Goal: Task Accomplishment & Management: Manage account settings

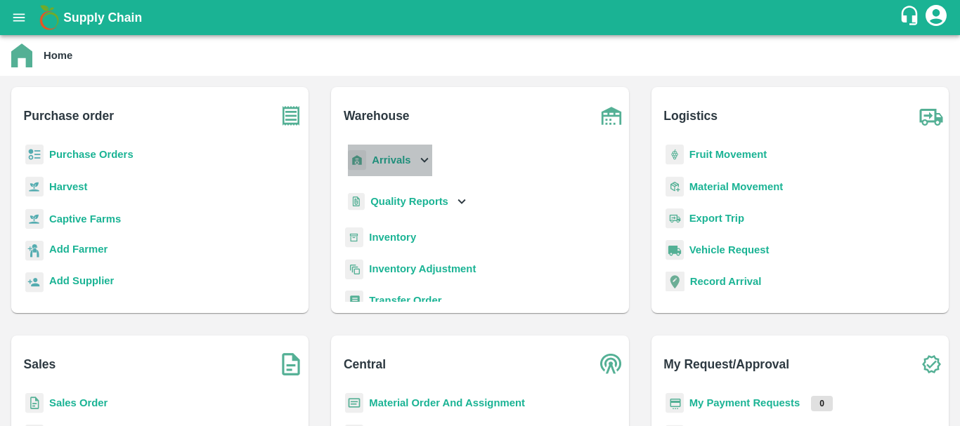
click at [386, 159] on b "Arrivals" at bounding box center [391, 160] width 39 height 11
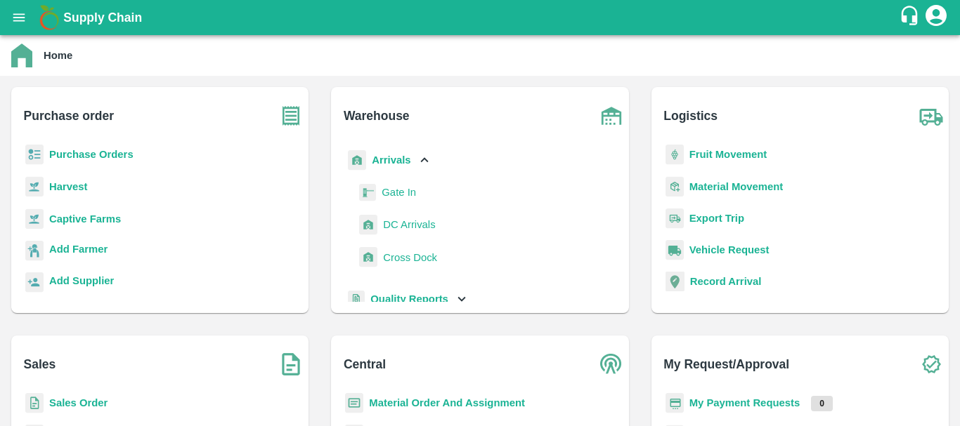
click at [409, 221] on span "DC Arrivals" at bounding box center [409, 224] width 52 height 15
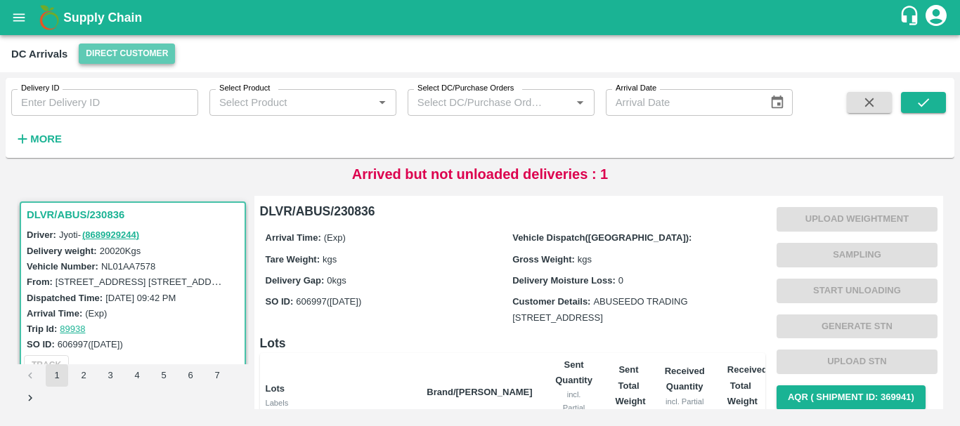
click at [126, 52] on button "Direct Customer" at bounding box center [127, 54] width 96 height 20
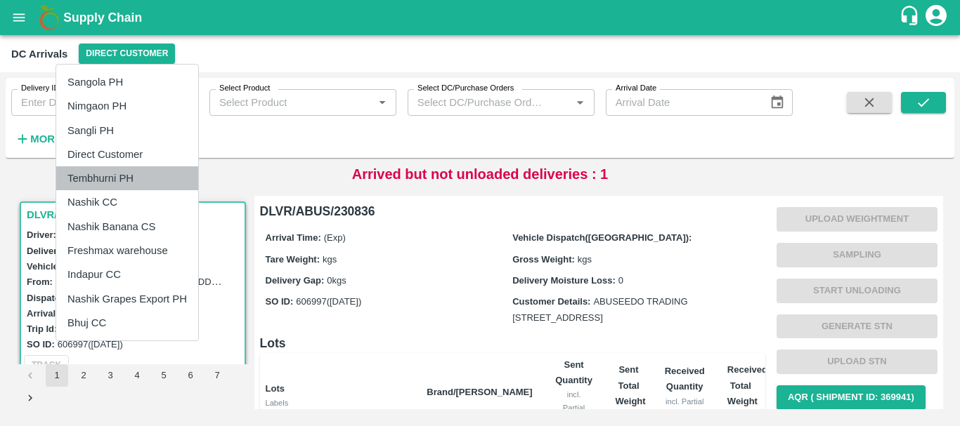
click at [123, 183] on li "Tembhurni PH" at bounding box center [127, 178] width 142 height 24
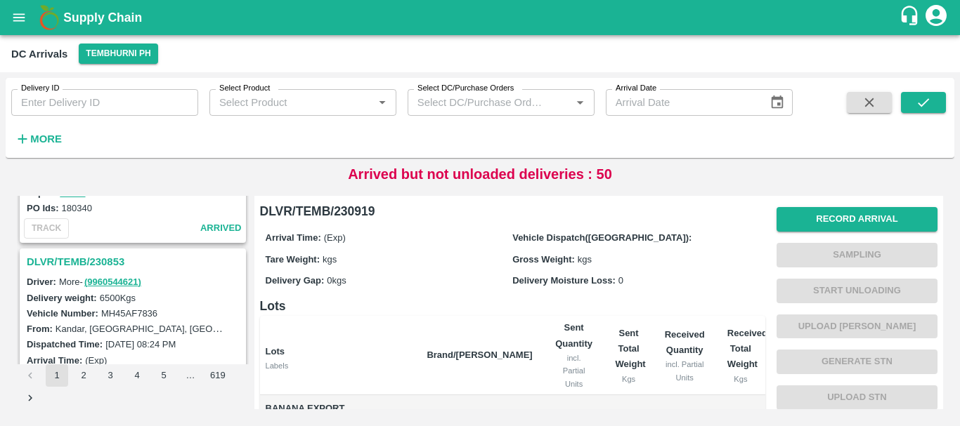
scroll to position [4427, 0]
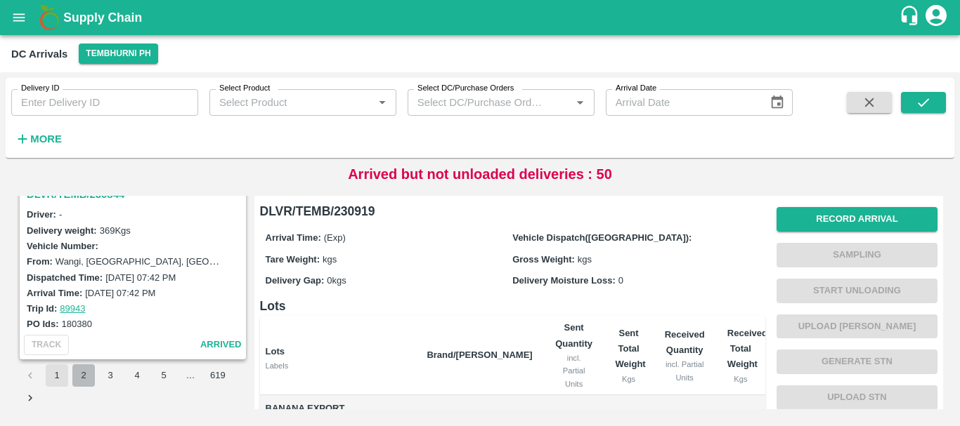
click at [86, 383] on button "2" at bounding box center [83, 376] width 22 height 22
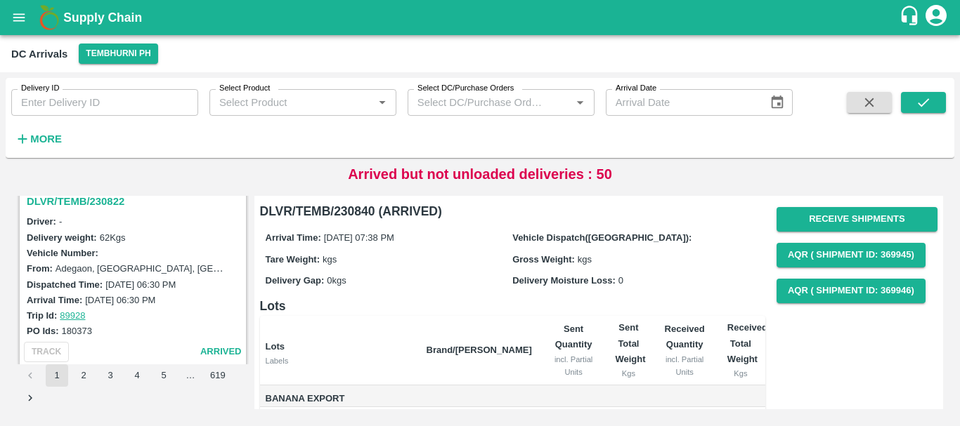
scroll to position [1668, 0]
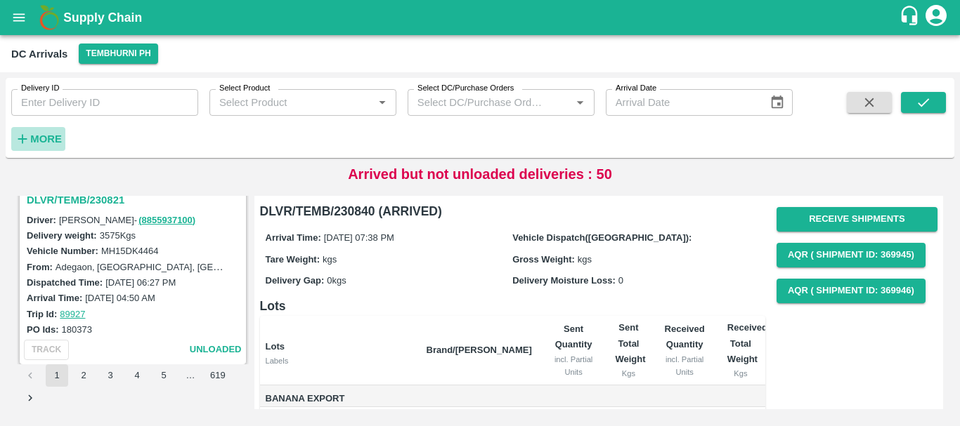
click at [46, 136] on strong "More" at bounding box center [46, 138] width 32 height 11
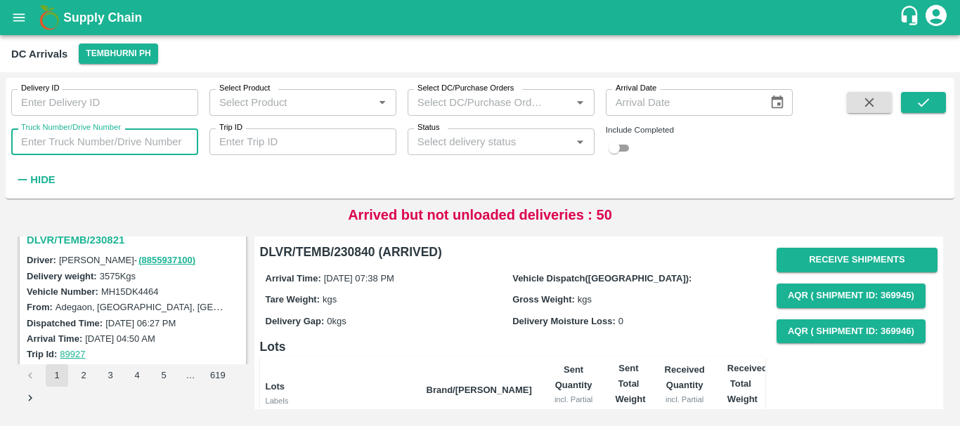
click at [70, 140] on input "Truck Number/Drive Number" at bounding box center [104, 142] width 187 height 27
type input "4979"
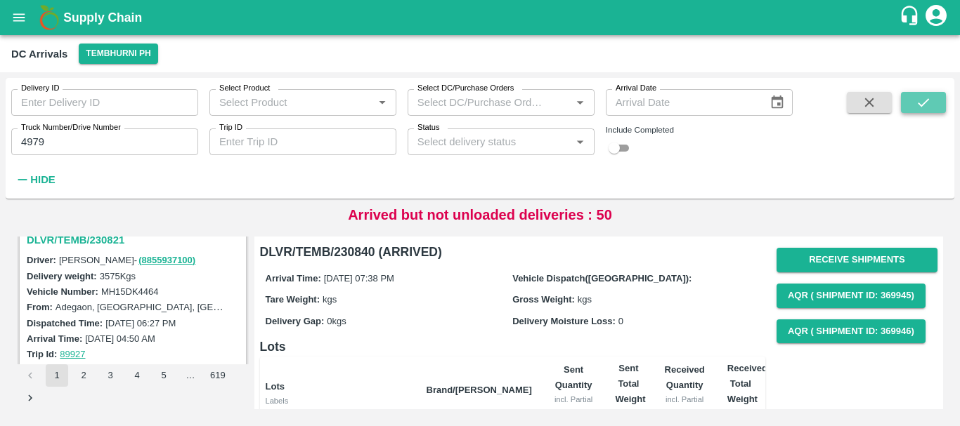
click at [920, 102] on icon "submit" at bounding box center [922, 102] width 15 height 15
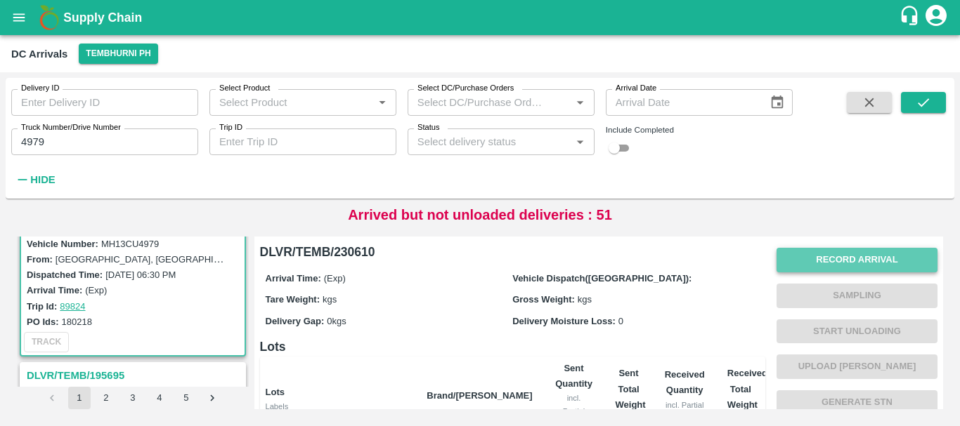
click at [851, 257] on button "Record Arrival" at bounding box center [856, 260] width 161 height 25
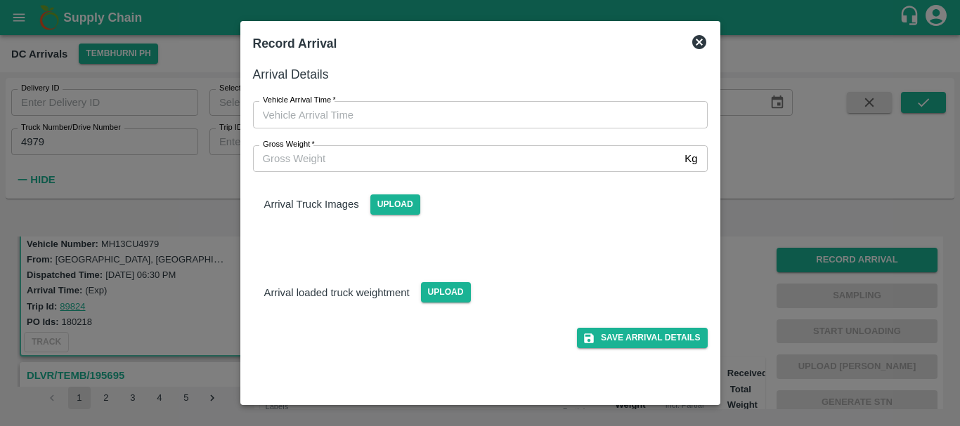
type input "DD/MM/YYYY hh:mm aa"
click at [625, 112] on input "DD/MM/YYYY hh:mm aa" at bounding box center [475, 114] width 445 height 27
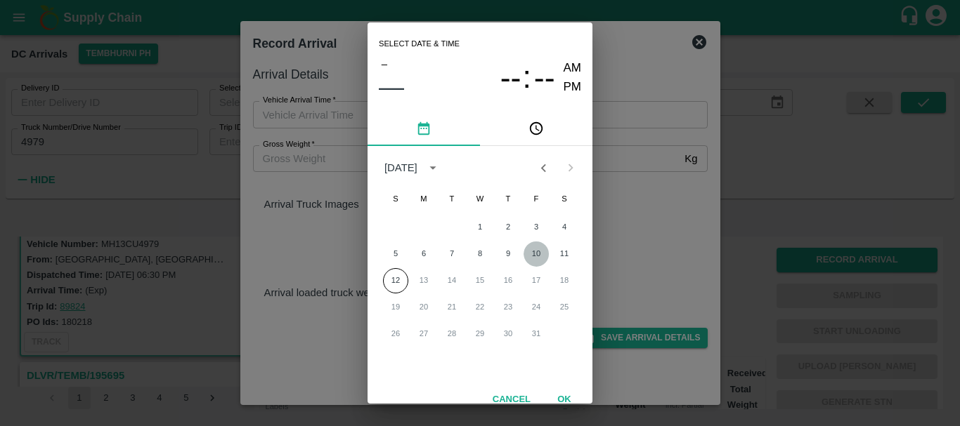
click at [542, 255] on button "10" at bounding box center [535, 254] width 25 height 25
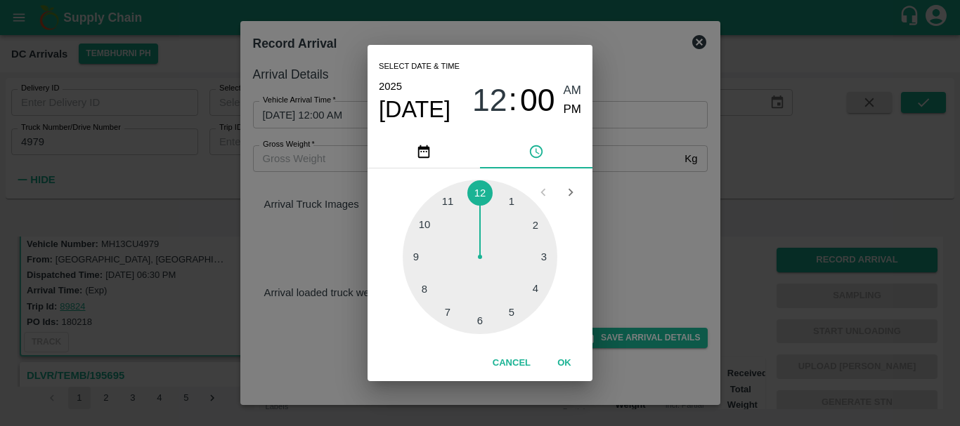
click at [534, 287] on div at bounding box center [480, 257] width 155 height 155
click at [529, 232] on div at bounding box center [480, 257] width 155 height 155
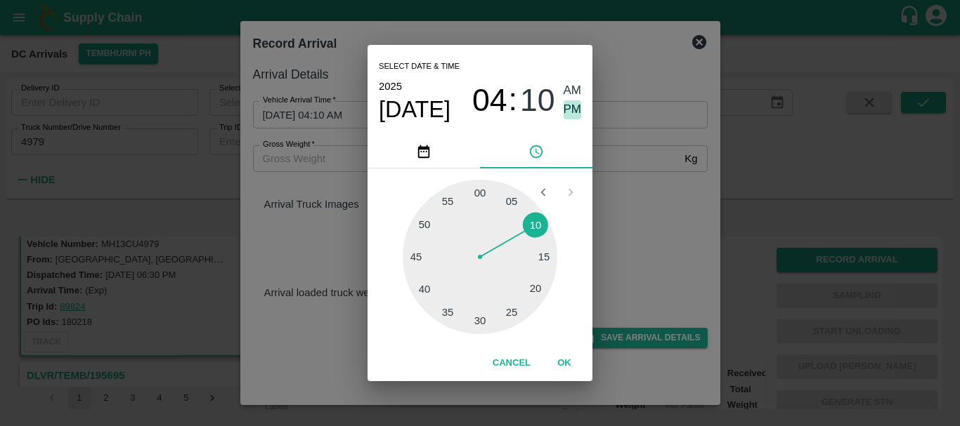
click at [573, 118] on span "PM" at bounding box center [572, 109] width 18 height 19
type input "[DATE] 04:10 PM"
click at [615, 197] on div "Select date & time [DATE] 04 : 10 AM PM 05 10 15 20 25 30 35 40 45 50 55 00 Can…" at bounding box center [480, 213] width 960 height 426
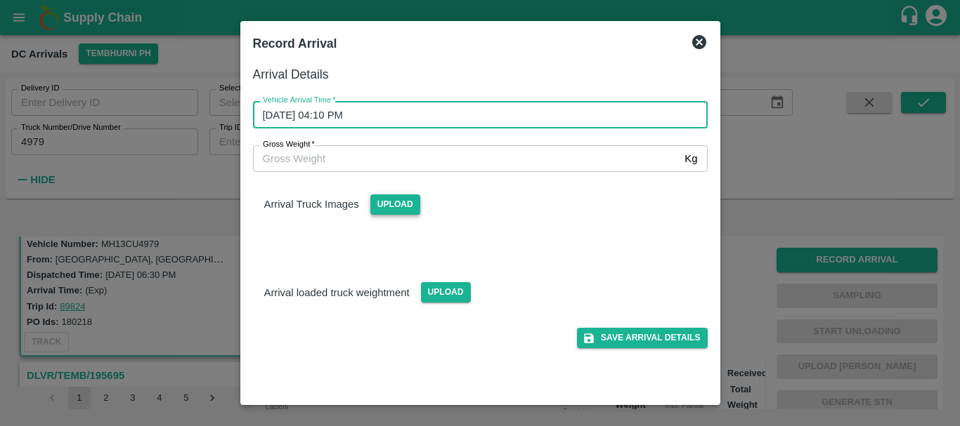
click at [403, 210] on span "Upload" at bounding box center [395, 205] width 50 height 20
click at [0, 0] on input "Upload" at bounding box center [0, 0] width 0 height 0
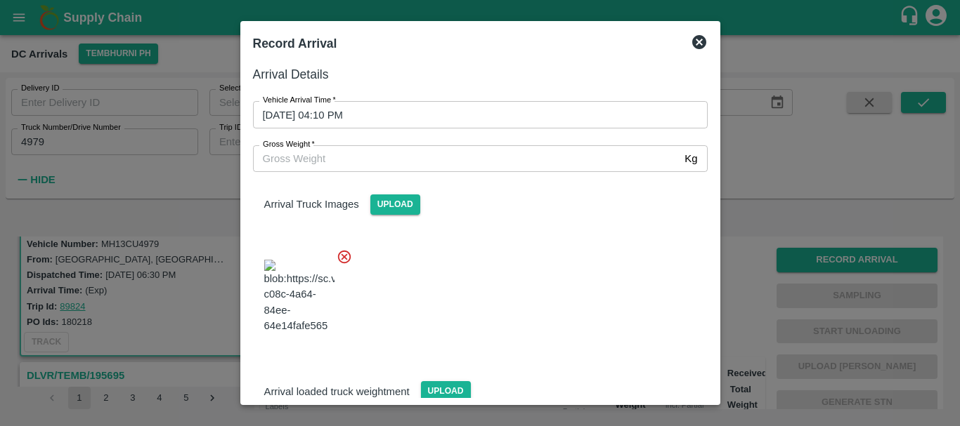
scroll to position [75, 0]
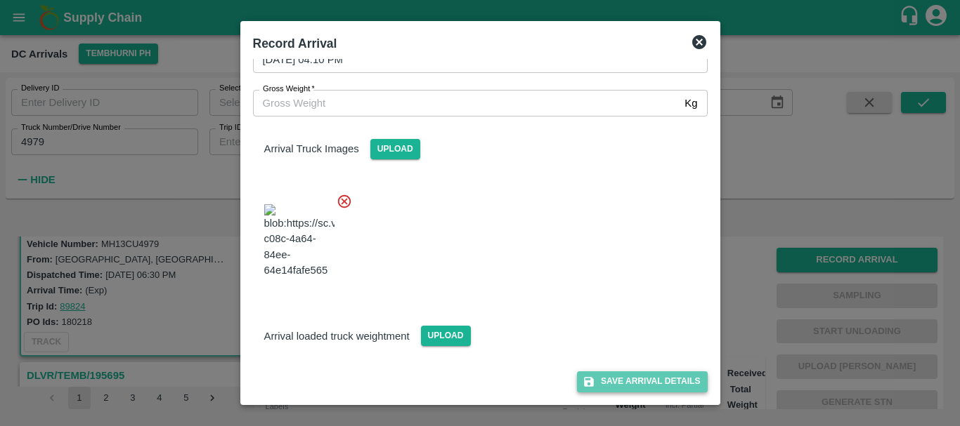
click at [613, 377] on button "Save Arrival Details" at bounding box center [642, 382] width 130 height 20
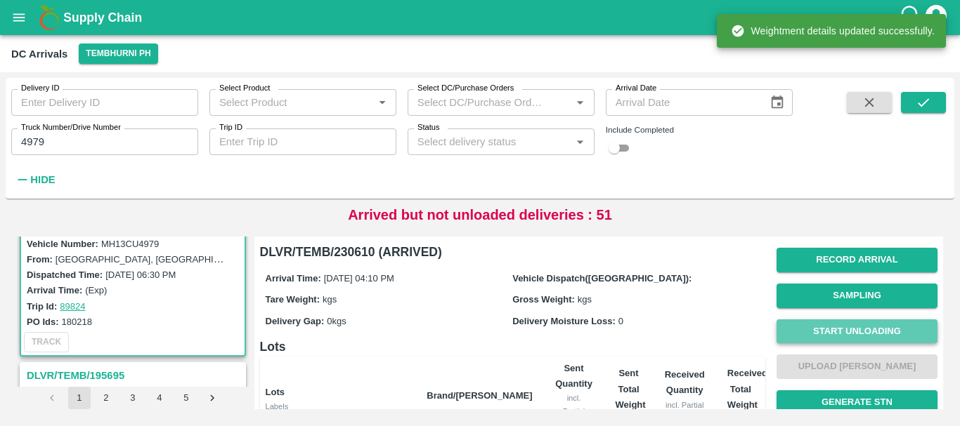
click at [809, 322] on button "Start Unloading" at bounding box center [856, 332] width 161 height 25
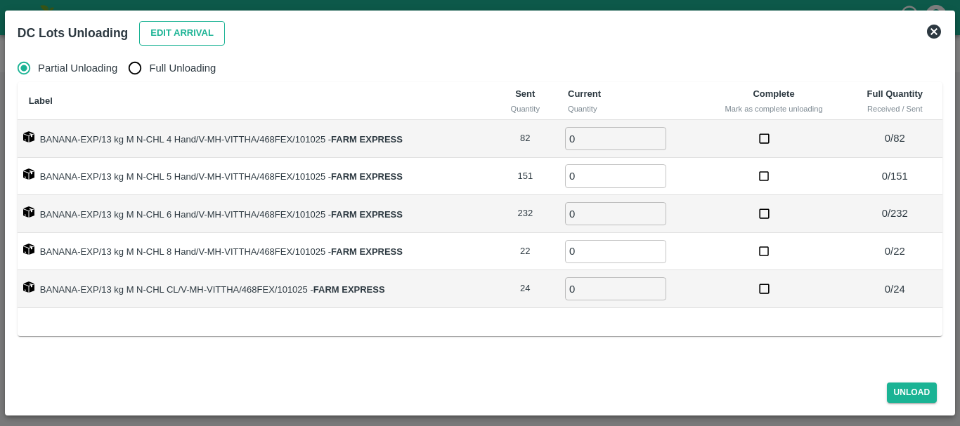
click at [202, 26] on button "Edit Arrival" at bounding box center [182, 33] width 86 height 25
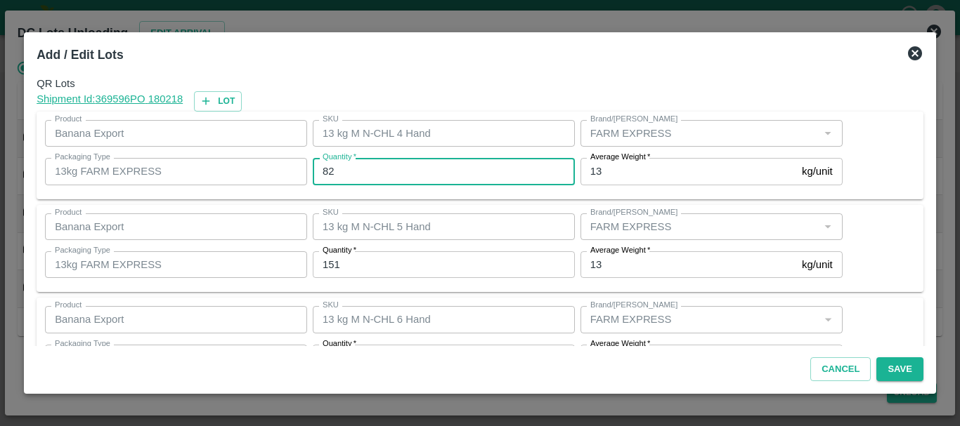
click at [372, 183] on input "82" at bounding box center [444, 171] width 262 height 27
type input "81"
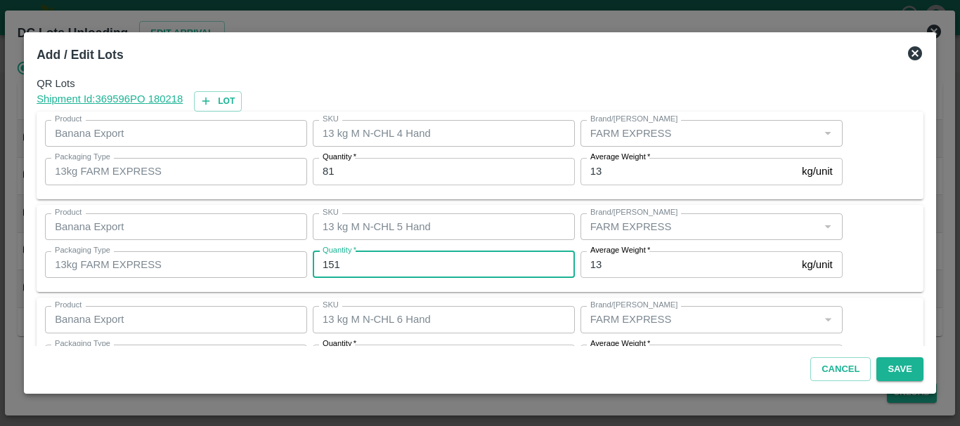
click at [377, 254] on input "151" at bounding box center [444, 264] width 262 height 27
type input "153"
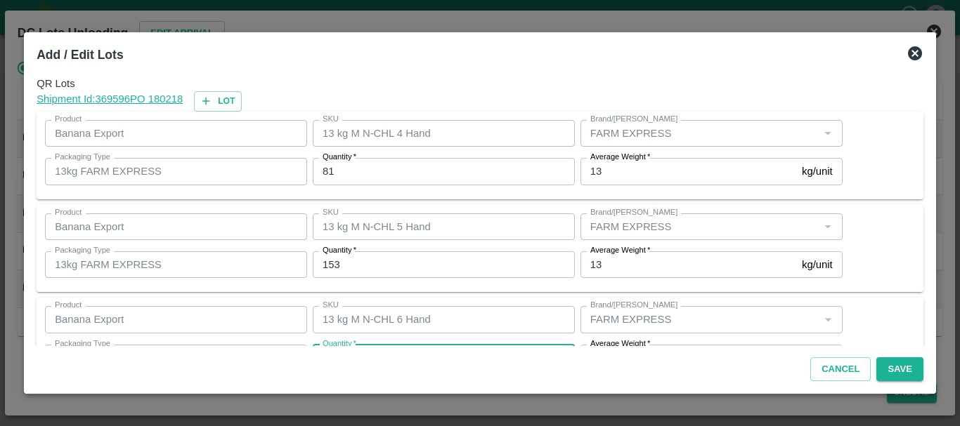
scroll to position [25, 0]
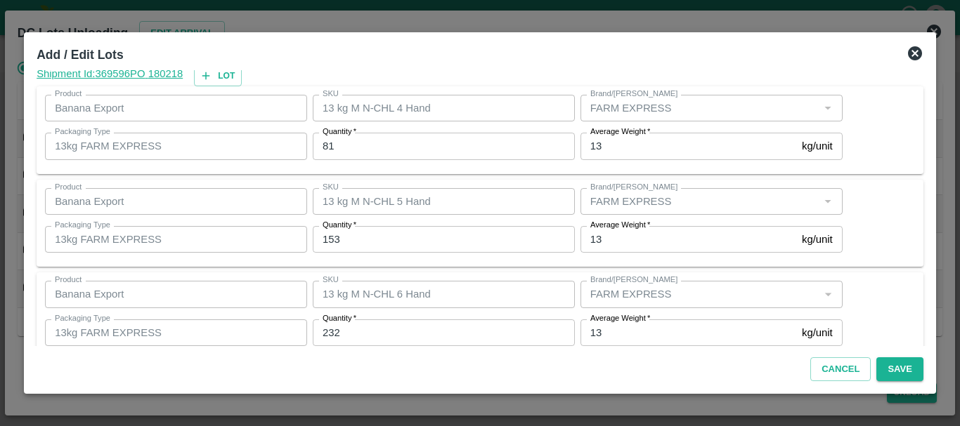
click at [364, 329] on input "232" at bounding box center [444, 333] width 262 height 27
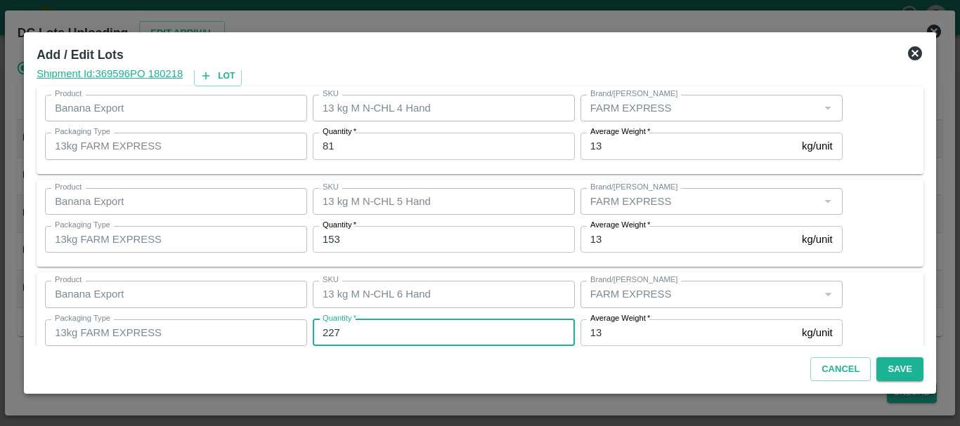
type input "227"
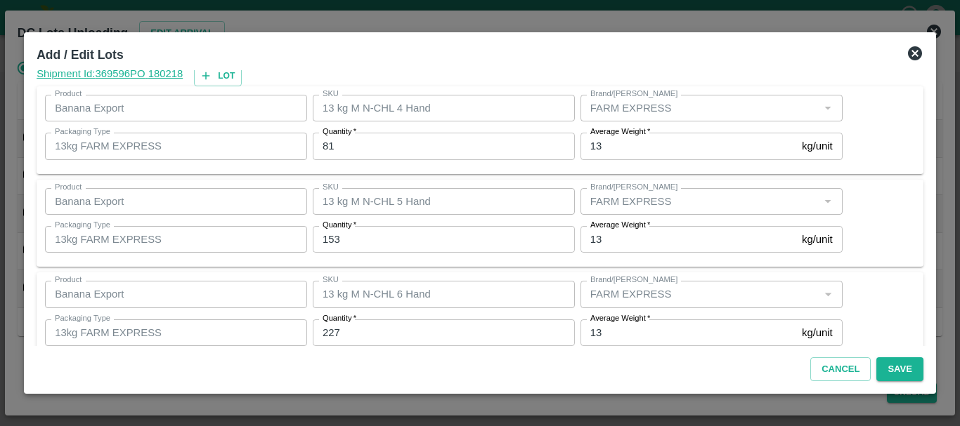
scroll to position [237, 0]
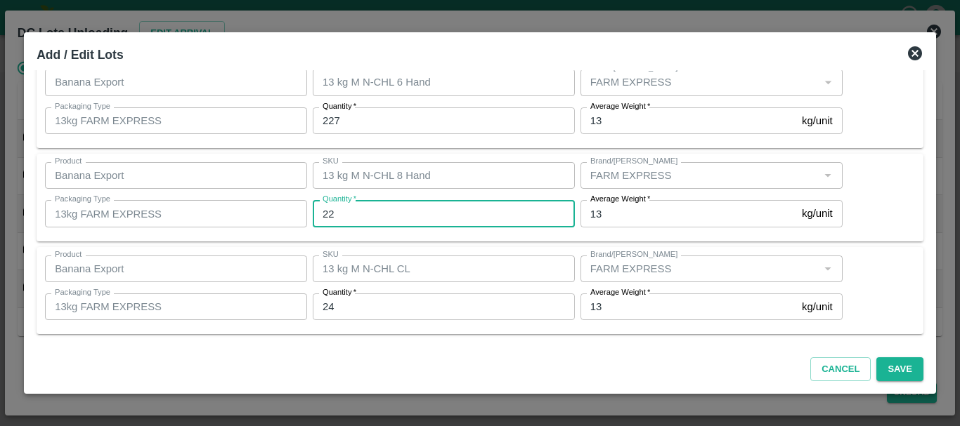
click at [362, 205] on input "22" at bounding box center [444, 213] width 262 height 27
type input "2"
type input "25"
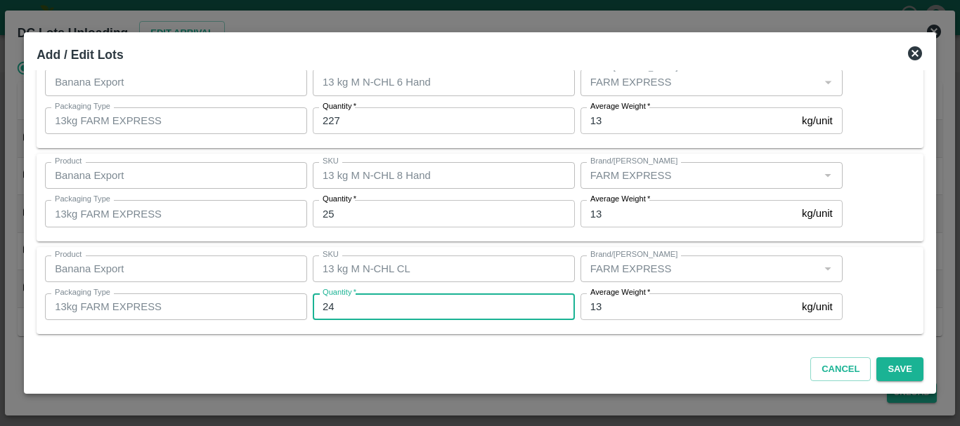
click at [365, 299] on input "24" at bounding box center [444, 307] width 262 height 27
type input "25"
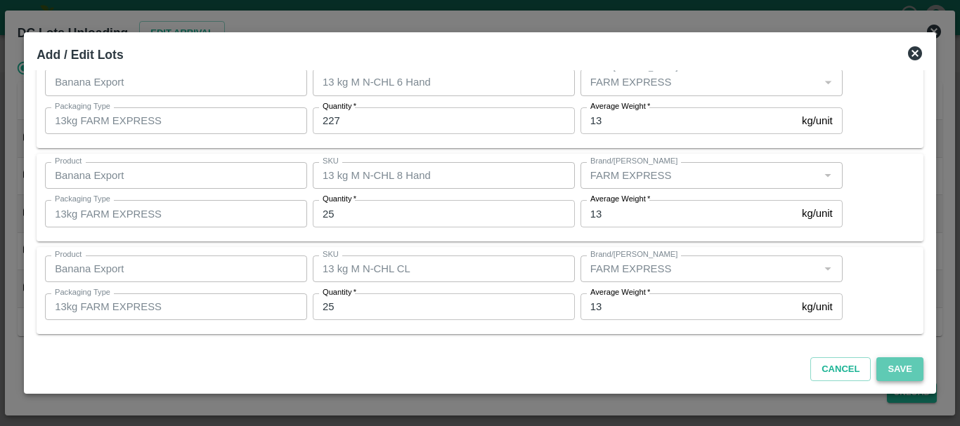
click at [892, 369] on button "Save" at bounding box center [899, 370] width 46 height 25
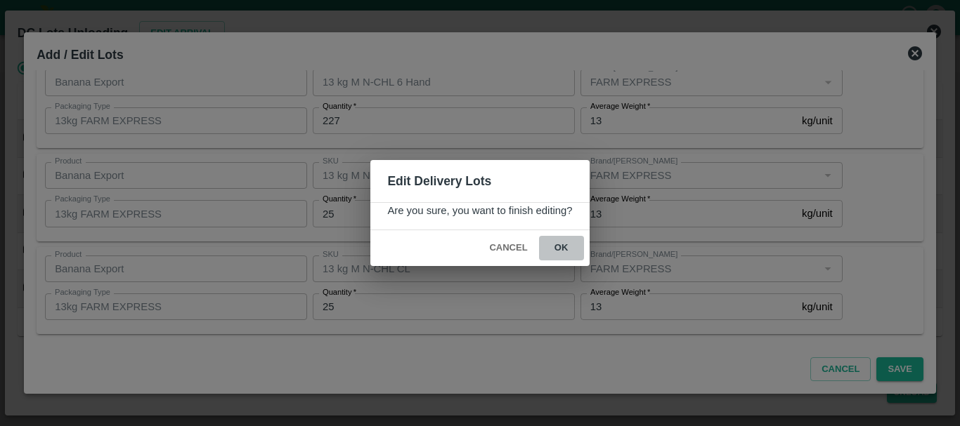
click at [562, 256] on button "ok" at bounding box center [561, 248] width 45 height 25
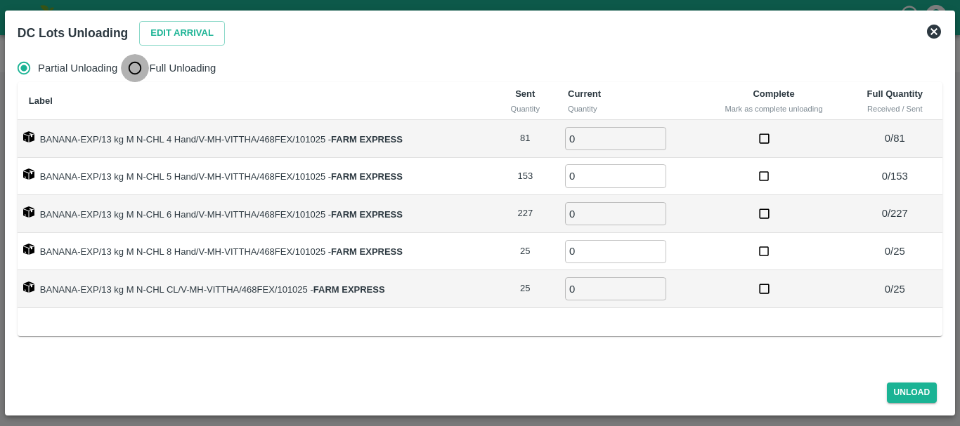
click at [137, 68] on input "Full Unloading" at bounding box center [135, 68] width 28 height 28
radio input "true"
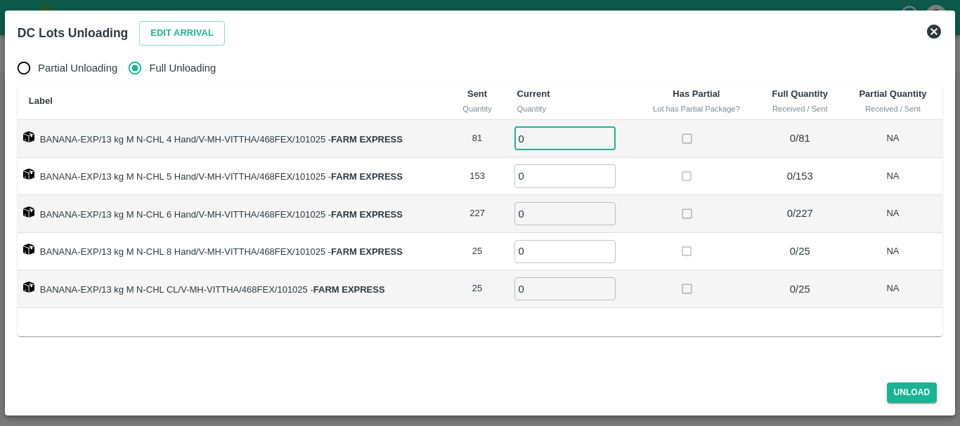
click at [569, 131] on input "0" at bounding box center [564, 138] width 101 height 23
type input "081"
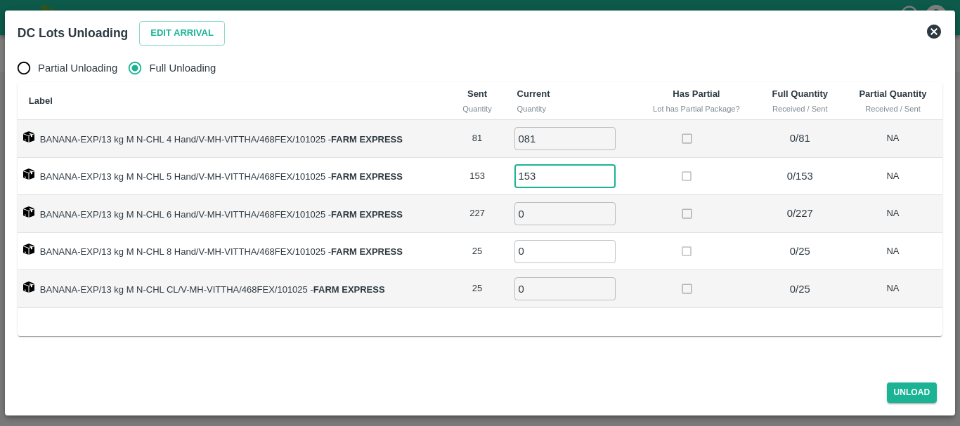
type input "153"
type input "227"
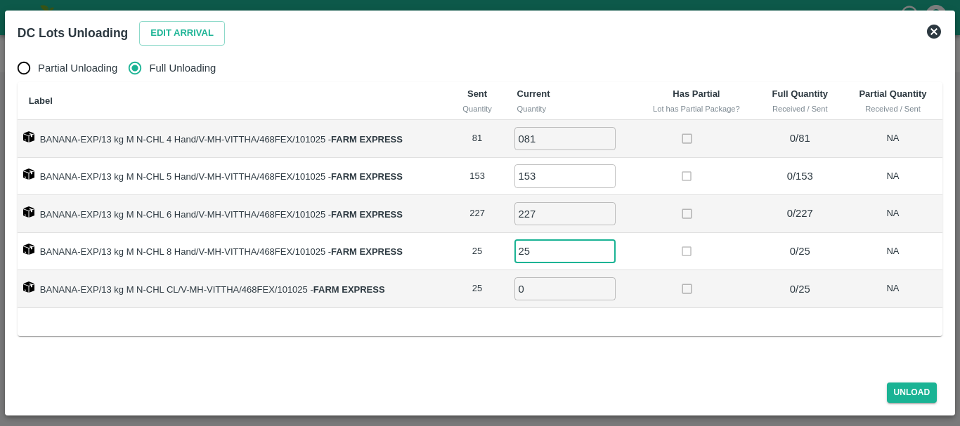
type input "25"
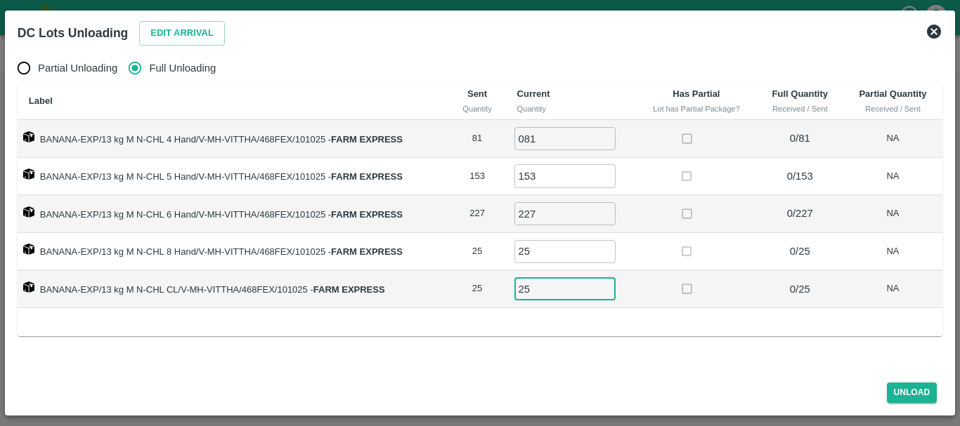
type input "25"
click at [911, 381] on div "Unload" at bounding box center [480, 390] width 936 height 37
click at [913, 395] on button "Unload" at bounding box center [912, 393] width 51 height 20
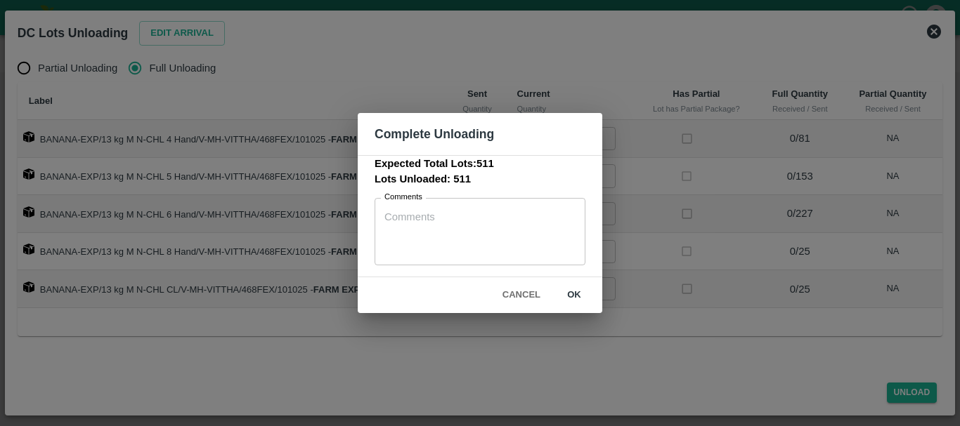
click at [572, 290] on button "ok" at bounding box center [573, 295] width 45 height 25
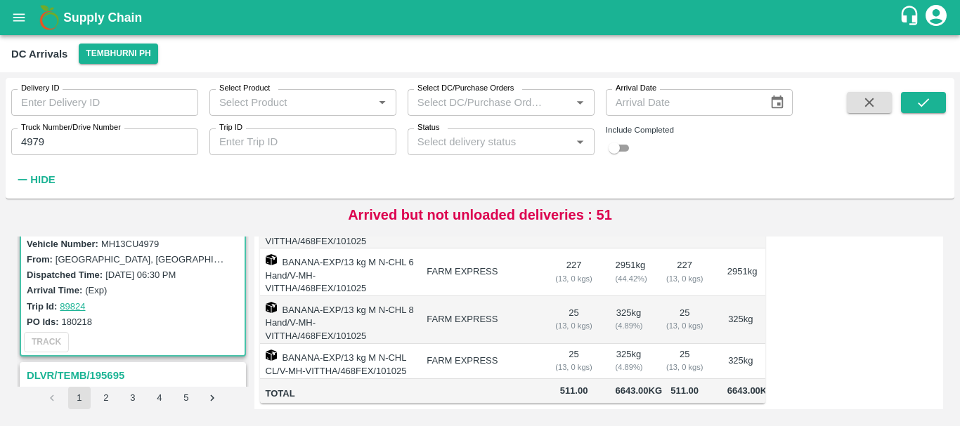
scroll to position [0, 0]
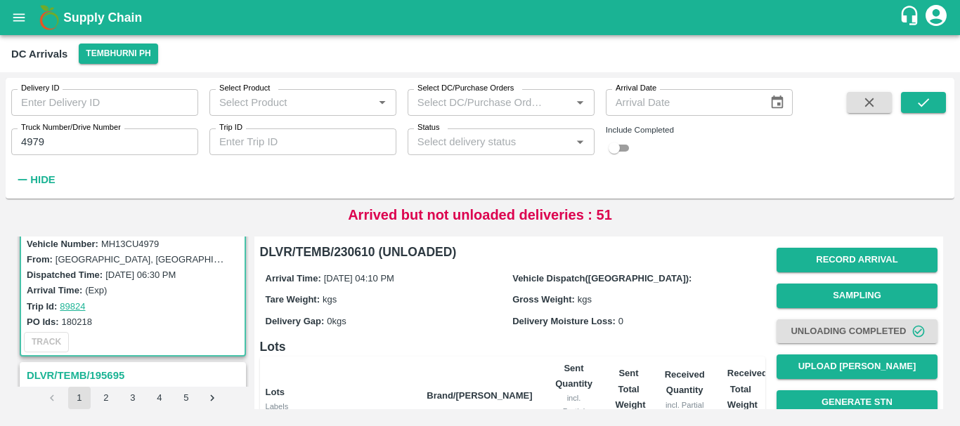
click at [669, 373] on b "Received Quantity" at bounding box center [685, 383] width 40 height 26
click at [808, 263] on button "Record Arrival" at bounding box center [856, 260] width 161 height 25
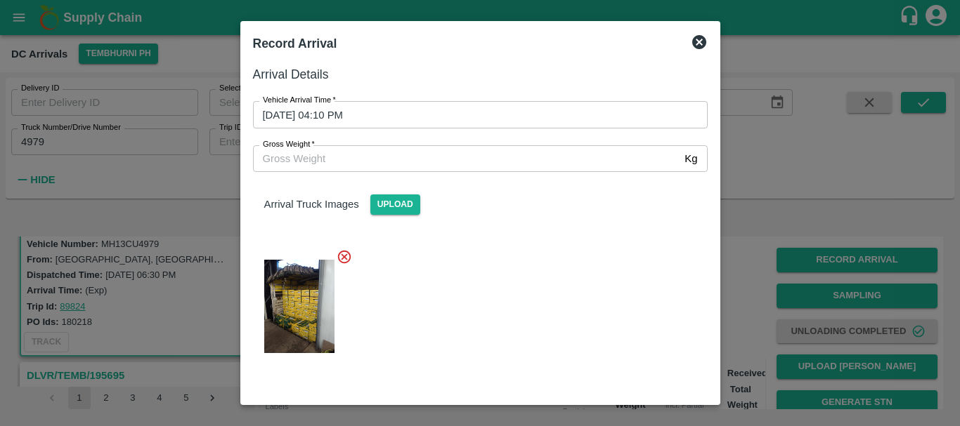
scroll to position [75, 0]
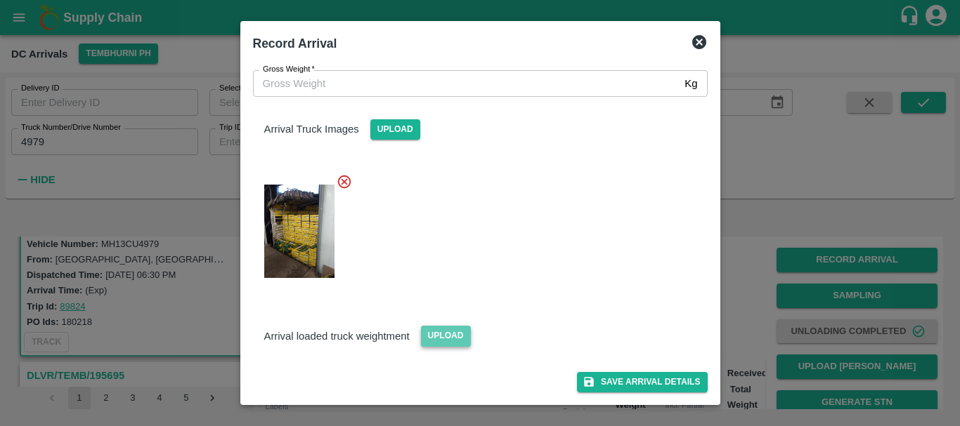
click at [449, 332] on span "Upload" at bounding box center [446, 336] width 50 height 20
click at [0, 0] on input "Upload" at bounding box center [0, 0] width 0 height 0
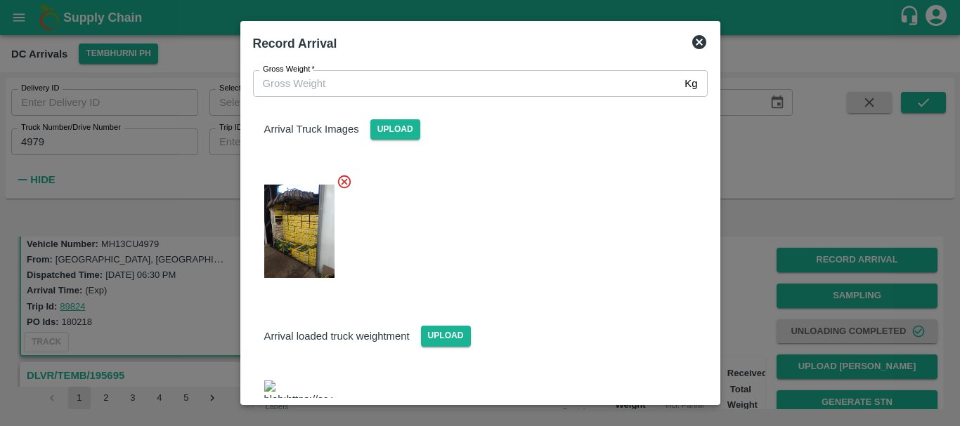
scroll to position [139, 0]
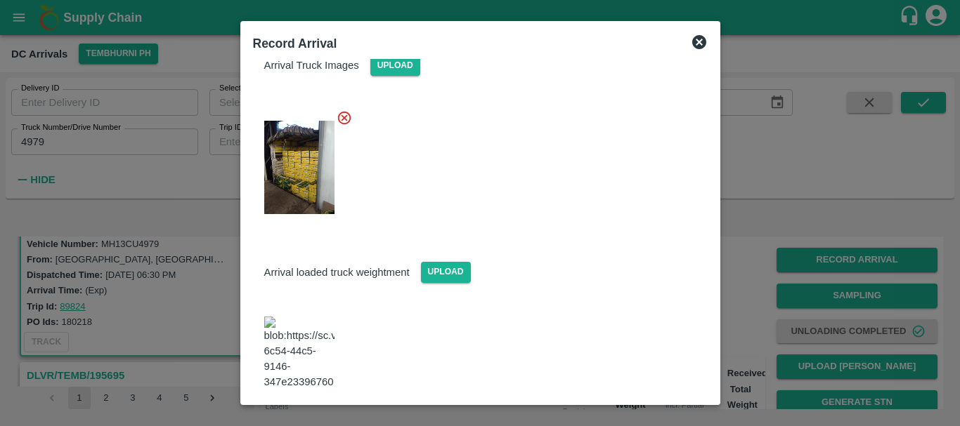
click at [284, 346] on span at bounding box center [299, 353] width 81 height 85
click at [289, 327] on img at bounding box center [299, 354] width 70 height 74
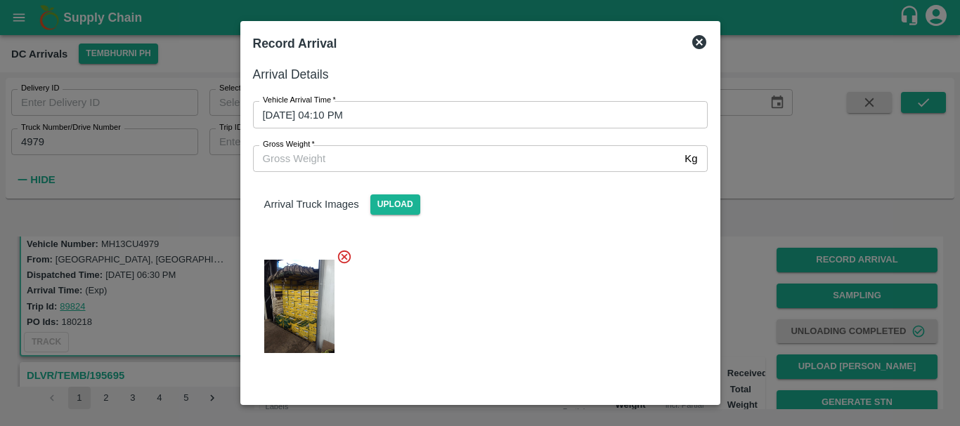
click at [424, 164] on input "Gross Weight   *" at bounding box center [466, 158] width 426 height 27
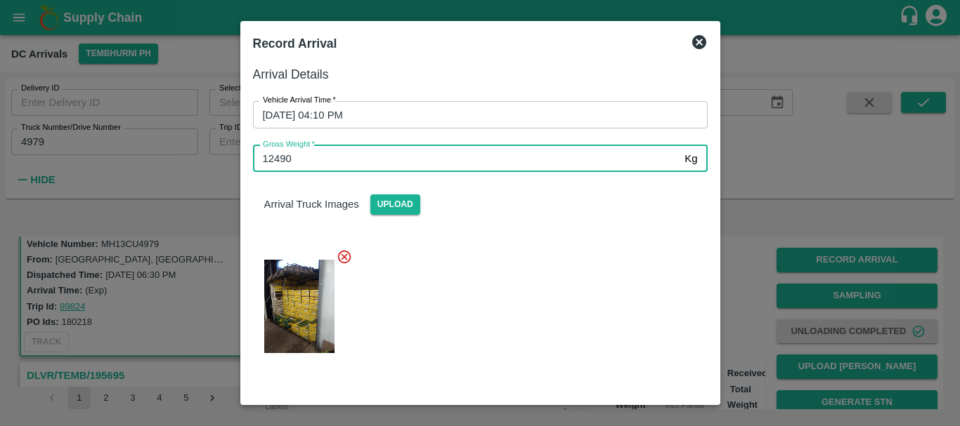
type input "12490"
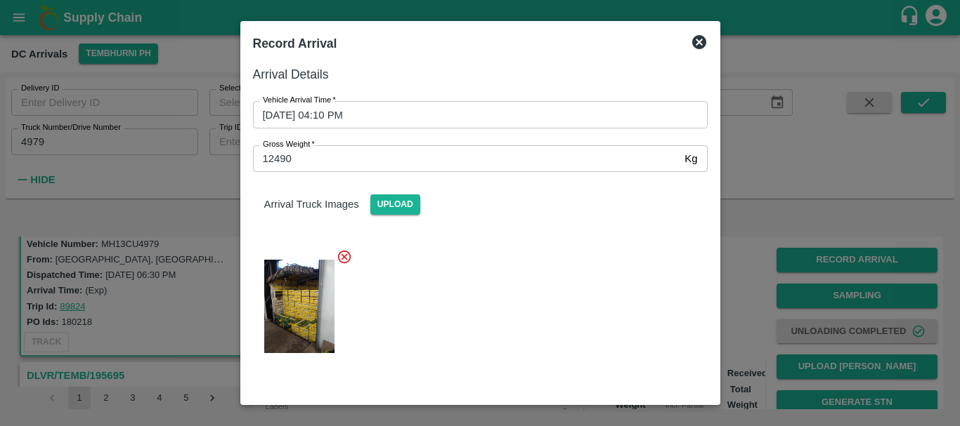
click at [495, 289] on div at bounding box center [475, 302] width 466 height 130
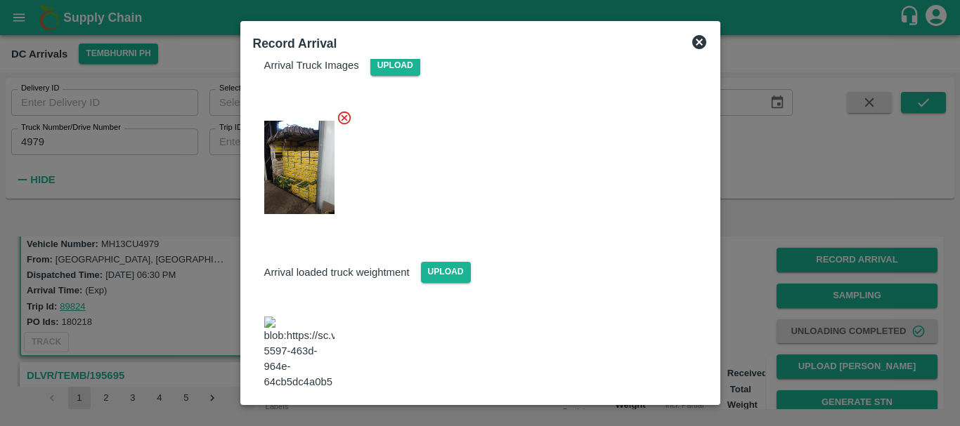
click at [655, 419] on button "Save Arrival Details" at bounding box center [642, 429] width 130 height 20
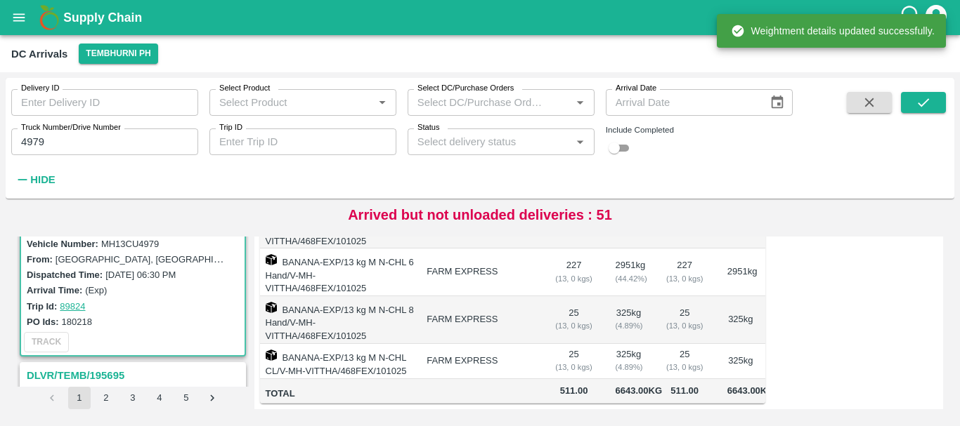
scroll to position [0, 0]
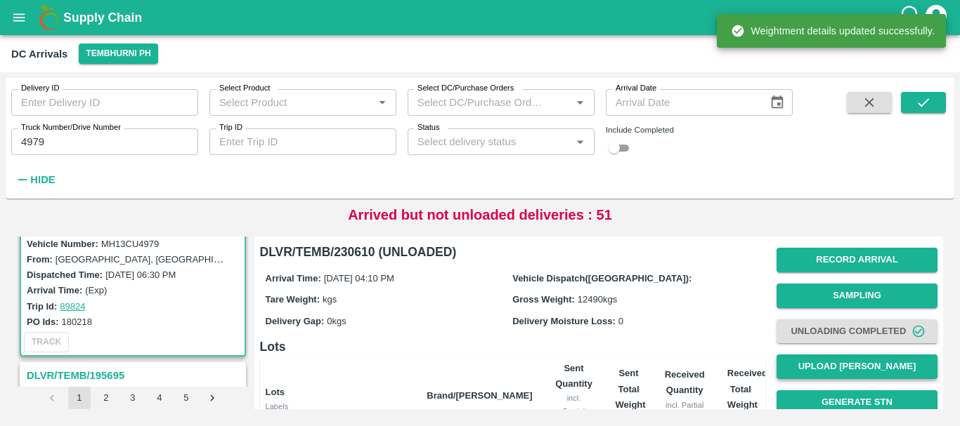
click at [828, 357] on button "Upload [PERSON_NAME]" at bounding box center [856, 367] width 161 height 25
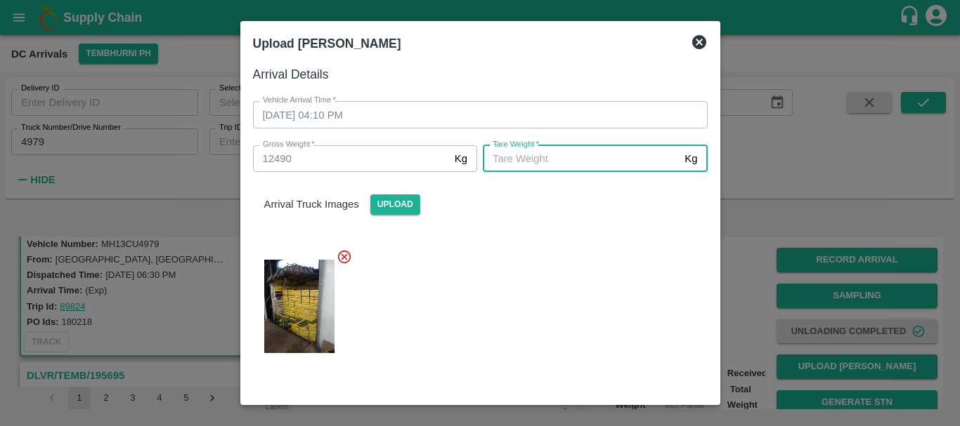
click at [570, 172] on input "[PERSON_NAME]   *" at bounding box center [581, 158] width 196 height 27
type input "5350"
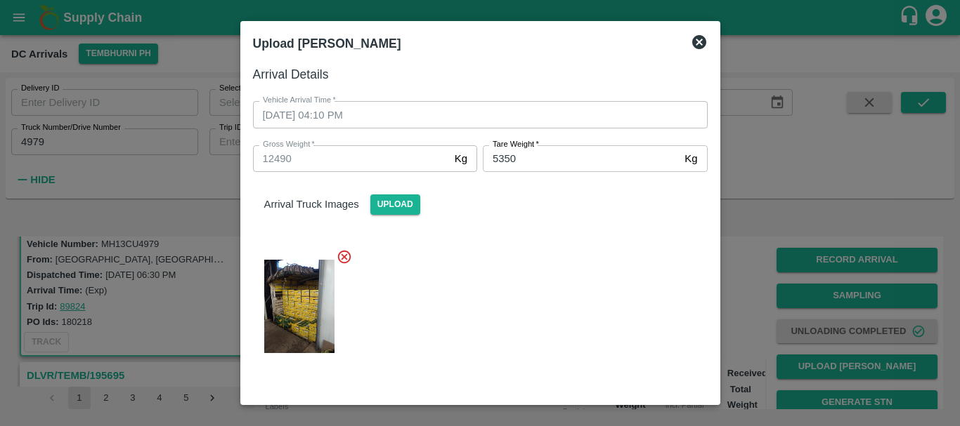
click at [560, 289] on div at bounding box center [475, 302] width 466 height 130
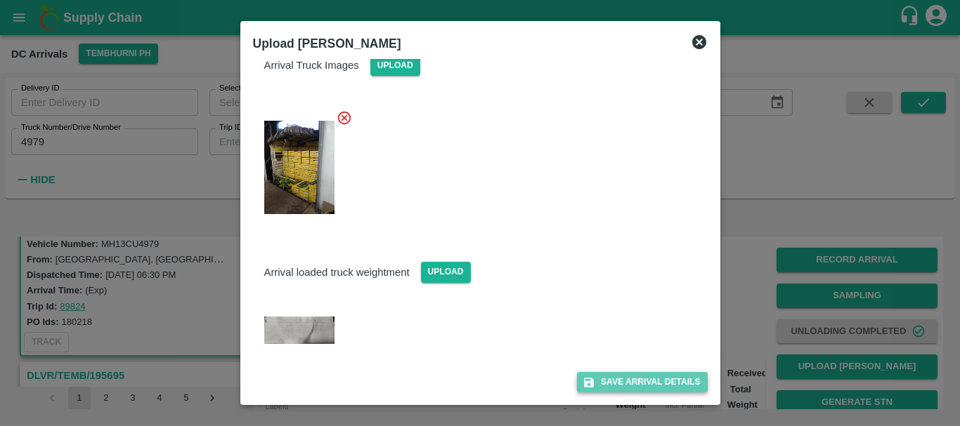
click at [617, 378] on button "Save Arrival Details" at bounding box center [642, 382] width 130 height 20
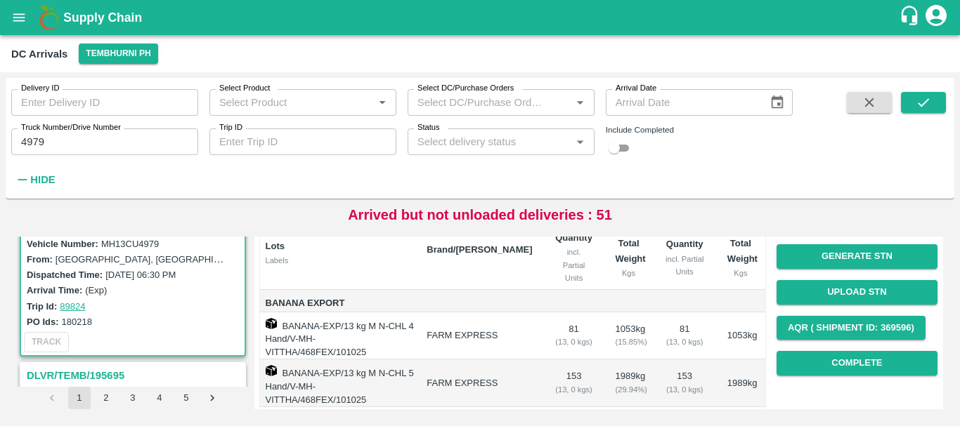
scroll to position [147, 0]
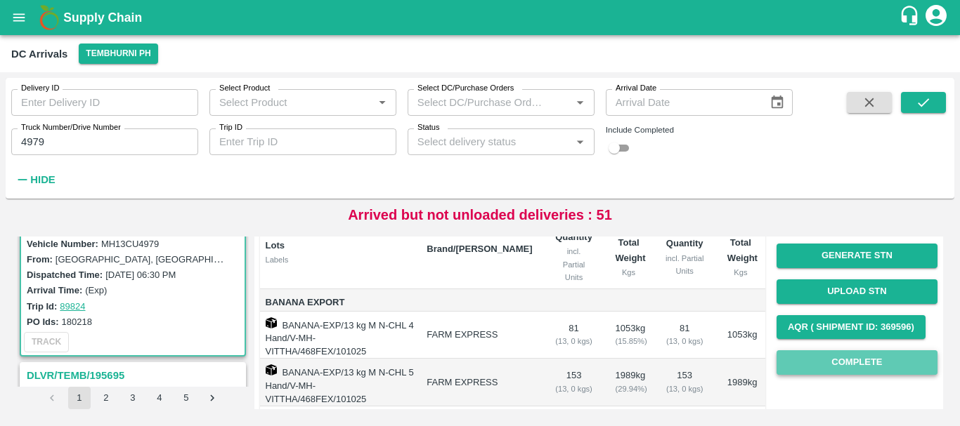
click at [850, 367] on button "Complete" at bounding box center [856, 363] width 161 height 25
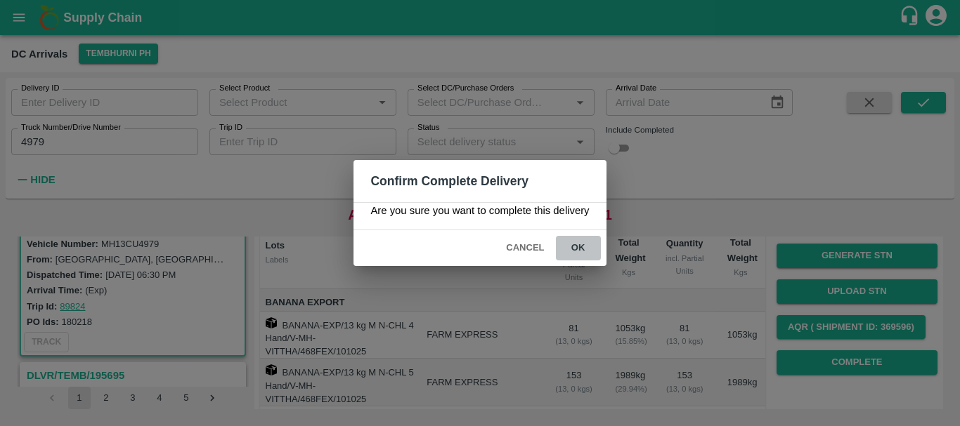
click at [580, 249] on button "ok" at bounding box center [578, 248] width 45 height 25
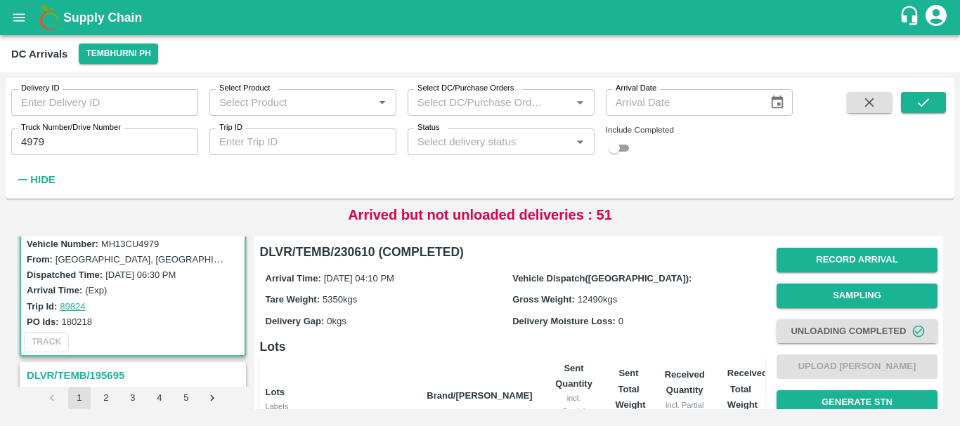
scroll to position [332, 0]
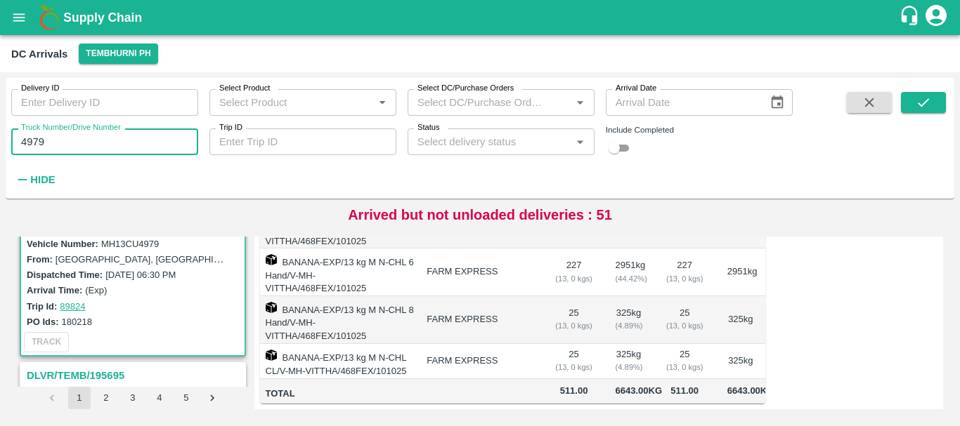
click at [67, 141] on input "4979" at bounding box center [104, 142] width 187 height 27
type input "4"
type input "4464"
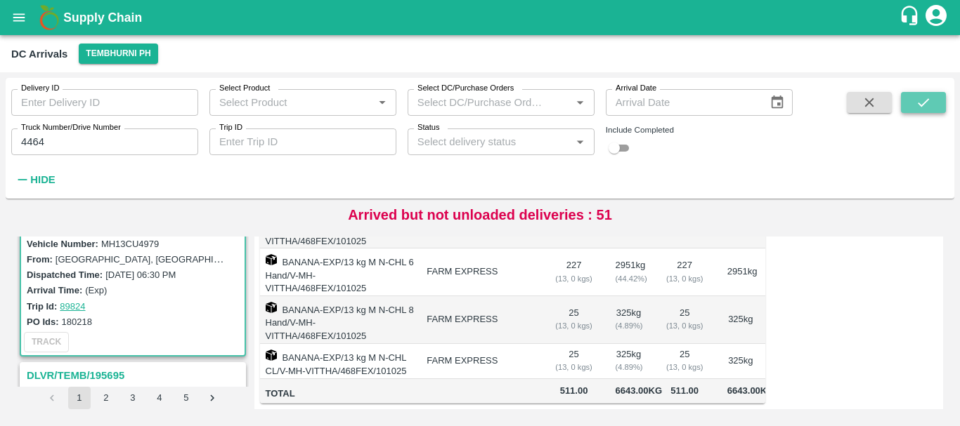
click at [924, 96] on icon "submit" at bounding box center [922, 102] width 15 height 15
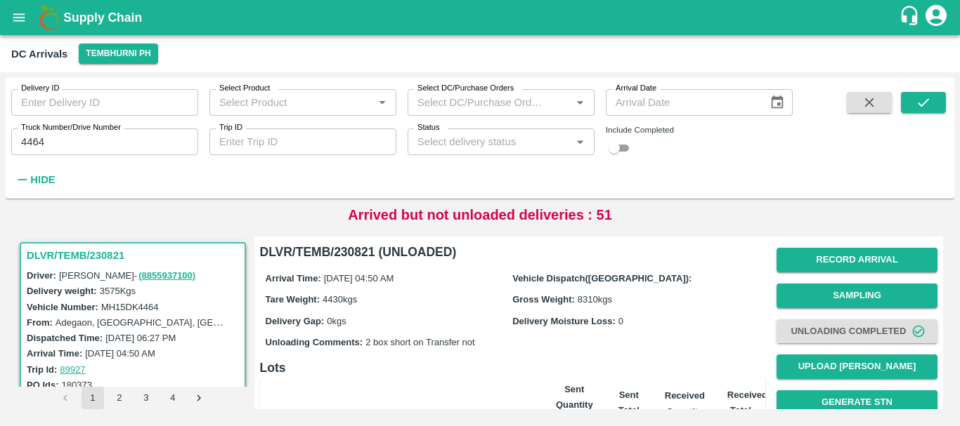
drag, startPoint x: 424, startPoint y: 332, endPoint x: 639, endPoint y: 386, distance: 221.7
click at [639, 386] on th "Sent Total Weight Kgs" at bounding box center [628, 417] width 49 height 79
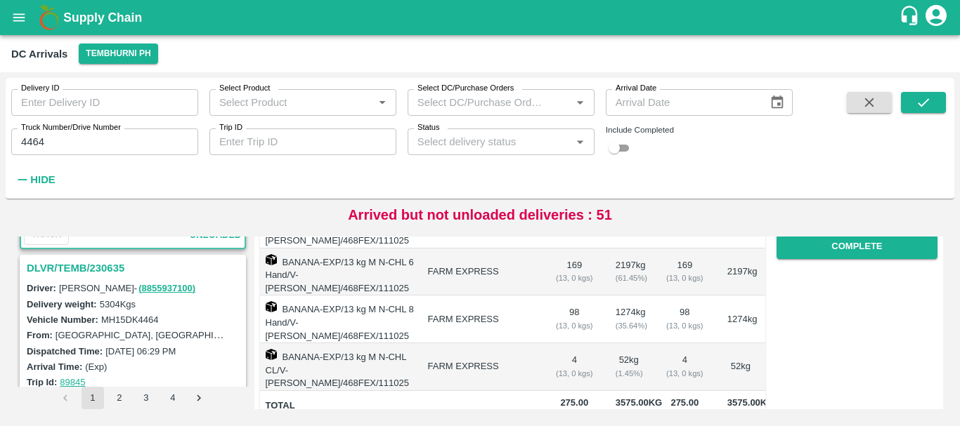
scroll to position [174, 0]
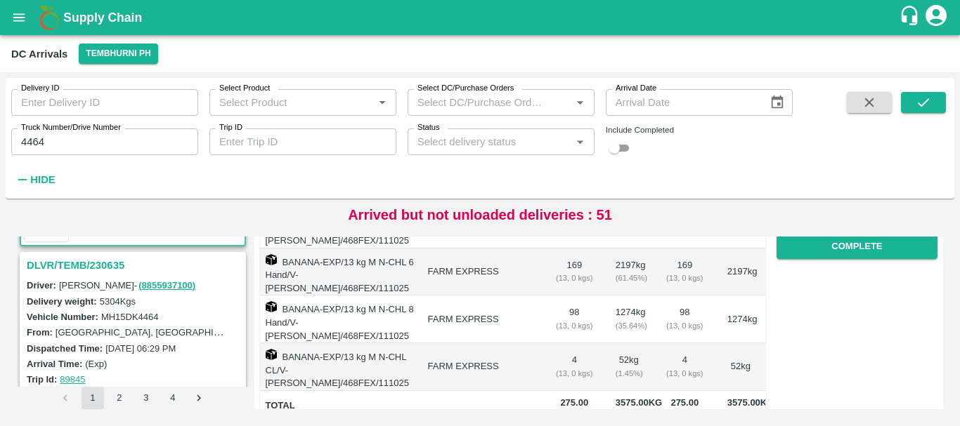
click at [91, 263] on h3 "DLVR/TEMB/230635" at bounding box center [135, 265] width 216 height 18
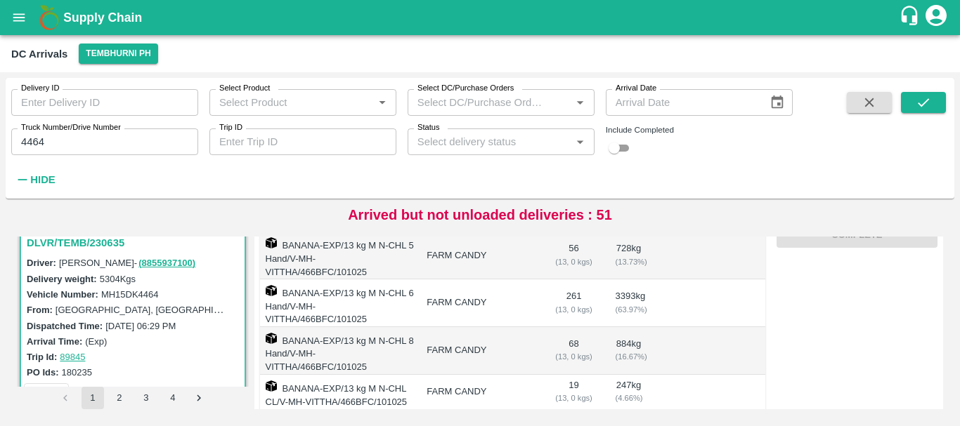
scroll to position [270, 0]
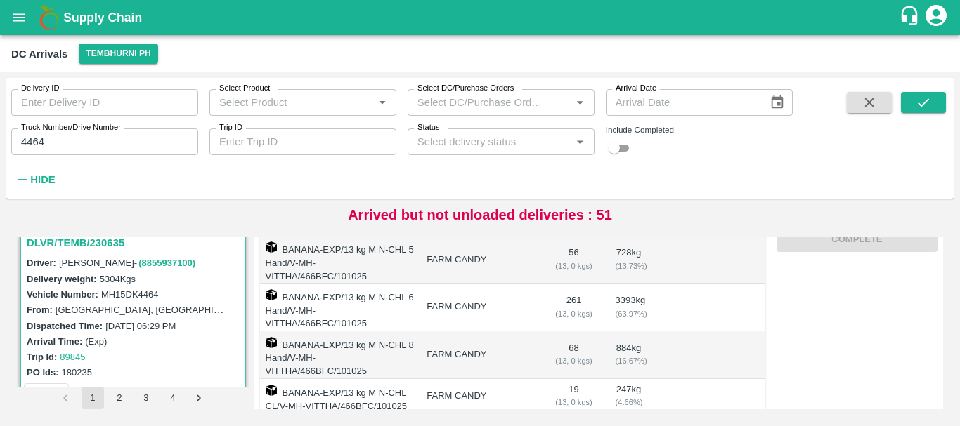
click at [529, 338] on td "FARM CANDY" at bounding box center [479, 356] width 128 height 48
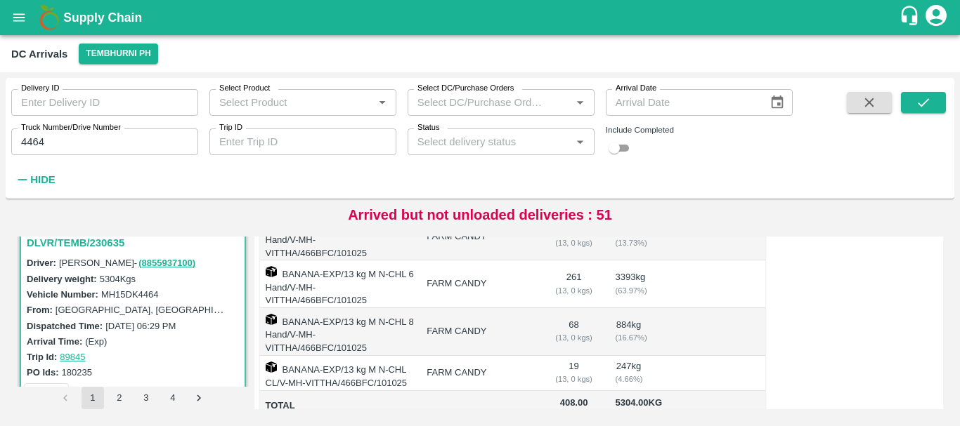
scroll to position [0, 0]
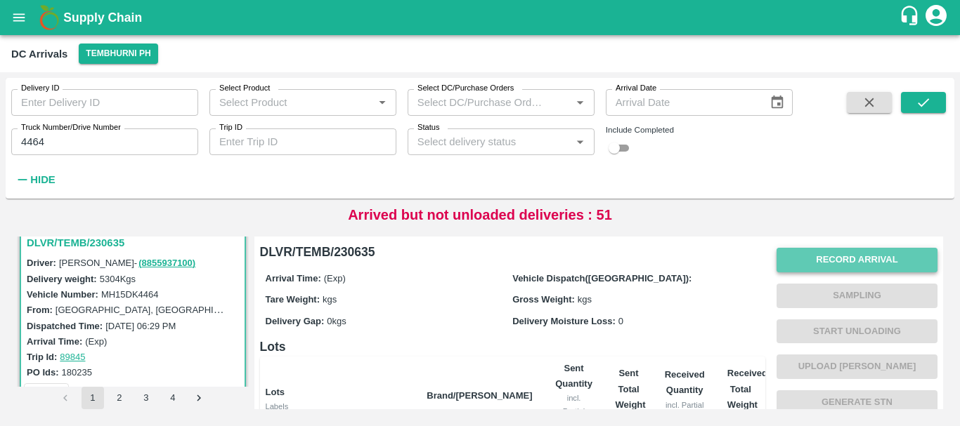
click at [838, 254] on button "Record Arrival" at bounding box center [856, 260] width 161 height 25
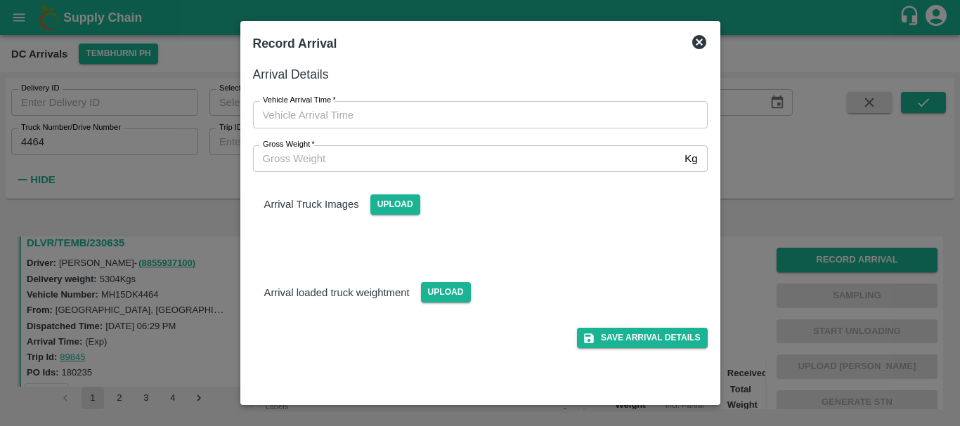
type input "DD/MM/YYYY hh:mm aa"
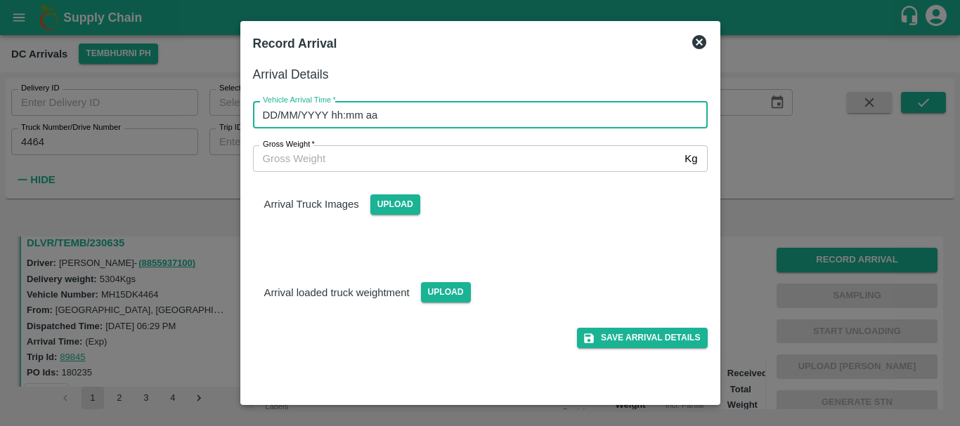
drag, startPoint x: 489, startPoint y: 107, endPoint x: 430, endPoint y: 110, distance: 59.1
click at [430, 110] on input "DD/MM/YYYY hh:mm aa" at bounding box center [475, 114] width 445 height 27
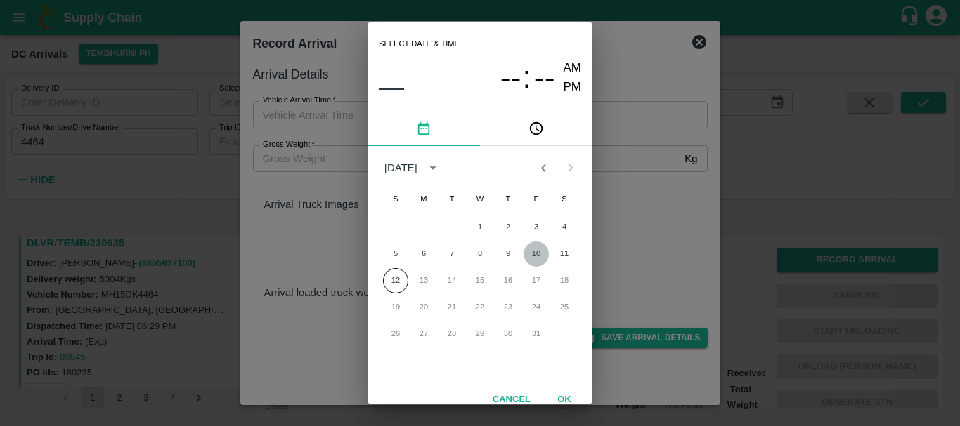
click at [541, 249] on button "10" at bounding box center [535, 254] width 25 height 25
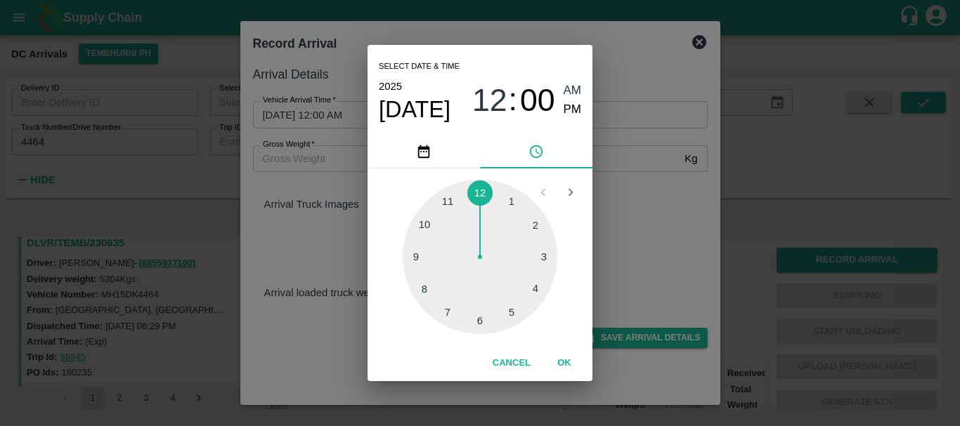
click at [434, 288] on div at bounding box center [480, 257] width 155 height 155
click at [473, 318] on div at bounding box center [480, 257] width 155 height 155
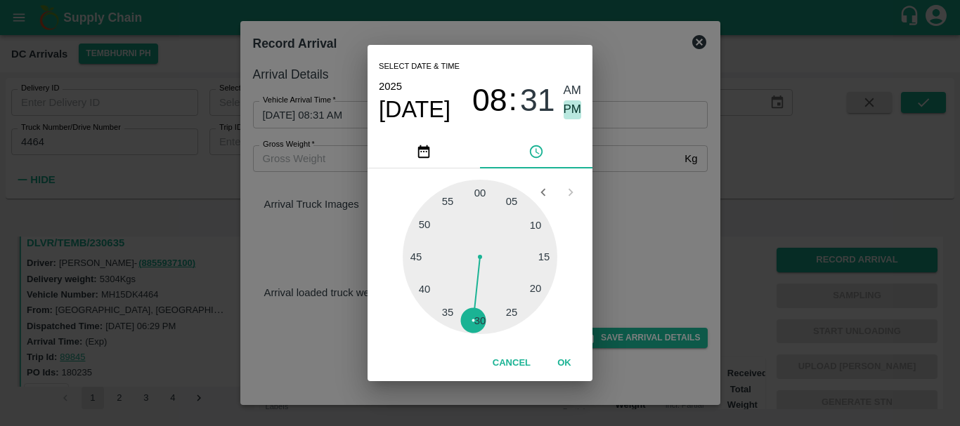
click at [575, 115] on span "PM" at bounding box center [572, 109] width 18 height 19
type input "[DATE] 08:31 PM"
click at [636, 168] on div "Select date & time [DATE] 08 : 31 AM PM 05 10 15 20 25 30 35 40 45 50 55 00 Can…" at bounding box center [480, 213] width 960 height 426
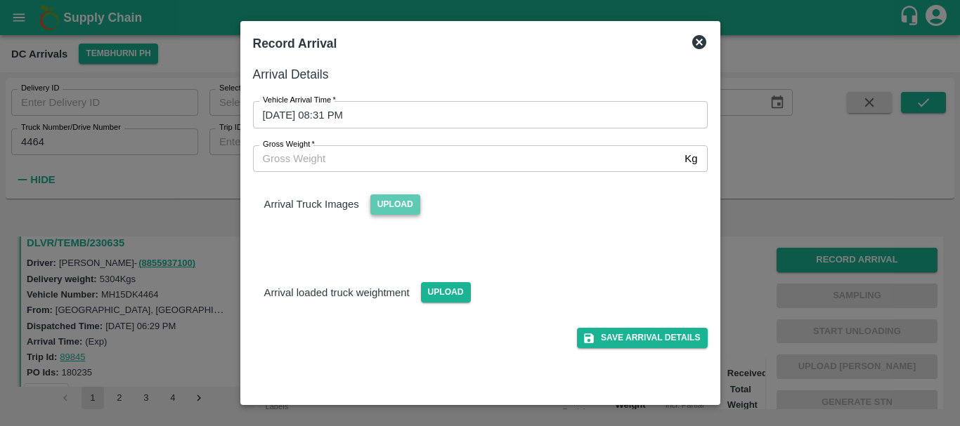
click at [387, 202] on span "Upload" at bounding box center [395, 205] width 50 height 20
click at [0, 0] on input "Upload" at bounding box center [0, 0] width 0 height 0
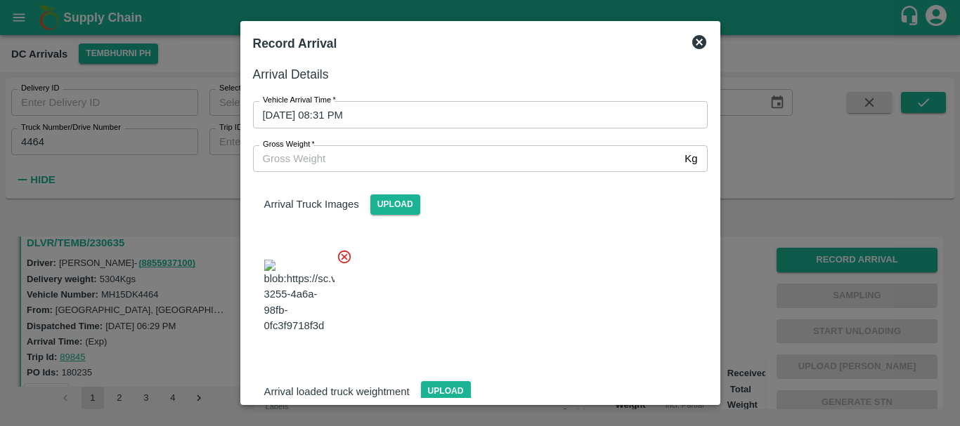
scroll to position [75, 0]
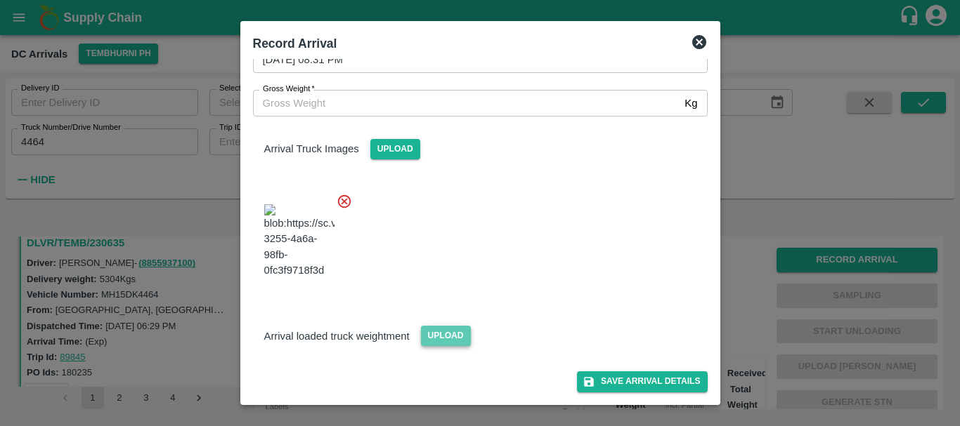
click at [443, 334] on span "Upload" at bounding box center [446, 336] width 50 height 20
click at [0, 0] on input "Upload" at bounding box center [0, 0] width 0 height 0
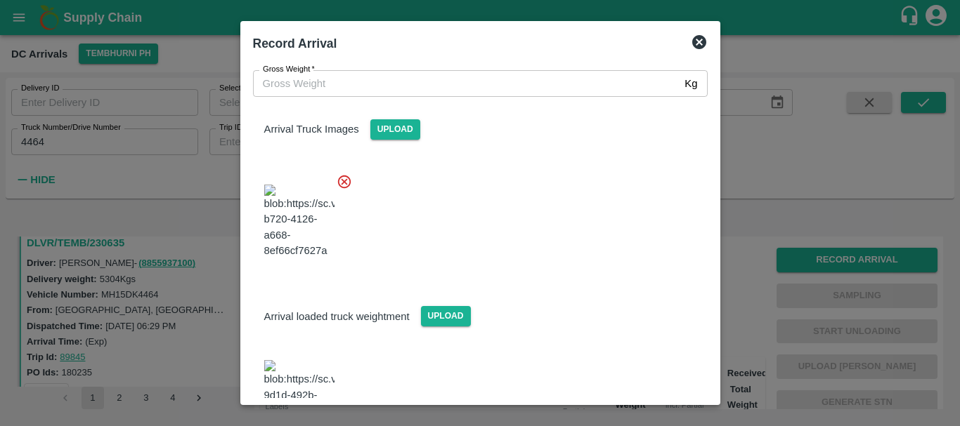
scroll to position [139, 0]
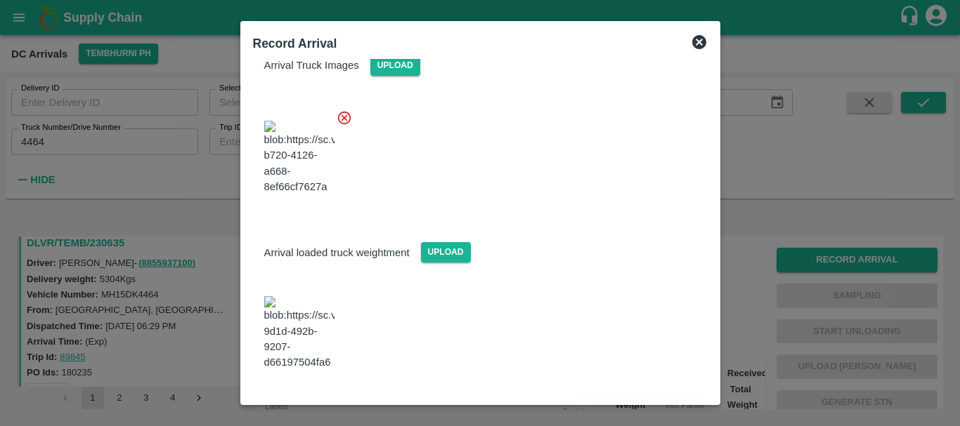
click at [318, 326] on img at bounding box center [299, 333] width 70 height 74
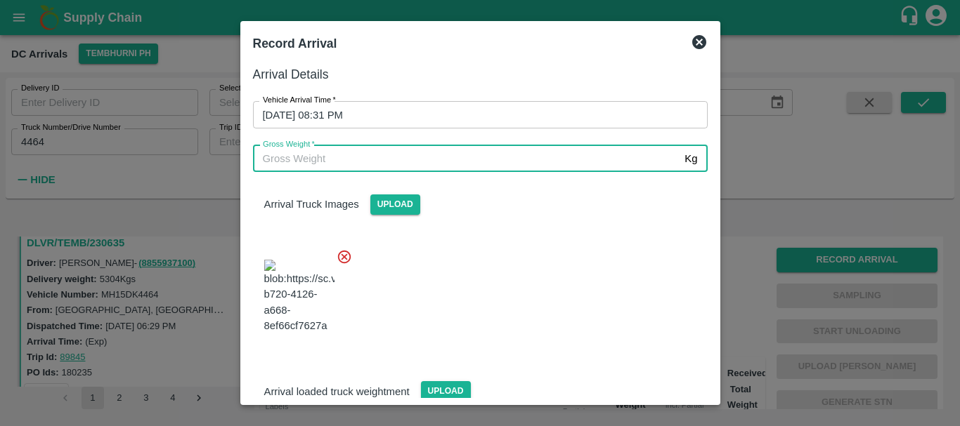
click at [328, 153] on input "Gross Weight   *" at bounding box center [466, 158] width 426 height 27
type input "12490"
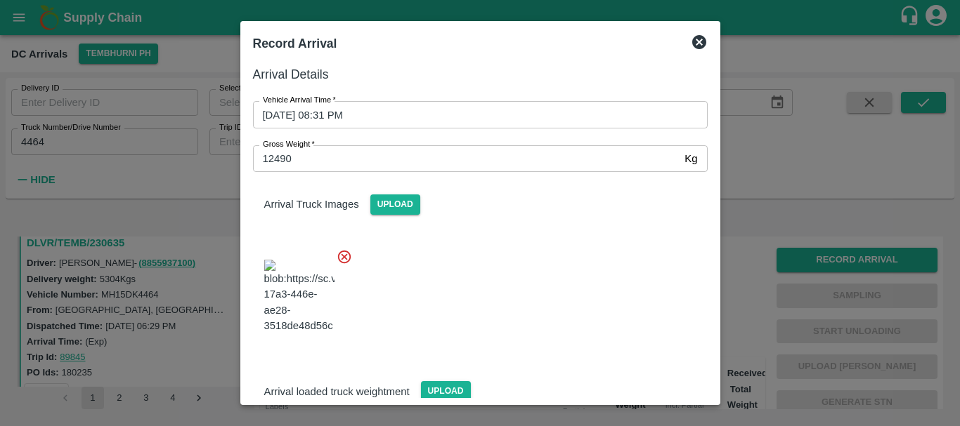
click at [538, 310] on div at bounding box center [475, 292] width 466 height 110
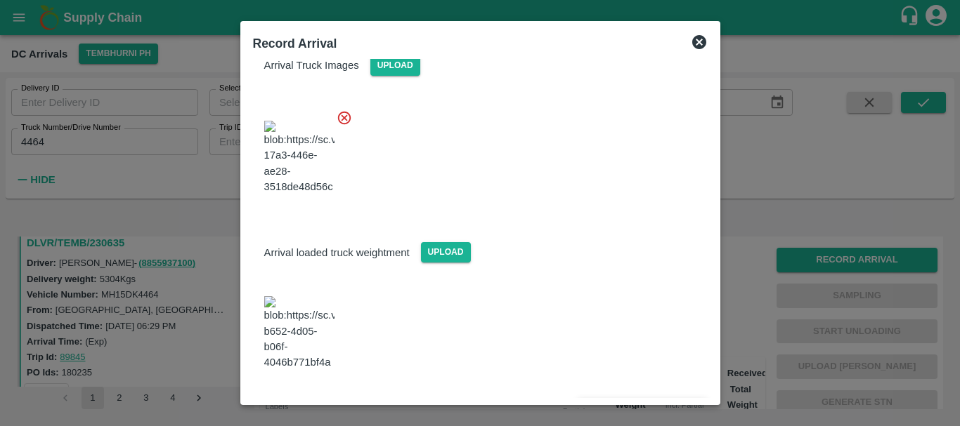
click at [624, 399] on button "Save Arrival Details" at bounding box center [642, 409] width 130 height 20
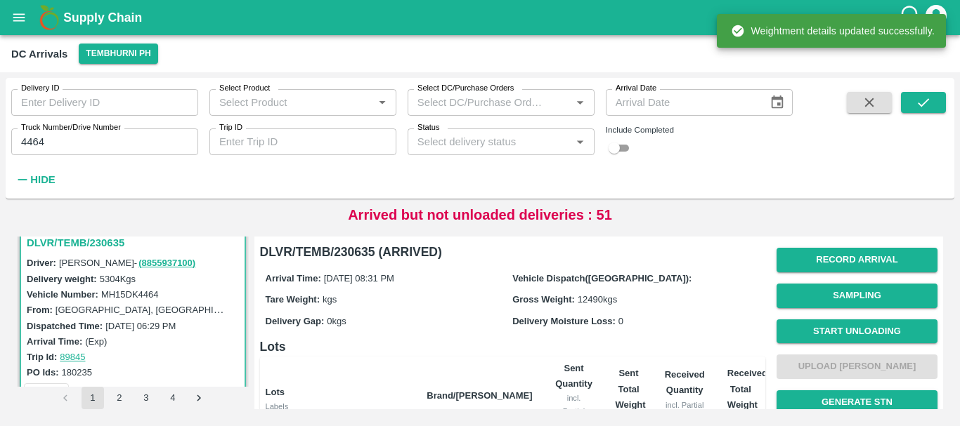
click at [624, 376] on th "Sent Total Weight Kgs" at bounding box center [628, 396] width 49 height 79
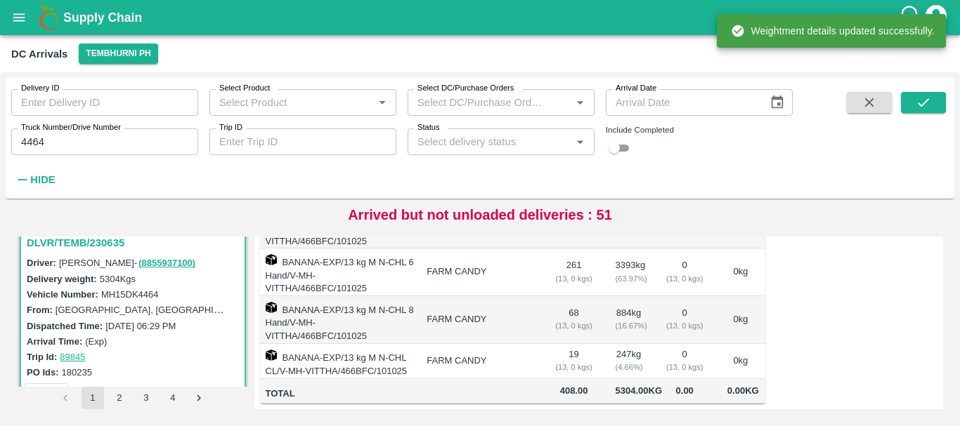
scroll to position [0, 0]
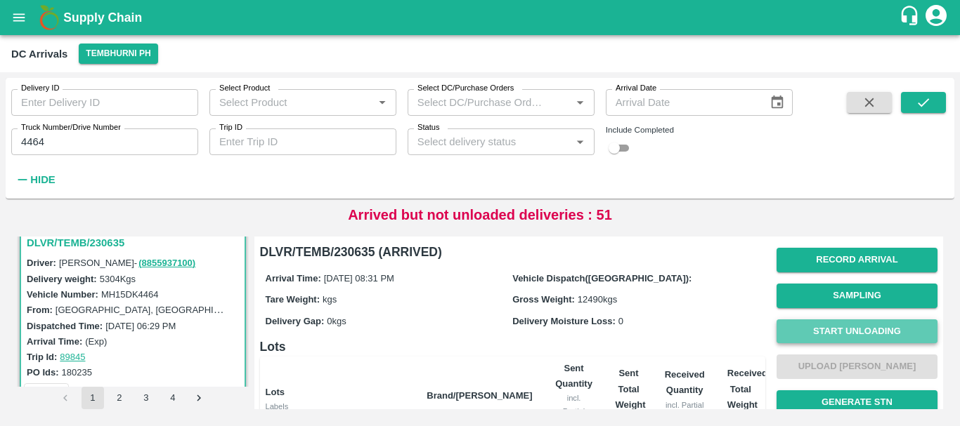
click at [839, 324] on button "Start Unloading" at bounding box center [856, 332] width 161 height 25
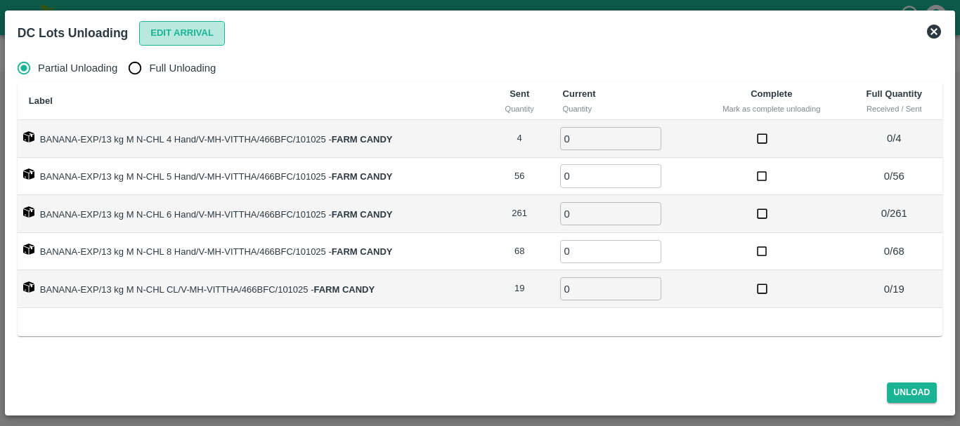
click at [190, 27] on button "Edit Arrival" at bounding box center [182, 33] width 86 height 25
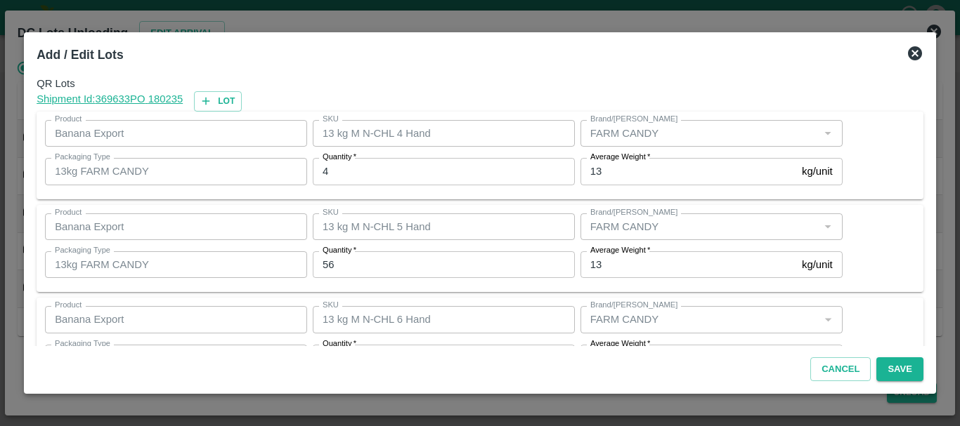
click at [913, 53] on icon at bounding box center [914, 53] width 17 height 17
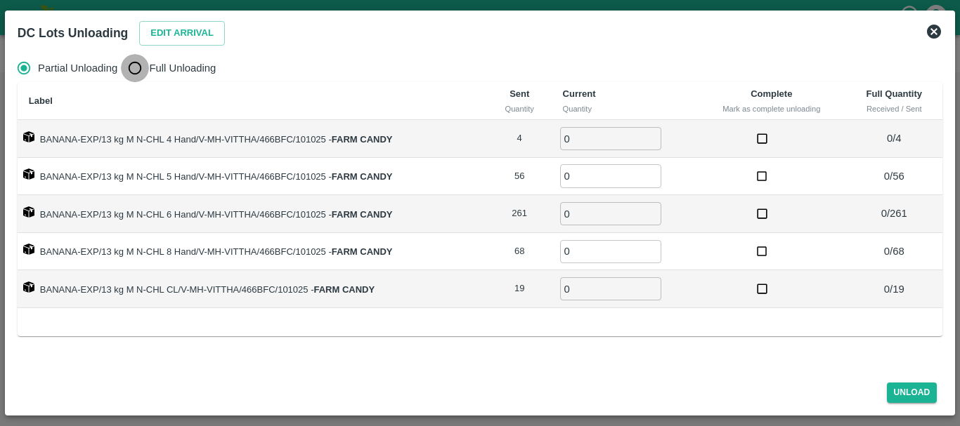
click at [149, 63] on input "Full Unloading" at bounding box center [135, 68] width 28 height 28
radio input "true"
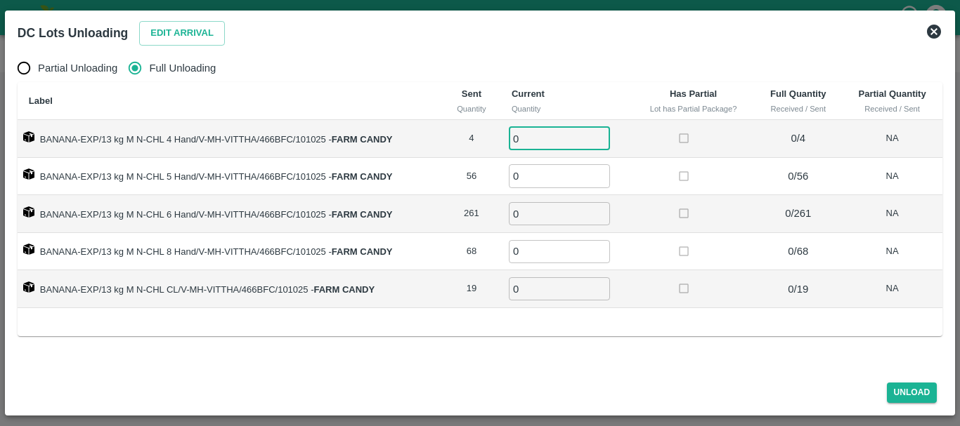
click at [565, 148] on input "0" at bounding box center [559, 138] width 101 height 23
type input "04"
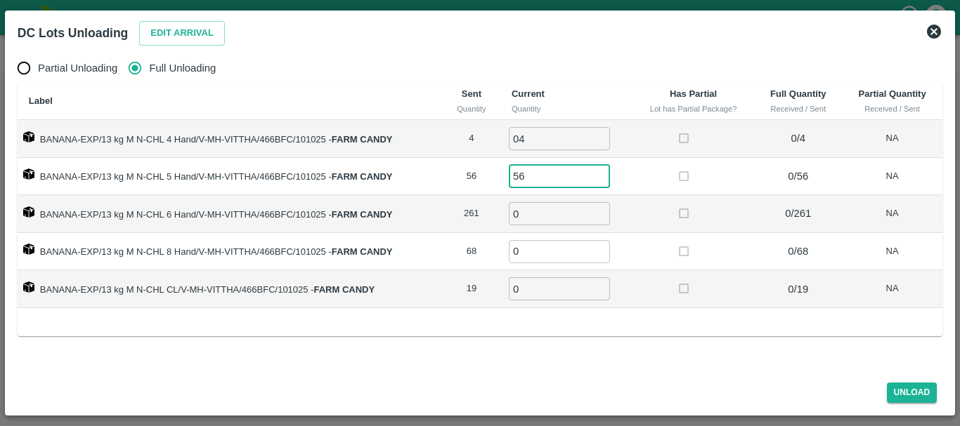
type input "56"
type input "261"
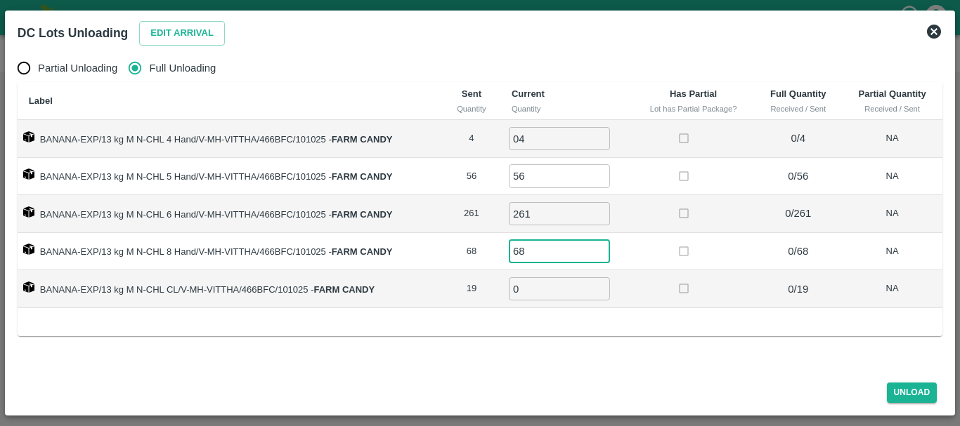
type input "68"
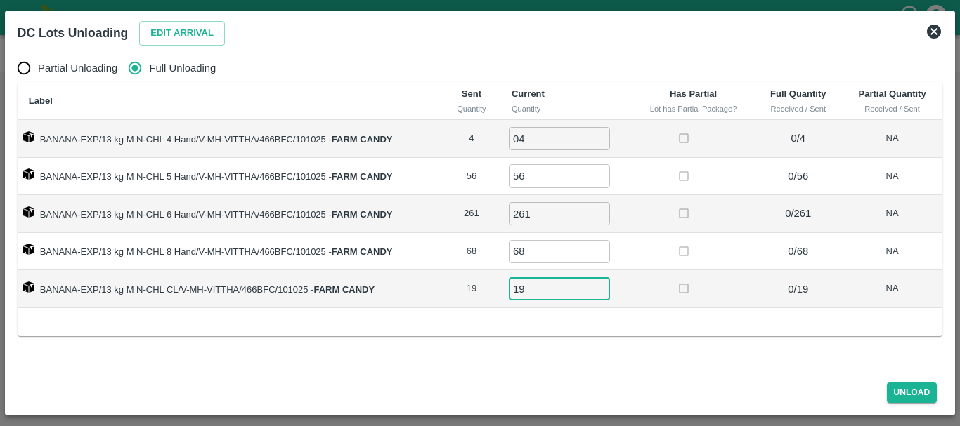
type input "19"
click at [728, 249] on td at bounding box center [693, 252] width 122 height 38
click at [901, 388] on button "Unload" at bounding box center [912, 393] width 51 height 20
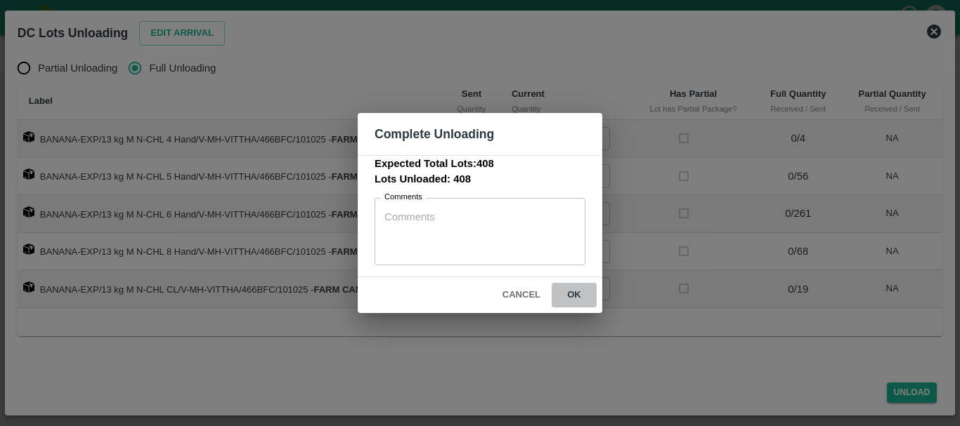
click at [575, 289] on button "ok" at bounding box center [573, 295] width 45 height 25
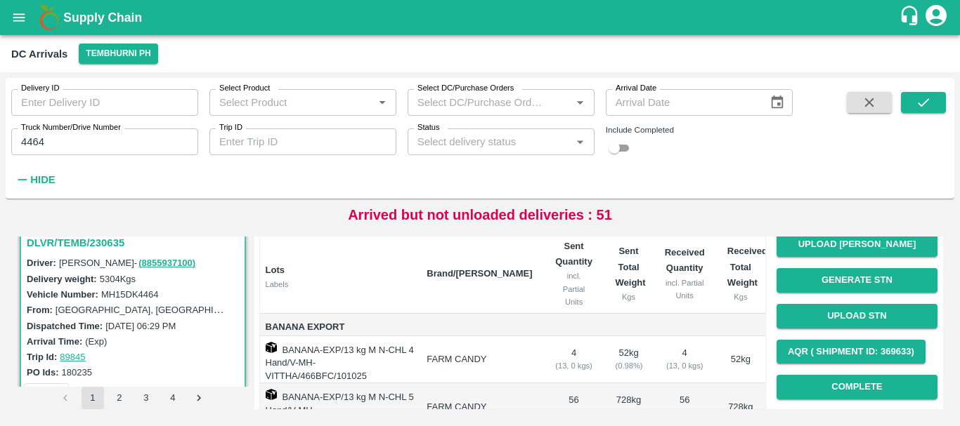
scroll to position [90, 0]
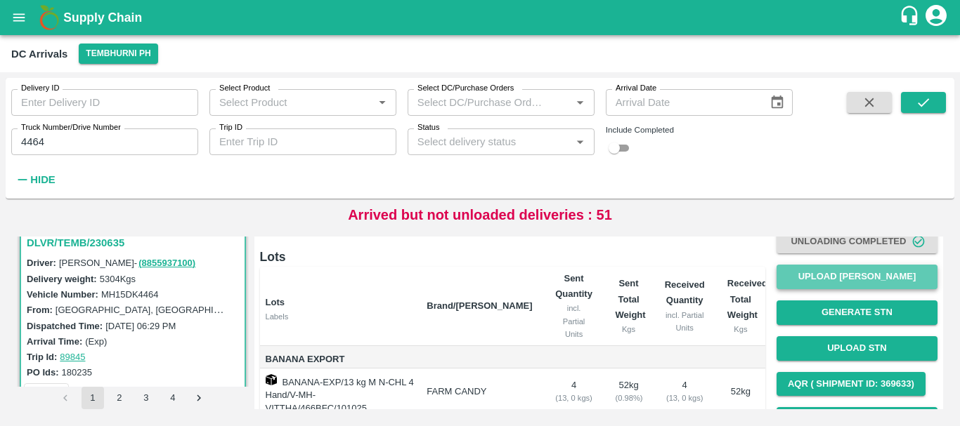
click at [823, 265] on button "Upload [PERSON_NAME]" at bounding box center [856, 277] width 161 height 25
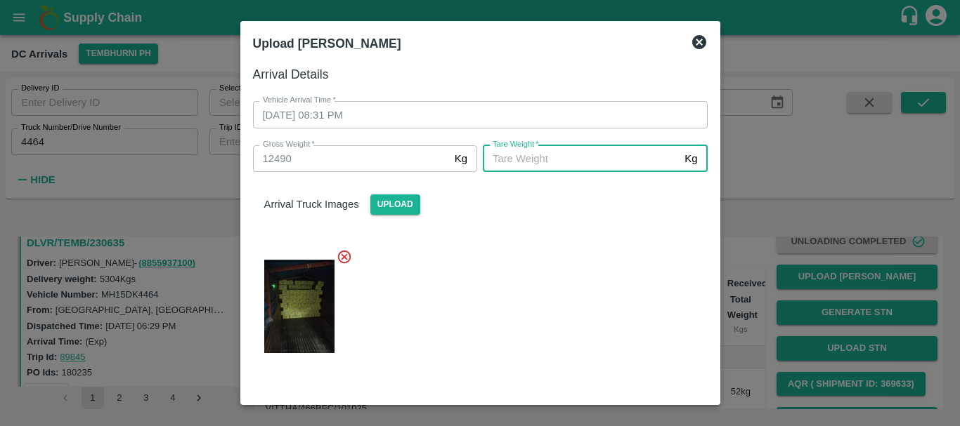
click at [589, 155] on input "[PERSON_NAME]   *" at bounding box center [581, 158] width 196 height 27
type input "5350"
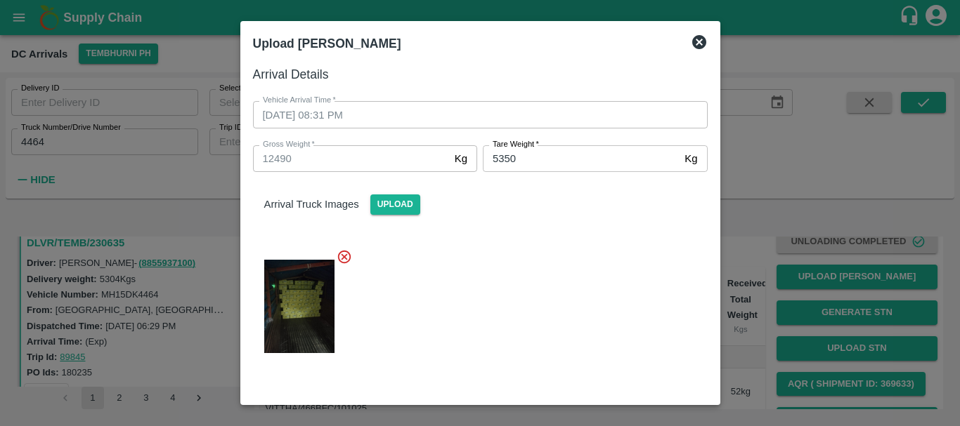
click at [630, 228] on div "Arrival Truck Images Upload" at bounding box center [475, 270] width 466 height 218
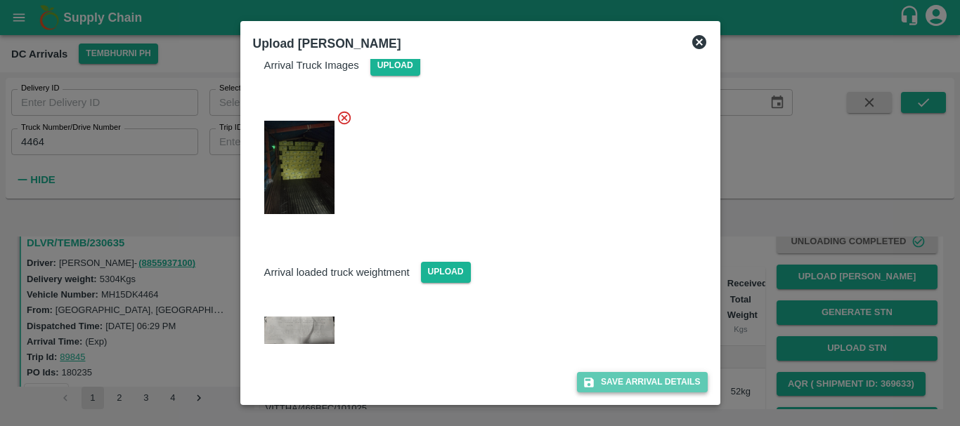
click at [636, 379] on button "Save Arrival Details" at bounding box center [642, 382] width 130 height 20
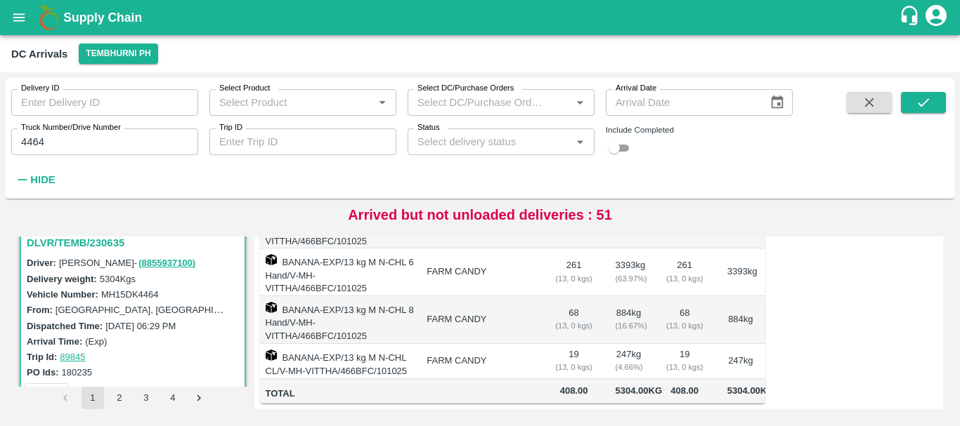
scroll to position [243, 0]
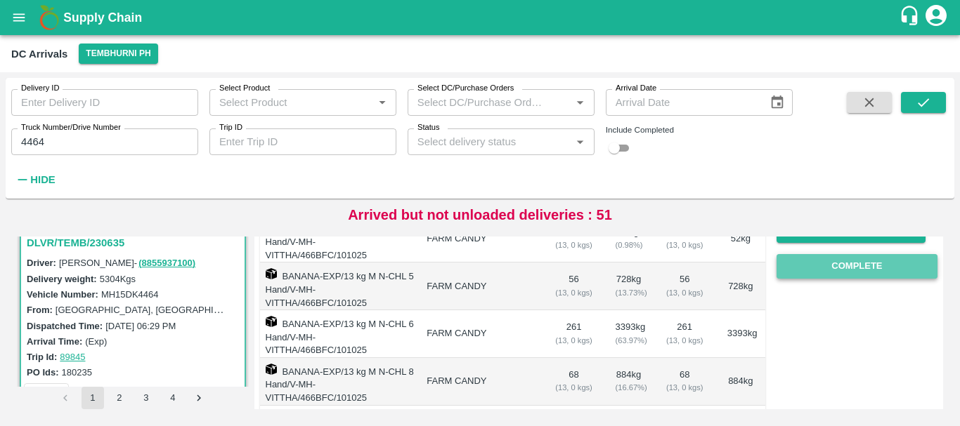
click at [861, 262] on button "Complete" at bounding box center [856, 266] width 161 height 25
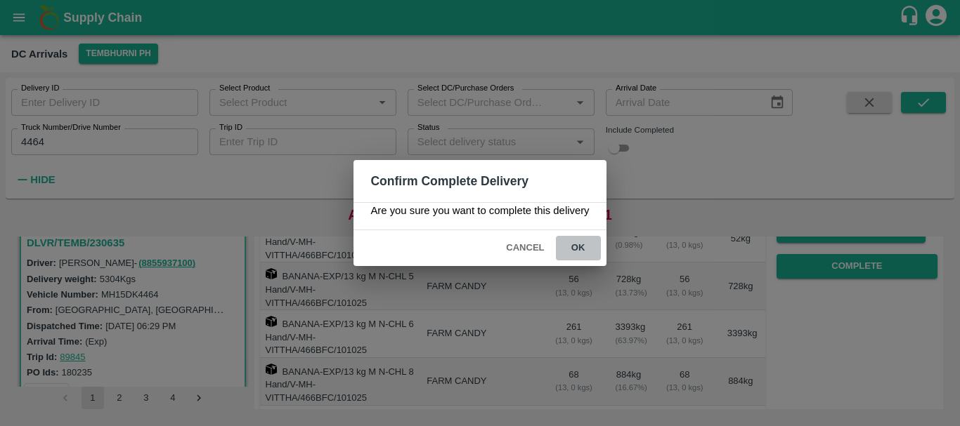
click at [589, 247] on button "ok" at bounding box center [578, 248] width 45 height 25
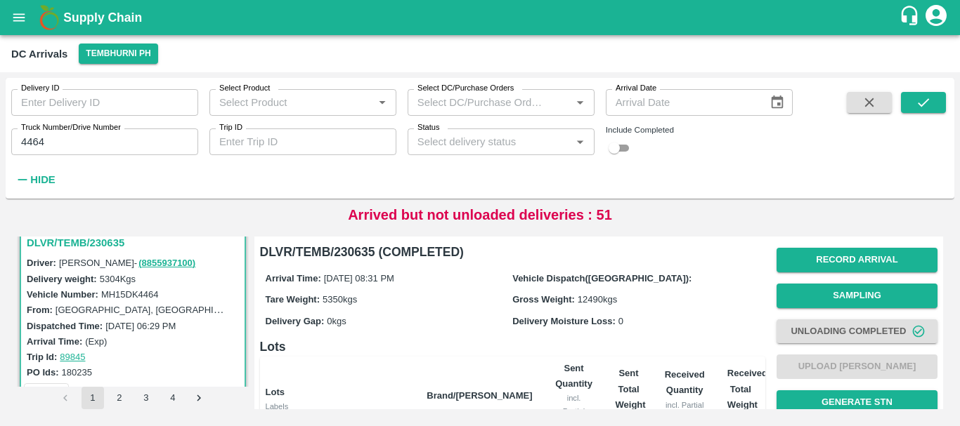
scroll to position [319, 0]
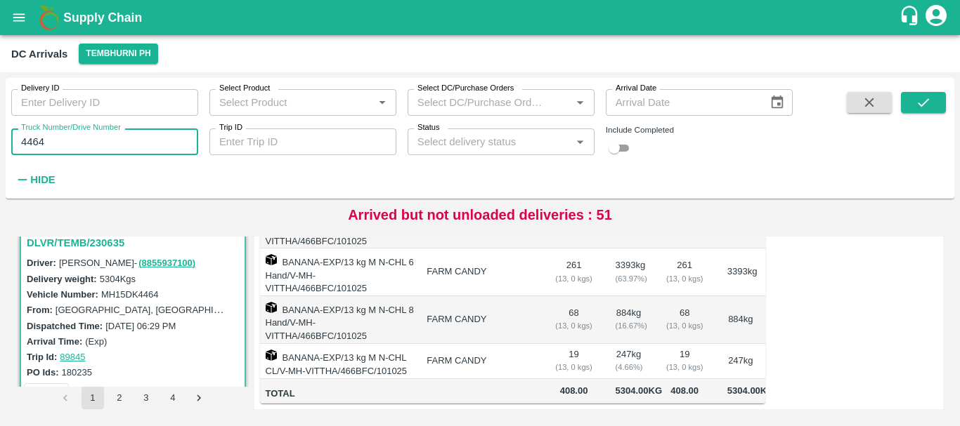
click at [93, 136] on input "4464" at bounding box center [104, 142] width 187 height 27
type input "4999"
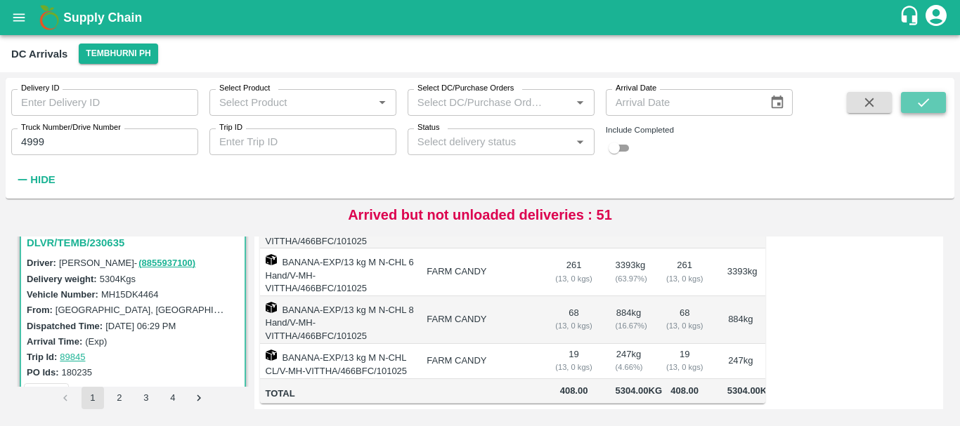
click at [925, 103] on icon "submit" at bounding box center [922, 102] width 11 height 8
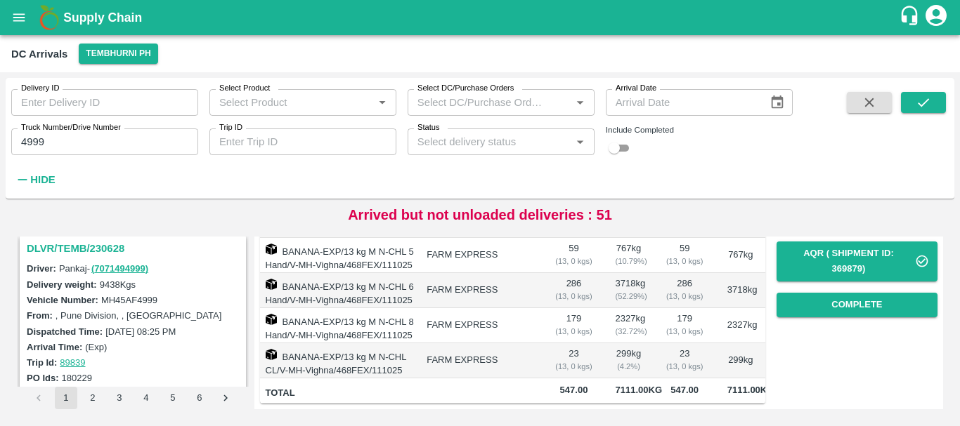
scroll to position [189, 0]
click at [96, 253] on h3 "DLVR/TEMB/230628" at bounding box center [135, 250] width 216 height 18
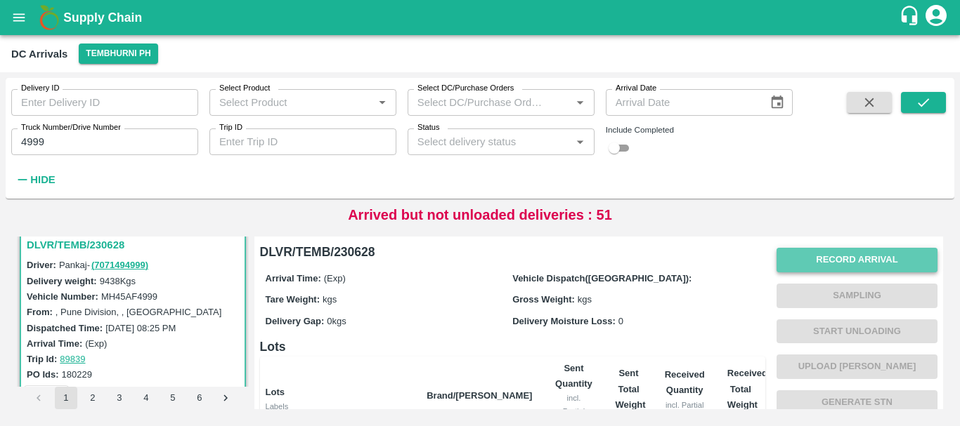
click at [845, 249] on button "Record Arrival" at bounding box center [856, 260] width 161 height 25
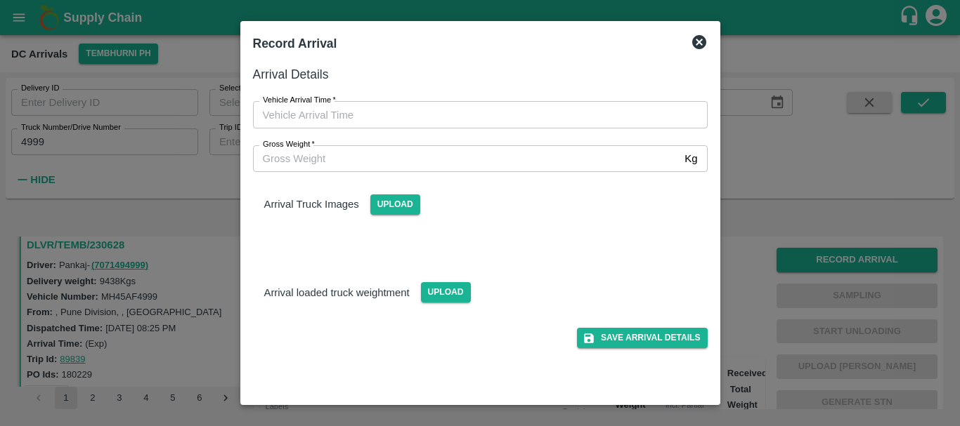
type input "DD/MM/YYYY hh:mm aa"
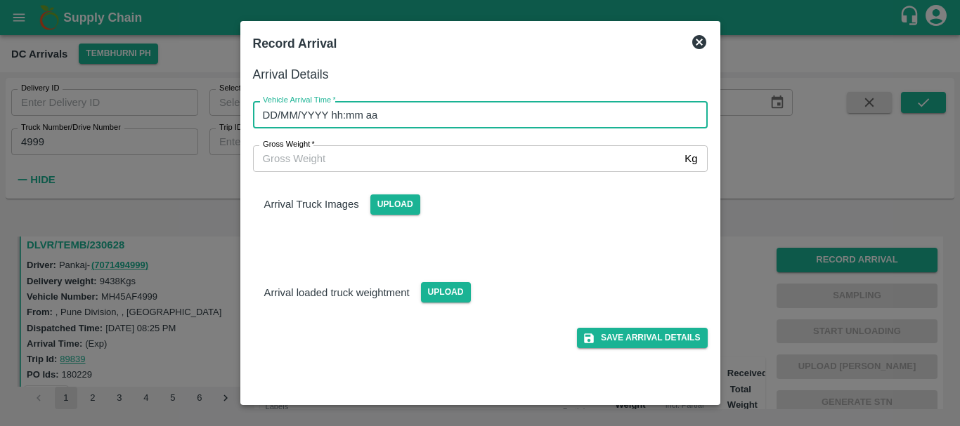
click at [546, 124] on input "DD/MM/YYYY hh:mm aa" at bounding box center [475, 114] width 445 height 27
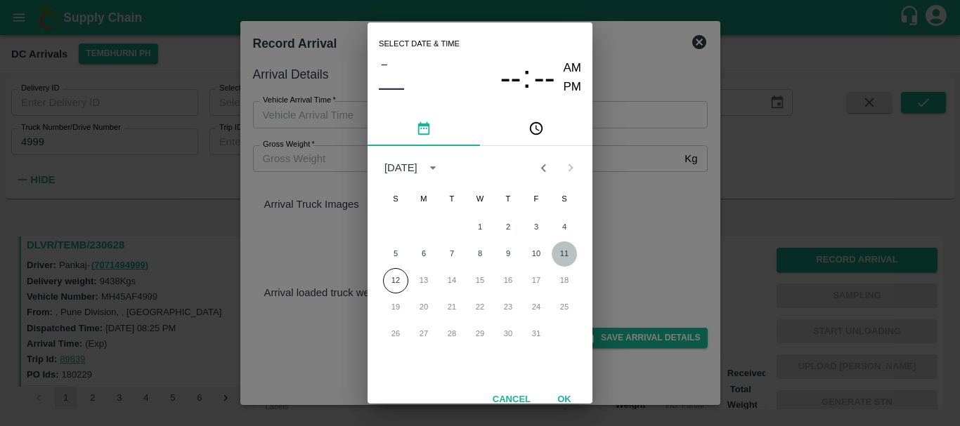
click at [556, 257] on button "11" at bounding box center [563, 254] width 25 height 25
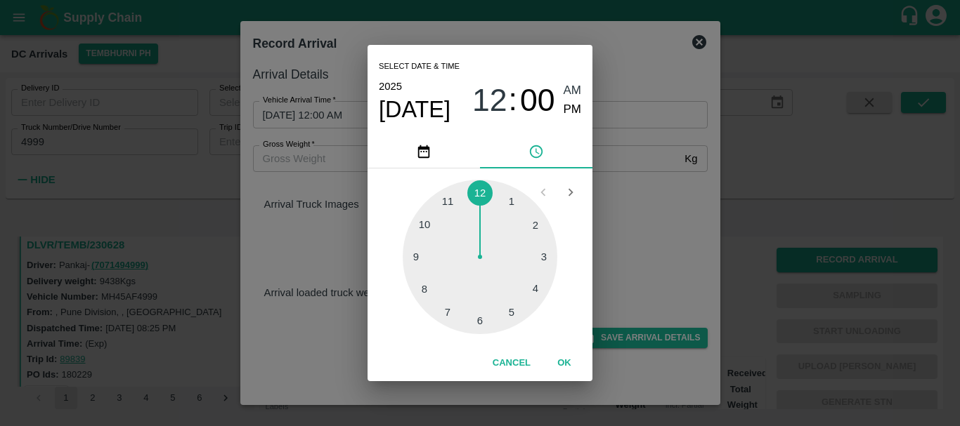
click at [443, 309] on div at bounding box center [480, 257] width 155 height 155
click at [530, 296] on div at bounding box center [480, 257] width 155 height 155
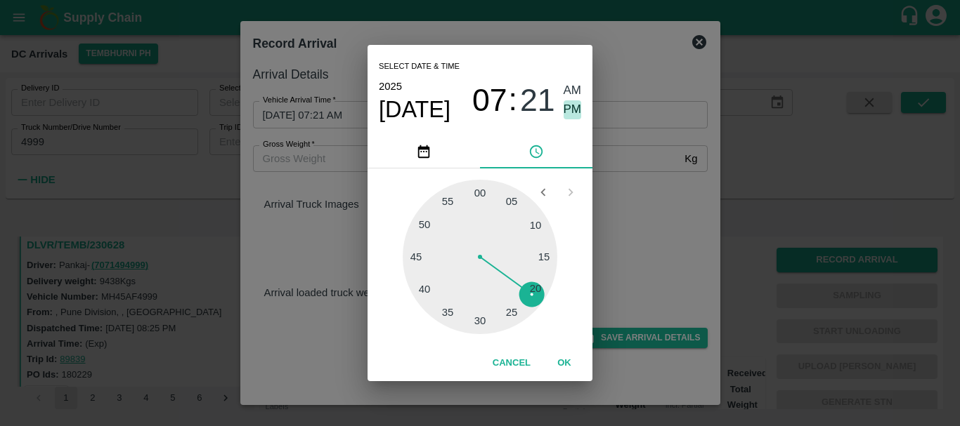
click at [570, 110] on span "PM" at bounding box center [572, 109] width 18 height 19
type input "[DATE] 07:21 PM"
click at [643, 212] on div "Select date & time [DATE] 07 : 21 AM PM 05 10 15 20 25 30 35 40 45 50 55 00 Can…" at bounding box center [480, 213] width 960 height 426
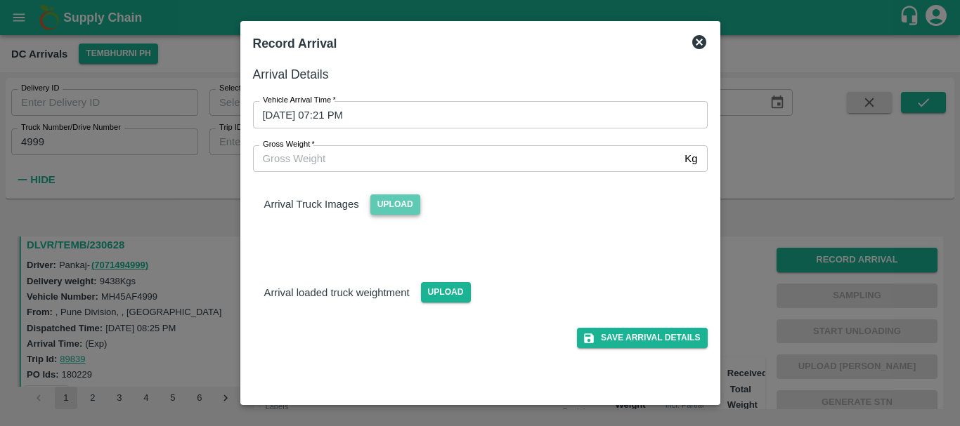
click at [407, 202] on span "Upload" at bounding box center [395, 205] width 50 height 20
click at [0, 0] on input "Upload" at bounding box center [0, 0] width 0 height 0
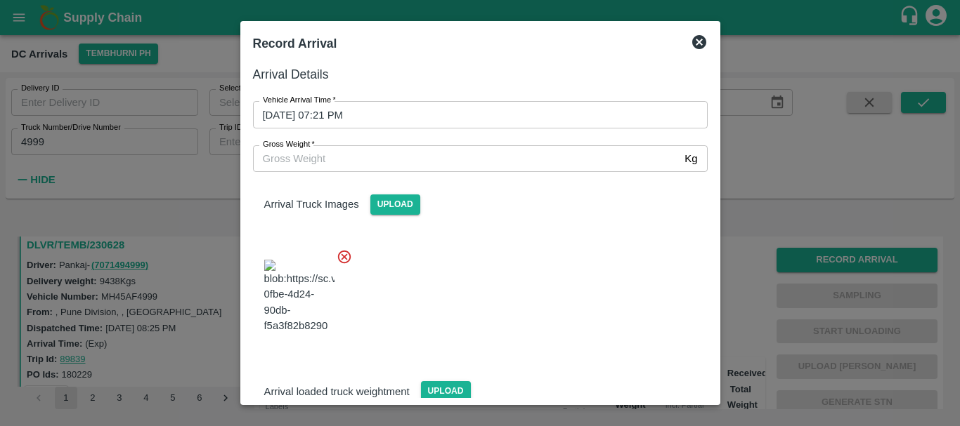
scroll to position [34, 0]
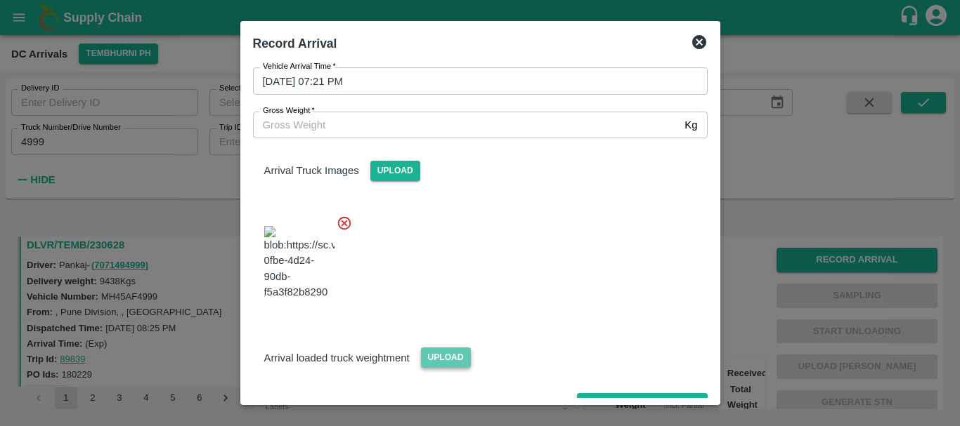
click at [443, 348] on span "Upload" at bounding box center [446, 358] width 50 height 20
click at [0, 0] on input "Upload" at bounding box center [0, 0] width 0 height 0
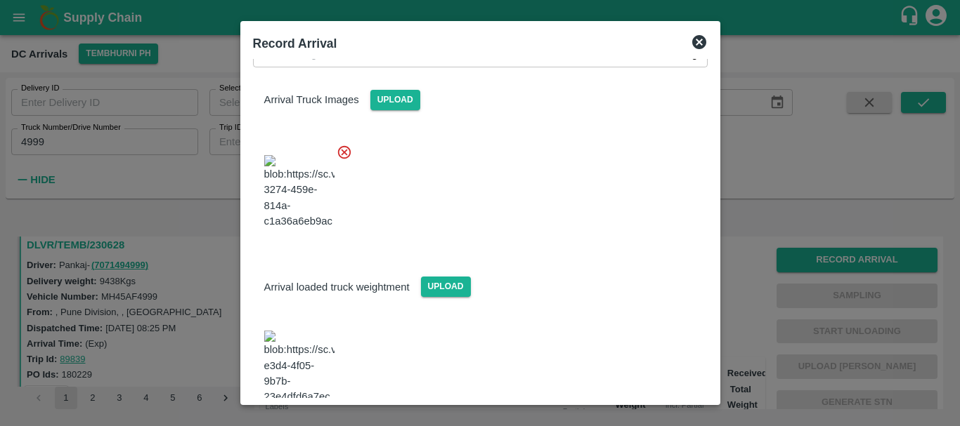
click at [319, 331] on img at bounding box center [299, 368] width 70 height 74
click at [334, 58] on h2 "Record Arrival" at bounding box center [295, 43] width 96 height 31
drag, startPoint x: 329, startPoint y: 63, endPoint x: 285, endPoint y: 58, distance: 44.5
click at [285, 58] on h2 "Record Arrival" at bounding box center [295, 43] width 96 height 31
click at [289, 65] on input "Gross Weight   *" at bounding box center [466, 54] width 426 height 27
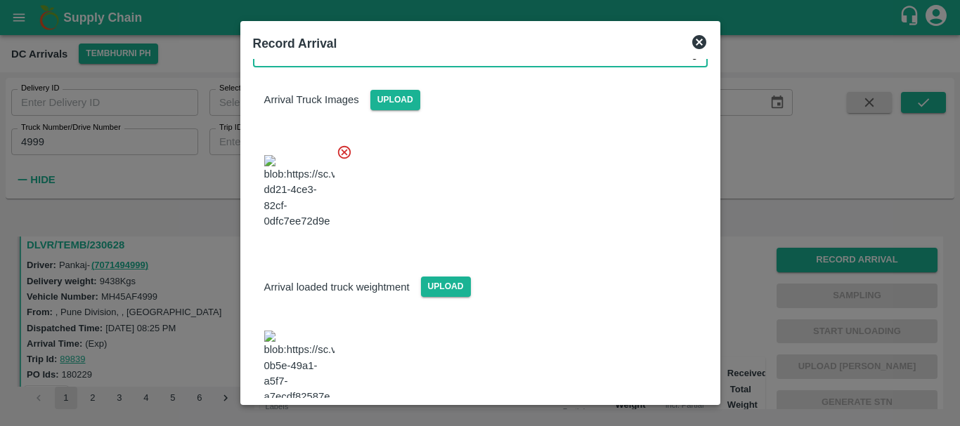
scroll to position [94, 0]
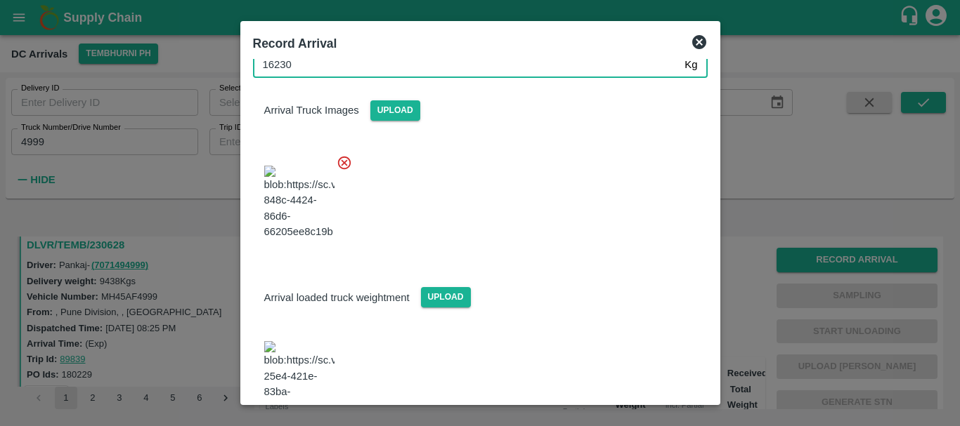
type input "16230"
click at [486, 187] on div at bounding box center [475, 198] width 466 height 110
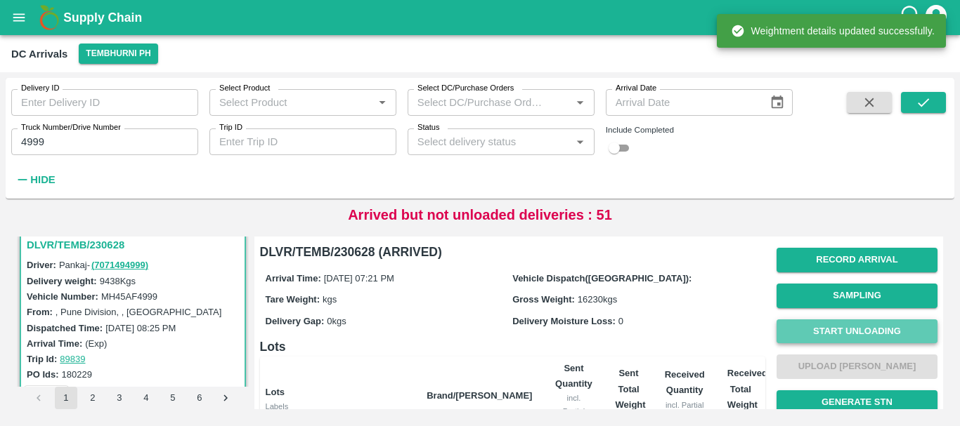
click at [871, 323] on button "Start Unloading" at bounding box center [856, 332] width 161 height 25
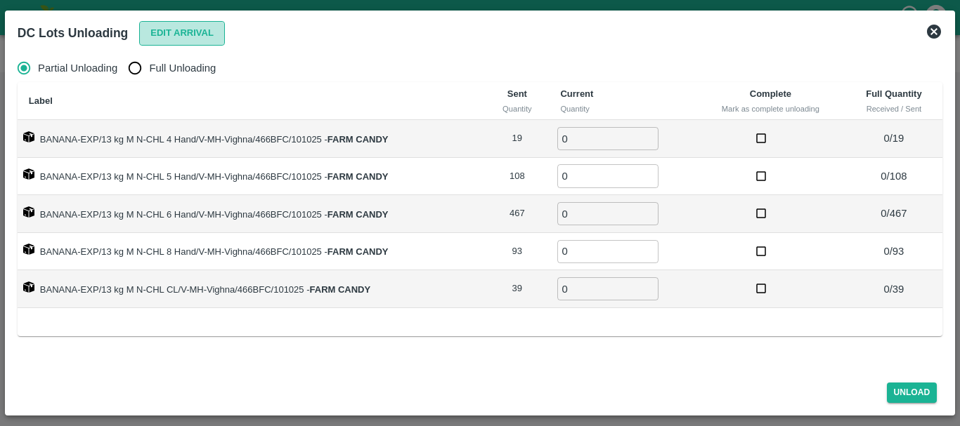
click at [159, 35] on button "Edit Arrival" at bounding box center [182, 33] width 86 height 25
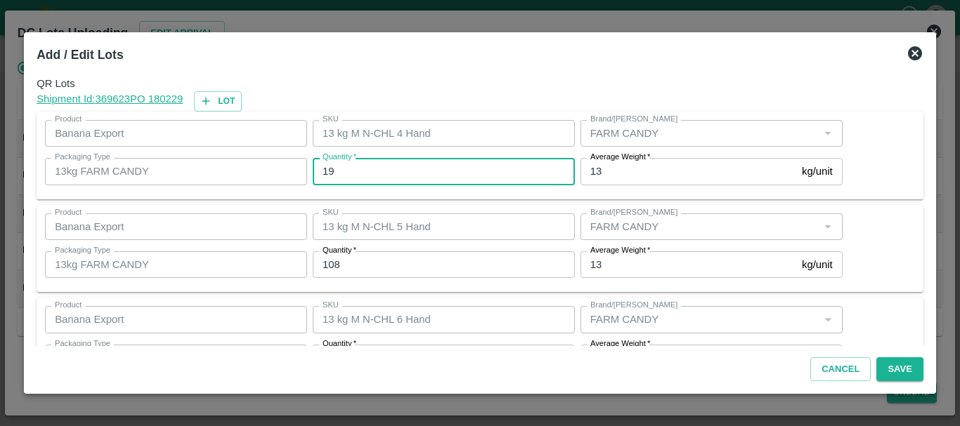
click at [380, 173] on input "19" at bounding box center [444, 171] width 262 height 27
type input "1"
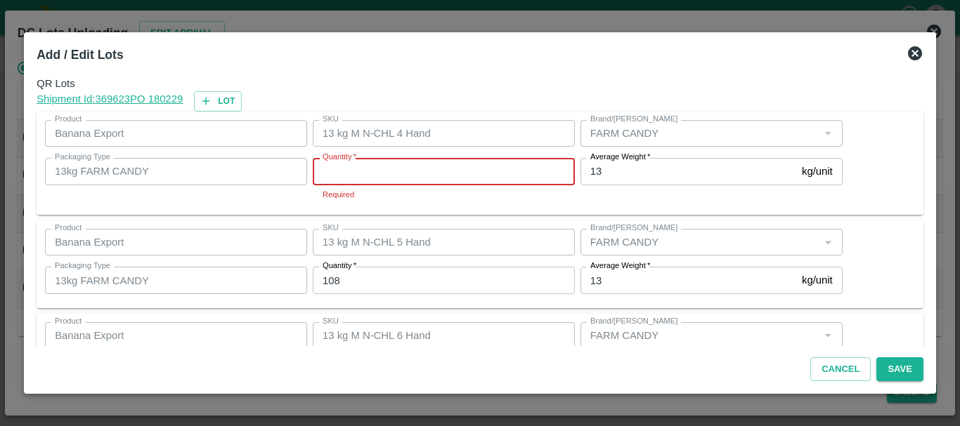
click at [380, 173] on input "Quantity   *" at bounding box center [444, 171] width 262 height 27
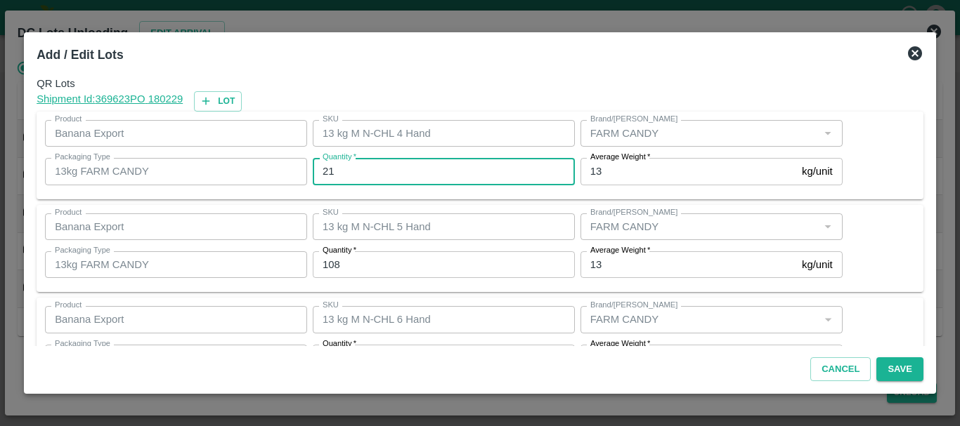
type input "21"
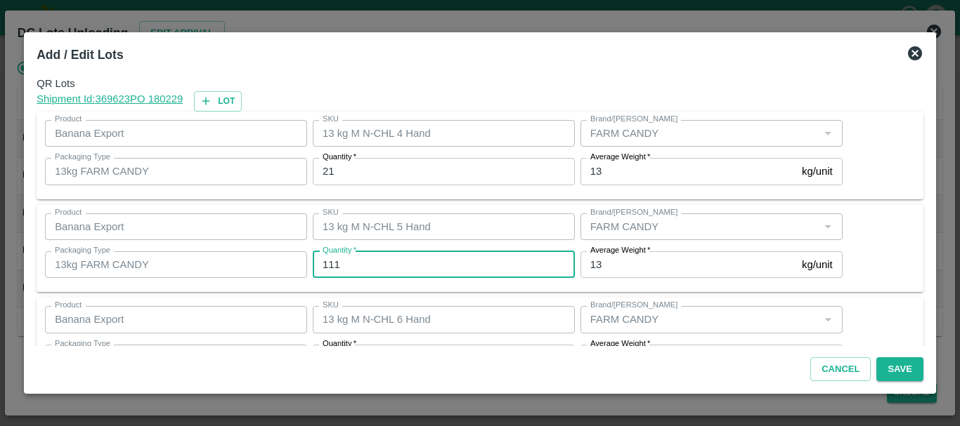
type input "111"
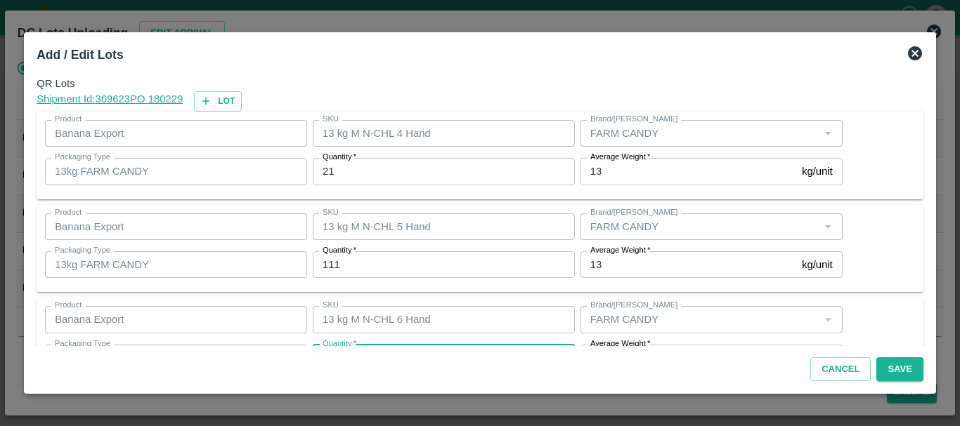
scroll to position [25, 0]
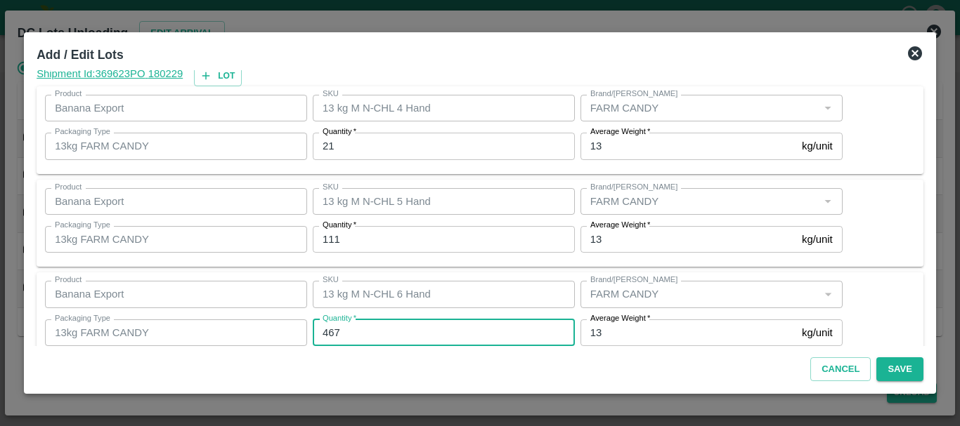
click at [379, 332] on input "467" at bounding box center [444, 333] width 262 height 27
type input "461"
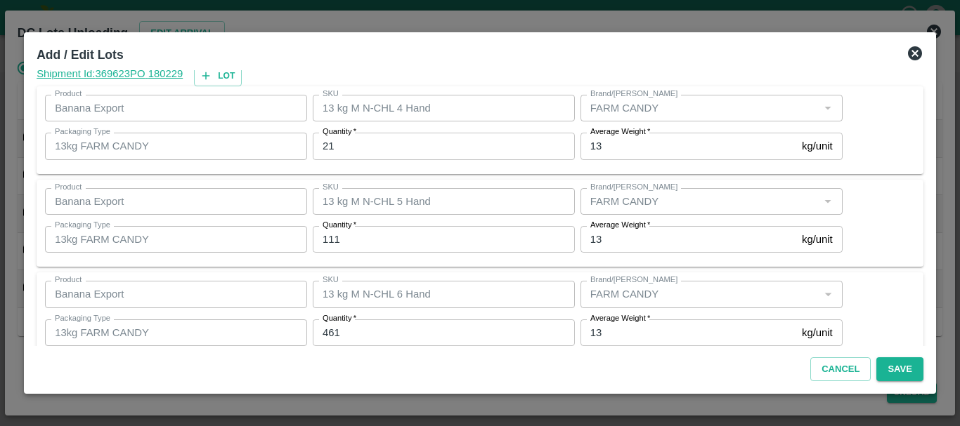
scroll to position [237, 0]
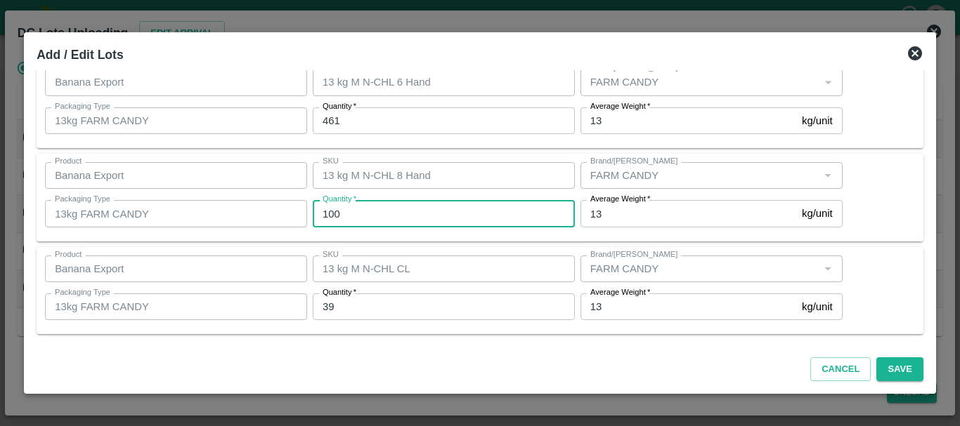
type input "100"
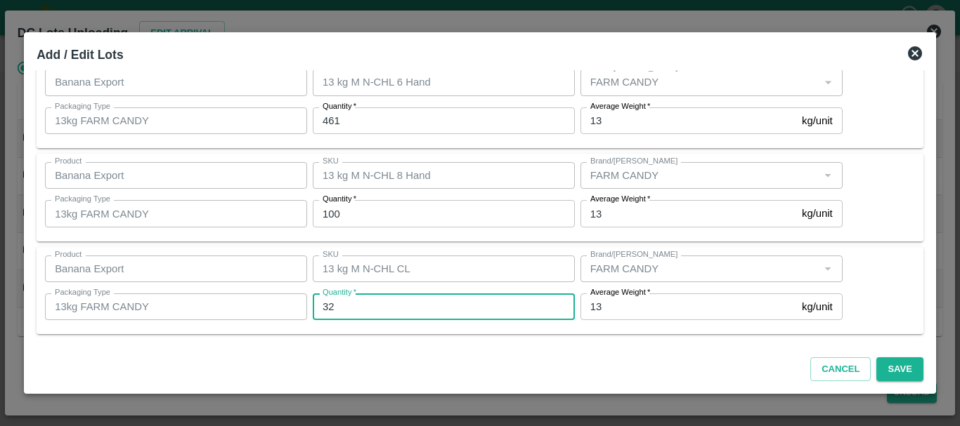
type input "32"
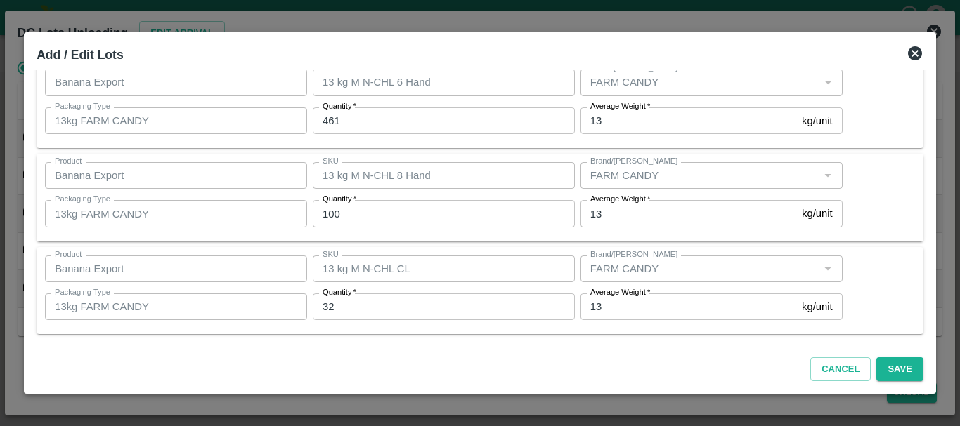
drag, startPoint x: 572, startPoint y: 329, endPoint x: 627, endPoint y: 362, distance: 64.6
click at [627, 362] on div "Cancel Save" at bounding box center [480, 366] width 898 height 41
click at [896, 362] on button "Save" at bounding box center [899, 370] width 46 height 25
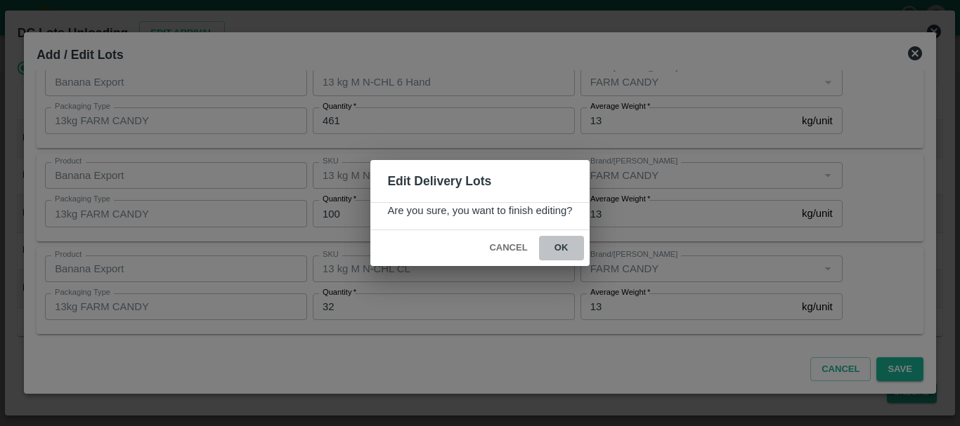
click at [578, 251] on button "ok" at bounding box center [561, 248] width 45 height 25
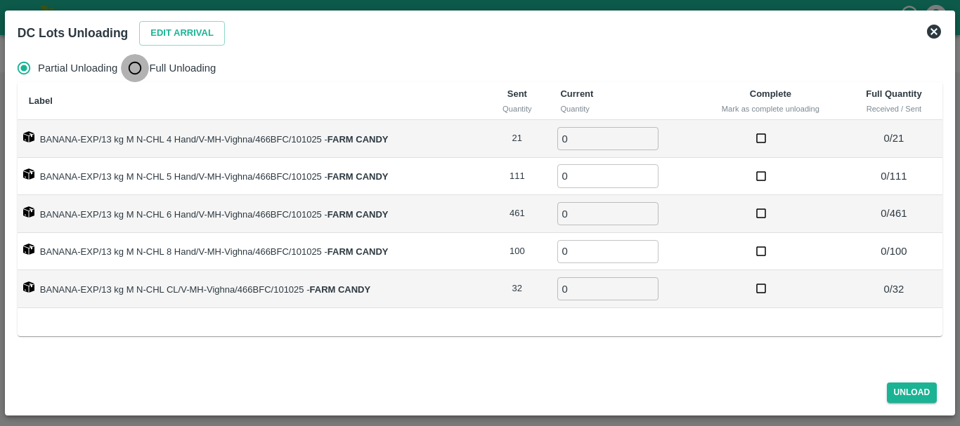
click at [142, 79] on input "Full Unloading" at bounding box center [135, 68] width 28 height 28
radio input "true"
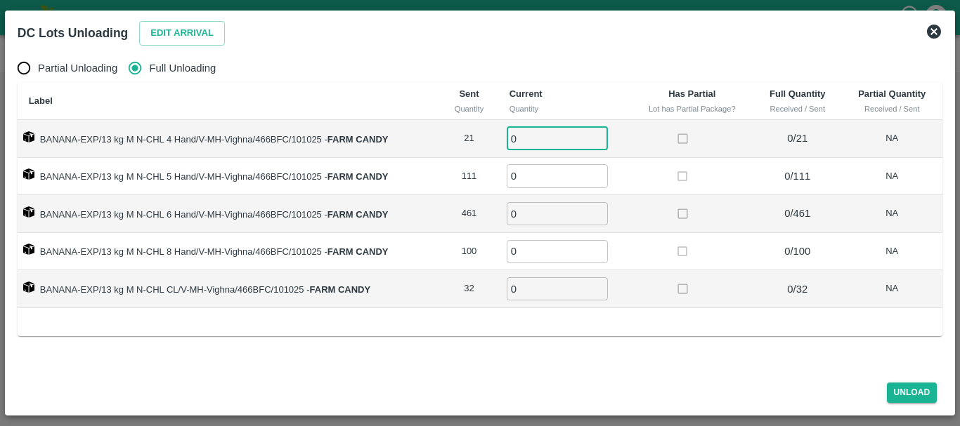
click at [543, 138] on input "0" at bounding box center [557, 138] width 101 height 23
type input "021"
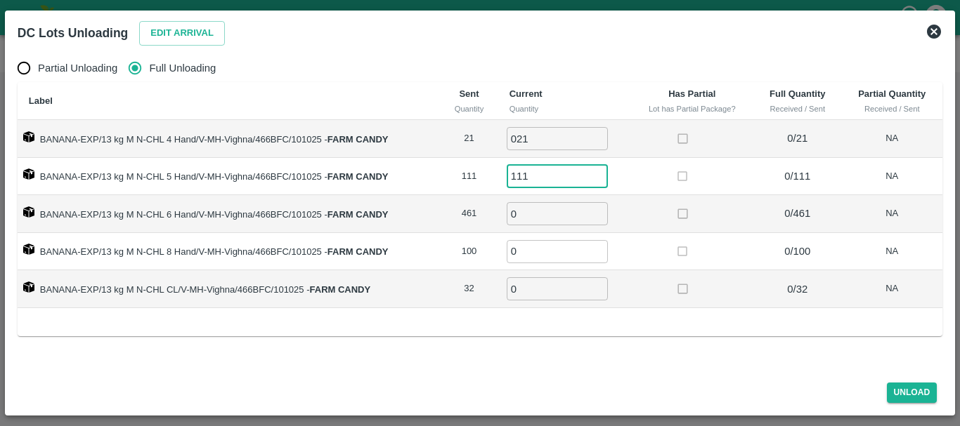
type input "111"
type input "461"
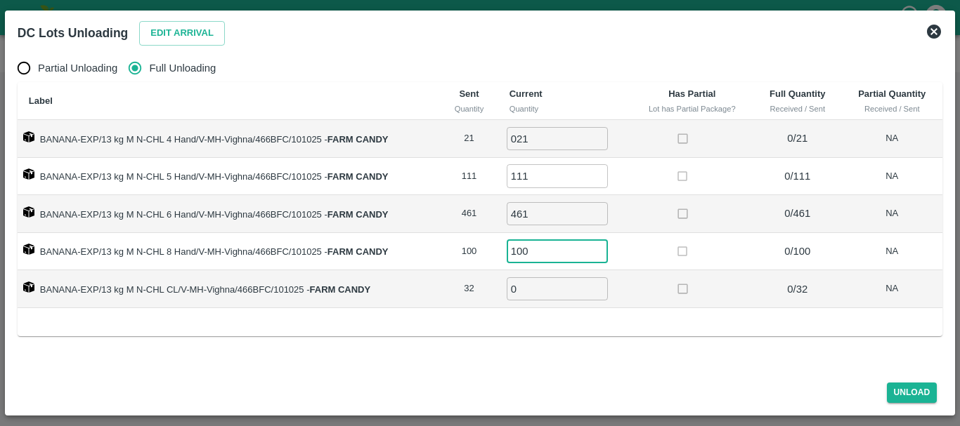
type input "100"
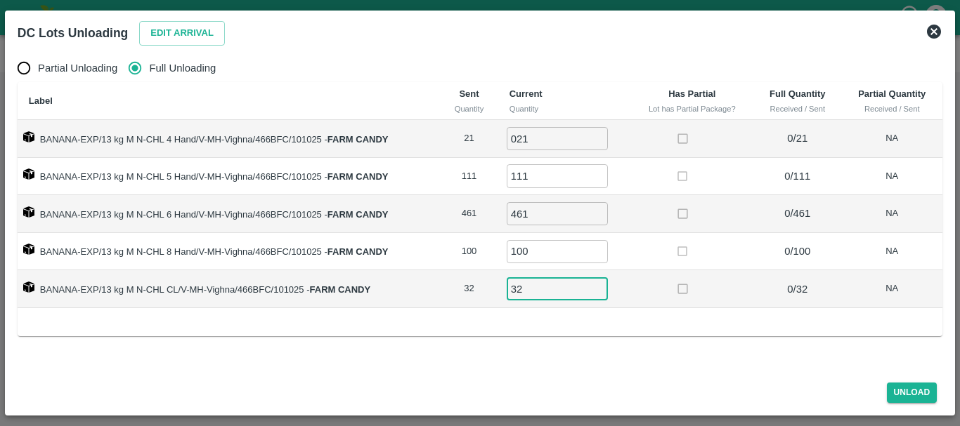
type input "32"
click at [815, 368] on div "Partial Unloading Full Unloading Label Sent Quantity Current Quantity Has Parti…" at bounding box center [480, 209] width 936 height 323
click at [908, 400] on button "Unload" at bounding box center [912, 393] width 51 height 20
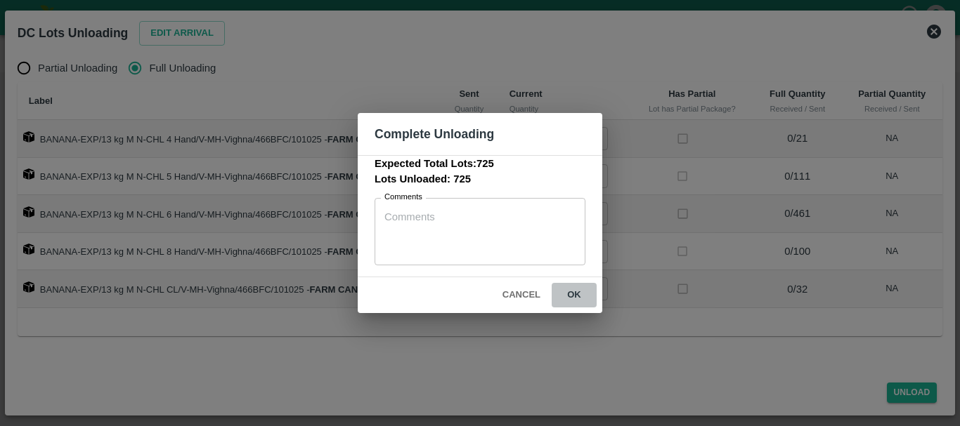
click at [581, 307] on button "ok" at bounding box center [573, 295] width 45 height 25
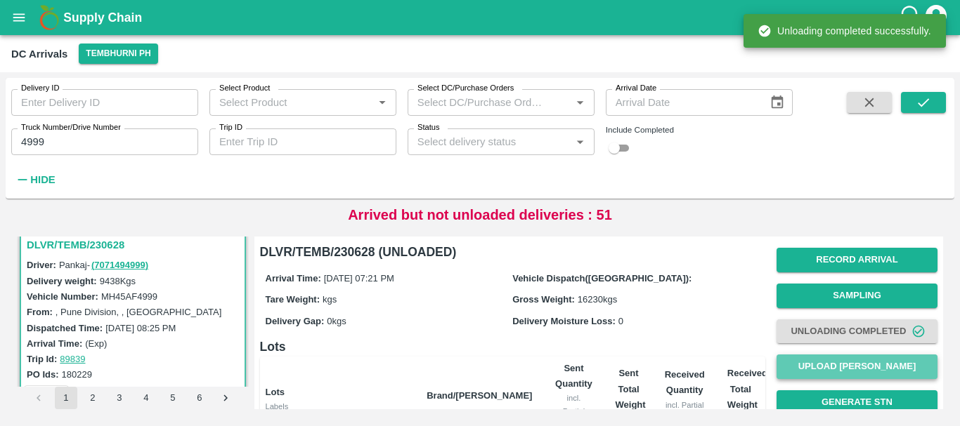
click at [870, 363] on button "Upload [PERSON_NAME]" at bounding box center [856, 367] width 161 height 25
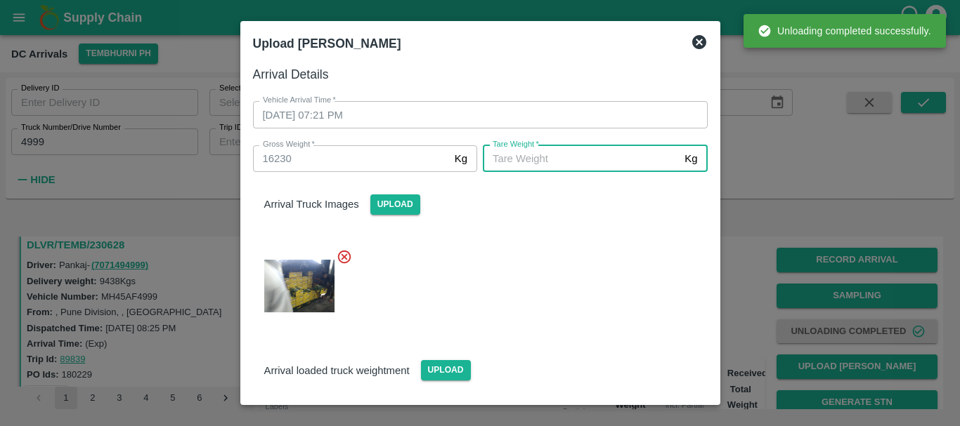
click at [627, 160] on input "[PERSON_NAME]   *" at bounding box center [581, 158] width 196 height 27
type input "5"
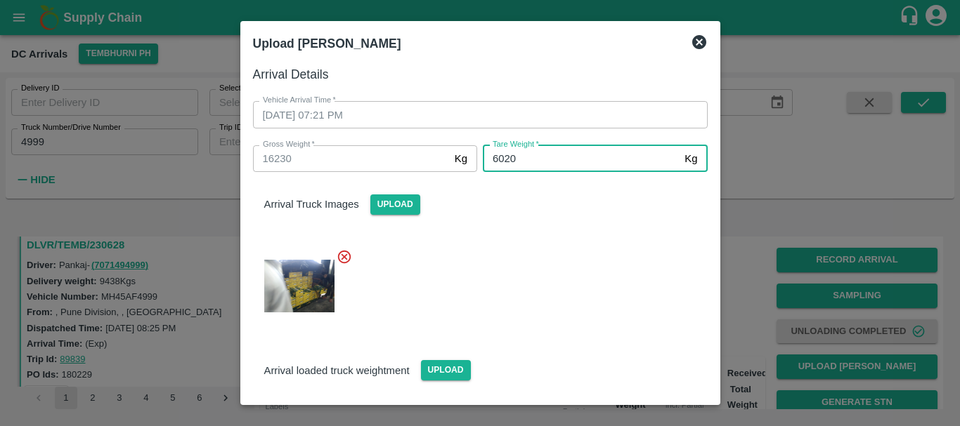
type input "6020"
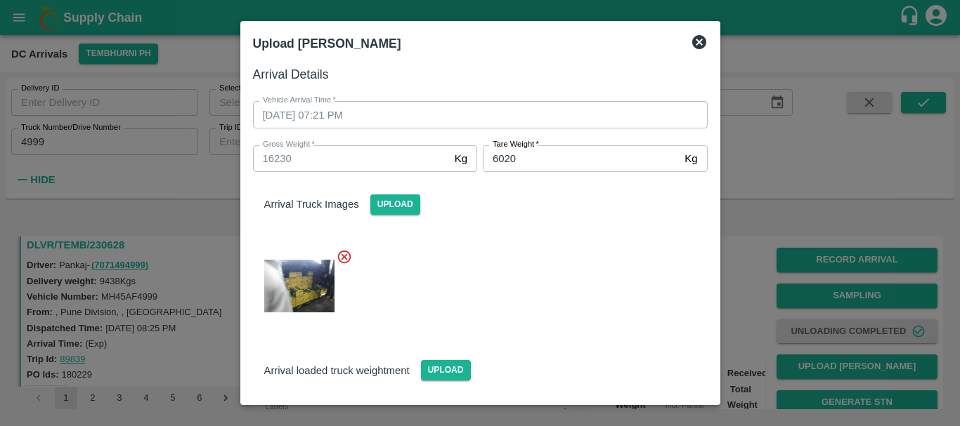
click at [551, 313] on div at bounding box center [475, 281] width 466 height 89
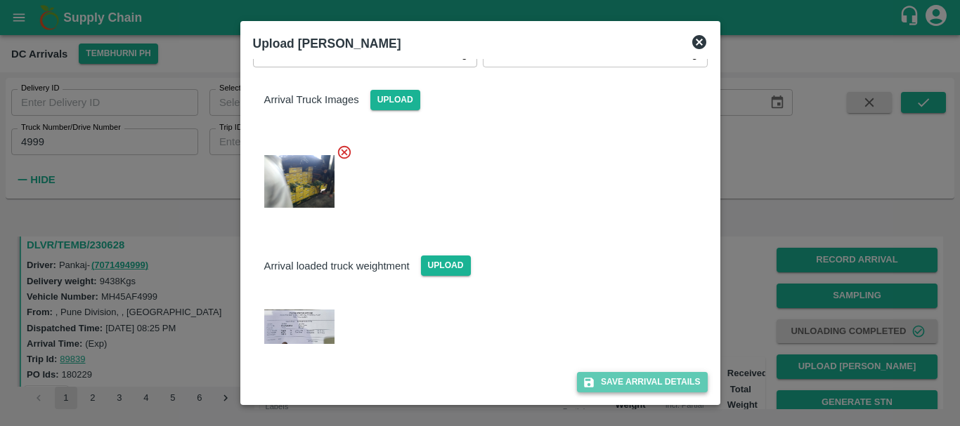
click at [604, 385] on button "Save Arrival Details" at bounding box center [642, 382] width 130 height 20
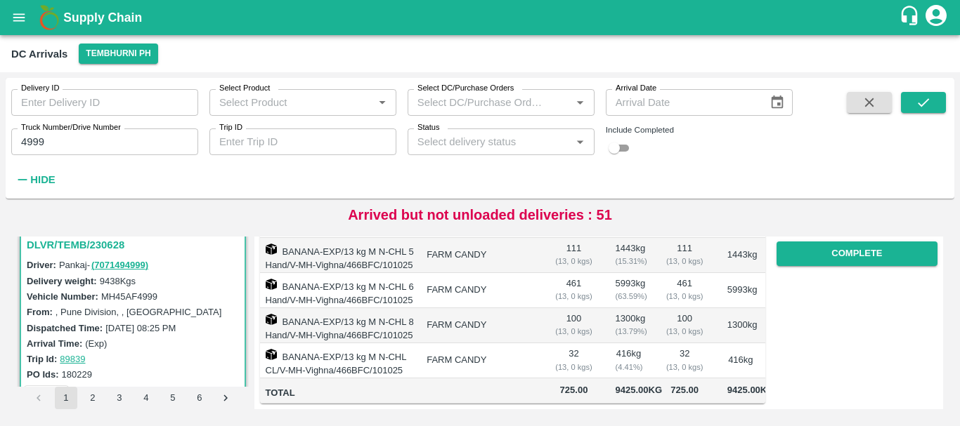
scroll to position [173, 0]
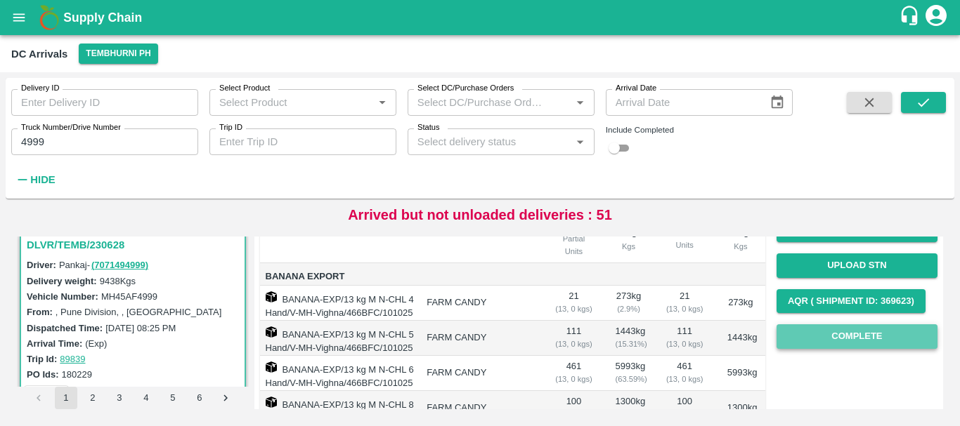
click at [842, 329] on button "Complete" at bounding box center [856, 337] width 161 height 25
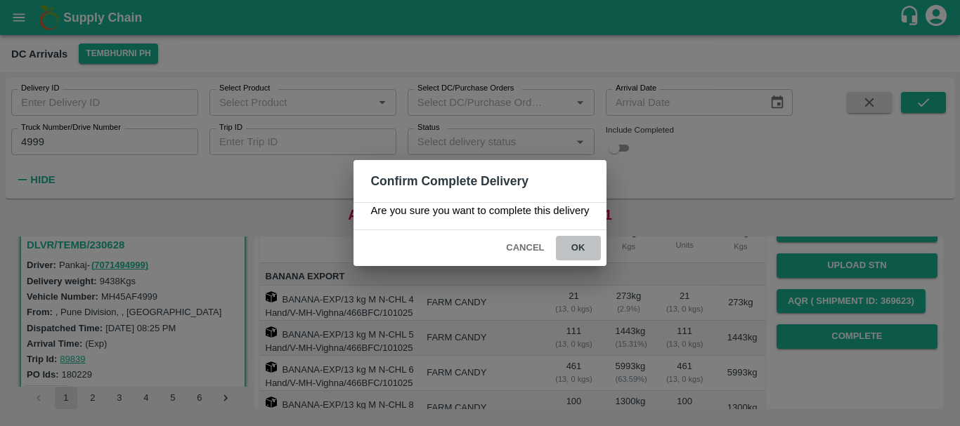
click at [587, 253] on button "ok" at bounding box center [578, 248] width 45 height 25
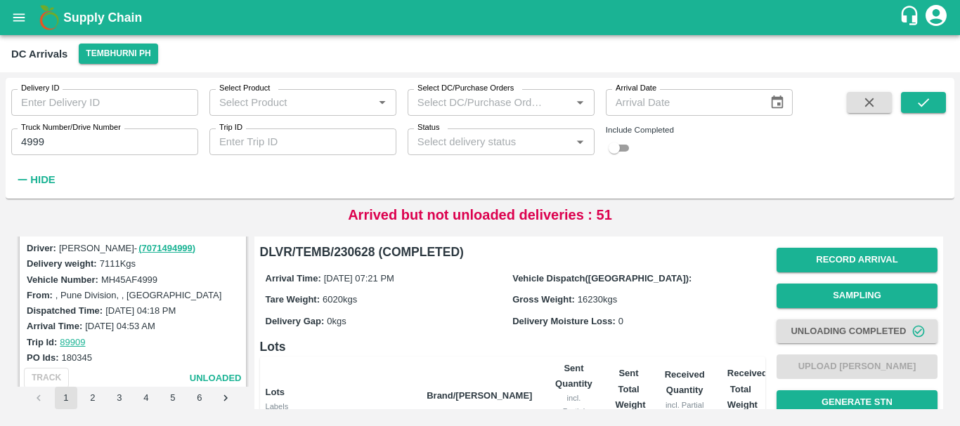
scroll to position [0, 0]
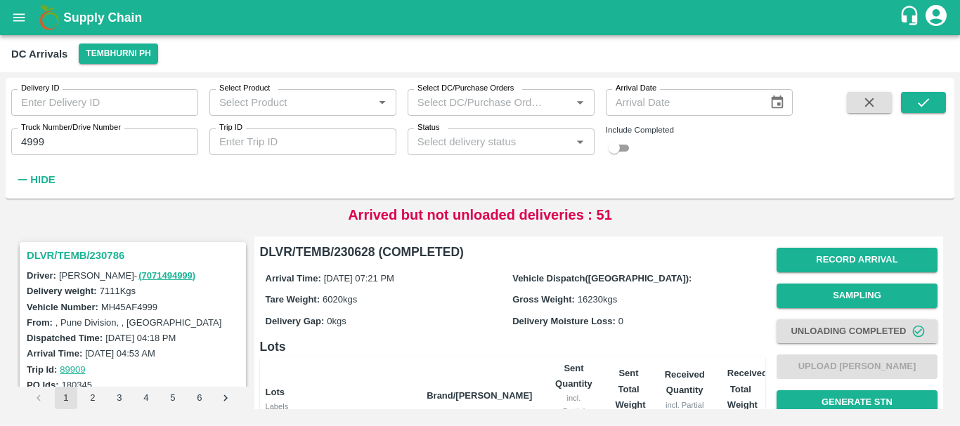
click at [95, 256] on h3 "DLVR/TEMB/230786" at bounding box center [135, 256] width 216 height 18
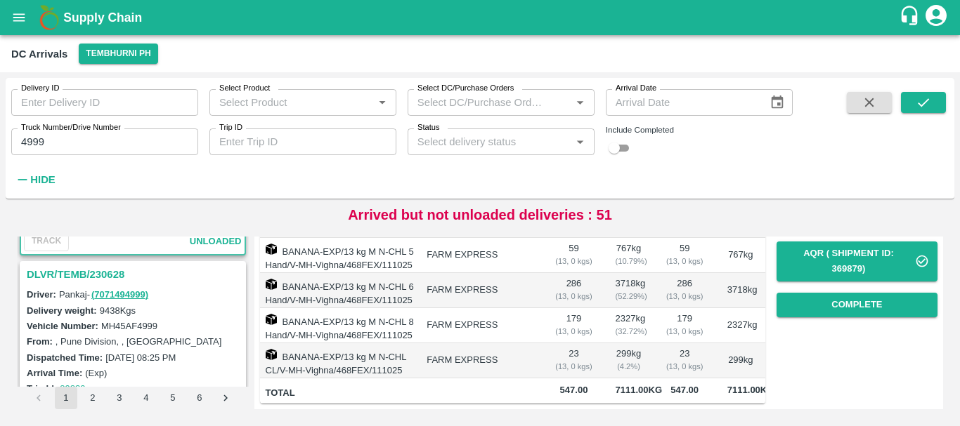
scroll to position [164, 0]
click at [122, 268] on h3 "DLVR/TEMB/230628" at bounding box center [135, 275] width 216 height 18
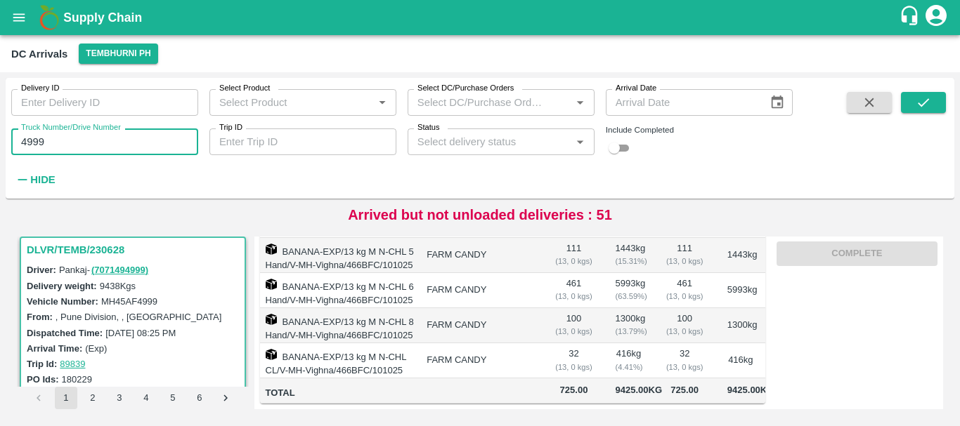
click at [79, 135] on input "4999" at bounding box center [104, 142] width 187 height 27
type input "4"
type input "3315"
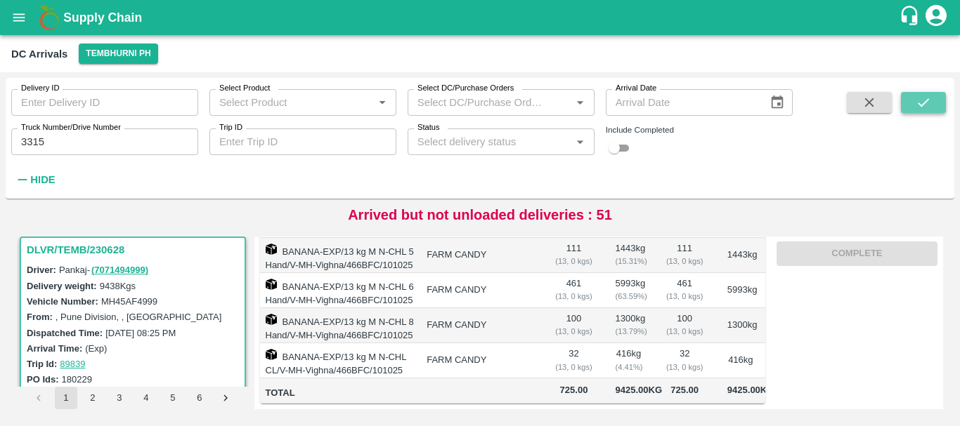
click at [928, 101] on icon "submit" at bounding box center [922, 102] width 15 height 15
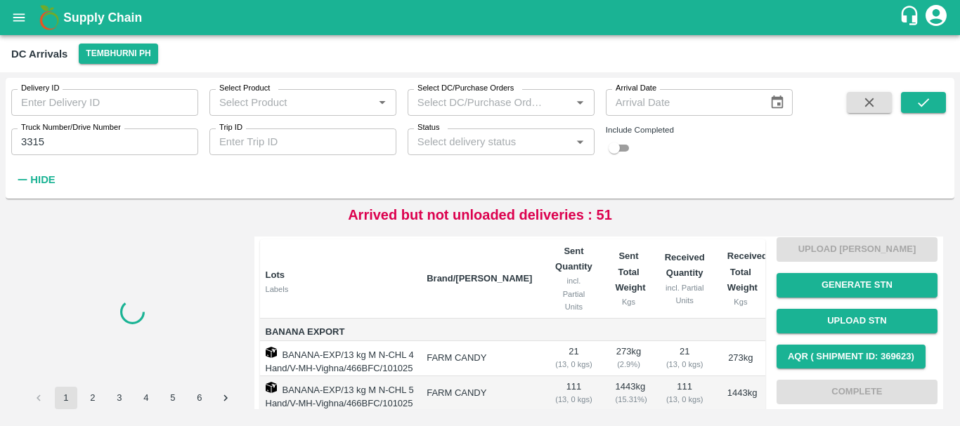
scroll to position [119, 0]
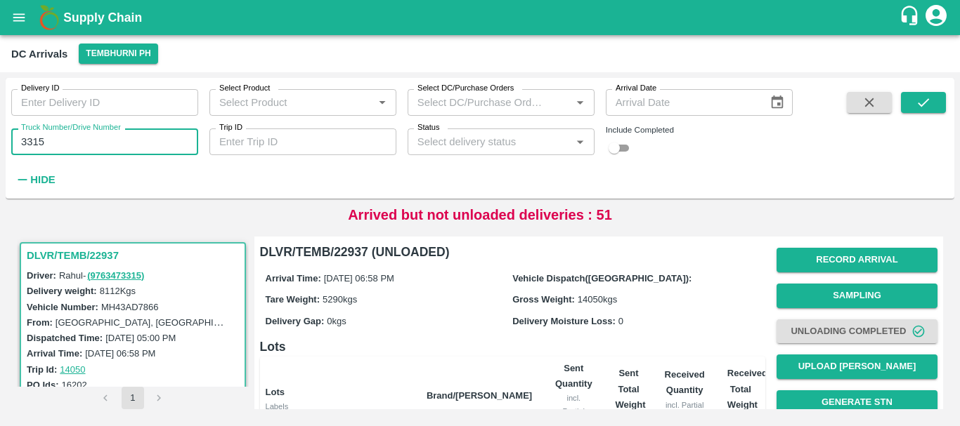
click at [138, 147] on input "3315" at bounding box center [104, 142] width 187 height 27
click at [620, 145] on input "checkbox" at bounding box center [614, 148] width 51 height 17
checkbox input "true"
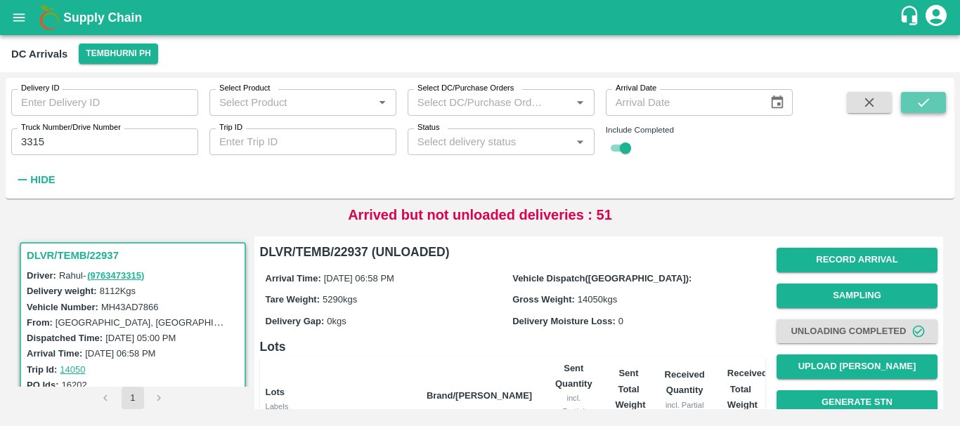
click at [922, 96] on icon "submit" at bounding box center [922, 102] width 15 height 15
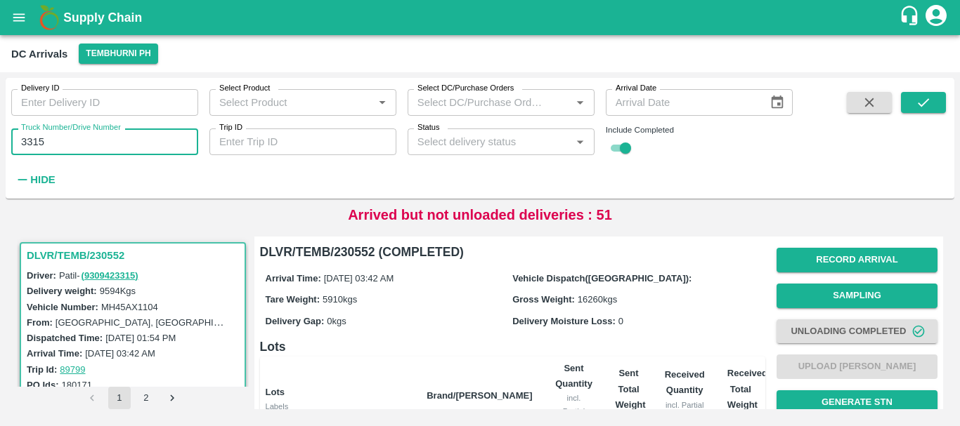
click at [96, 148] on input "3315" at bounding box center [104, 142] width 187 height 27
type input "3"
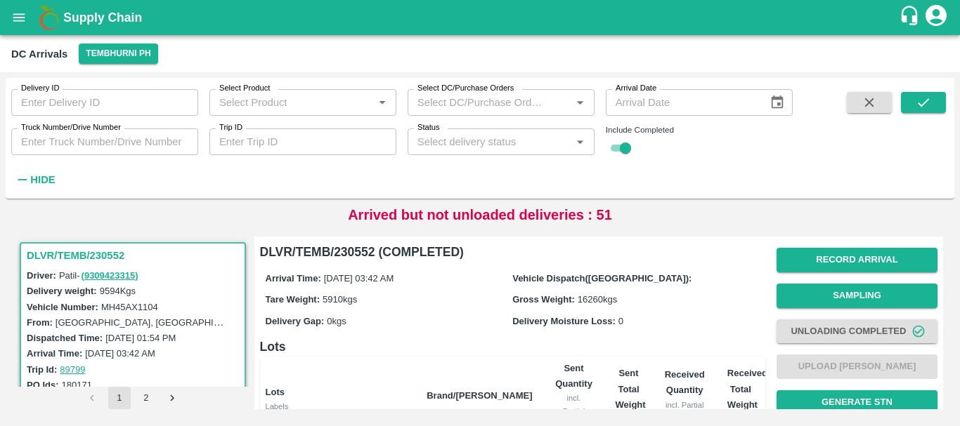
click at [88, 144] on input "Truck Number/Drive Number" at bounding box center [104, 142] width 187 height 27
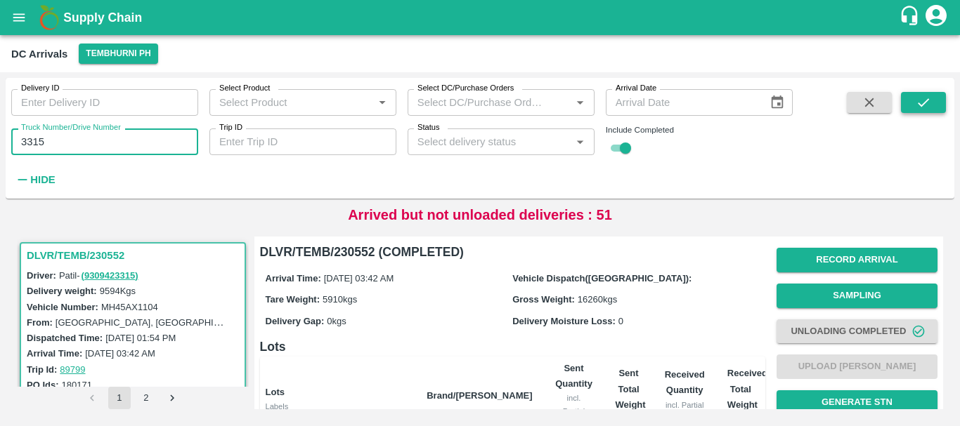
type input "3315"
click at [929, 99] on icon "submit" at bounding box center [922, 102] width 15 height 15
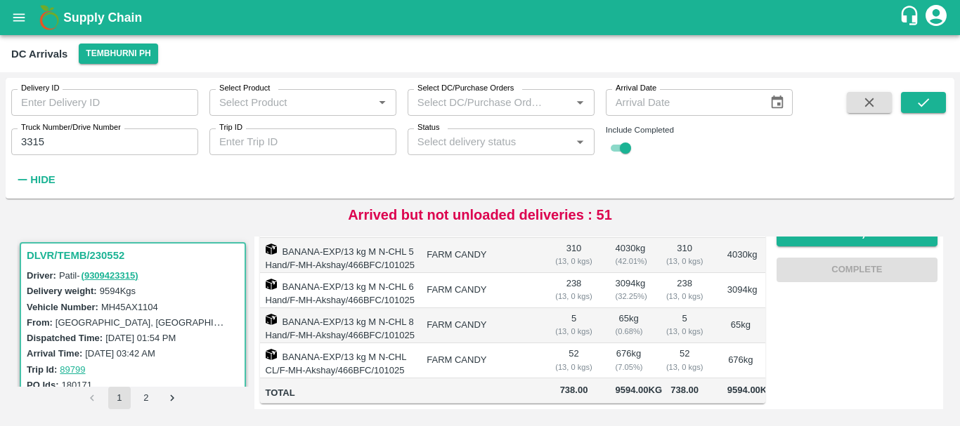
click at [618, 146] on input "checkbox" at bounding box center [625, 148] width 51 height 17
checkbox input "false"
click at [946, 104] on div "Delivery ID Delivery ID Select Product Select Product   * Select DC/Purchase Or…" at bounding box center [480, 139] width 948 height 110
click at [932, 104] on button "submit" at bounding box center [923, 102] width 45 height 21
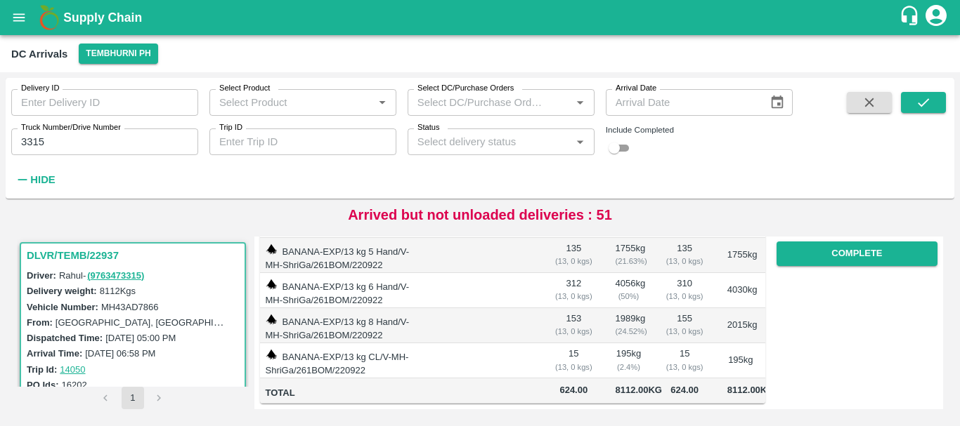
click at [100, 132] on label "Truck Number/Drive Number" at bounding box center [71, 127] width 100 height 11
click at [100, 132] on input "3315" at bounding box center [104, 142] width 187 height 27
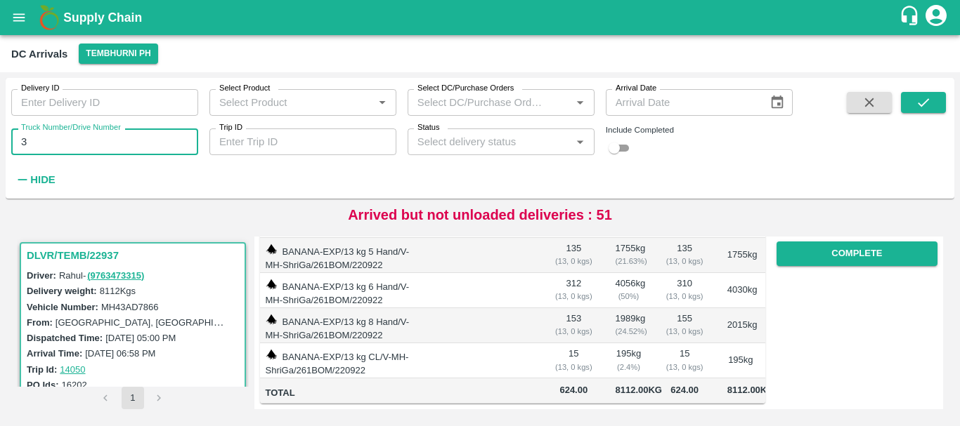
type input "3"
type input "7172"
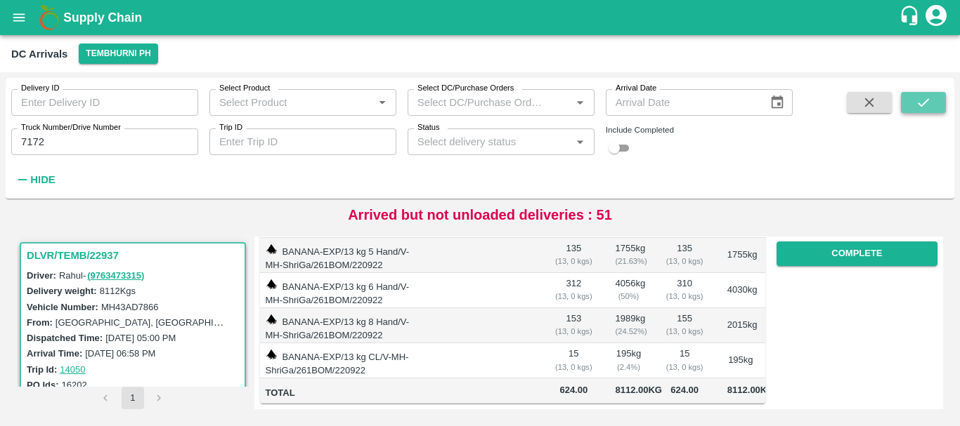
click at [925, 110] on icon "submit" at bounding box center [922, 102] width 15 height 15
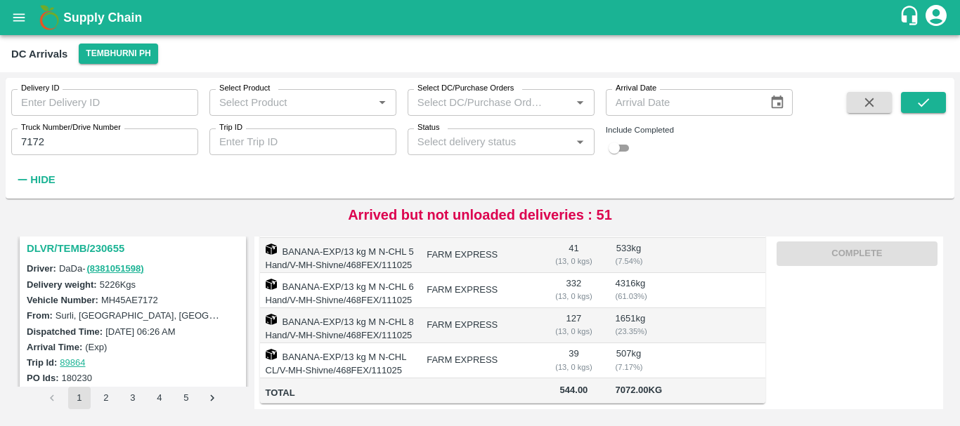
scroll to position [192, 0]
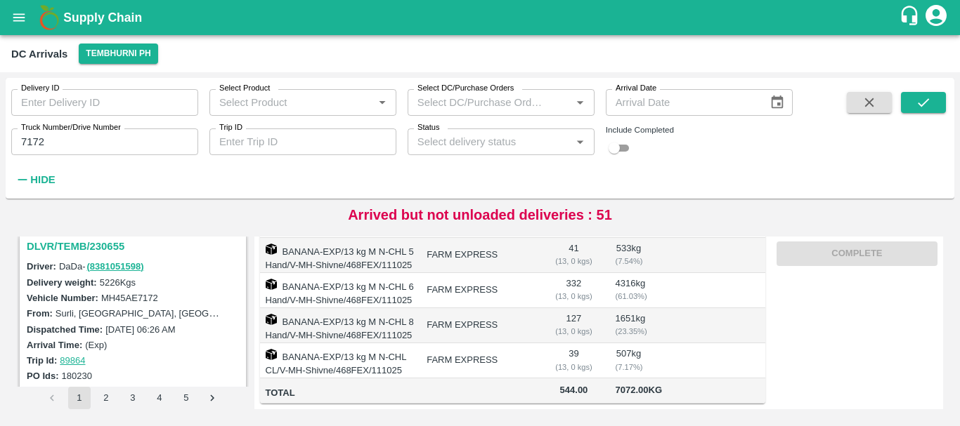
click at [97, 243] on h3 "DLVR/TEMB/230655" at bounding box center [135, 246] width 216 height 18
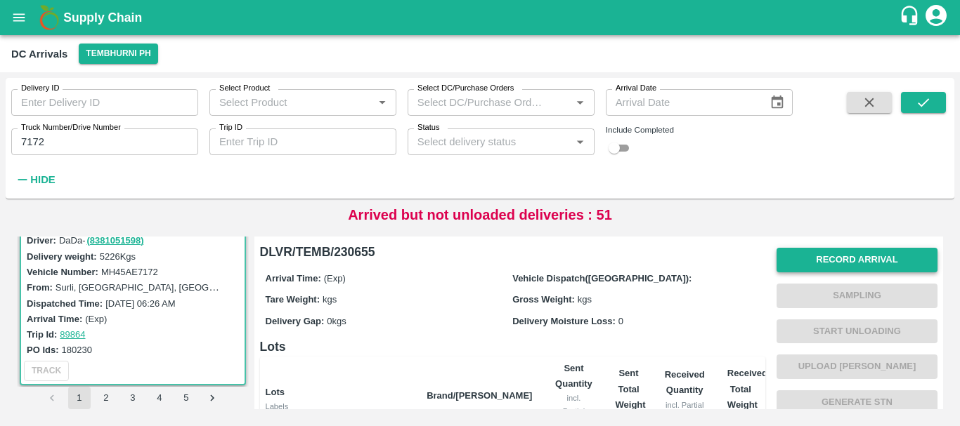
click at [878, 253] on div "Record Arrival Sampling Start Unloading Upload Tare Weight Generate STN Upload …" at bounding box center [856, 384] width 161 height 285
click at [878, 253] on button "Record Arrival" at bounding box center [856, 260] width 161 height 25
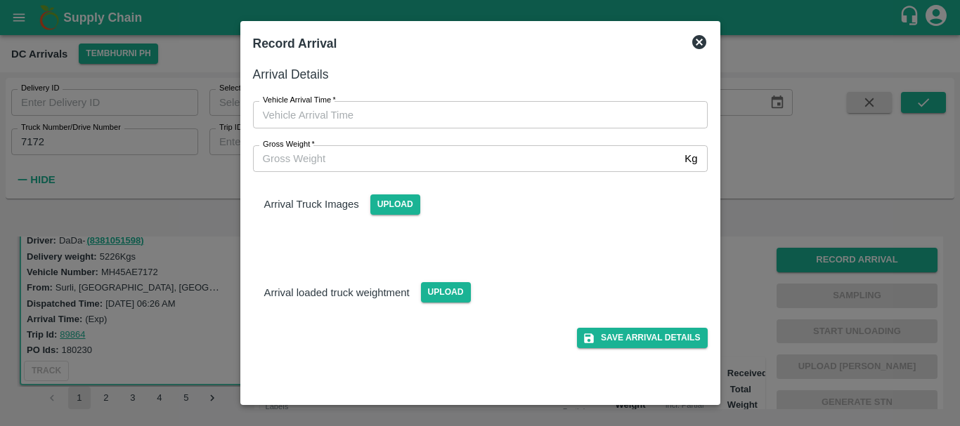
type input "DD/MM/YYYY hh:mm aa"
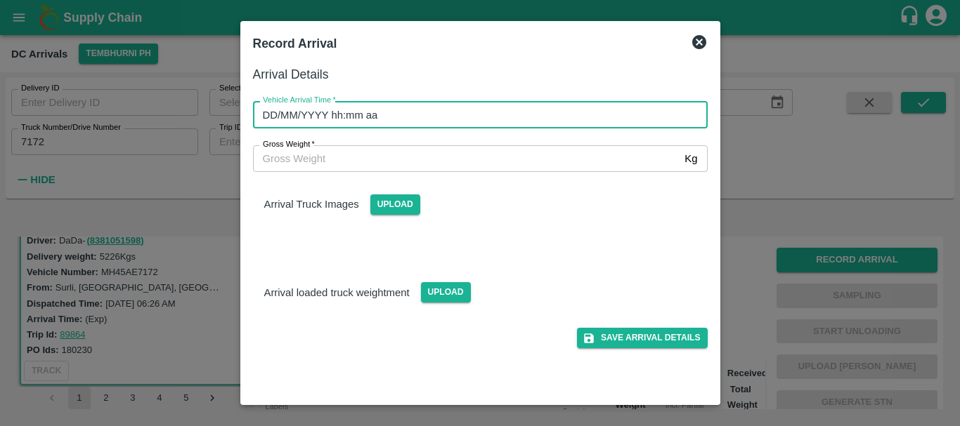
click at [672, 124] on input "DD/MM/YYYY hh:mm aa" at bounding box center [475, 114] width 445 height 27
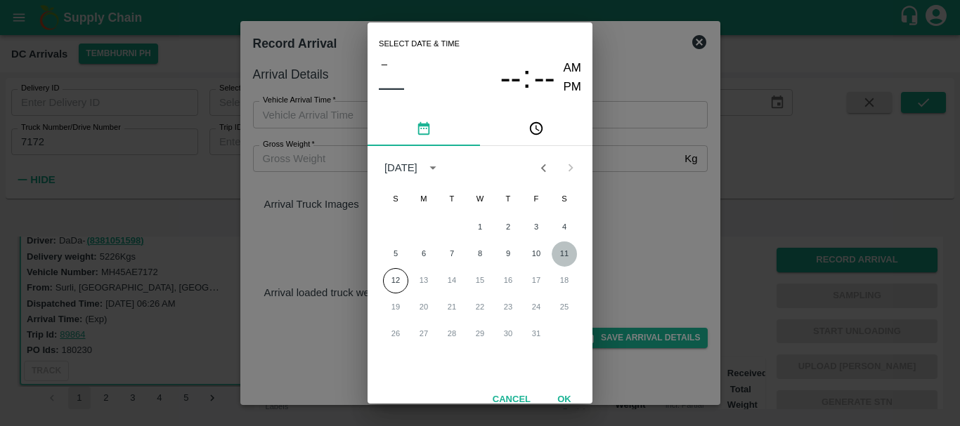
click at [561, 252] on button "11" at bounding box center [563, 254] width 25 height 25
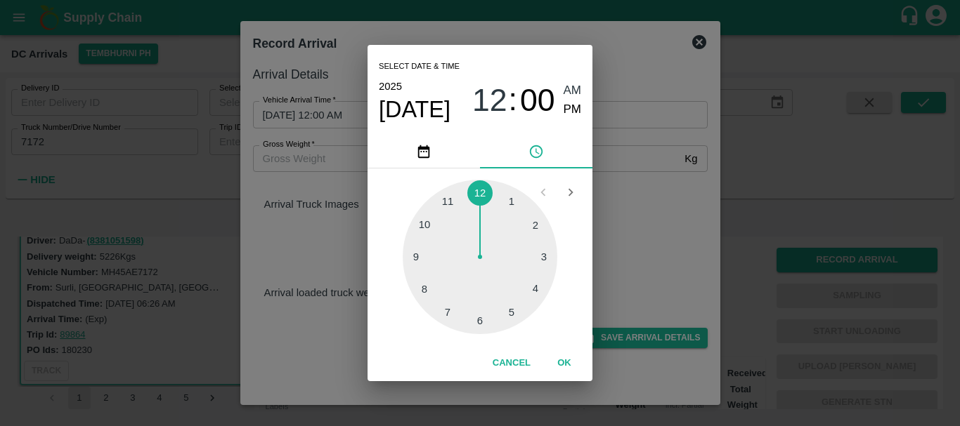
click at [424, 289] on div at bounding box center [480, 257] width 155 height 155
click at [459, 308] on div at bounding box center [480, 257] width 155 height 155
click at [455, 308] on div at bounding box center [480, 257] width 155 height 155
click at [443, 318] on div at bounding box center [480, 257] width 155 height 155
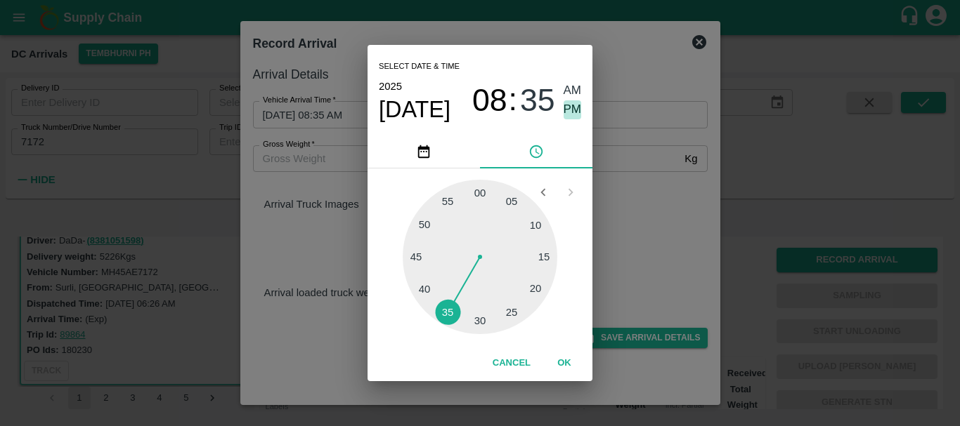
click at [571, 118] on span "PM" at bounding box center [572, 109] width 18 height 19
type input "[DATE] 08:35 PM"
click at [624, 211] on div "Select date & time [DATE] 08 : 35 AM PM 05 10 15 20 25 30 35 40 45 50 55 00 Can…" at bounding box center [480, 213] width 960 height 426
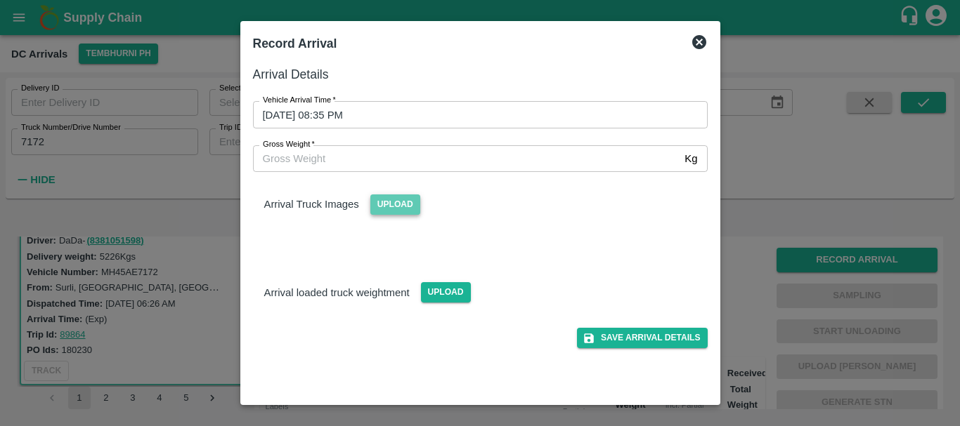
click at [419, 198] on span "Upload" at bounding box center [395, 205] width 50 height 20
click at [0, 0] on input "Upload" at bounding box center [0, 0] width 0 height 0
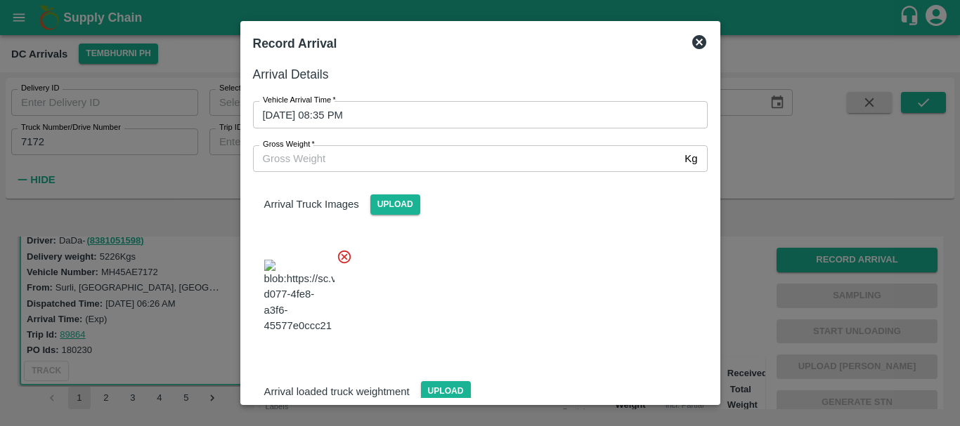
scroll to position [13, 0]
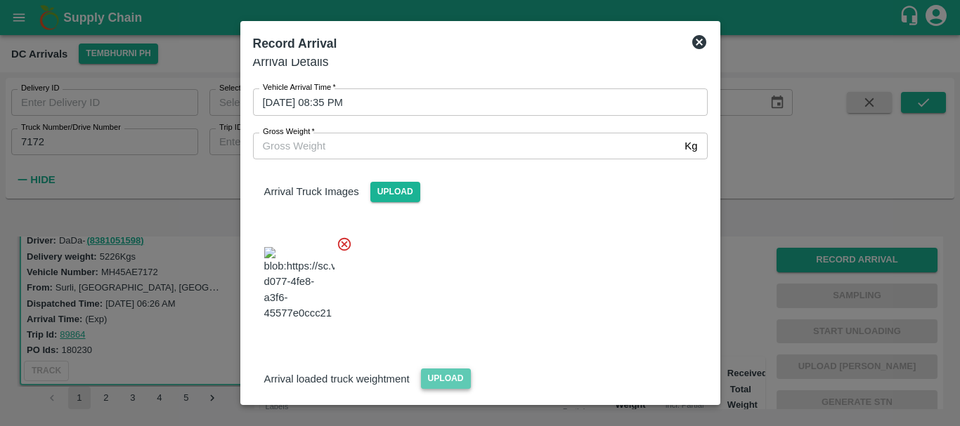
click at [440, 369] on span "Upload" at bounding box center [446, 379] width 50 height 20
click at [0, 0] on input "Upload" at bounding box center [0, 0] width 0 height 0
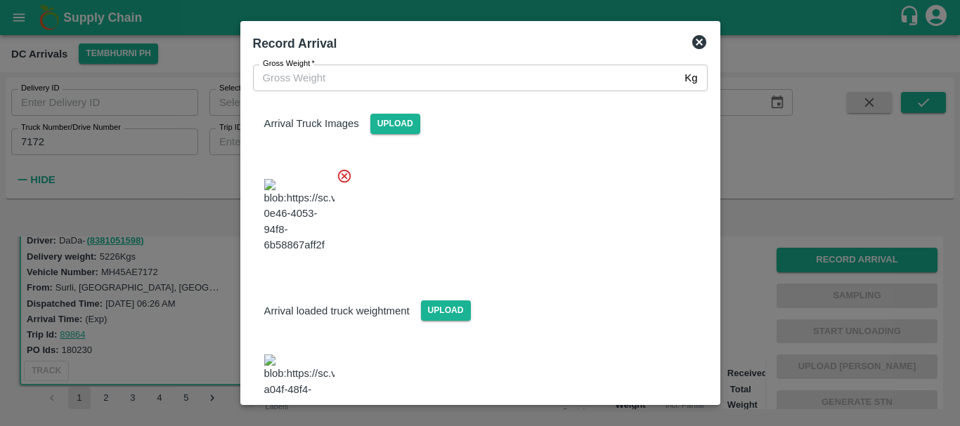
click at [287, 355] on img at bounding box center [299, 392] width 70 height 74
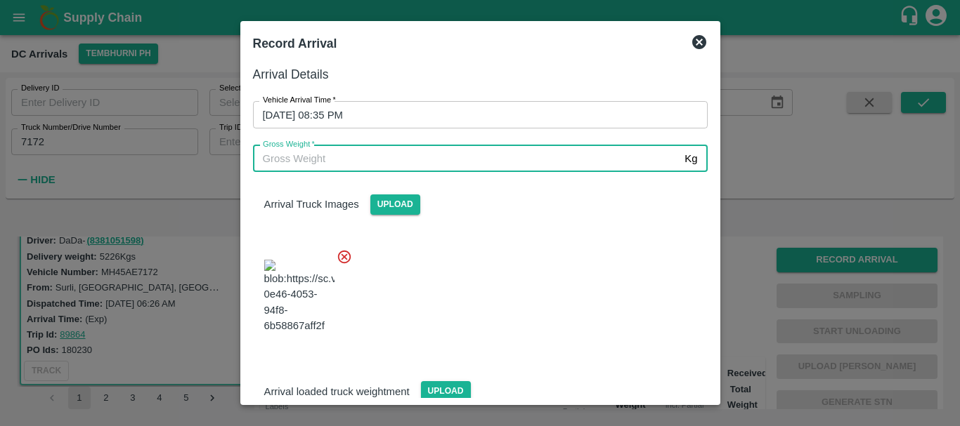
click at [339, 162] on input "Gross Weight   *" at bounding box center [466, 158] width 426 height 27
type input "11560"
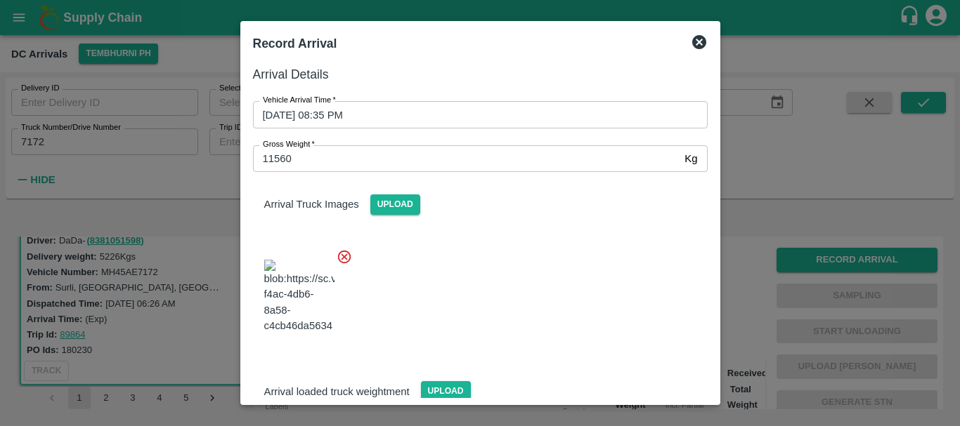
click at [420, 266] on div at bounding box center [475, 292] width 466 height 110
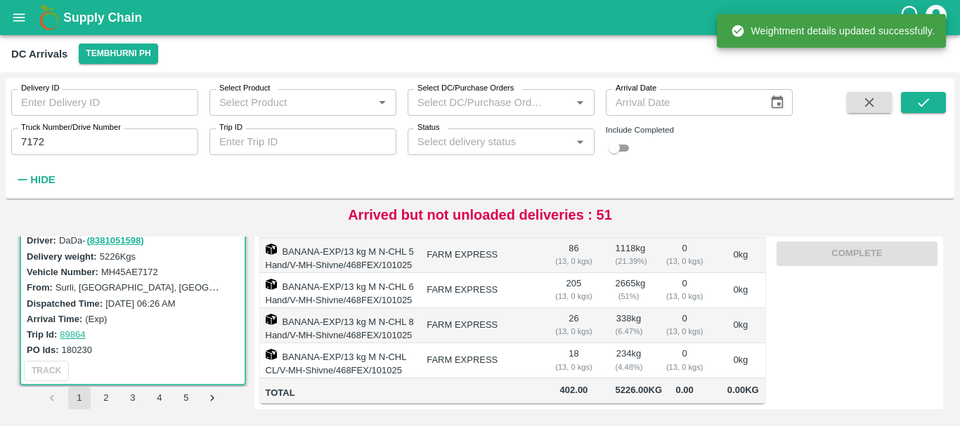
scroll to position [0, 0]
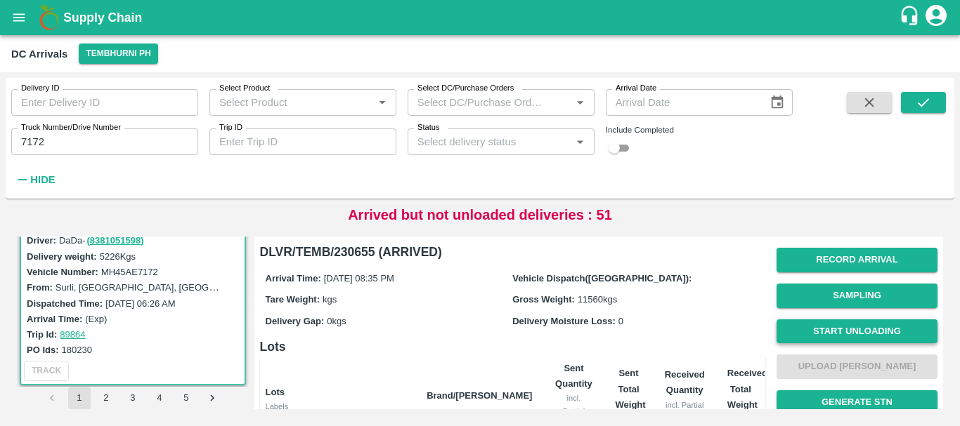
click at [795, 336] on button "Start Unloading" at bounding box center [856, 332] width 161 height 25
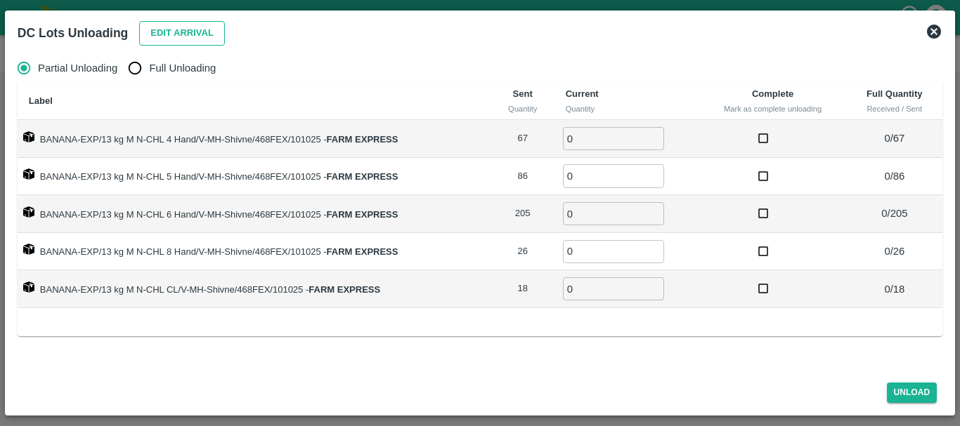
click at [168, 39] on button "Edit Arrival" at bounding box center [182, 33] width 86 height 25
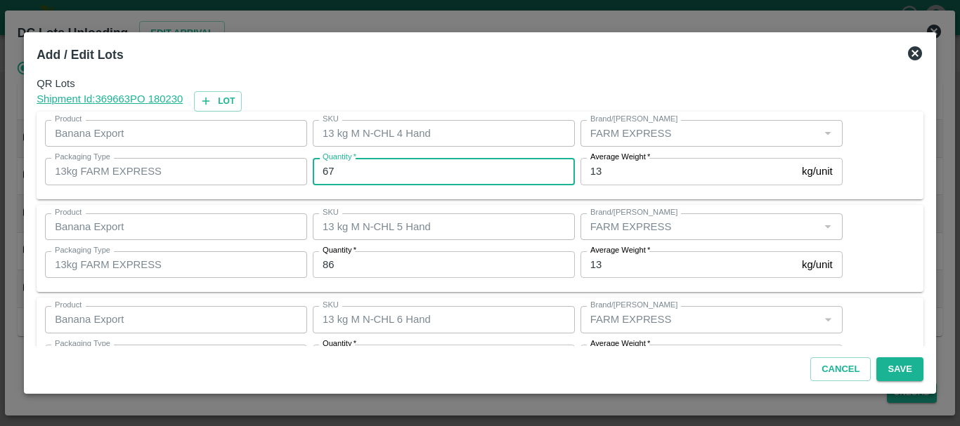
click at [395, 160] on input "67" at bounding box center [444, 171] width 262 height 27
type input "6"
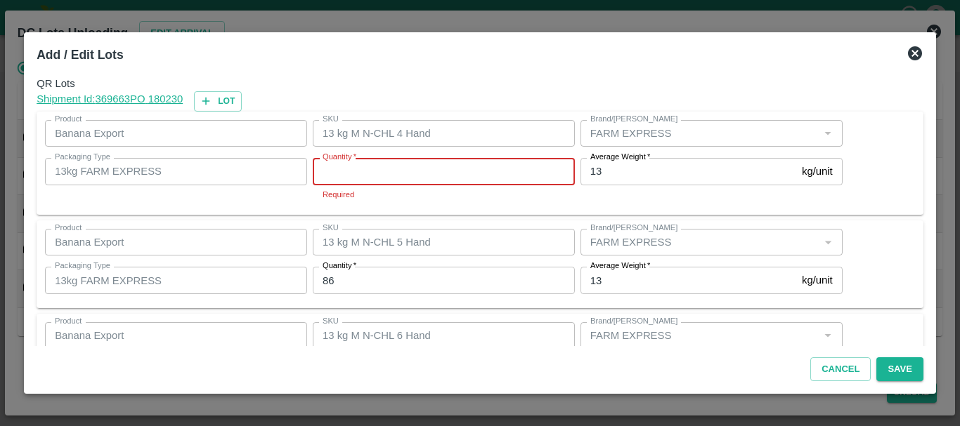
click at [395, 160] on input "Quantity   *" at bounding box center [444, 171] width 262 height 27
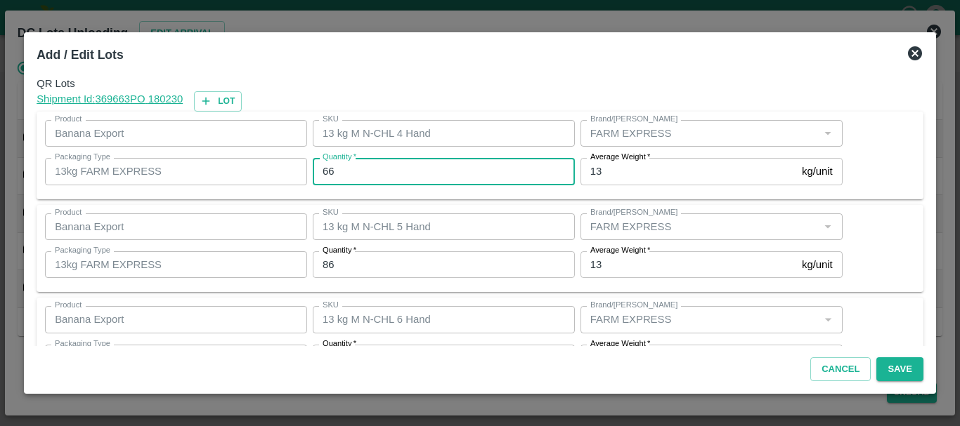
type input "66"
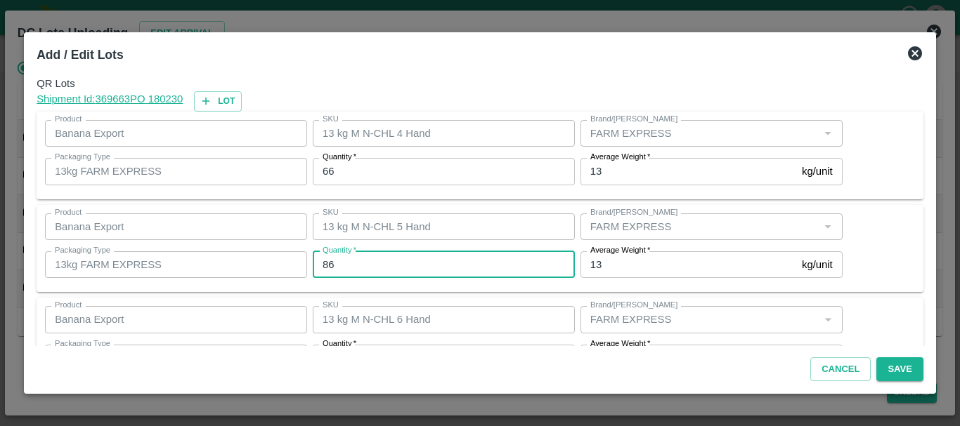
click at [351, 266] on input "86" at bounding box center [444, 264] width 262 height 27
type input "8"
type input "89"
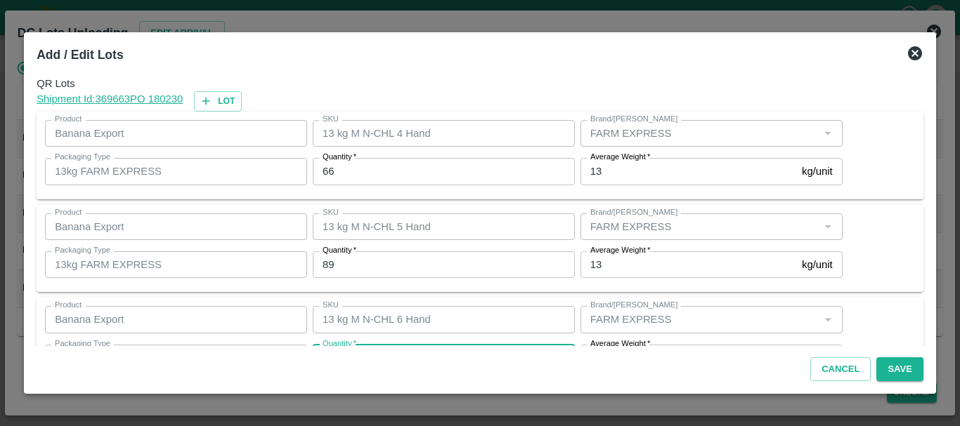
scroll to position [25, 0]
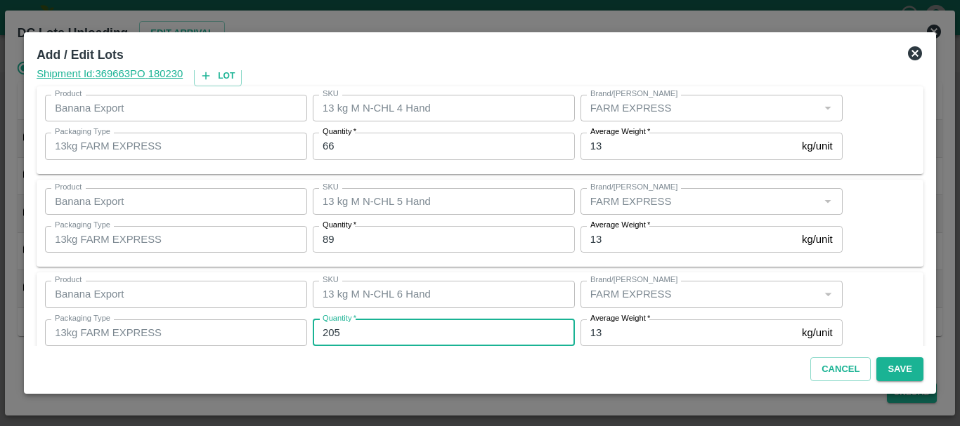
click at [374, 332] on input "205" at bounding box center [444, 333] width 262 height 27
type input "207"
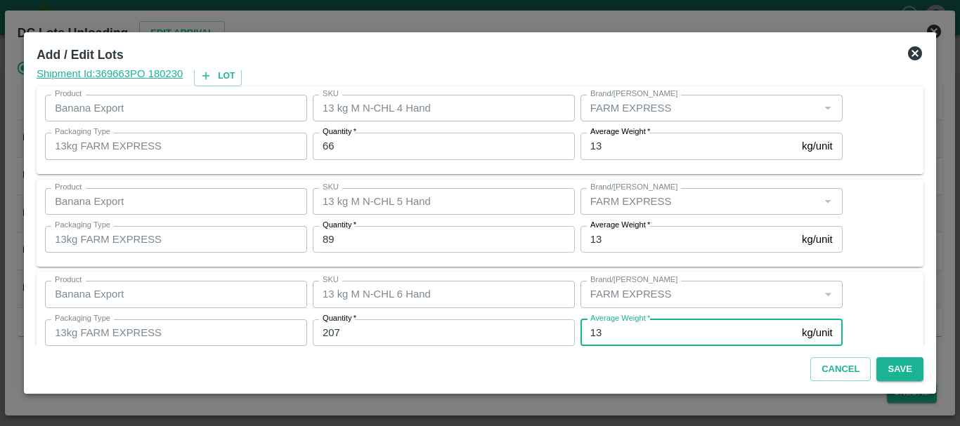
scroll to position [237, 0]
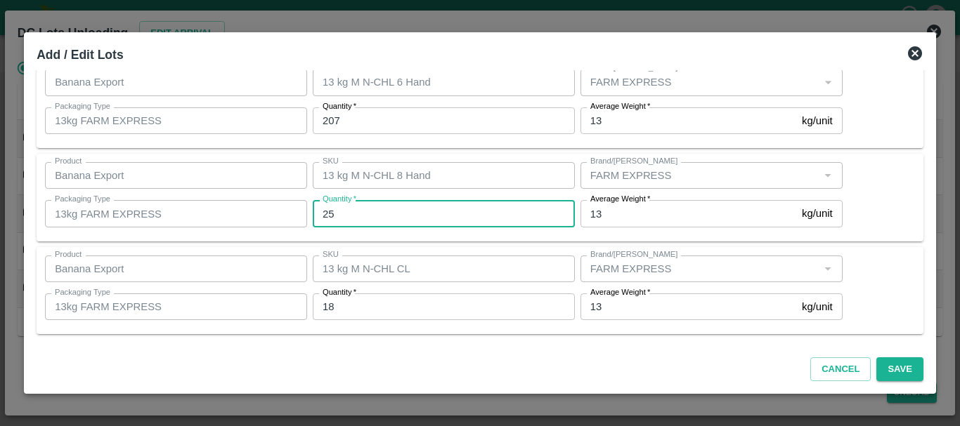
type input "25"
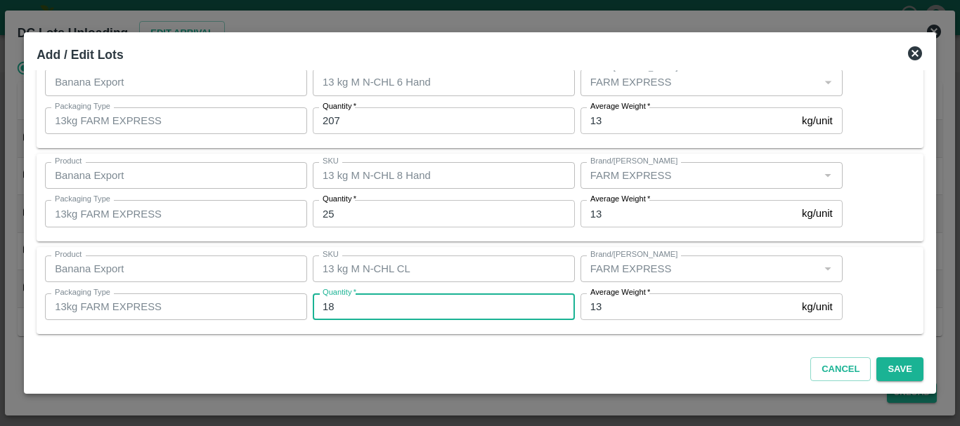
click at [362, 299] on input "18" at bounding box center [444, 307] width 262 height 27
type input "15"
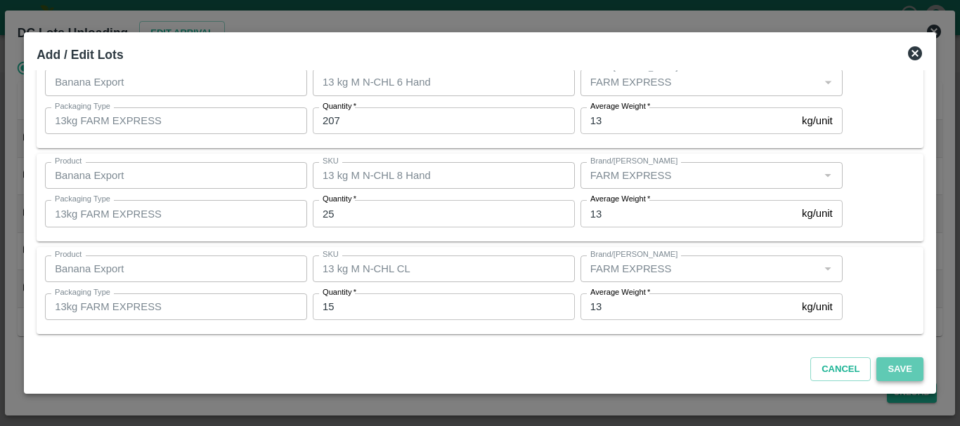
click at [905, 367] on button "Save" at bounding box center [899, 370] width 46 height 25
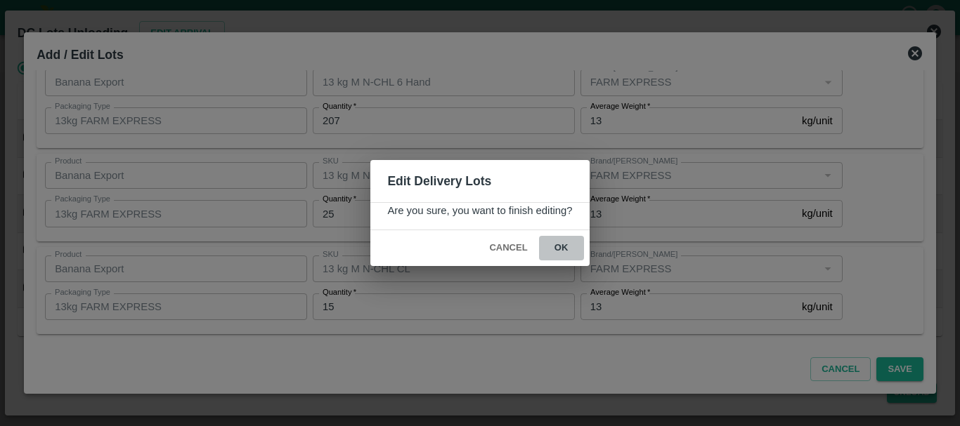
click at [554, 253] on button "ok" at bounding box center [561, 248] width 45 height 25
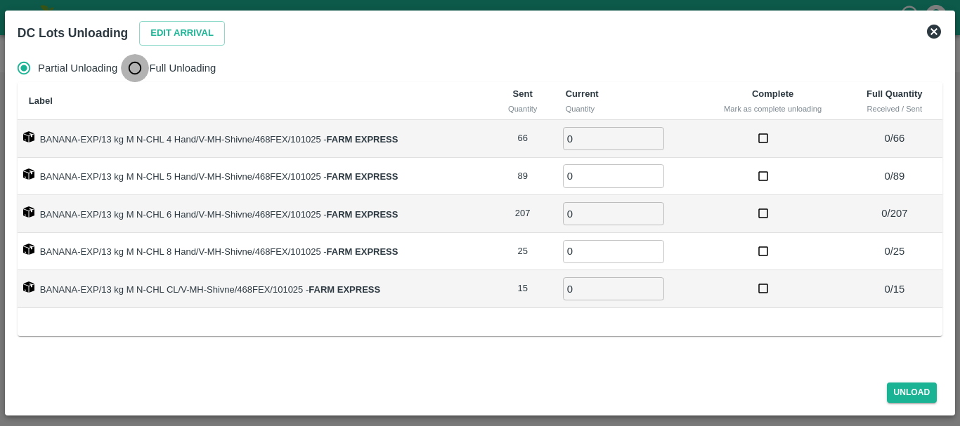
click at [143, 65] on input "Full Unloading" at bounding box center [135, 68] width 28 height 28
radio input "true"
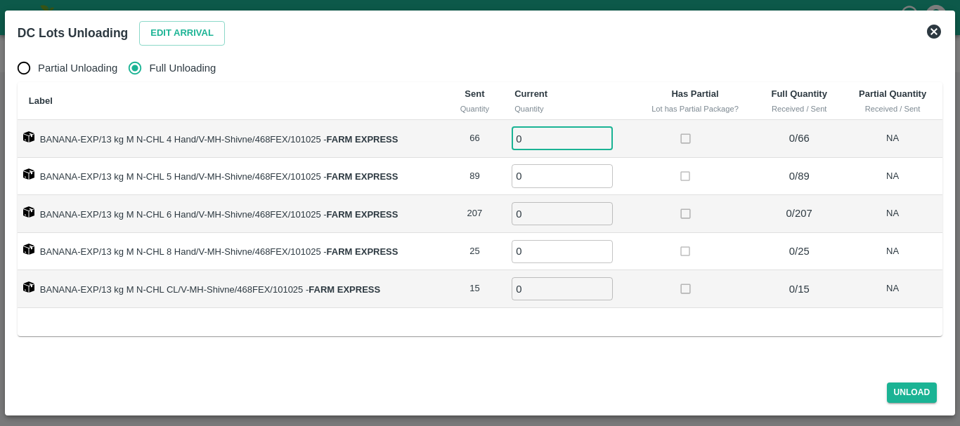
click at [556, 136] on input "0" at bounding box center [561, 138] width 101 height 23
type input "066"
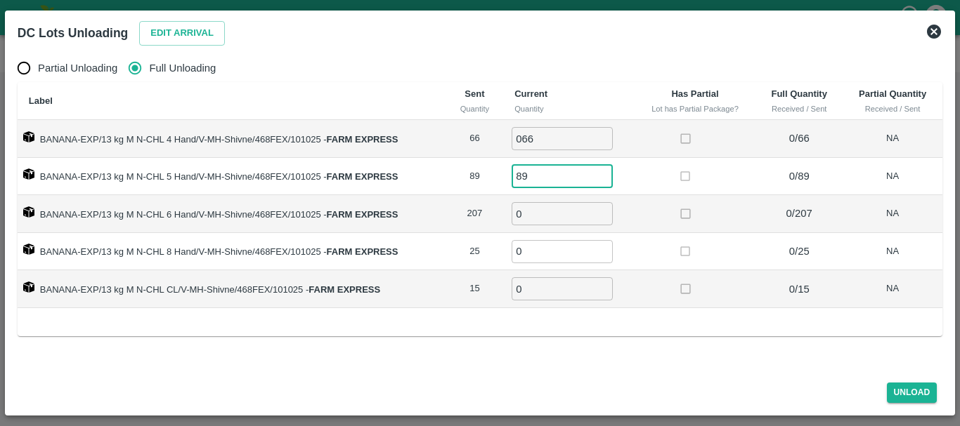
type input "89"
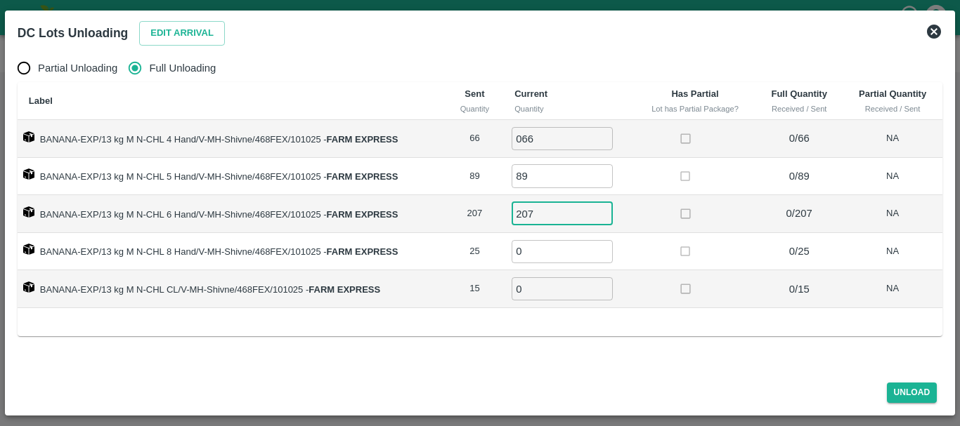
type input "207"
type input "25"
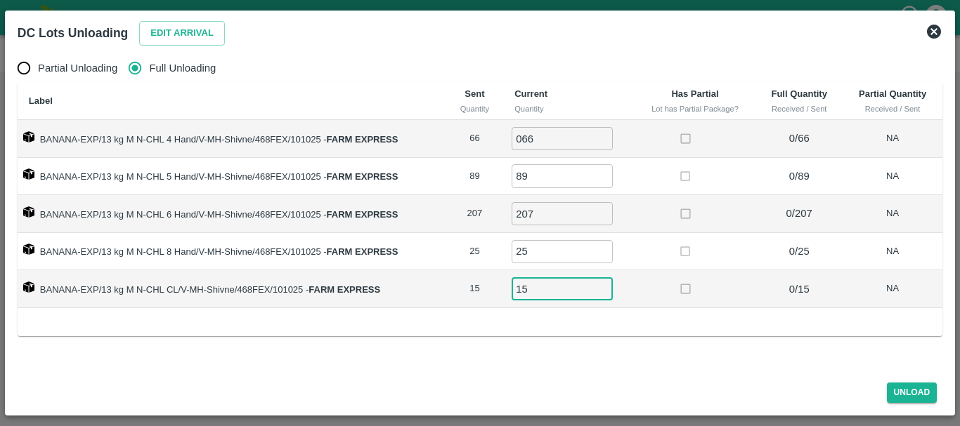
type input "15"
click at [732, 252] on td at bounding box center [695, 252] width 122 height 38
click at [899, 391] on button "Unload" at bounding box center [912, 393] width 51 height 20
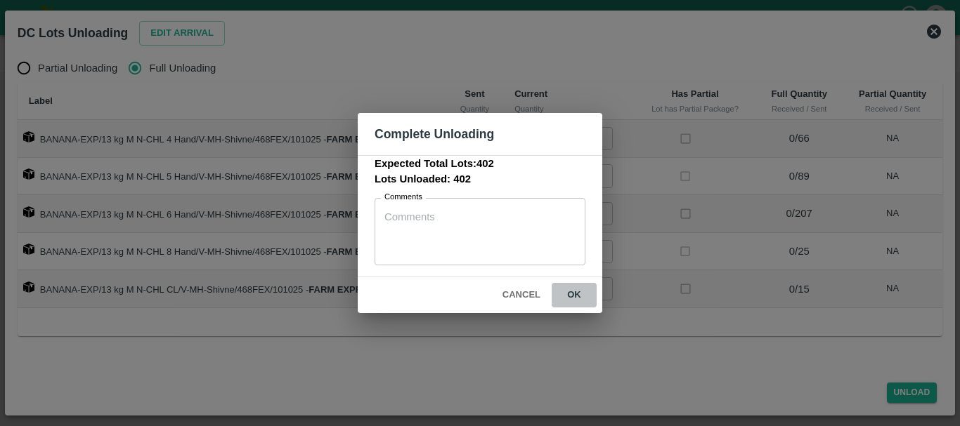
click at [575, 293] on button "ok" at bounding box center [573, 295] width 45 height 25
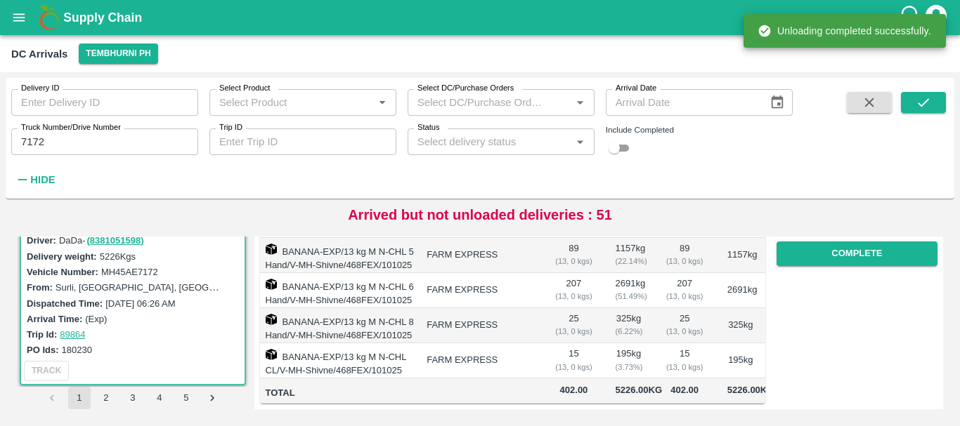
scroll to position [0, 0]
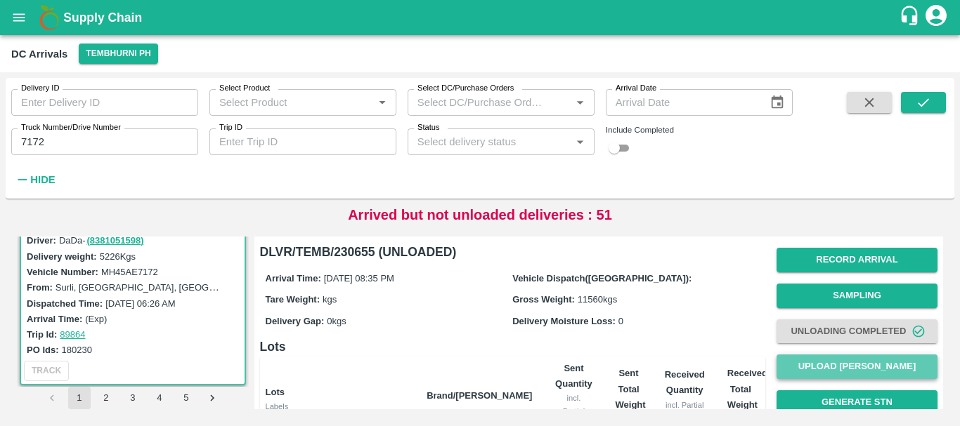
click at [825, 366] on button "Upload [PERSON_NAME]" at bounding box center [856, 367] width 161 height 25
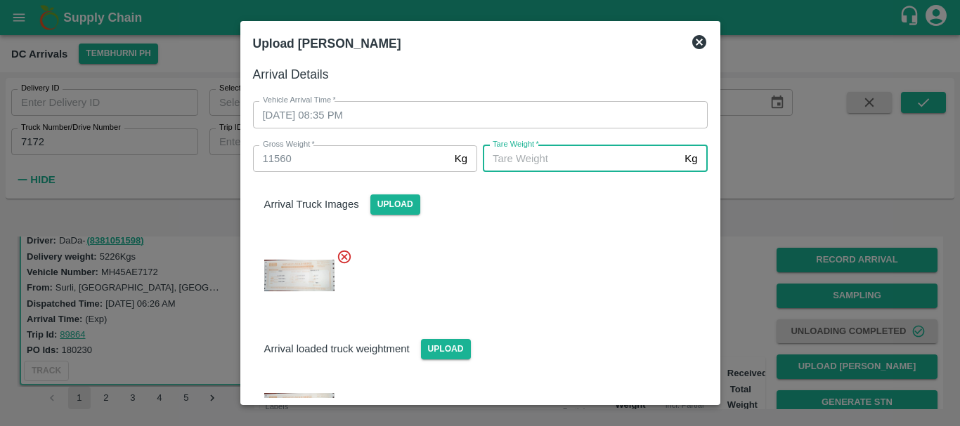
click at [597, 157] on input "[PERSON_NAME]   *" at bounding box center [581, 158] width 196 height 27
type input "5930"
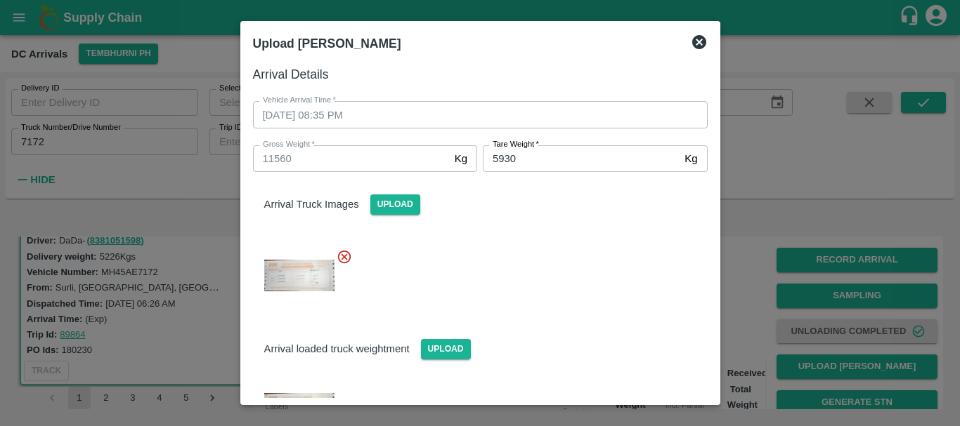
click at [609, 320] on div "Arrival loaded truck weightment Upload" at bounding box center [480, 338] width 477 height 43
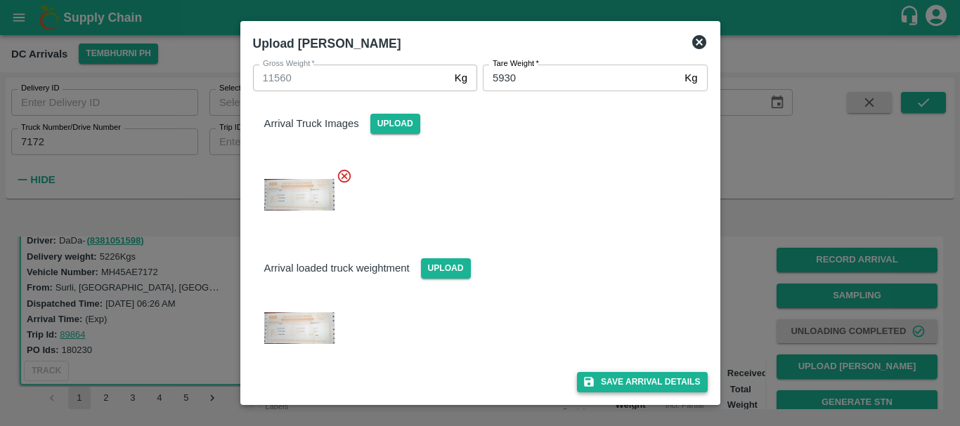
click at [631, 384] on button "Save Arrival Details" at bounding box center [642, 382] width 130 height 20
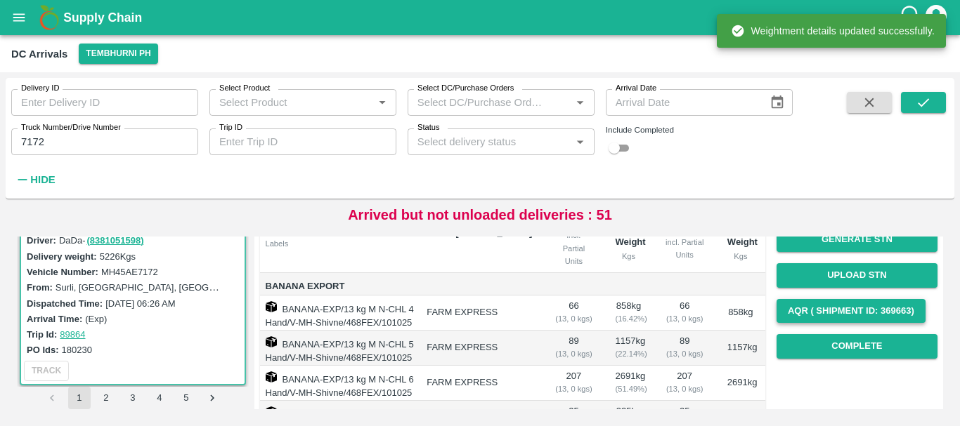
scroll to position [151, 0]
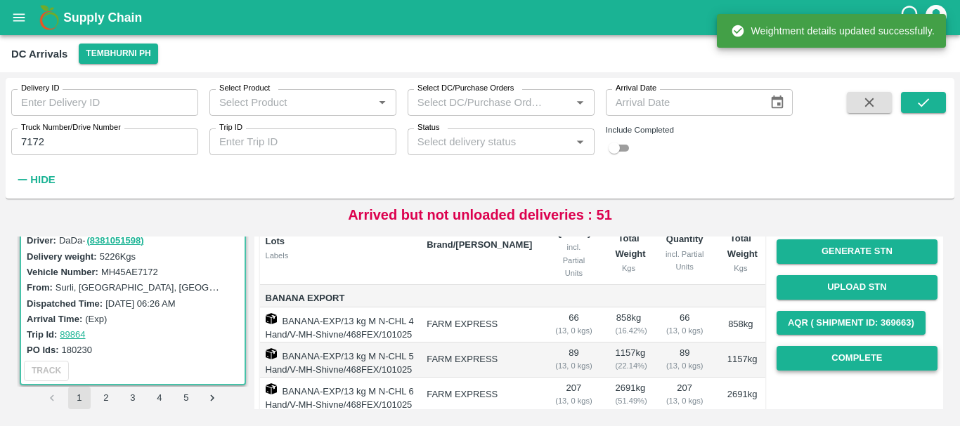
drag, startPoint x: 832, startPoint y: 344, endPoint x: 833, endPoint y: 353, distance: 8.5
click at [833, 353] on div "Record Arrival Sampling Unloading Completed Upload Tare Weight Generate STN Upl…" at bounding box center [856, 233] width 161 height 285
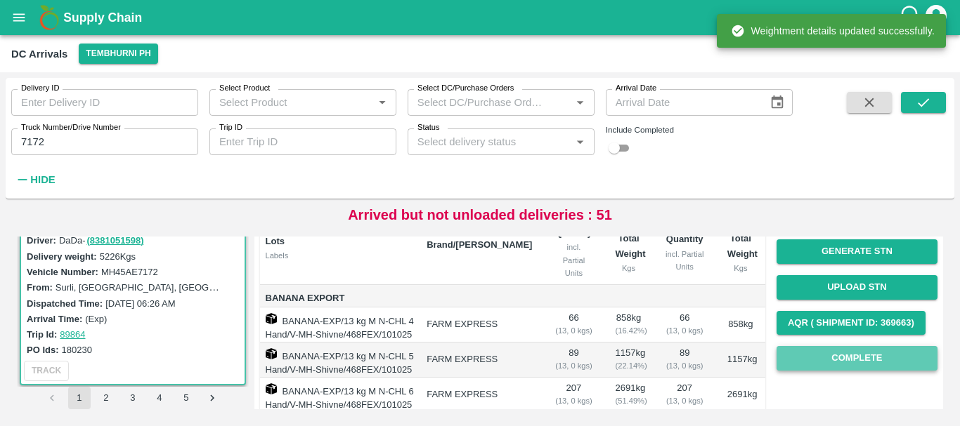
click at [833, 353] on button "Complete" at bounding box center [856, 358] width 161 height 25
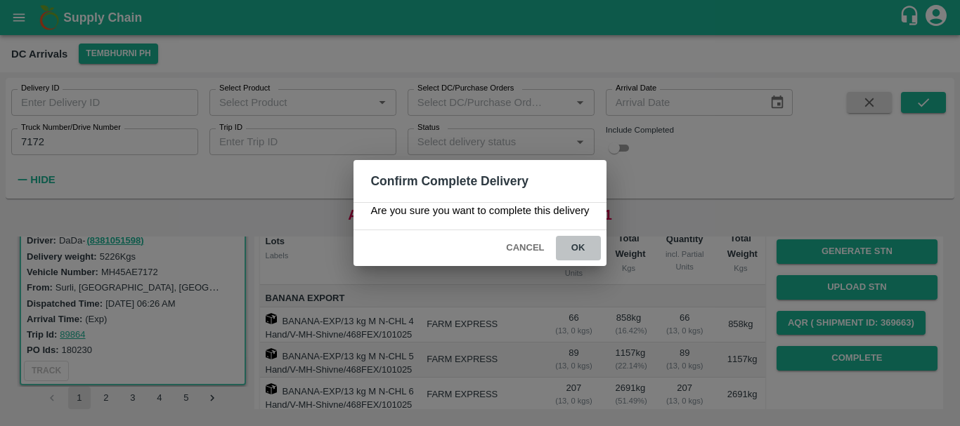
click at [575, 249] on button "ok" at bounding box center [578, 248] width 45 height 25
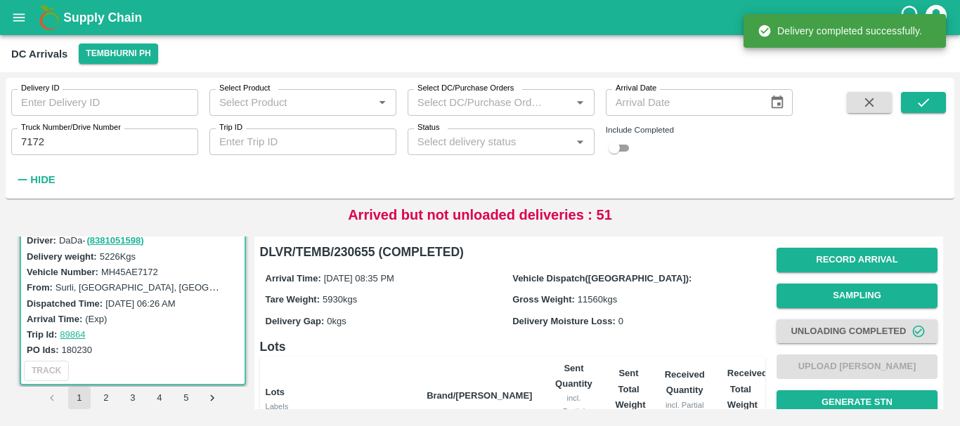
scroll to position [332, 0]
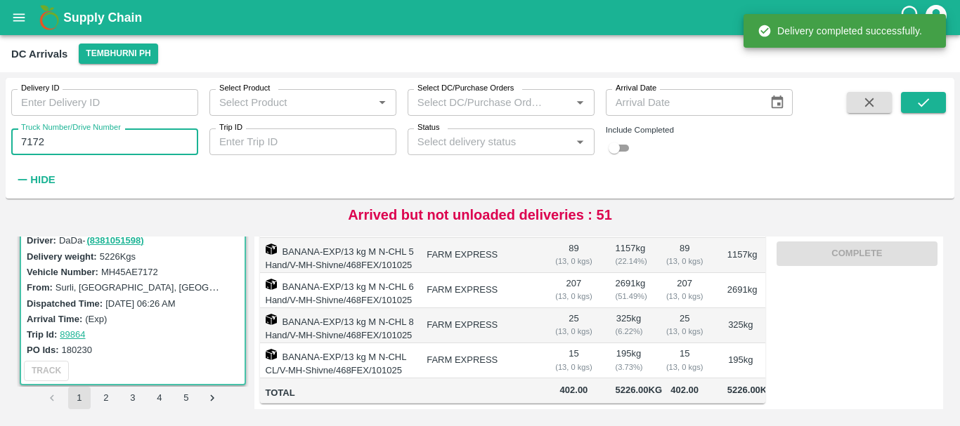
click at [70, 142] on input "7172" at bounding box center [104, 142] width 187 height 27
type input "7"
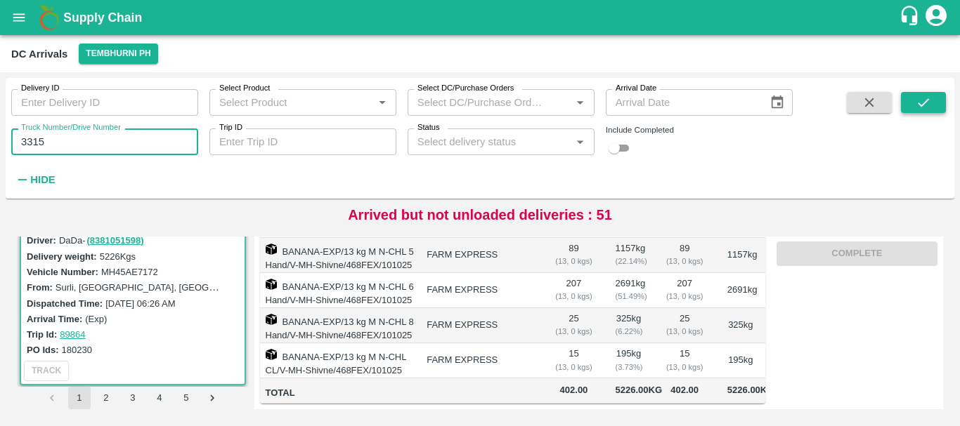
type input "3315"
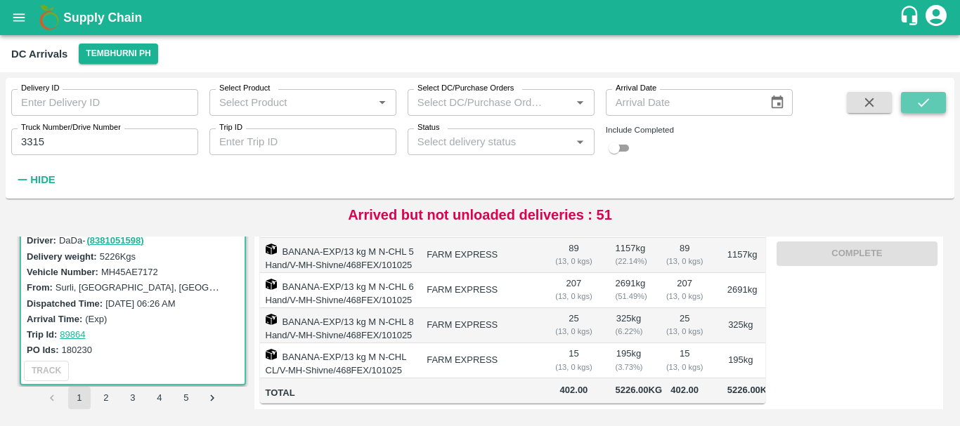
click at [912, 110] on button "submit" at bounding box center [923, 102] width 45 height 21
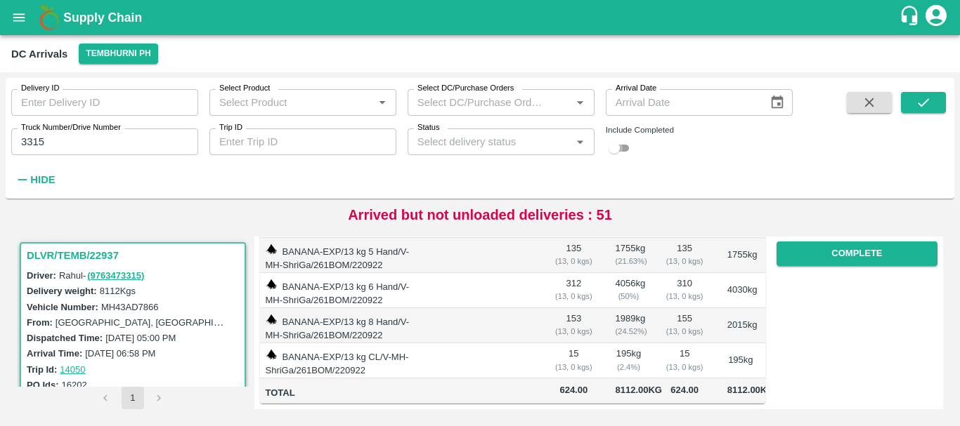
click at [627, 142] on input "checkbox" at bounding box center [614, 148] width 51 height 17
checkbox input "true"
click at [946, 94] on div "Delivery ID Delivery ID Select Product Select Product   * Select DC/Purchase Or…" at bounding box center [480, 139] width 948 height 110
click at [906, 100] on button "submit" at bounding box center [923, 102] width 45 height 21
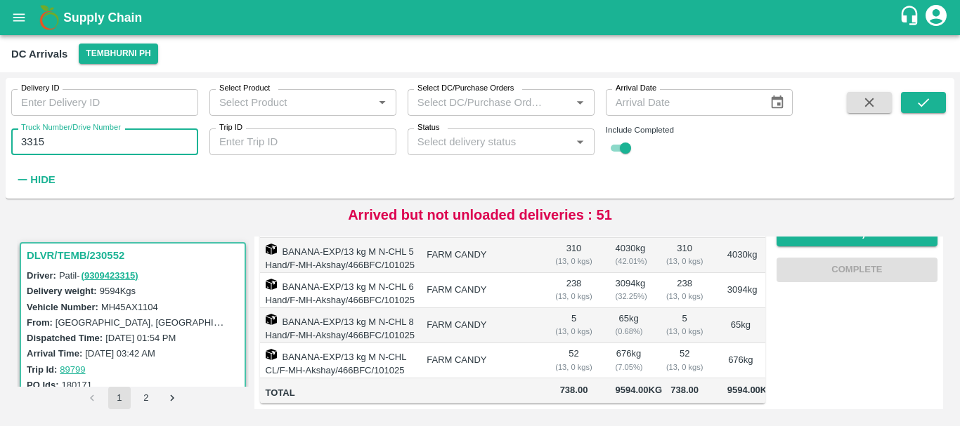
click at [99, 143] on input "3315" at bounding box center [104, 142] width 187 height 27
type input "3"
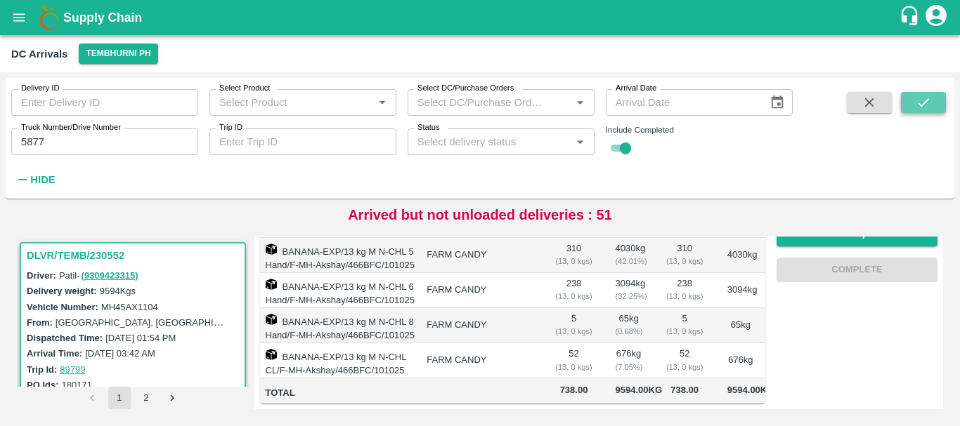
click at [932, 104] on button "submit" at bounding box center [923, 102] width 45 height 21
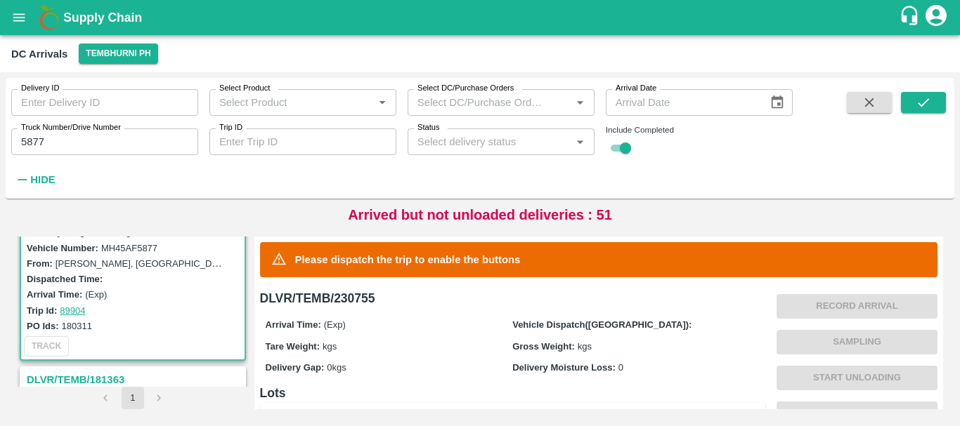
scroll to position [365, 0]
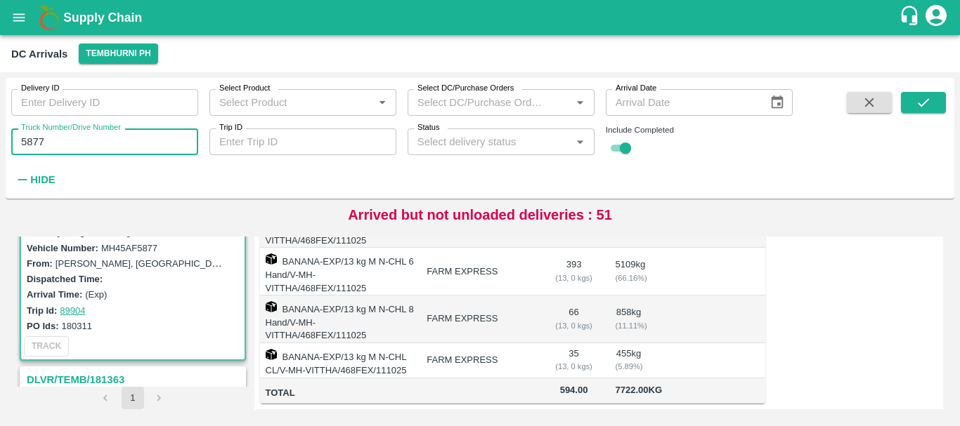
click at [97, 155] on input "5877" at bounding box center [104, 142] width 187 height 27
type input "5"
click at [928, 101] on icon "submit" at bounding box center [922, 102] width 15 height 15
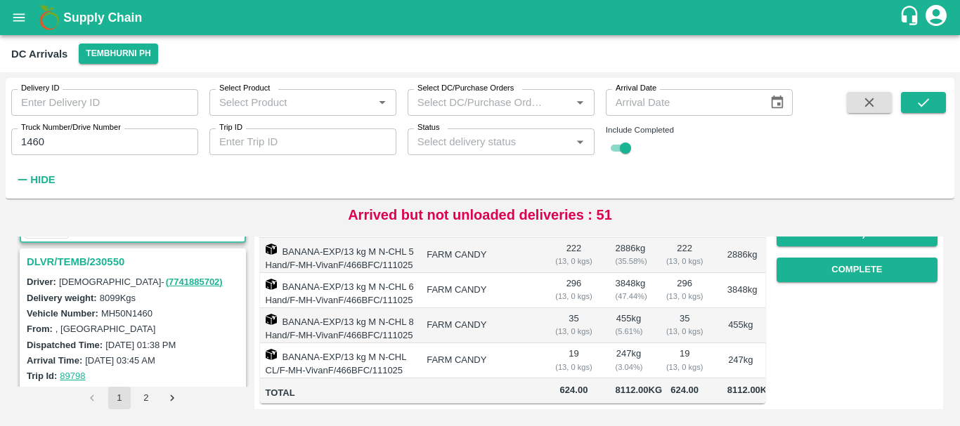
scroll to position [162, 0]
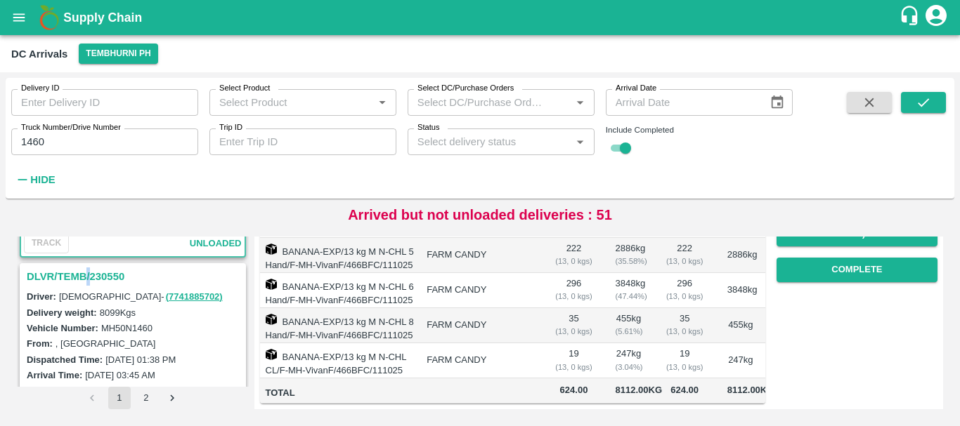
drag, startPoint x: 87, startPoint y: 266, endPoint x: 91, endPoint y: 275, distance: 9.8
click at [91, 275] on div "DLVR/TEMB/230550" at bounding box center [132, 277] width 223 height 24
click at [91, 275] on h3 "DLVR/TEMB/230550" at bounding box center [135, 277] width 216 height 18
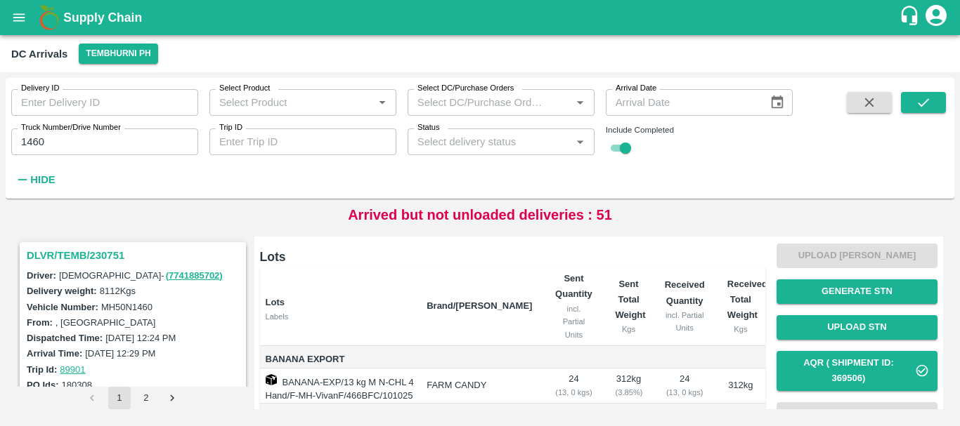
click at [112, 256] on h3 "DLVR/TEMB/230751" at bounding box center [135, 256] width 216 height 18
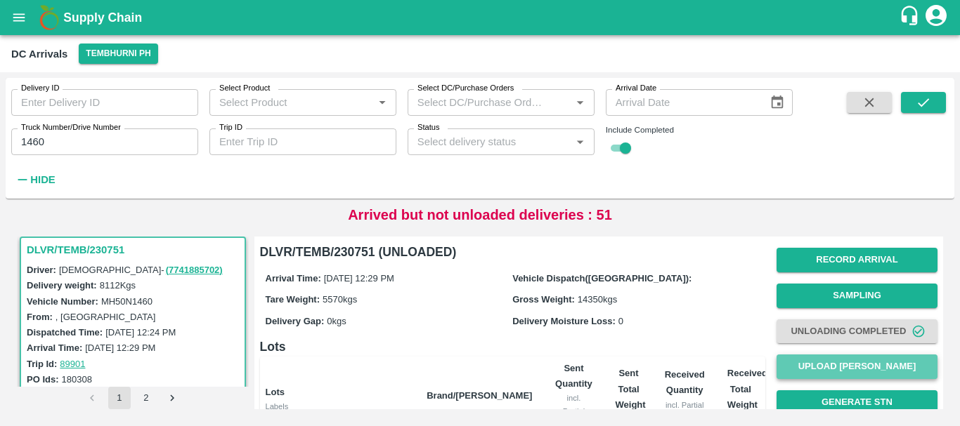
click at [828, 365] on button "Upload [PERSON_NAME]" at bounding box center [856, 367] width 161 height 25
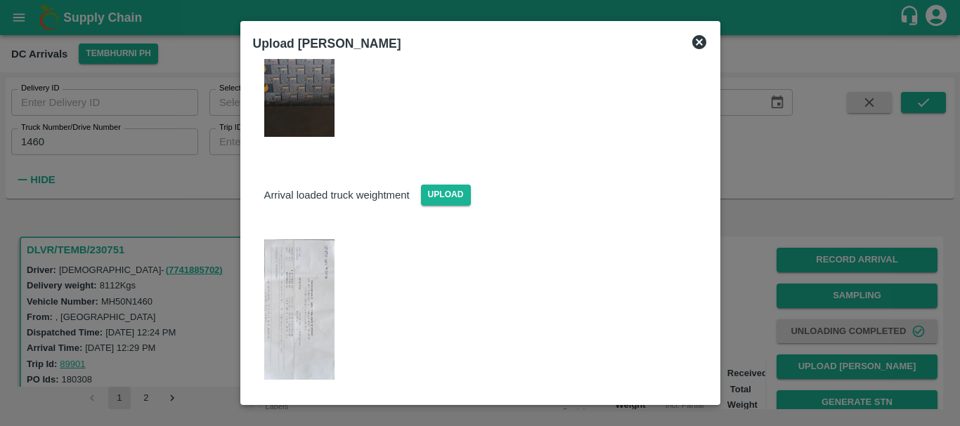
scroll to position [315, 0]
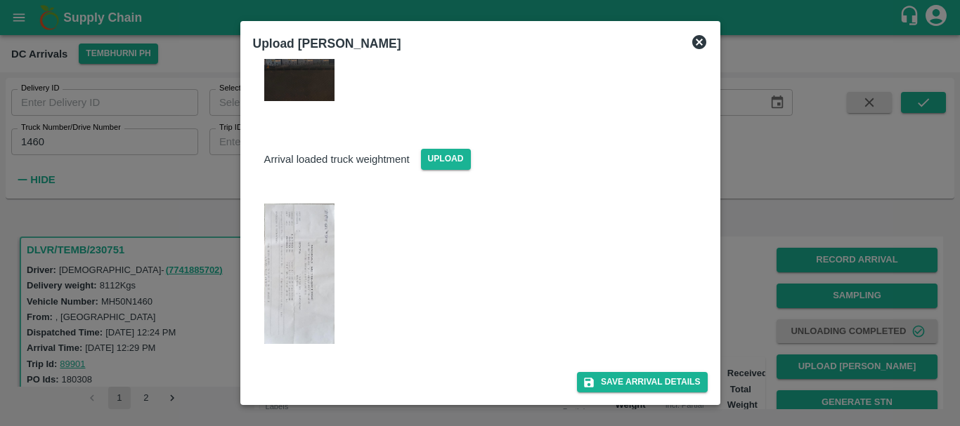
click at [757, 306] on div at bounding box center [480, 213] width 960 height 426
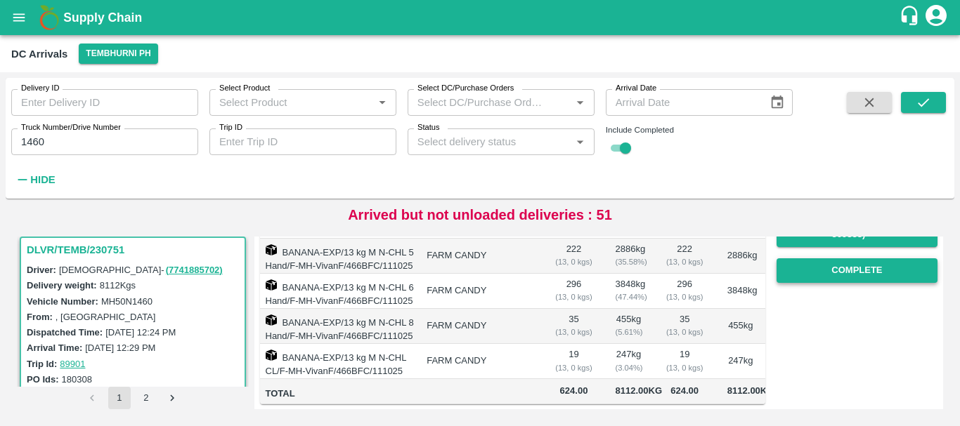
scroll to position [254, 0]
click at [841, 273] on button "Complete" at bounding box center [856, 271] width 161 height 25
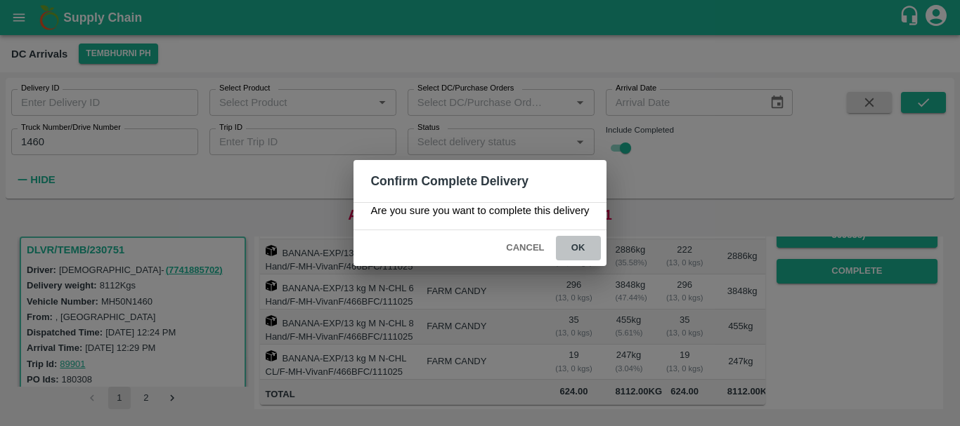
click at [594, 246] on button "ok" at bounding box center [578, 248] width 45 height 25
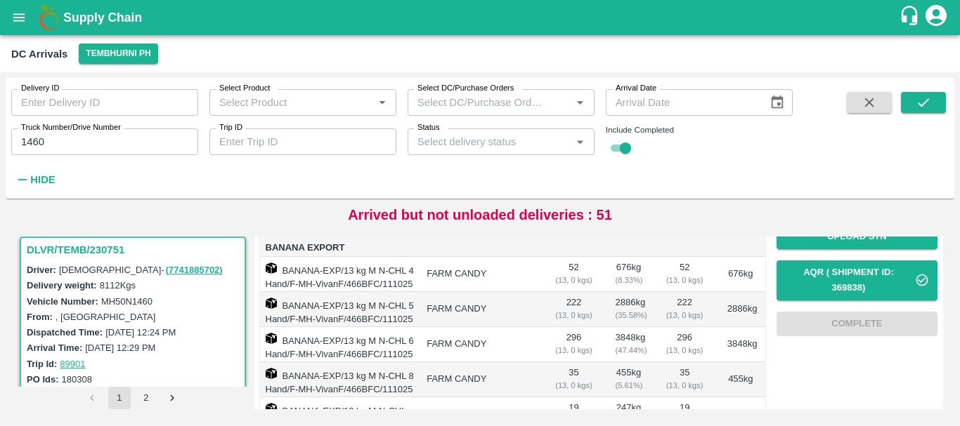
scroll to position [202, 0]
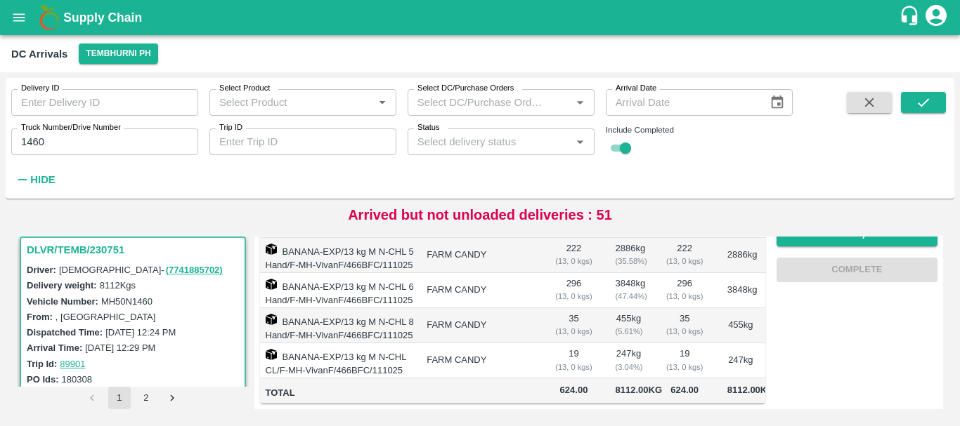
click at [118, 146] on input "1460" at bounding box center [104, 142] width 187 height 27
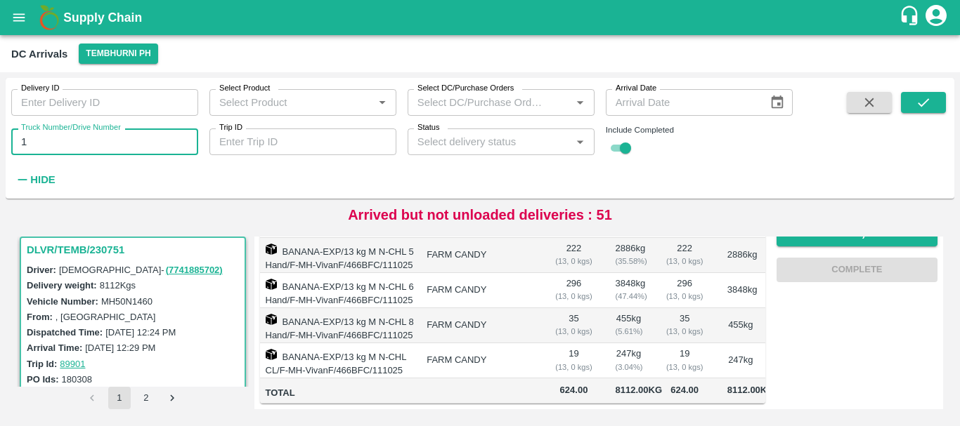
type input "1"
type input "3780"
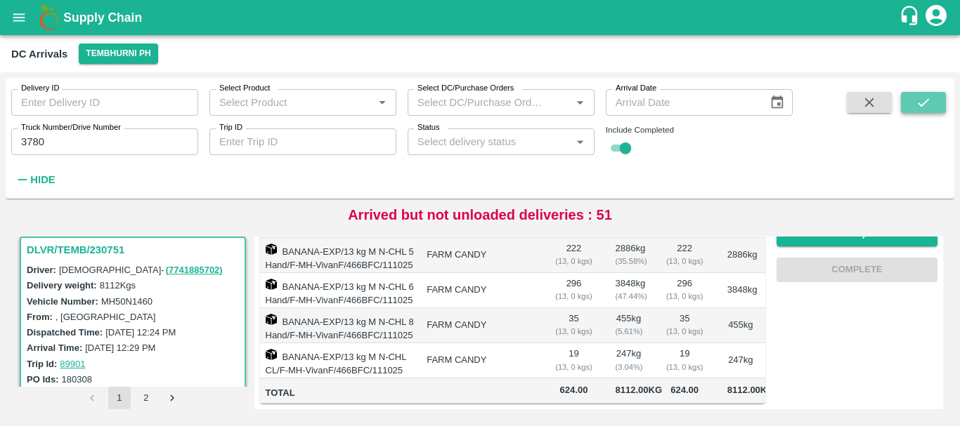
click at [922, 108] on icon "submit" at bounding box center [922, 102] width 15 height 15
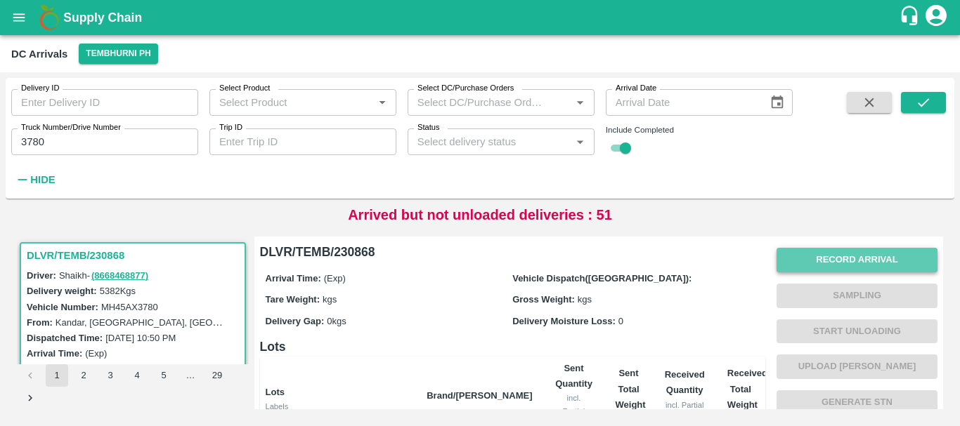
click at [849, 252] on button "Record Arrival" at bounding box center [856, 260] width 161 height 25
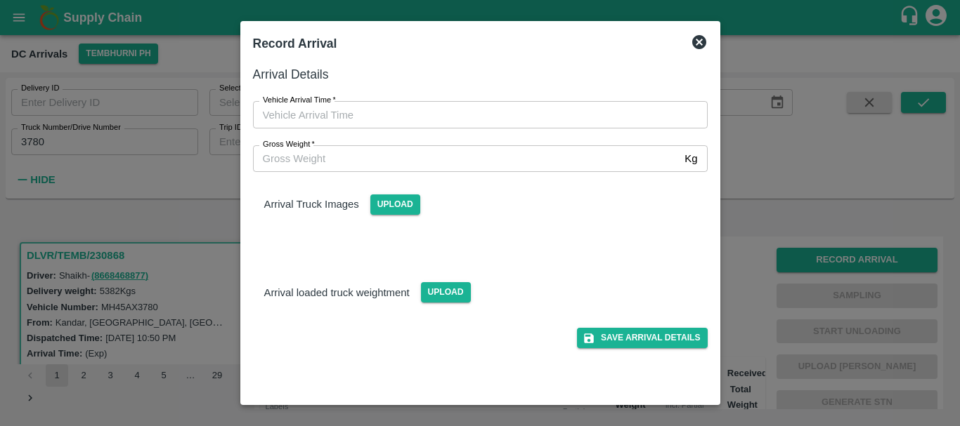
type input "DD/MM/YYYY hh:mm aa"
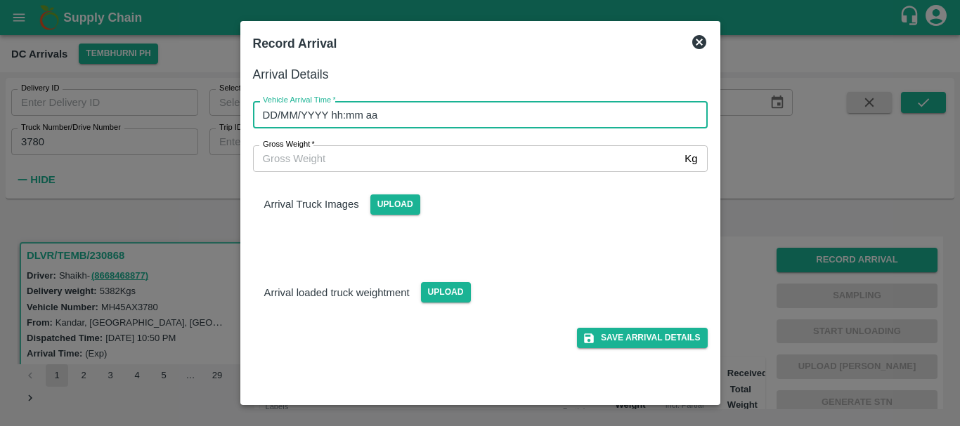
click at [499, 114] on input "DD/MM/YYYY hh:mm aa" at bounding box center [475, 114] width 445 height 27
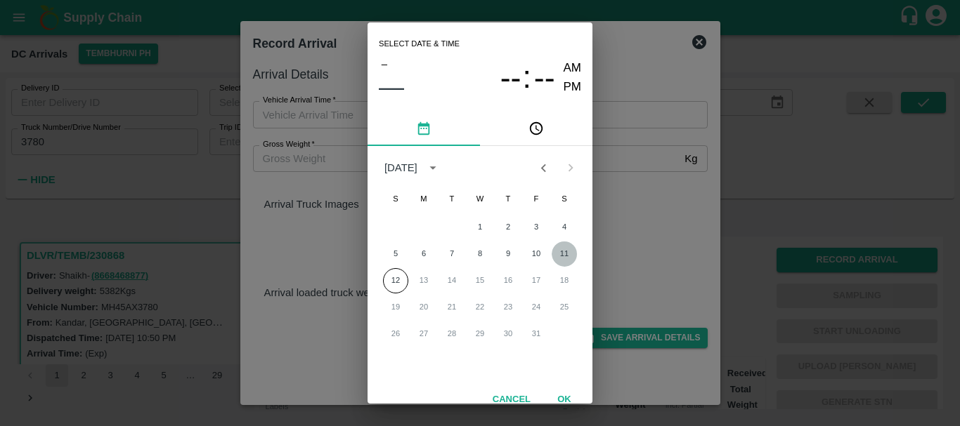
click at [568, 247] on button "11" at bounding box center [563, 254] width 25 height 25
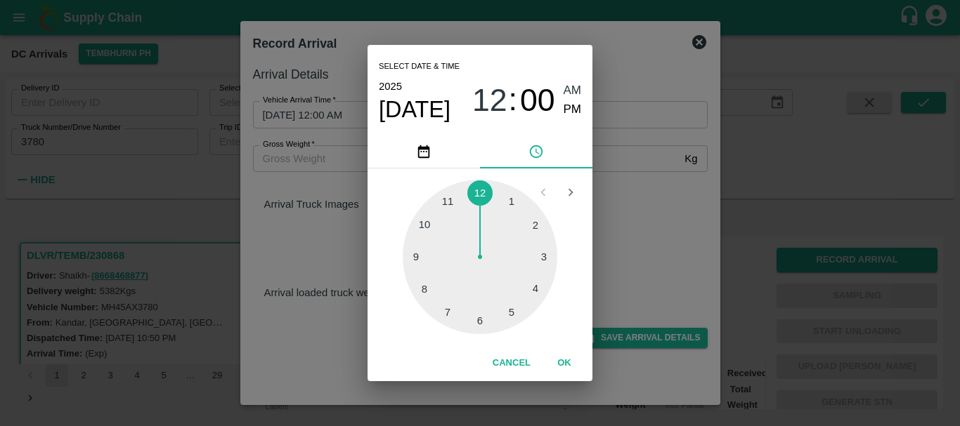
click at [539, 285] on div at bounding box center [480, 257] width 155 height 155
type input "[DATE] 04:00 AM"
drag, startPoint x: 568, startPoint y: 110, endPoint x: 656, endPoint y: 233, distance: 150.9
click at [656, 233] on div "Select date & time [DATE] 04 : 00 AM PM 05 10 15 20 25 30 35 40 45 50 55 00 Can…" at bounding box center [480, 213] width 960 height 426
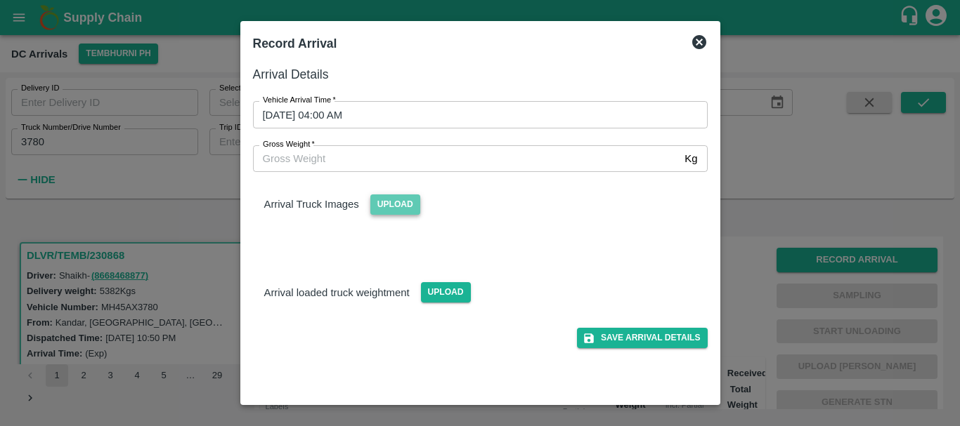
click at [389, 200] on span "Upload" at bounding box center [395, 205] width 50 height 20
click at [0, 0] on input "Upload" at bounding box center [0, 0] width 0 height 0
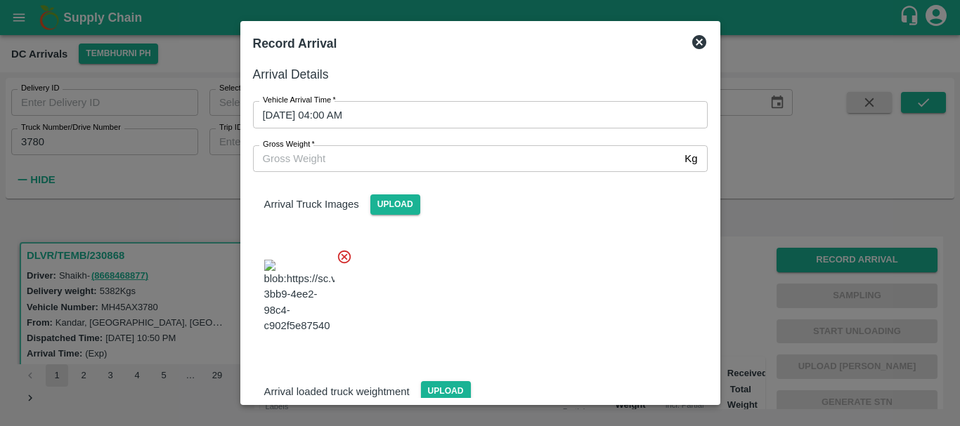
scroll to position [106, 0]
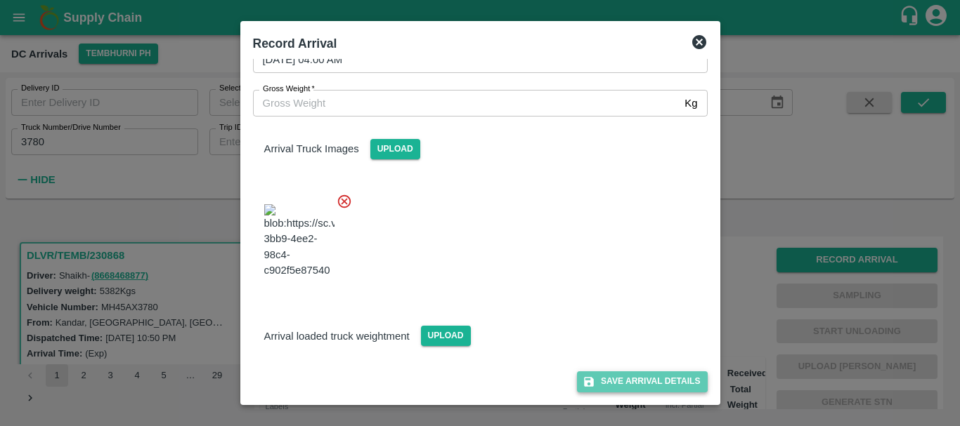
click at [682, 376] on button "Save Arrival Details" at bounding box center [642, 382] width 130 height 20
click at [550, 287] on div at bounding box center [475, 237] width 466 height 110
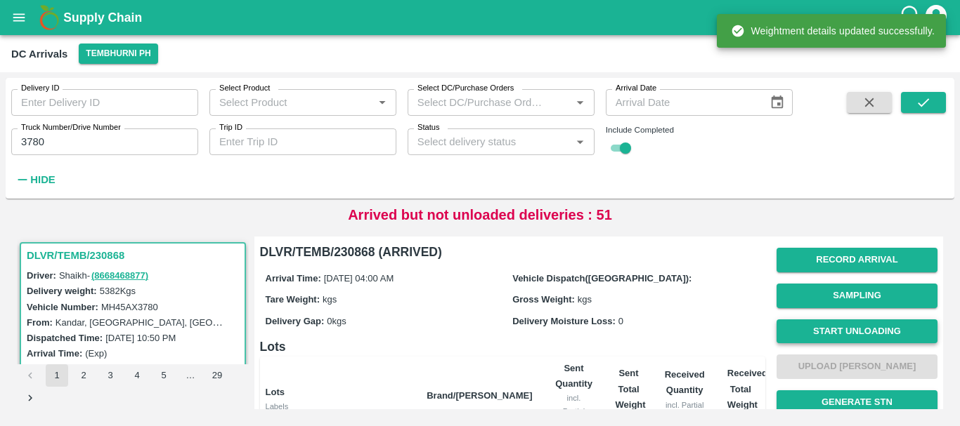
click at [836, 332] on button "Start Unloading" at bounding box center [856, 332] width 161 height 25
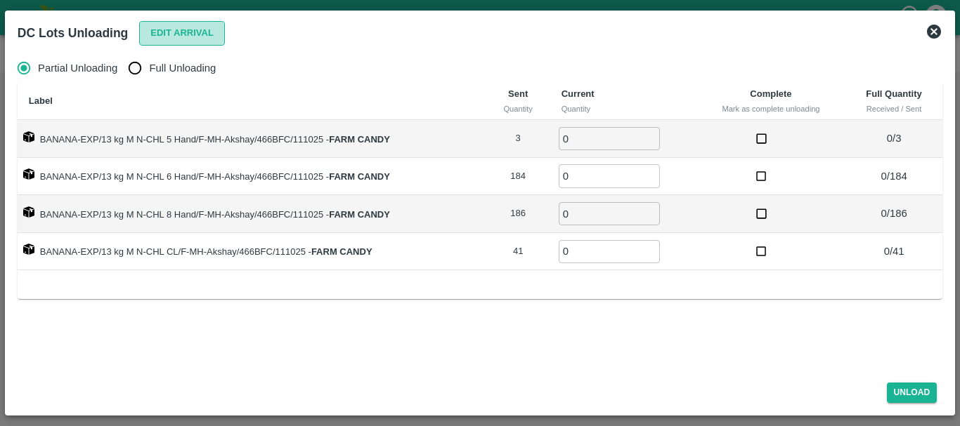
click at [178, 26] on button "Edit Arrival" at bounding box center [182, 33] width 86 height 25
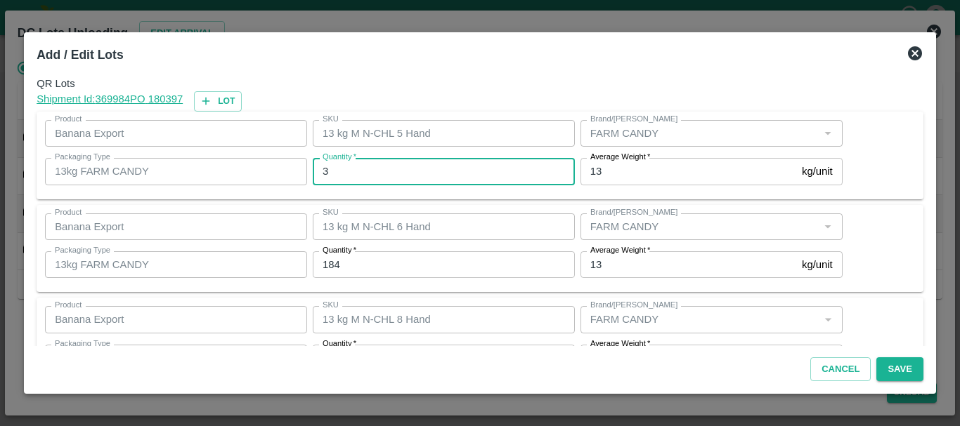
click at [405, 179] on input "3" at bounding box center [444, 171] width 262 height 27
type input "1"
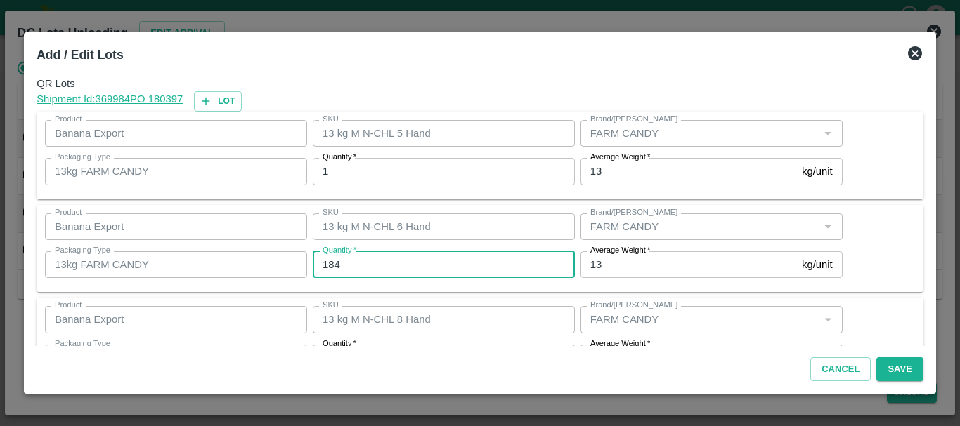
click at [397, 254] on input "184" at bounding box center [444, 264] width 262 height 27
type input "187"
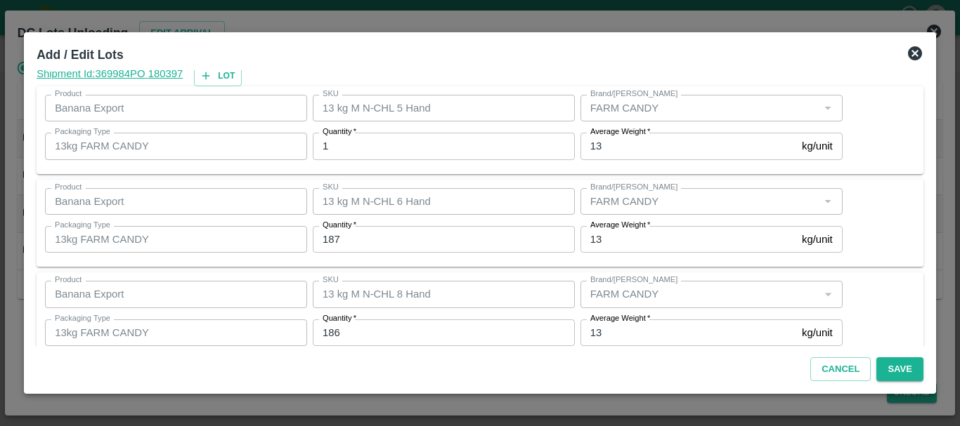
scroll to position [144, 0]
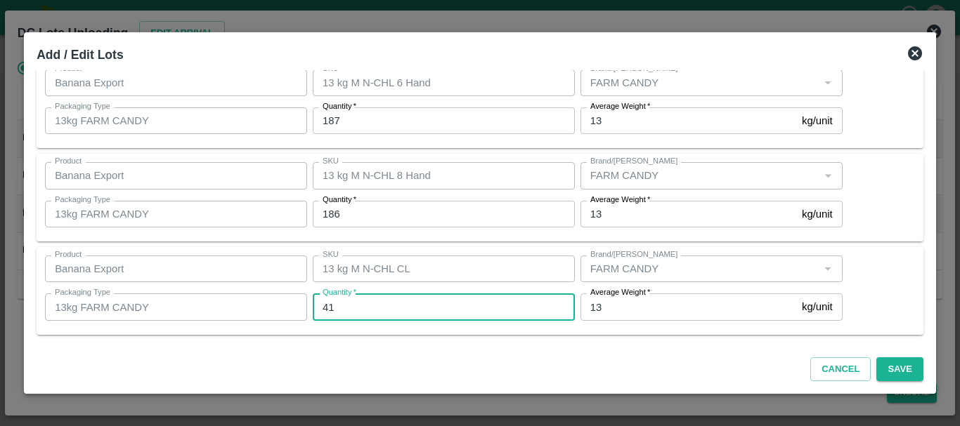
click at [389, 308] on input "41" at bounding box center [444, 307] width 262 height 27
type input "40"
click at [903, 368] on button "Save" at bounding box center [899, 370] width 46 height 25
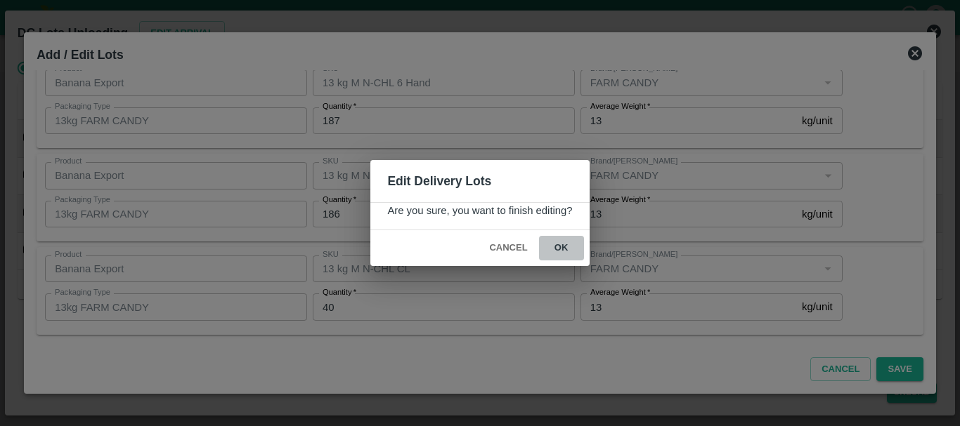
click at [563, 258] on button "ok" at bounding box center [561, 248] width 45 height 25
click at [563, 241] on circle at bounding box center [561, 248] width 15 height 15
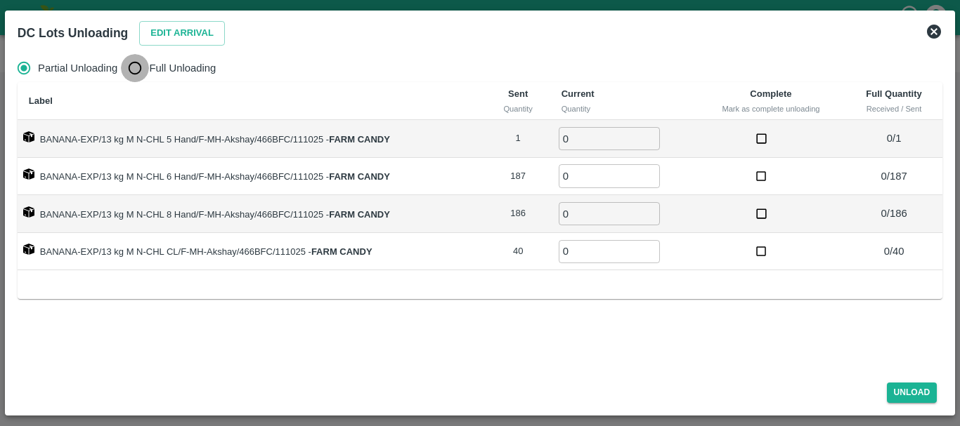
click at [145, 70] on input "Full Unloading" at bounding box center [135, 68] width 28 height 28
radio input "true"
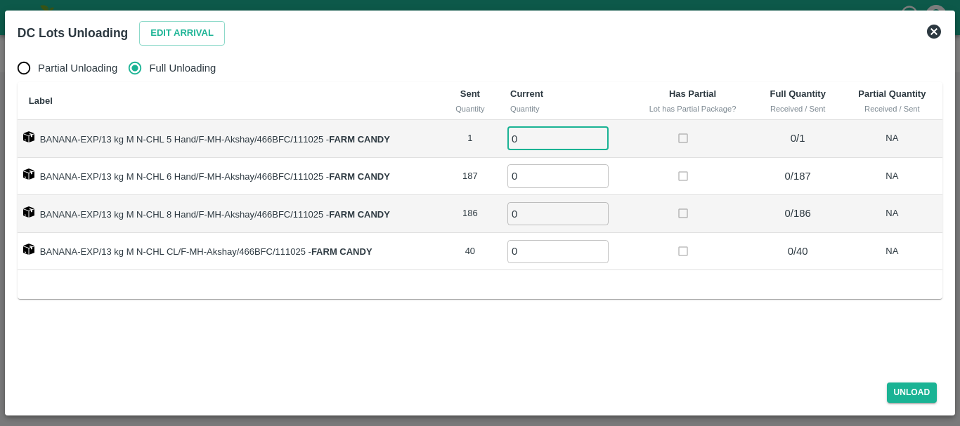
click at [525, 143] on input "0" at bounding box center [557, 138] width 101 height 23
type input "01"
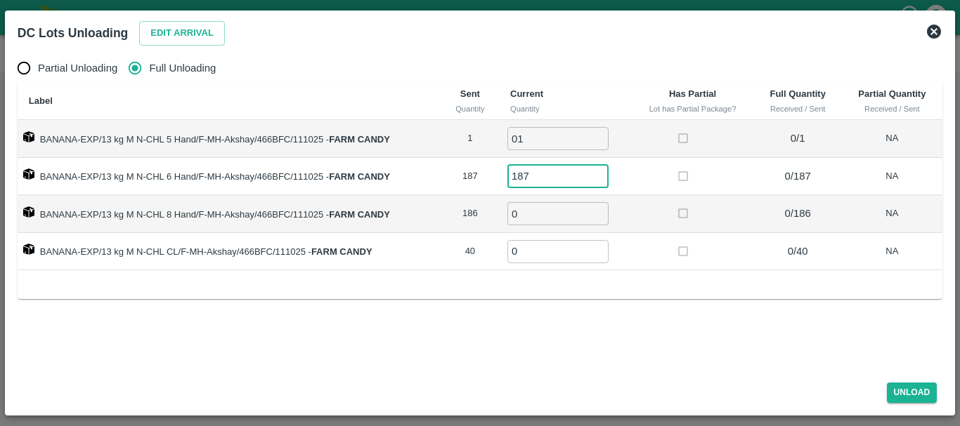
type input "187"
type input "186"
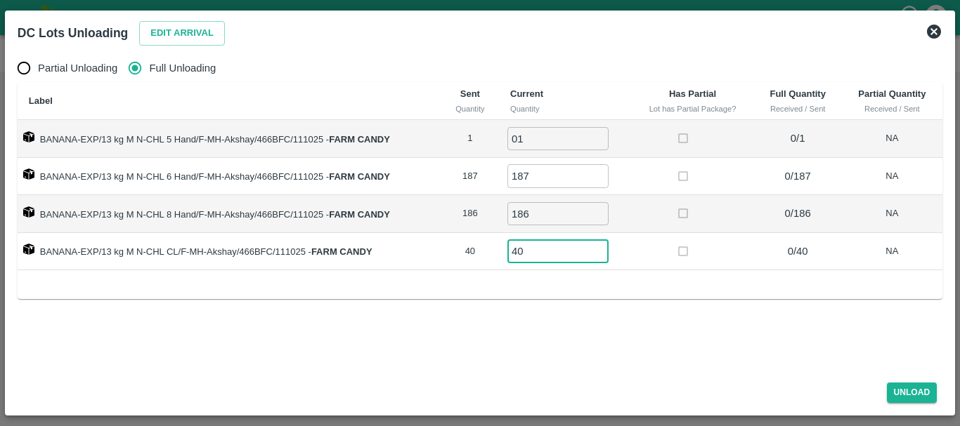
type input "40"
click at [634, 253] on td at bounding box center [692, 252] width 122 height 38
click at [898, 393] on button "Unload" at bounding box center [912, 393] width 51 height 20
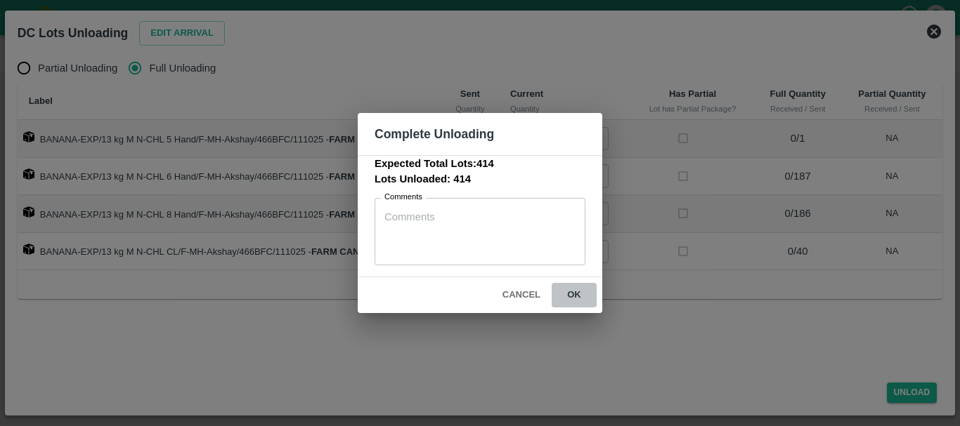
click at [583, 290] on button "ok" at bounding box center [573, 295] width 45 height 25
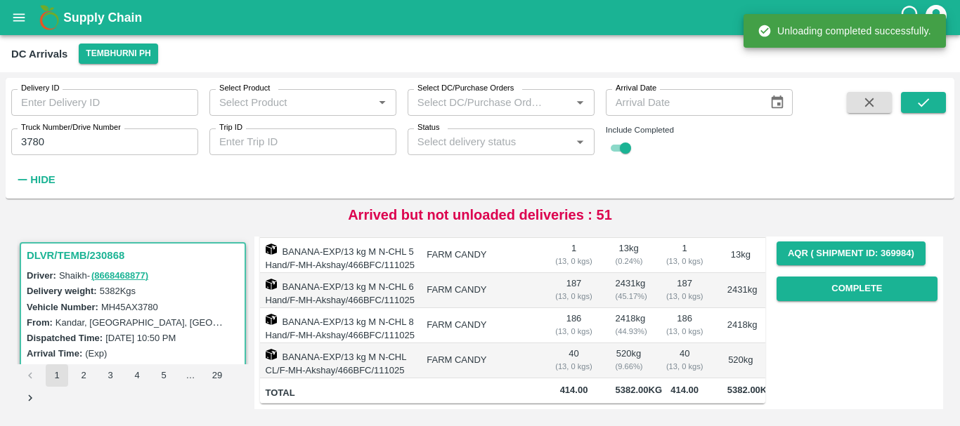
scroll to position [0, 0]
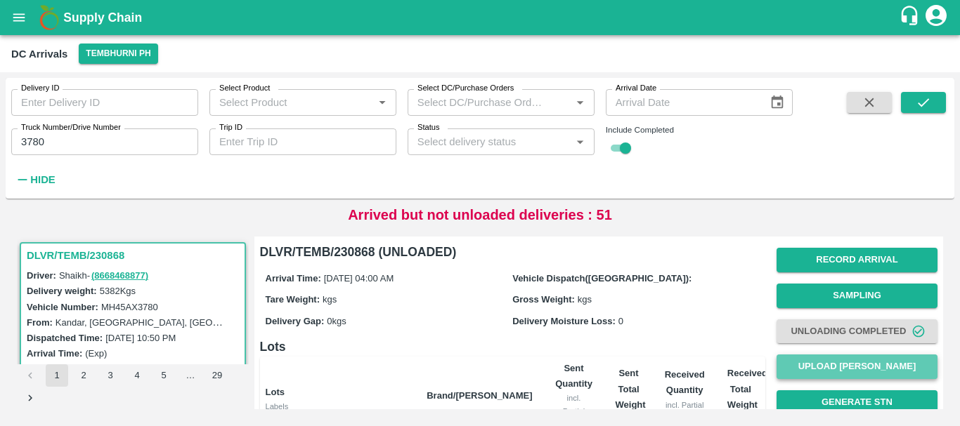
click at [825, 372] on button "Upload [PERSON_NAME]" at bounding box center [856, 367] width 161 height 25
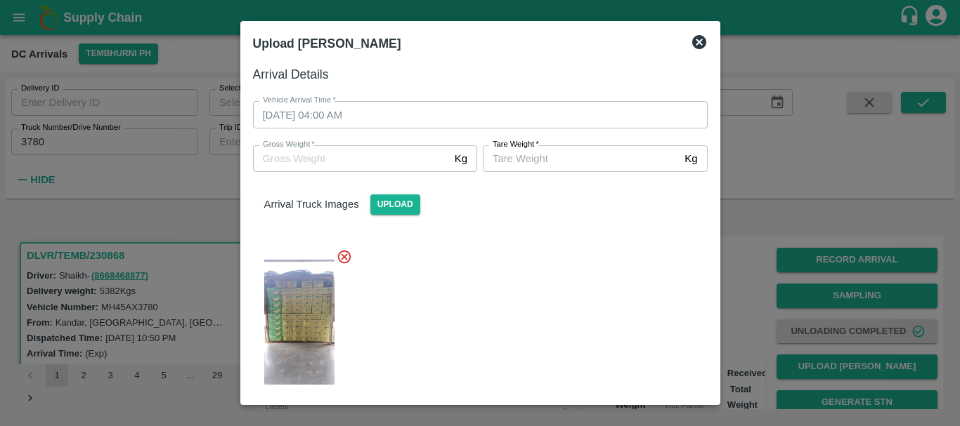
click at [531, 169] on input "[PERSON_NAME]   *" at bounding box center [581, 158] width 196 height 27
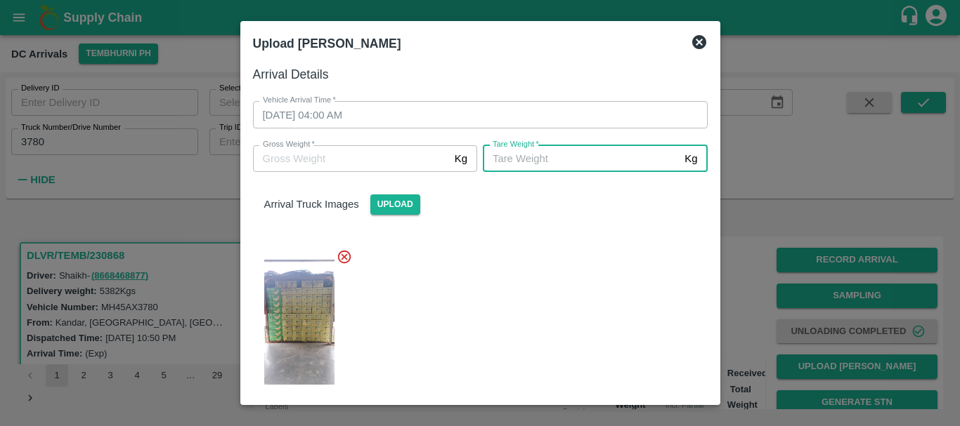
scroll to position [106, 0]
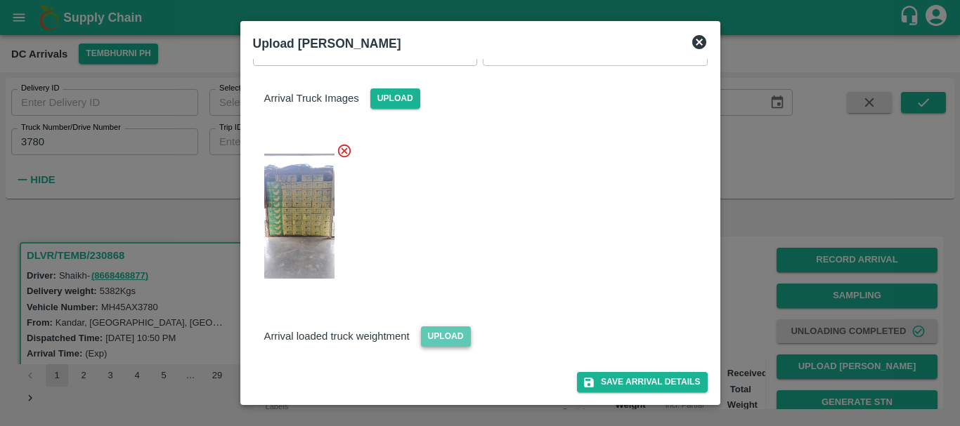
click at [455, 327] on span "Upload" at bounding box center [446, 337] width 50 height 20
click at [0, 0] on input "Upload" at bounding box center [0, 0] width 0 height 0
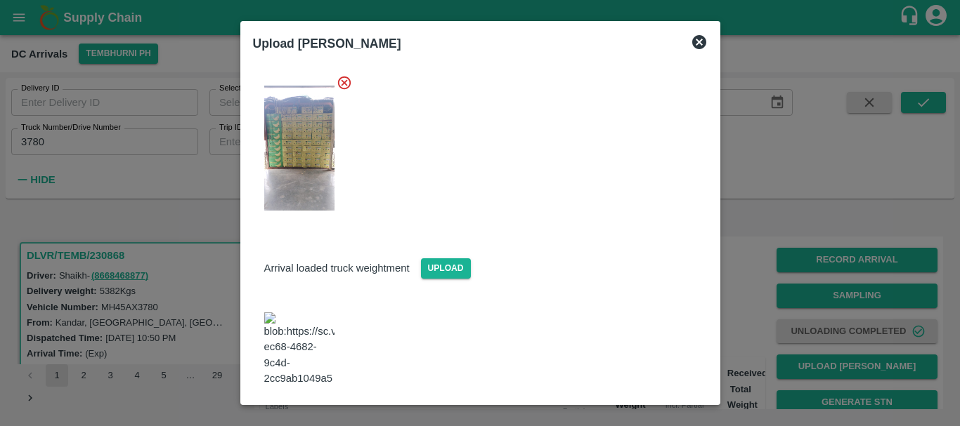
click at [276, 328] on img at bounding box center [299, 350] width 70 height 74
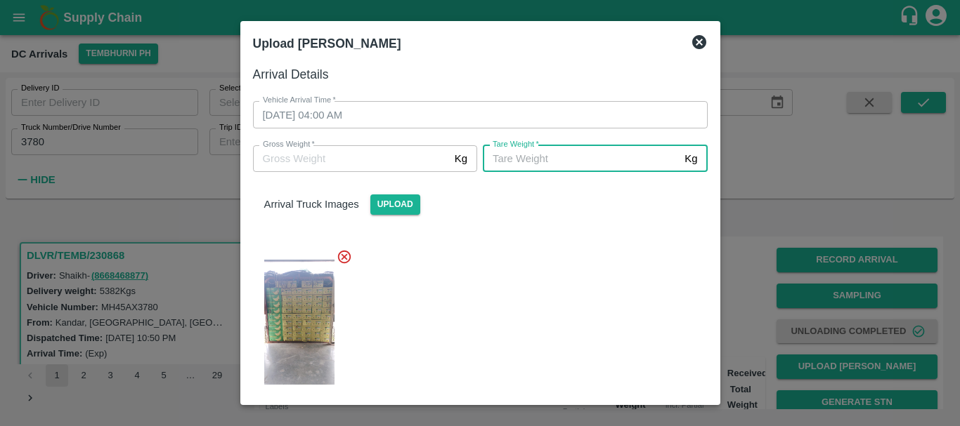
click at [551, 160] on input "[PERSON_NAME]   *" at bounding box center [581, 158] width 196 height 27
type input "6"
type input "5600"
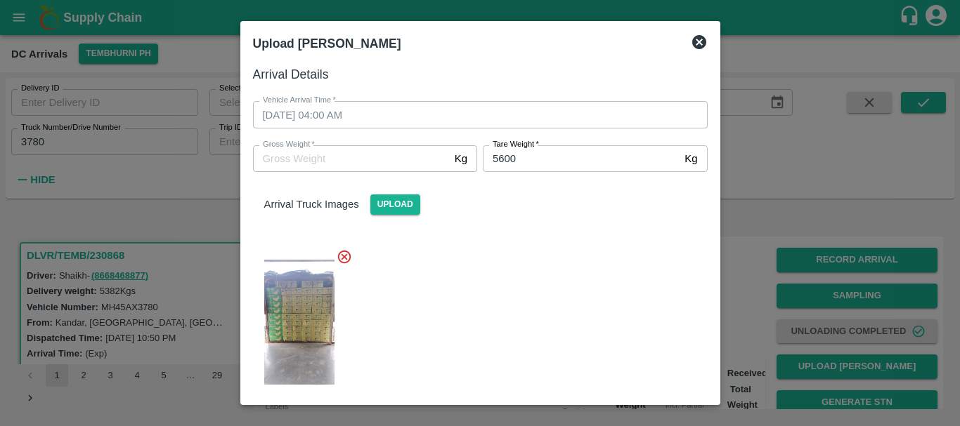
click at [560, 277] on div at bounding box center [475, 318] width 466 height 162
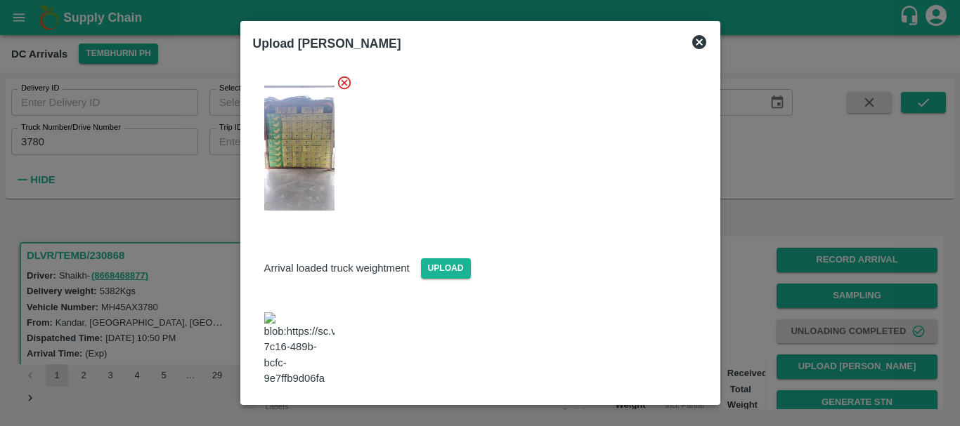
click at [655, 414] on button "Save Arrival Details" at bounding box center [642, 424] width 130 height 20
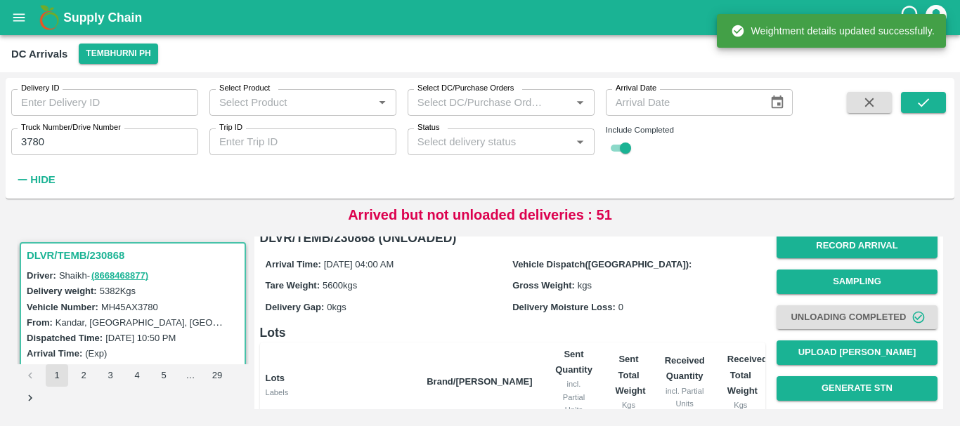
scroll to position [0, 0]
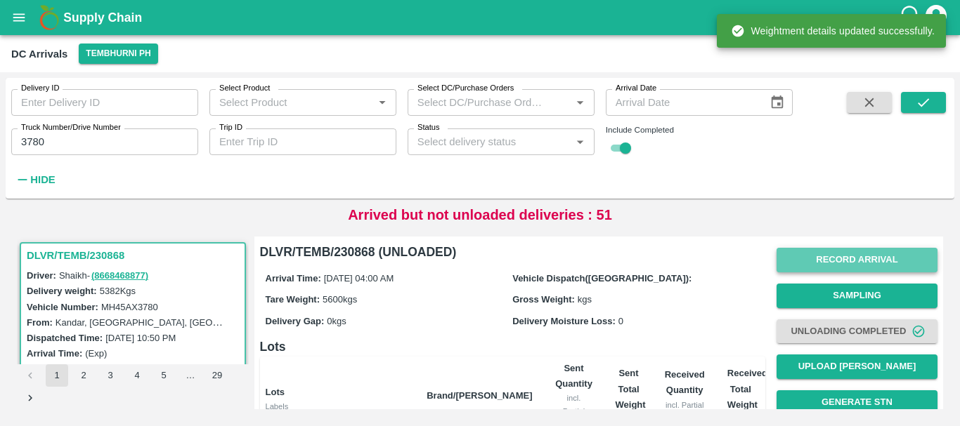
click at [817, 259] on button "Record Arrival" at bounding box center [856, 260] width 161 height 25
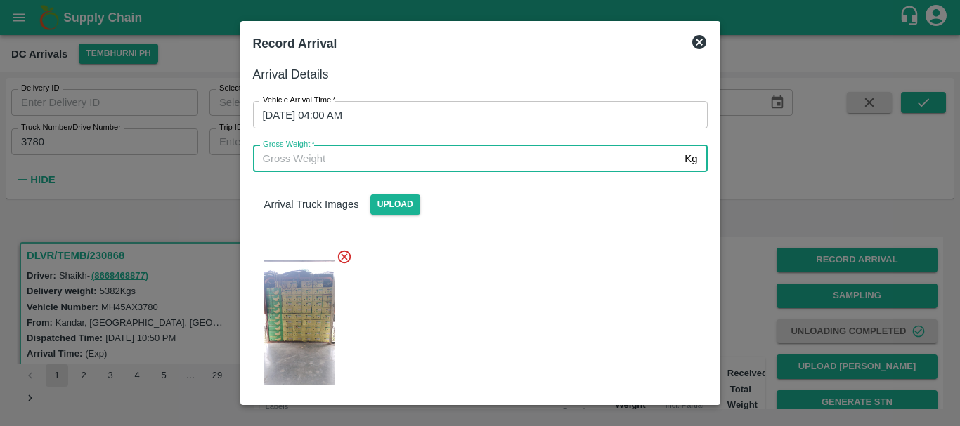
click at [505, 166] on input "Gross Weight   *" at bounding box center [466, 158] width 426 height 27
type input "11395"
click at [523, 220] on div "Arrival Truck Images Upload" at bounding box center [475, 285] width 466 height 249
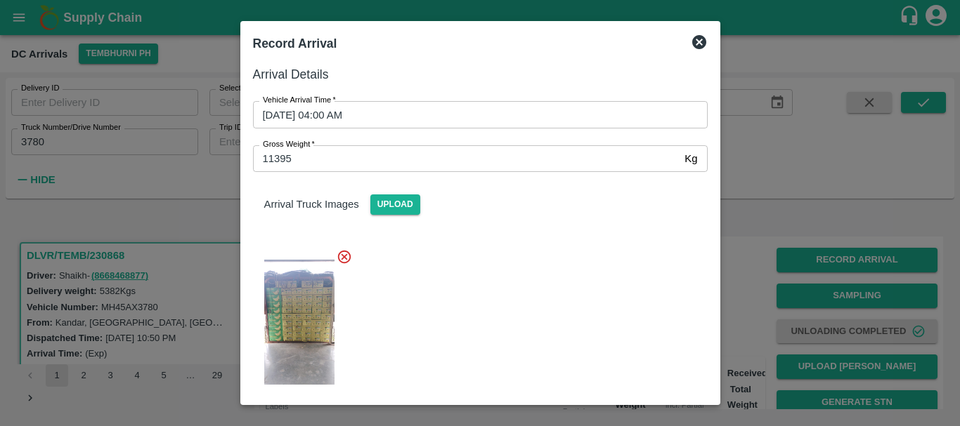
scroll to position [174, 0]
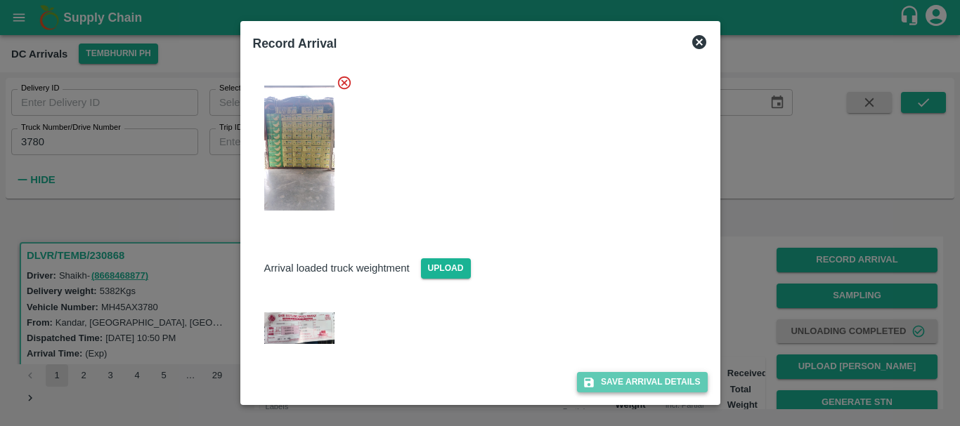
click at [619, 381] on button "Save Arrival Details" at bounding box center [642, 382] width 130 height 20
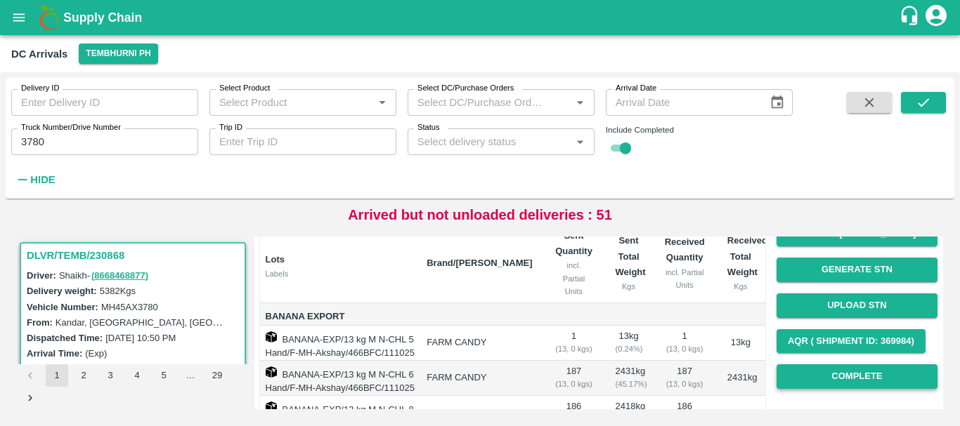
scroll to position [127, 0]
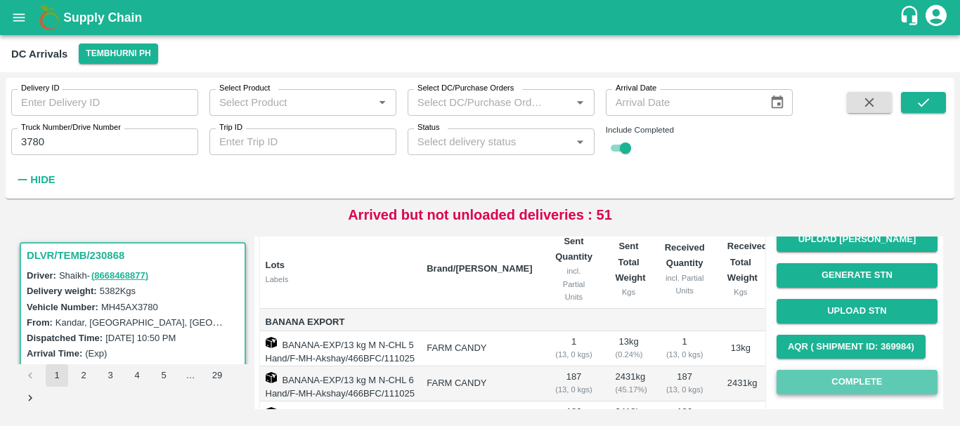
click at [870, 378] on button "Complete" at bounding box center [856, 382] width 161 height 25
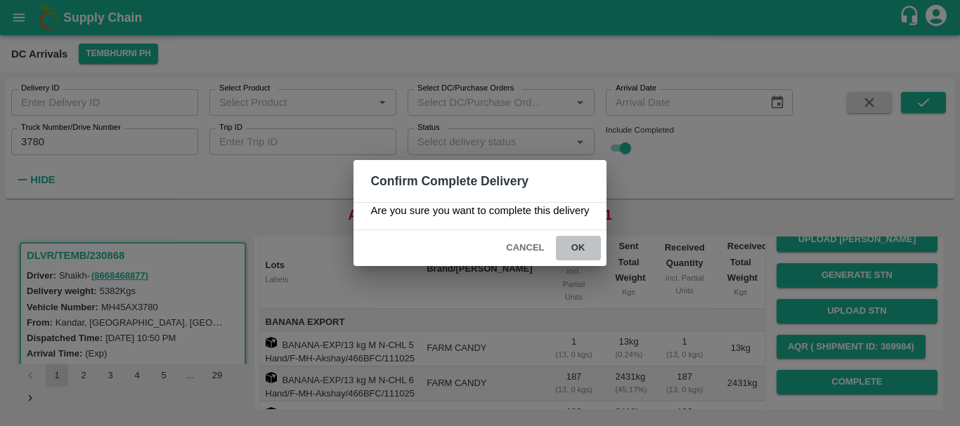
click at [575, 246] on button "ok" at bounding box center [578, 248] width 45 height 25
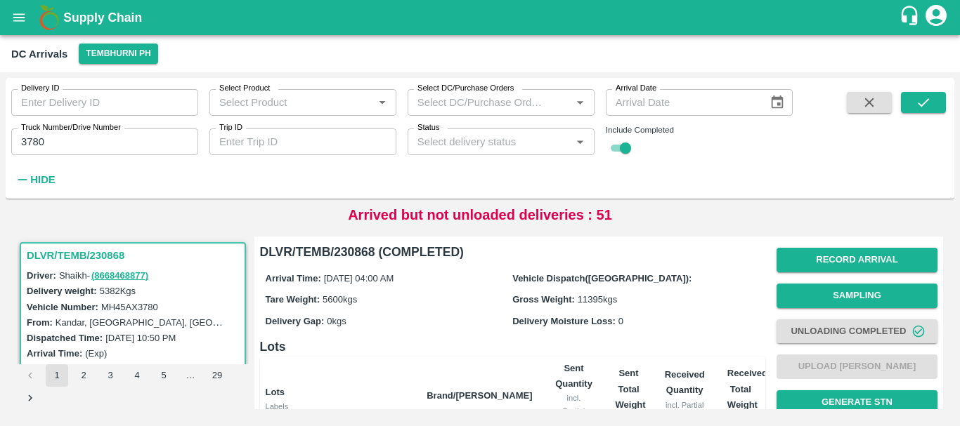
scroll to position [271, 0]
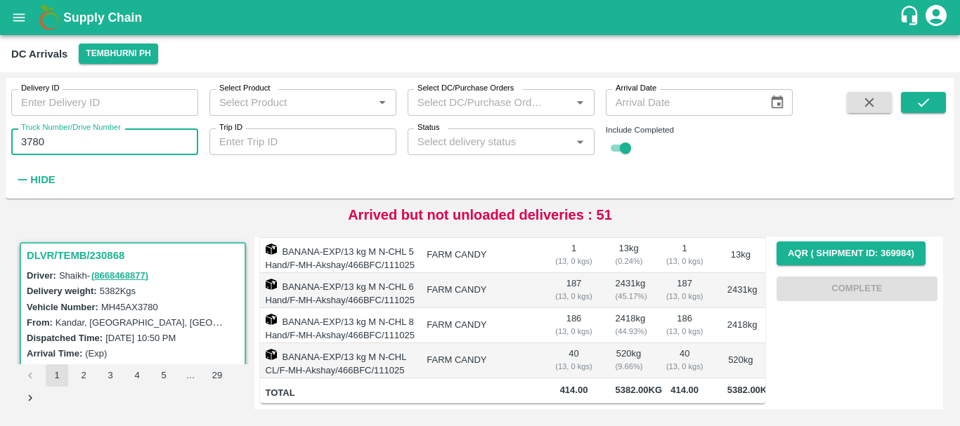
click at [55, 147] on input "3780" at bounding box center [104, 142] width 187 height 27
type input "3"
type input "1258"
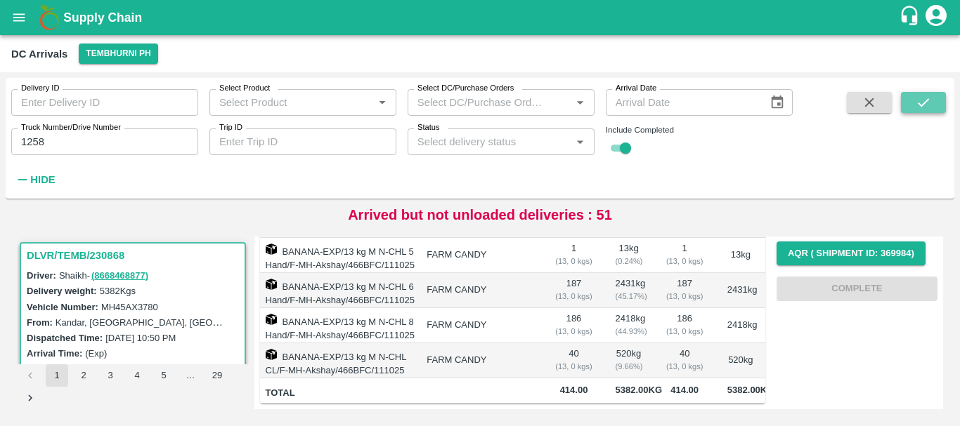
click at [920, 103] on icon "submit" at bounding box center [922, 102] width 15 height 15
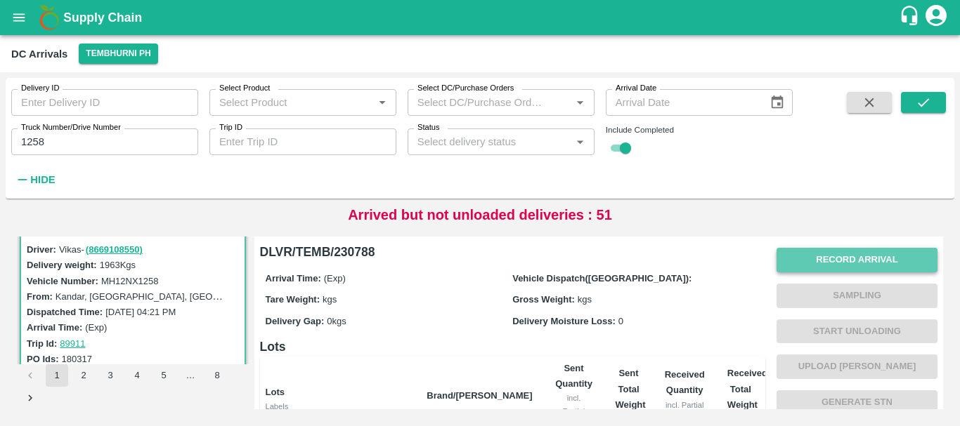
click at [821, 256] on button "Record Arrival" at bounding box center [856, 260] width 161 height 25
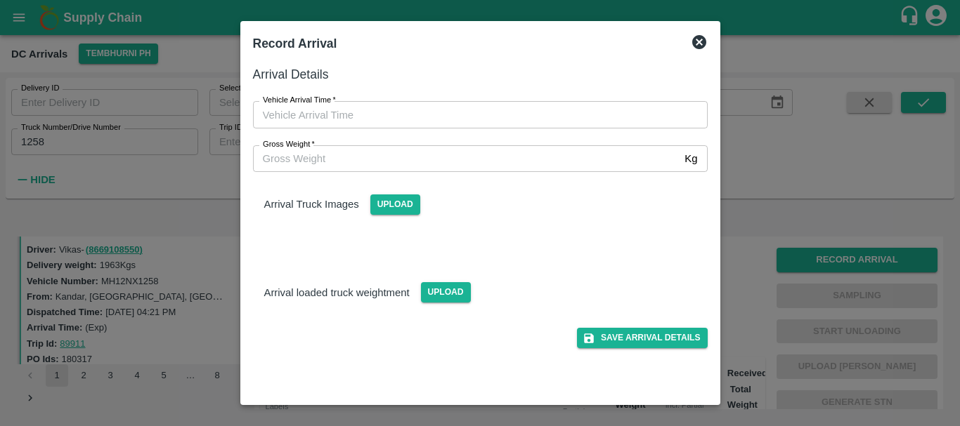
type input "DD/MM/YYYY hh:mm aa"
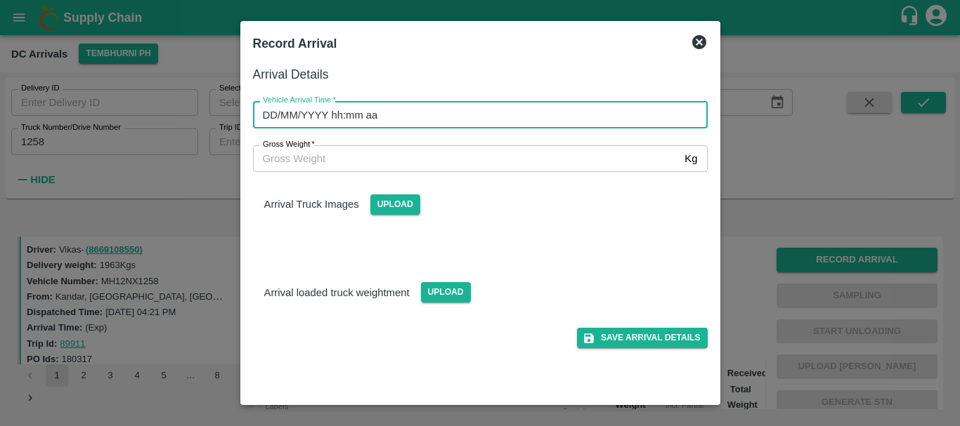
click at [577, 115] on input "DD/MM/YYYY hh:mm aa" at bounding box center [475, 114] width 445 height 27
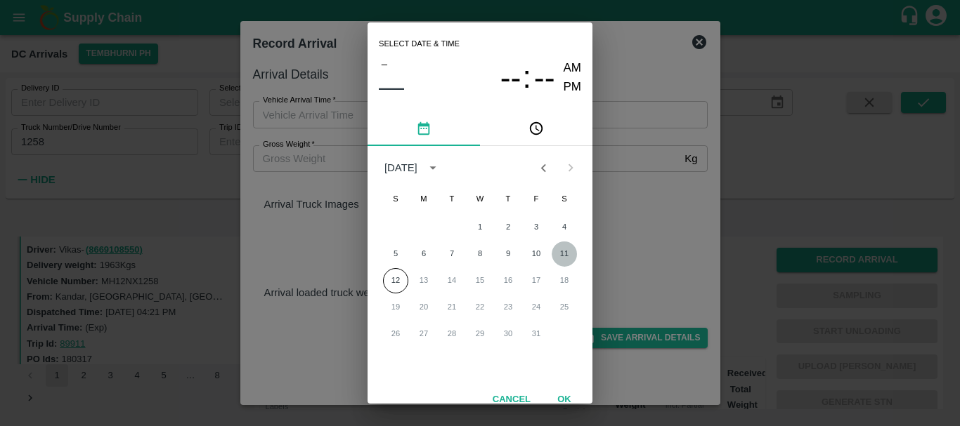
click at [566, 254] on button "11" at bounding box center [563, 254] width 25 height 25
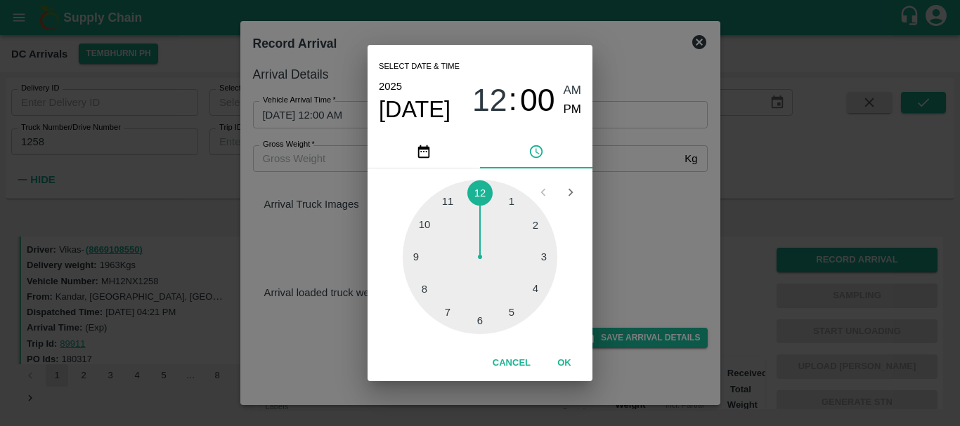
click at [532, 293] on div at bounding box center [480, 257] width 155 height 155
click at [427, 215] on div at bounding box center [480, 257] width 155 height 155
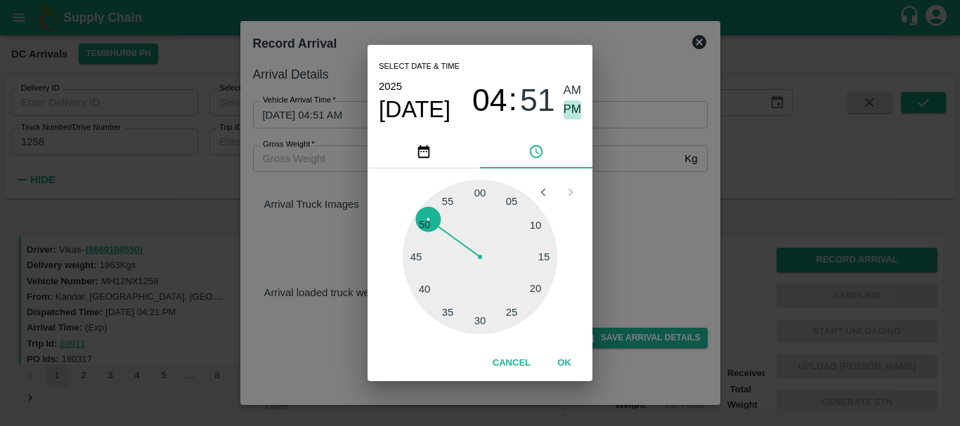
click at [566, 112] on span "PM" at bounding box center [572, 109] width 18 height 19
type input "[DATE] 04:51 PM"
click at [626, 187] on div "Select date & time [DATE] 04 : 51 AM PM 05 10 15 20 25 30 35 40 45 50 55 00 Can…" at bounding box center [480, 213] width 960 height 426
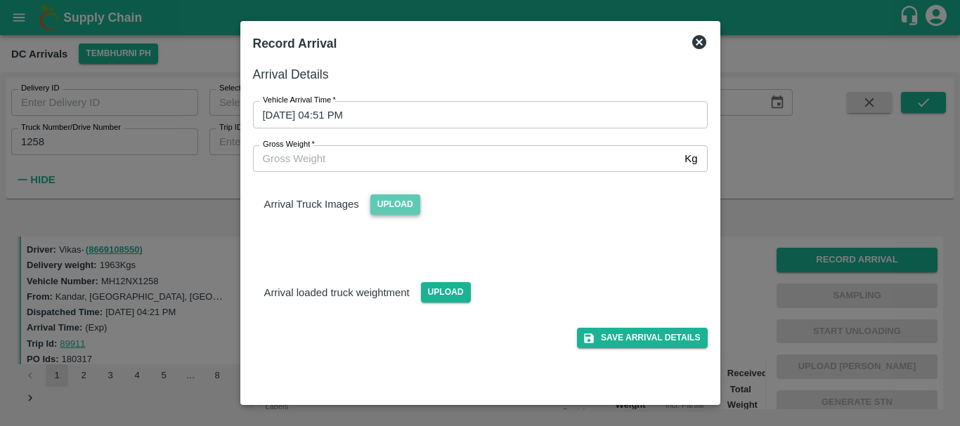
click at [406, 199] on span "Upload" at bounding box center [395, 205] width 50 height 20
click at [0, 0] on input "Upload" at bounding box center [0, 0] width 0 height 0
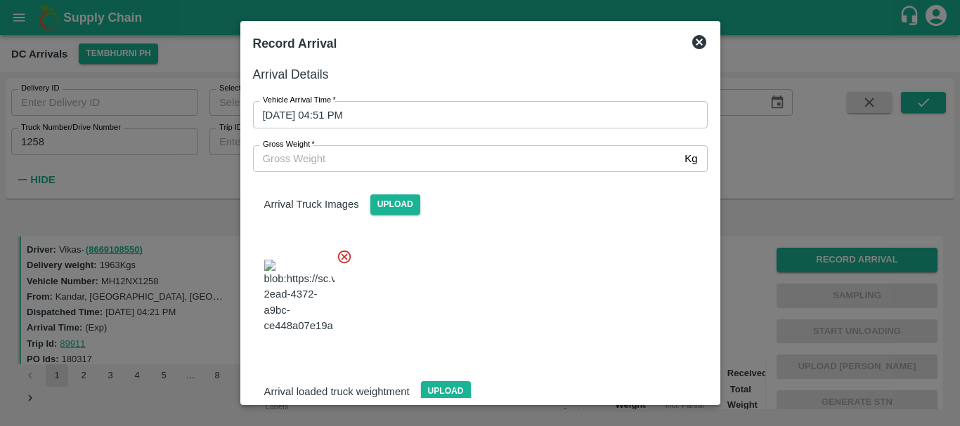
scroll to position [34, 0]
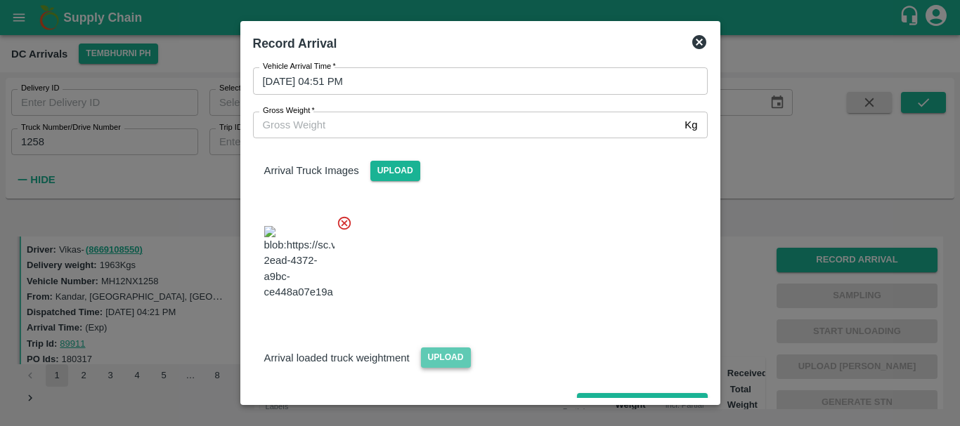
click at [438, 348] on span "Upload" at bounding box center [446, 358] width 50 height 20
click at [0, 0] on input "Upload" at bounding box center [0, 0] width 0 height 0
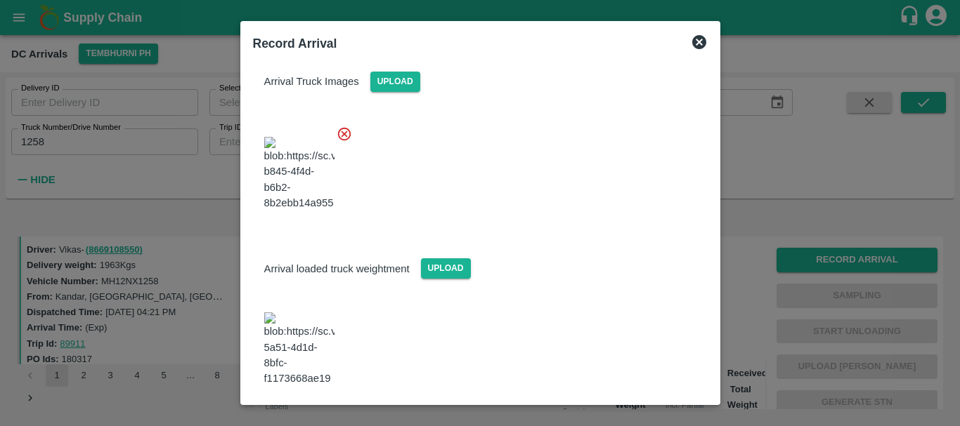
click at [294, 329] on img at bounding box center [299, 350] width 70 height 74
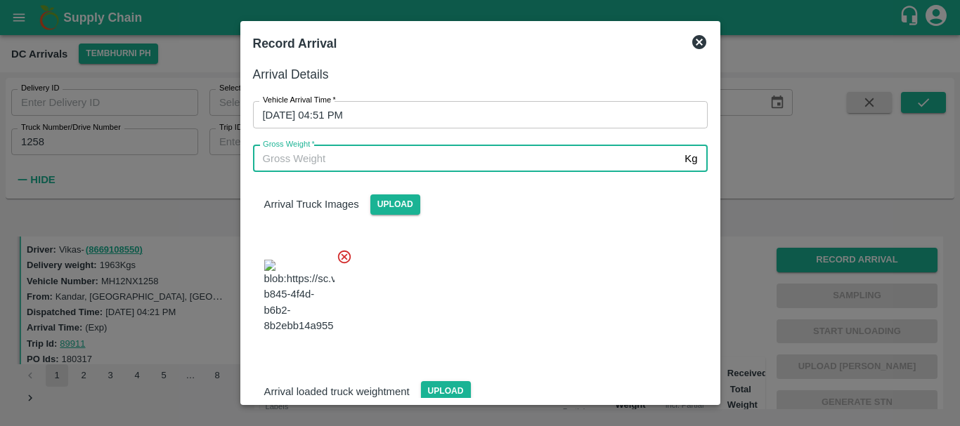
click at [383, 164] on input "Gross Weight   *" at bounding box center [466, 158] width 426 height 27
type input "7080"
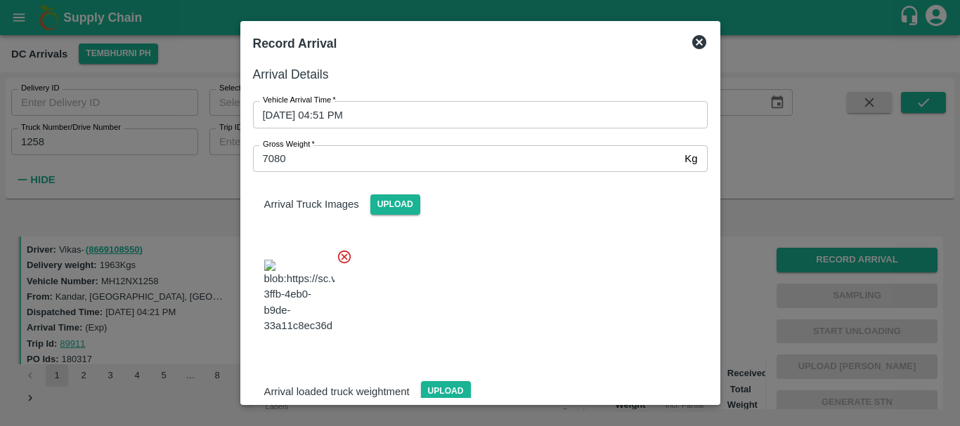
click at [558, 275] on div at bounding box center [475, 292] width 466 height 110
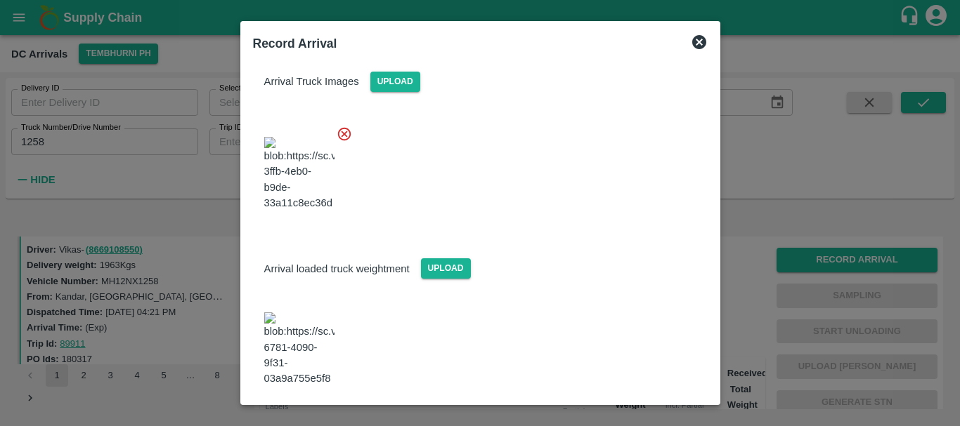
click at [631, 415] on button "Save Arrival Details" at bounding box center [642, 425] width 130 height 20
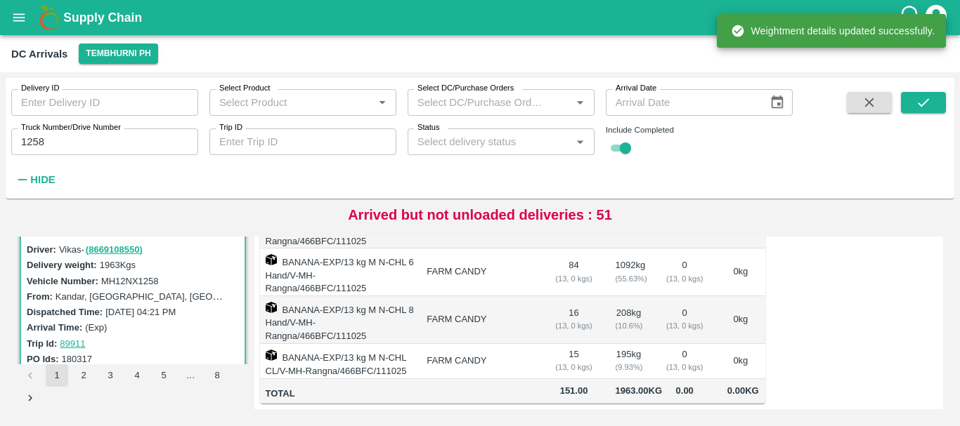
scroll to position [0, 0]
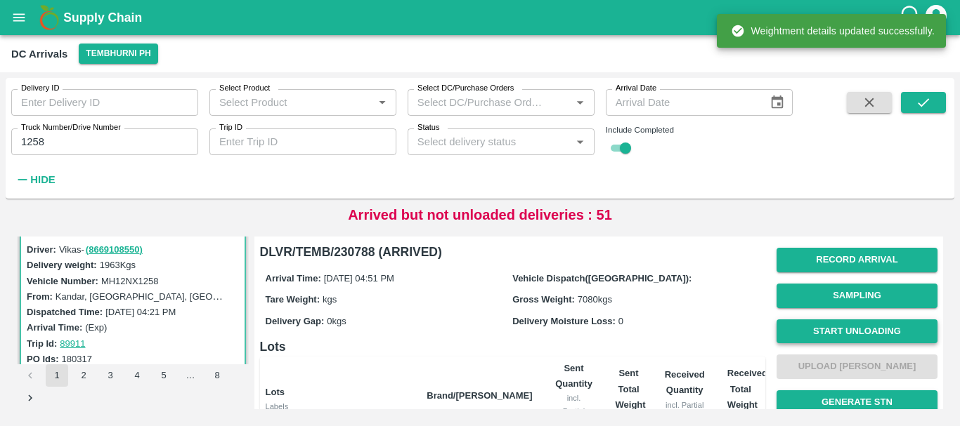
click at [867, 327] on button "Start Unloading" at bounding box center [856, 332] width 161 height 25
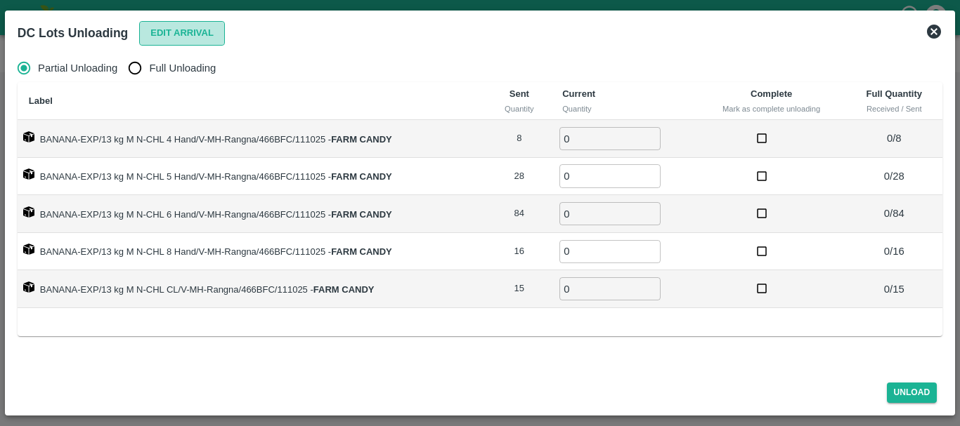
click at [192, 30] on button "Edit Arrival" at bounding box center [182, 33] width 86 height 25
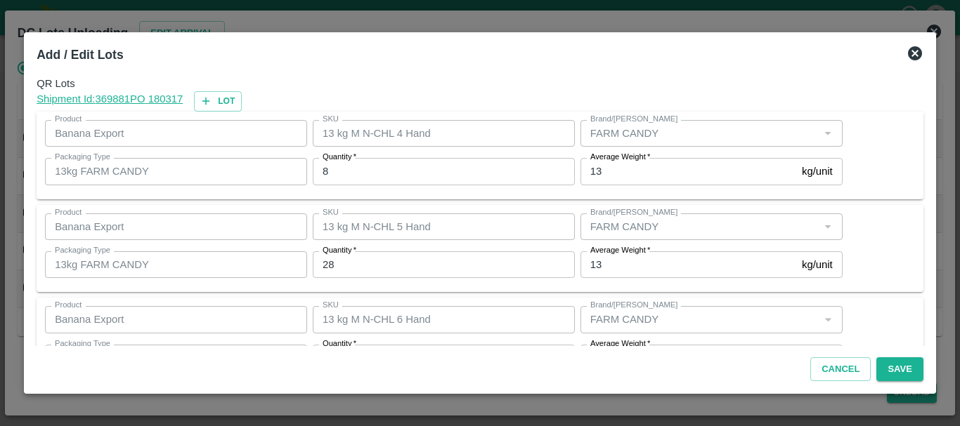
click at [410, 157] on div "Quantity   * 8 Quantity" at bounding box center [441, 171] width 268 height 38
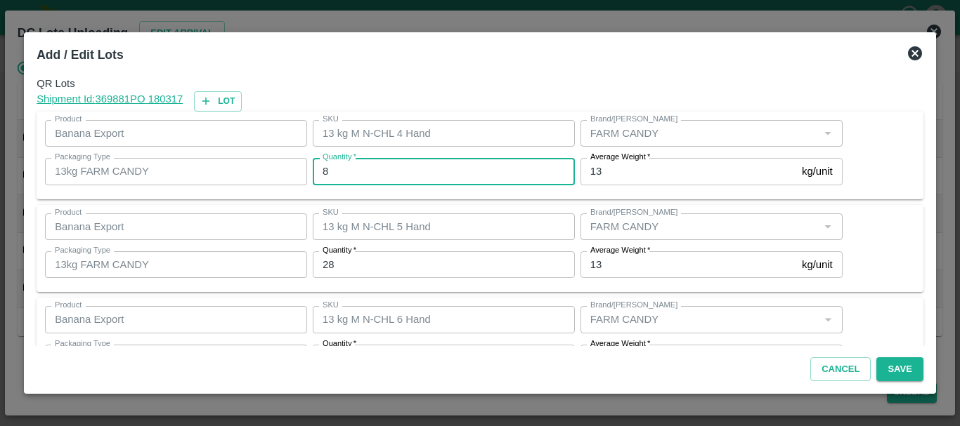
click at [408, 169] on input "8" at bounding box center [444, 171] width 262 height 27
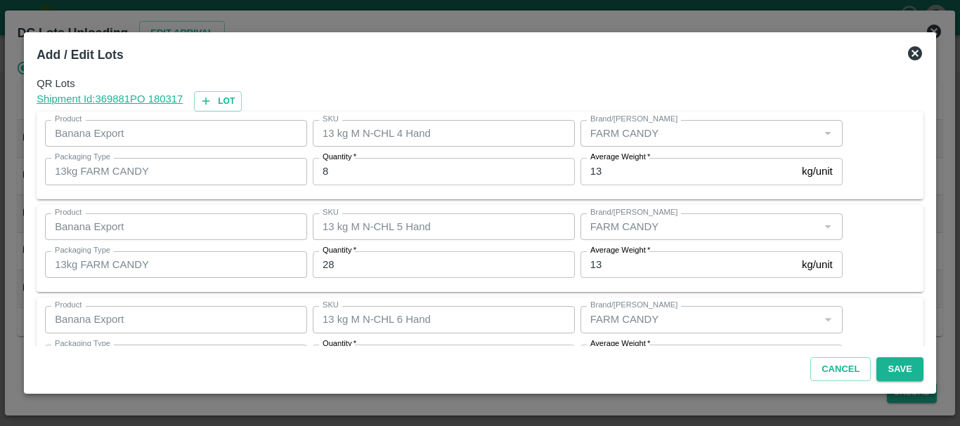
click at [408, 169] on input "8" at bounding box center [444, 171] width 262 height 27
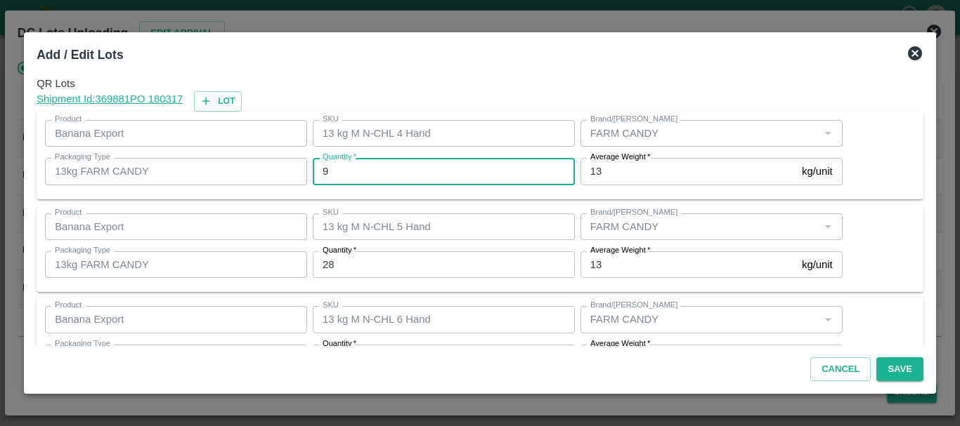
type input "9"
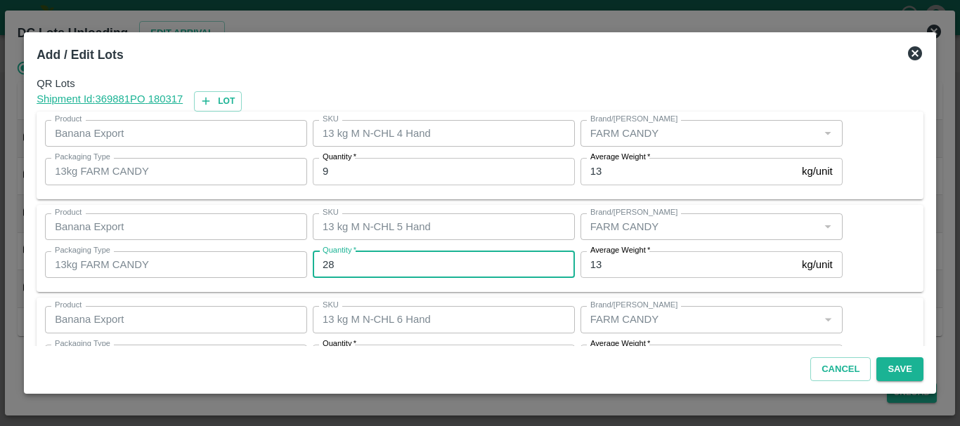
click at [379, 258] on input "28" at bounding box center [444, 264] width 262 height 27
type input "2"
type input "23"
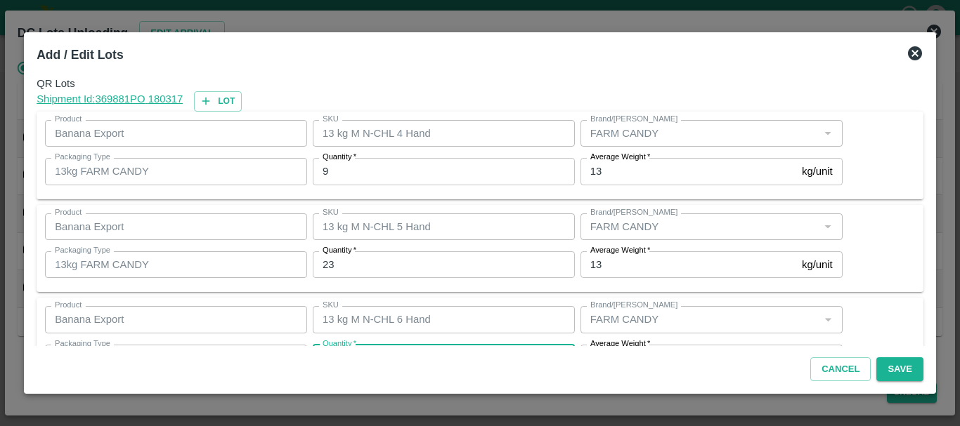
scroll to position [25, 0]
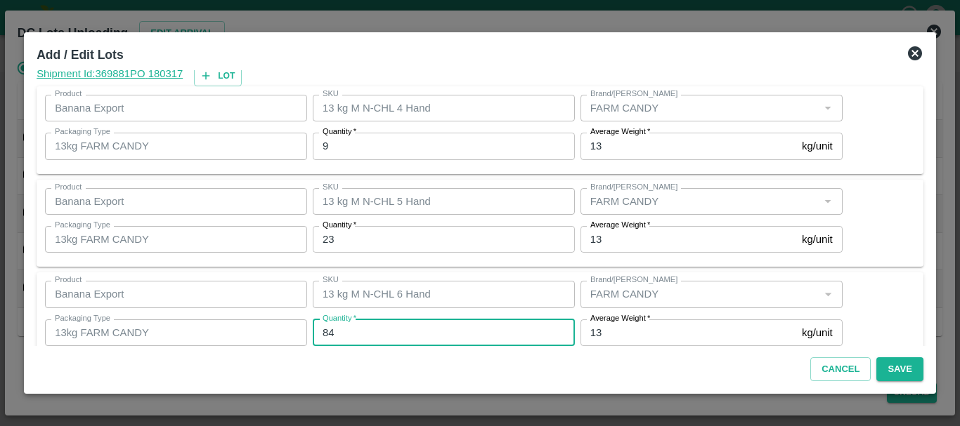
click at [360, 331] on input "84" at bounding box center [444, 333] width 262 height 27
type input "89"
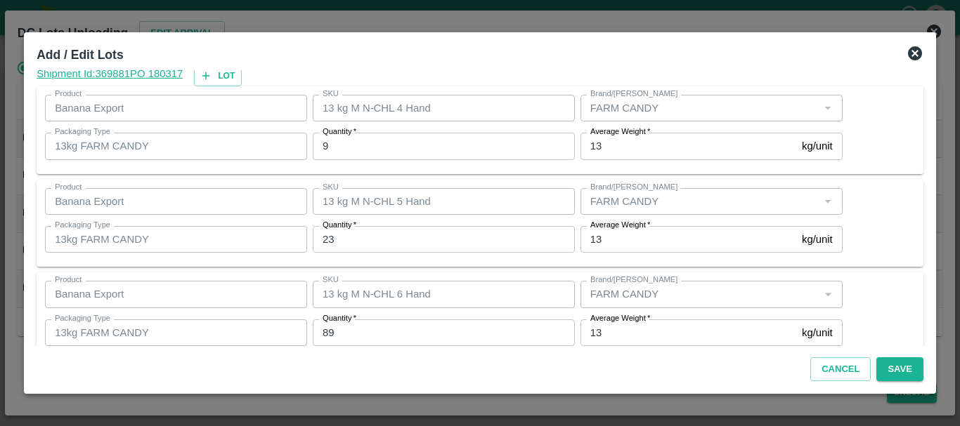
scroll to position [237, 0]
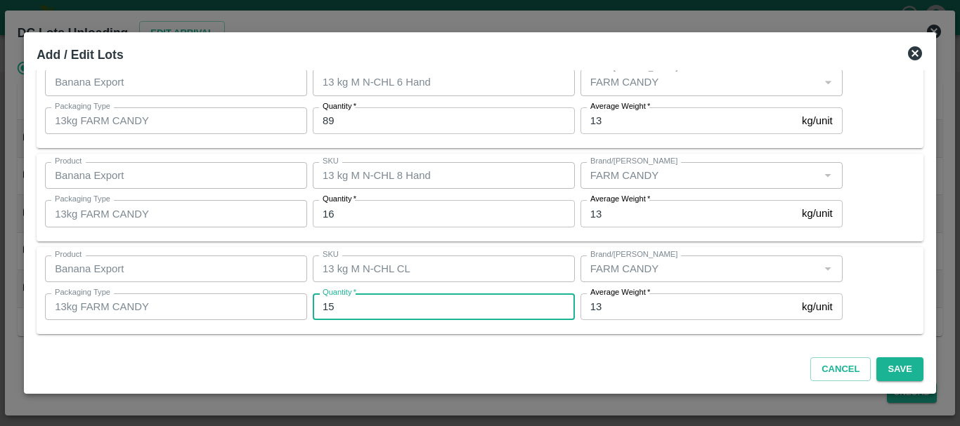
click at [351, 307] on input "15" at bounding box center [444, 307] width 262 height 27
type input "1"
type input "16"
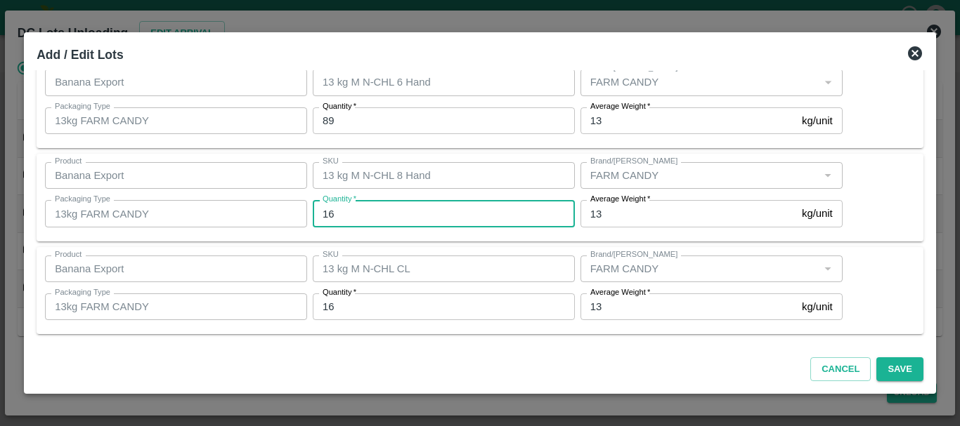
click at [350, 221] on input "16" at bounding box center [444, 213] width 262 height 27
type input "15"
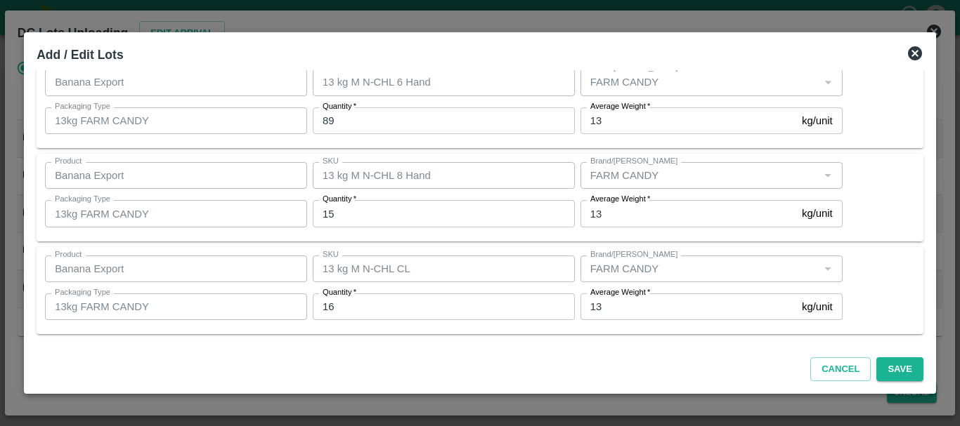
click at [405, 252] on div "SKU 13 kg M N-CHL CL SKU" at bounding box center [441, 269] width 268 height 38
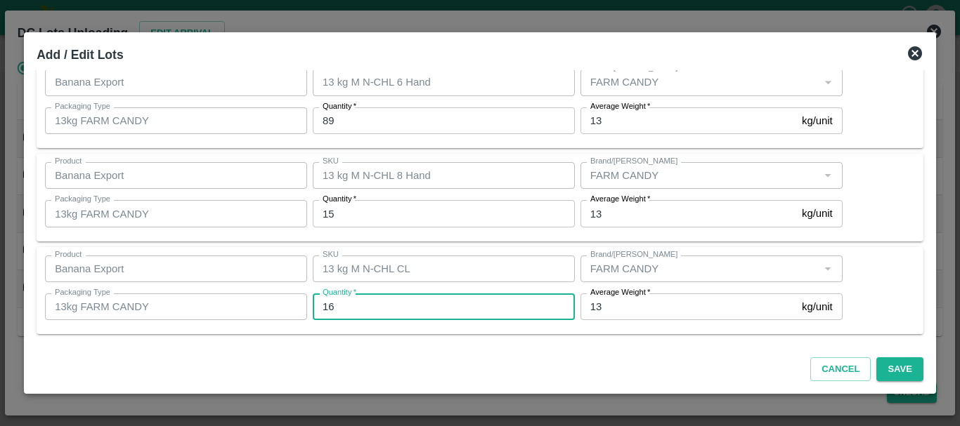
click at [399, 296] on input "16" at bounding box center [444, 307] width 262 height 27
type input "1"
type input "15"
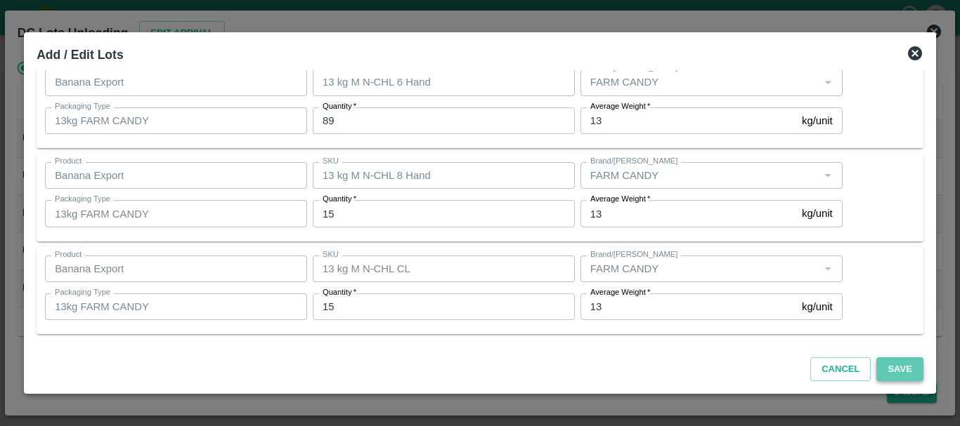
click at [901, 366] on button "Save" at bounding box center [899, 370] width 46 height 25
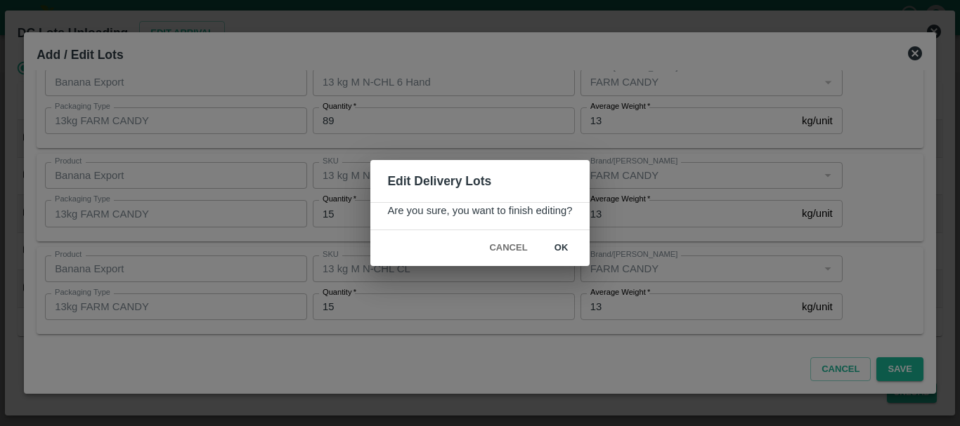
click at [575, 260] on button "ok" at bounding box center [561, 248] width 45 height 25
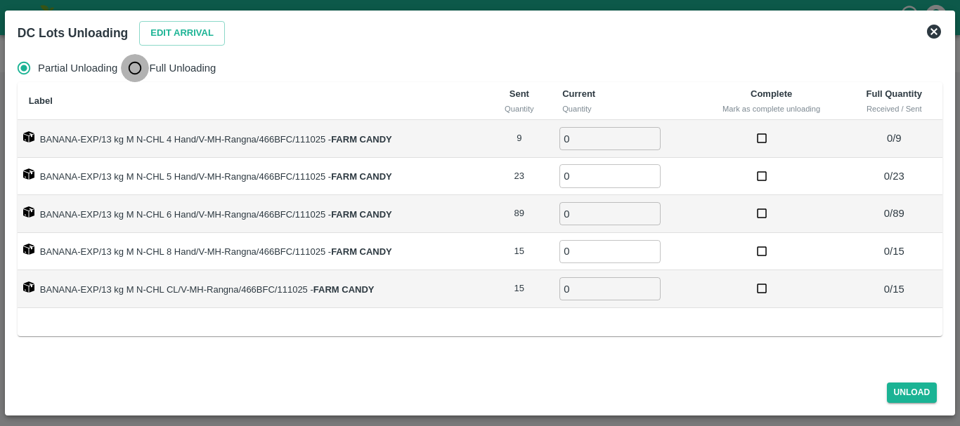
click at [131, 68] on input "Full Unloading" at bounding box center [135, 68] width 28 height 28
radio input "true"
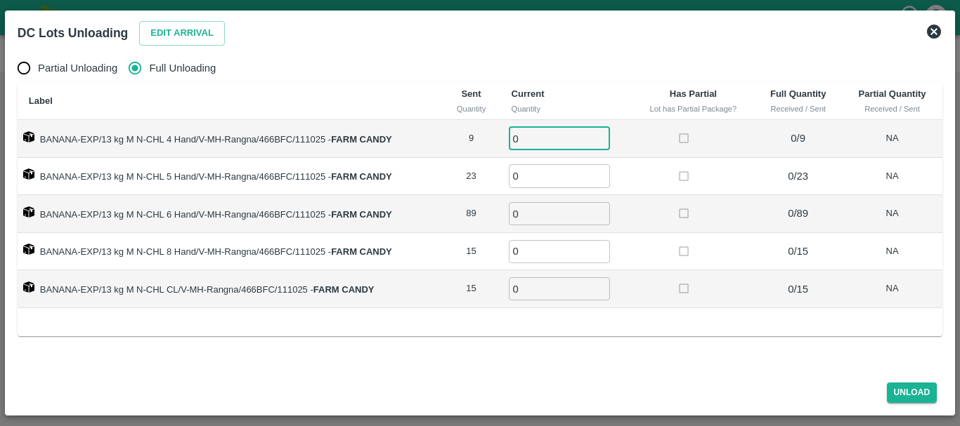
click at [571, 133] on input "0" at bounding box center [559, 138] width 101 height 23
type input "09"
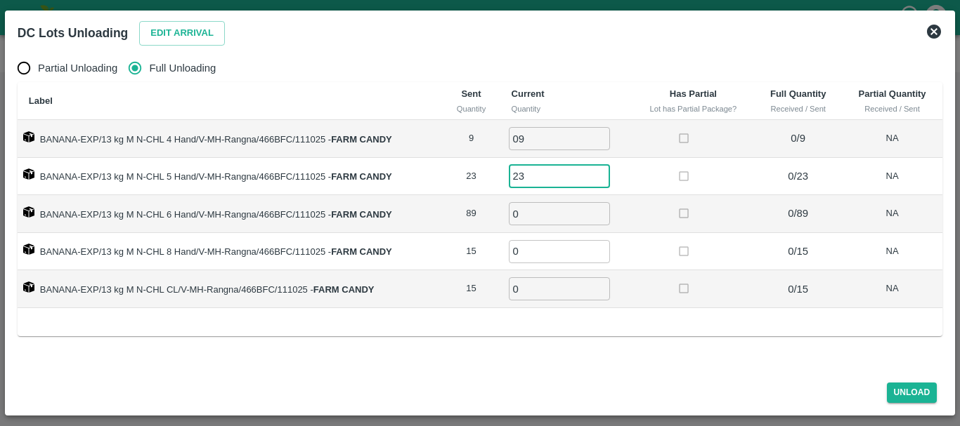
type input "23"
type input "89"
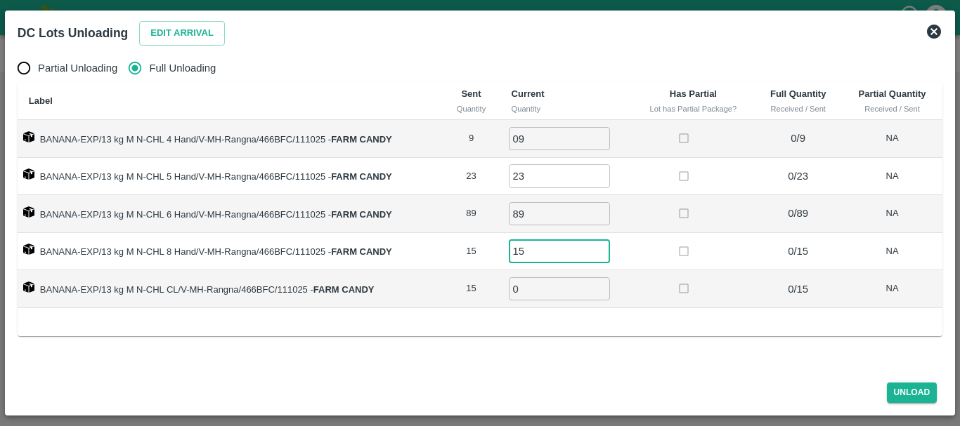
type input "15"
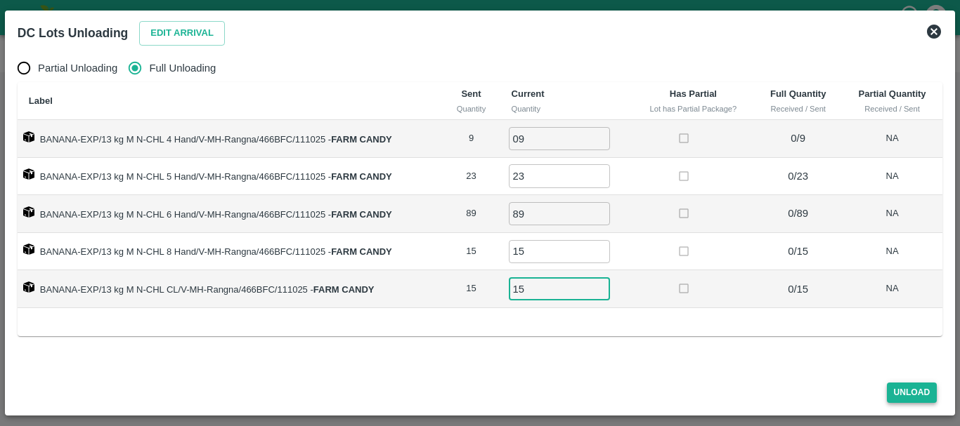
type input "15"
click at [917, 398] on button "Unload" at bounding box center [912, 393] width 51 height 20
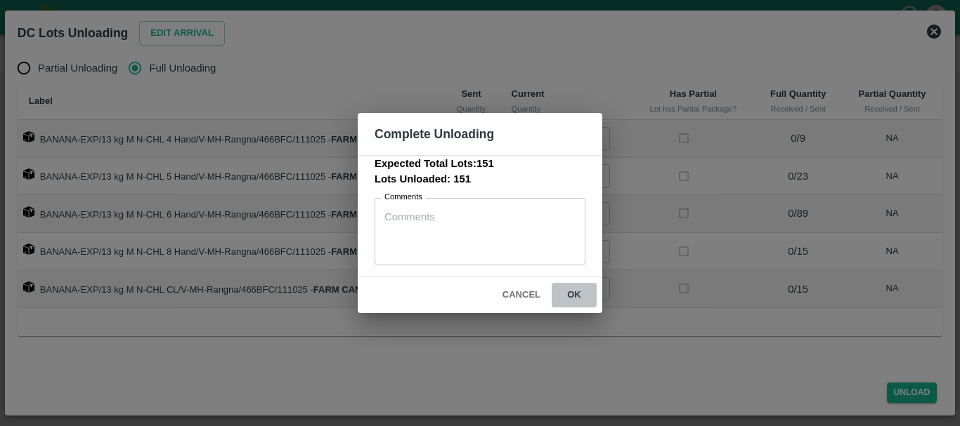
click at [569, 292] on button "ok" at bounding box center [573, 295] width 45 height 25
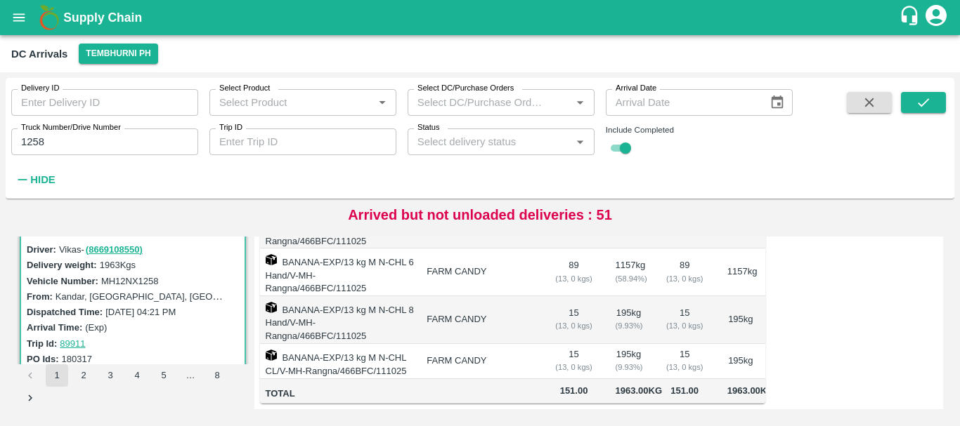
scroll to position [0, 0]
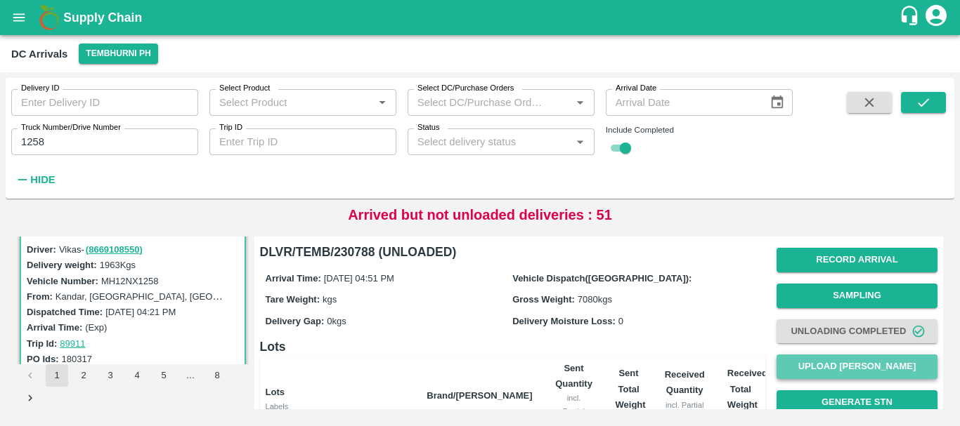
click at [833, 362] on button "Upload [PERSON_NAME]" at bounding box center [856, 367] width 161 height 25
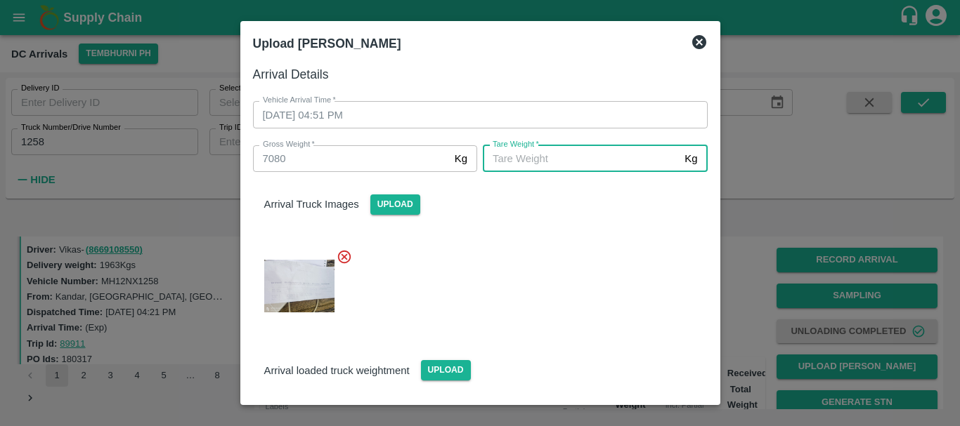
click at [540, 159] on input "[PERSON_NAME]   *" at bounding box center [581, 158] width 196 height 27
type input "5000"
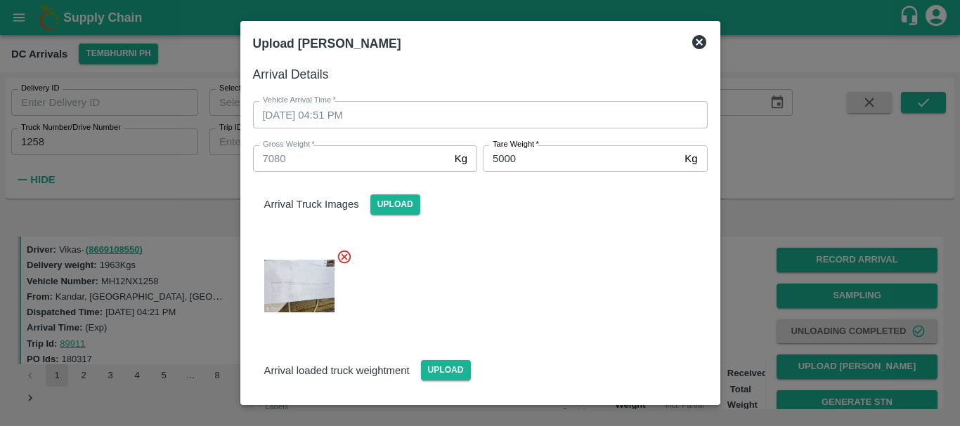
click at [559, 288] on div at bounding box center [475, 281] width 466 height 89
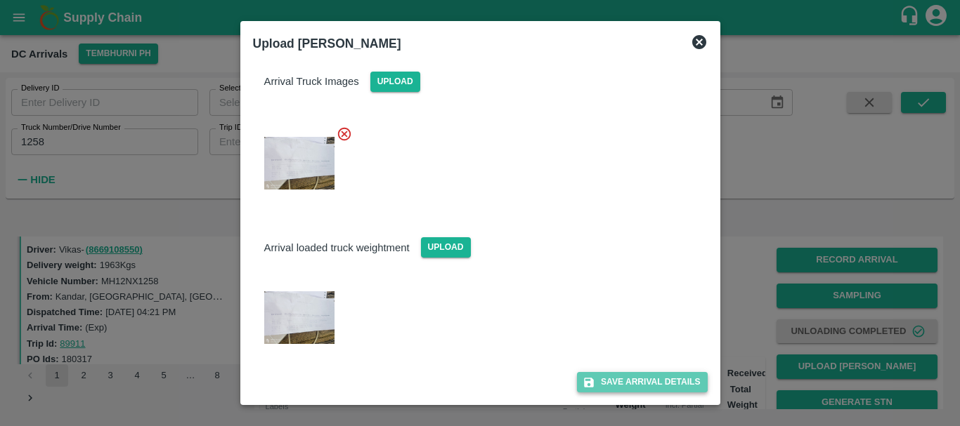
click at [612, 378] on button "Save Arrival Details" at bounding box center [642, 382] width 130 height 20
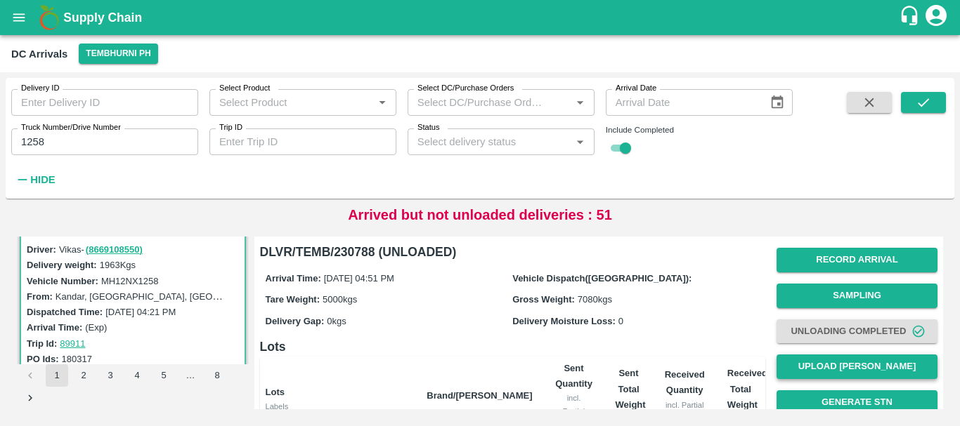
scroll to position [117, 0]
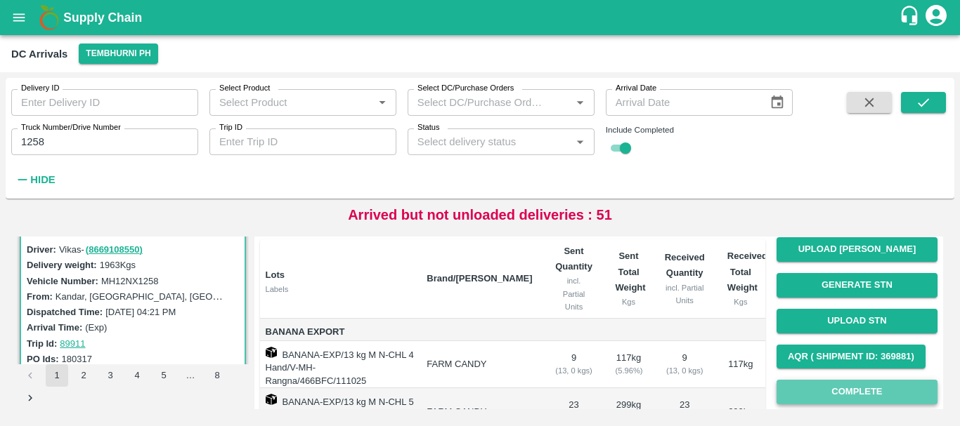
click at [823, 403] on button "Complete" at bounding box center [856, 392] width 161 height 25
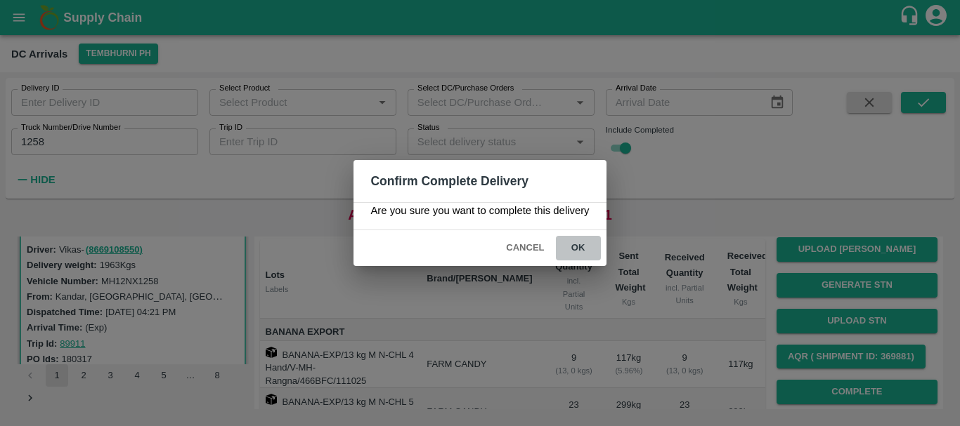
click at [570, 258] on button "ok" at bounding box center [578, 248] width 45 height 25
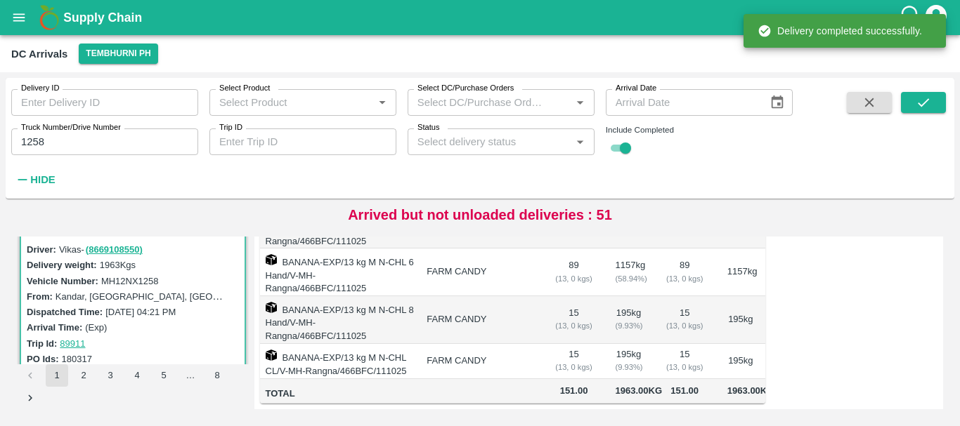
scroll to position [0, 0]
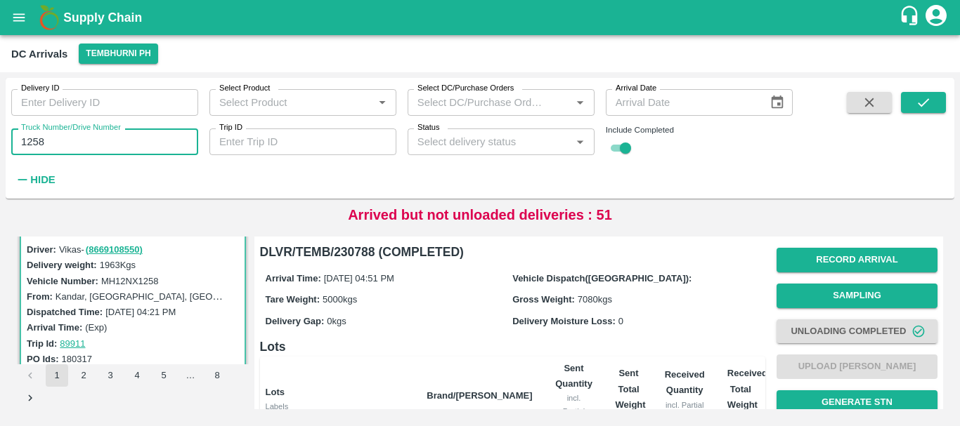
click at [86, 136] on input "1258" at bounding box center [104, 142] width 187 height 27
type input "1"
type input "3491"
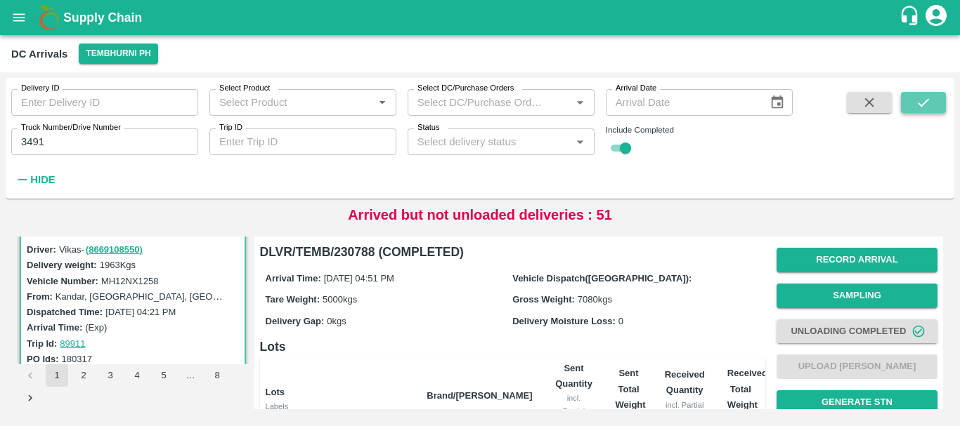
click at [923, 103] on icon "submit" at bounding box center [922, 102] width 15 height 15
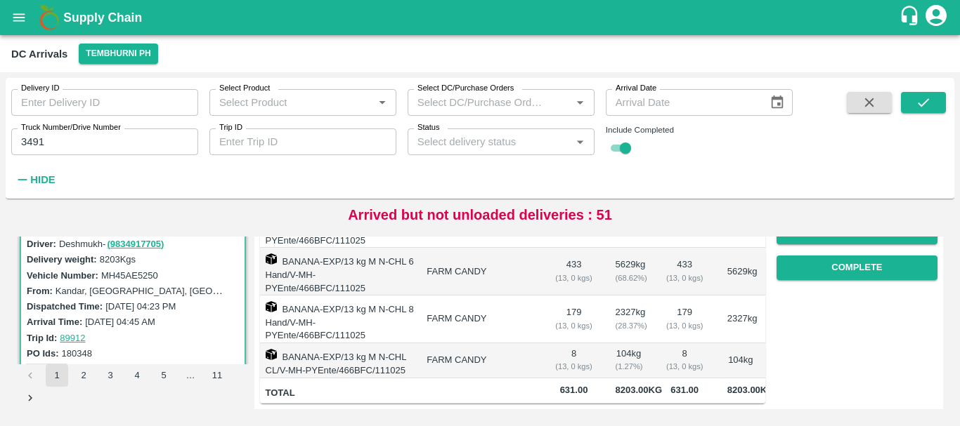
scroll to position [284, 0]
click at [481, 344] on td "FARM CANDY" at bounding box center [479, 361] width 128 height 35
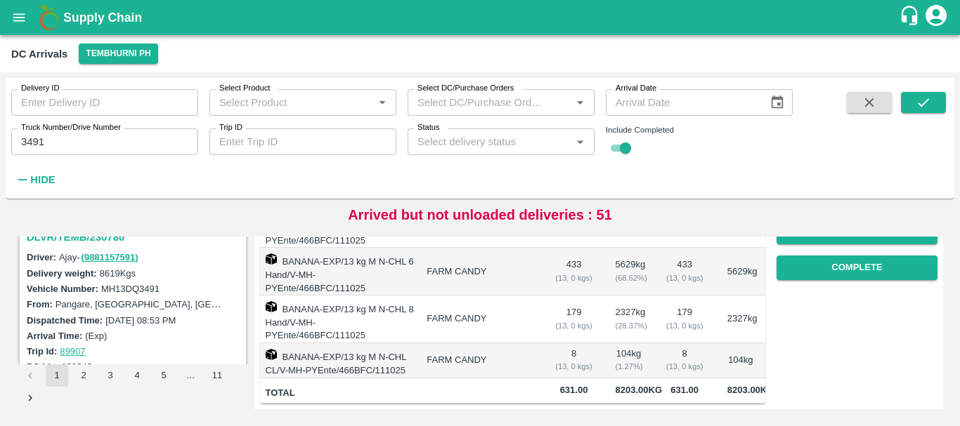
scroll to position [176, 0]
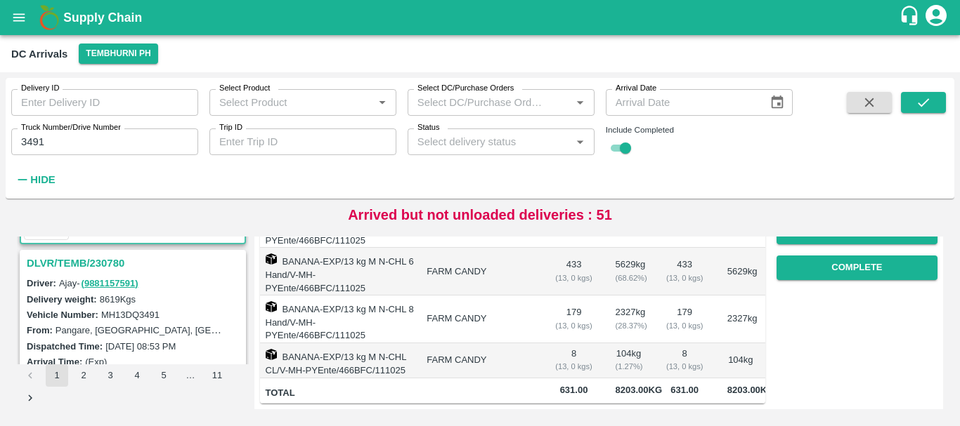
click at [89, 265] on h3 "DLVR/TEMB/230780" at bounding box center [135, 263] width 216 height 18
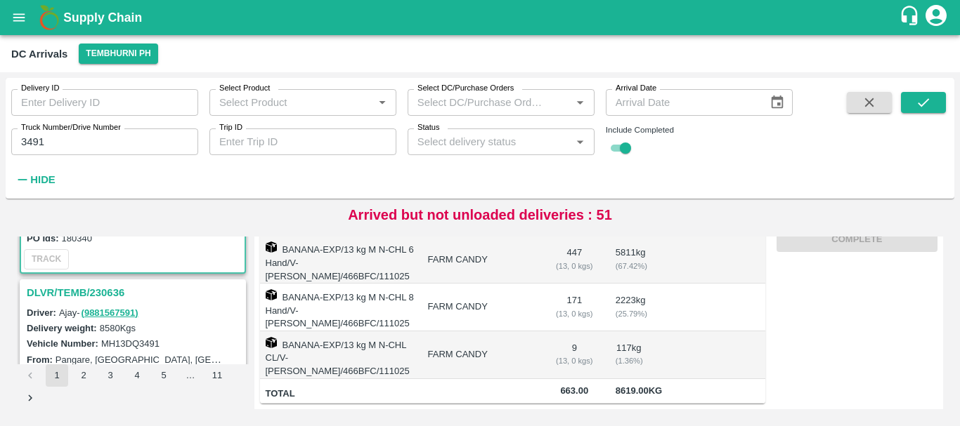
scroll to position [329, 0]
click at [110, 291] on h3 "DLVR/TEMB/230636" at bounding box center [135, 294] width 216 height 18
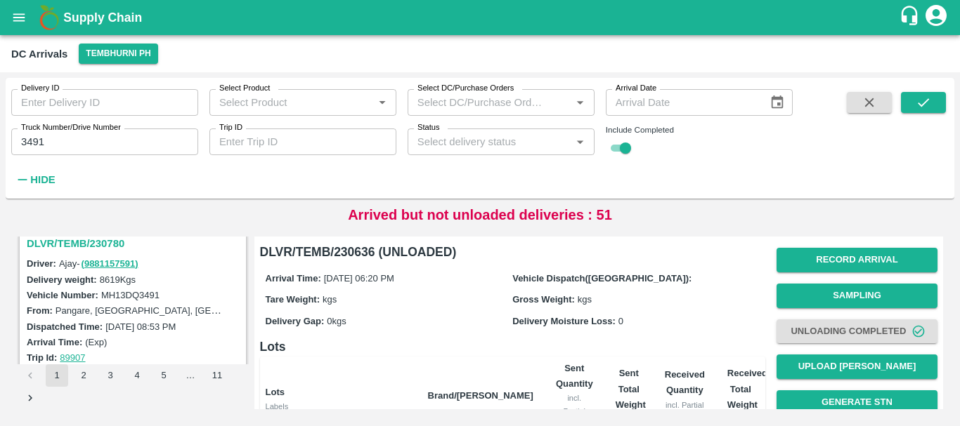
scroll to position [185, 0]
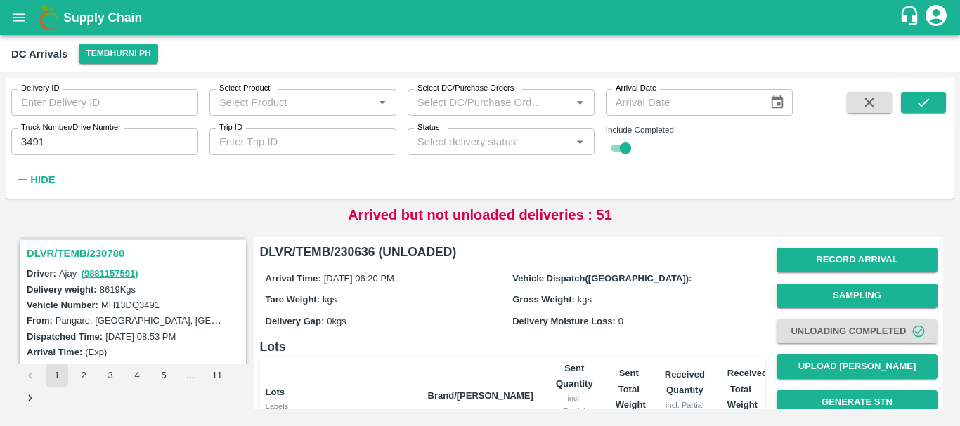
click at [85, 247] on h3 "DLVR/TEMB/230780" at bounding box center [135, 253] width 216 height 18
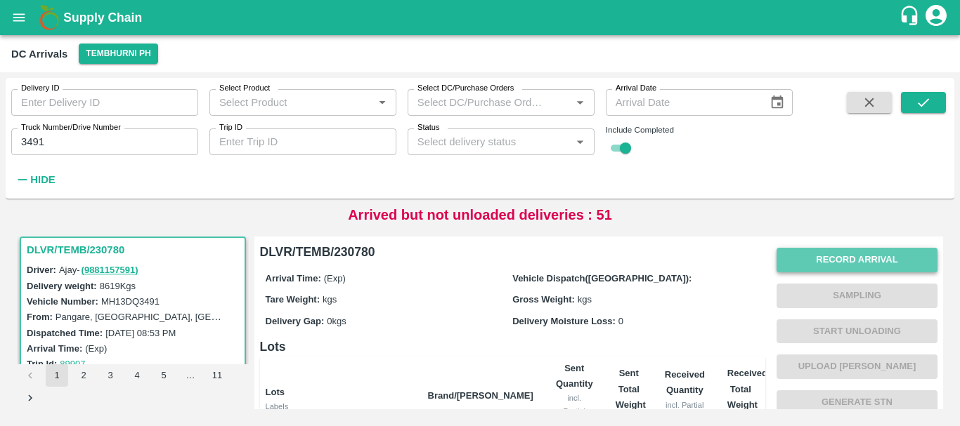
click at [799, 261] on button "Record Arrival" at bounding box center [856, 260] width 161 height 25
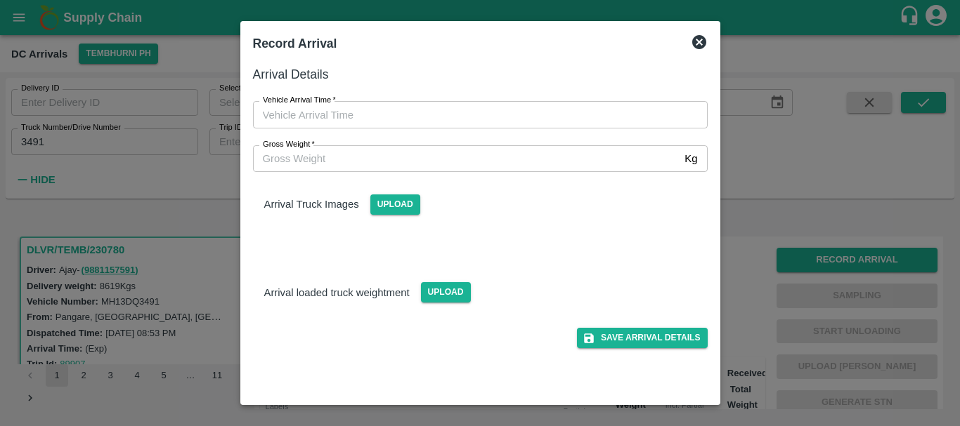
type input "DD/MM/YYYY hh:mm aa"
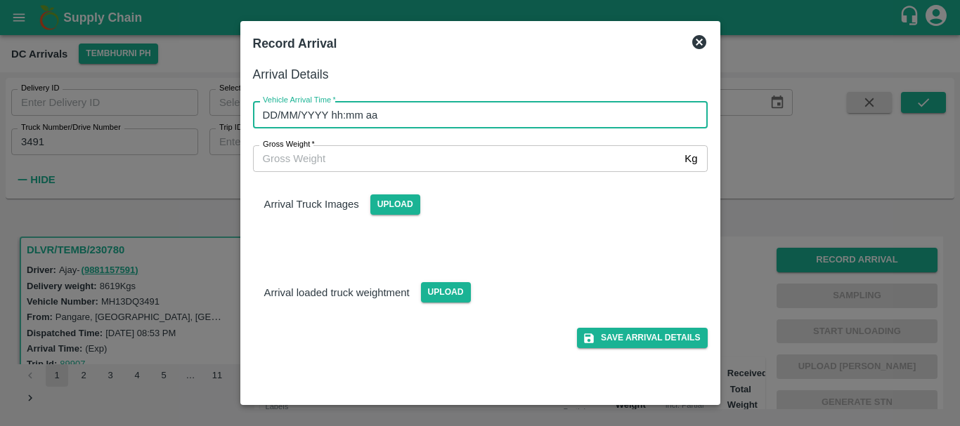
click at [641, 116] on input "DD/MM/YYYY hh:mm aa" at bounding box center [475, 114] width 445 height 27
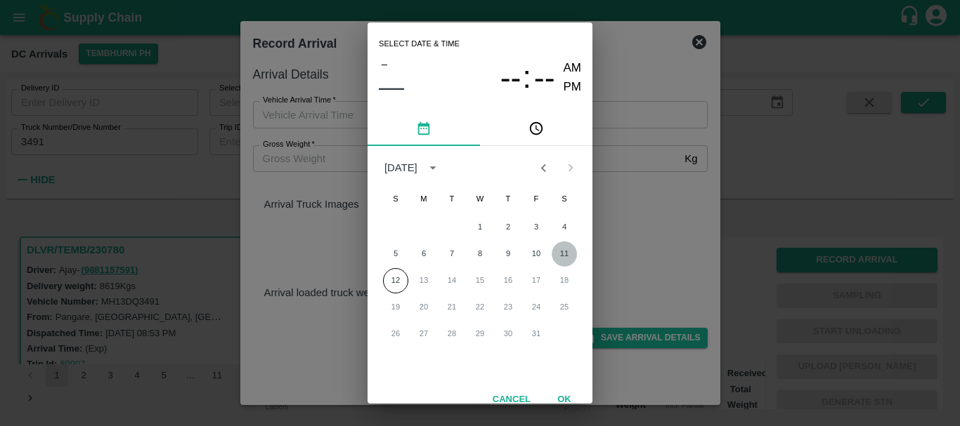
click at [566, 256] on button "11" at bounding box center [563, 254] width 25 height 25
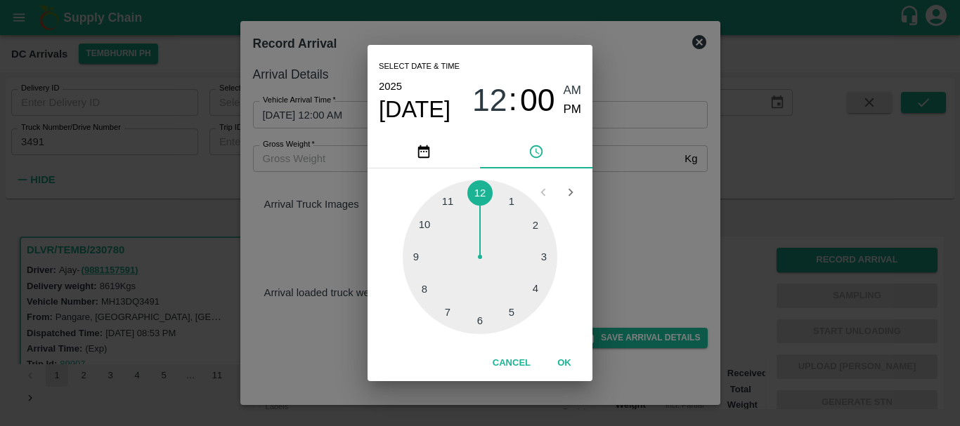
click at [532, 293] on div at bounding box center [480, 257] width 155 height 155
click at [538, 226] on div at bounding box center [480, 257] width 155 height 155
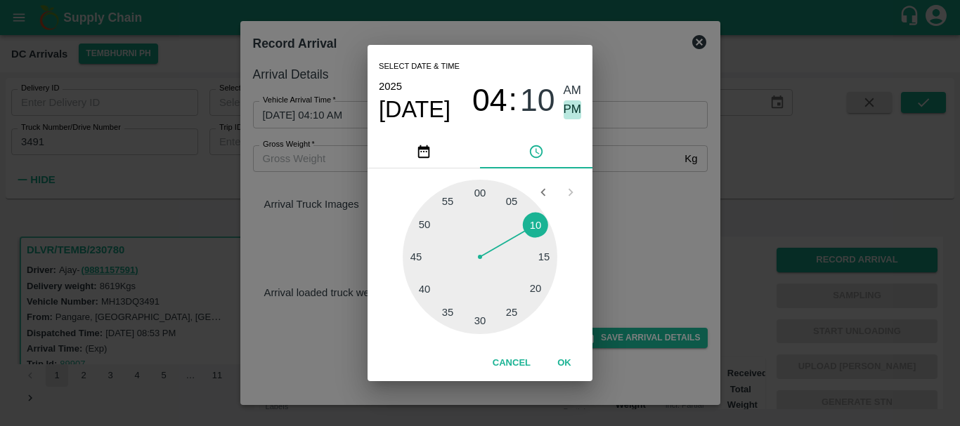
click at [563, 105] on span "PM" at bounding box center [572, 109] width 18 height 19
type input "[DATE] 04:10 PM"
click at [634, 171] on div "Select date & time [DATE] 04 : 10 AM PM 05 10 15 20 25 30 35 40 45 50 55 00 Can…" at bounding box center [480, 213] width 960 height 426
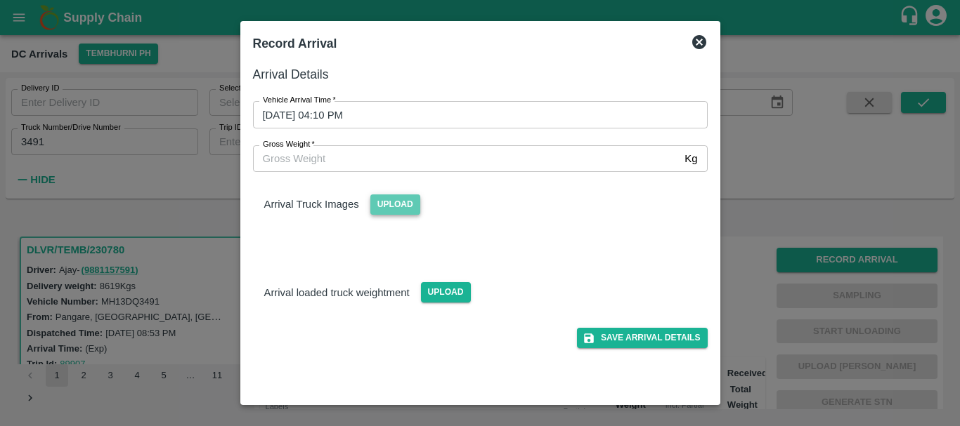
click at [398, 202] on span "Upload" at bounding box center [395, 205] width 50 height 20
click at [0, 0] on input "Upload" at bounding box center [0, 0] width 0 height 0
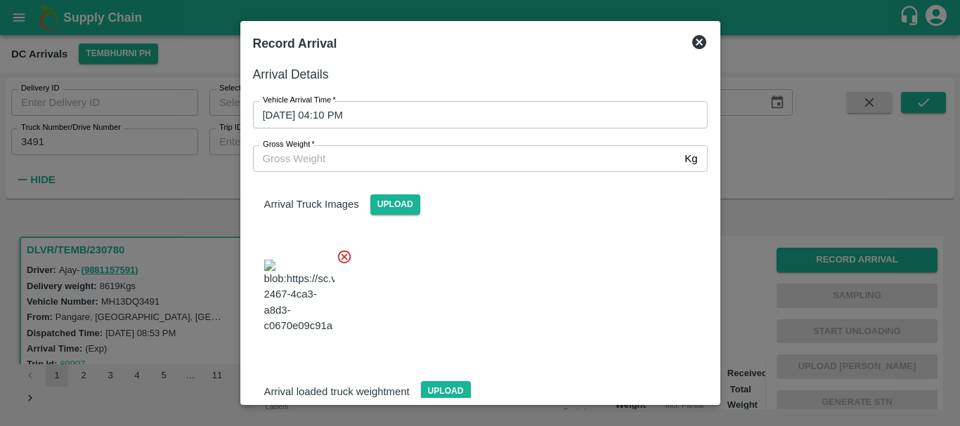
scroll to position [106, 0]
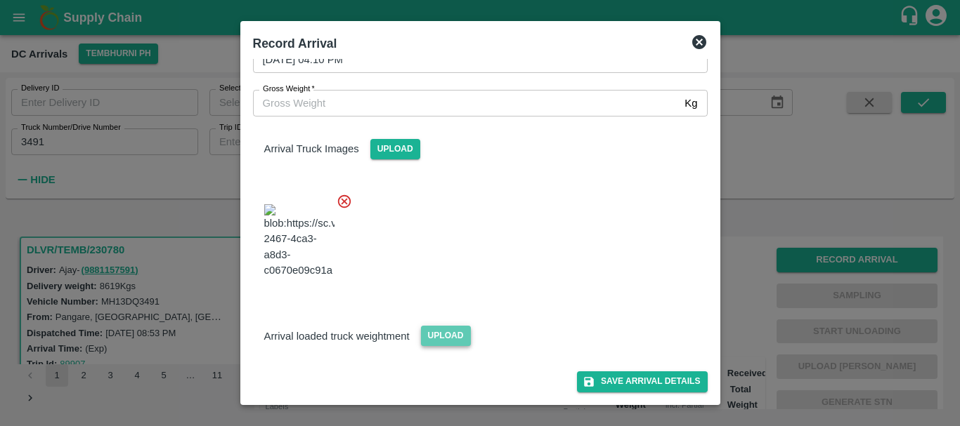
click at [450, 333] on span "Upload" at bounding box center [446, 336] width 50 height 20
click at [0, 0] on input "Upload" at bounding box center [0, 0] width 0 height 0
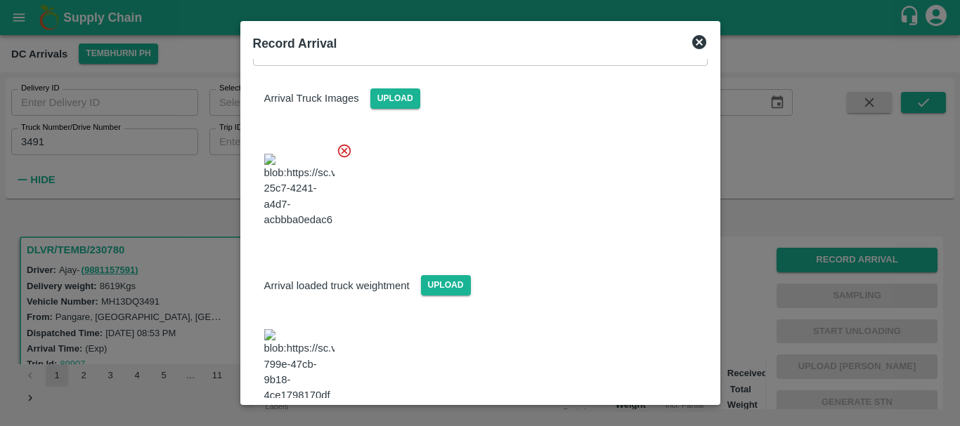
scroll to position [176, 0]
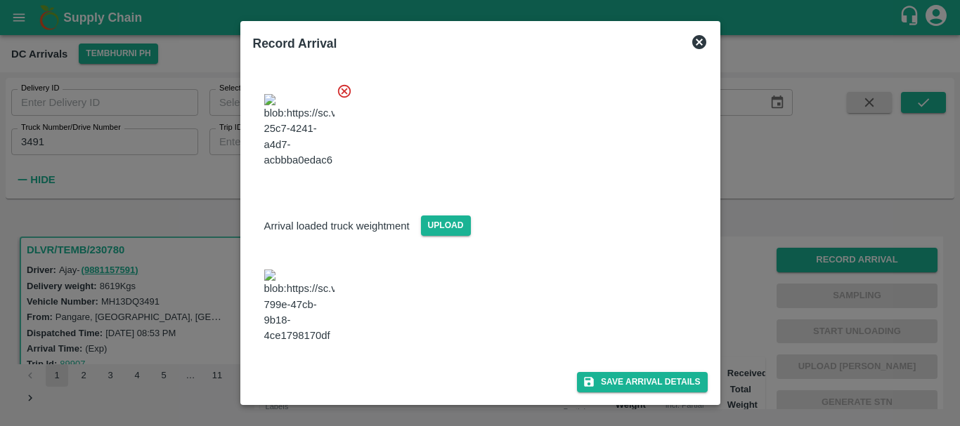
click at [298, 322] on img at bounding box center [299, 307] width 70 height 74
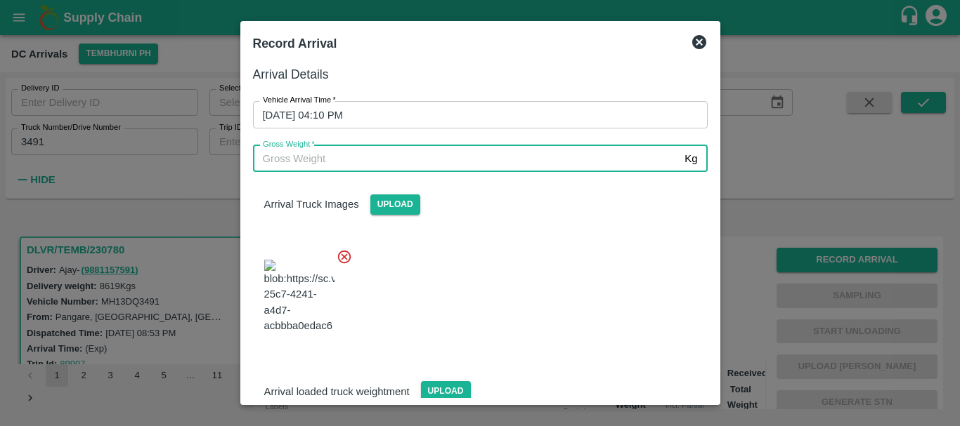
click at [345, 171] on input "Gross Weight   *" at bounding box center [466, 158] width 426 height 27
type input "15080"
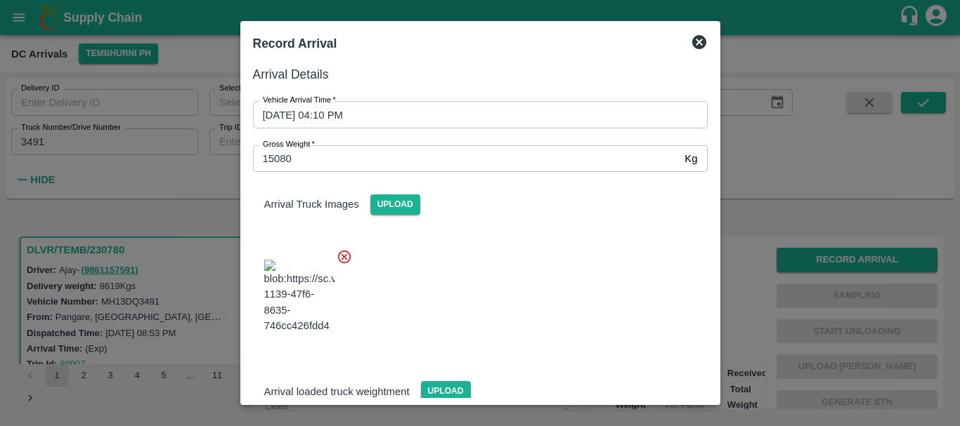
click at [578, 299] on div at bounding box center [475, 292] width 466 height 110
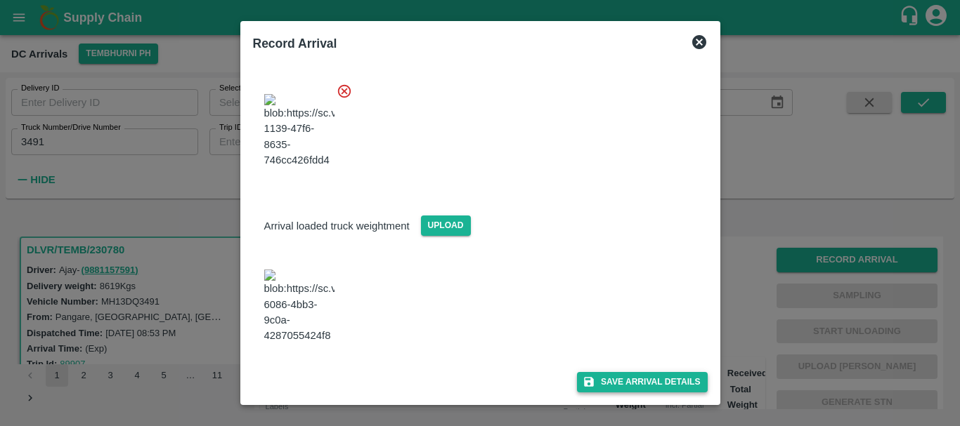
click at [638, 385] on button "Save Arrival Details" at bounding box center [642, 382] width 130 height 20
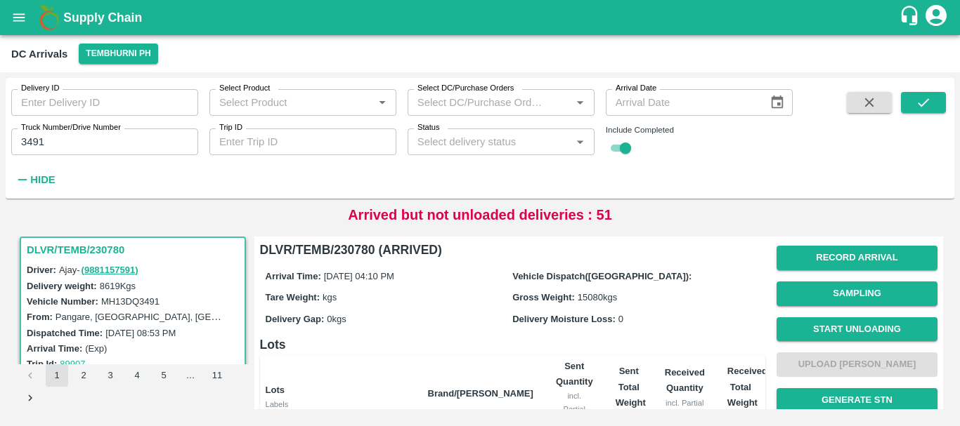
scroll to position [0, 0]
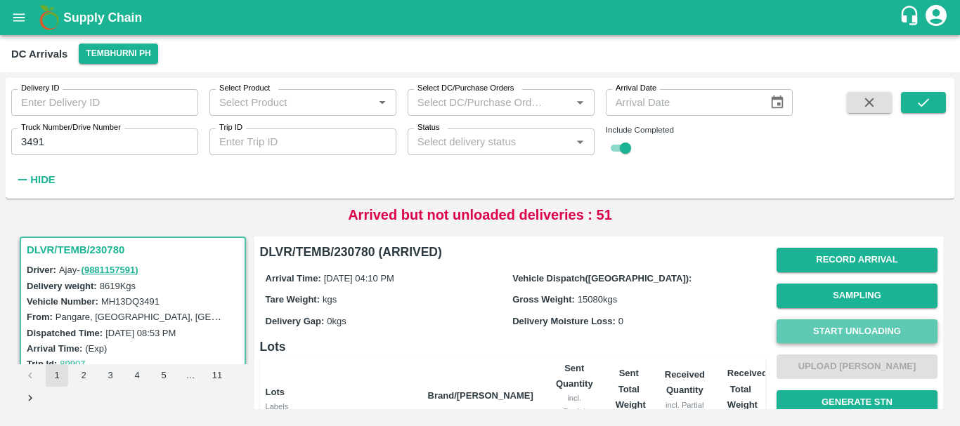
click at [810, 333] on button "Start Unloading" at bounding box center [856, 332] width 161 height 25
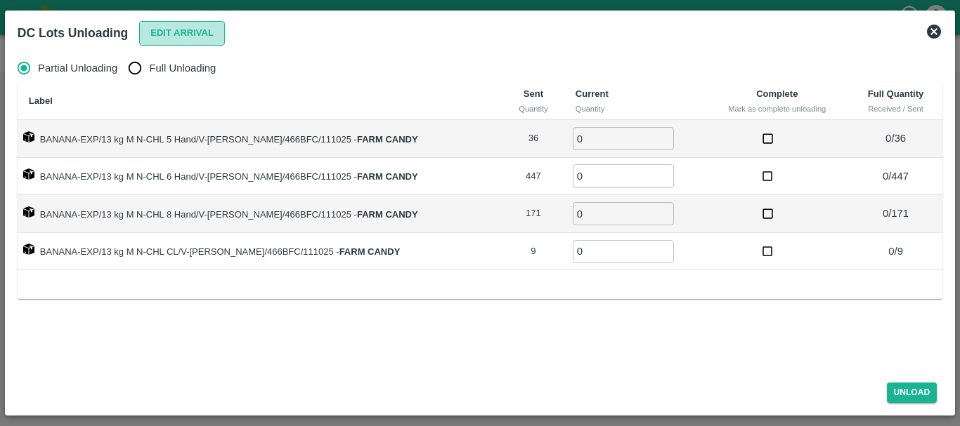
click at [144, 35] on button "Edit Arrival" at bounding box center [182, 33] width 86 height 25
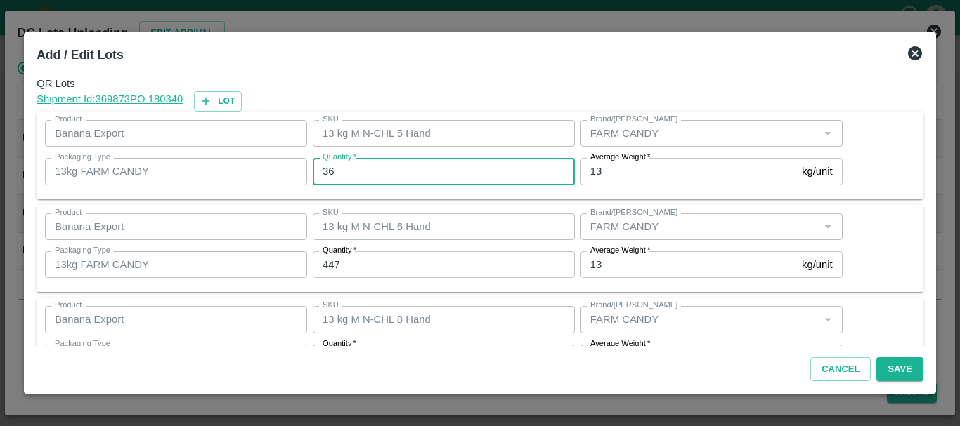
click at [415, 178] on input "36" at bounding box center [444, 171] width 262 height 27
click at [406, 174] on input "36" at bounding box center [444, 171] width 262 height 27
type input "38"
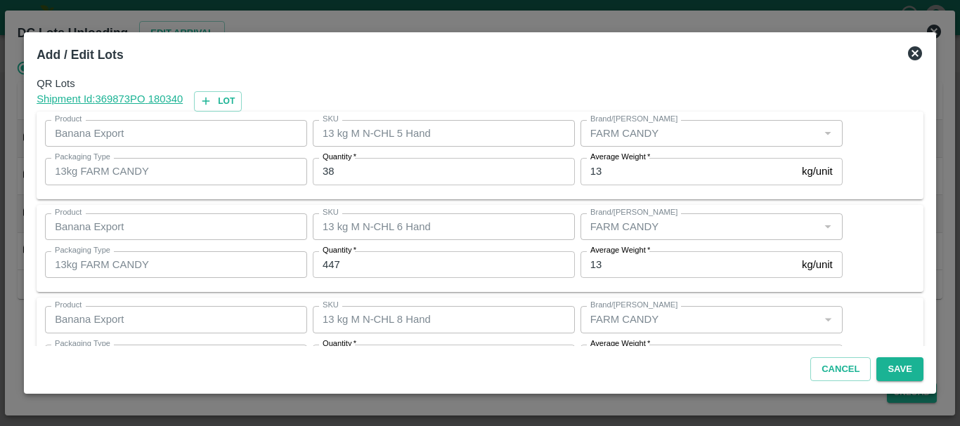
click at [383, 299] on div "Product Banana Export Product SKU 13 kg M N-CHL 8 Hand SKU Brand/Marka Brand/Ma…" at bounding box center [480, 342] width 887 height 88
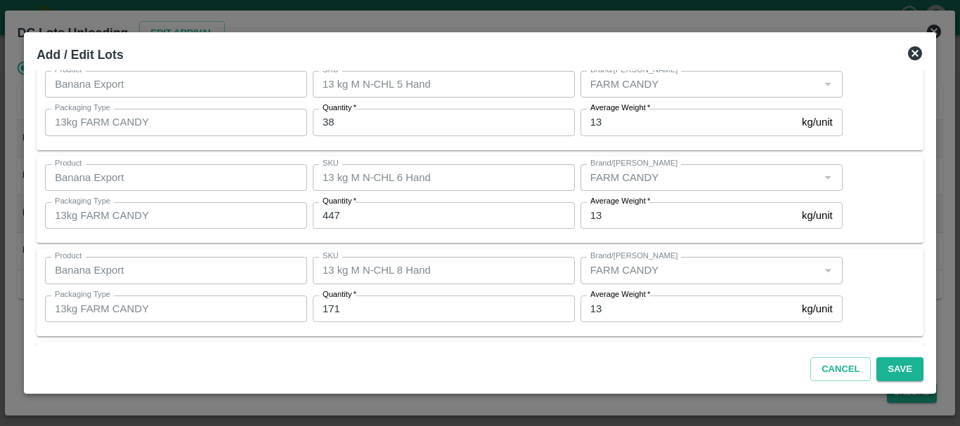
scroll to position [50, 0]
click at [383, 311] on input "171" at bounding box center [444, 308] width 262 height 27
type input "170"
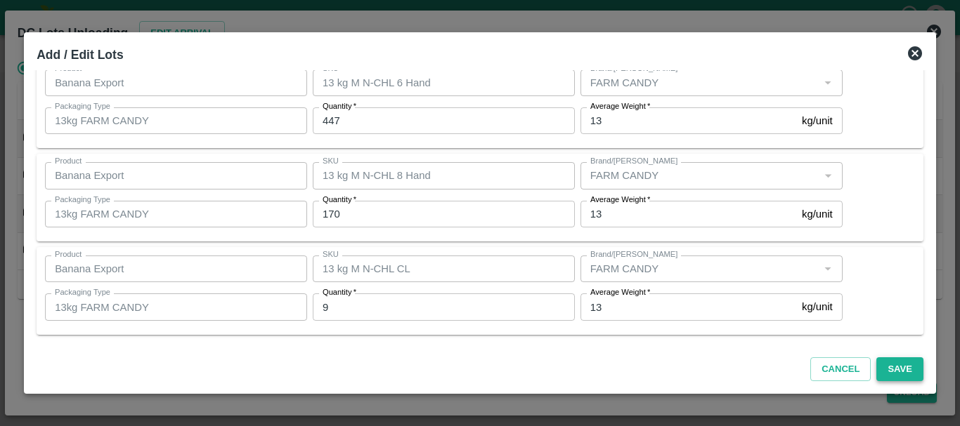
click at [908, 366] on button "Save" at bounding box center [899, 370] width 46 height 25
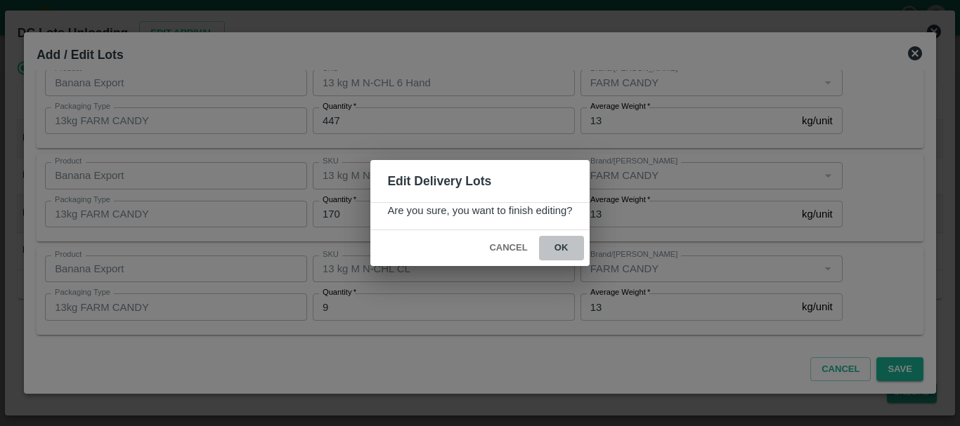
click at [564, 248] on button "ok" at bounding box center [561, 248] width 45 height 25
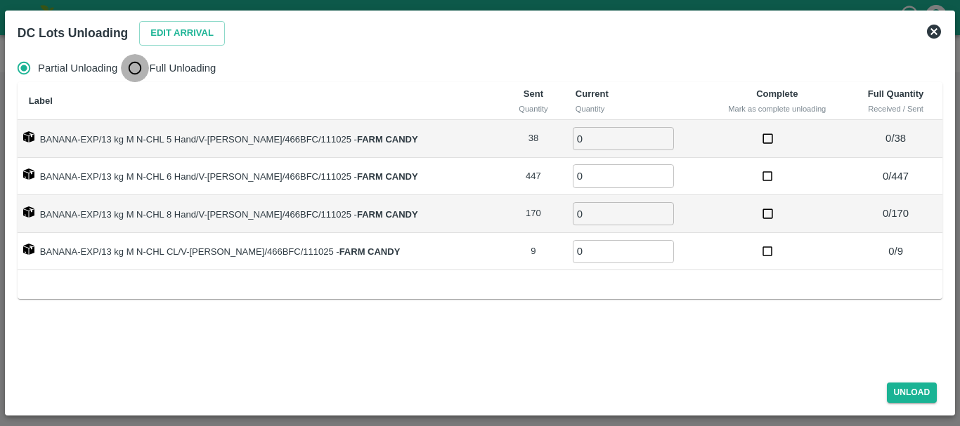
click at [145, 64] on input "Full Unloading" at bounding box center [135, 68] width 28 height 28
radio input "true"
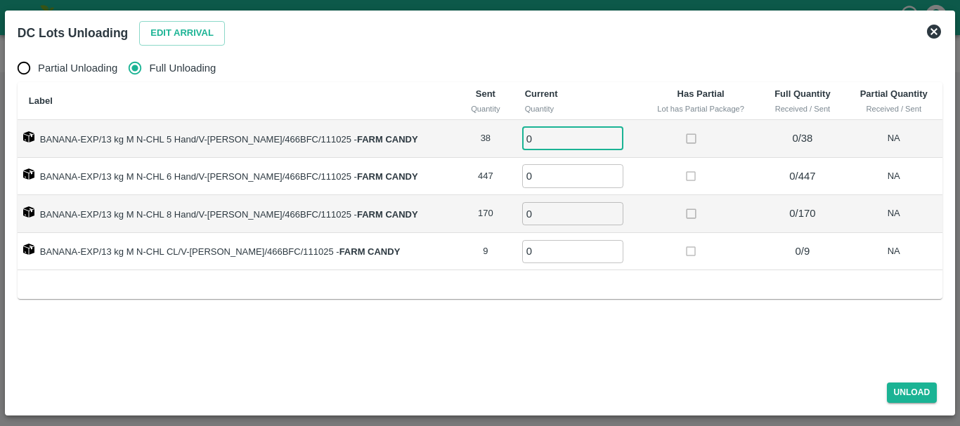
click at [587, 136] on input "0" at bounding box center [572, 138] width 101 height 23
type input "038"
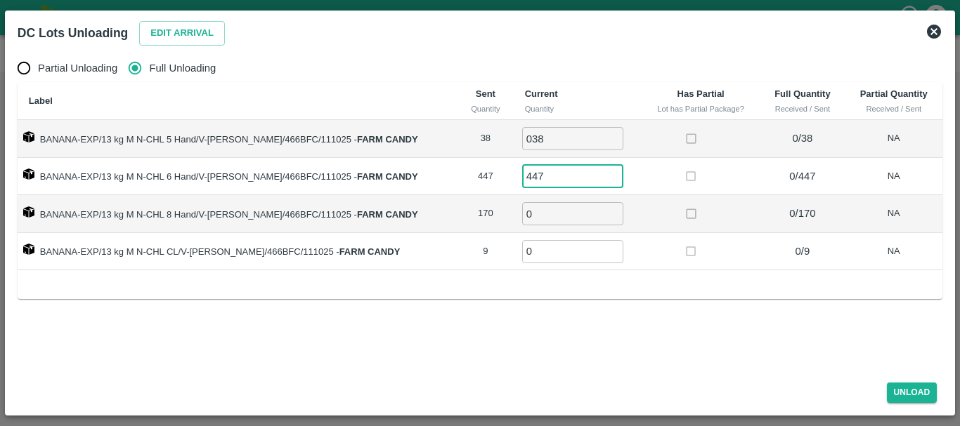
type input "447"
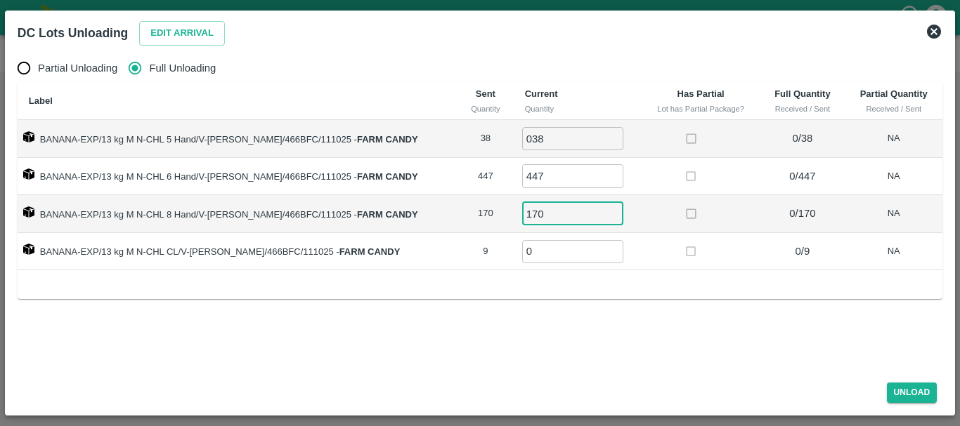
type input "170"
type input "9"
click at [701, 233] on td at bounding box center [700, 252] width 119 height 38
click at [893, 392] on button "Unload" at bounding box center [912, 393] width 51 height 20
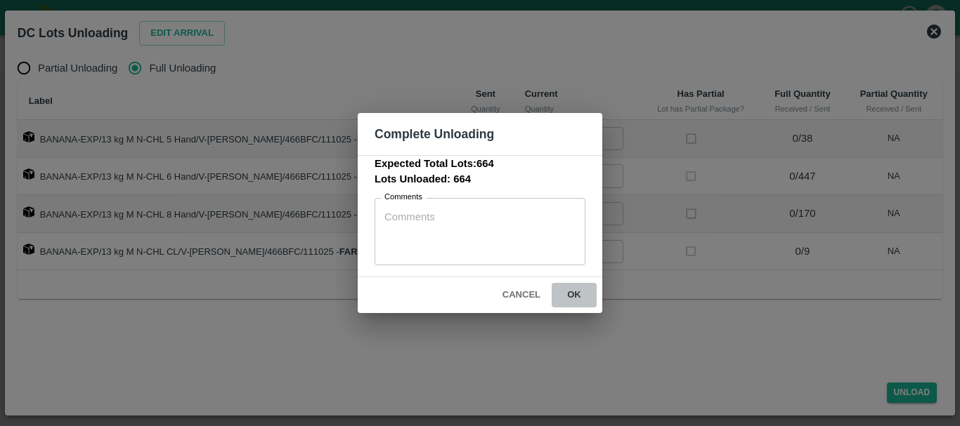
click at [568, 299] on button "ok" at bounding box center [573, 295] width 45 height 25
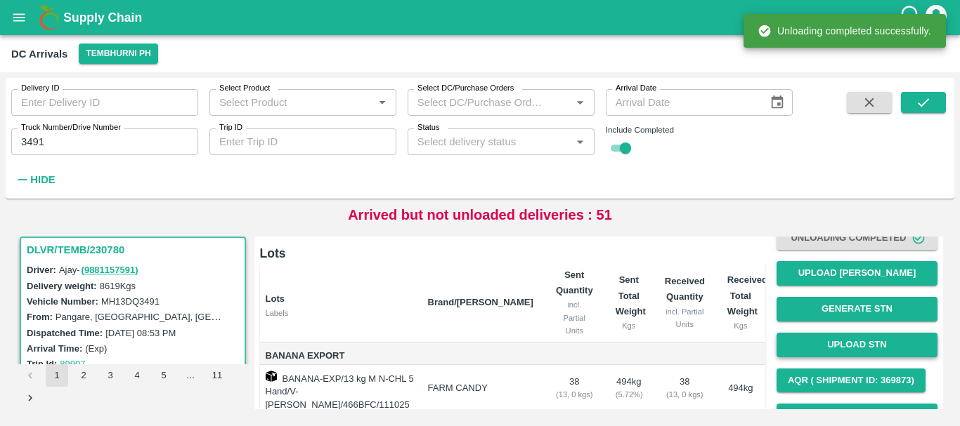
scroll to position [1, 0]
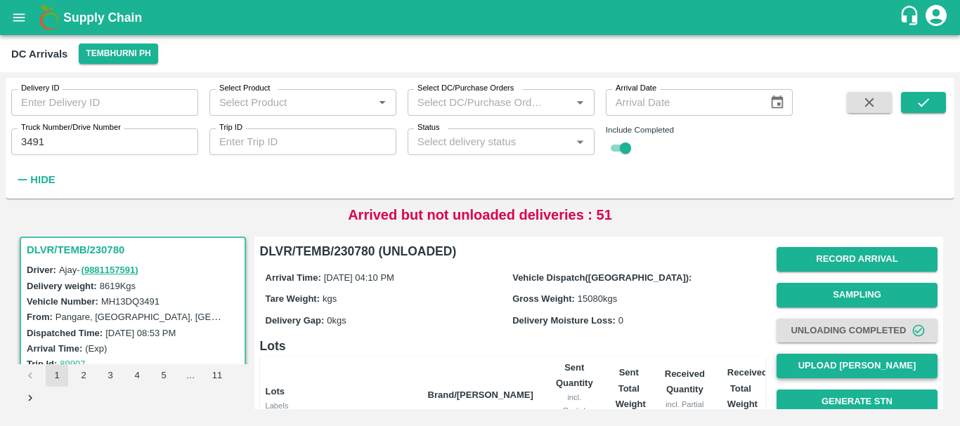
click at [820, 367] on button "Upload [PERSON_NAME]" at bounding box center [856, 366] width 161 height 25
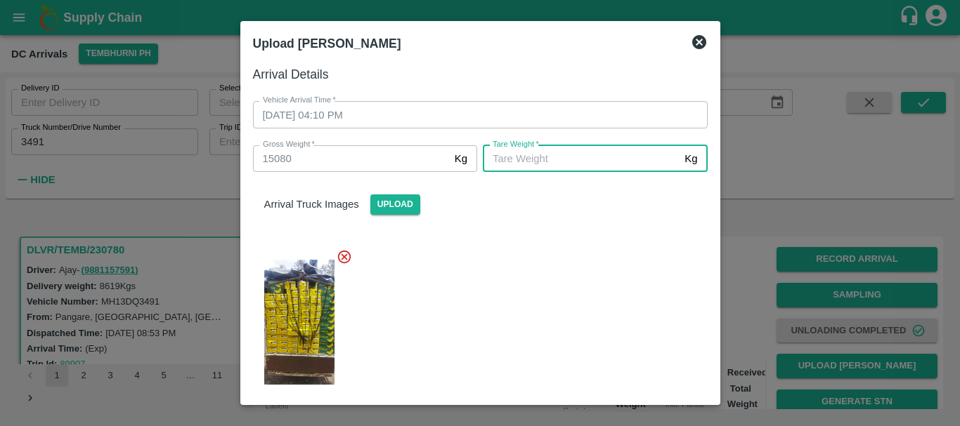
click at [576, 166] on input "[PERSON_NAME]   *" at bounding box center [581, 158] width 196 height 27
type input "5750"
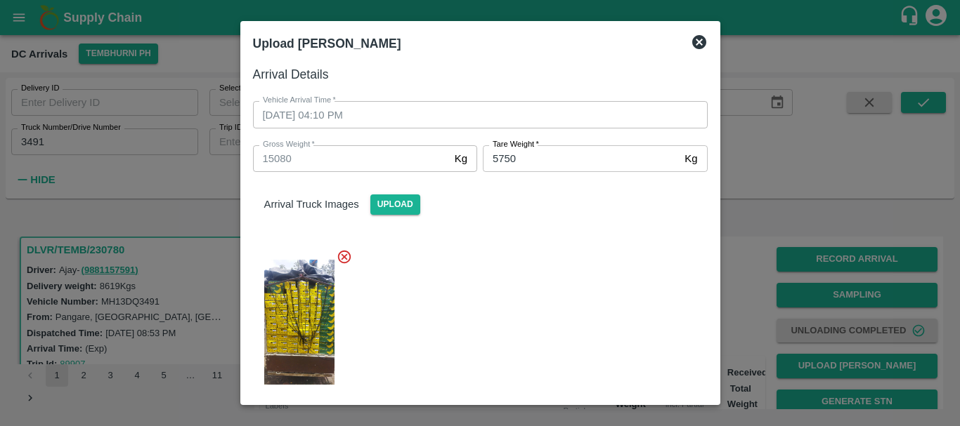
click at [542, 292] on div at bounding box center [475, 318] width 466 height 162
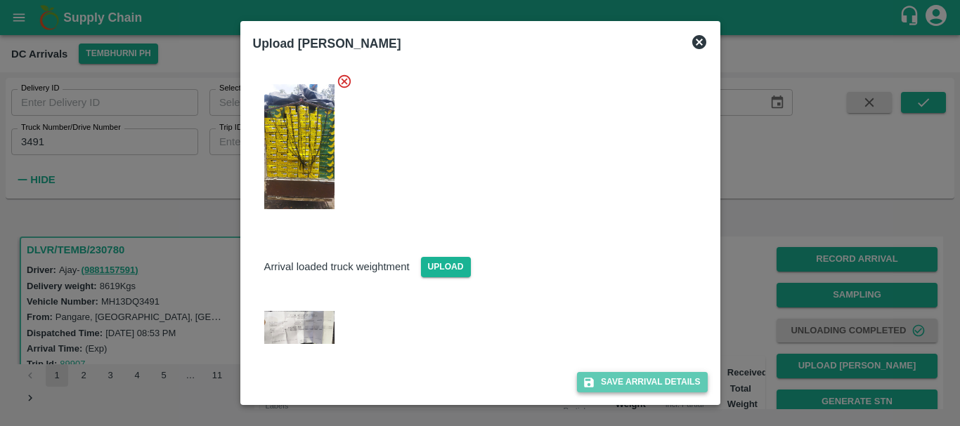
click at [599, 377] on button "Save Arrival Details" at bounding box center [642, 382] width 130 height 20
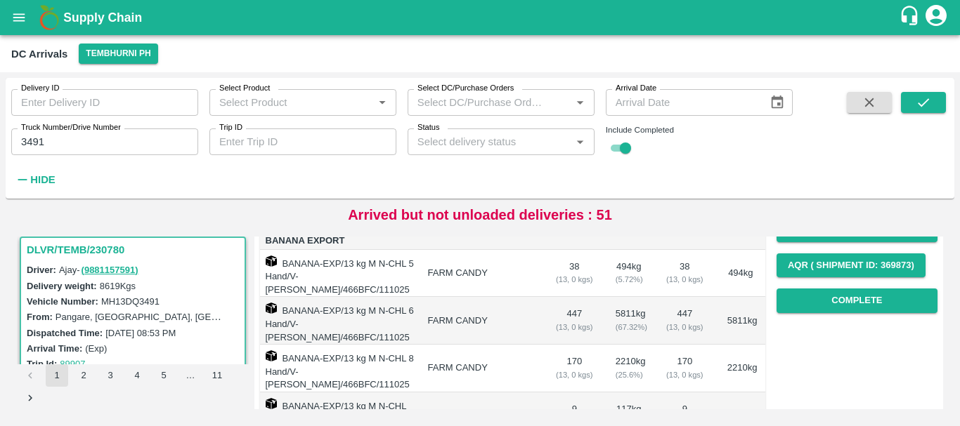
scroll to position [206, 0]
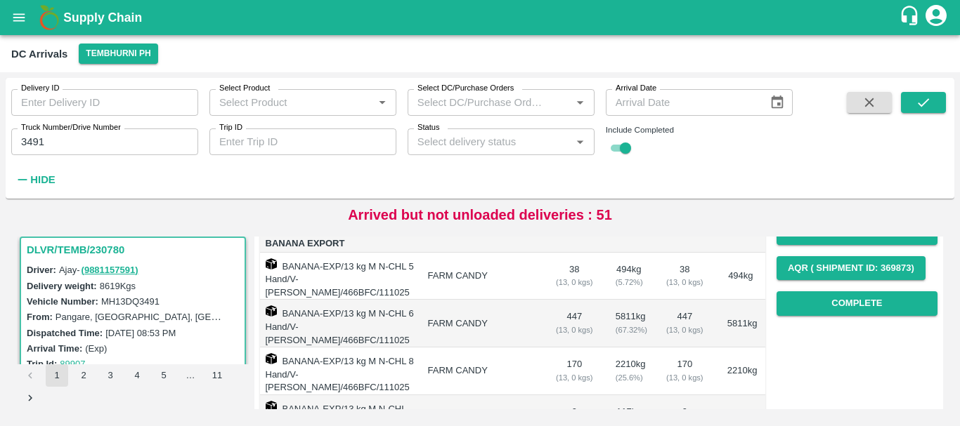
click at [834, 291] on div "Record Arrival Sampling Unloading Completed Upload Tare Weight Generate STN Upl…" at bounding box center [856, 179] width 161 height 285
click at [831, 300] on button "Complete" at bounding box center [856, 304] width 161 height 25
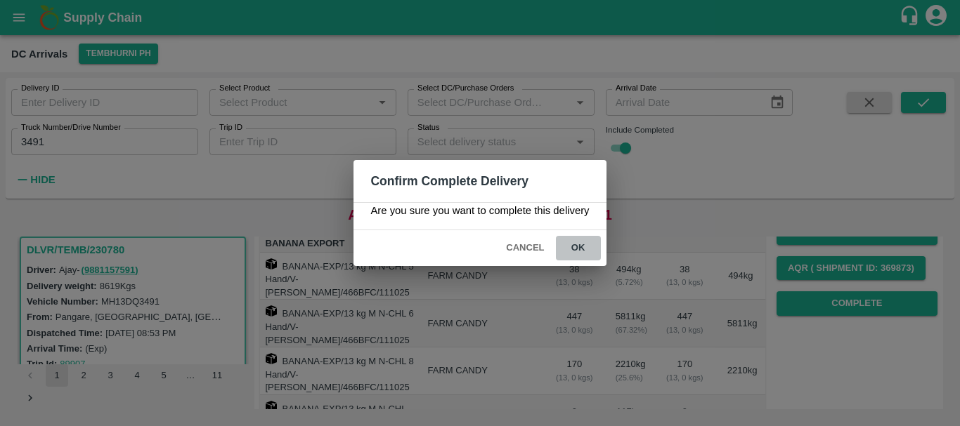
click at [587, 251] on button "ok" at bounding box center [578, 248] width 45 height 25
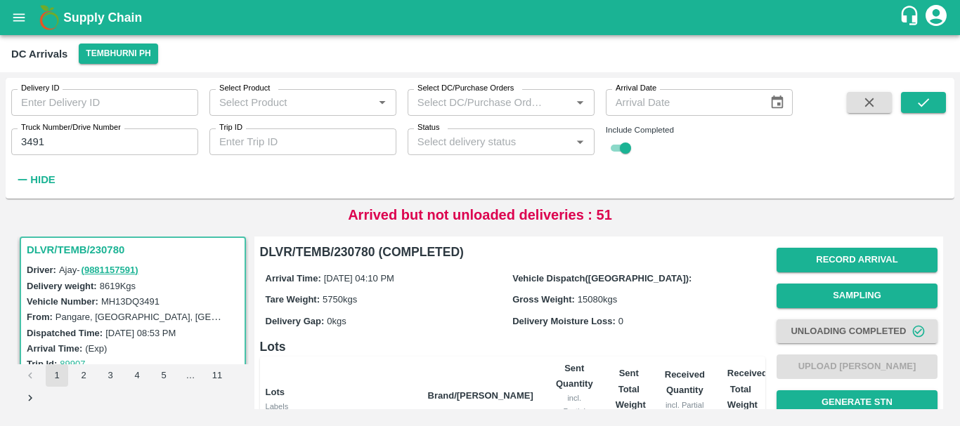
scroll to position [284, 0]
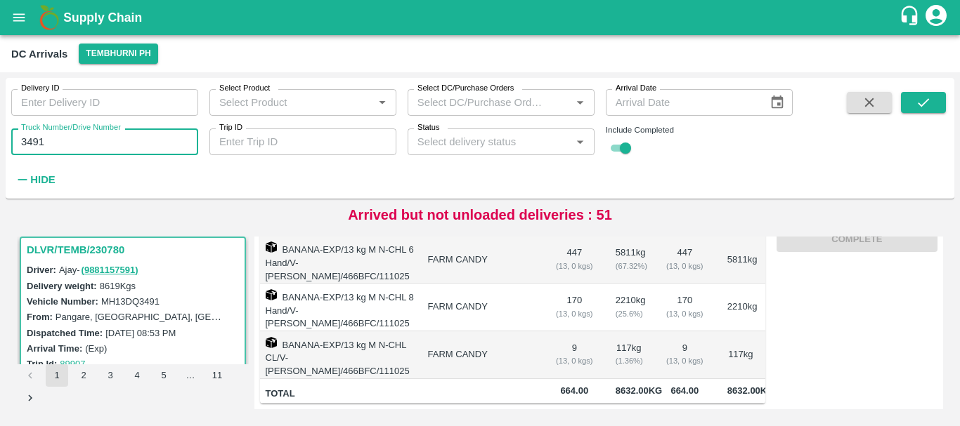
click at [46, 144] on input "3491" at bounding box center [104, 142] width 187 height 27
type input "3"
type input "5"
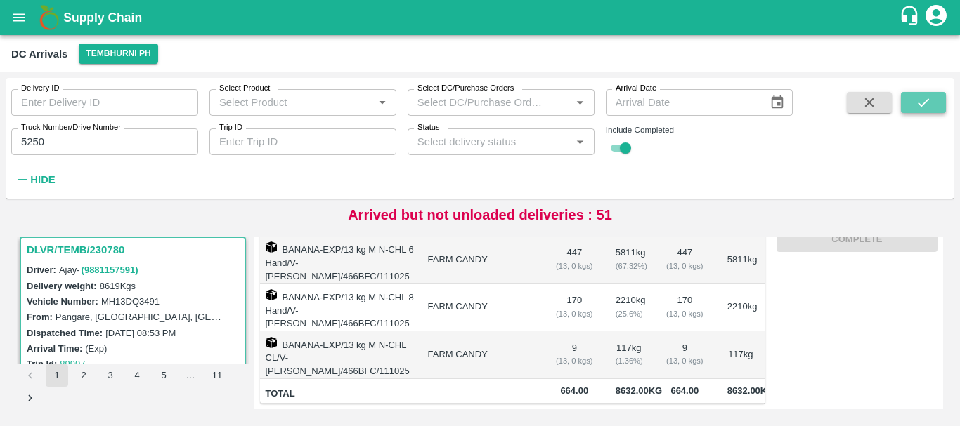
click at [930, 98] on icon "submit" at bounding box center [922, 102] width 15 height 15
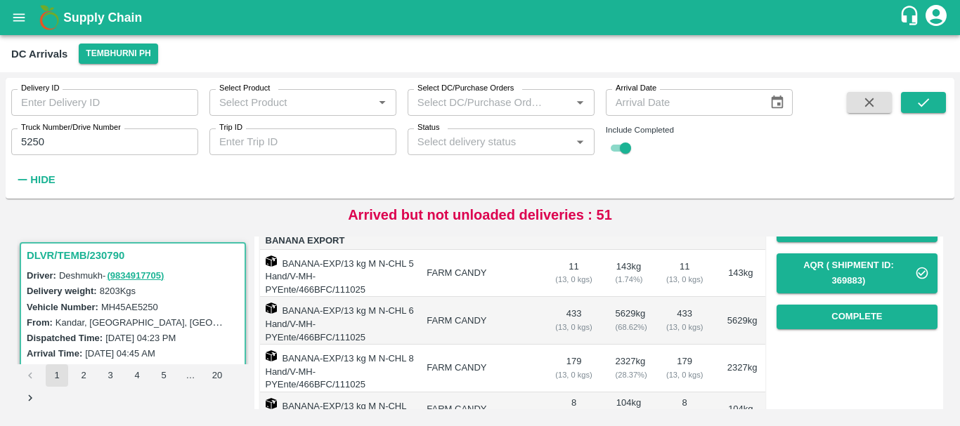
scroll to position [284, 0]
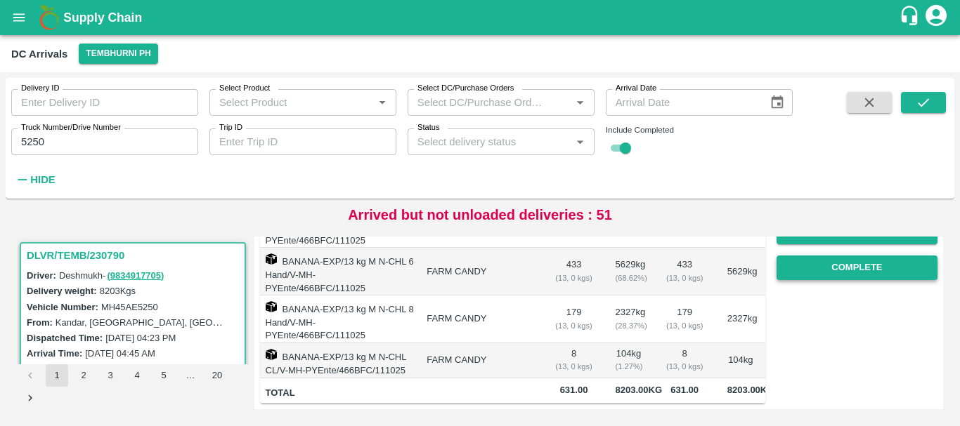
click at [828, 256] on button "Complete" at bounding box center [856, 268] width 161 height 25
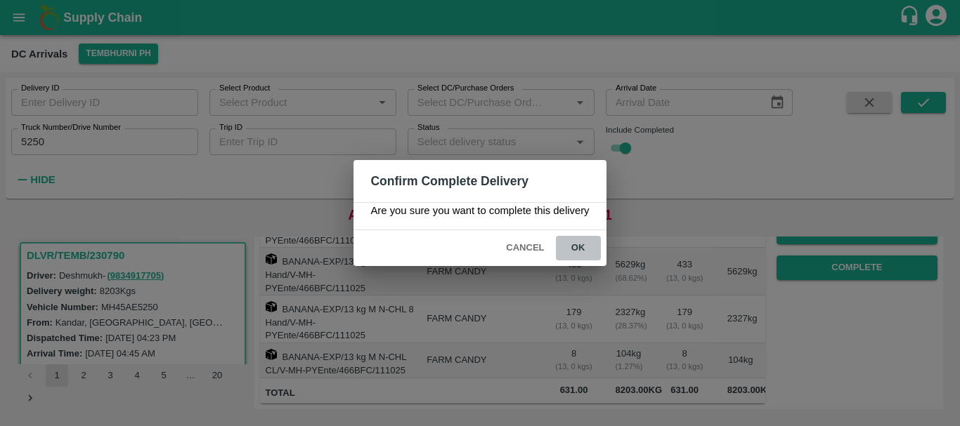
click at [599, 242] on button "ok" at bounding box center [578, 248] width 45 height 25
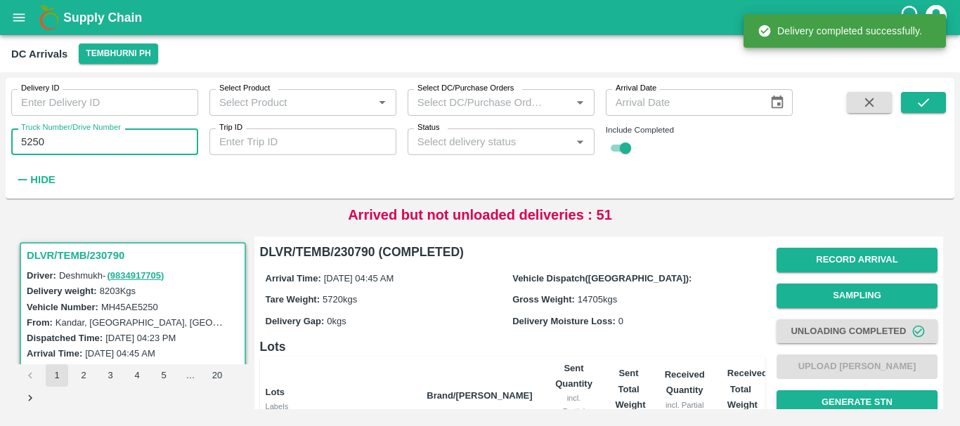
click at [123, 148] on input "5250" at bounding box center [104, 142] width 187 height 27
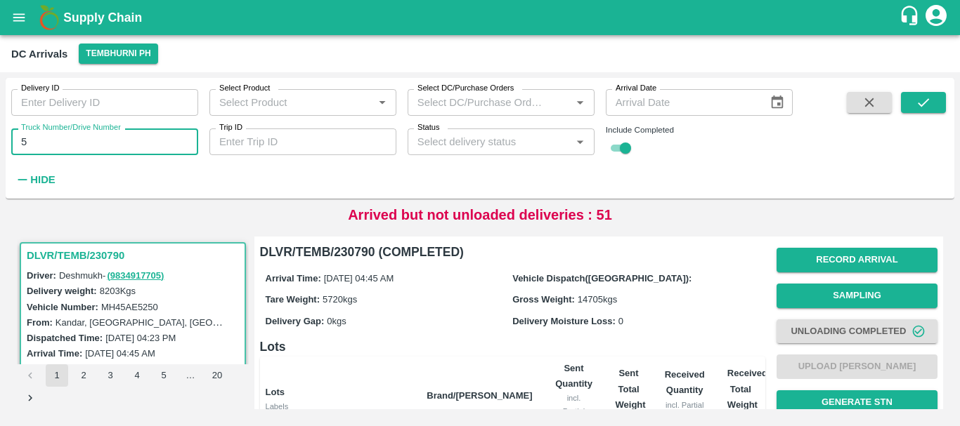
type input "5"
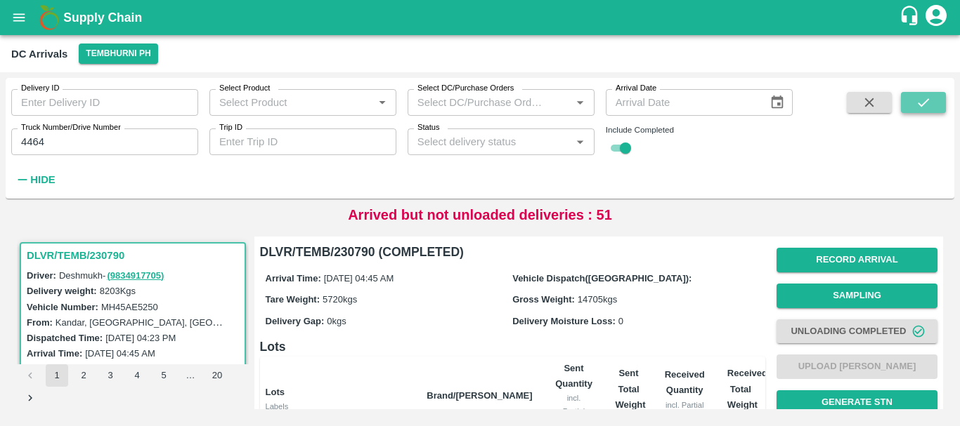
click at [917, 100] on icon "submit" at bounding box center [922, 102] width 15 height 15
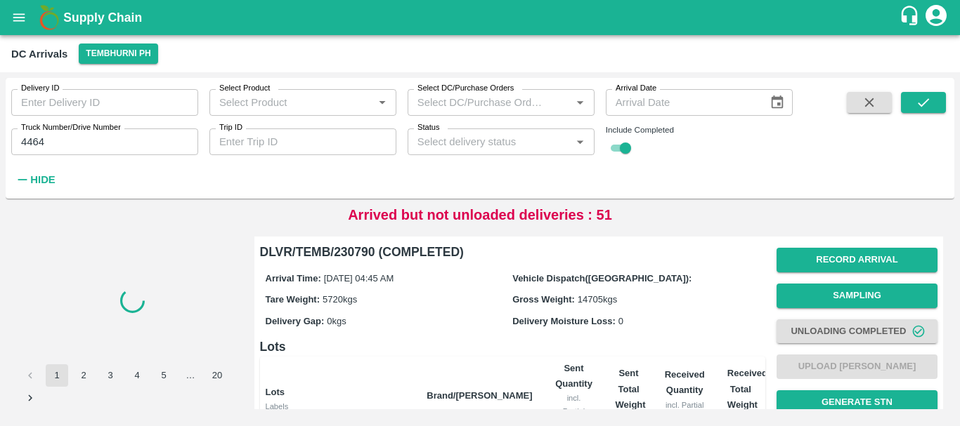
scroll to position [284, 0]
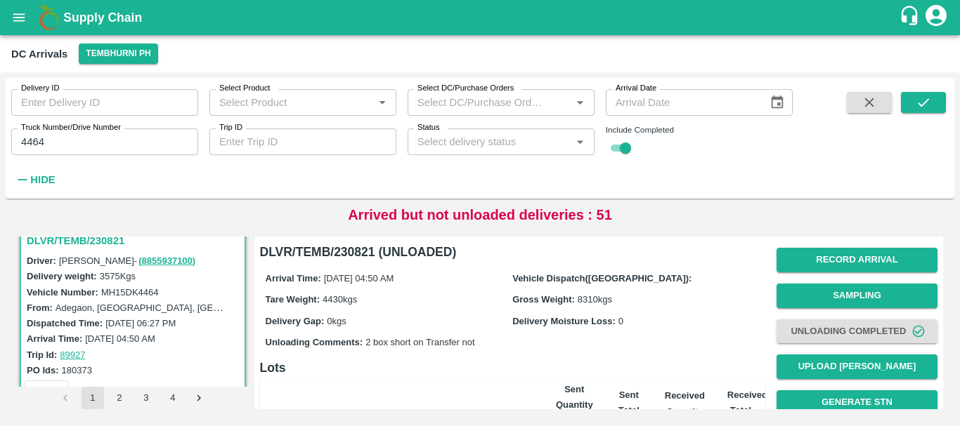
scroll to position [279, 0]
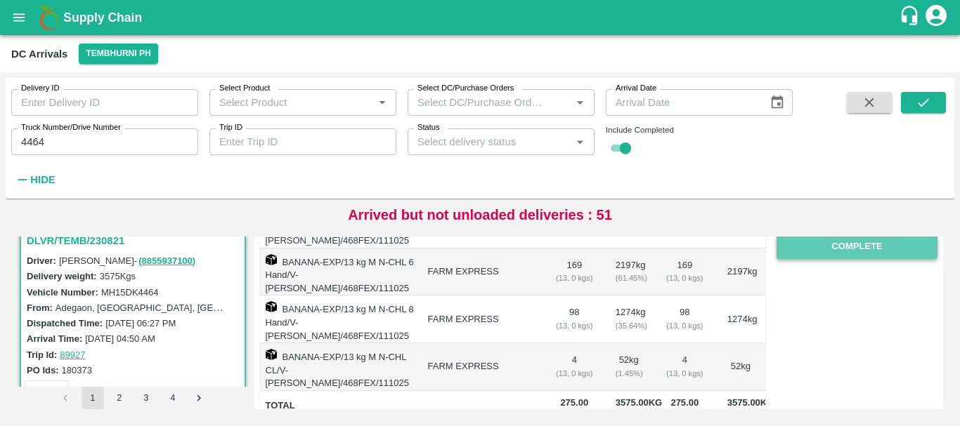
click at [806, 243] on button "Complete" at bounding box center [856, 247] width 161 height 25
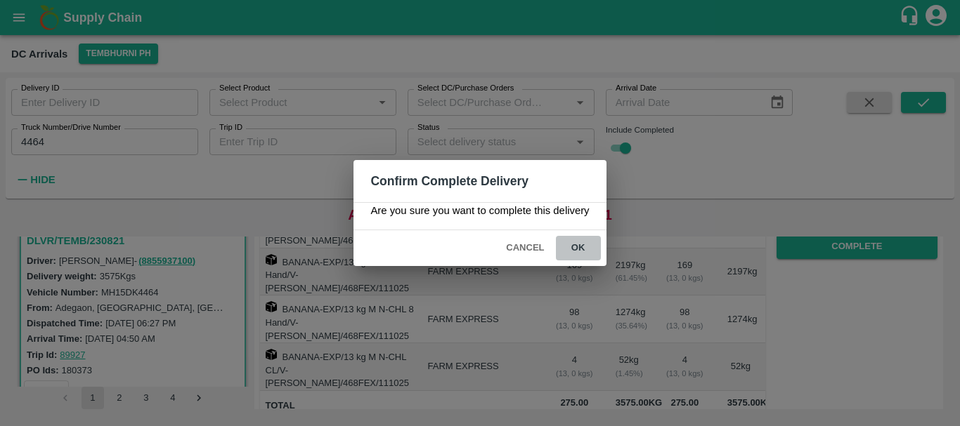
click at [568, 249] on button "ok" at bounding box center [578, 248] width 45 height 25
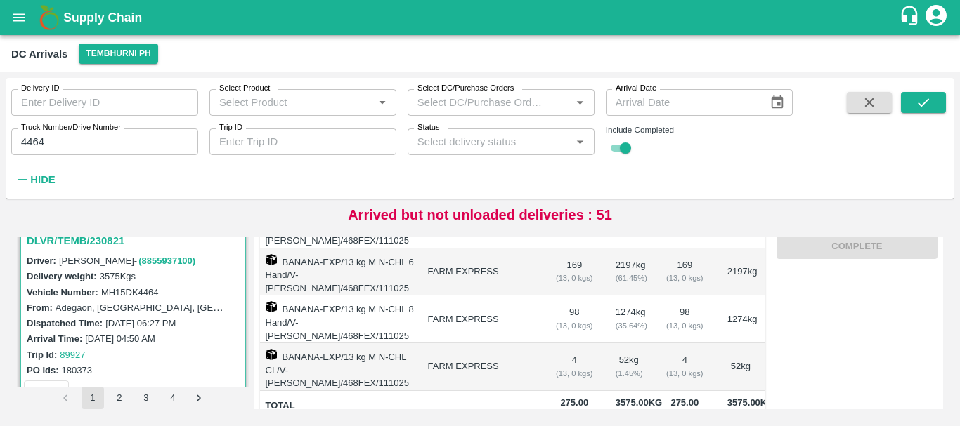
scroll to position [0, 0]
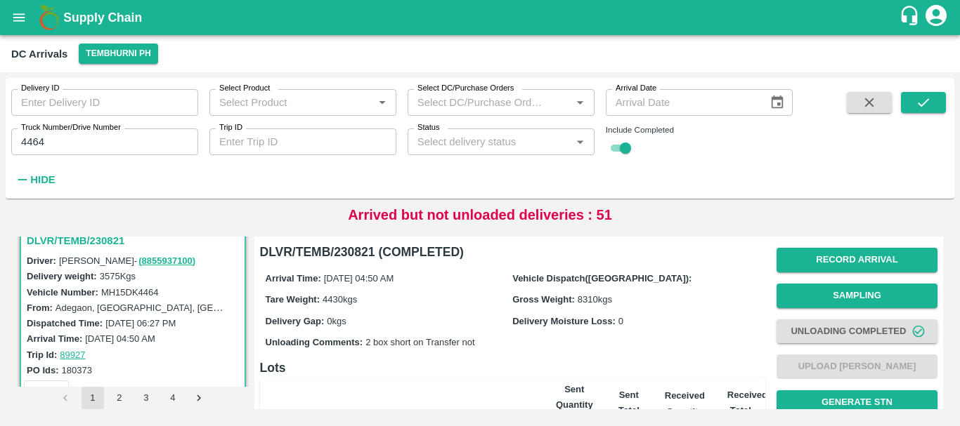
click at [99, 146] on input "4464" at bounding box center [104, 142] width 187 height 27
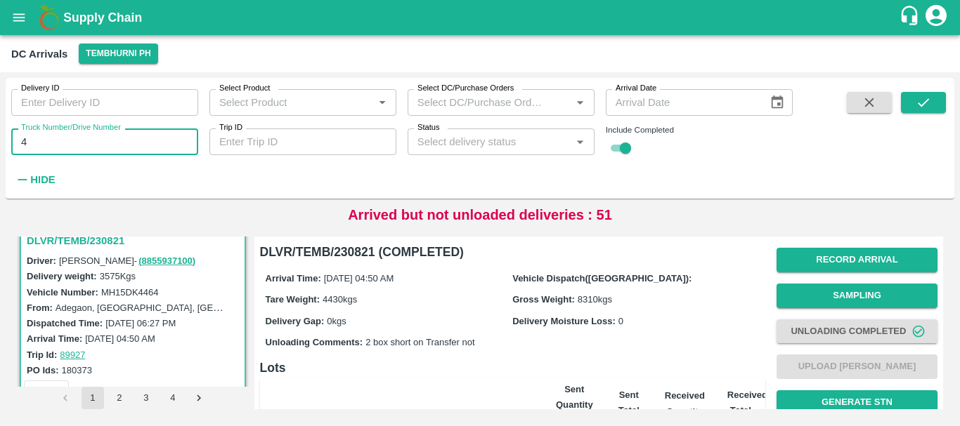
type input "4"
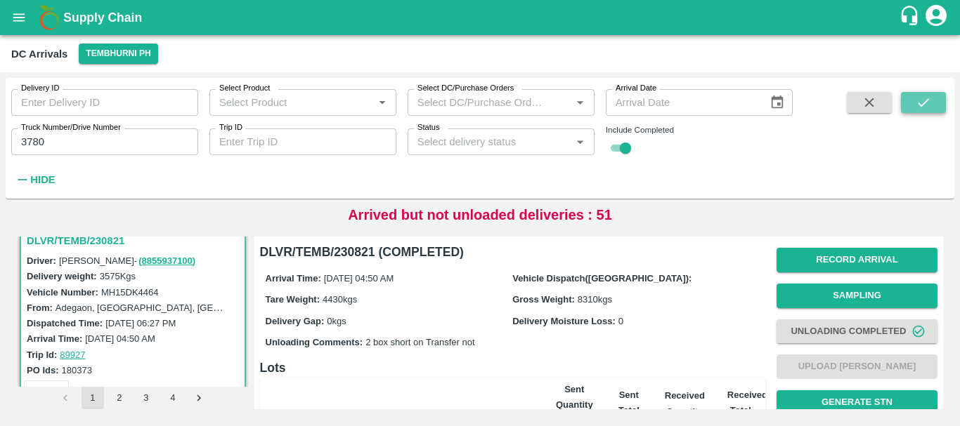
click at [932, 100] on button "submit" at bounding box center [923, 102] width 45 height 21
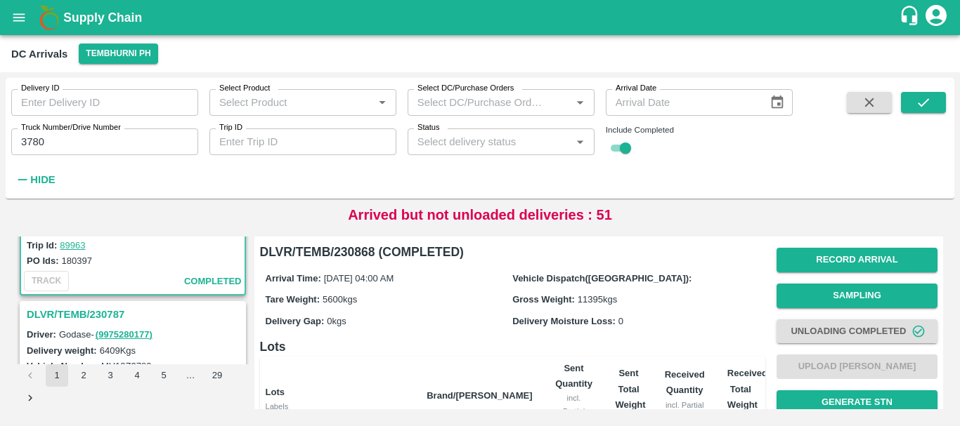
scroll to position [157, 0]
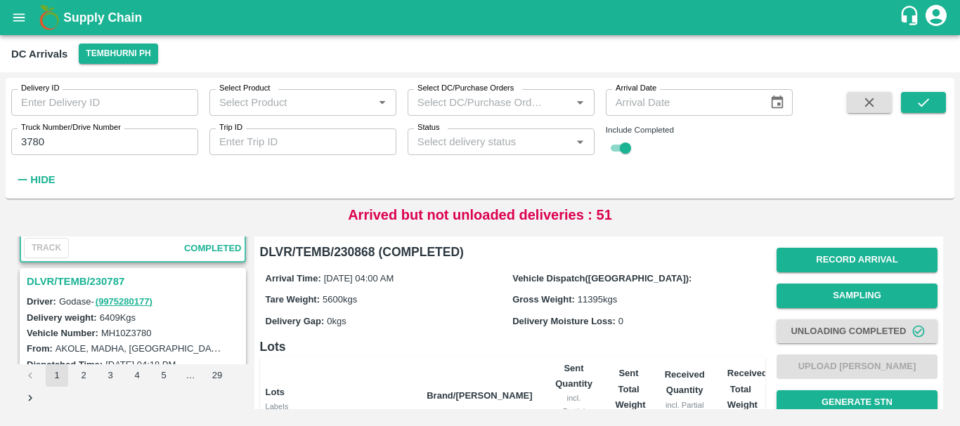
click at [103, 273] on h3 "DLVR/TEMB/230787" at bounding box center [135, 282] width 216 height 18
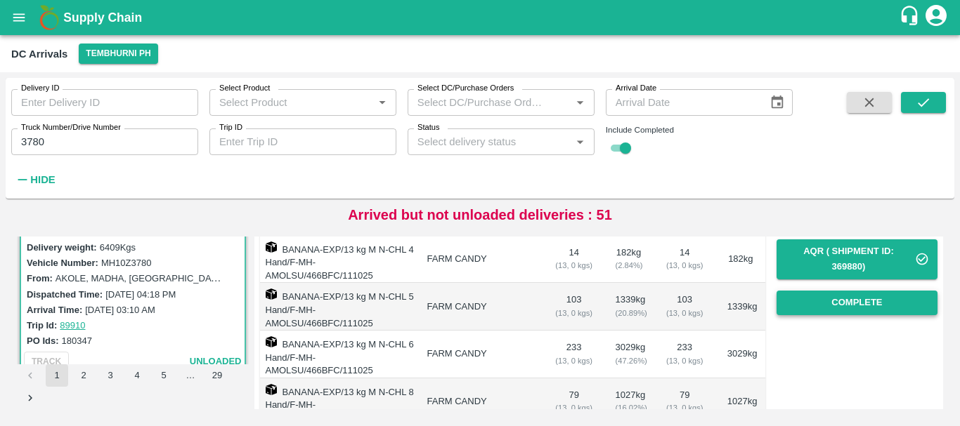
scroll to position [219, 0]
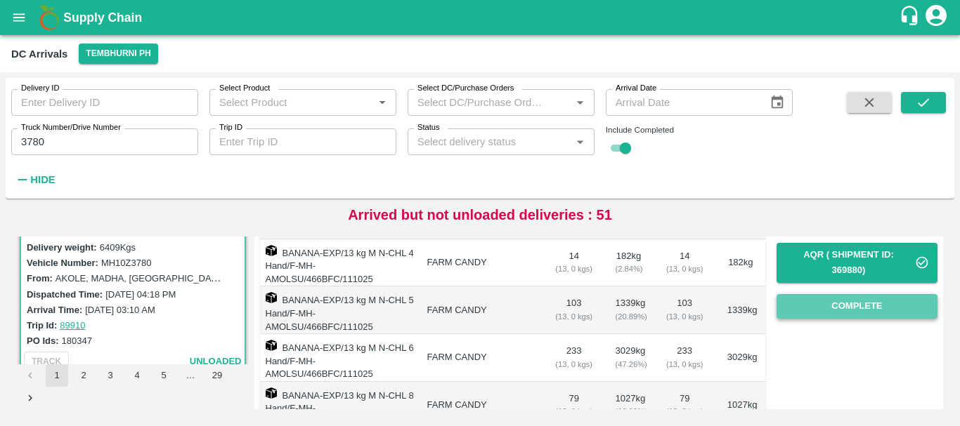
click at [827, 299] on button "Complete" at bounding box center [856, 306] width 161 height 25
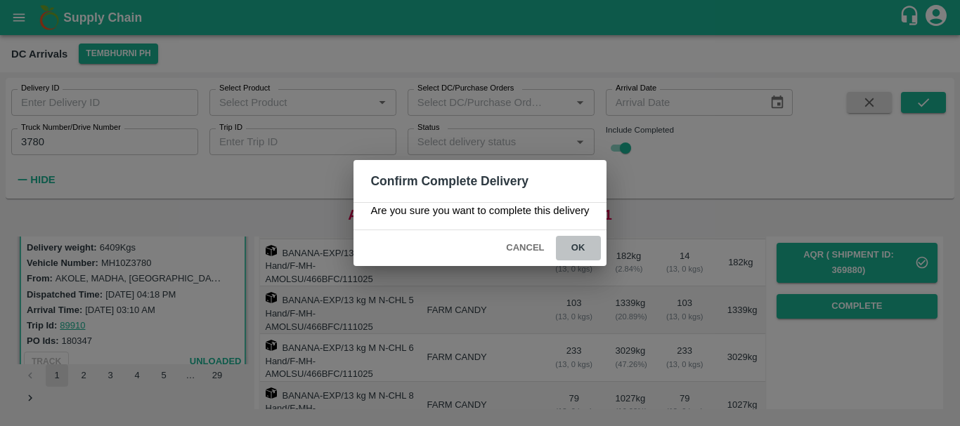
click at [565, 242] on button "ok" at bounding box center [578, 248] width 45 height 25
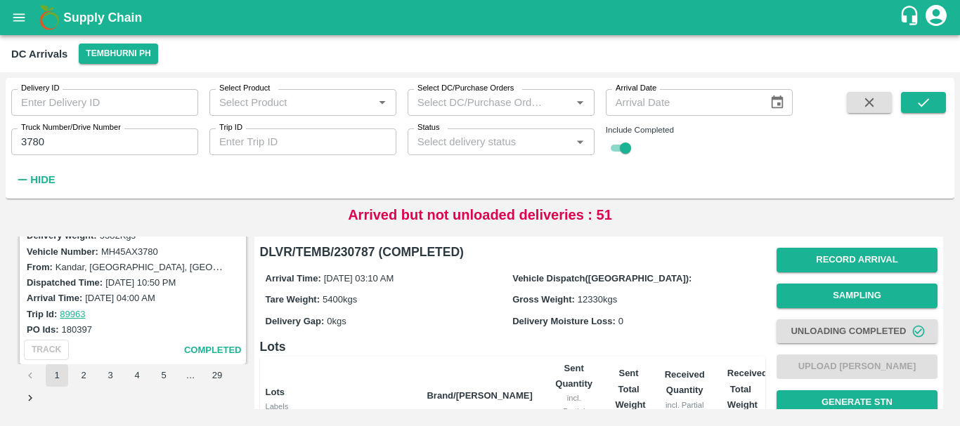
scroll to position [0, 0]
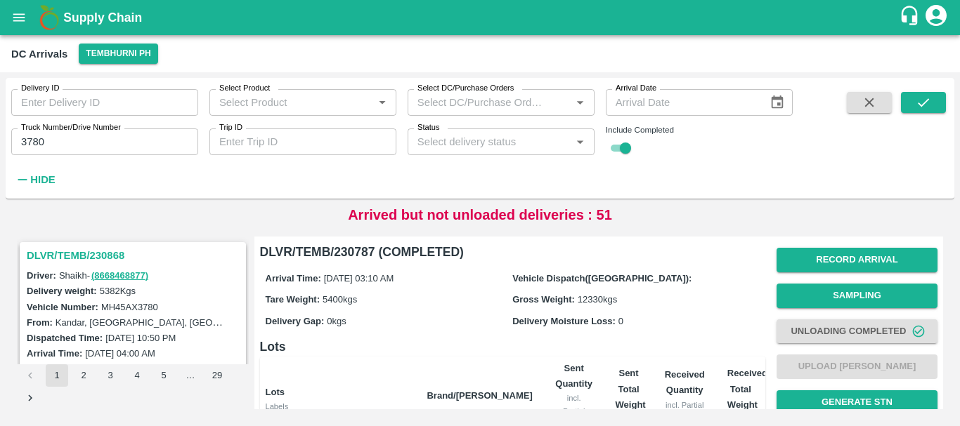
click at [86, 254] on h3 "DLVR/TEMB/230868" at bounding box center [135, 256] width 216 height 18
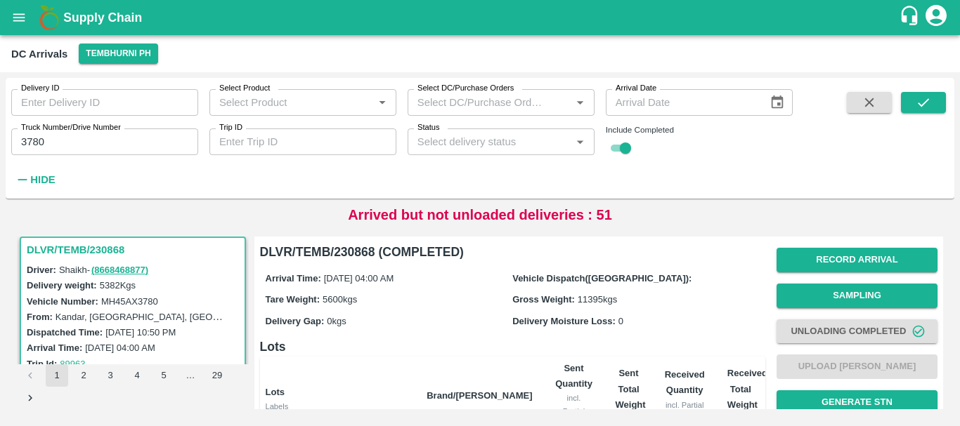
scroll to position [271, 0]
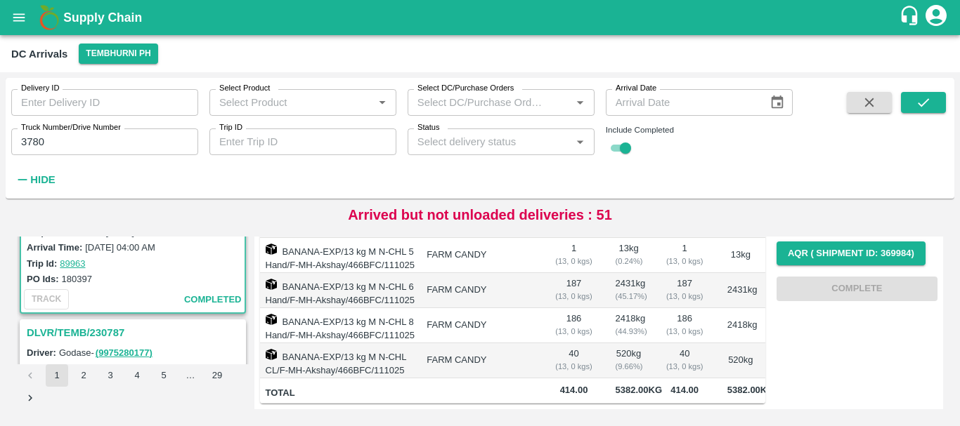
click at [100, 327] on h3 "DLVR/TEMB/230787" at bounding box center [135, 333] width 216 height 18
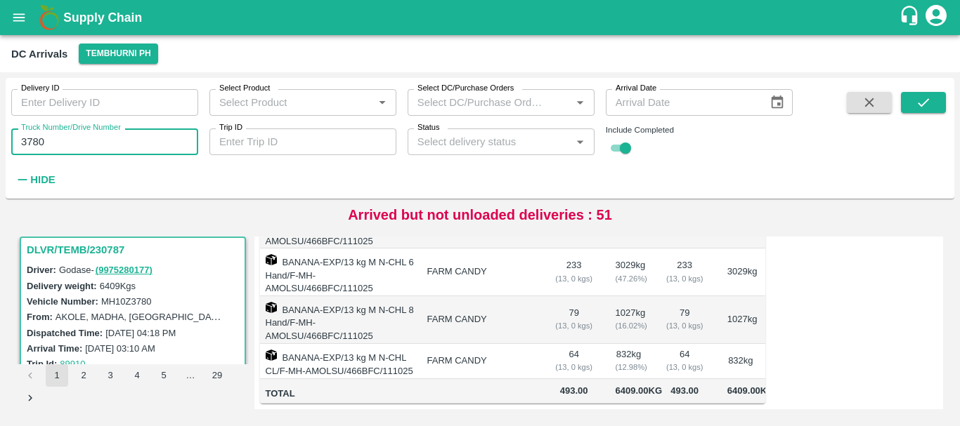
click at [121, 138] on input "3780" at bounding box center [104, 142] width 187 height 27
type input "3"
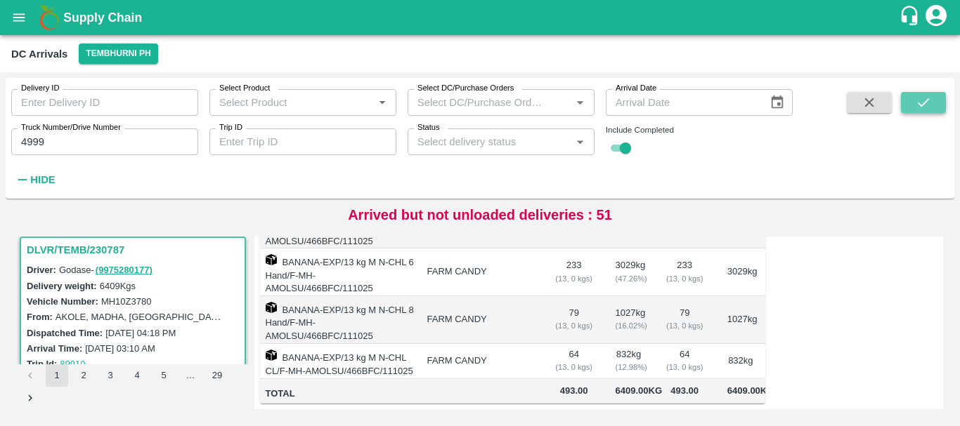
click at [934, 105] on button "submit" at bounding box center [923, 102] width 45 height 21
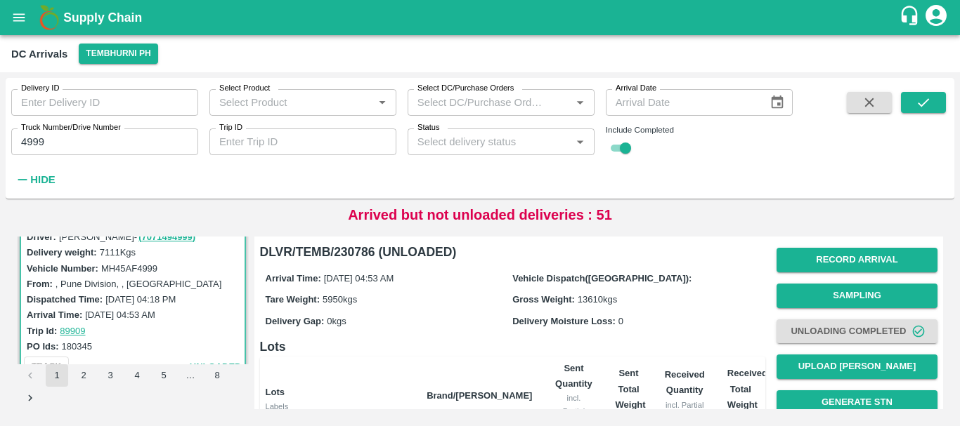
scroll to position [39, 0]
click at [653, 334] on div "Arrival Time: [DATE] 04:53 AM Vehicle Dispatch([GEOGRAPHIC_DATA]): Tare Weight:…" at bounding box center [512, 299] width 505 height 75
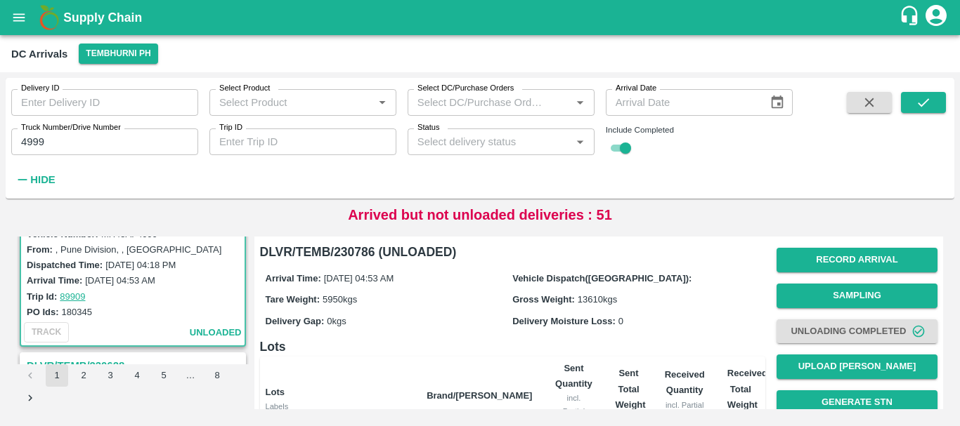
scroll to position [284, 0]
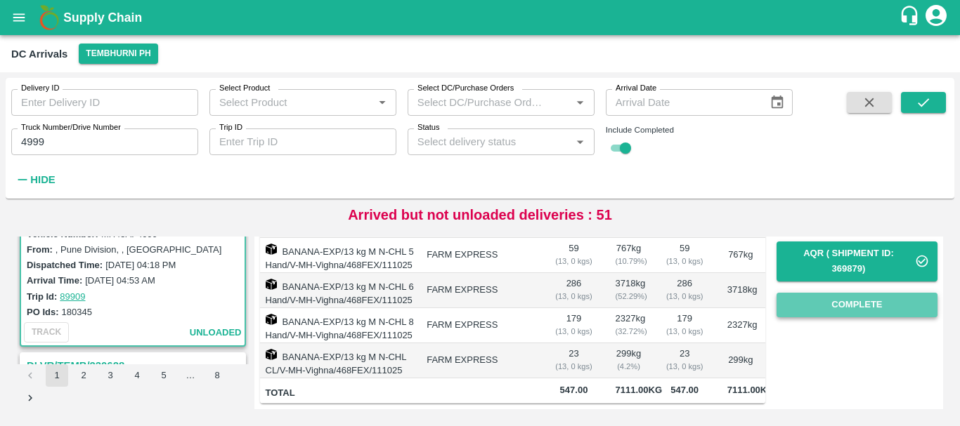
click at [839, 293] on button "Complete" at bounding box center [856, 305] width 161 height 25
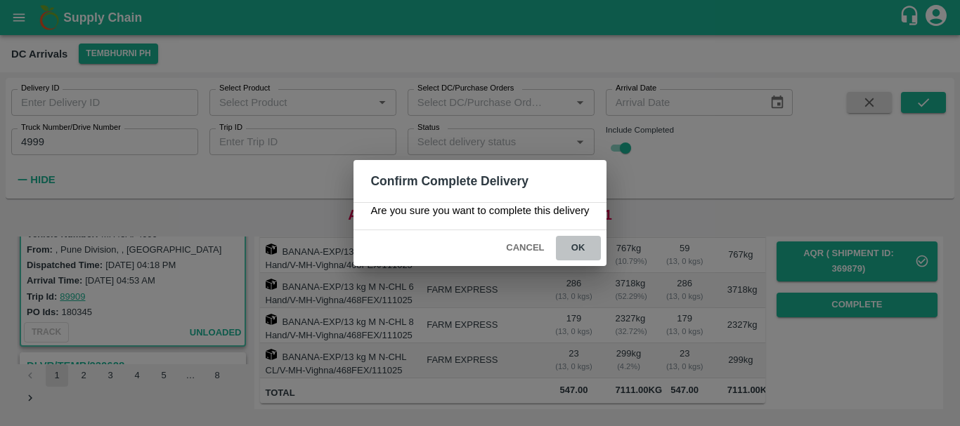
click at [591, 259] on button "ok" at bounding box center [578, 248] width 45 height 25
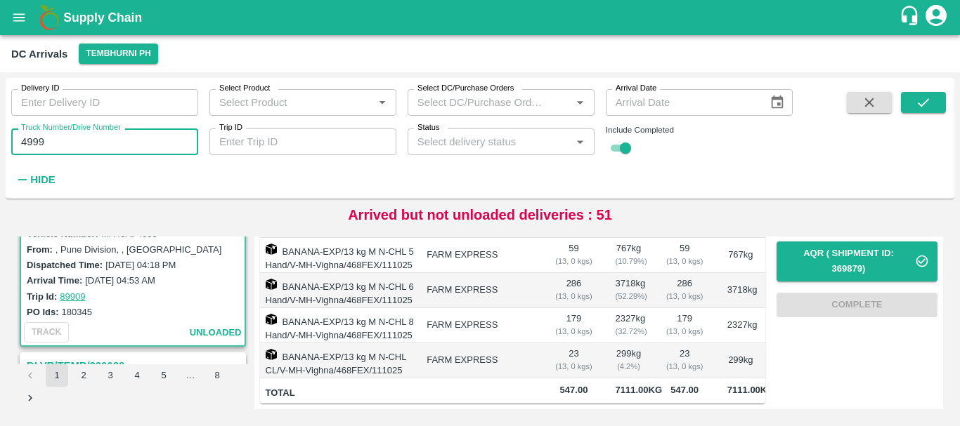
click at [129, 140] on input "4999" at bounding box center [104, 142] width 187 height 27
type input "4"
type input "5322"
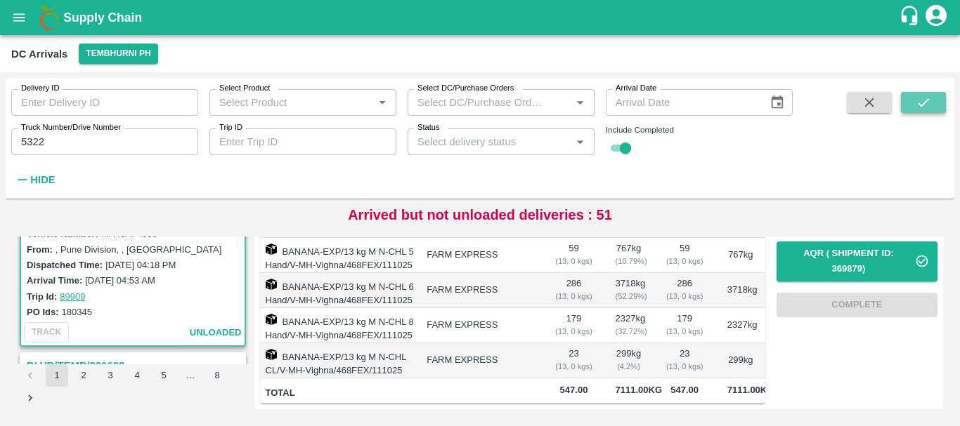
click at [922, 100] on icon "submit" at bounding box center [922, 102] width 15 height 15
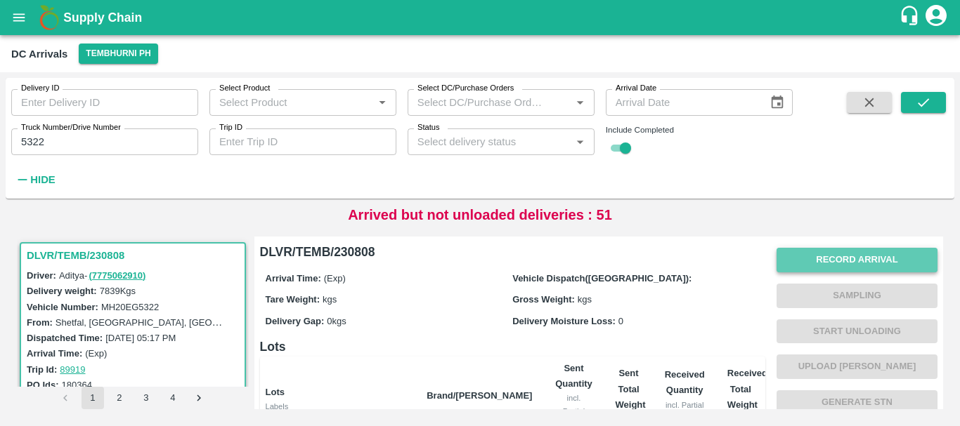
click at [811, 254] on button "Record Arrival" at bounding box center [856, 260] width 161 height 25
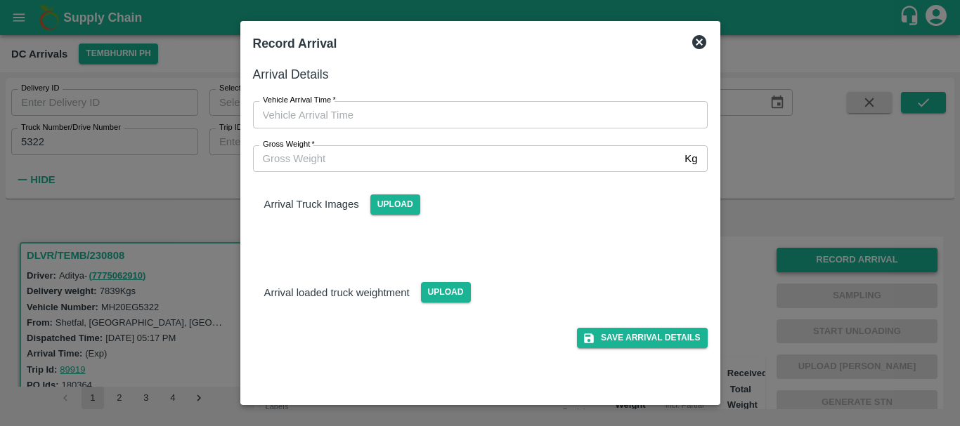
click at [811, 254] on div at bounding box center [480, 213] width 960 height 426
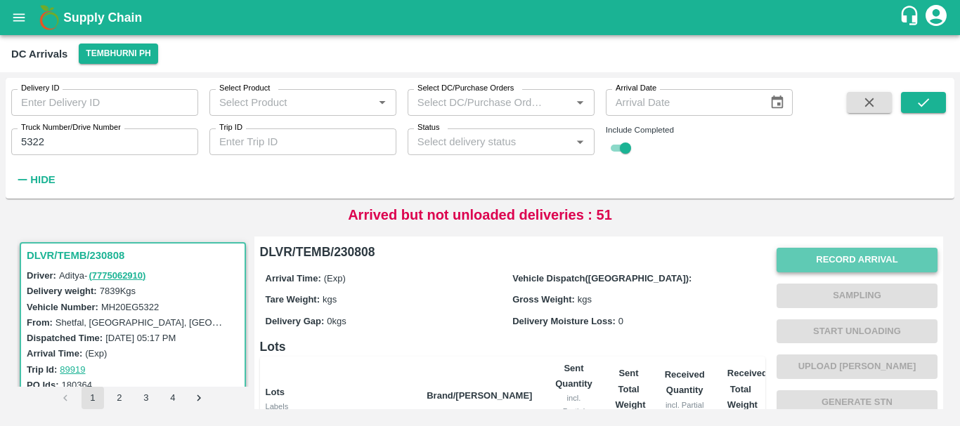
click at [824, 262] on button "Record Arrival" at bounding box center [856, 260] width 161 height 25
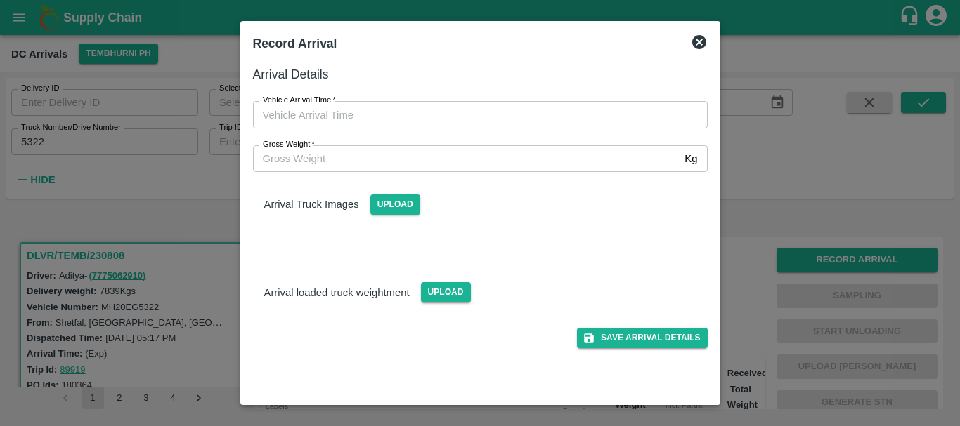
type input "DD/MM/YYYY hh:mm aa"
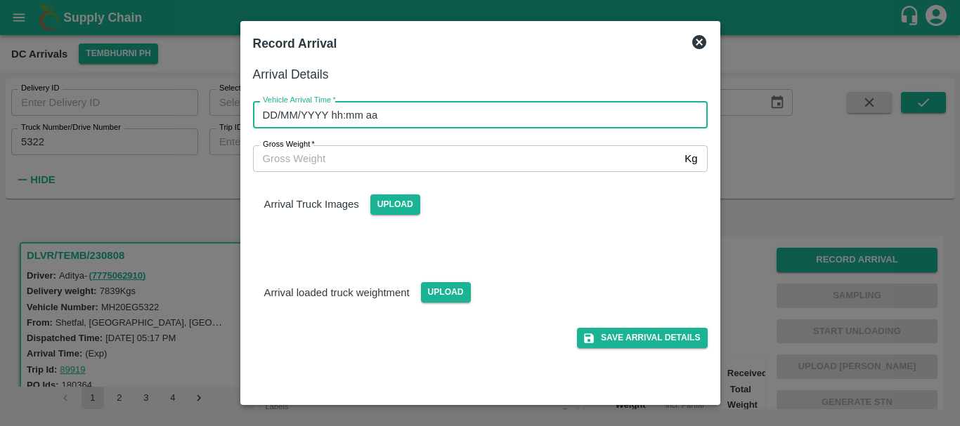
click at [528, 111] on input "DD/MM/YYYY hh:mm aa" at bounding box center [475, 114] width 445 height 27
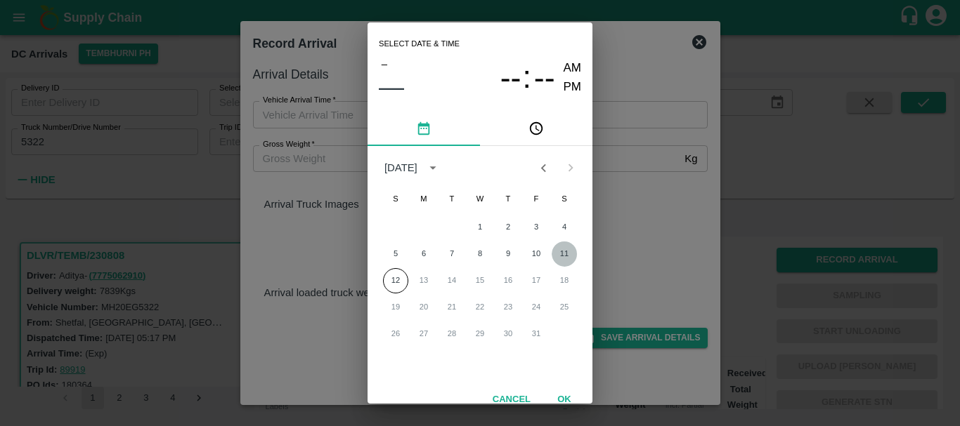
click at [567, 253] on button "11" at bounding box center [563, 254] width 25 height 25
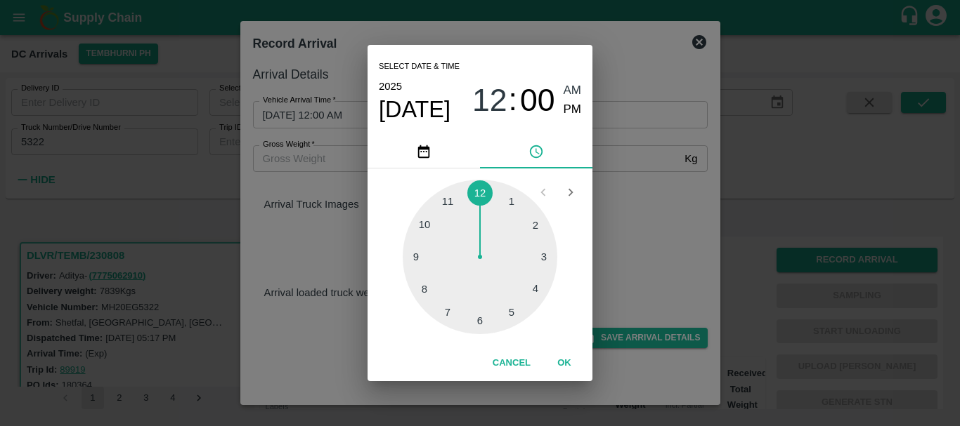
click at [507, 303] on div at bounding box center [480, 257] width 155 height 155
click at [433, 289] on div at bounding box center [480, 257] width 155 height 155
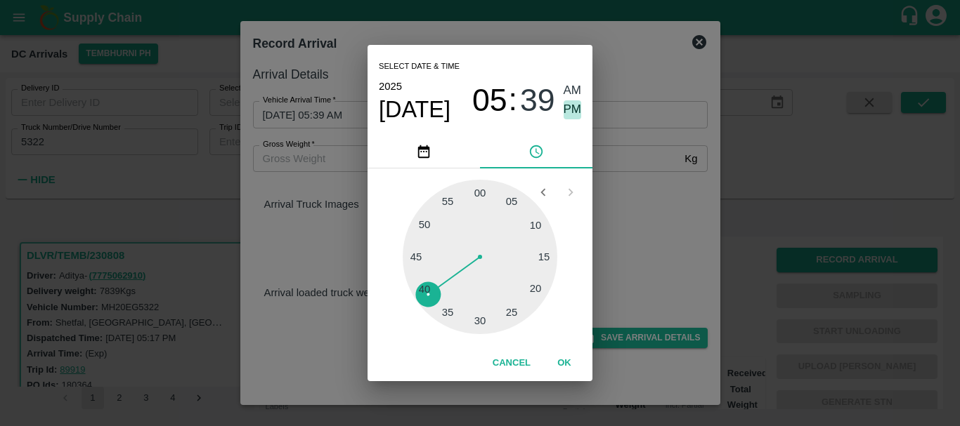
click at [572, 107] on span "PM" at bounding box center [572, 109] width 18 height 19
type input "[DATE] 05:39 PM"
click at [630, 195] on div "Select date & time [DATE] 05 : 39 AM PM 05 10 15 20 25 30 35 40 45 50 55 00 Can…" at bounding box center [480, 213] width 960 height 426
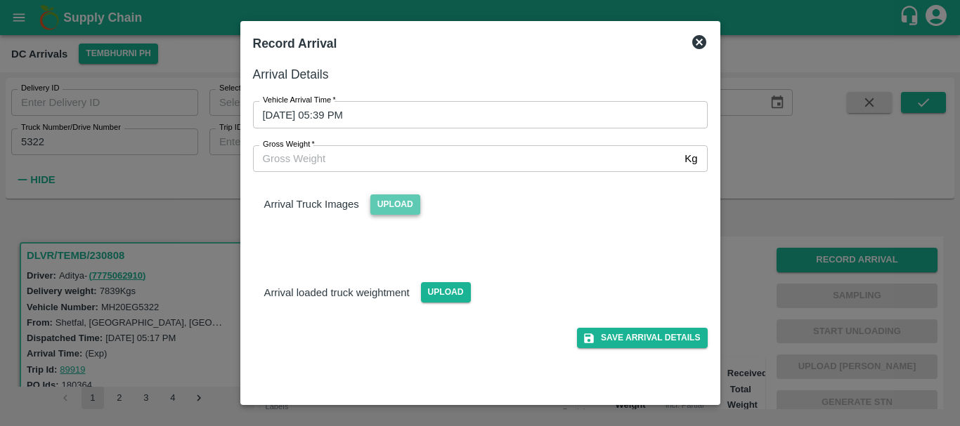
click at [401, 205] on span "Upload" at bounding box center [395, 205] width 50 height 20
click at [0, 0] on input "Upload" at bounding box center [0, 0] width 0 height 0
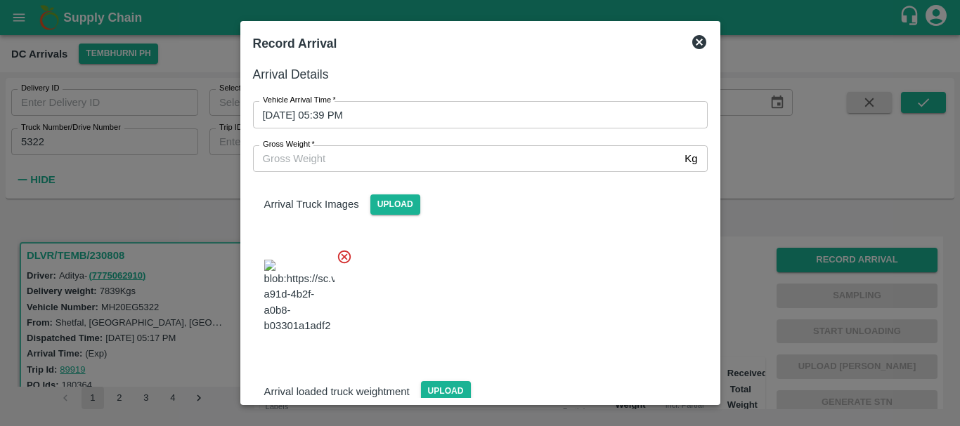
scroll to position [106, 0]
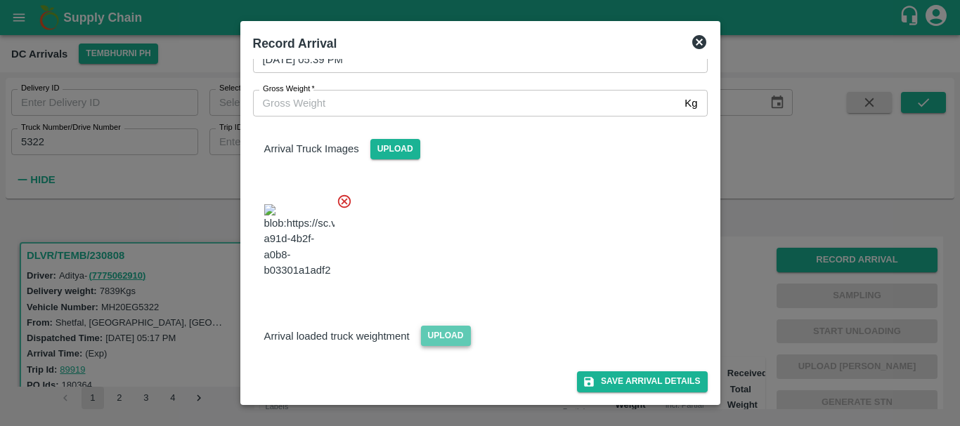
click at [458, 340] on span "Upload" at bounding box center [446, 336] width 50 height 20
click at [0, 0] on input "Upload" at bounding box center [0, 0] width 0 height 0
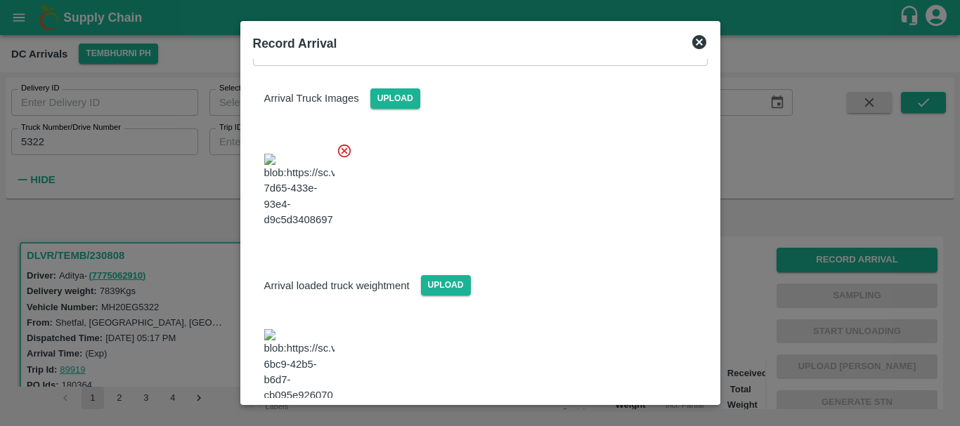
scroll to position [166, 0]
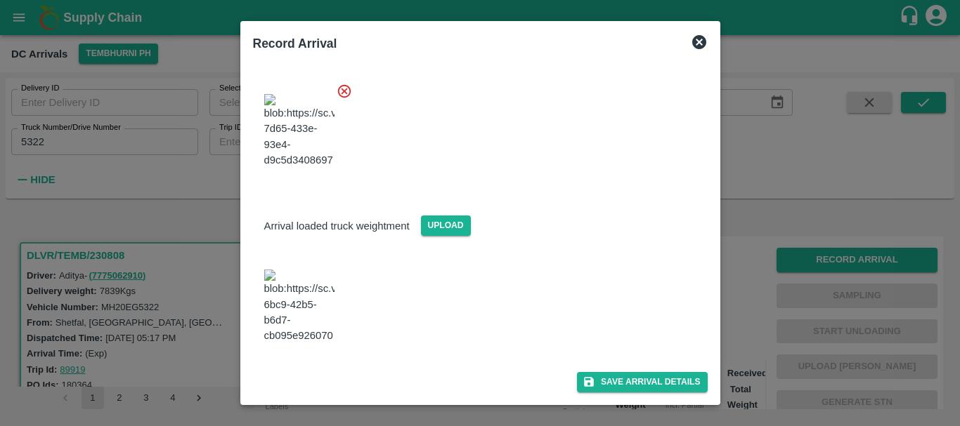
click at [289, 327] on img at bounding box center [299, 307] width 70 height 74
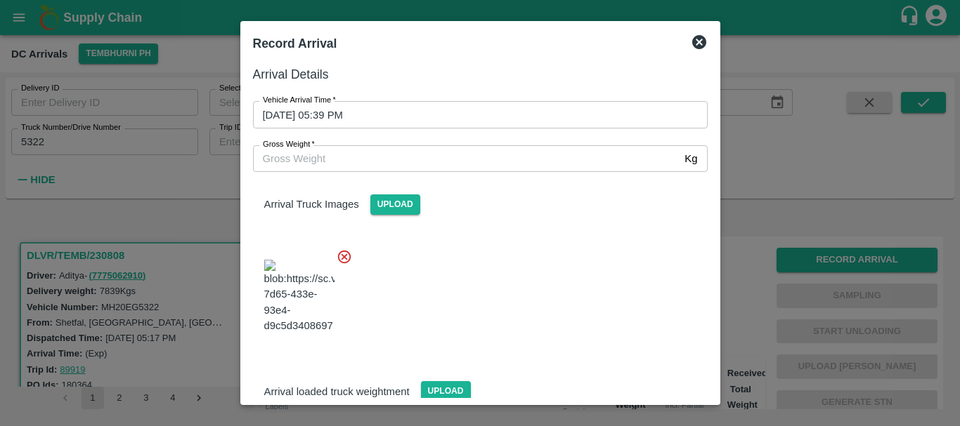
click at [414, 164] on input "Gross Weight   *" at bounding box center [466, 158] width 426 height 27
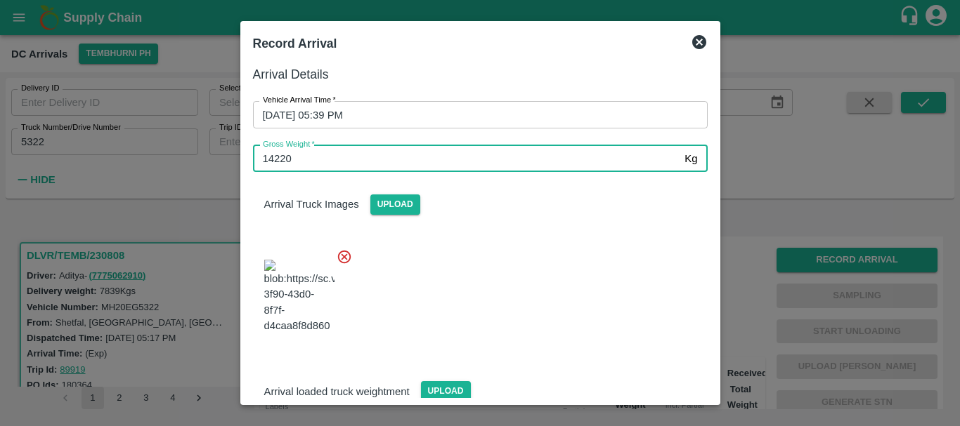
type input "14220"
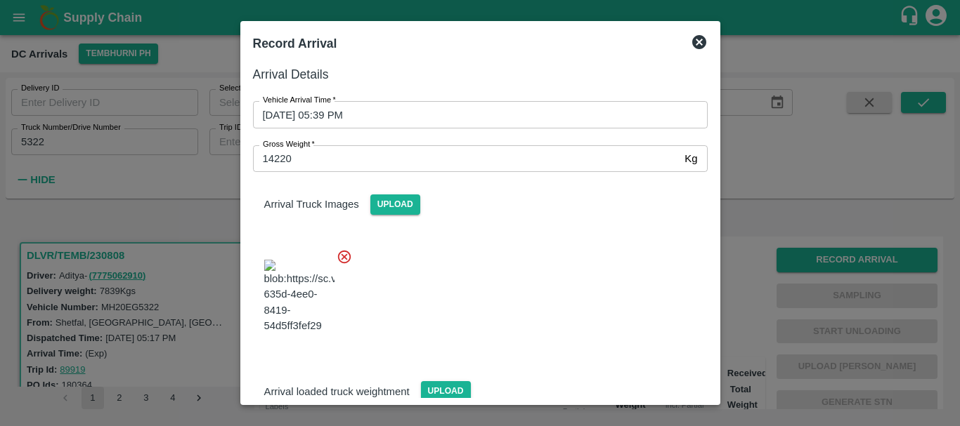
click at [631, 347] on div at bounding box center [475, 292] width 466 height 110
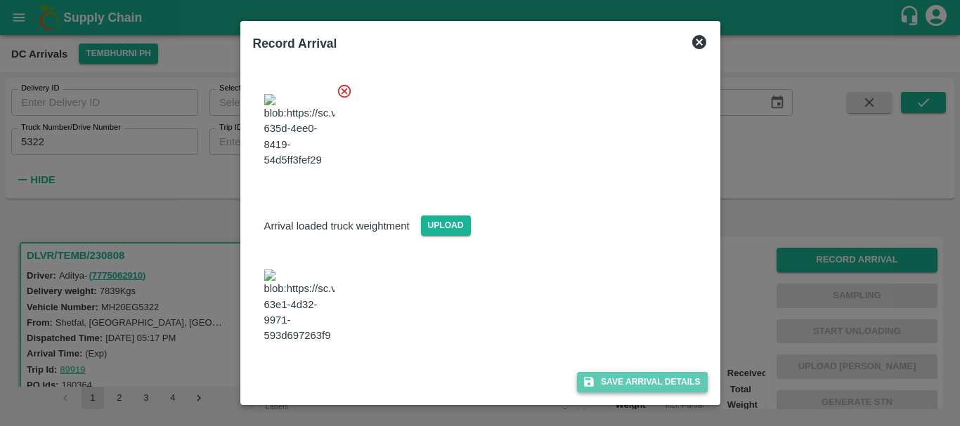
click at [633, 376] on button "Save Arrival Details" at bounding box center [642, 382] width 130 height 20
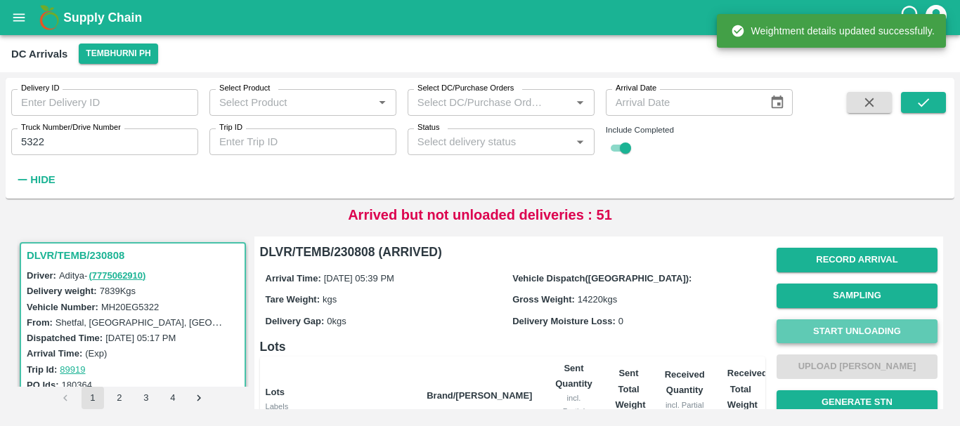
click at [839, 330] on button "Start Unloading" at bounding box center [856, 332] width 161 height 25
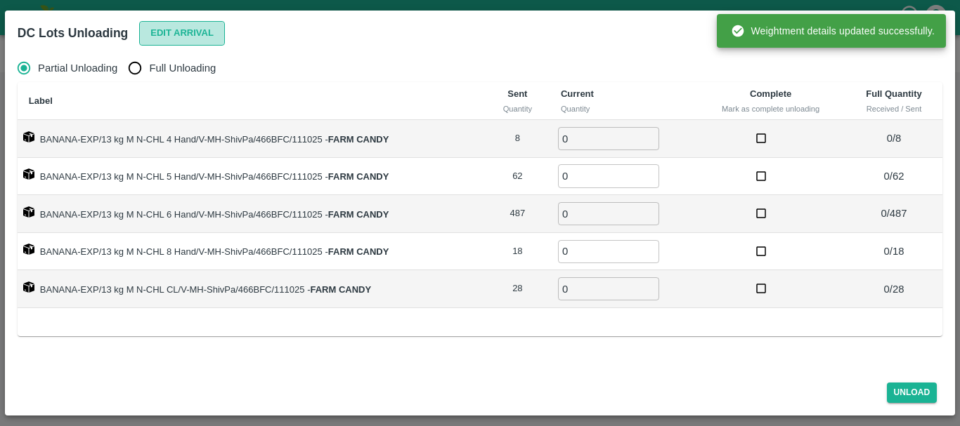
click at [192, 37] on button "Edit Arrival" at bounding box center [182, 33] width 86 height 25
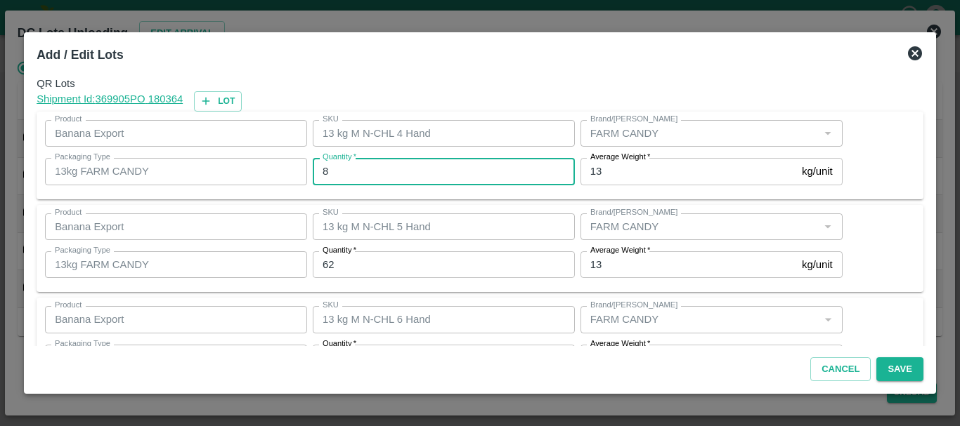
click at [400, 168] on input "8" at bounding box center [444, 171] width 262 height 27
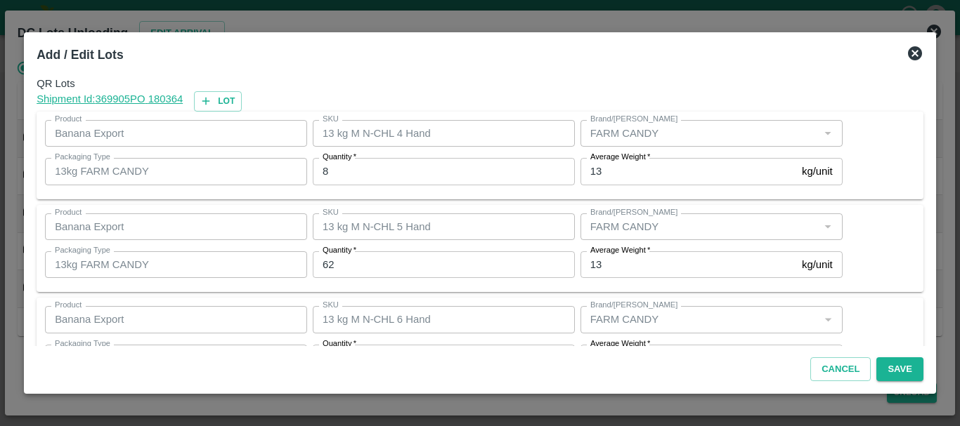
click at [400, 168] on input "8" at bounding box center [444, 171] width 262 height 27
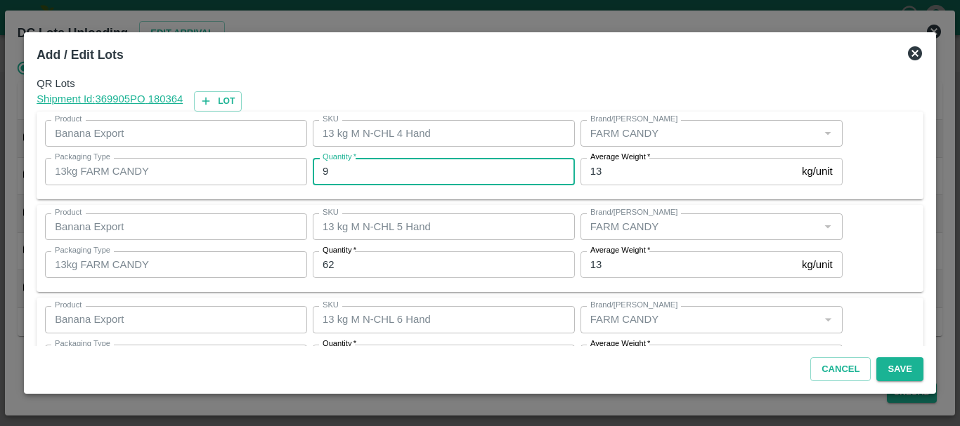
type input "9"
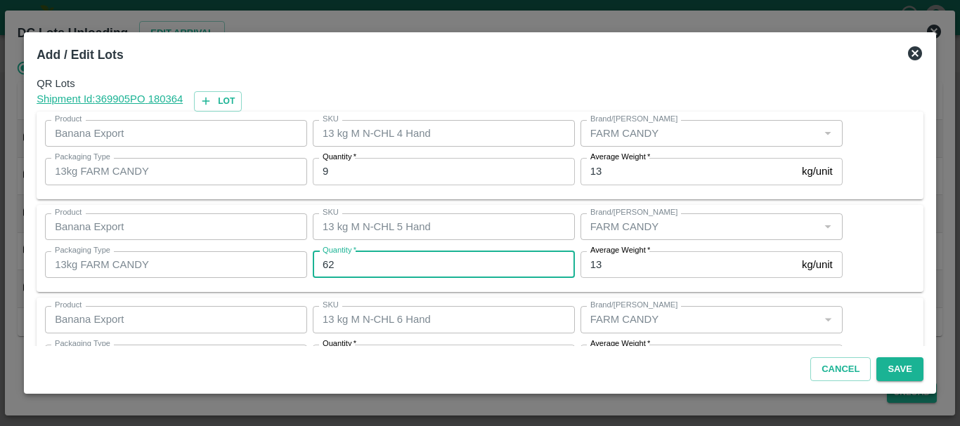
click at [374, 277] on input "62" at bounding box center [444, 264] width 262 height 27
type input "6"
type input "74"
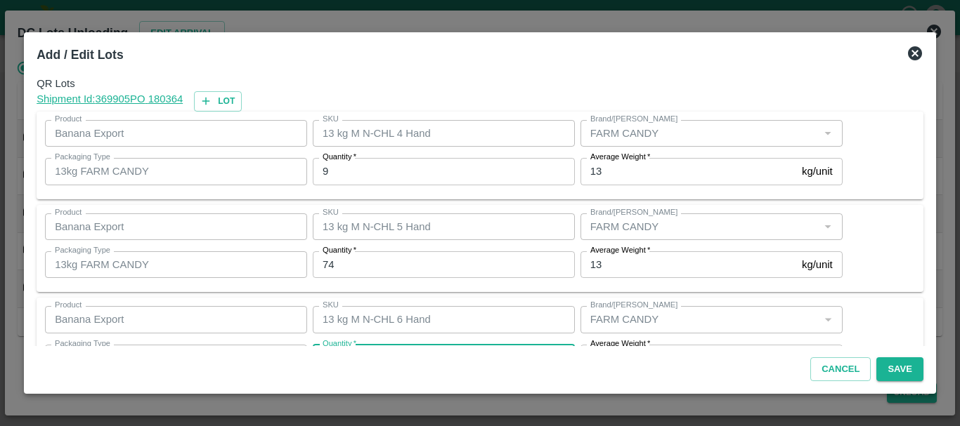
scroll to position [25, 0]
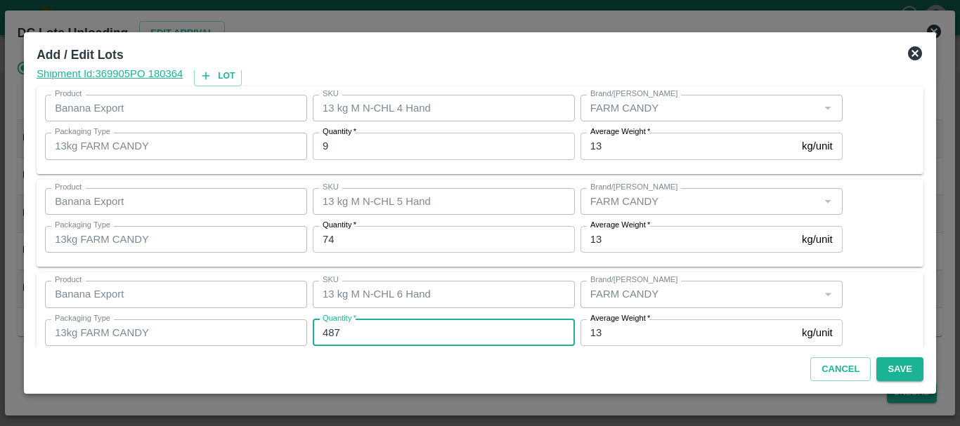
click at [347, 337] on input "487" at bounding box center [444, 333] width 262 height 27
type input "4"
type input "459"
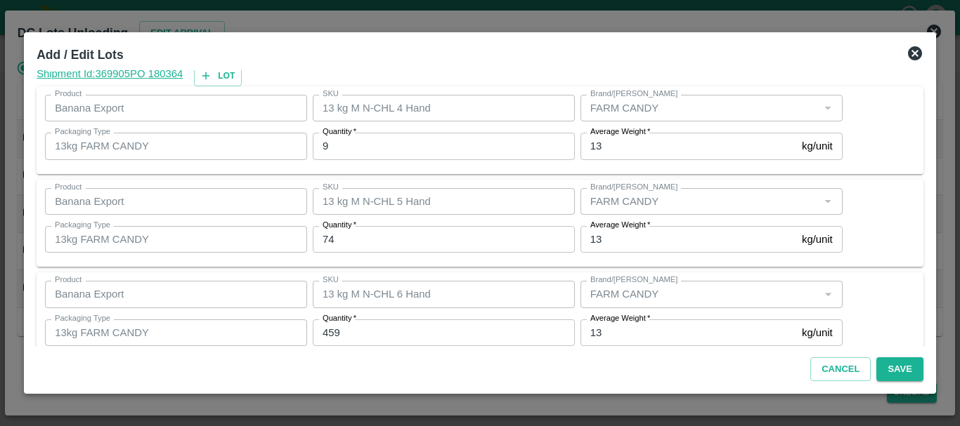
scroll to position [237, 0]
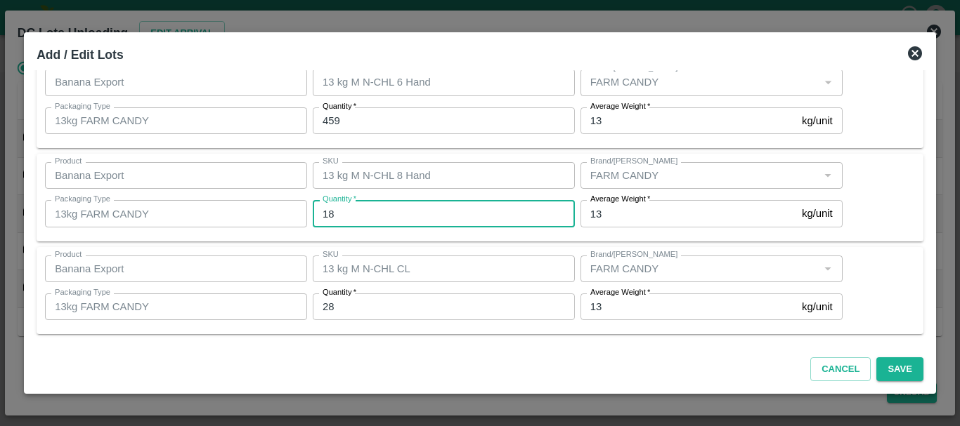
click at [374, 221] on input "18" at bounding box center [444, 213] width 262 height 27
type input "1"
type input "31"
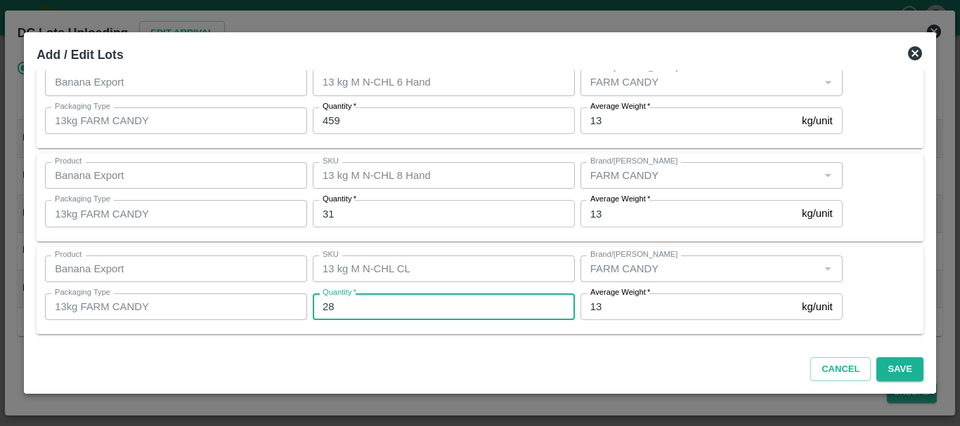
click at [381, 301] on input "28" at bounding box center [444, 307] width 262 height 27
type input "2"
type input "30"
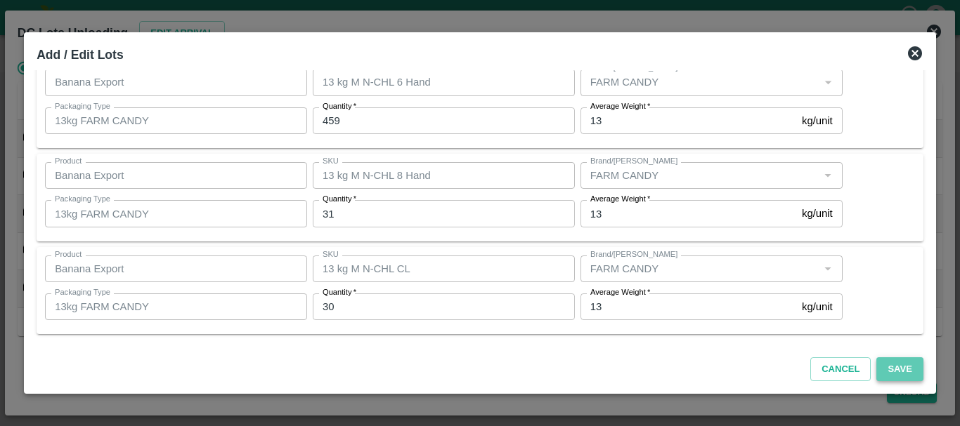
click at [894, 370] on button "Save" at bounding box center [899, 370] width 46 height 25
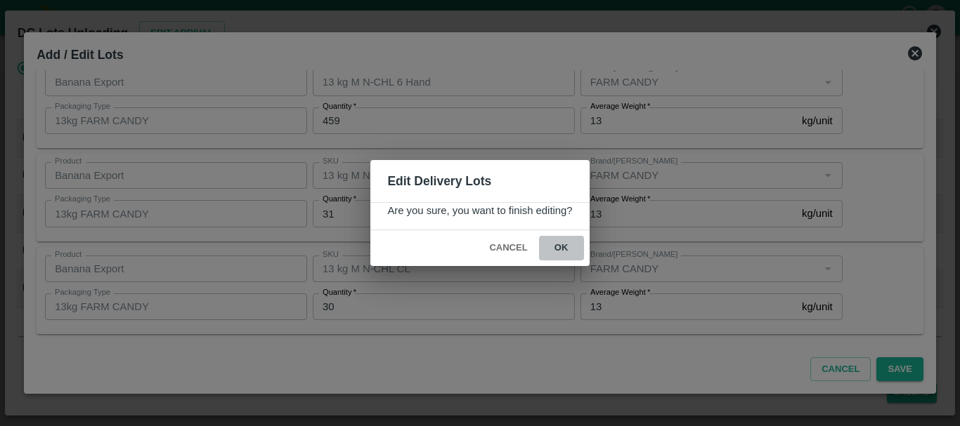
click at [568, 256] on button "ok" at bounding box center [561, 248] width 45 height 25
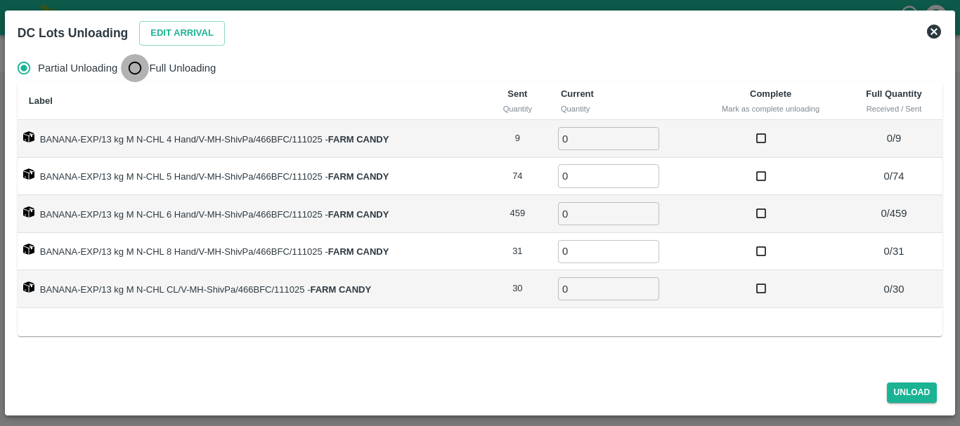
click at [135, 75] on input "Full Unloading" at bounding box center [135, 68] width 28 height 28
radio input "true"
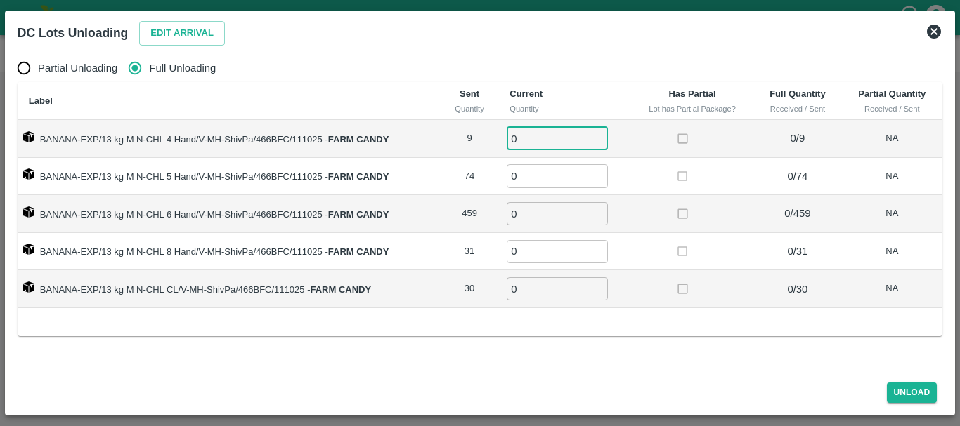
click at [525, 133] on input "0" at bounding box center [557, 138] width 101 height 23
type input "09"
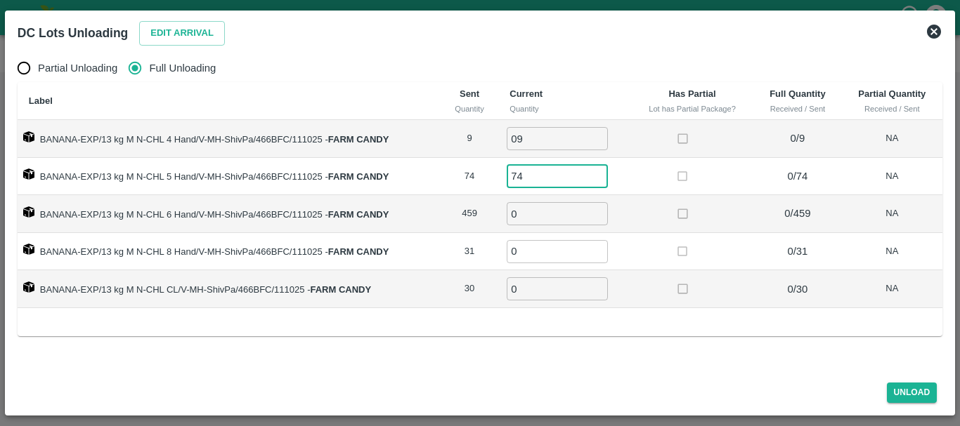
type input "74"
type input "459"
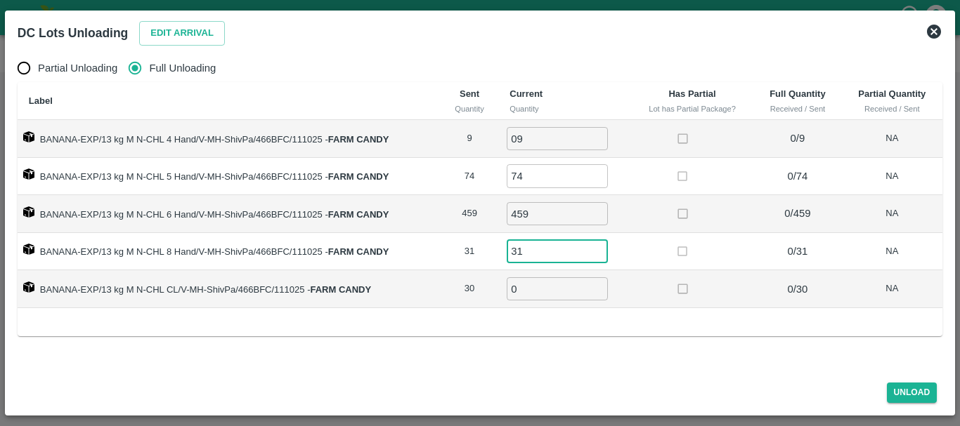
type input "31"
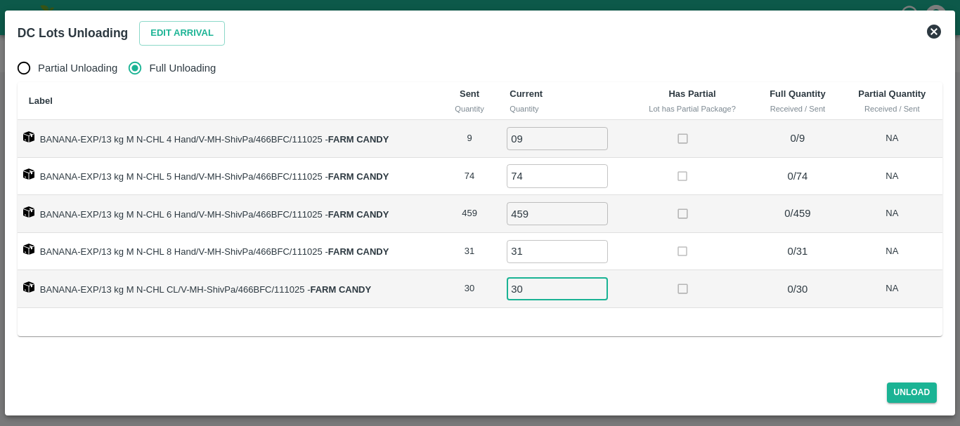
type input "30"
click at [639, 220] on td at bounding box center [692, 214] width 123 height 38
click at [878, 408] on div "Unload" at bounding box center [480, 390] width 936 height 37
click at [891, 392] on button "Unload" at bounding box center [912, 393] width 51 height 20
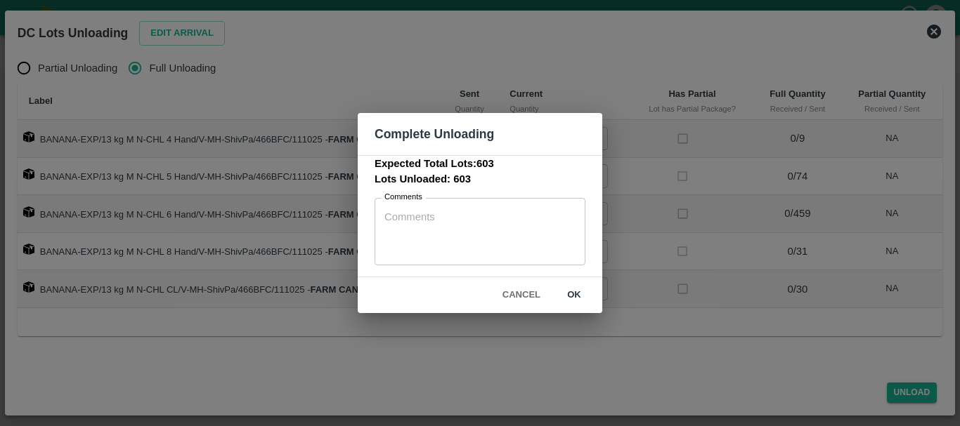
click at [574, 292] on button "ok" at bounding box center [573, 295] width 45 height 25
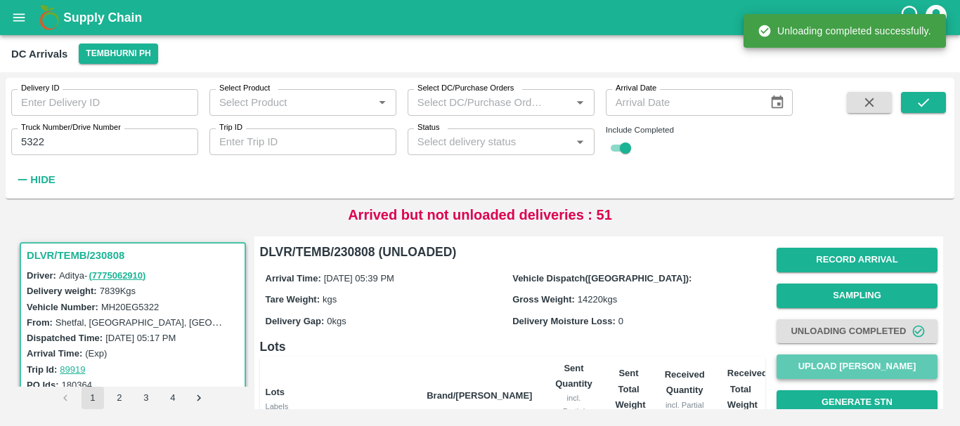
click at [806, 356] on button "Upload [PERSON_NAME]" at bounding box center [856, 367] width 161 height 25
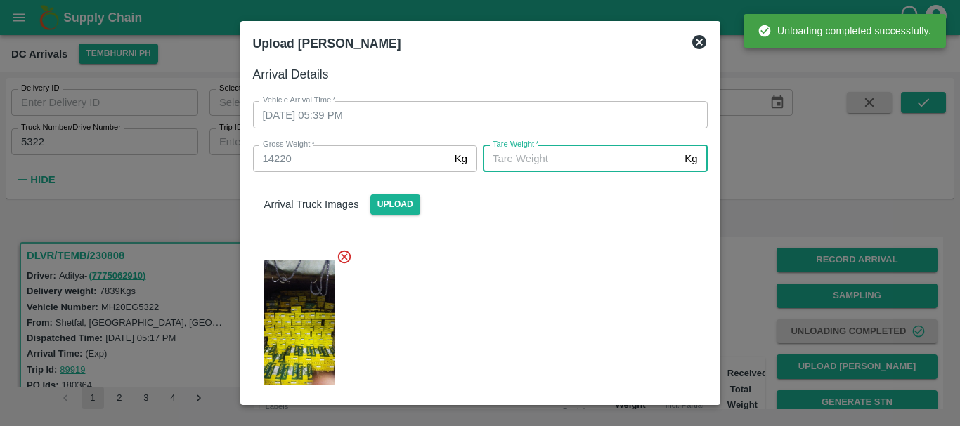
click at [582, 160] on input "[PERSON_NAME]   *" at bounding box center [581, 158] width 196 height 27
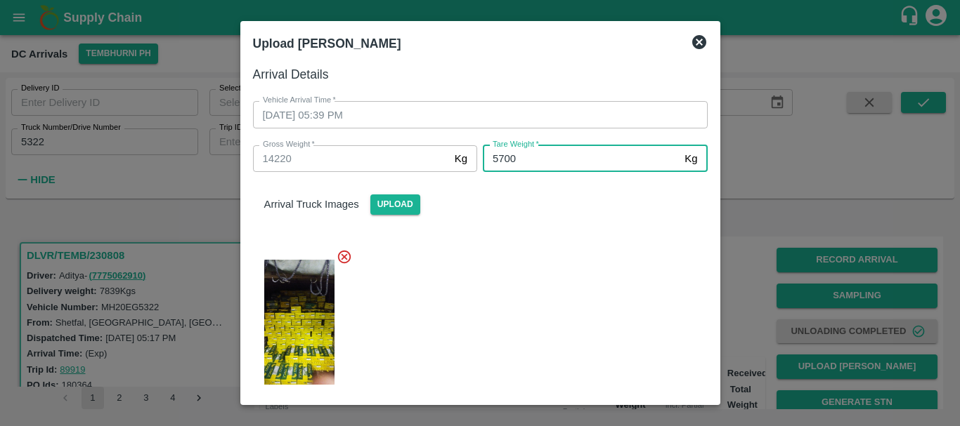
type input "5700"
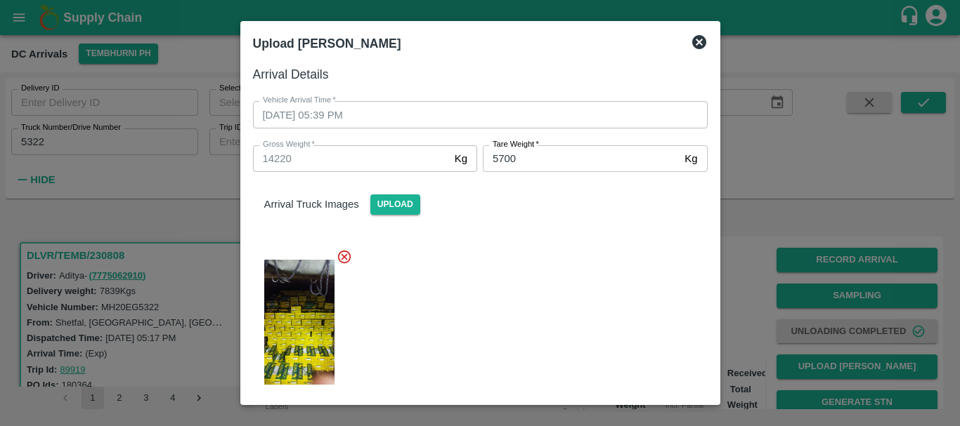
click at [585, 274] on div at bounding box center [475, 318] width 466 height 162
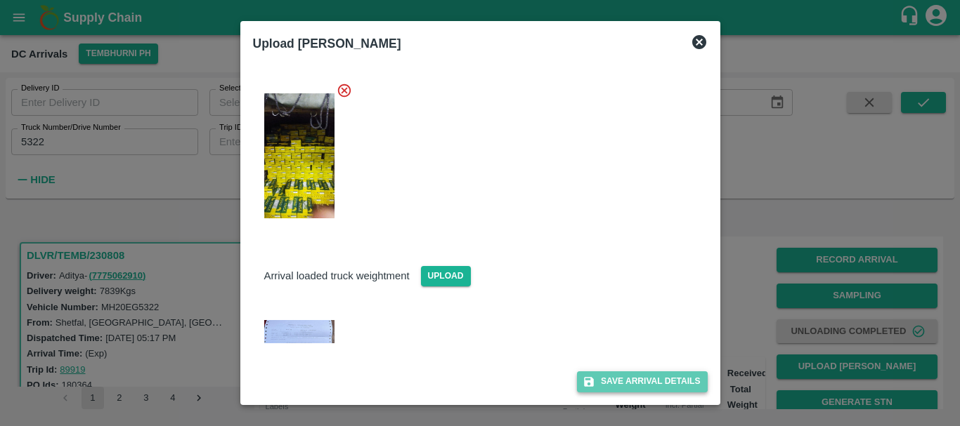
click at [643, 376] on button "Save Arrival Details" at bounding box center [642, 382] width 130 height 20
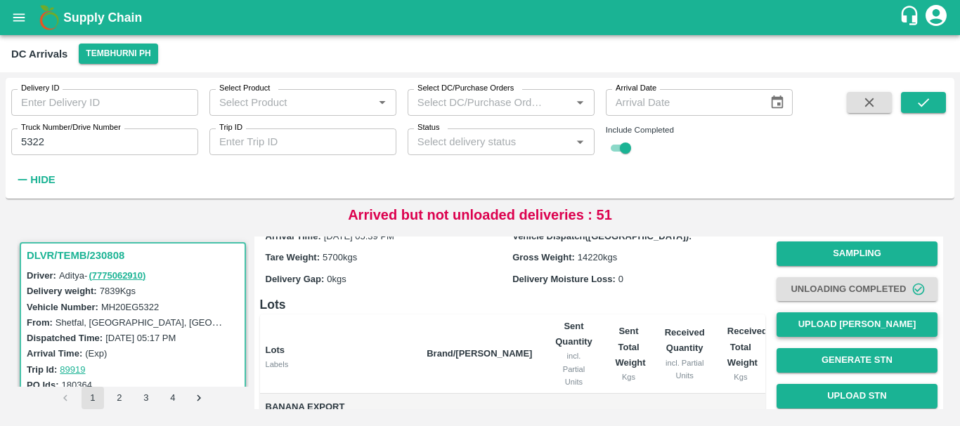
scroll to position [44, 0]
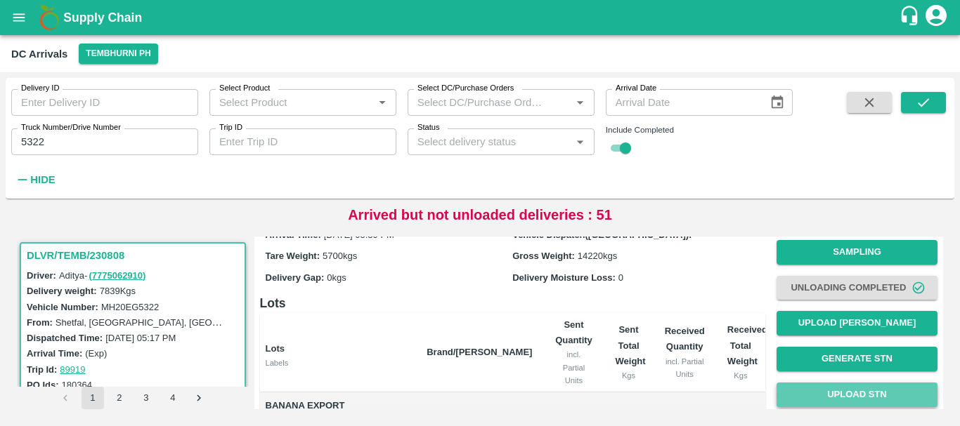
click at [820, 402] on button "Upload STN" at bounding box center [856, 395] width 161 height 25
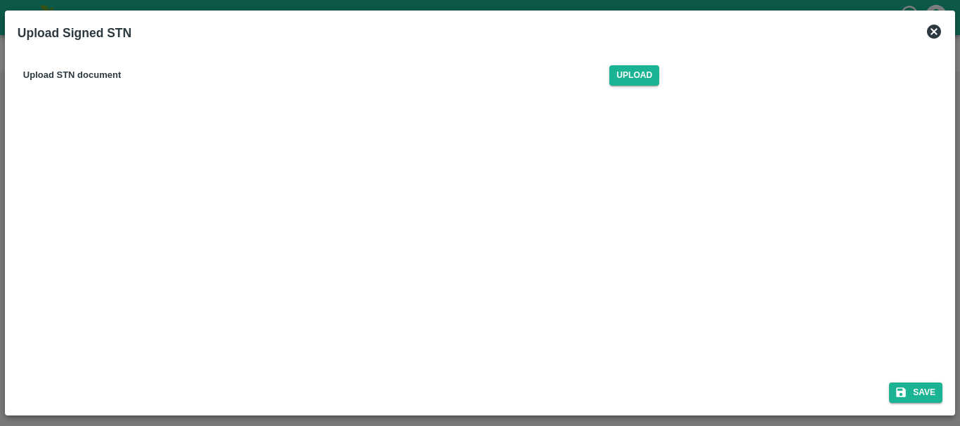
click at [927, 30] on icon at bounding box center [933, 31] width 17 height 17
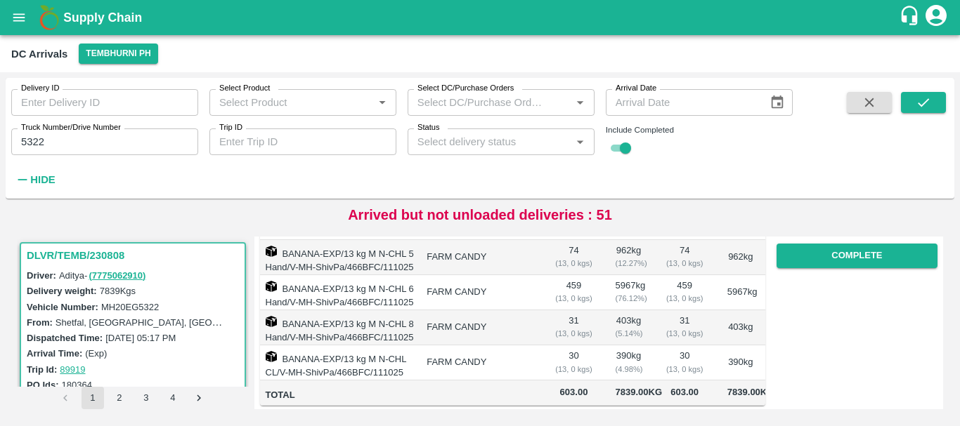
scroll to position [253, 0]
click at [844, 256] on button "Complete" at bounding box center [856, 256] width 161 height 25
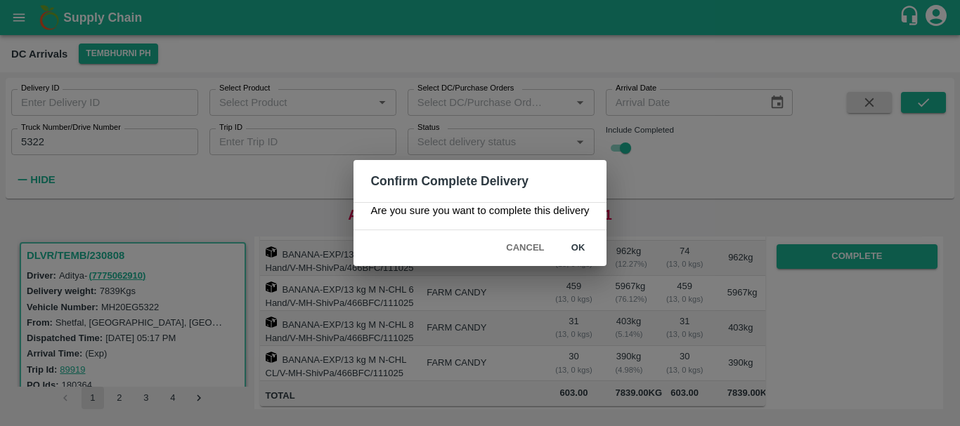
click at [573, 254] on button "ok" at bounding box center [578, 248] width 45 height 25
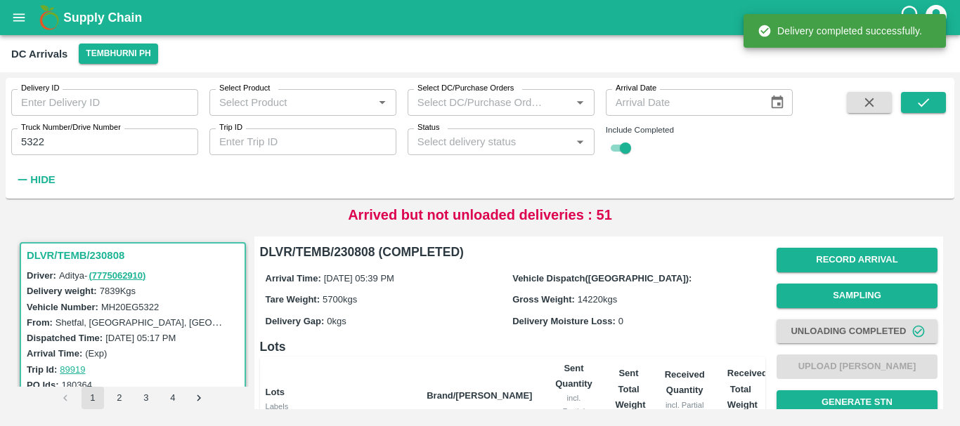
scroll to position [332, 0]
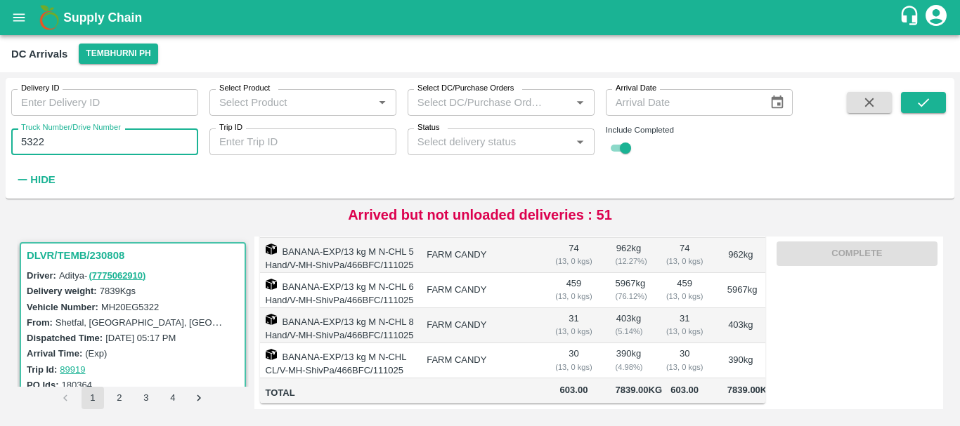
click at [148, 129] on input "5322" at bounding box center [104, 142] width 187 height 27
type input "5"
type input "3419"
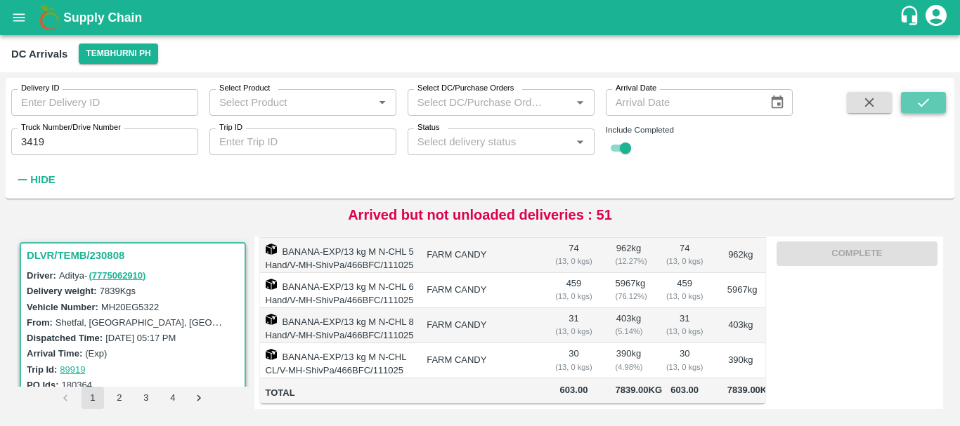
click at [912, 95] on button "submit" at bounding box center [923, 102] width 45 height 21
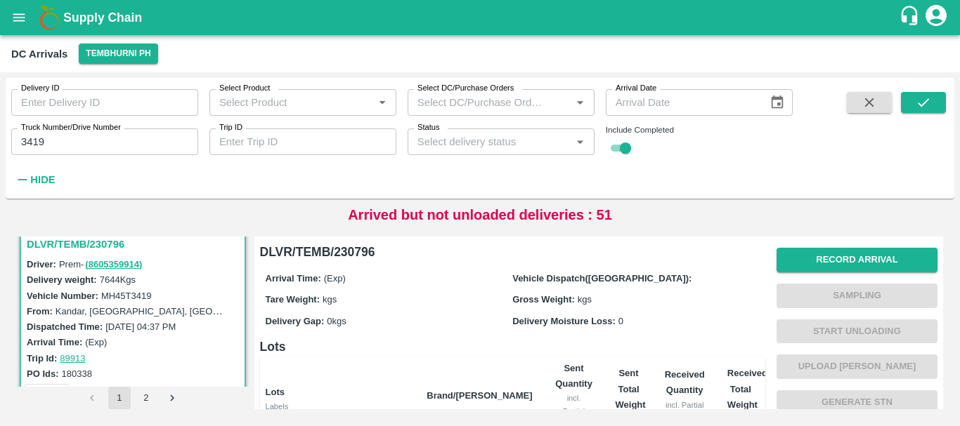
click at [574, 422] on div "Delivery ID Delivery ID Select Product Select Product   * Select DC/Purchase Or…" at bounding box center [480, 249] width 960 height 354
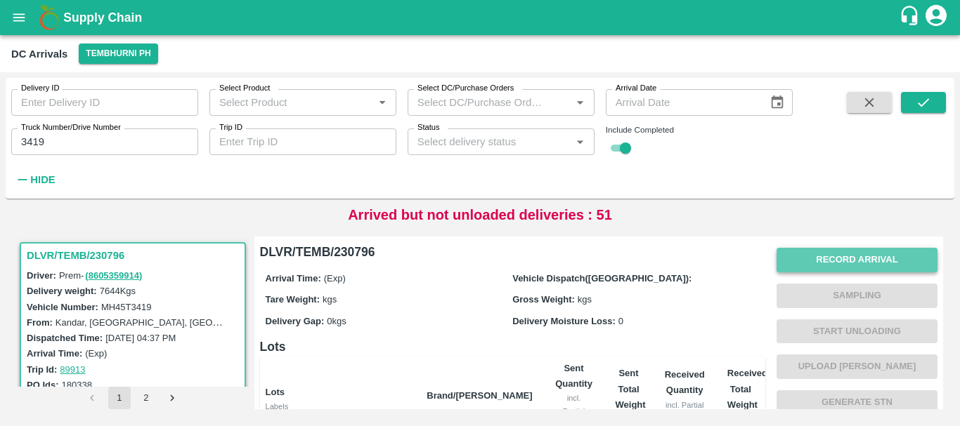
click at [845, 248] on button "Record Arrival" at bounding box center [856, 260] width 161 height 25
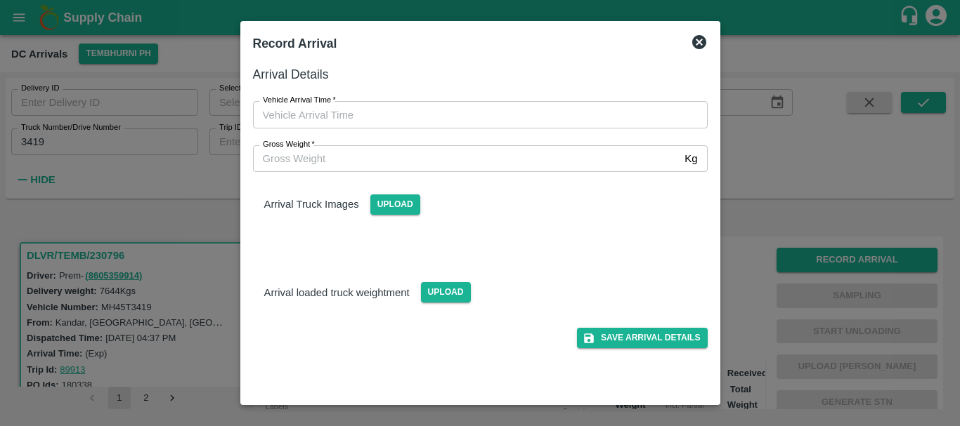
type input "DD/MM/YYYY hh:mm aa"
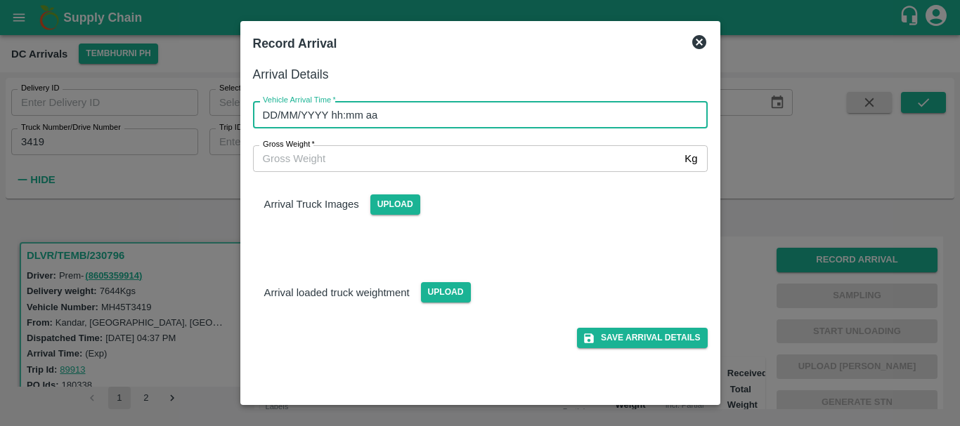
click at [479, 106] on input "DD/MM/YYYY hh:mm aa" at bounding box center [475, 114] width 445 height 27
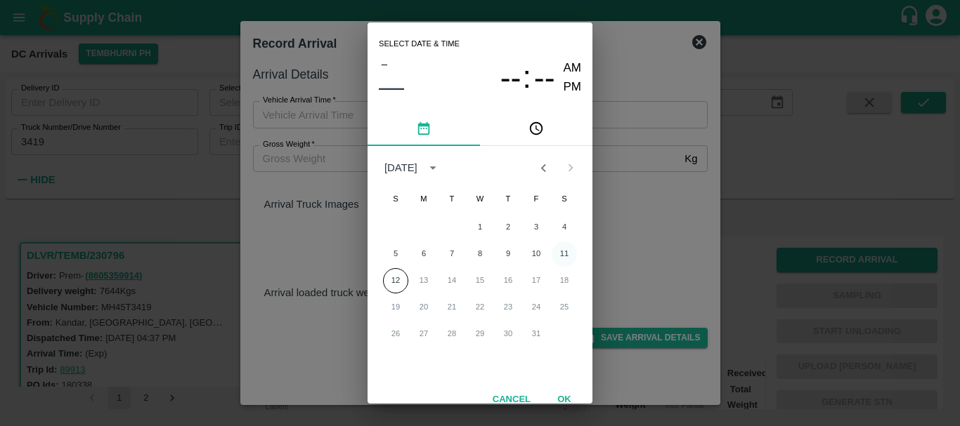
click at [564, 249] on button "11" at bounding box center [563, 254] width 25 height 25
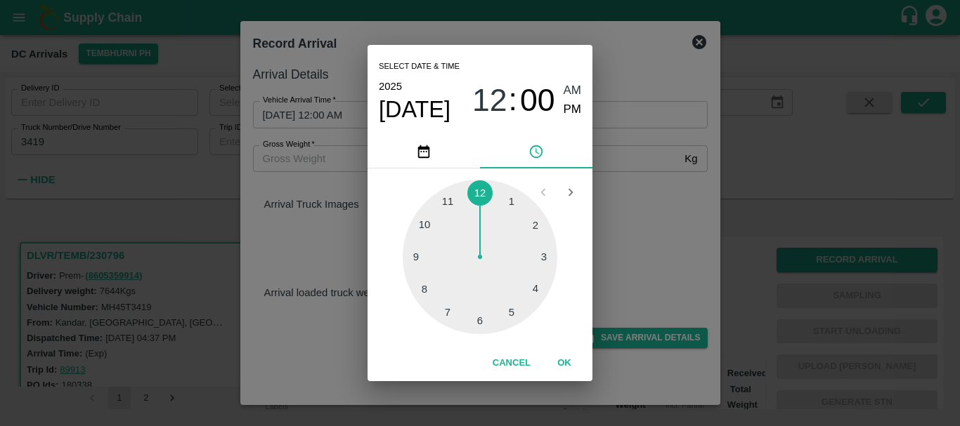
click at [519, 317] on div at bounding box center [480, 257] width 155 height 155
click at [420, 227] on div at bounding box center [480, 257] width 155 height 155
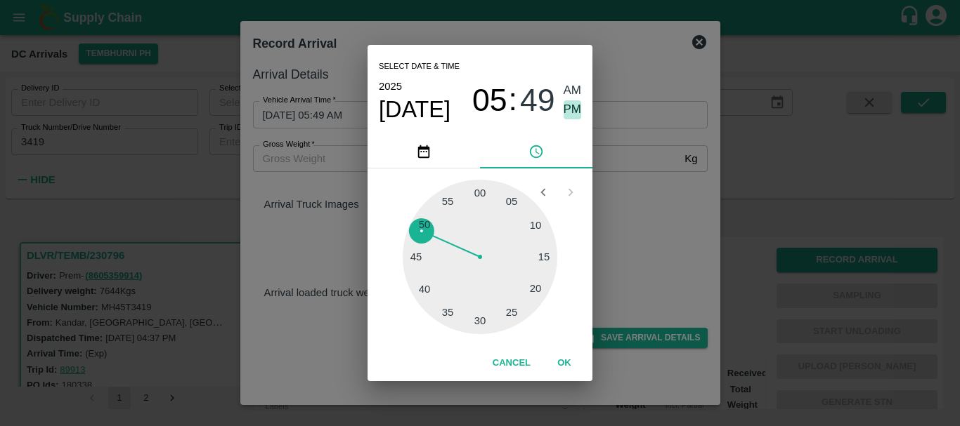
click at [568, 108] on span "PM" at bounding box center [572, 109] width 18 height 19
click at [426, 223] on div at bounding box center [480, 257] width 155 height 155
type input "[DATE] 05:50 PM"
click at [603, 213] on div "Select date & time [DATE] 05 : 50 AM PM 05 10 15 20 25 30 35 40 45 50 55 00 Can…" at bounding box center [480, 213] width 960 height 426
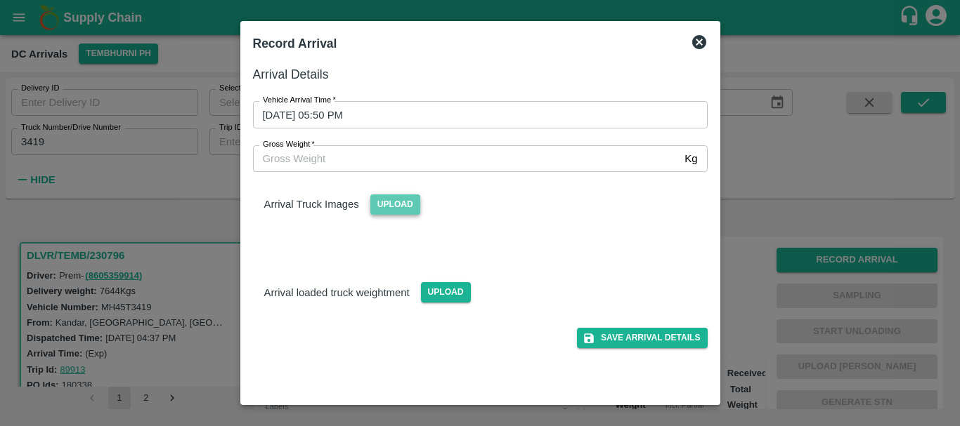
click at [402, 211] on span "Upload" at bounding box center [395, 205] width 50 height 20
click at [0, 0] on input "Upload" at bounding box center [0, 0] width 0 height 0
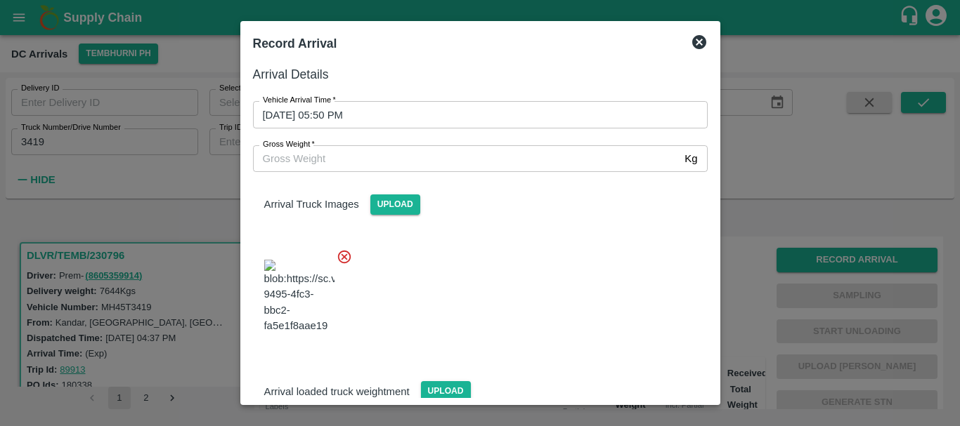
scroll to position [12, 0]
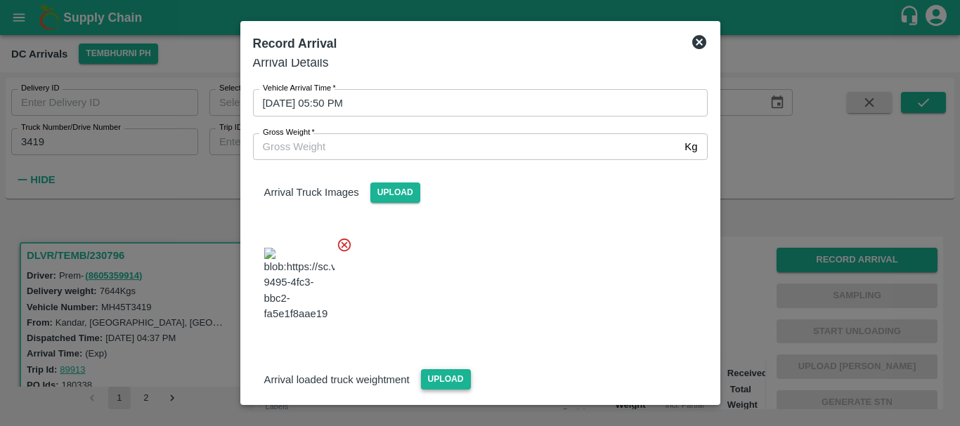
click at [447, 370] on span "Upload" at bounding box center [446, 380] width 50 height 20
click at [0, 0] on input "Upload" at bounding box center [0, 0] width 0 height 0
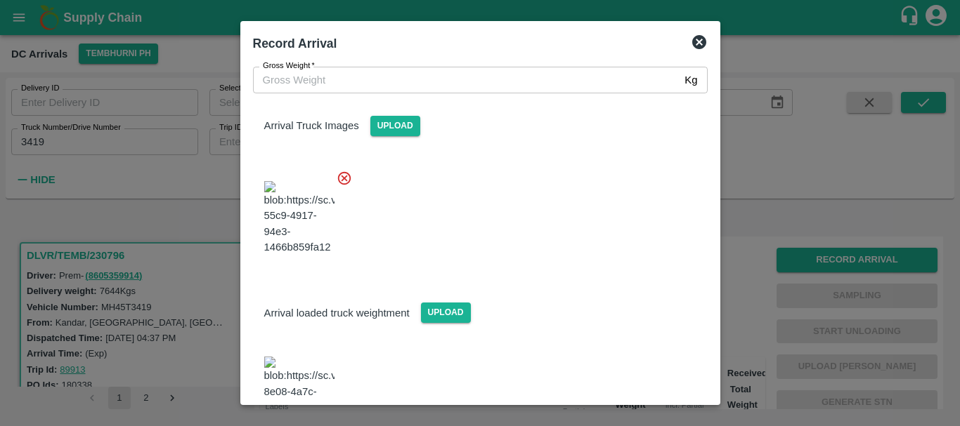
click at [290, 357] on img at bounding box center [299, 394] width 70 height 74
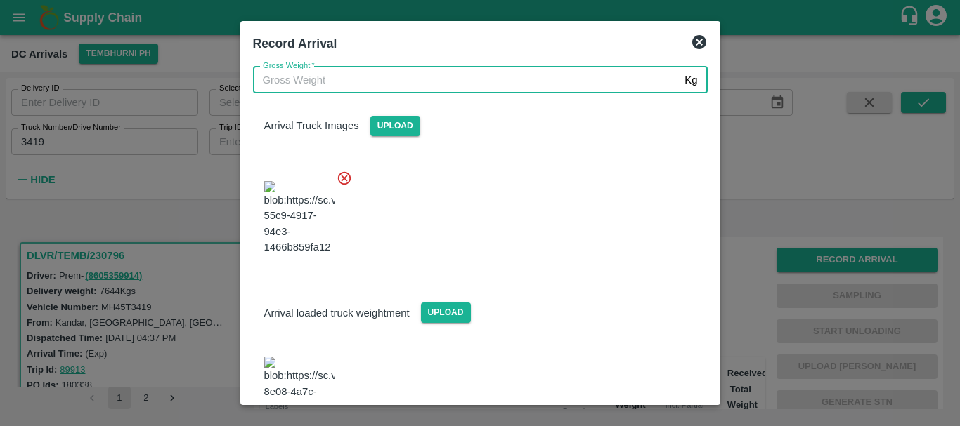
click at [378, 86] on input "Gross Weight   *" at bounding box center [466, 80] width 426 height 27
type input "12960"
click at [554, 194] on div at bounding box center [475, 214] width 466 height 110
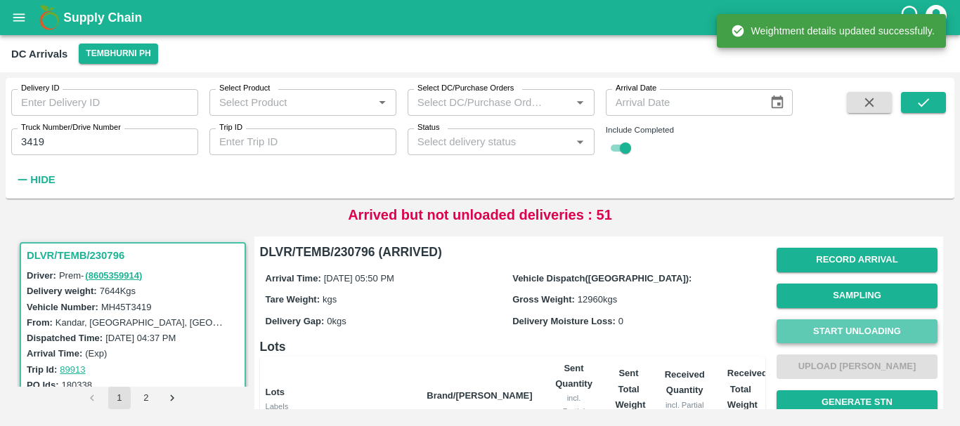
click at [829, 337] on button "Start Unloading" at bounding box center [856, 332] width 161 height 25
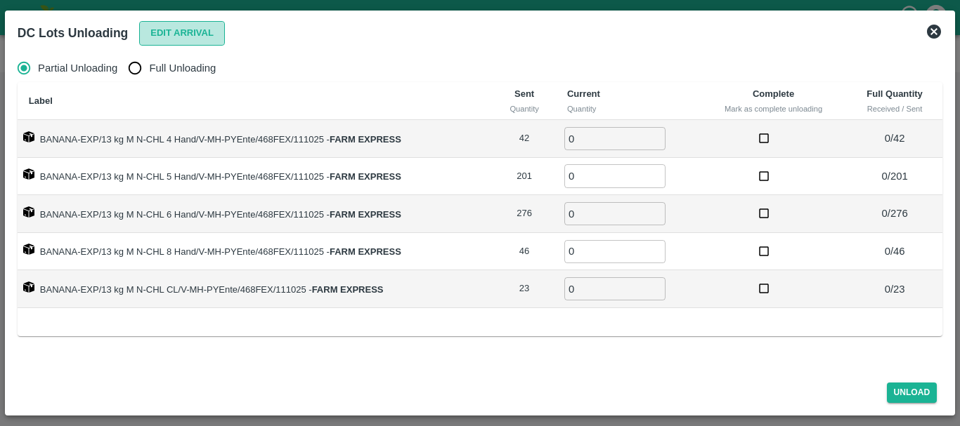
click at [171, 22] on button "Edit Arrival" at bounding box center [182, 33] width 86 height 25
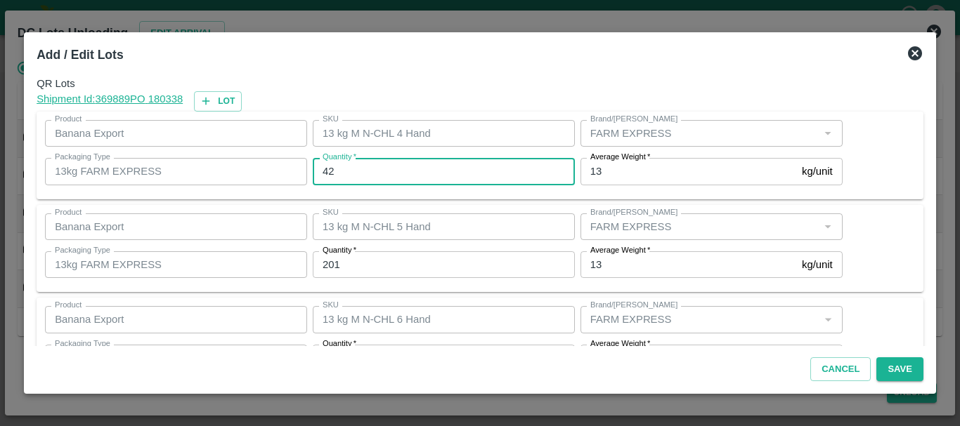
click at [372, 170] on input "42" at bounding box center [444, 171] width 262 height 27
type input "4"
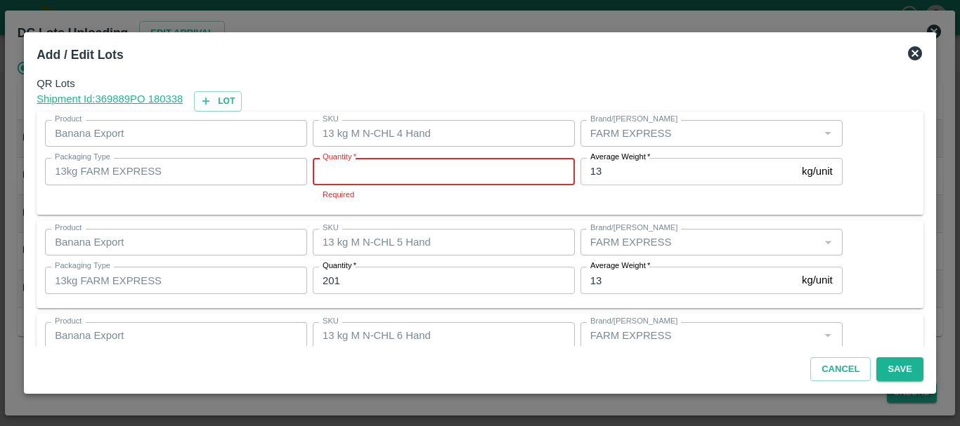
click at [372, 170] on input "Quantity   *" at bounding box center [444, 171] width 262 height 27
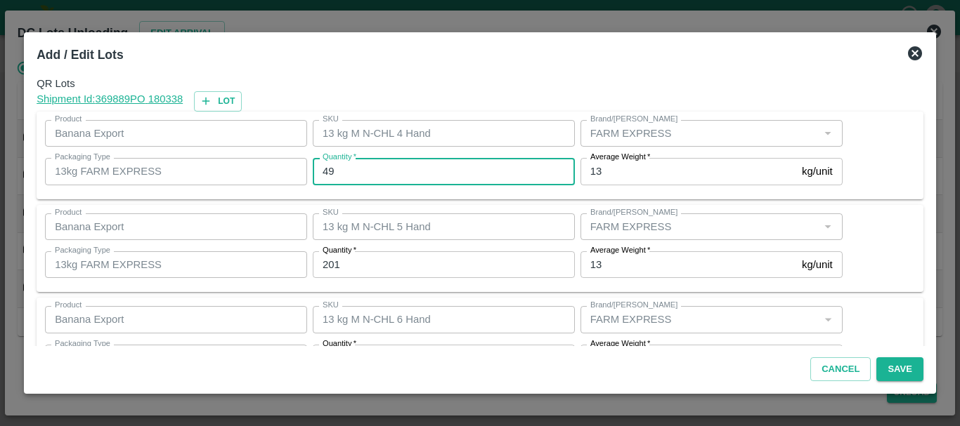
type input "49"
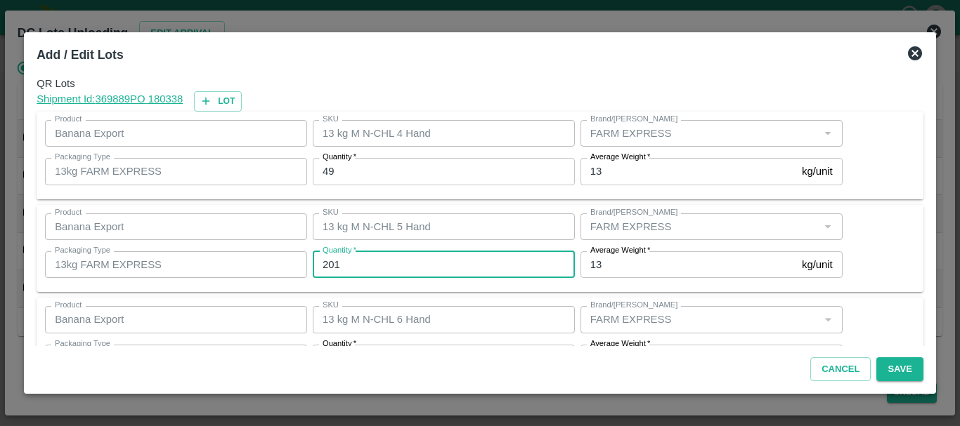
click at [360, 257] on input "201" at bounding box center [444, 264] width 262 height 27
type input "206"
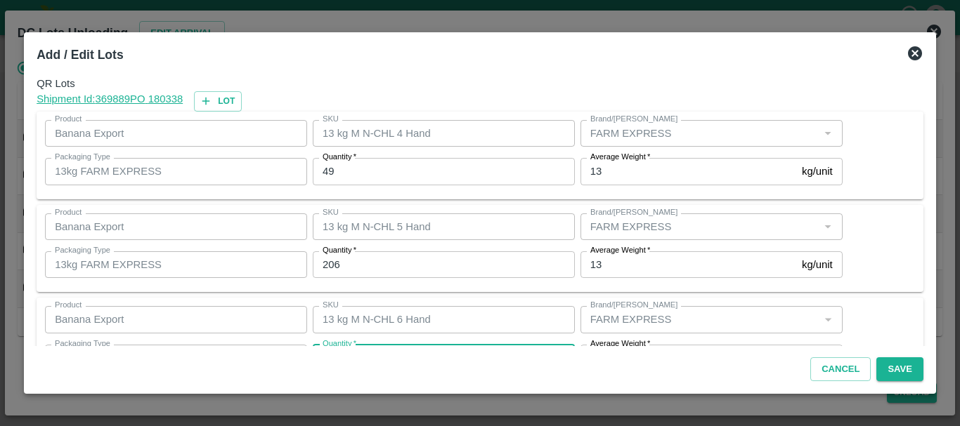
scroll to position [25, 0]
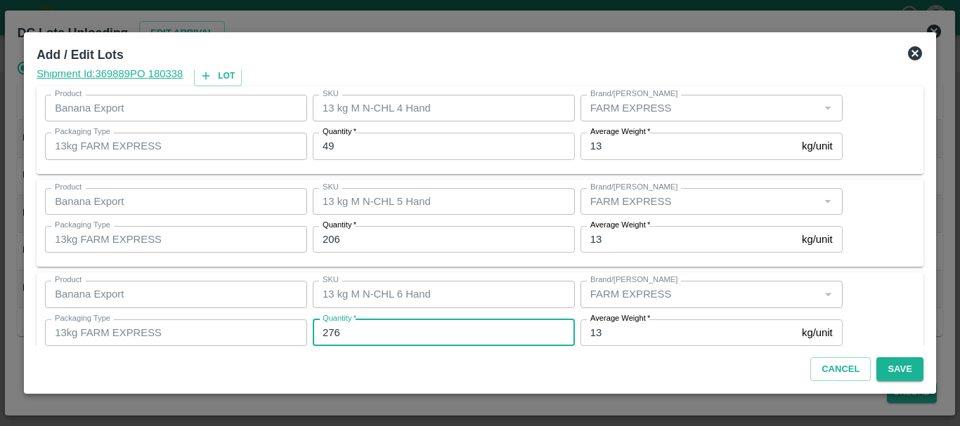
click at [362, 322] on input "276" at bounding box center [444, 333] width 262 height 27
type input "263"
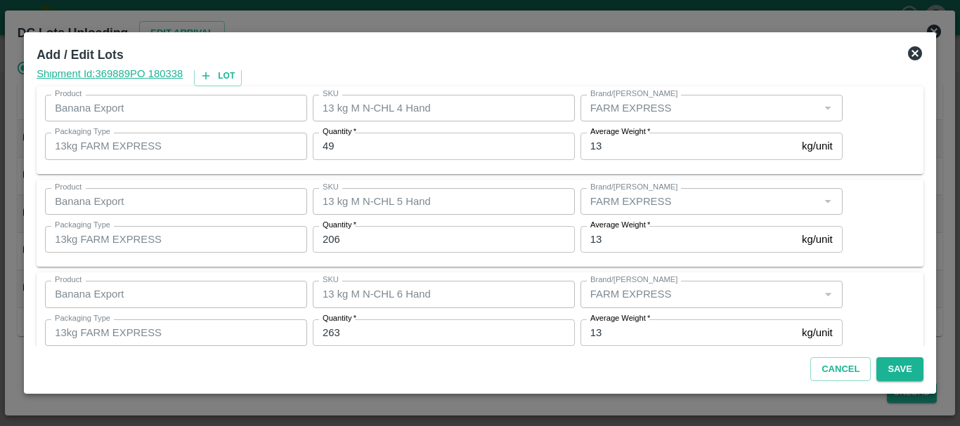
scroll to position [237, 0]
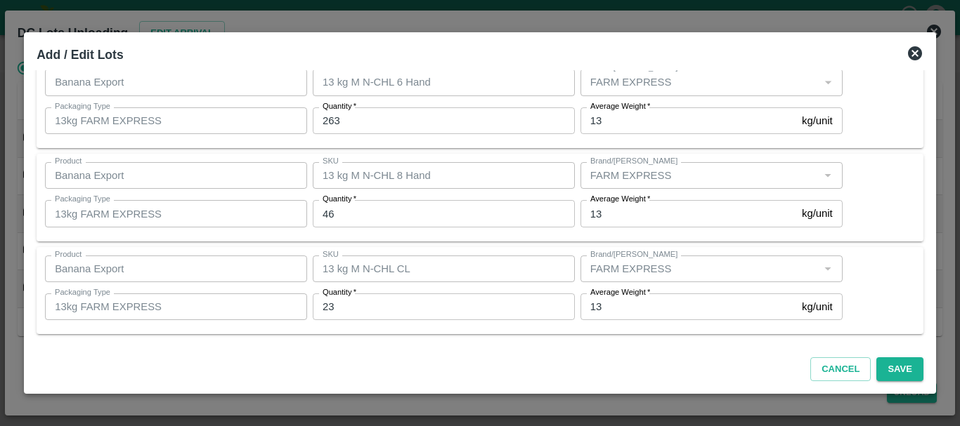
click at [370, 230] on div "Quantity   * 46 Quantity" at bounding box center [441, 214] width 268 height 38
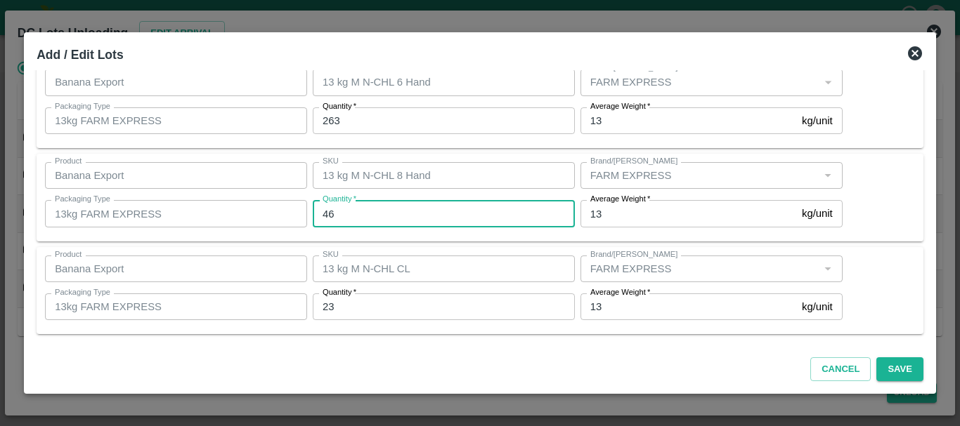
click at [358, 214] on input "46" at bounding box center [444, 213] width 262 height 27
type input "4"
type input "52"
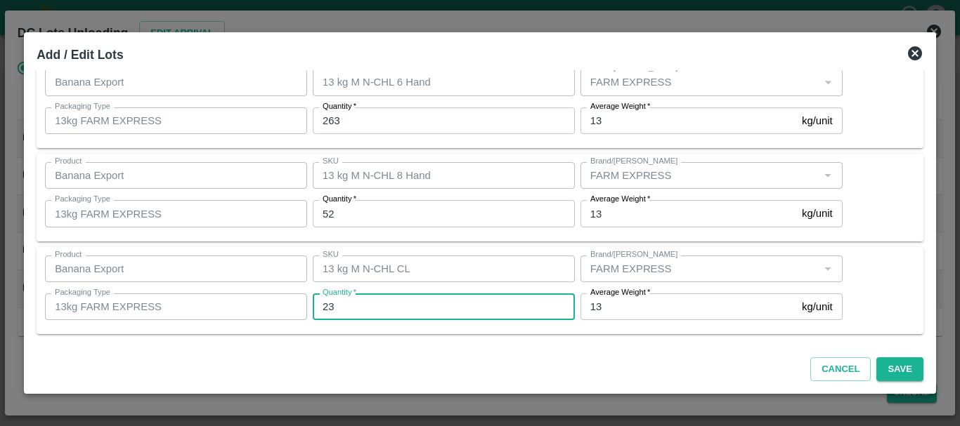
click at [357, 303] on input "23" at bounding box center [444, 307] width 262 height 27
type input "2"
type input "18"
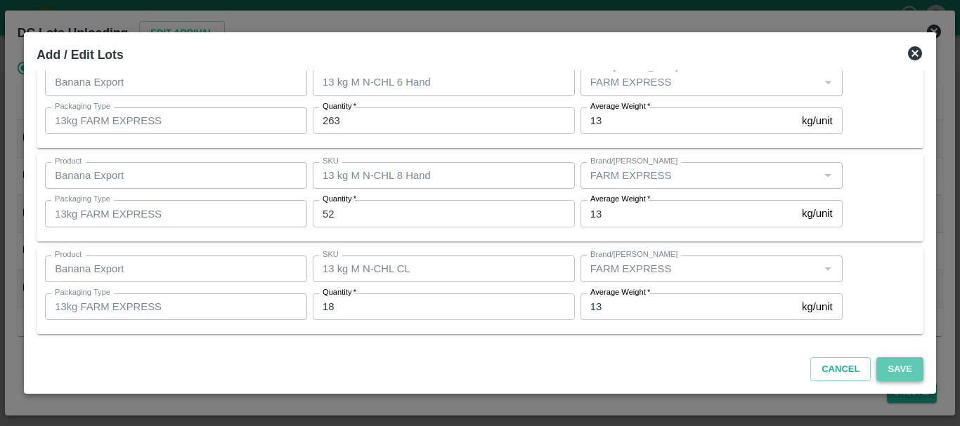
click at [902, 367] on button "Save" at bounding box center [899, 370] width 46 height 25
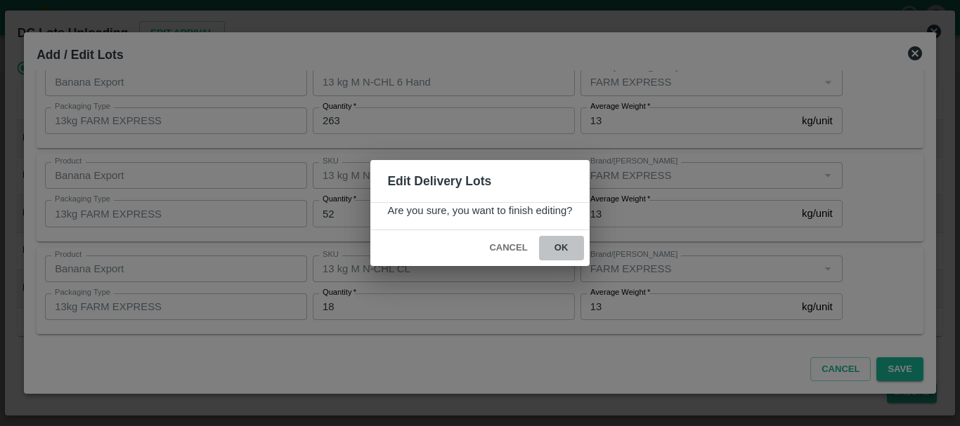
click at [572, 256] on button "ok" at bounding box center [561, 248] width 45 height 25
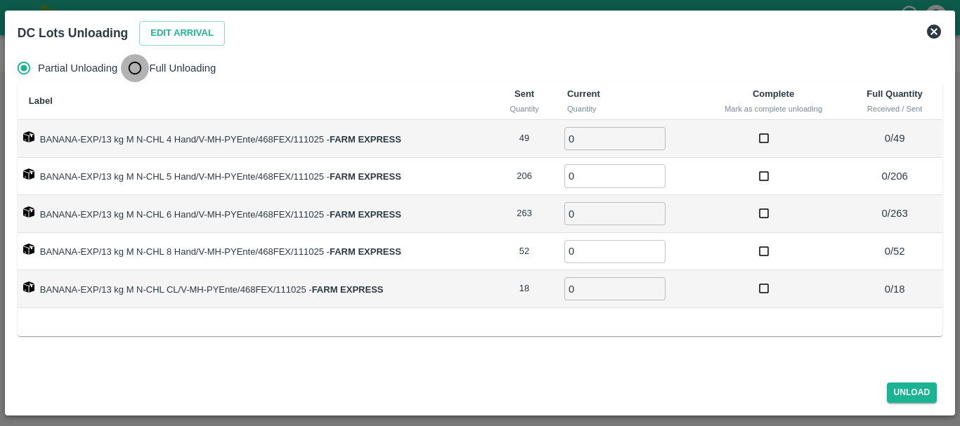
click at [140, 63] on input "Full Unloading" at bounding box center [135, 68] width 28 height 28
radio input "true"
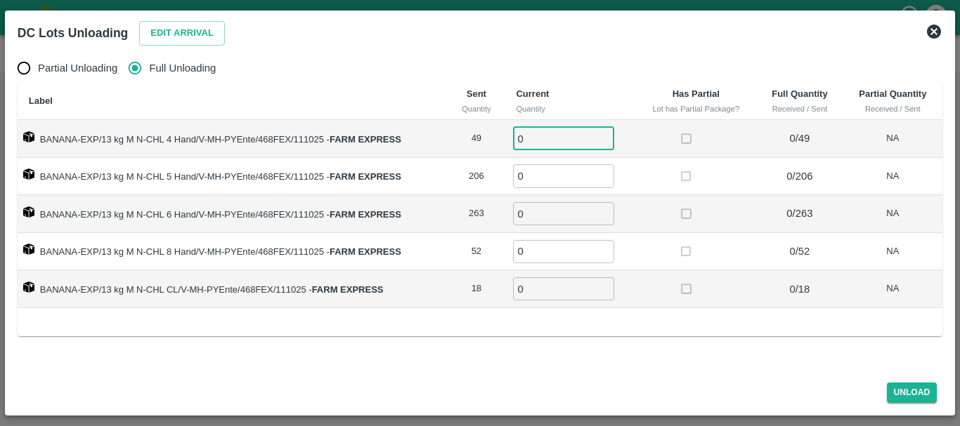
click at [537, 137] on input "0" at bounding box center [563, 138] width 101 height 23
type input "049"
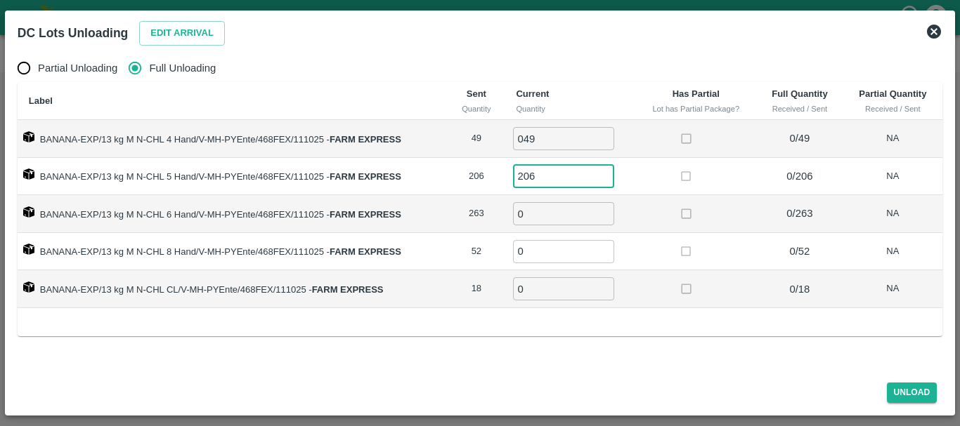
type input "206"
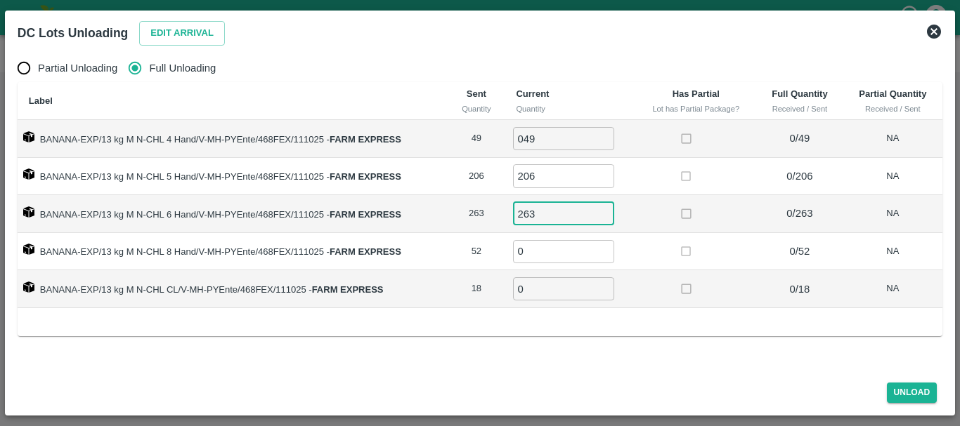
type input "263"
type input "52"
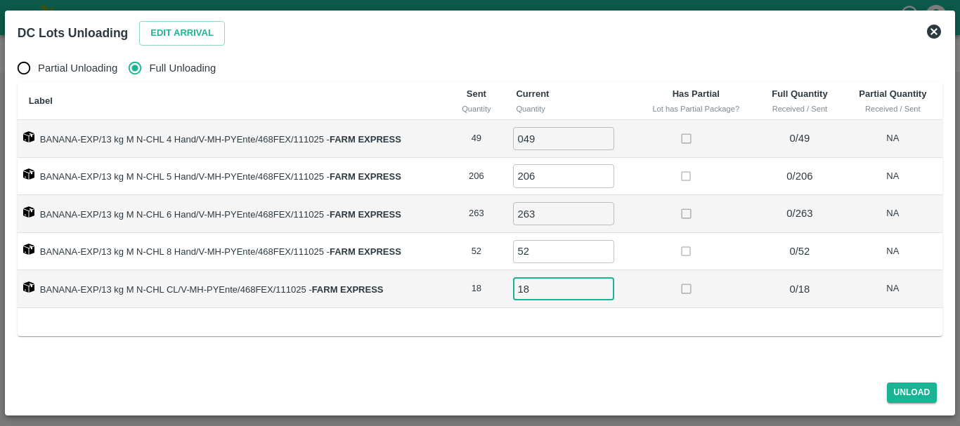
type input "18"
click at [660, 188] on td at bounding box center [695, 177] width 121 height 38
click at [909, 396] on button "Unload" at bounding box center [912, 393] width 51 height 20
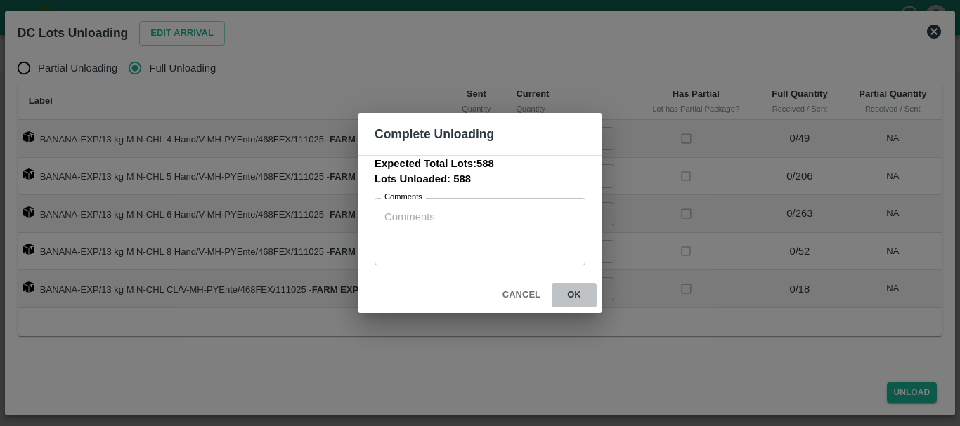
click at [573, 286] on button "ok" at bounding box center [573, 295] width 45 height 25
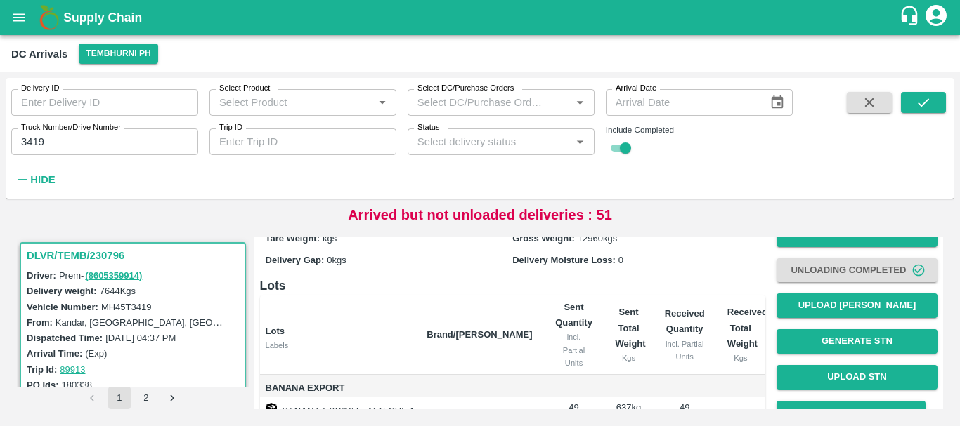
scroll to position [0, 0]
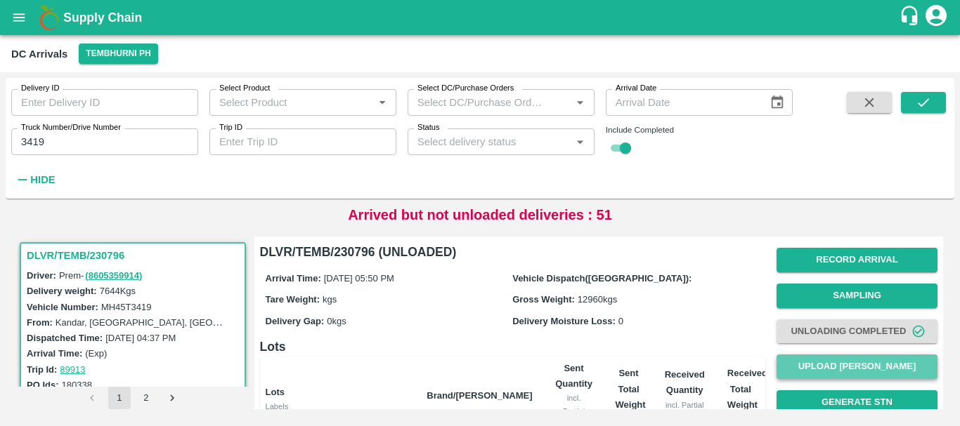
click at [806, 359] on button "Upload [PERSON_NAME]" at bounding box center [856, 367] width 161 height 25
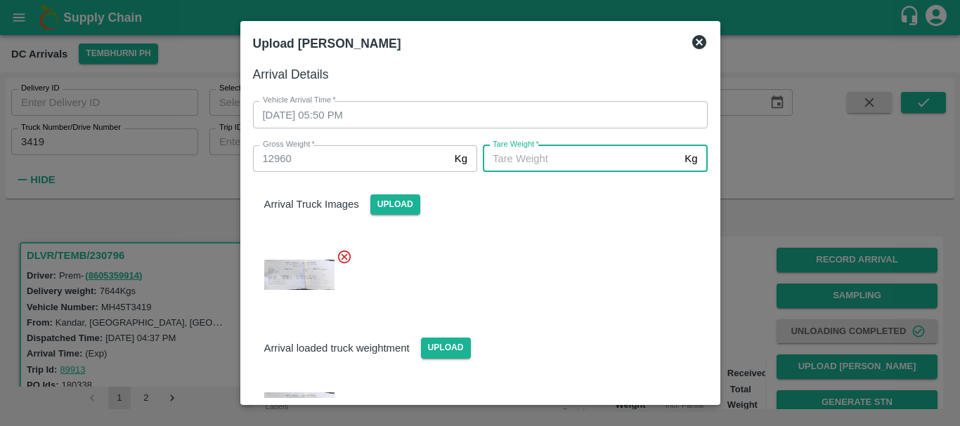
click at [535, 157] on input "[PERSON_NAME]   *" at bounding box center [581, 158] width 196 height 27
type input "4660"
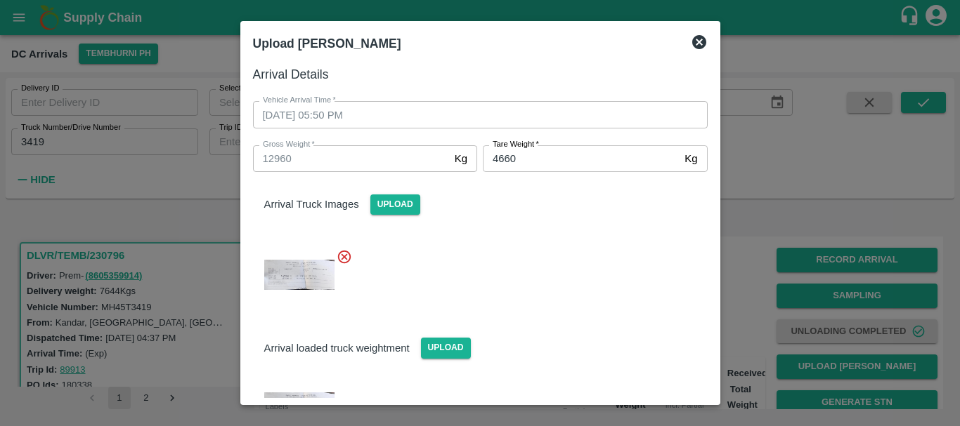
click at [556, 281] on div at bounding box center [475, 270] width 466 height 67
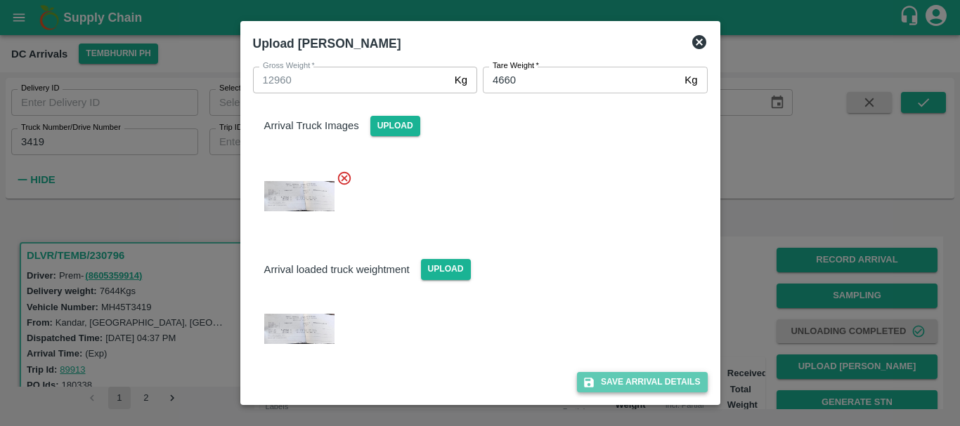
click at [619, 381] on button "Save Arrival Details" at bounding box center [642, 382] width 130 height 20
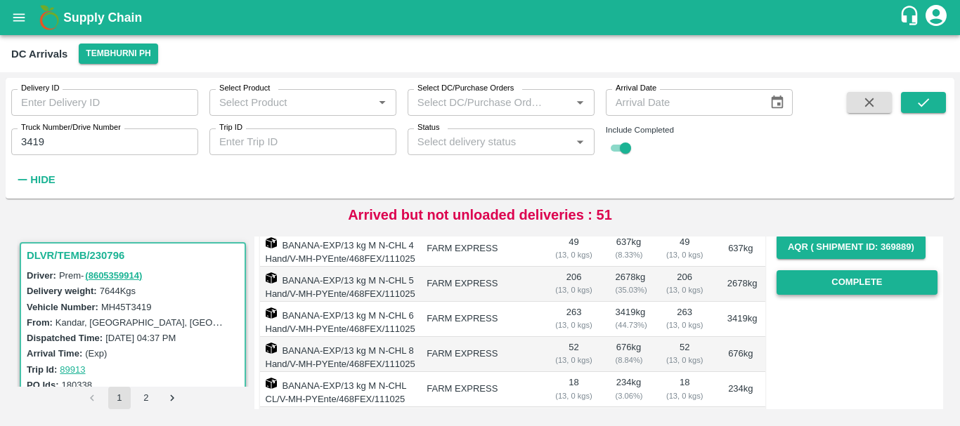
scroll to position [226, 0]
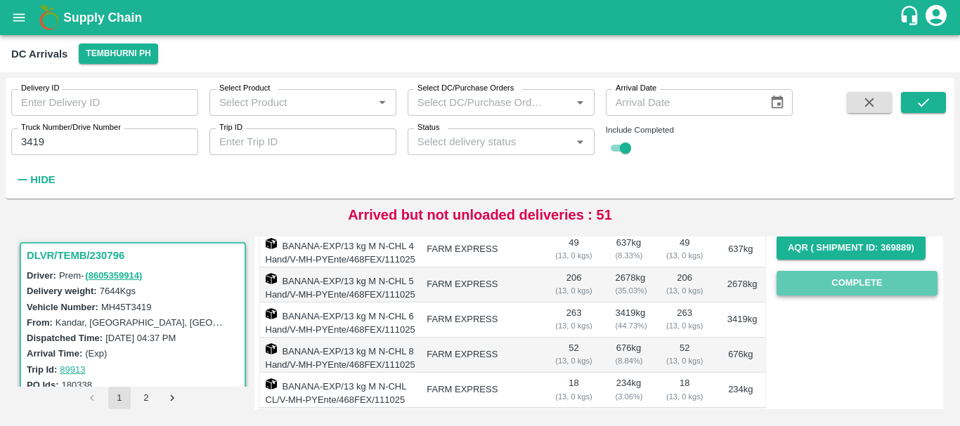
click at [847, 280] on button "Complete" at bounding box center [856, 283] width 161 height 25
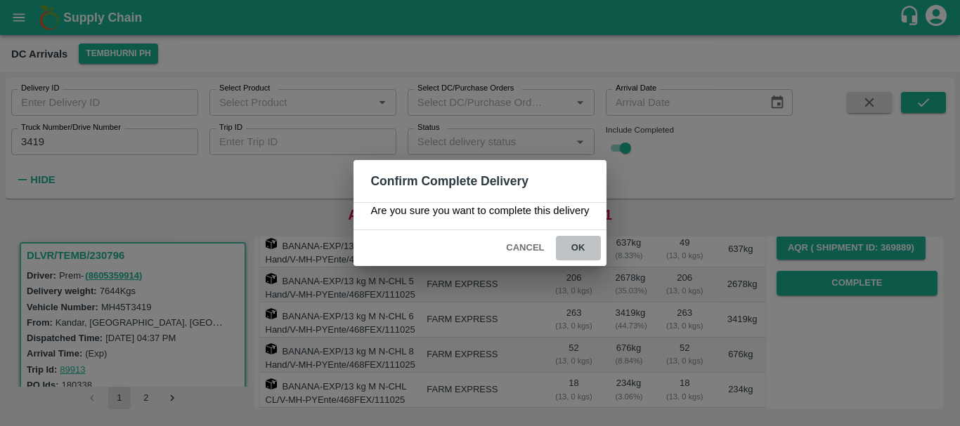
click at [581, 242] on button "ok" at bounding box center [578, 248] width 45 height 25
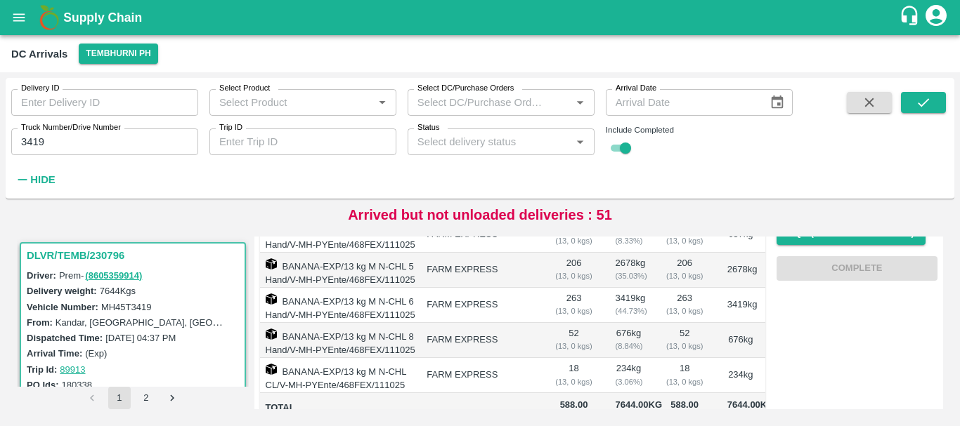
scroll to position [239, 0]
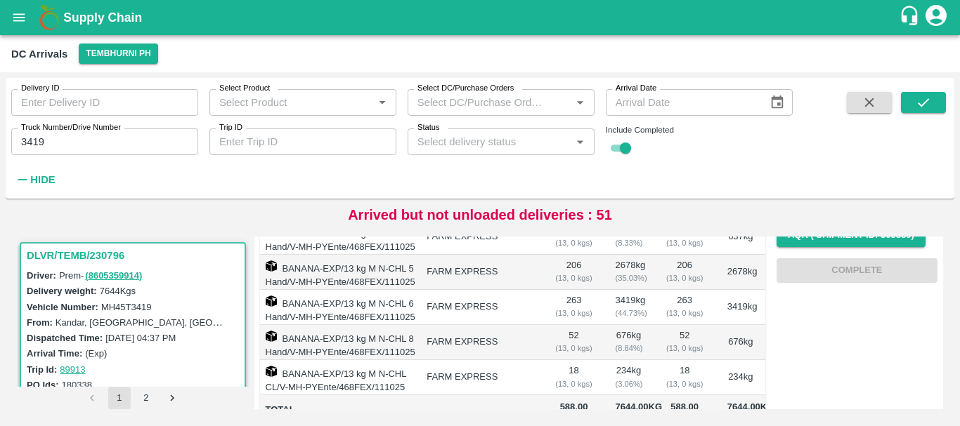
click at [674, 320] on div "( 13, 0 kgs)" at bounding box center [685, 313] width 40 height 13
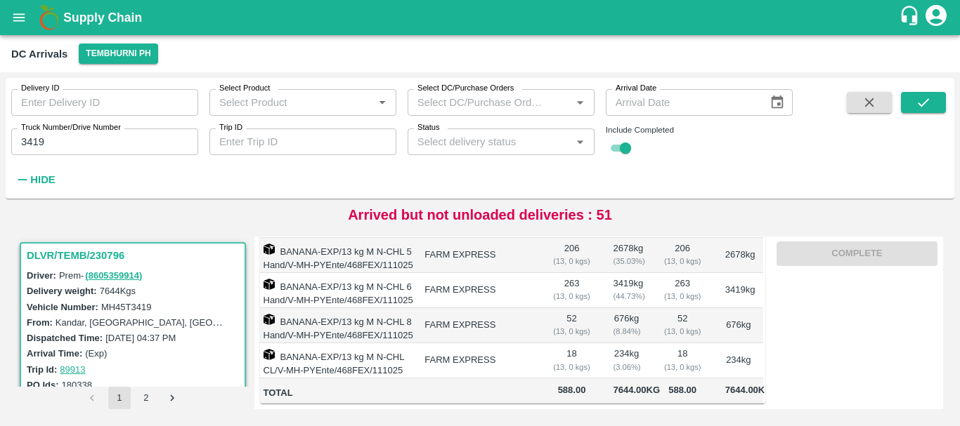
scroll to position [0, 0]
click at [76, 143] on input "3419" at bounding box center [104, 142] width 187 height 27
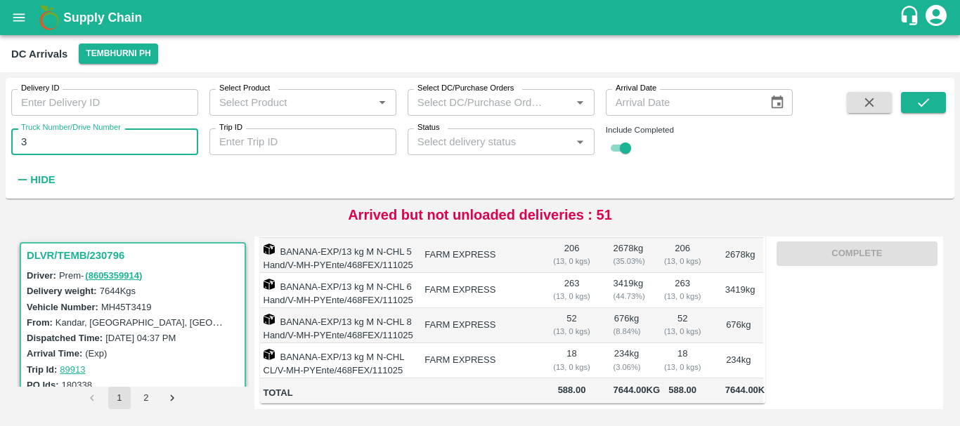
type input "3"
type input "7963"
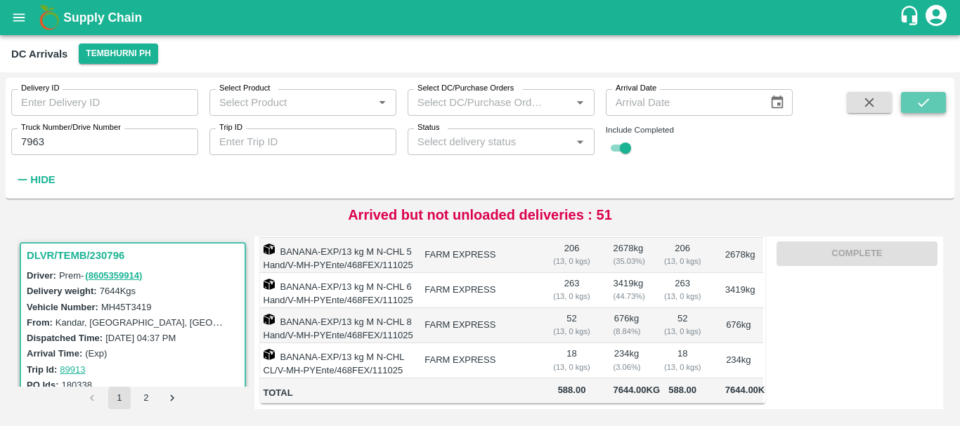
click at [915, 95] on icon "submit" at bounding box center [922, 102] width 15 height 15
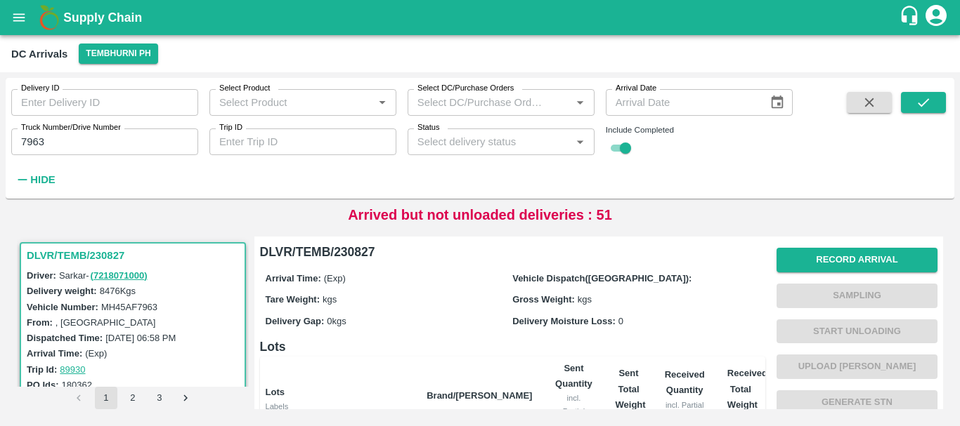
scroll to position [332, 0]
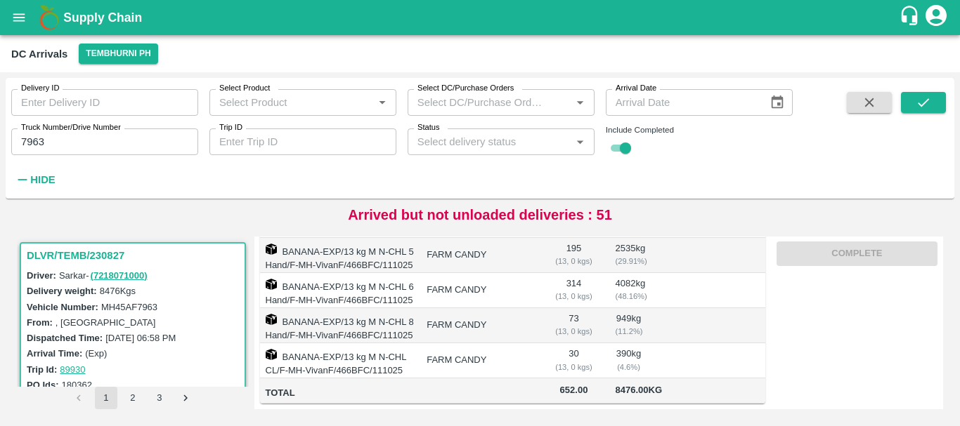
click at [537, 391] on td at bounding box center [479, 391] width 128 height 25
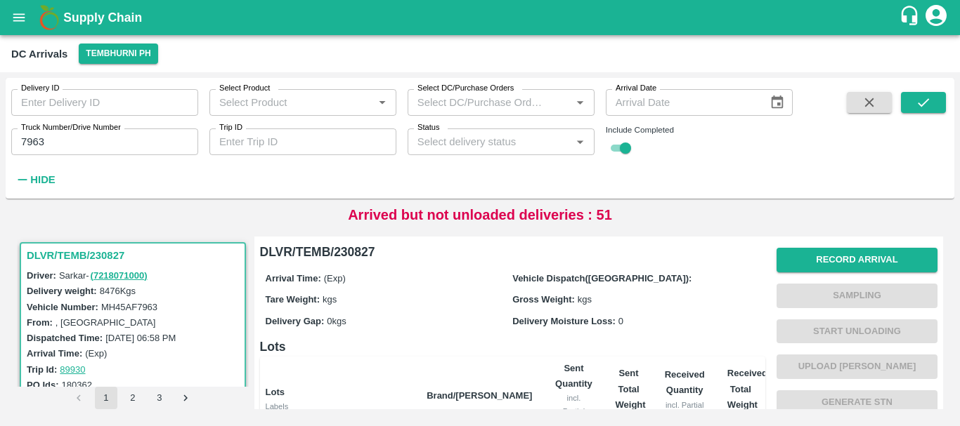
click at [646, 315] on div "Delivery Moisture Loss: 0" at bounding box center [635, 320] width 247 height 15
click at [823, 255] on button "Record Arrival" at bounding box center [856, 260] width 161 height 25
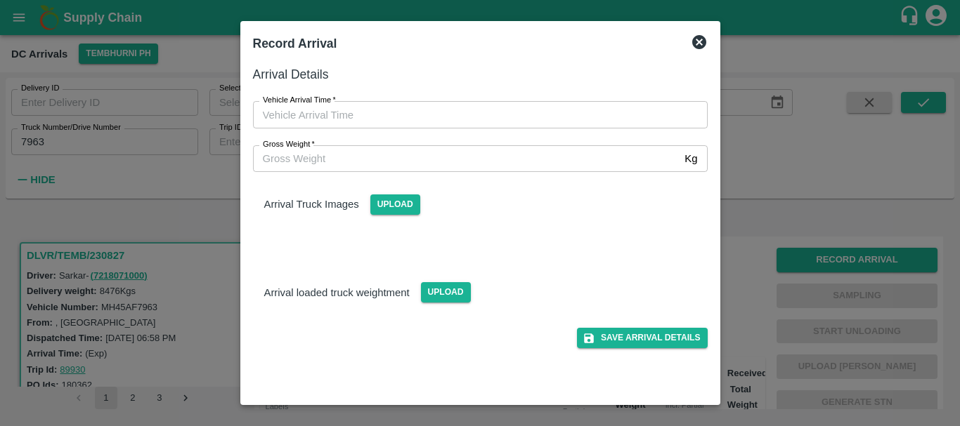
type input "DD/MM/YYYY hh:mm aa"
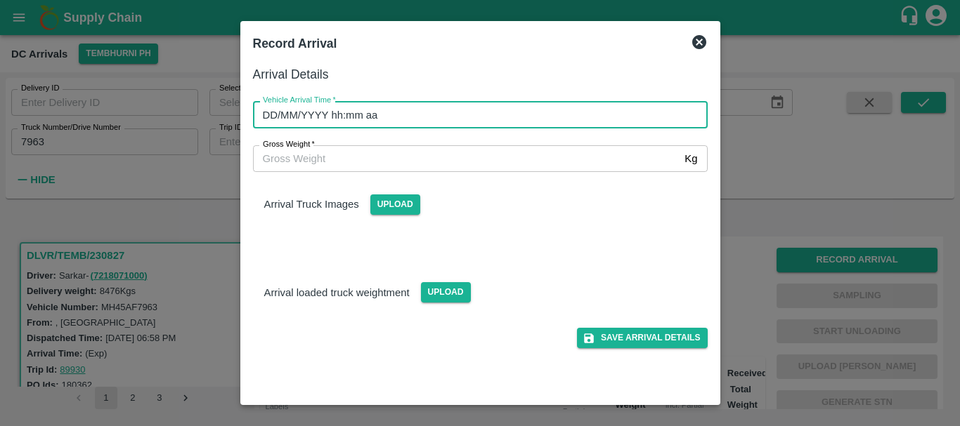
drag, startPoint x: 546, startPoint y: 112, endPoint x: 455, endPoint y: 118, distance: 91.5
click at [455, 118] on input "DD/MM/YYYY hh:mm aa" at bounding box center [475, 114] width 445 height 27
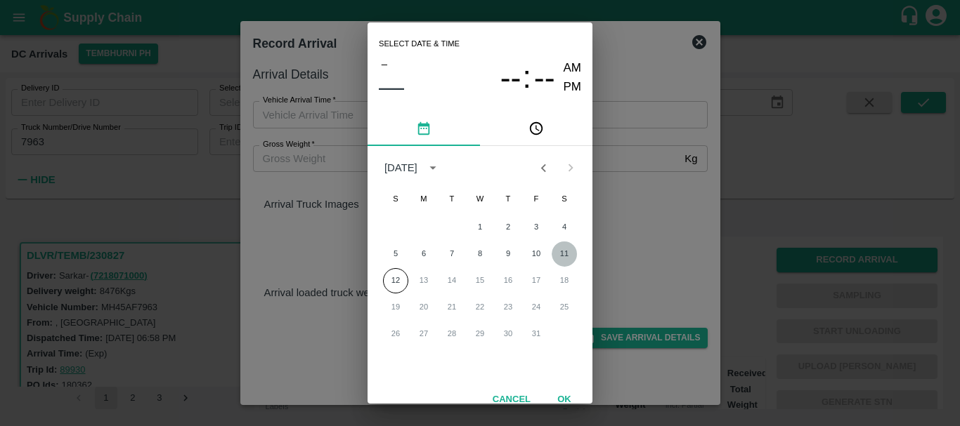
click at [563, 249] on button "11" at bounding box center [563, 254] width 25 height 25
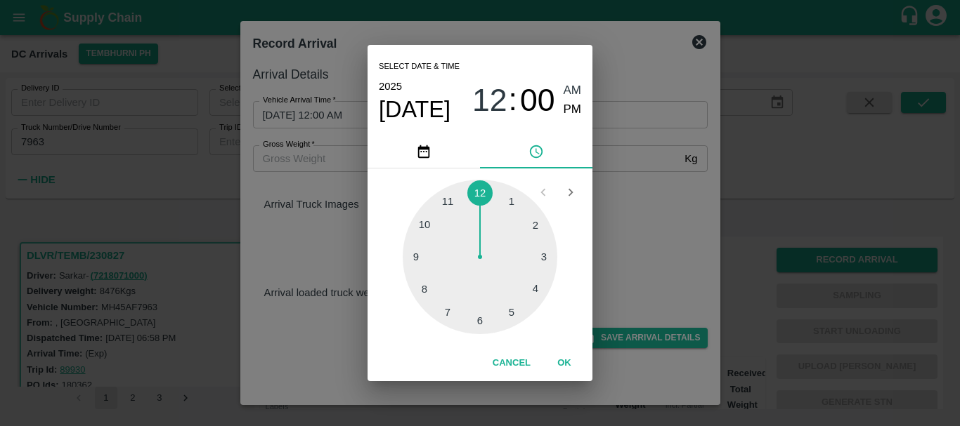
click at [422, 292] on div at bounding box center [480, 257] width 155 height 155
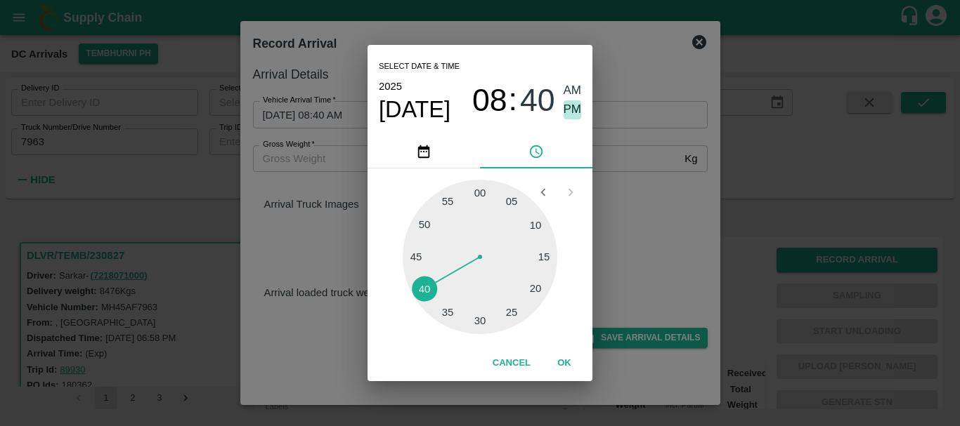
click at [577, 113] on span "PM" at bounding box center [572, 109] width 18 height 19
type input "[DATE] 08:40 PM"
click at [626, 190] on div "Select date & time [DATE] 08 : 40 AM PM 05 10 15 20 25 30 35 40 45 50 55 00 Can…" at bounding box center [480, 213] width 960 height 426
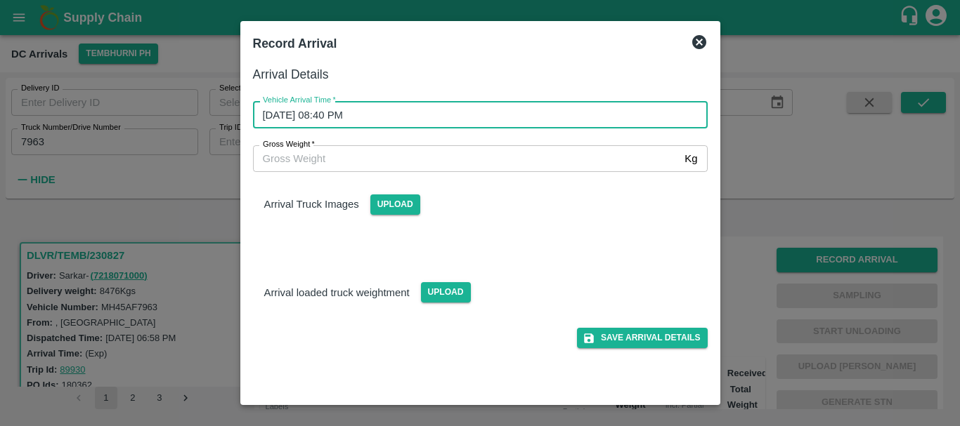
click at [409, 219] on div "Arrival Truck Images Upload" at bounding box center [475, 210] width 466 height 99
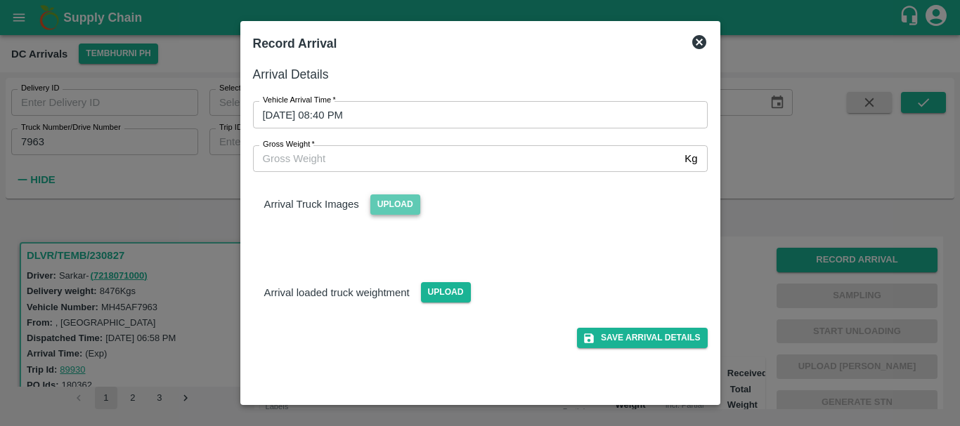
click at [394, 207] on span "Upload" at bounding box center [395, 205] width 50 height 20
click at [0, 0] on input "Upload" at bounding box center [0, 0] width 0 height 0
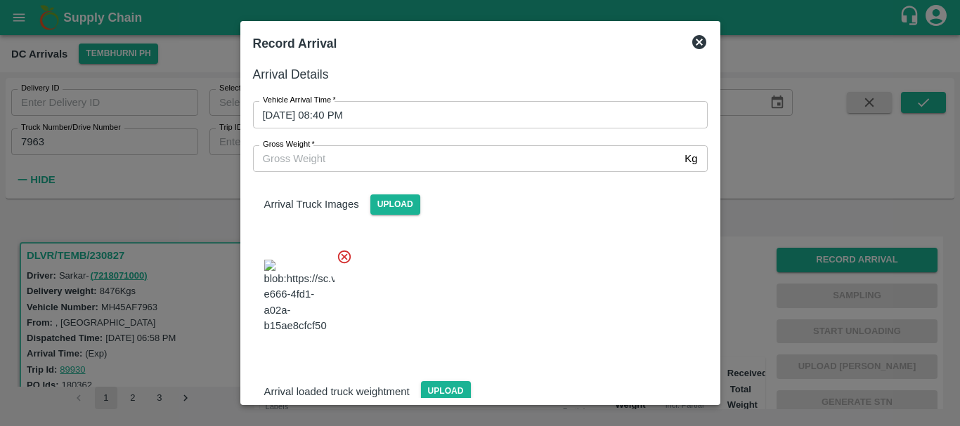
scroll to position [75, 0]
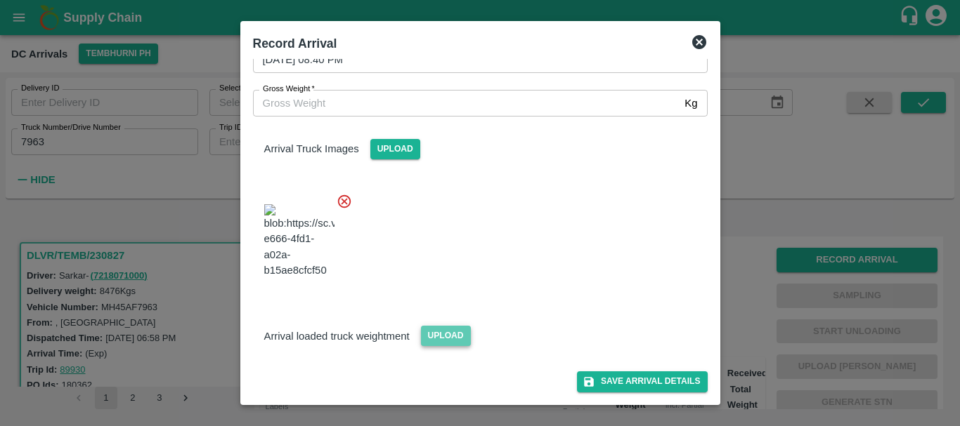
click at [447, 328] on span "Upload" at bounding box center [446, 336] width 50 height 20
click at [0, 0] on input "Upload" at bounding box center [0, 0] width 0 height 0
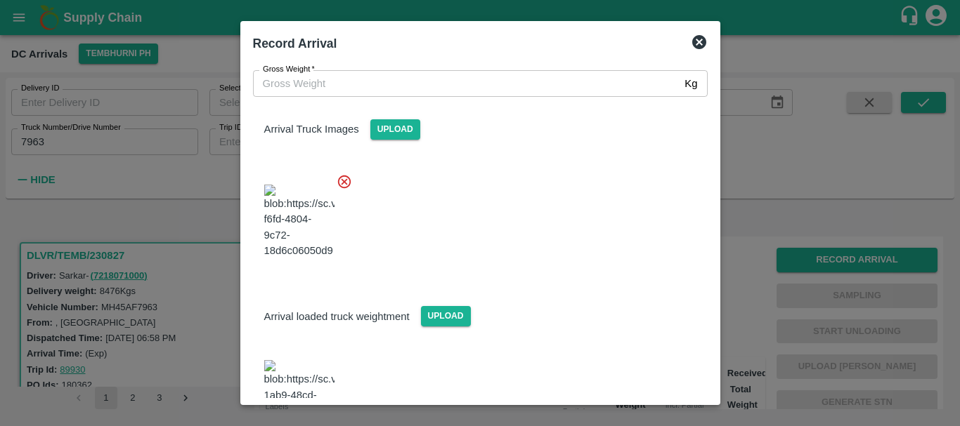
scroll to position [151, 0]
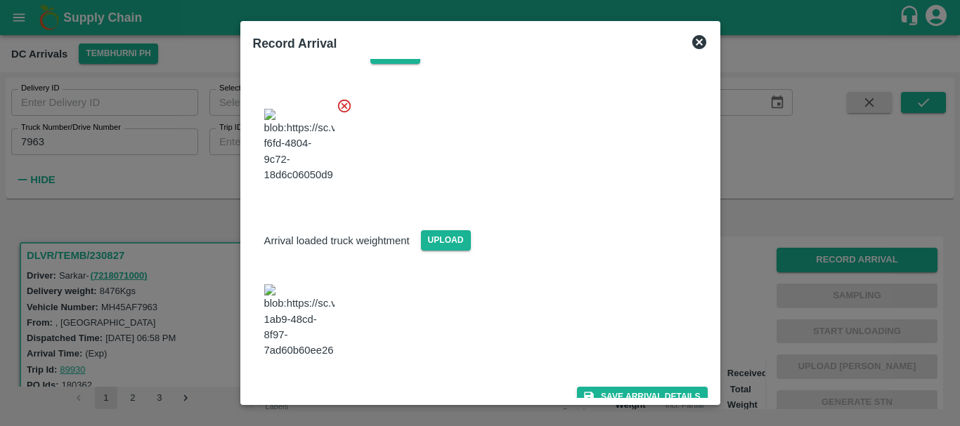
click at [318, 318] on img at bounding box center [299, 322] width 70 height 74
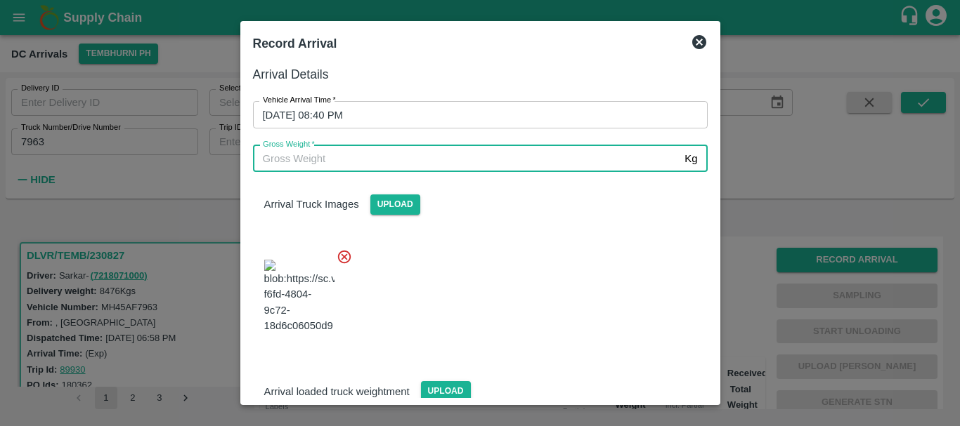
click at [338, 160] on input "Gross Weight   *" at bounding box center [466, 158] width 426 height 27
type input "14875"
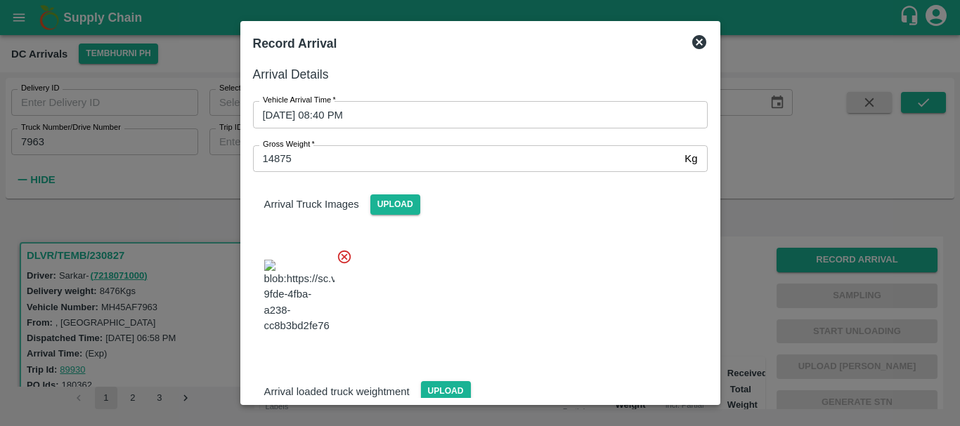
click at [525, 280] on div at bounding box center [475, 292] width 466 height 110
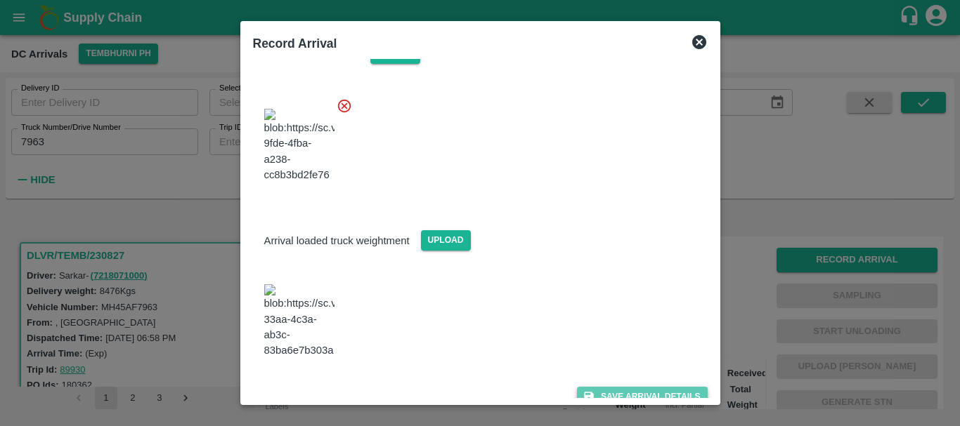
click at [627, 387] on button "Save Arrival Details" at bounding box center [642, 397] width 130 height 20
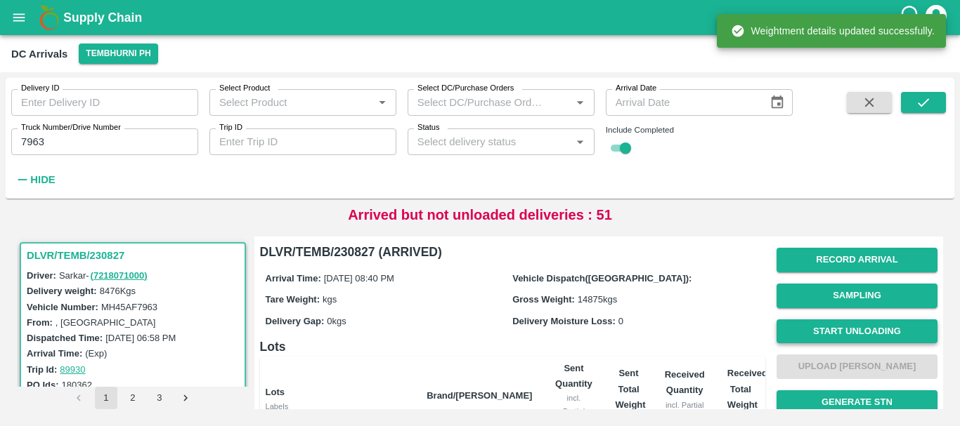
scroll to position [1, 0]
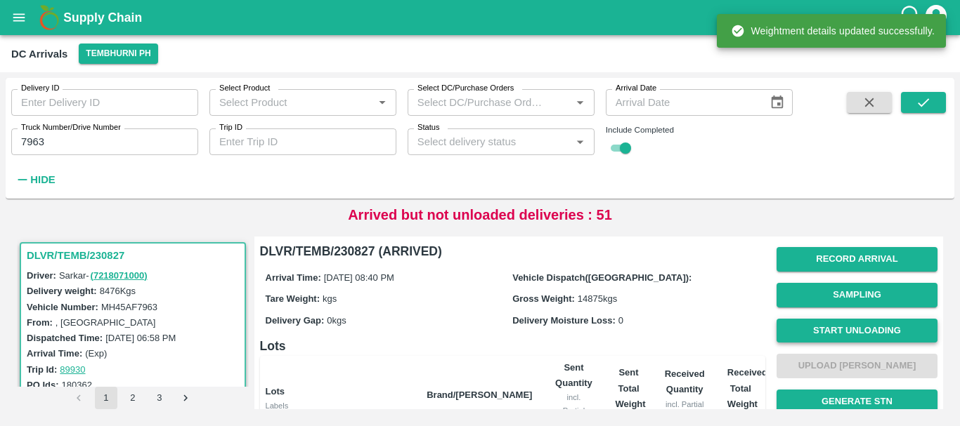
drag, startPoint x: 838, startPoint y: 313, endPoint x: 839, endPoint y: 322, distance: 8.5
click at [839, 322] on span "Start Unloading" at bounding box center [856, 331] width 161 height 36
click at [839, 322] on button "Start Unloading" at bounding box center [856, 331] width 161 height 25
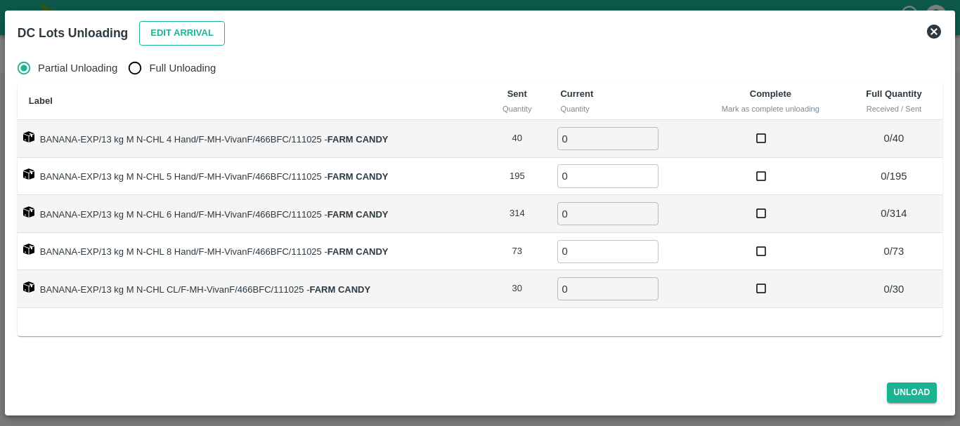
click at [159, 37] on button "Edit Arrival" at bounding box center [182, 33] width 86 height 25
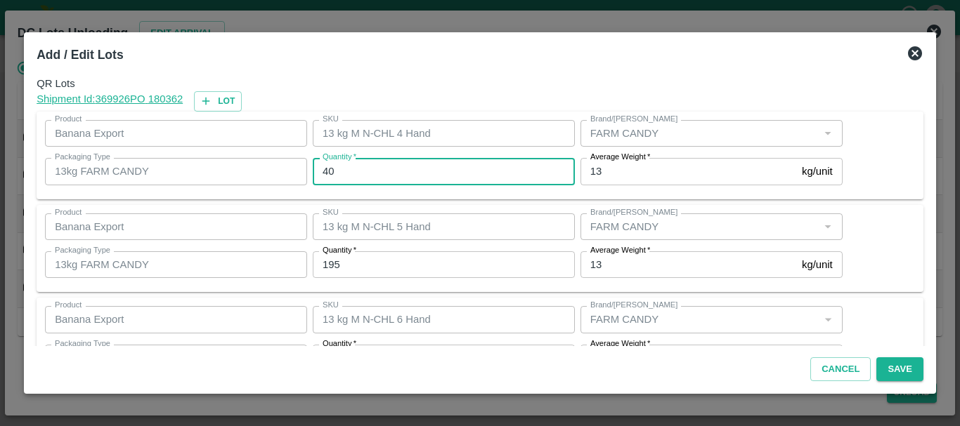
click at [366, 165] on input "40" at bounding box center [444, 171] width 262 height 27
type input "4"
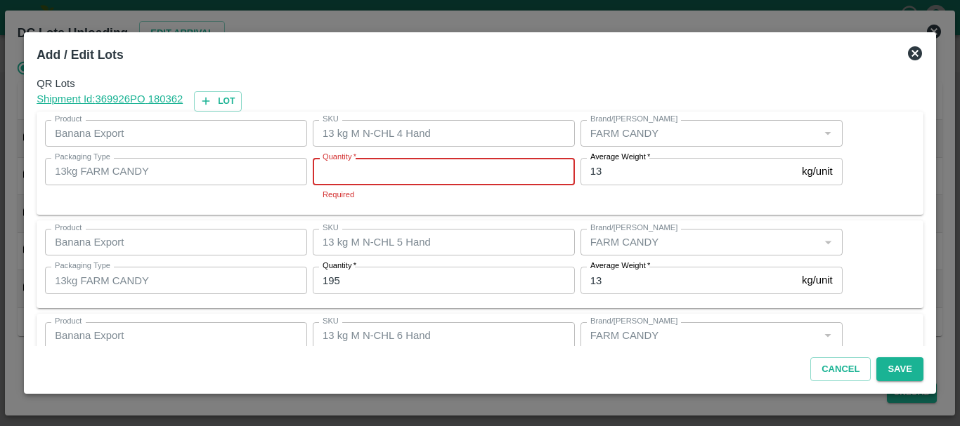
click at [366, 165] on input "Quantity   *" at bounding box center [444, 171] width 262 height 27
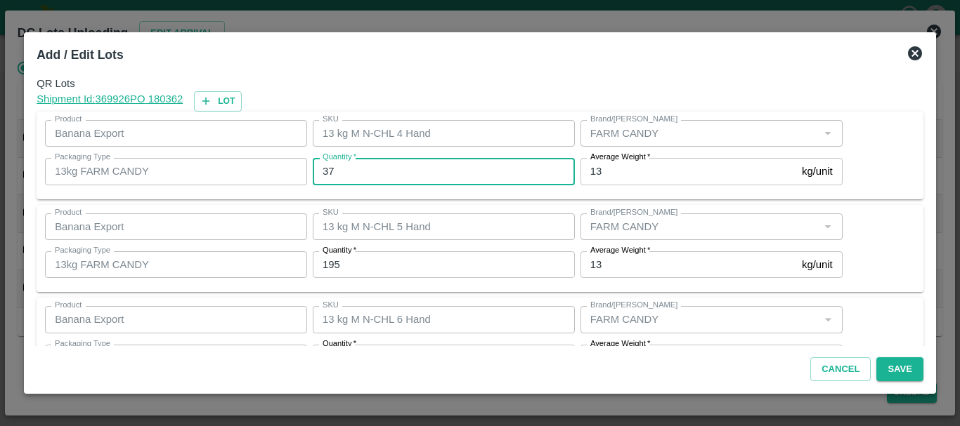
type input "37"
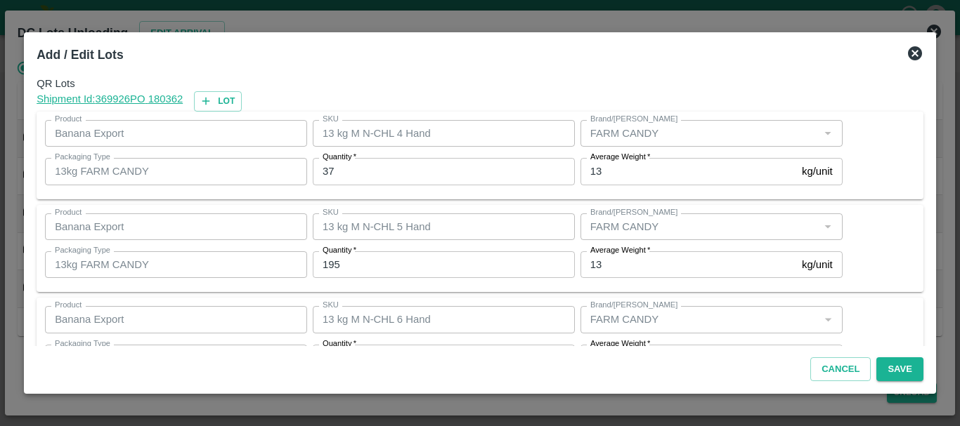
click at [368, 259] on input "195" at bounding box center [444, 264] width 262 height 27
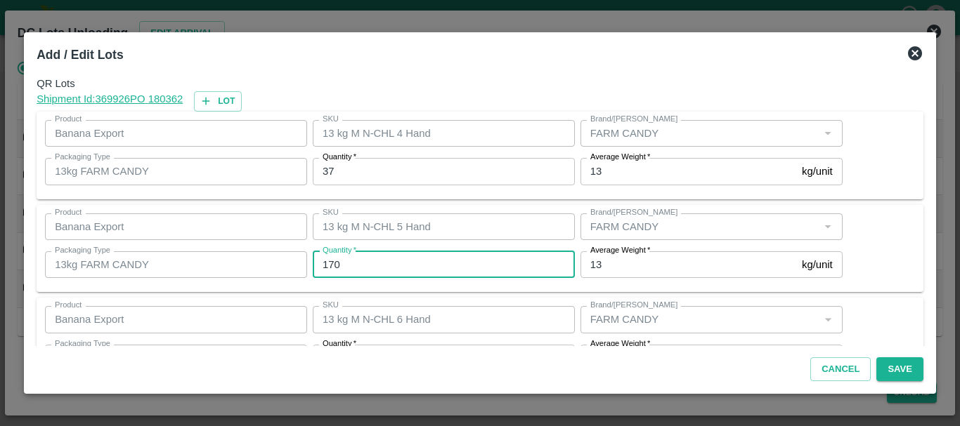
type input "170"
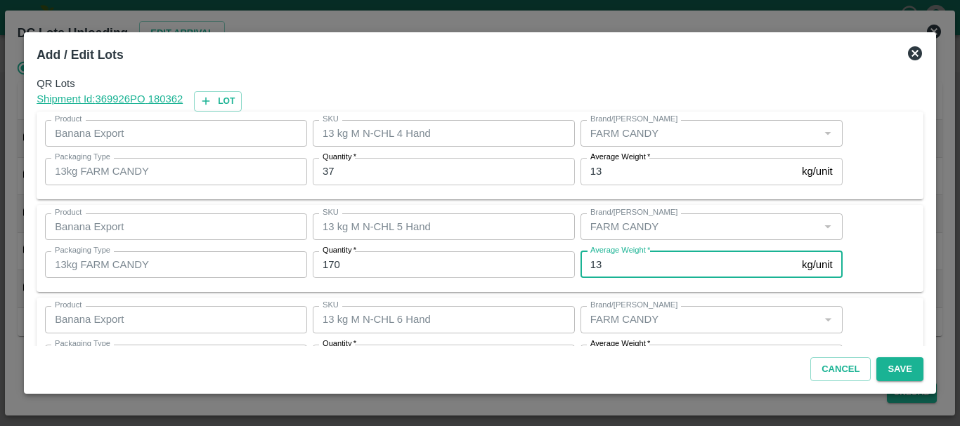
scroll to position [25, 0]
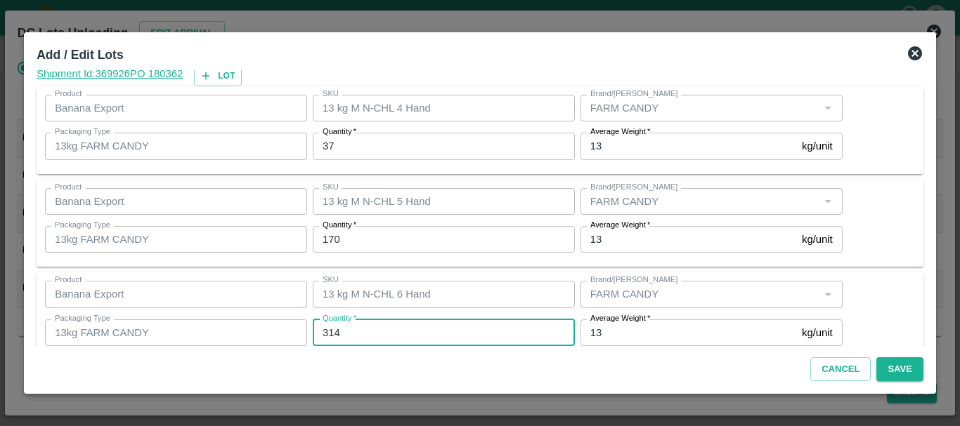
click at [388, 336] on input "314" at bounding box center [444, 333] width 262 height 27
type input "347"
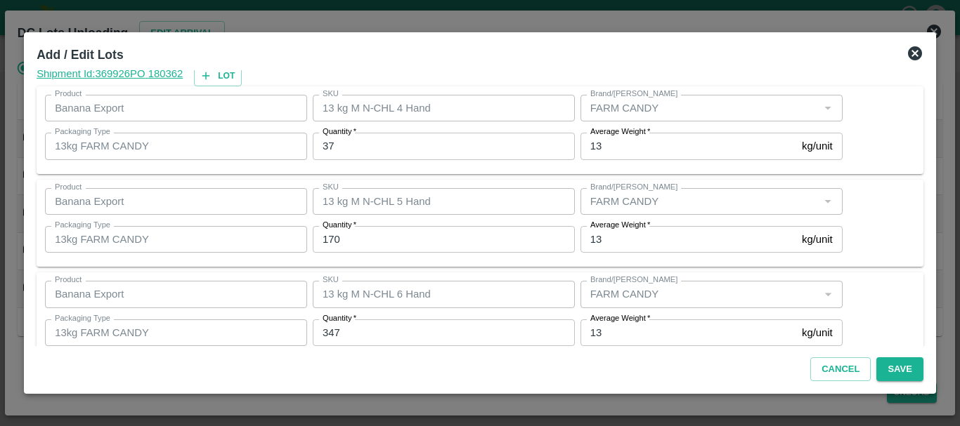
scroll to position [237, 0]
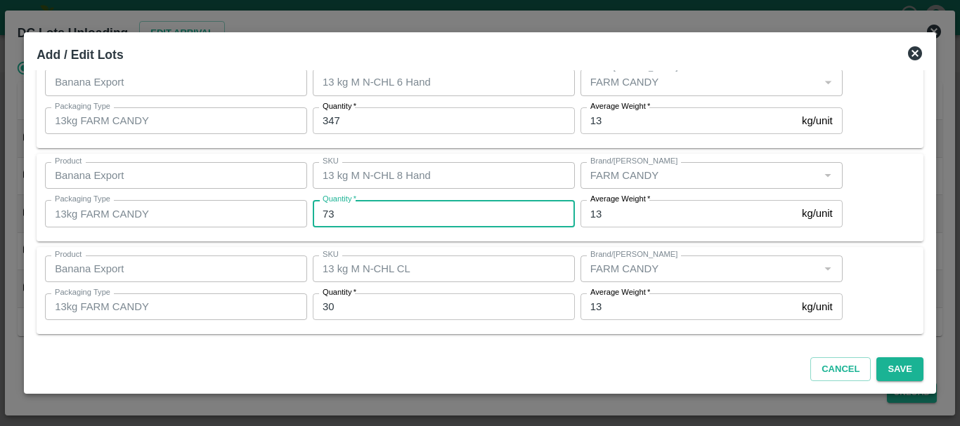
click at [362, 221] on input "73" at bounding box center [444, 213] width 262 height 27
type input "7"
type input "66"
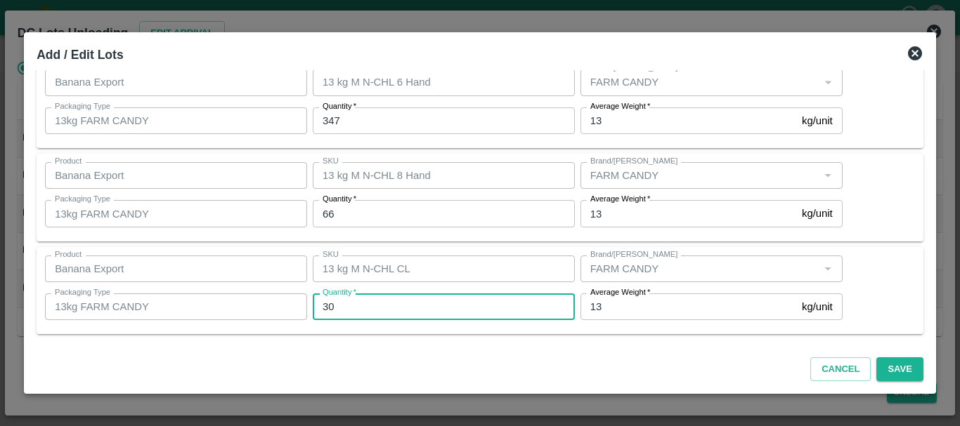
click at [375, 302] on input "30" at bounding box center [444, 307] width 262 height 27
type input "31"
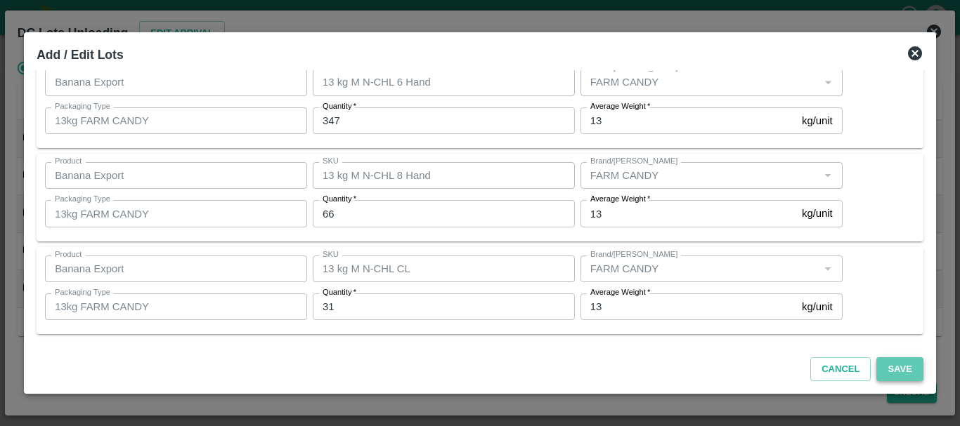
click at [900, 364] on button "Save" at bounding box center [899, 370] width 46 height 25
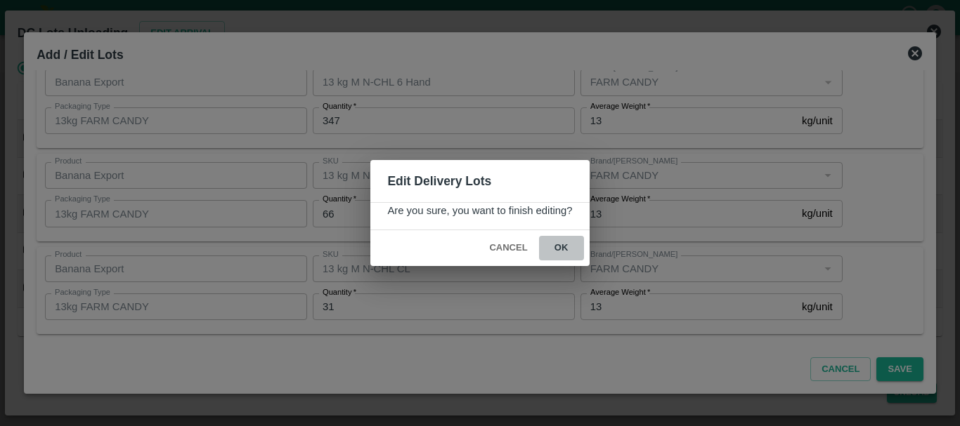
click at [567, 251] on button "ok" at bounding box center [561, 248] width 45 height 25
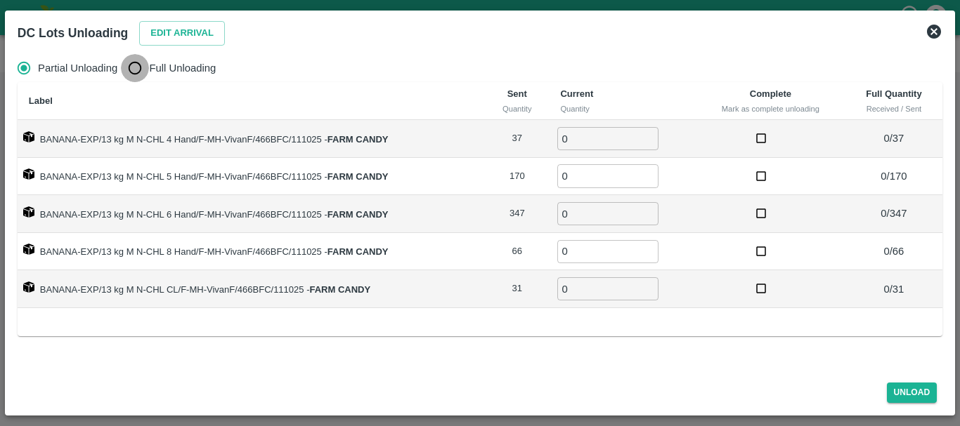
click at [144, 72] on input "Full Unloading" at bounding box center [135, 68] width 28 height 28
radio input "true"
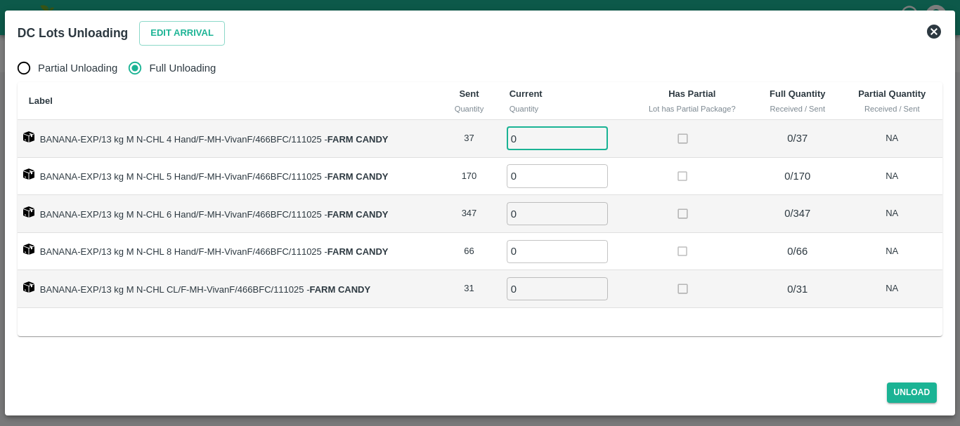
click at [549, 138] on input "0" at bounding box center [557, 138] width 101 height 23
type input "037"
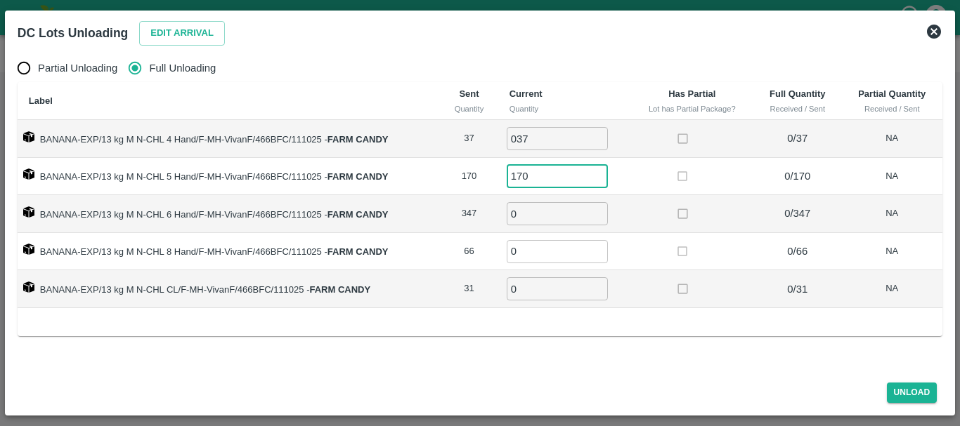
type input "170"
type input "347"
click at [690, 211] on label at bounding box center [682, 214] width 26 height 26
click at [906, 392] on button "Unload" at bounding box center [912, 393] width 51 height 20
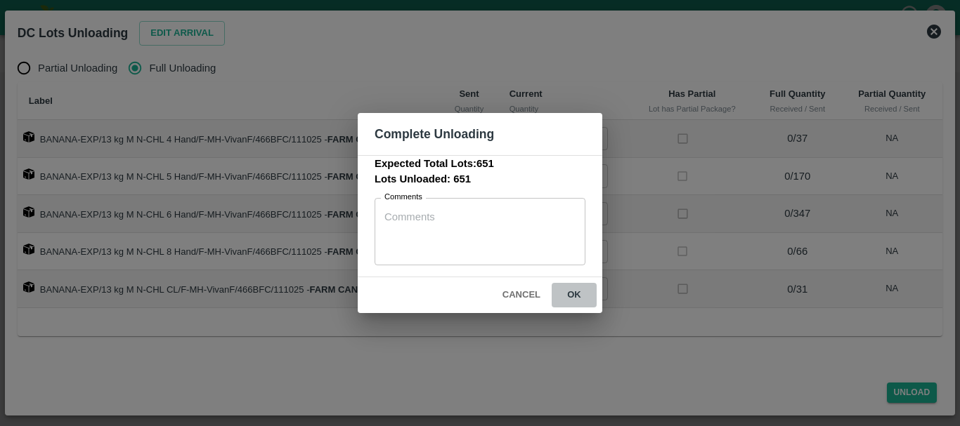
click at [582, 302] on button "ok" at bounding box center [573, 295] width 45 height 25
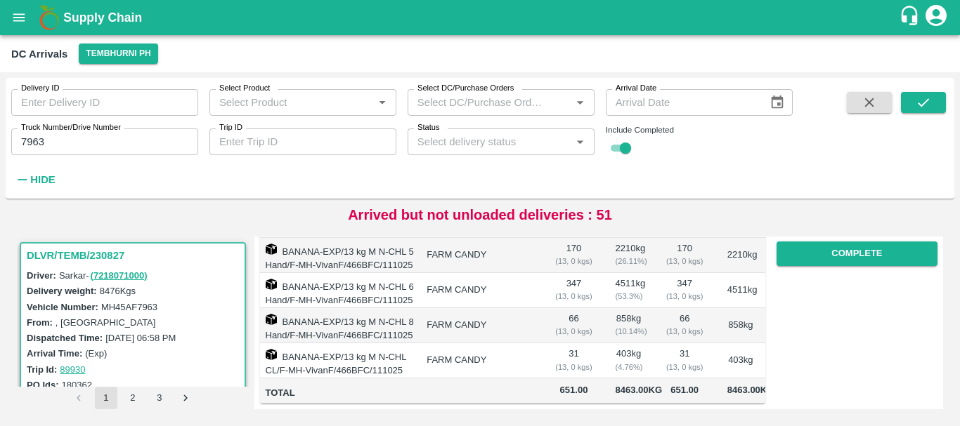
scroll to position [0, 0]
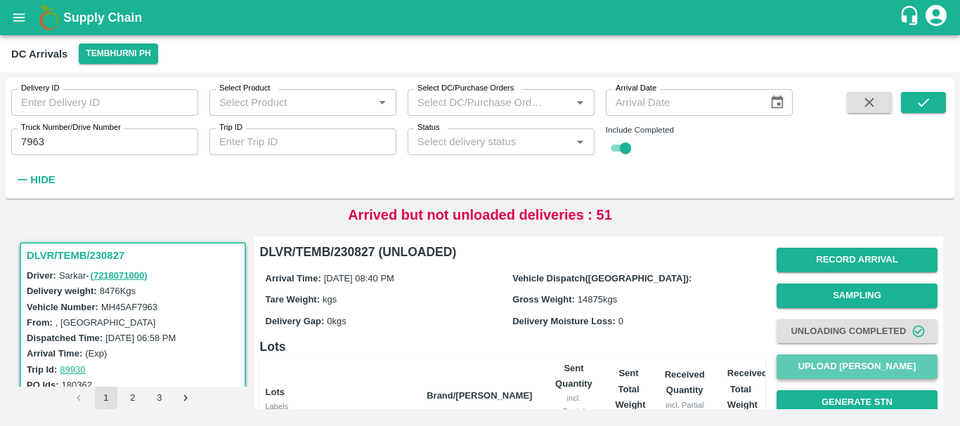
click at [811, 358] on button "Upload [PERSON_NAME]" at bounding box center [856, 367] width 161 height 25
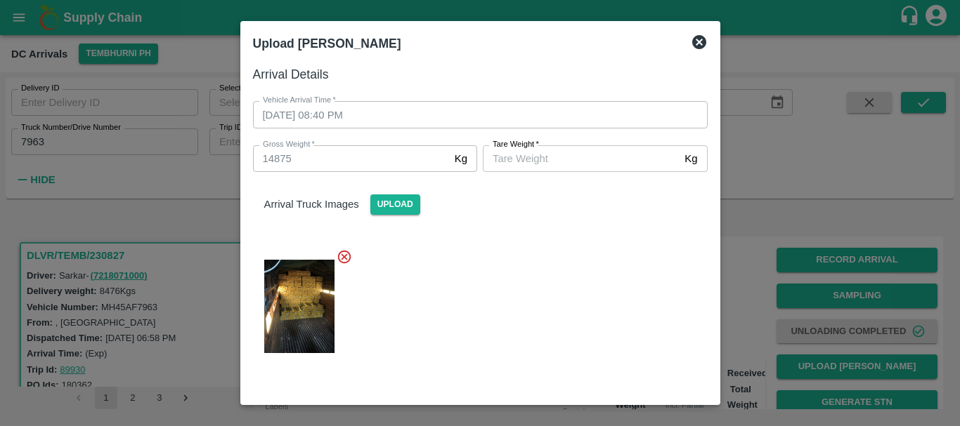
click at [562, 155] on input "[PERSON_NAME]   *" at bounding box center [581, 158] width 196 height 27
click at [536, 349] on div at bounding box center [475, 302] width 466 height 130
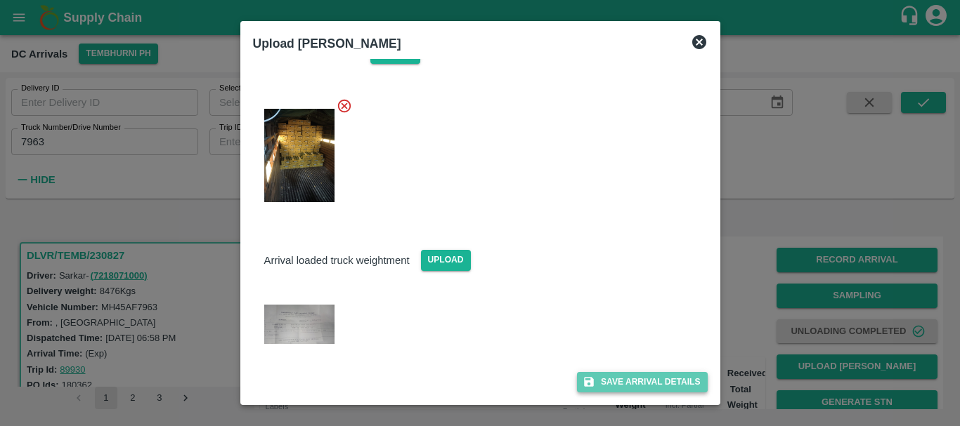
click at [586, 382] on icon "submit" at bounding box center [589, 383] width 10 height 10
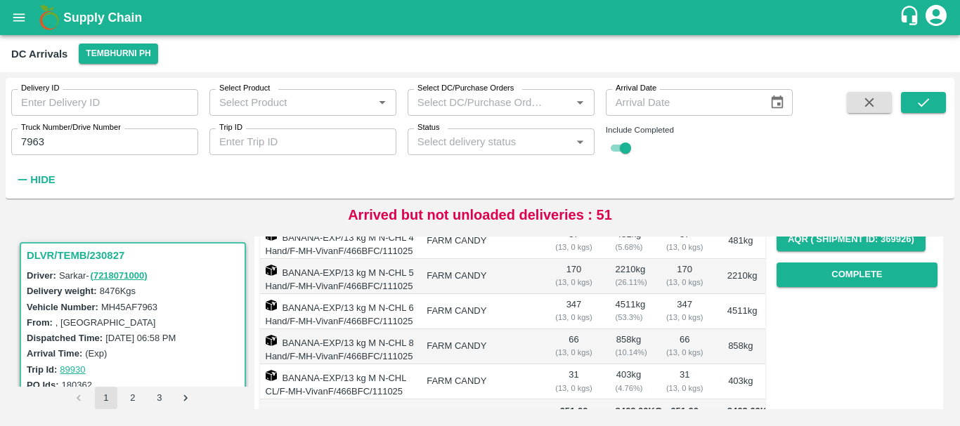
scroll to position [234, 0]
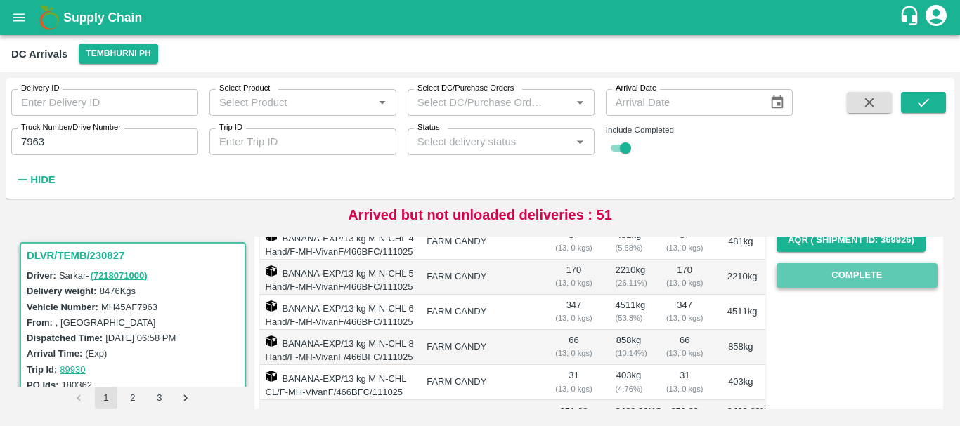
click at [833, 275] on button "Complete" at bounding box center [856, 275] width 161 height 25
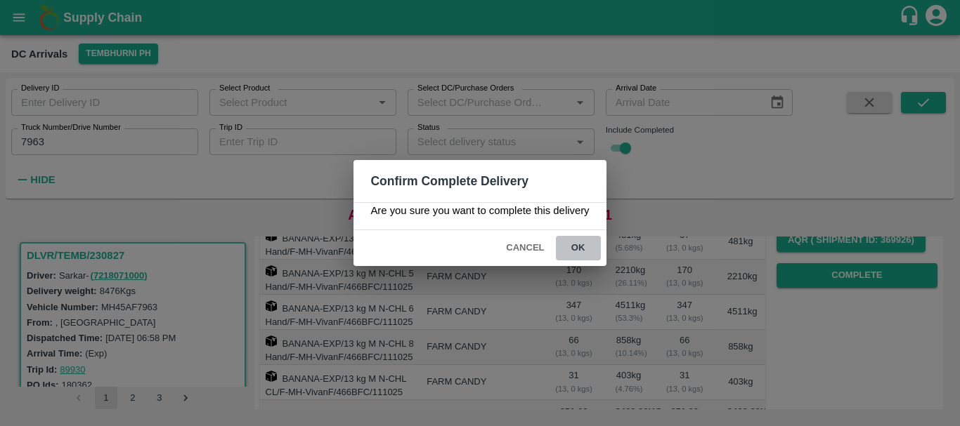
click at [570, 249] on button "ok" at bounding box center [578, 248] width 45 height 25
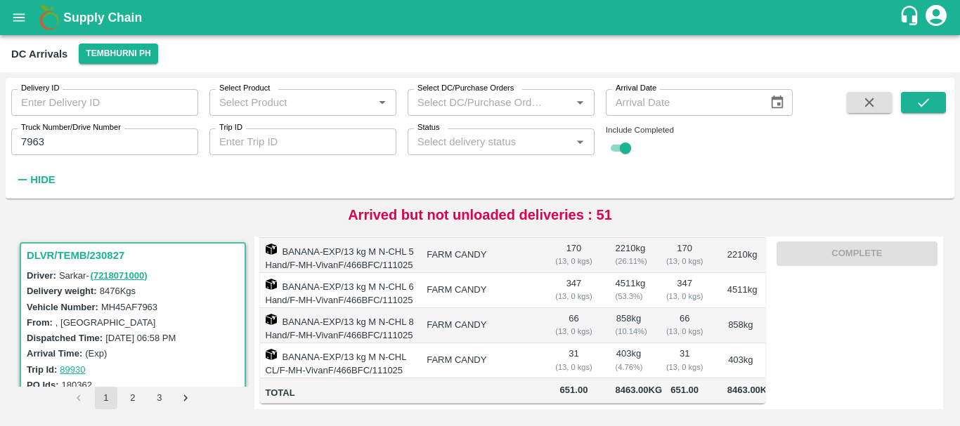
scroll to position [0, 0]
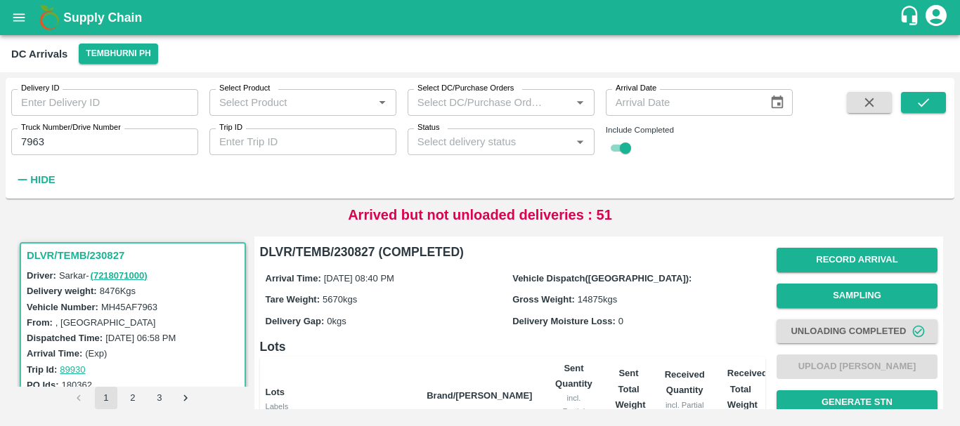
click at [137, 143] on input "7963" at bounding box center [104, 142] width 187 height 27
click at [908, 100] on button "submit" at bounding box center [923, 102] width 45 height 21
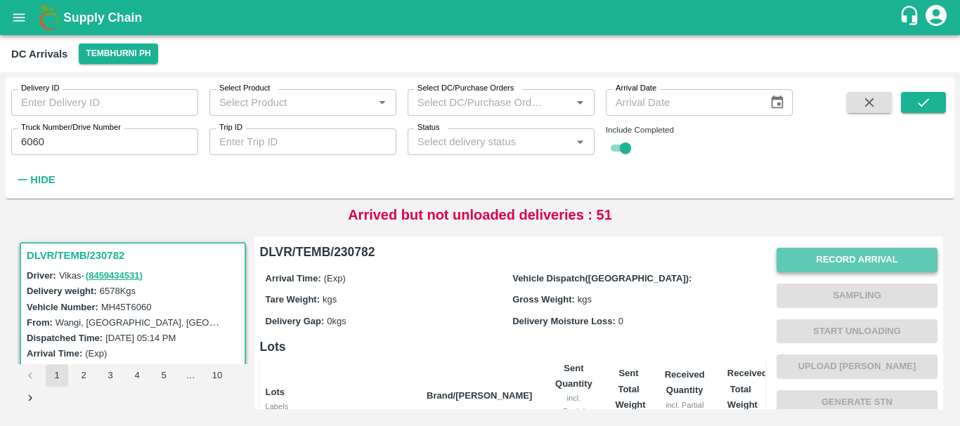
click at [811, 253] on button "Record Arrival" at bounding box center [856, 260] width 161 height 25
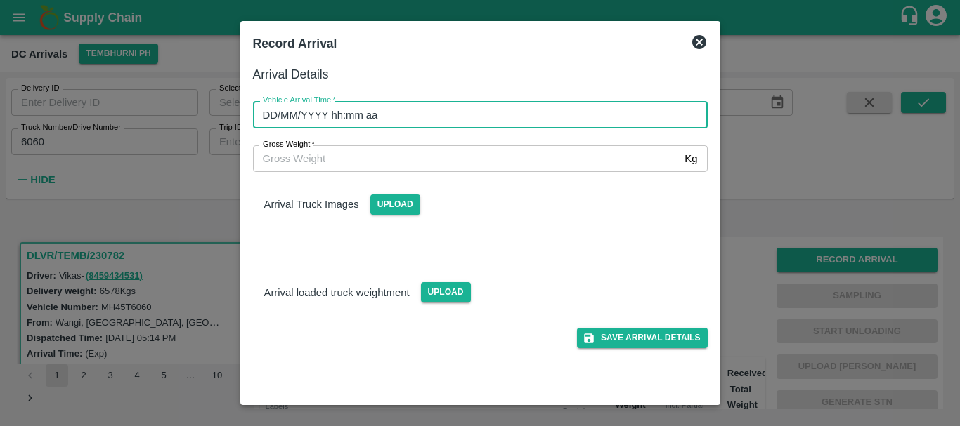
click at [518, 126] on input "DD/MM/YYYY hh:mm aa" at bounding box center [475, 114] width 445 height 27
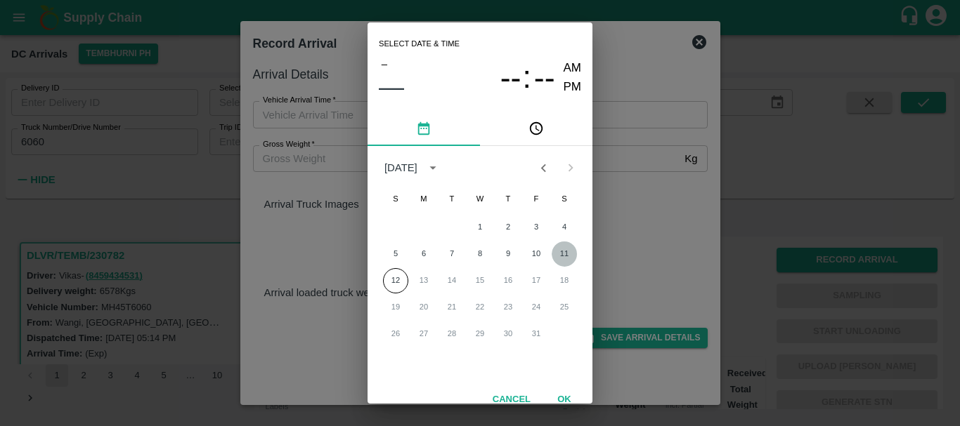
click at [559, 251] on button "11" at bounding box center [563, 254] width 25 height 25
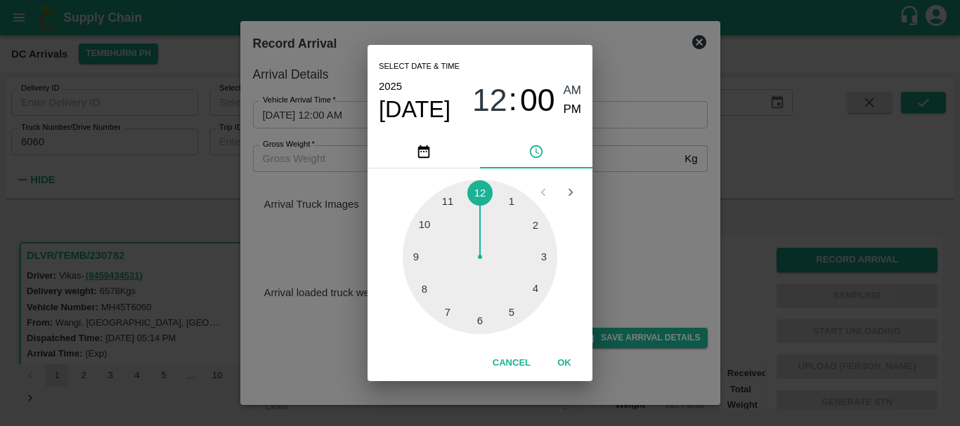
click at [476, 328] on div at bounding box center [480, 257] width 155 height 155
click at [426, 286] on div at bounding box center [480, 257] width 155 height 155
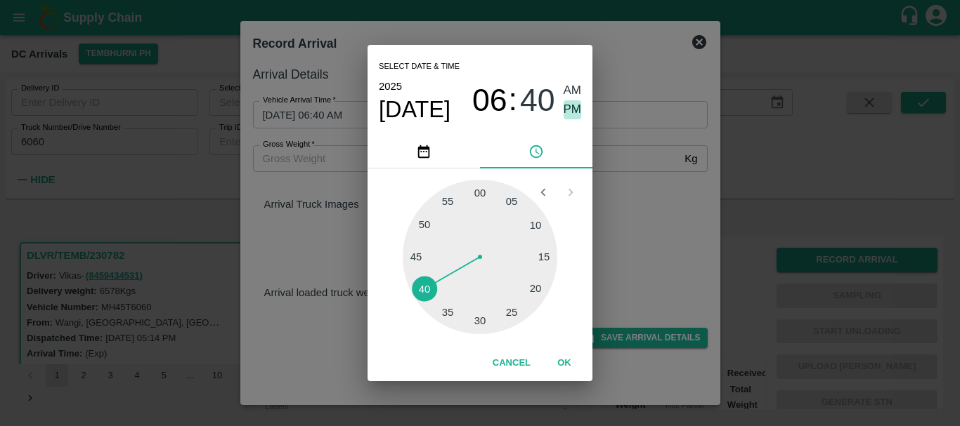
click at [566, 115] on span "PM" at bounding box center [572, 109] width 18 height 19
click at [602, 152] on div "Select date & time [DATE] 06 : 40 AM PM 05 10 15 20 25 30 35 40 45 50 55 00 Can…" at bounding box center [480, 213] width 960 height 426
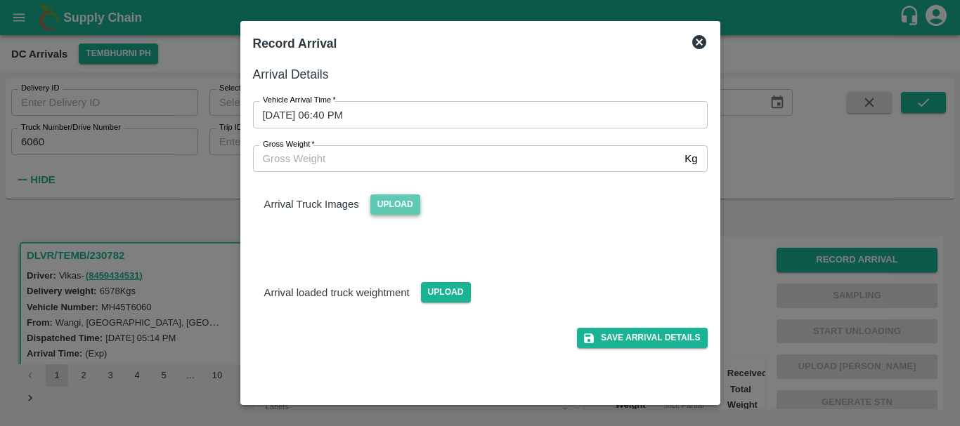
click at [393, 202] on span "Upload" at bounding box center [395, 205] width 50 height 20
click at [0, 0] on input "Upload" at bounding box center [0, 0] width 0 height 0
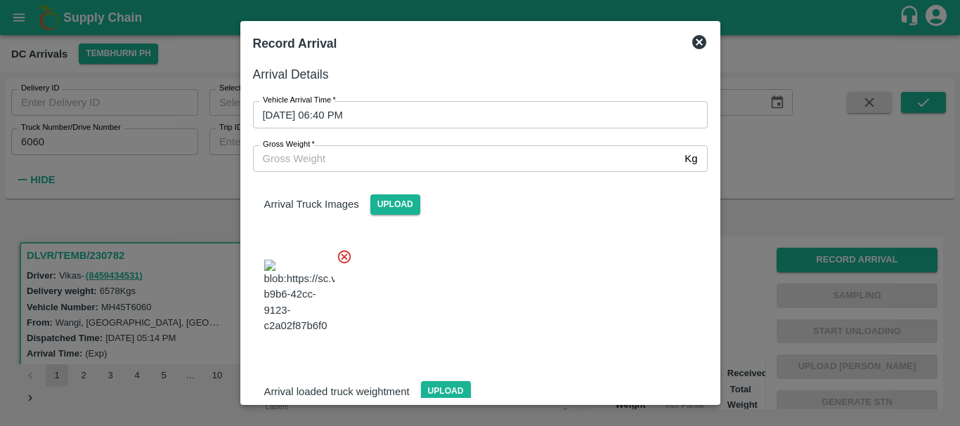
scroll to position [34, 0]
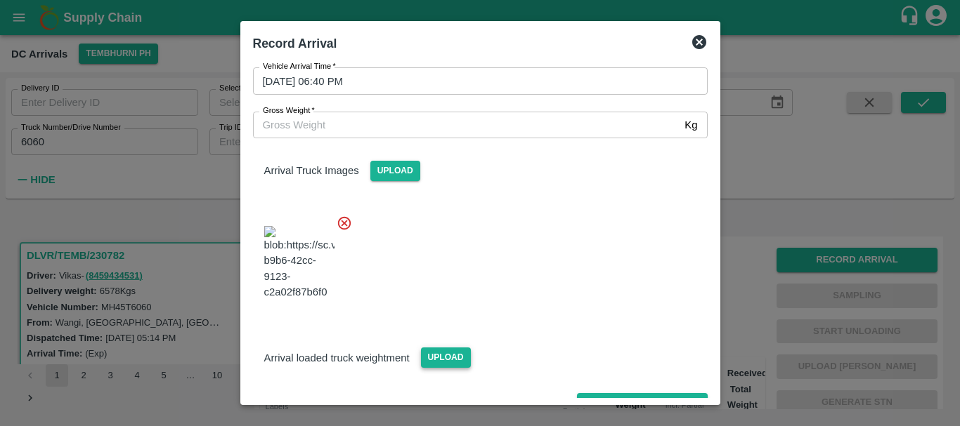
click at [441, 348] on span "Upload" at bounding box center [446, 358] width 50 height 20
click at [0, 0] on input "Upload" at bounding box center [0, 0] width 0 height 0
click at [439, 348] on span "Upload" at bounding box center [446, 358] width 50 height 20
click at [0, 0] on input "Upload" at bounding box center [0, 0] width 0 height 0
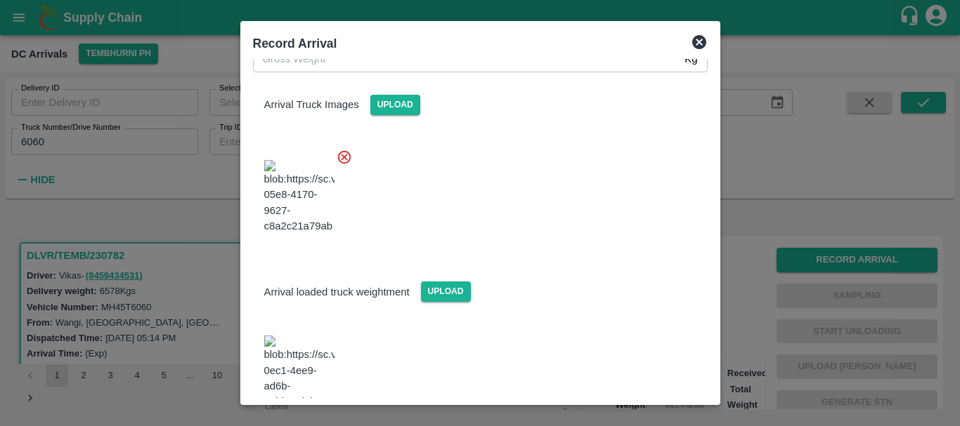
click at [313, 336] on img at bounding box center [299, 373] width 70 height 74
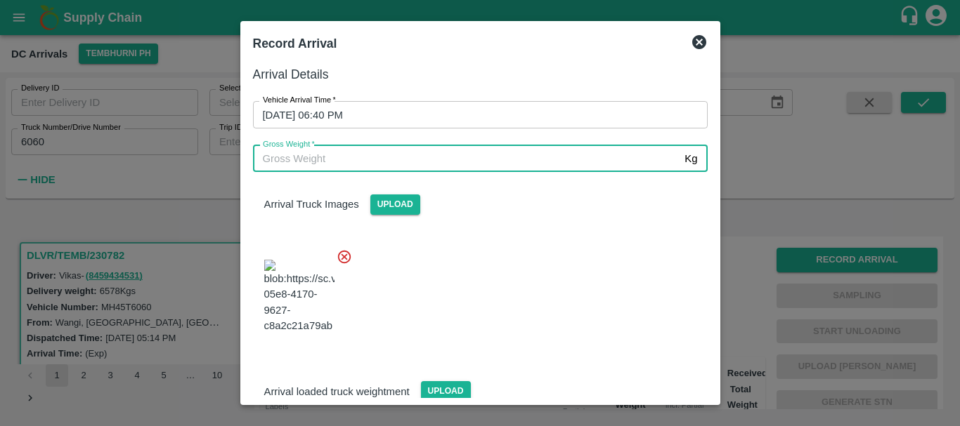
click at [358, 158] on input "Gross Weight   *" at bounding box center [466, 158] width 426 height 27
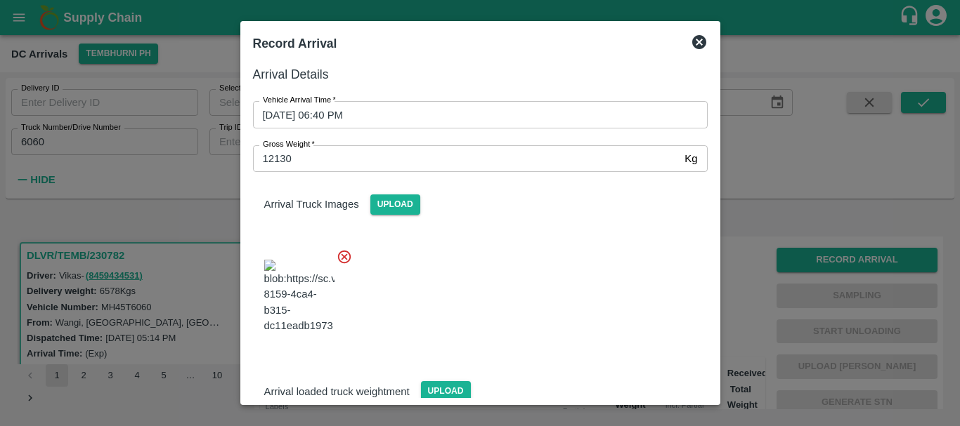
click at [461, 267] on div at bounding box center [475, 292] width 466 height 110
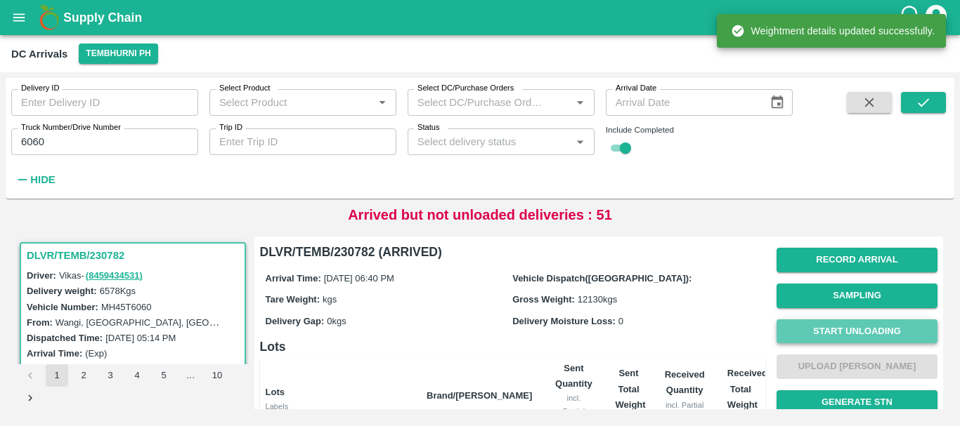
click at [887, 334] on button "Start Unloading" at bounding box center [856, 332] width 161 height 25
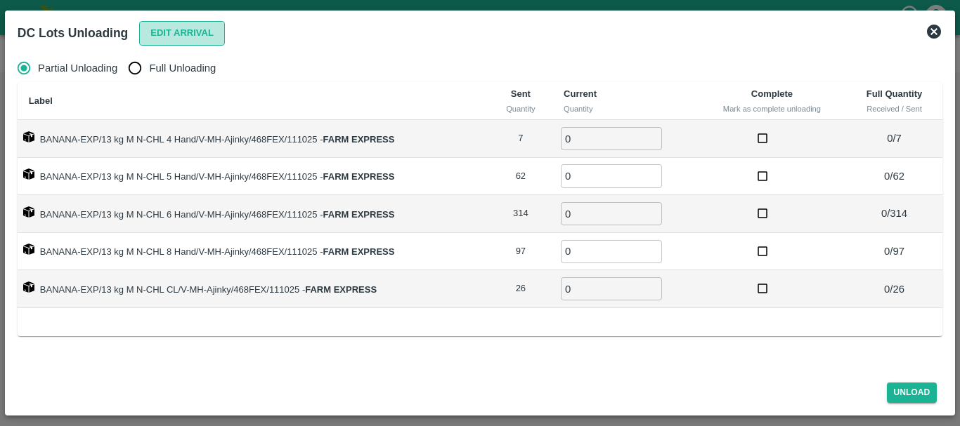
click at [159, 32] on button "Edit Arrival" at bounding box center [182, 33] width 86 height 25
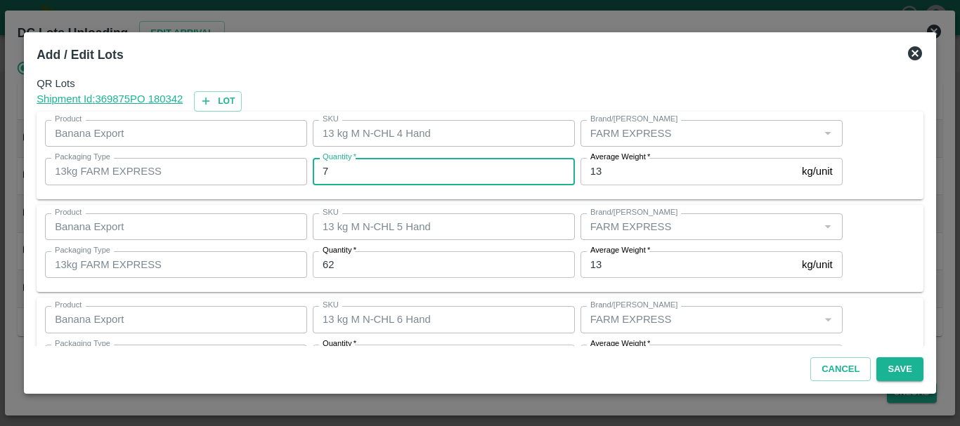
click at [338, 176] on input "7" at bounding box center [444, 171] width 262 height 27
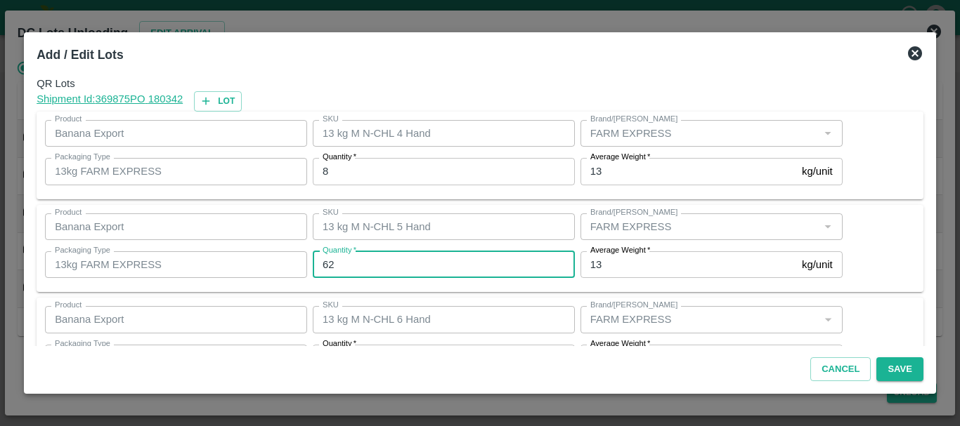
click at [339, 270] on input "62" at bounding box center [444, 264] width 262 height 27
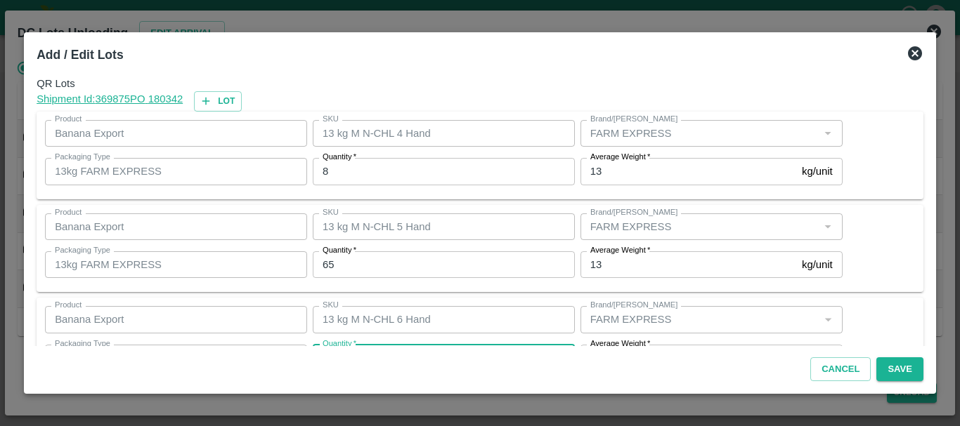
scroll to position [25, 0]
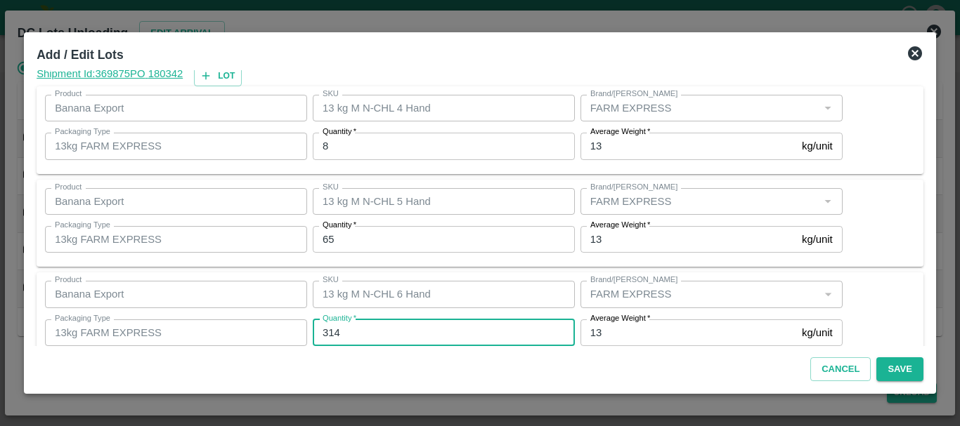
click at [359, 328] on input "314" at bounding box center [444, 333] width 262 height 27
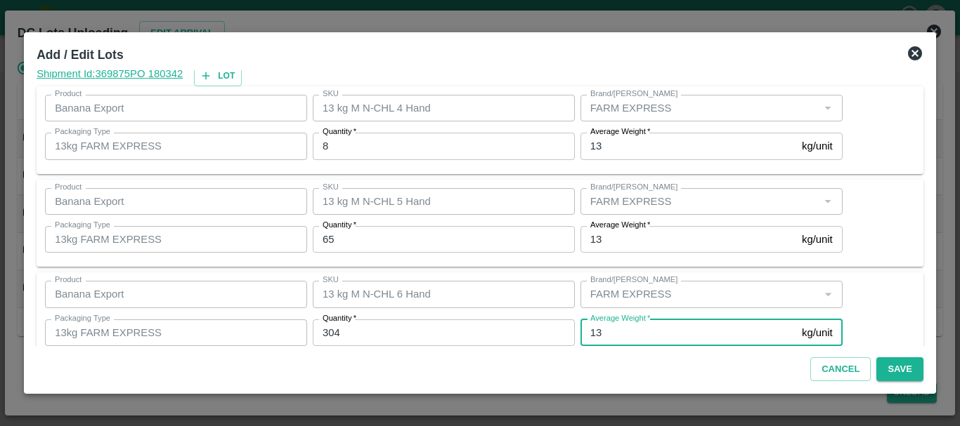
scroll to position [237, 0]
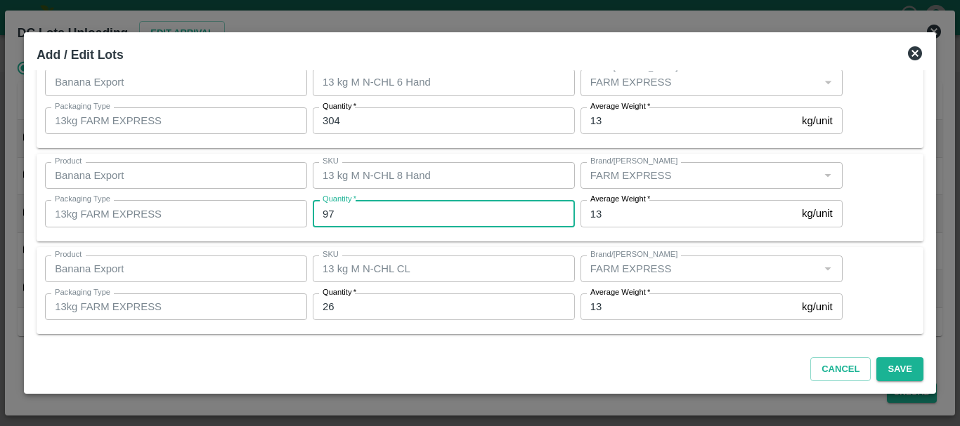
click at [353, 211] on input "97" at bounding box center [444, 213] width 262 height 27
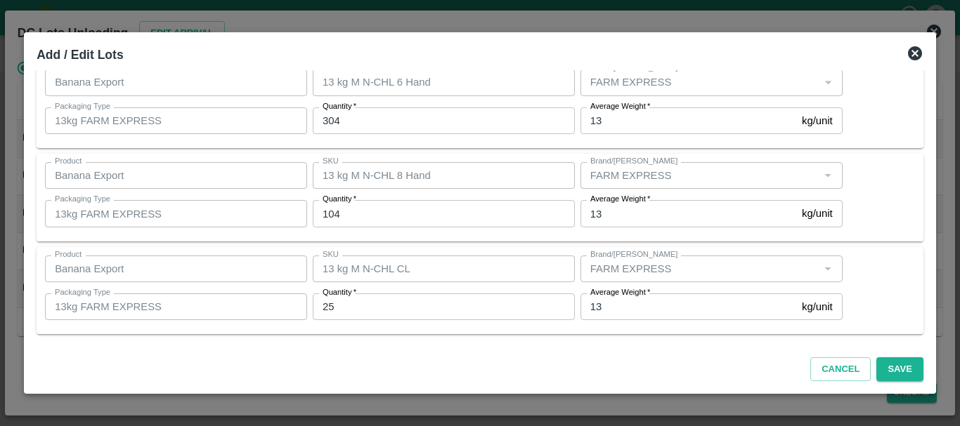
click at [398, 247] on div "Product Banana Export Product SKU 13 kg M N-CHL CL SKU Brand/Marka Brand/Marka …" at bounding box center [480, 291] width 887 height 88
click at [460, 254] on div "SKU 13 kg M N-CHL CL SKU" at bounding box center [441, 269] width 268 height 38
click at [902, 374] on button "Save" at bounding box center [899, 370] width 46 height 25
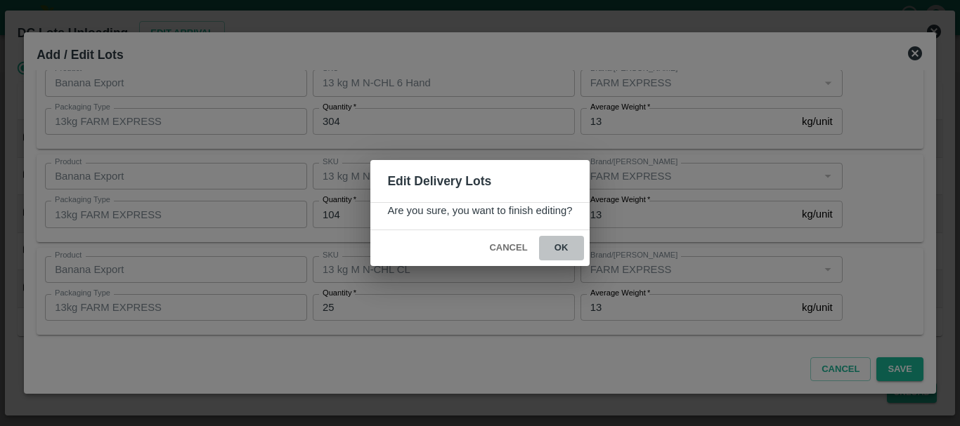
click at [567, 250] on button "ok" at bounding box center [561, 248] width 45 height 25
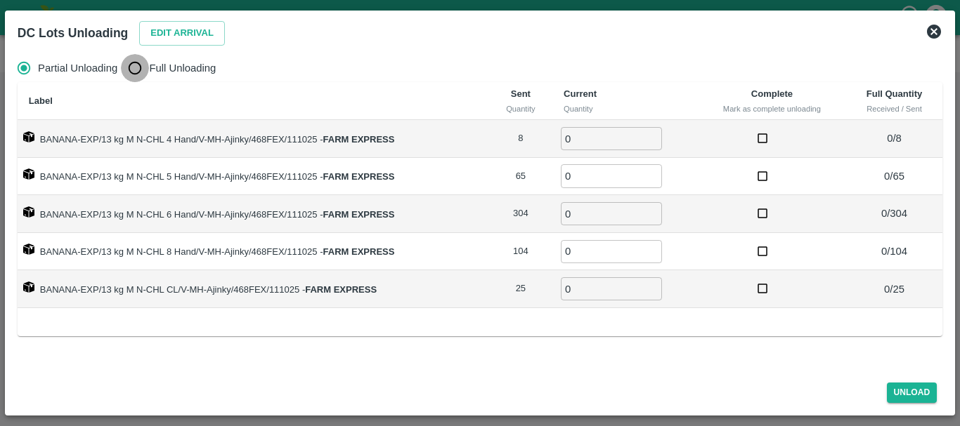
click at [131, 70] on input "Full Unloading" at bounding box center [135, 68] width 28 height 28
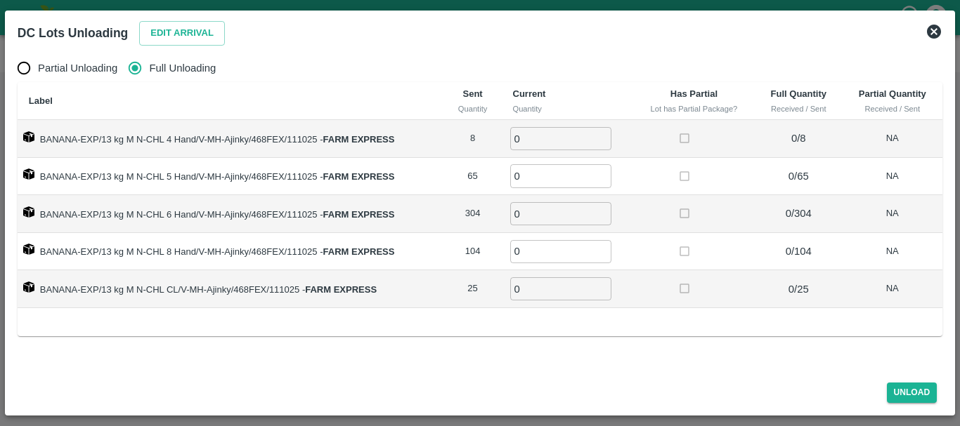
click at [560, 132] on input "0" at bounding box center [560, 138] width 101 height 23
click at [681, 225] on label at bounding box center [685, 214] width 26 height 26
click at [916, 391] on button "Unload" at bounding box center [912, 393] width 51 height 20
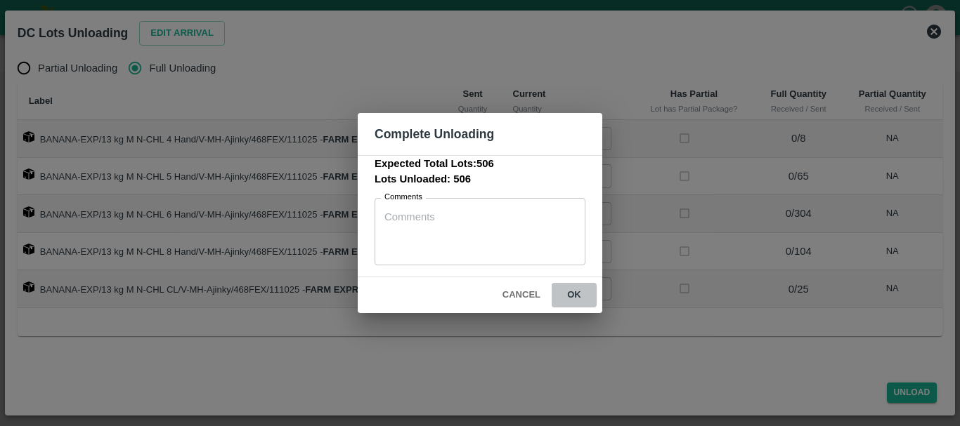
click at [573, 299] on button "ok" at bounding box center [573, 295] width 45 height 25
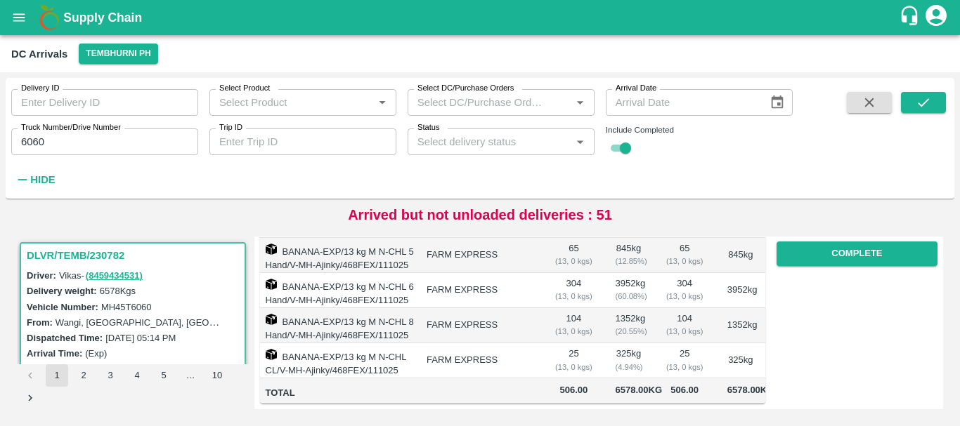
scroll to position [0, 0]
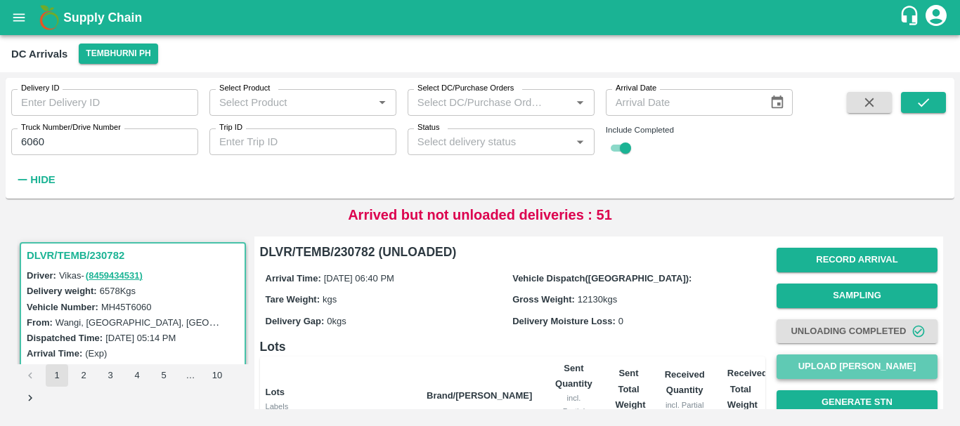
click at [818, 362] on button "Upload [PERSON_NAME]" at bounding box center [856, 367] width 161 height 25
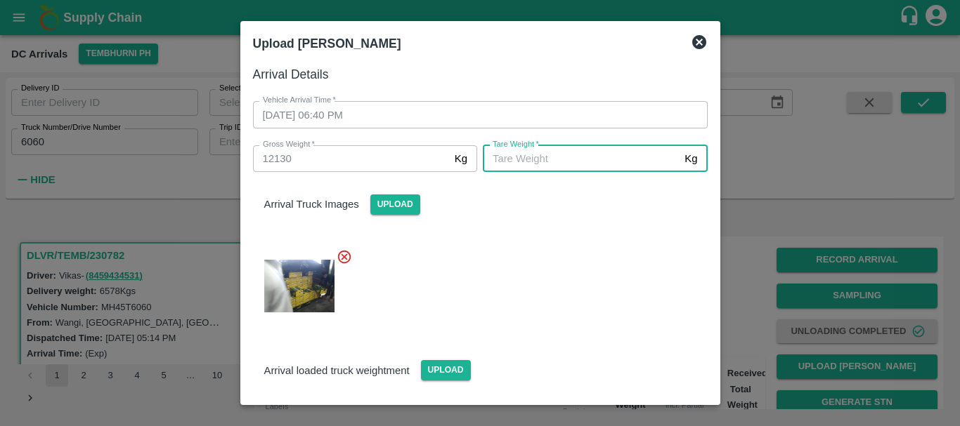
click at [575, 156] on input "[PERSON_NAME]   *" at bounding box center [581, 158] width 196 height 27
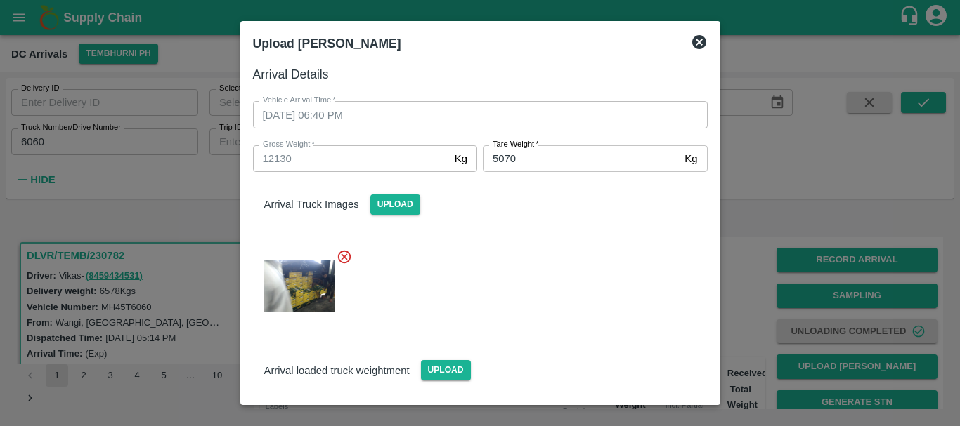
click at [585, 242] on div at bounding box center [475, 281] width 466 height 89
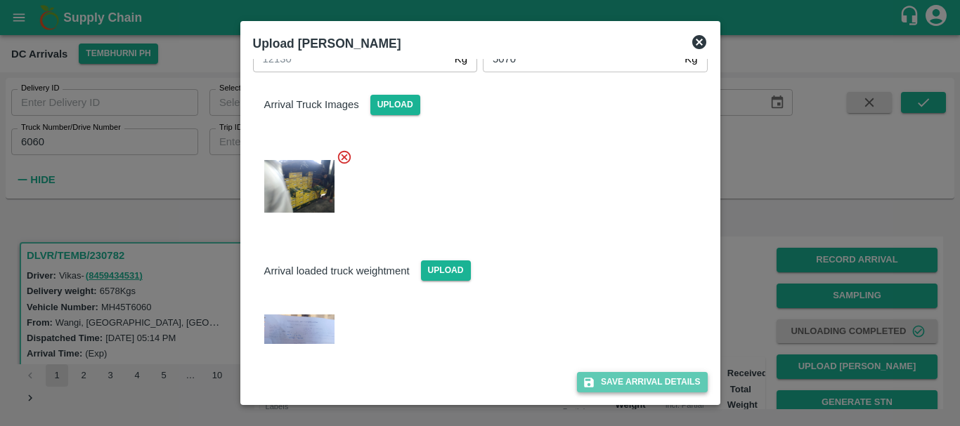
click at [618, 381] on button "Save Arrival Details" at bounding box center [642, 382] width 130 height 20
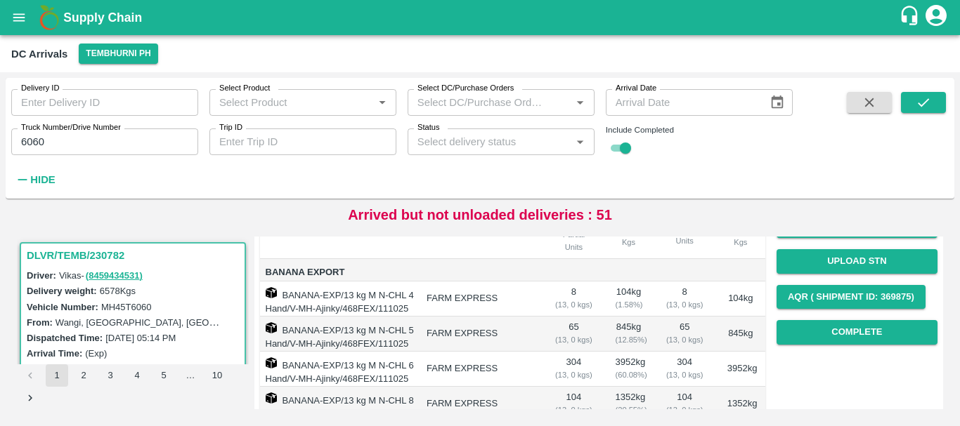
scroll to position [178, 0]
click at [812, 328] on button "Complete" at bounding box center [856, 332] width 161 height 25
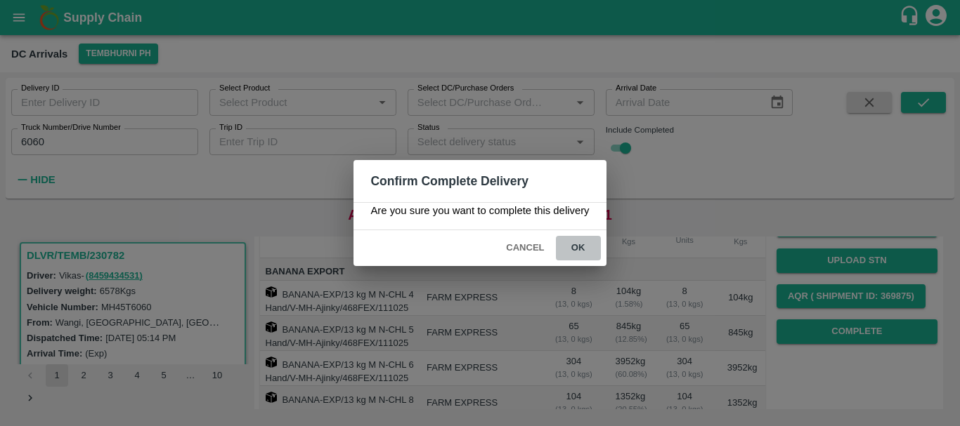
click at [579, 260] on button "ok" at bounding box center [578, 248] width 45 height 25
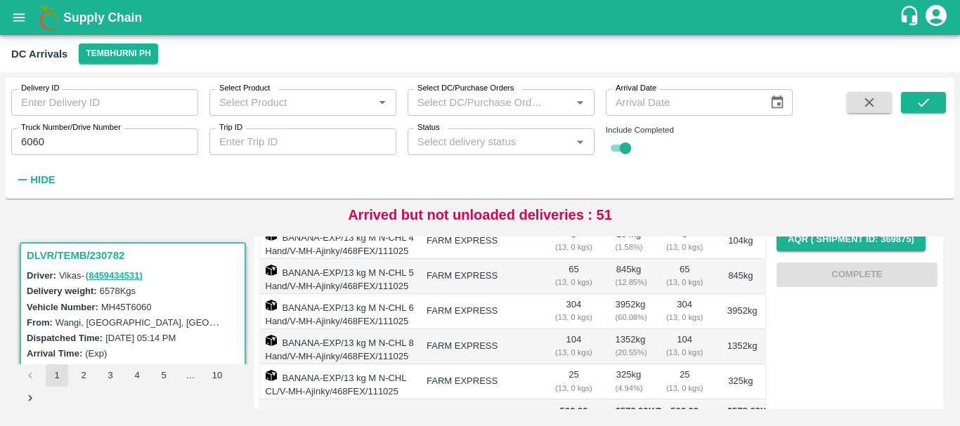
scroll to position [332, 0]
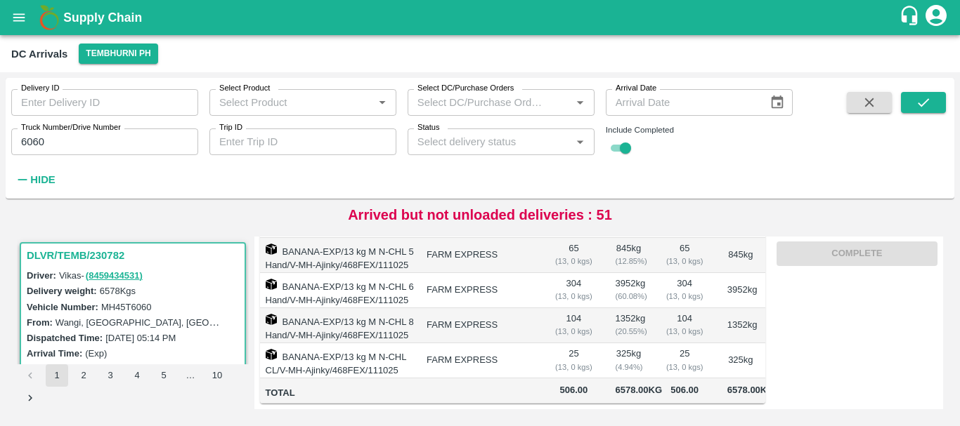
click at [118, 132] on label "Truck Number/Drive Number" at bounding box center [71, 127] width 100 height 11
click at [118, 132] on input "6060" at bounding box center [104, 142] width 187 height 27
click at [118, 143] on input "6060" at bounding box center [104, 142] width 187 height 27
click at [926, 97] on icon "submit" at bounding box center [922, 102] width 15 height 15
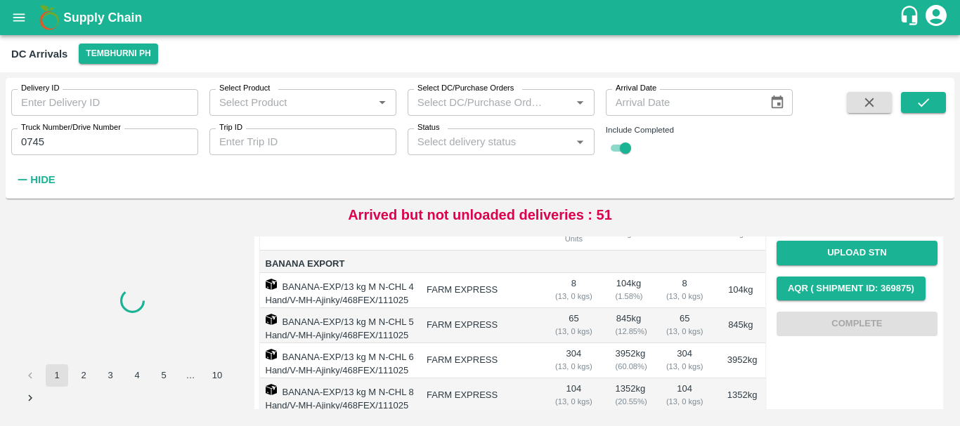
scroll to position [186, 0]
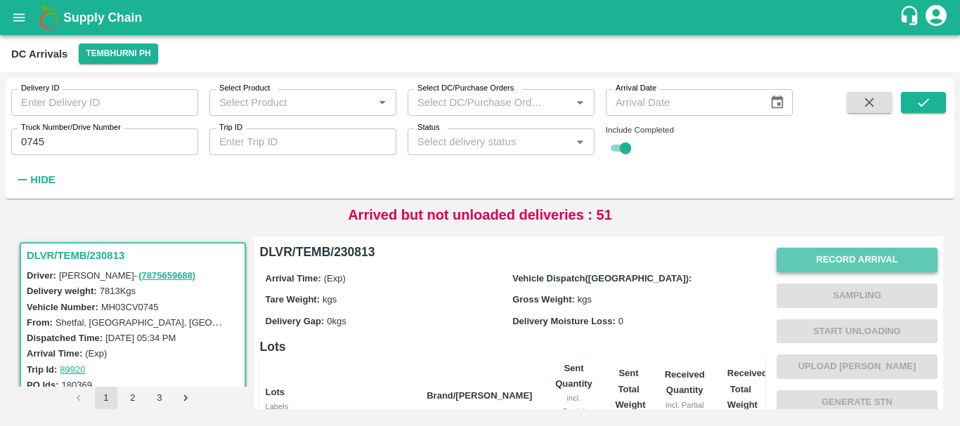
click at [805, 264] on button "Record Arrival" at bounding box center [856, 260] width 161 height 25
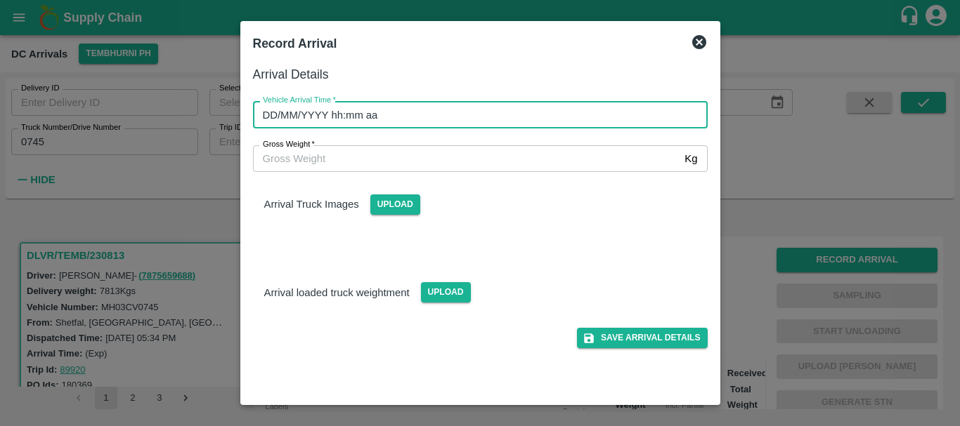
click at [554, 115] on input "DD/MM/YYYY hh:mm aa" at bounding box center [475, 114] width 445 height 27
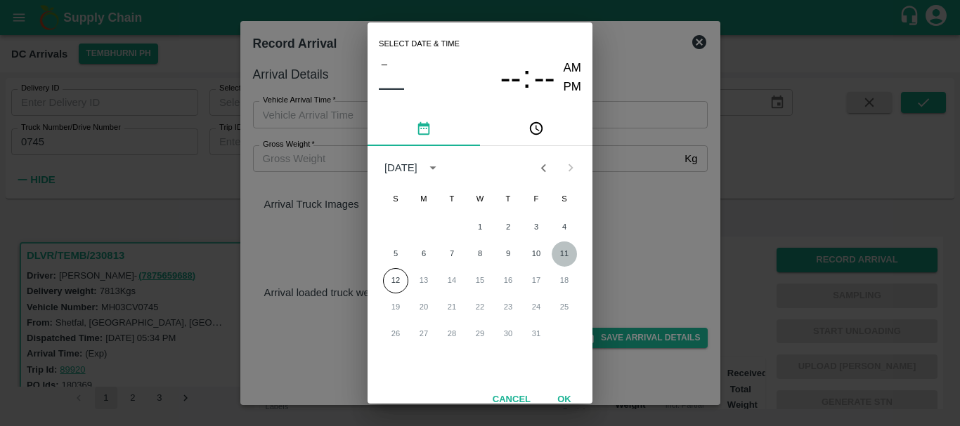
click at [558, 258] on button "11" at bounding box center [563, 254] width 25 height 25
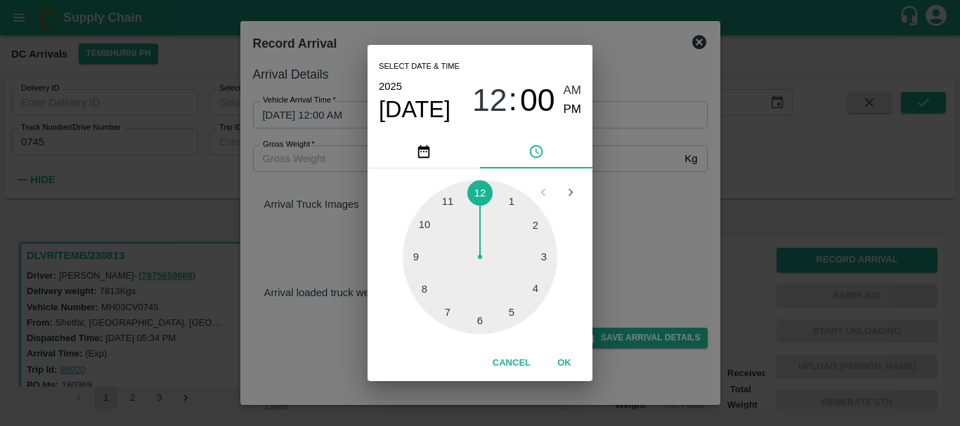
click at [480, 322] on div at bounding box center [480, 257] width 155 height 155
click at [430, 287] on div at bounding box center [480, 257] width 155 height 155
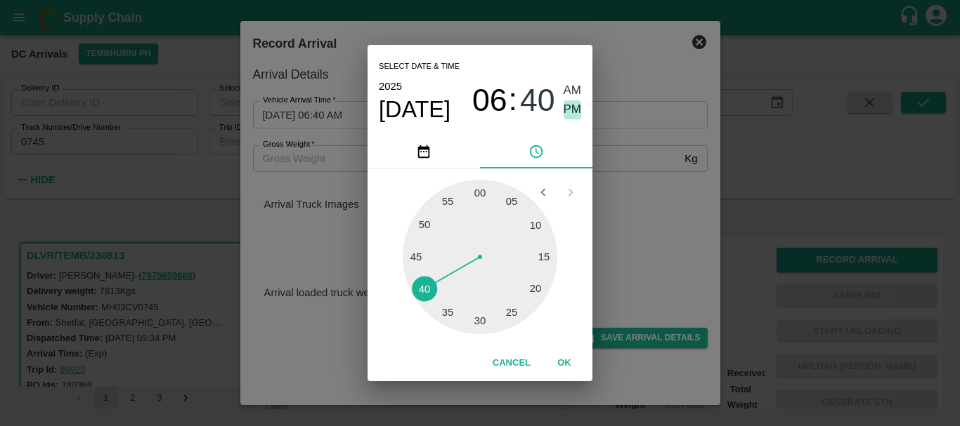
click at [570, 115] on span "PM" at bounding box center [572, 109] width 18 height 19
click at [620, 207] on div "Select date & time [DATE] 06 : 40 AM PM 05 10 15 20 25 30 35 40 45 50 55 00 Can…" at bounding box center [480, 213] width 960 height 426
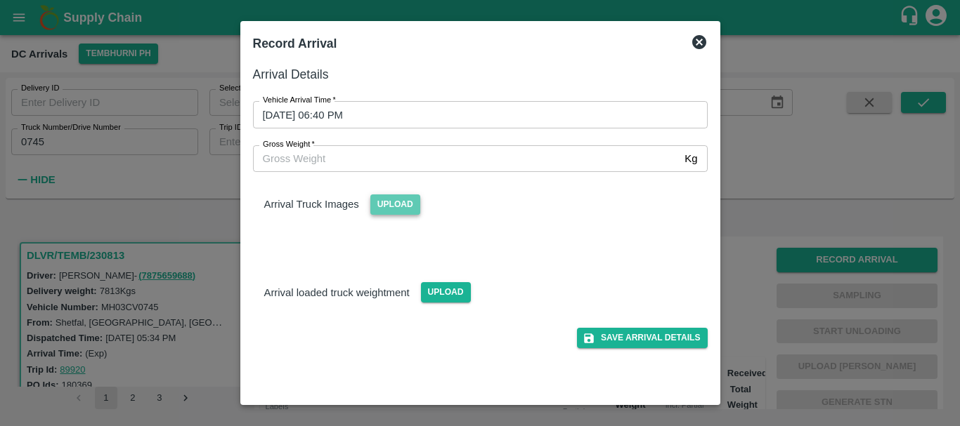
click at [391, 210] on span "Upload" at bounding box center [395, 205] width 50 height 20
click at [0, 0] on input "Upload" at bounding box center [0, 0] width 0 height 0
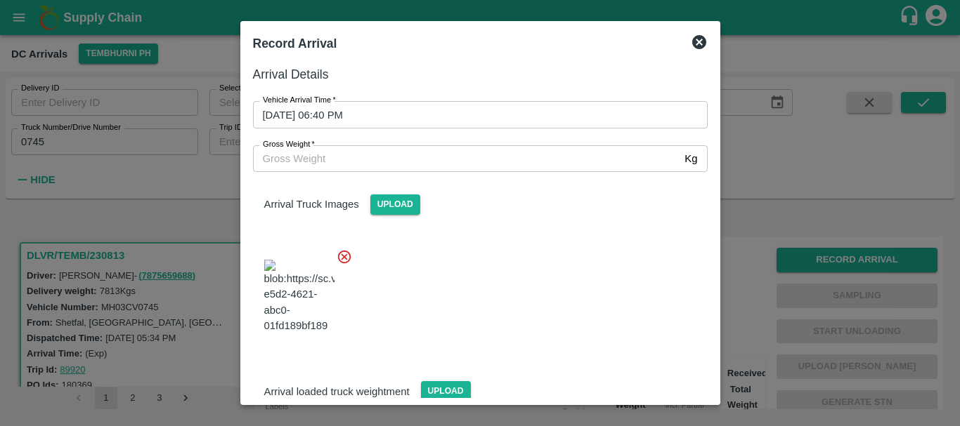
scroll to position [106, 0]
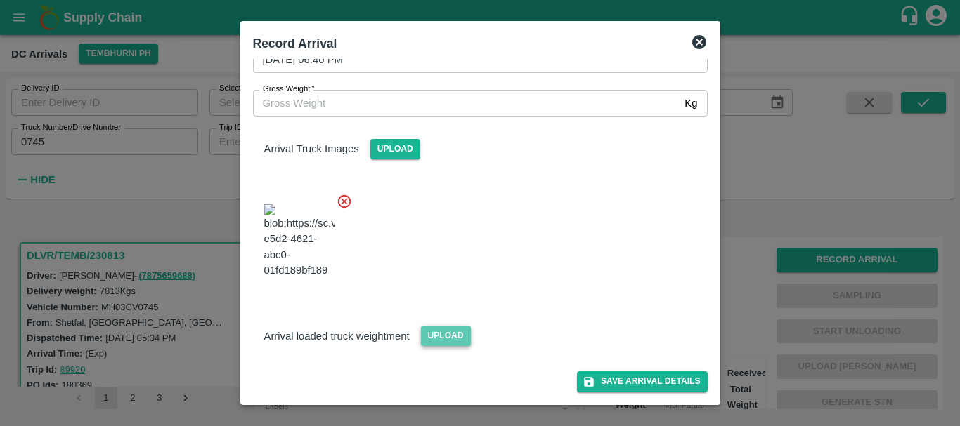
click at [436, 334] on span "Upload" at bounding box center [446, 336] width 50 height 20
click at [0, 0] on input "Upload" at bounding box center [0, 0] width 0 height 0
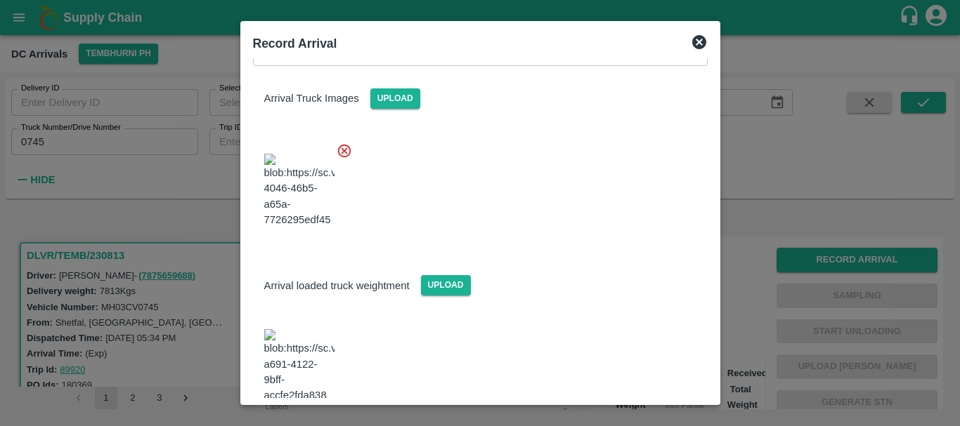
scroll to position [174, 0]
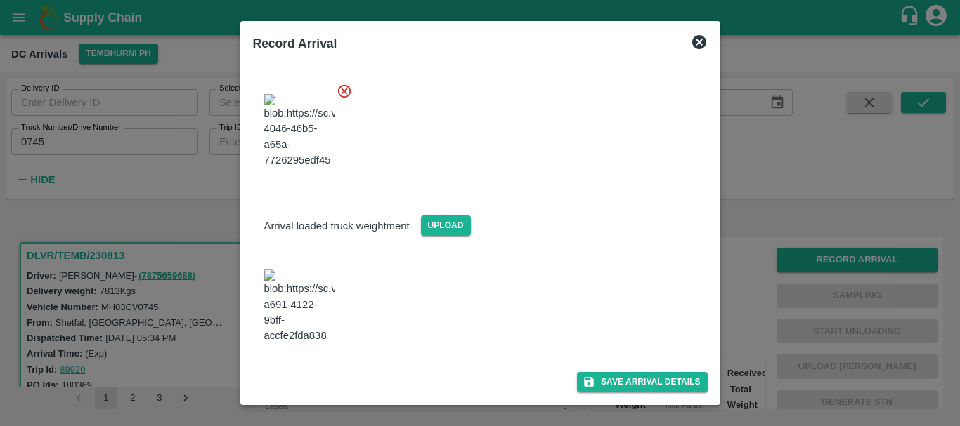
click at [309, 316] on img at bounding box center [299, 307] width 70 height 74
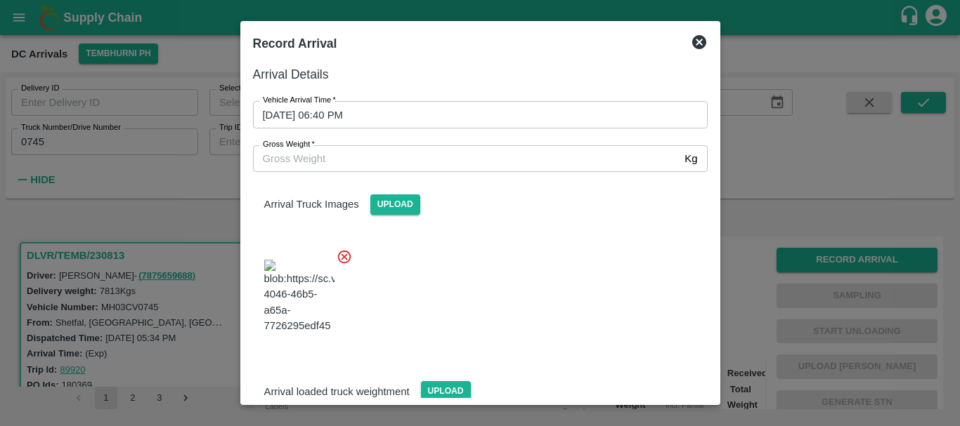
click at [316, 155] on input "Gross Weight   *" at bounding box center [466, 158] width 426 height 27
click at [526, 301] on div at bounding box center [475, 292] width 466 height 110
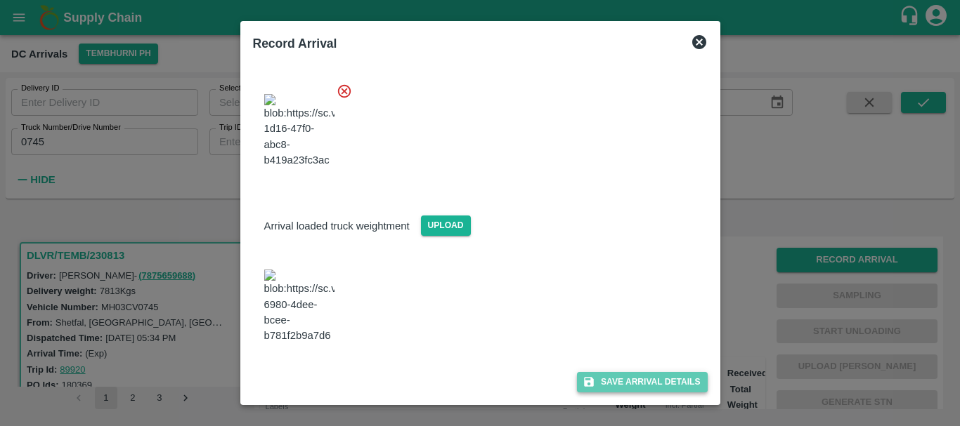
click at [589, 387] on icon "submit" at bounding box center [588, 382] width 13 height 13
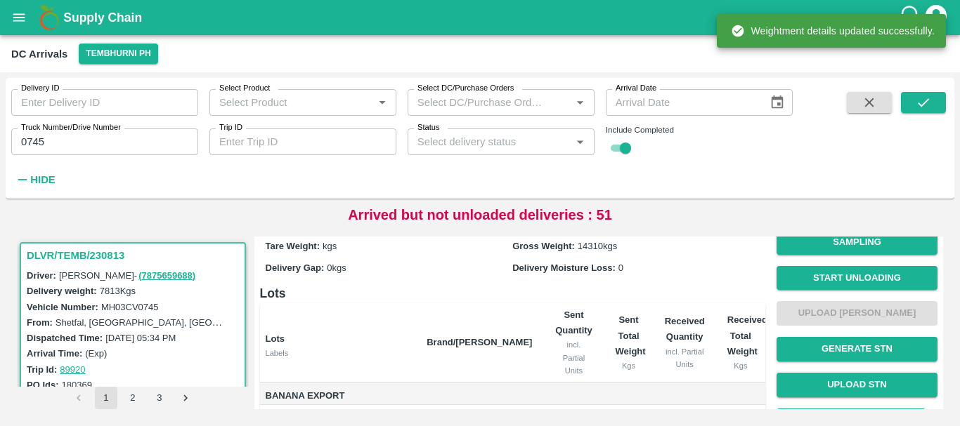
scroll to position [0, 0]
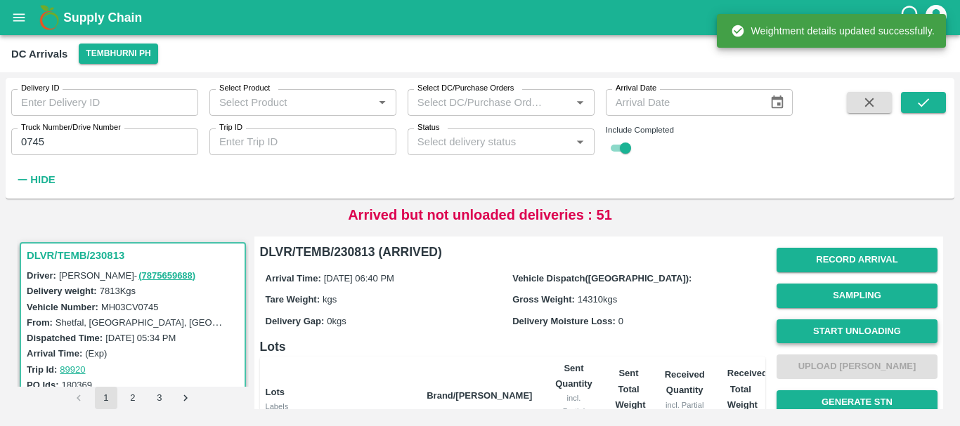
click at [849, 332] on button "Start Unloading" at bounding box center [856, 332] width 161 height 25
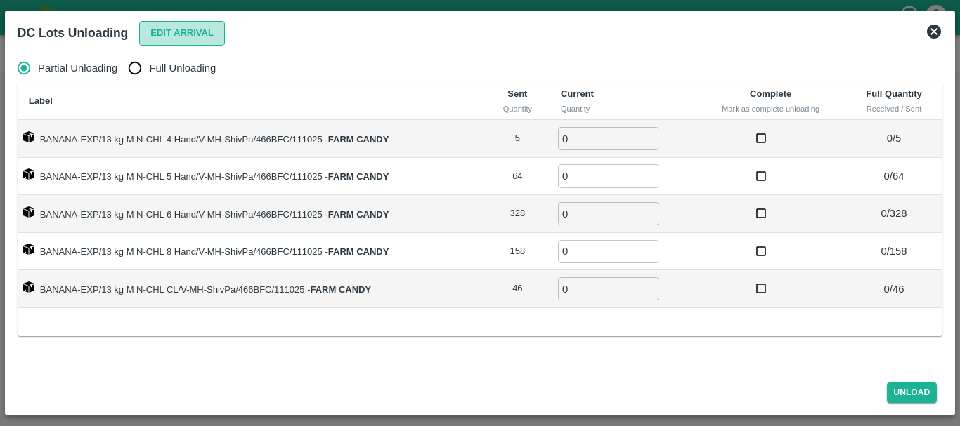
click at [211, 38] on button "Edit Arrival" at bounding box center [182, 33] width 86 height 25
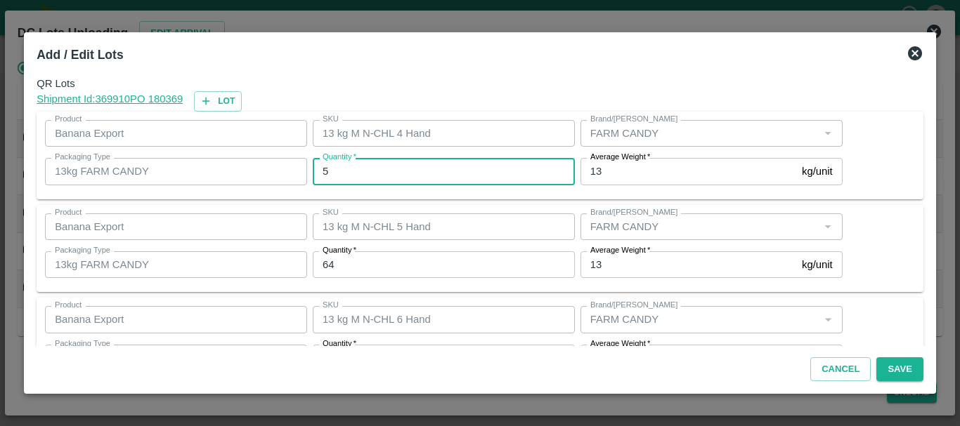
click at [357, 175] on input "5" at bounding box center [444, 171] width 262 height 27
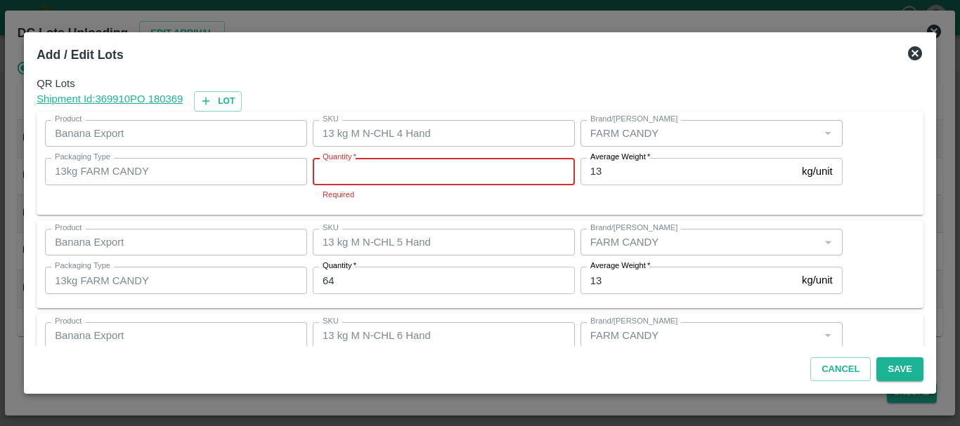
click at [357, 175] on input "Quantity   *" at bounding box center [444, 171] width 262 height 27
click at [378, 173] on input "Quantity   *" at bounding box center [444, 171] width 262 height 27
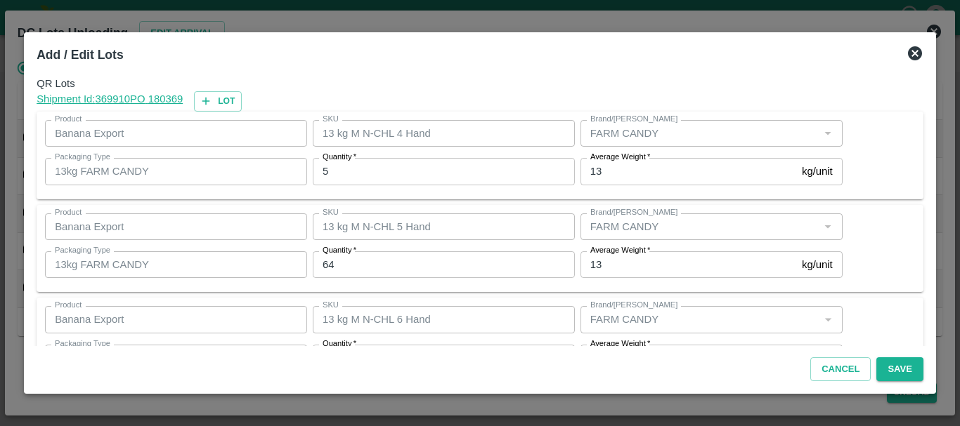
click at [387, 254] on input "64" at bounding box center [444, 264] width 262 height 27
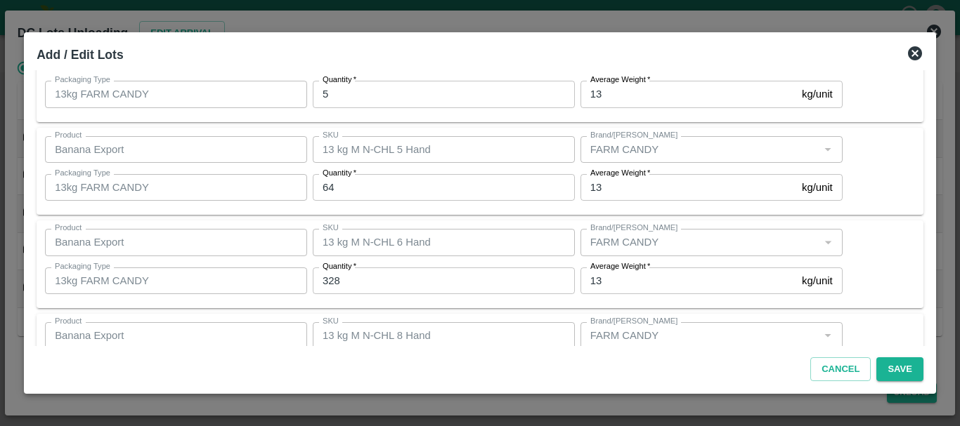
scroll to position [78, 0]
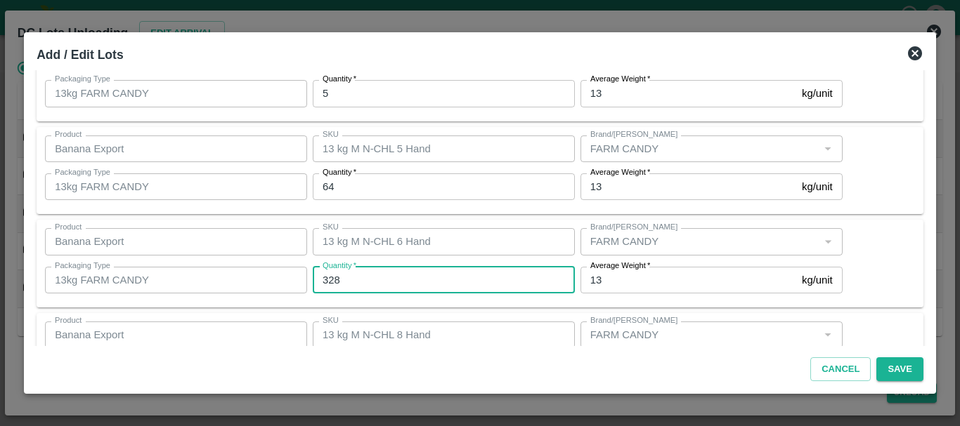
click at [365, 280] on input "328" at bounding box center [444, 280] width 262 height 27
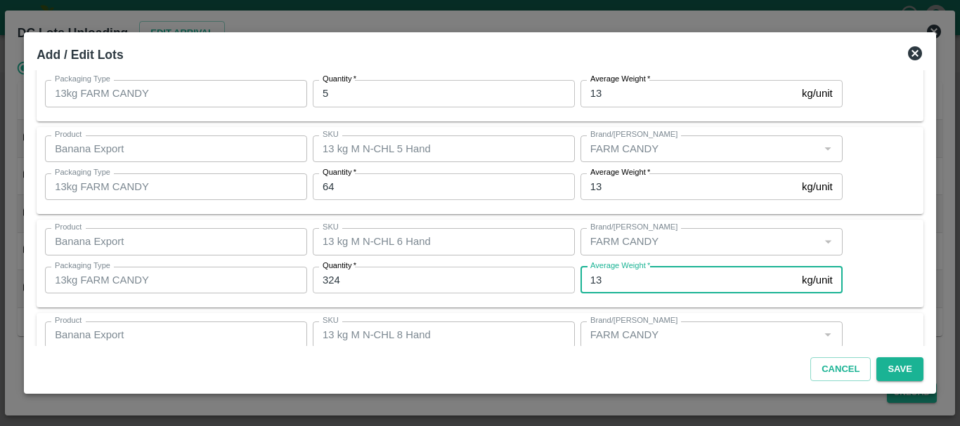
scroll to position [237, 0]
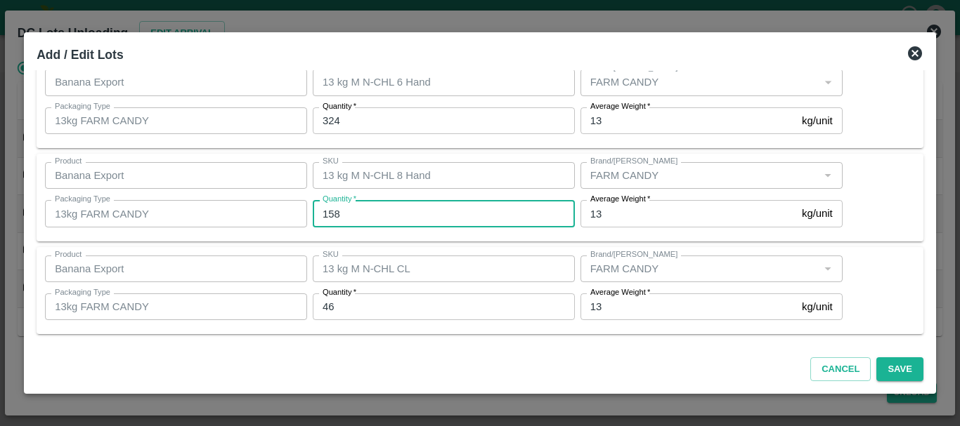
click at [377, 211] on input "158" at bounding box center [444, 213] width 262 height 27
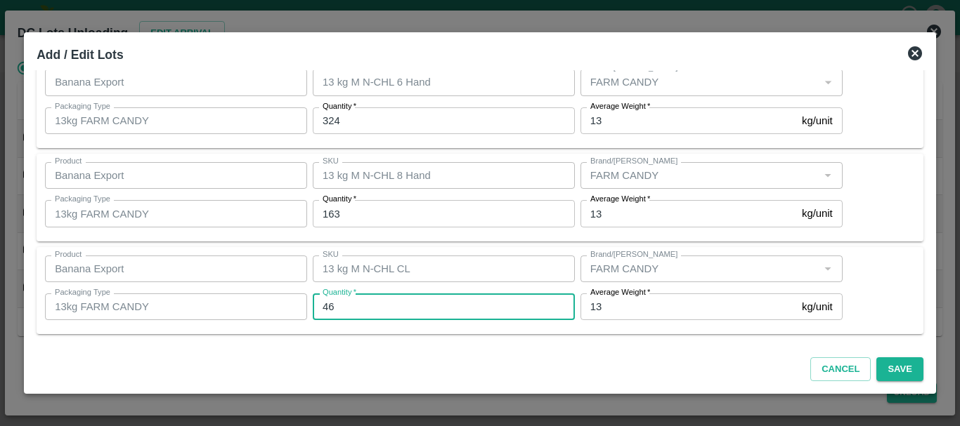
click at [372, 308] on input "46" at bounding box center [444, 307] width 262 height 27
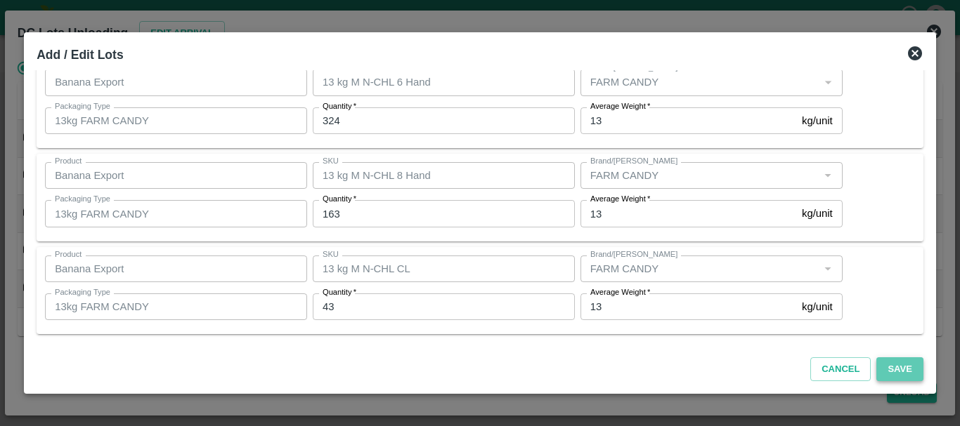
click at [887, 368] on button "Save" at bounding box center [899, 370] width 46 height 25
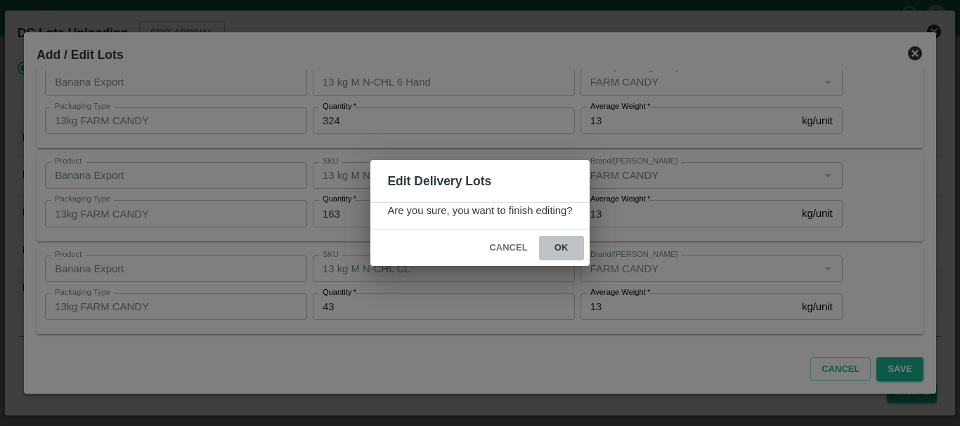
click at [562, 247] on button "ok" at bounding box center [561, 248] width 45 height 25
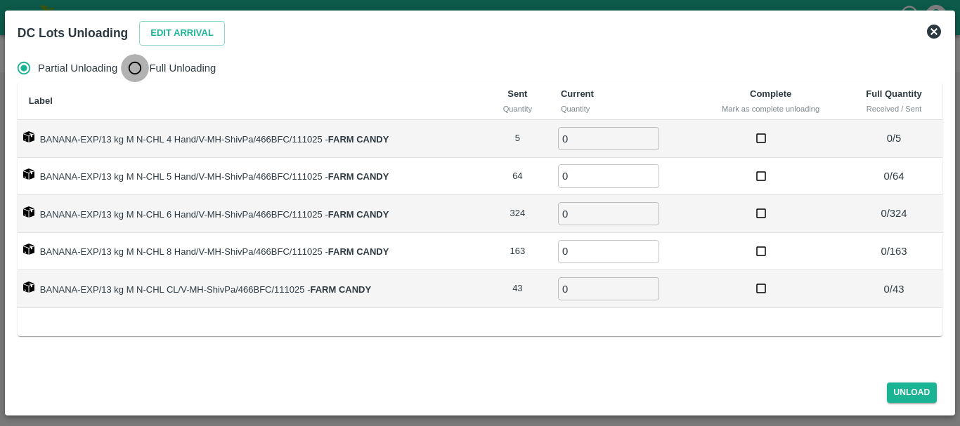
click at [141, 65] on input "Full Unloading" at bounding box center [135, 68] width 28 height 28
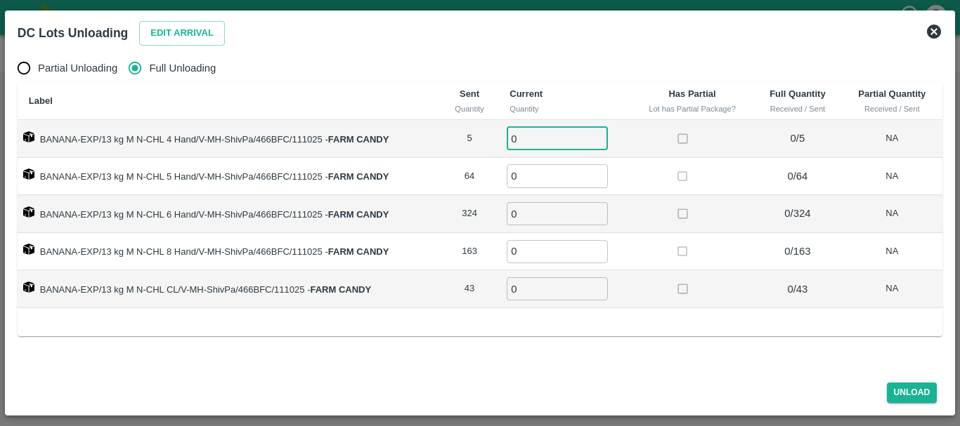
click at [542, 136] on input "0" at bounding box center [557, 138] width 101 height 23
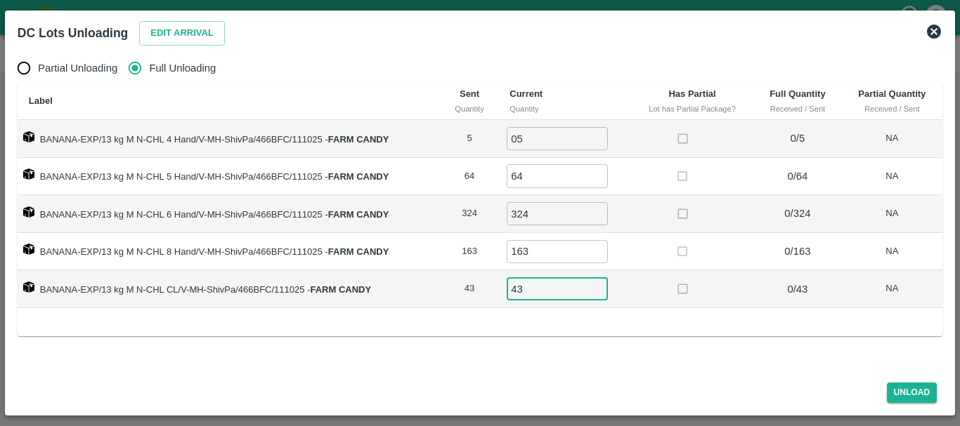
click at [714, 285] on td at bounding box center [692, 289] width 123 height 38
click at [910, 392] on button "Unload" at bounding box center [912, 393] width 51 height 20
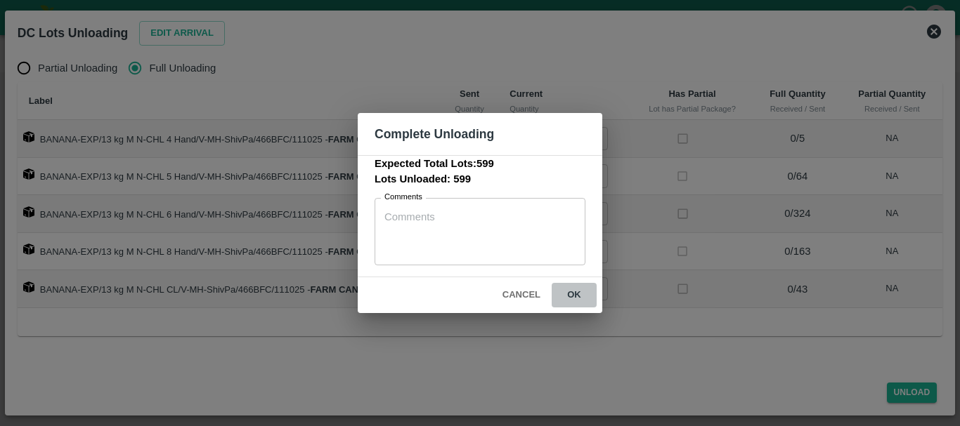
click at [563, 293] on button "ok" at bounding box center [573, 295] width 45 height 25
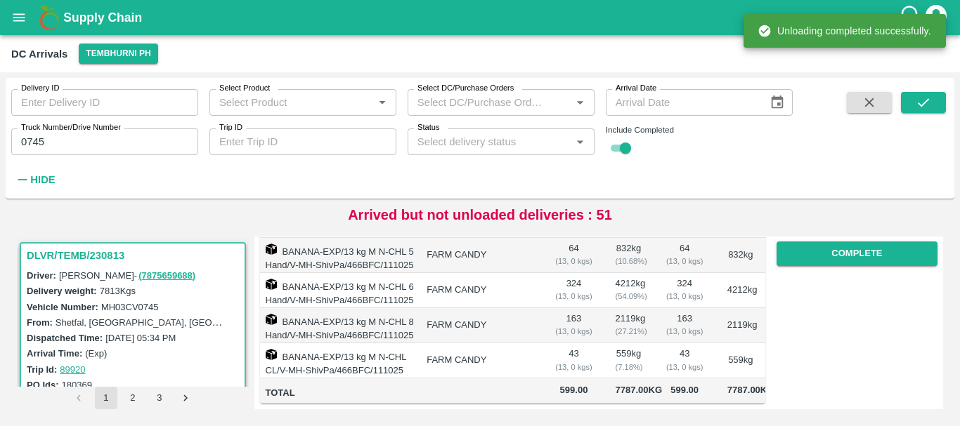
scroll to position [0, 0]
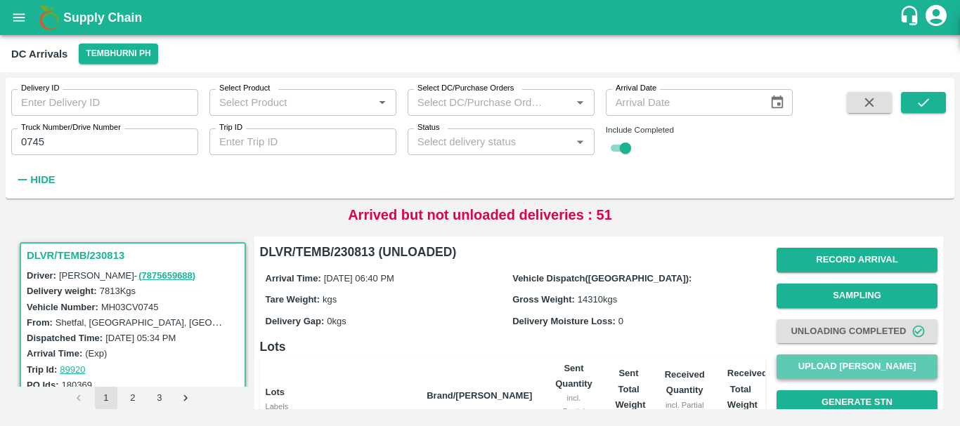
click at [807, 363] on button "Upload [PERSON_NAME]" at bounding box center [856, 367] width 161 height 25
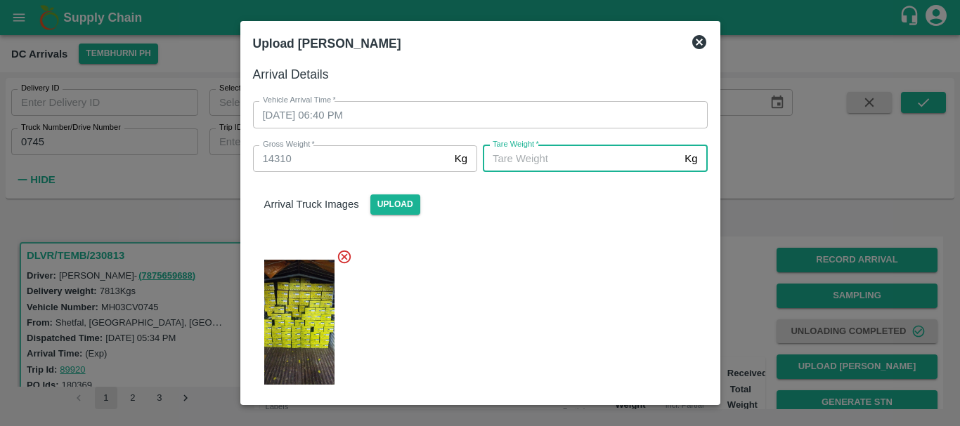
click at [560, 164] on input "[PERSON_NAME]   *" at bounding box center [581, 158] width 196 height 27
click at [522, 275] on div at bounding box center [475, 318] width 466 height 162
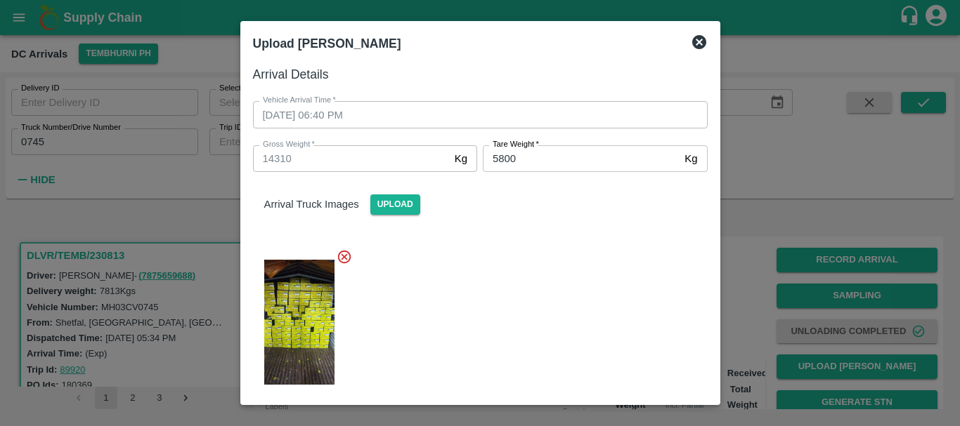
scroll to position [174, 0]
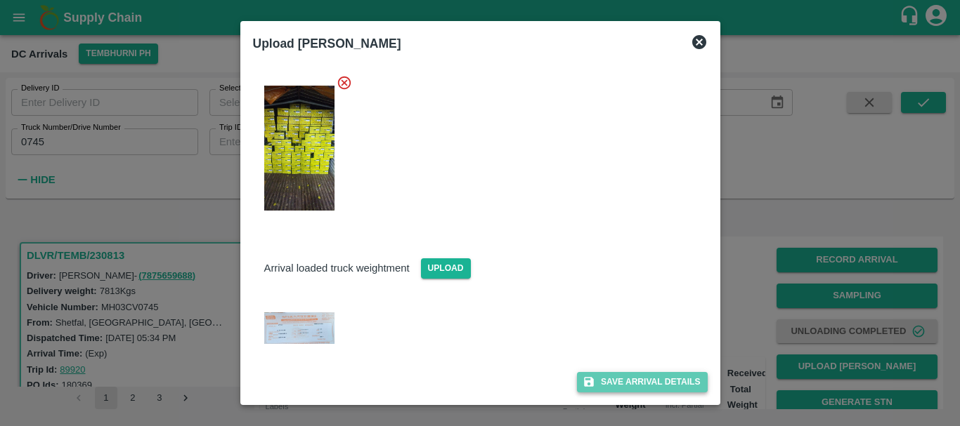
click at [601, 379] on button "Save Arrival Details" at bounding box center [642, 382] width 130 height 20
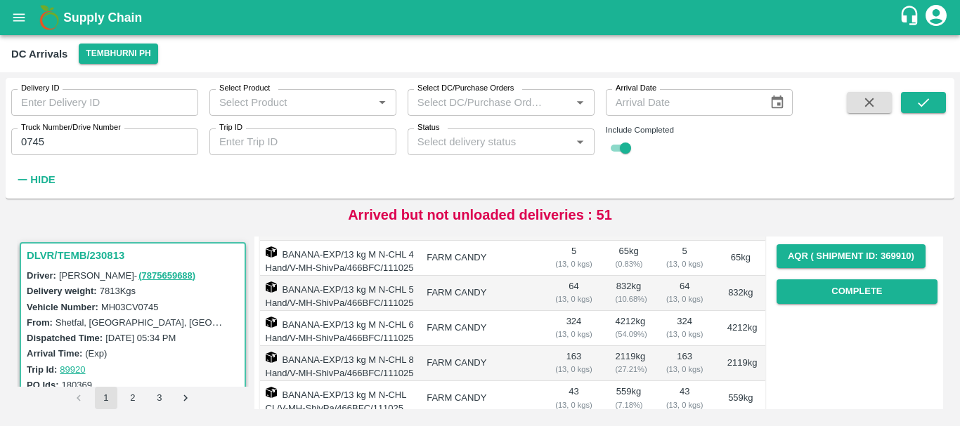
scroll to position [216, 0]
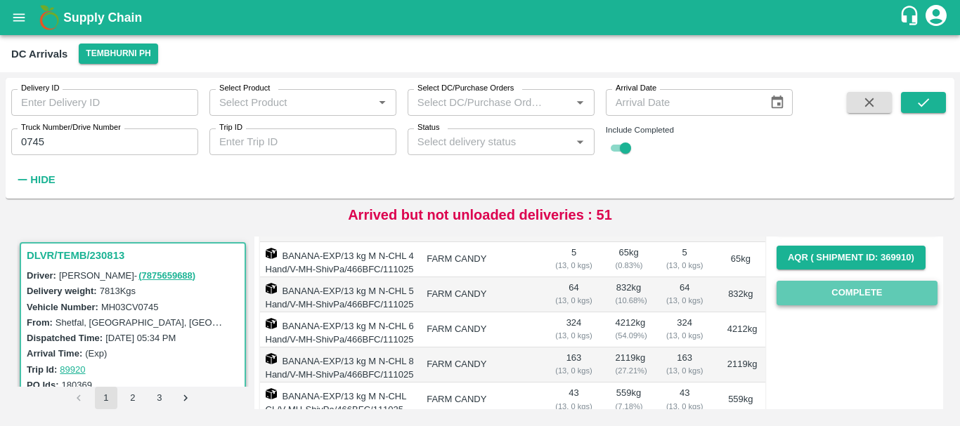
click at [801, 299] on button "Complete" at bounding box center [856, 293] width 161 height 25
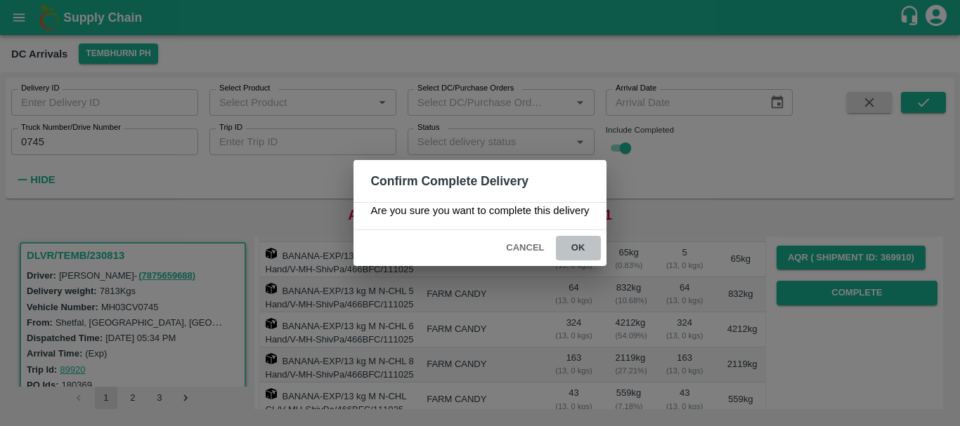
click at [570, 249] on button "ok" at bounding box center [578, 248] width 45 height 25
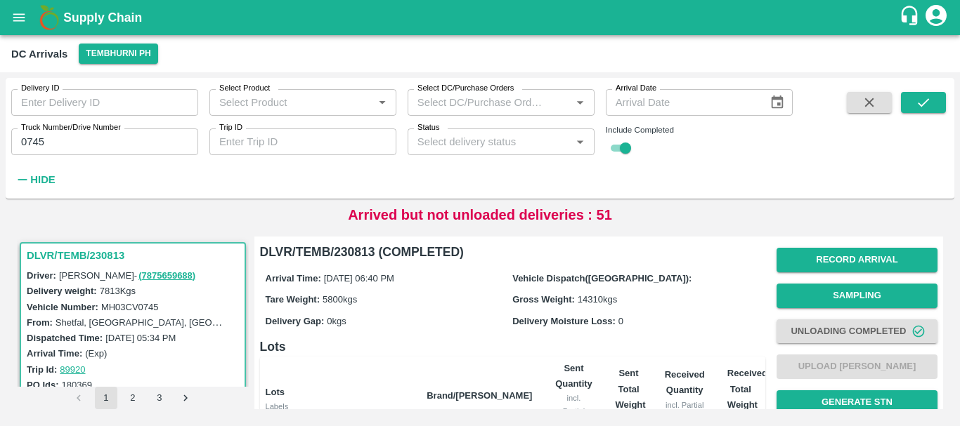
scroll to position [319, 0]
click at [77, 138] on input "0745" at bounding box center [104, 142] width 187 height 27
click at [936, 96] on button "submit" at bounding box center [923, 102] width 45 height 21
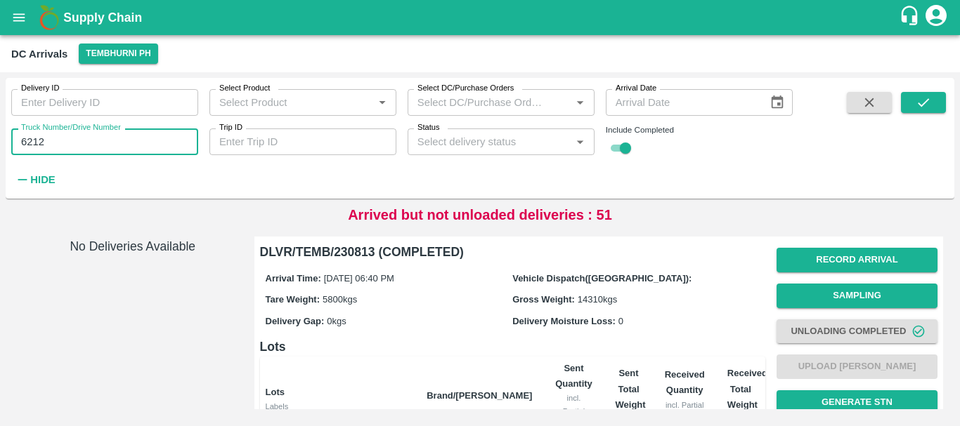
click at [33, 138] on input "6212" at bounding box center [104, 142] width 187 height 27
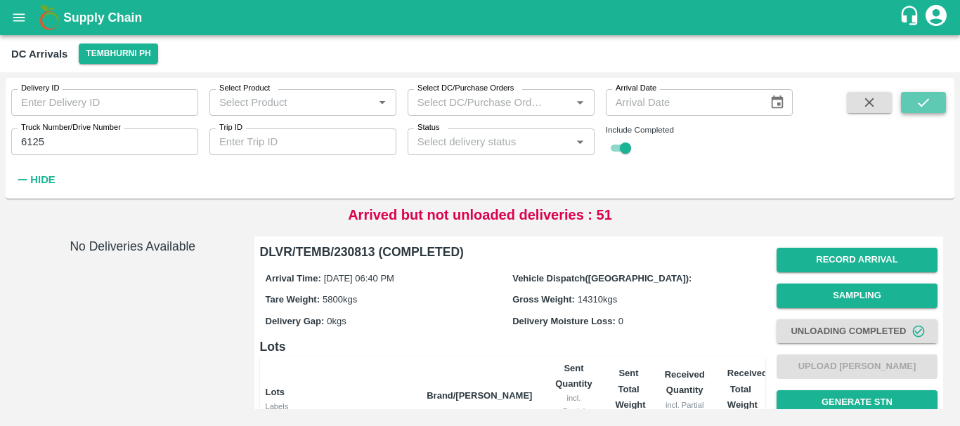
click at [934, 97] on button "submit" at bounding box center [923, 102] width 45 height 21
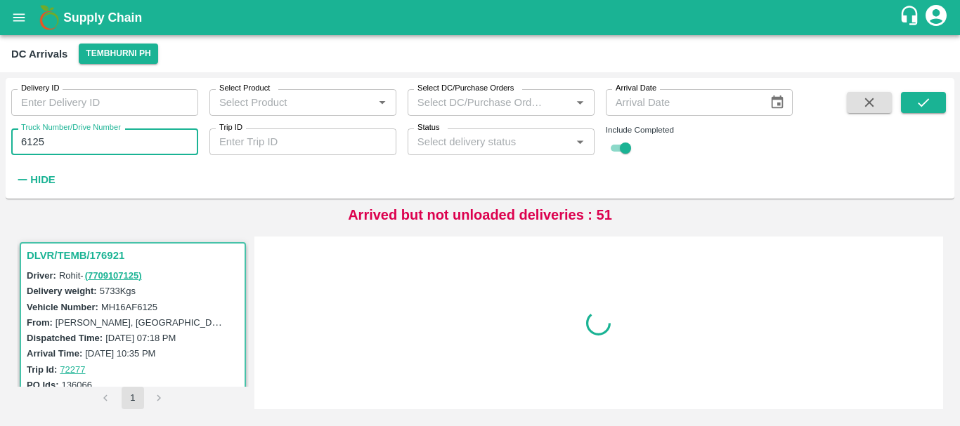
click at [121, 152] on input "6125" at bounding box center [104, 142] width 187 height 27
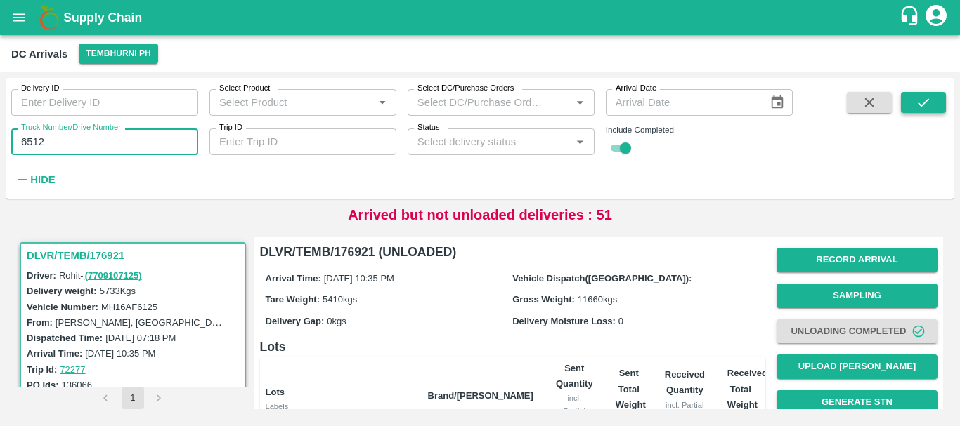
click at [921, 106] on icon "submit" at bounding box center [922, 102] width 11 height 8
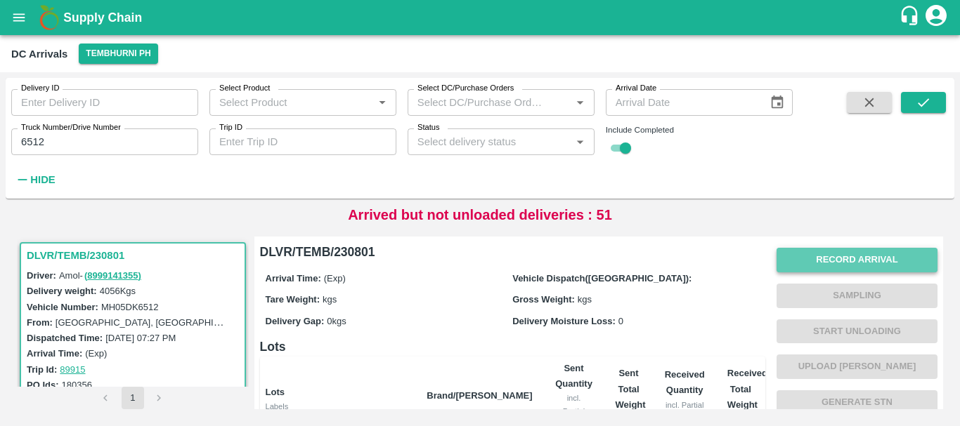
click at [825, 254] on button "Record Arrival" at bounding box center [856, 260] width 161 height 25
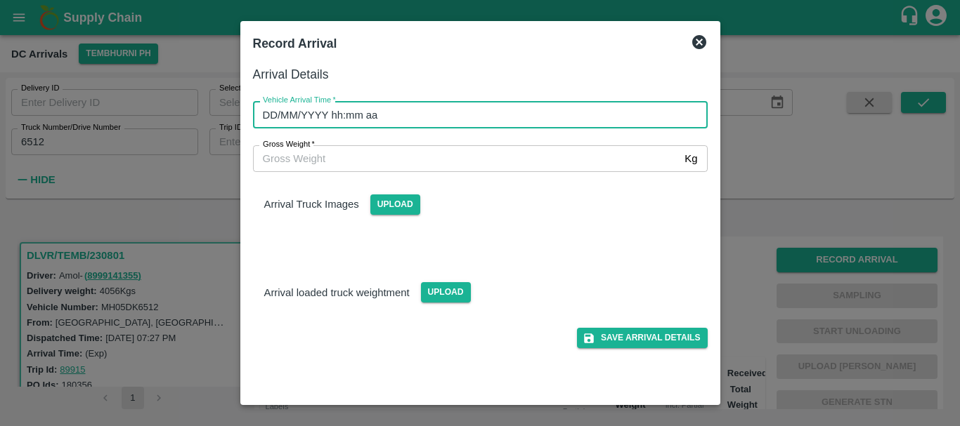
click at [594, 111] on input "DD/MM/YYYY hh:mm aa" at bounding box center [475, 114] width 445 height 27
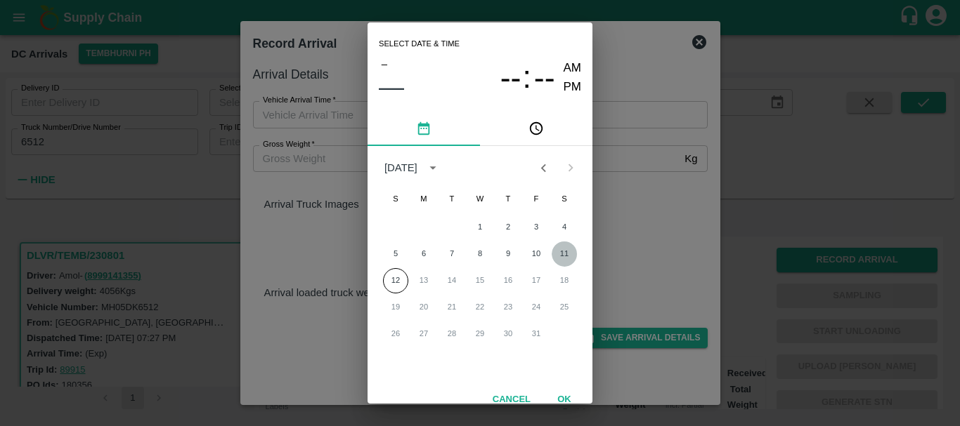
click at [566, 249] on button "11" at bounding box center [563, 254] width 25 height 25
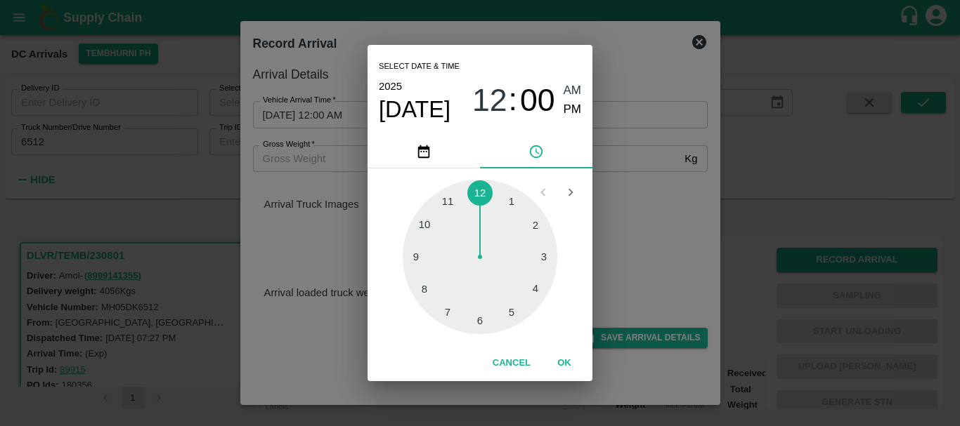
click at [418, 293] on div at bounding box center [480, 257] width 155 height 155
click at [567, 112] on span "PM" at bounding box center [572, 109] width 18 height 19
click at [614, 176] on div "Select date & time [DATE] 08 : 00 AM PM 05 10 15 20 25 30 35 40 45 50 55 00 Can…" at bounding box center [480, 213] width 960 height 426
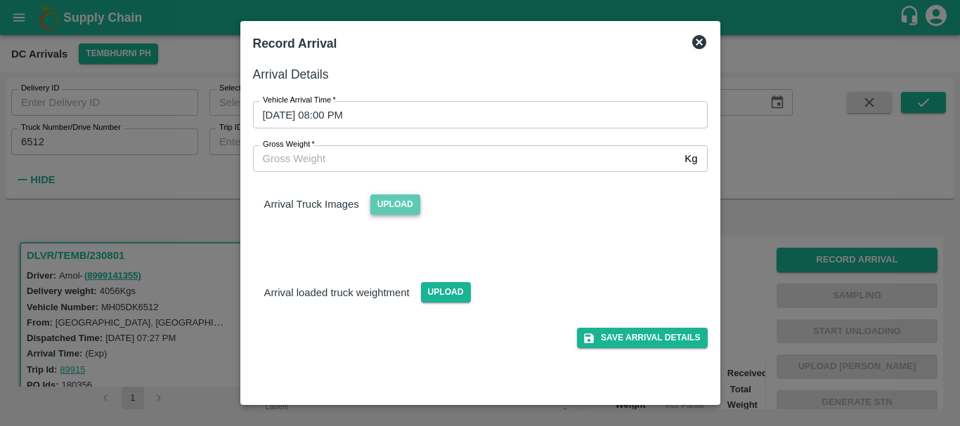
click at [413, 200] on span "Upload" at bounding box center [395, 205] width 50 height 20
click at [0, 0] on input "Upload" at bounding box center [0, 0] width 0 height 0
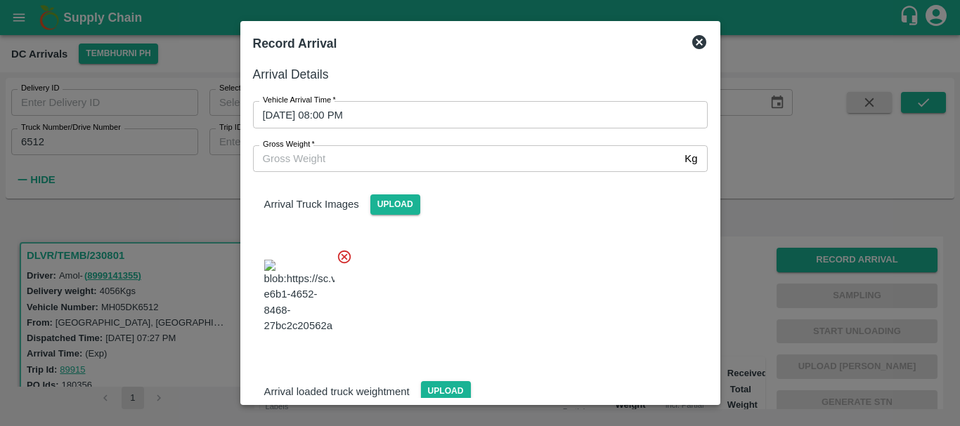
scroll to position [106, 0]
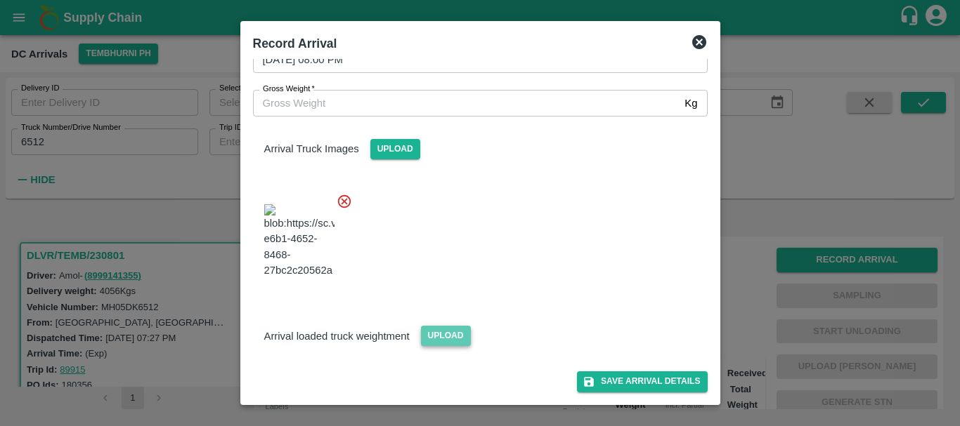
click at [424, 328] on span "Upload" at bounding box center [446, 336] width 50 height 20
click at [0, 0] on input "Upload" at bounding box center [0, 0] width 0 height 0
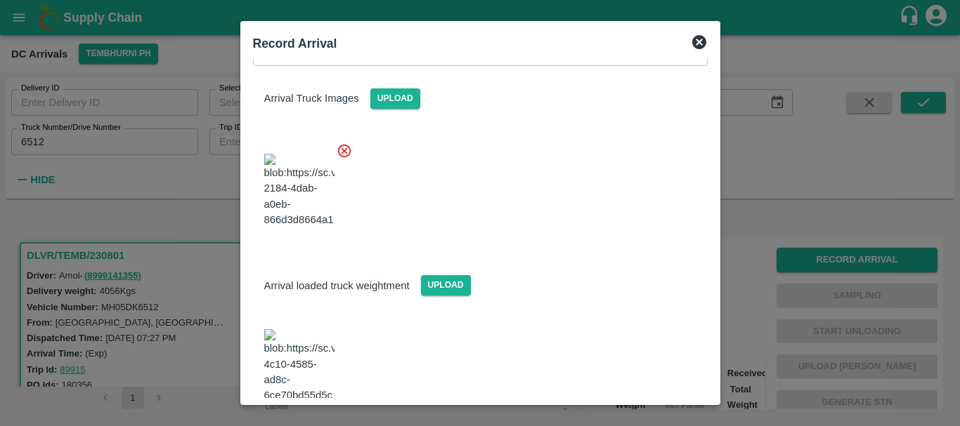
scroll to position [268, 0]
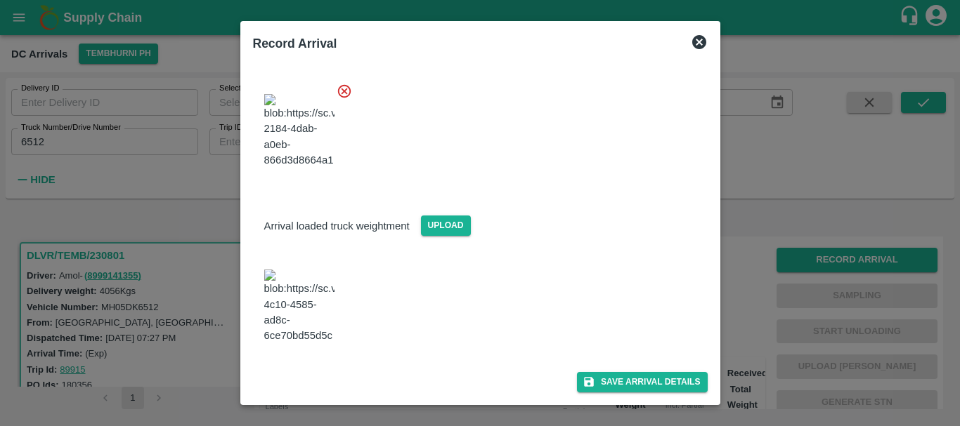
click at [306, 284] on img at bounding box center [299, 307] width 70 height 74
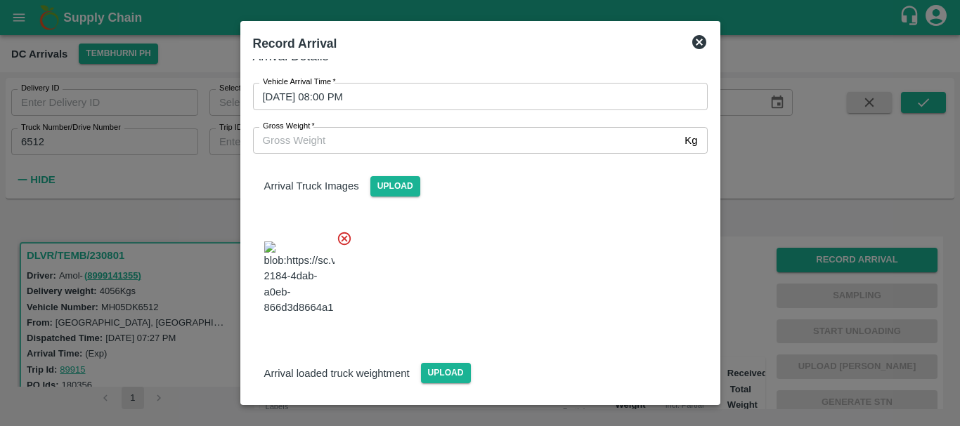
scroll to position [0, 0]
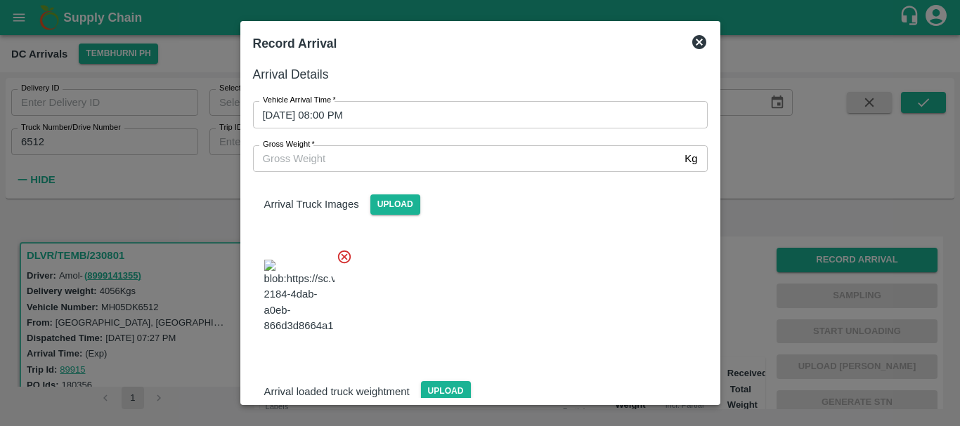
click at [386, 150] on input "Gross Weight   *" at bounding box center [466, 158] width 426 height 27
click at [561, 256] on div at bounding box center [475, 292] width 466 height 110
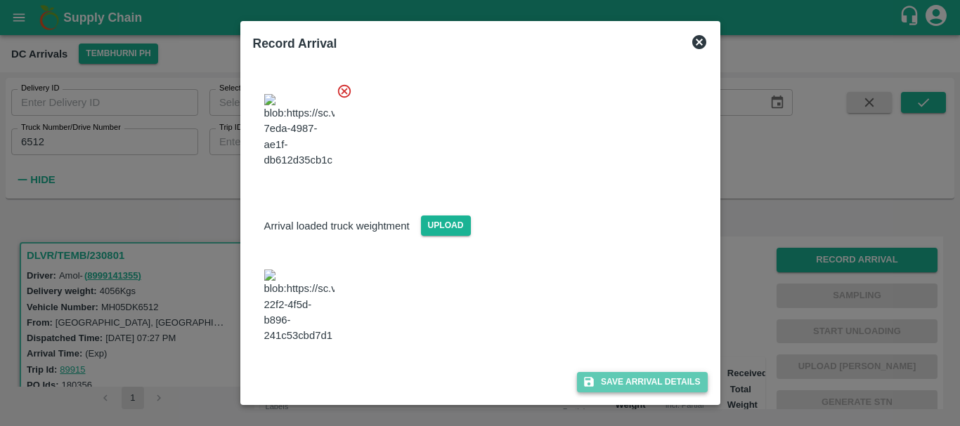
click at [599, 386] on button "Save Arrival Details" at bounding box center [642, 382] width 130 height 20
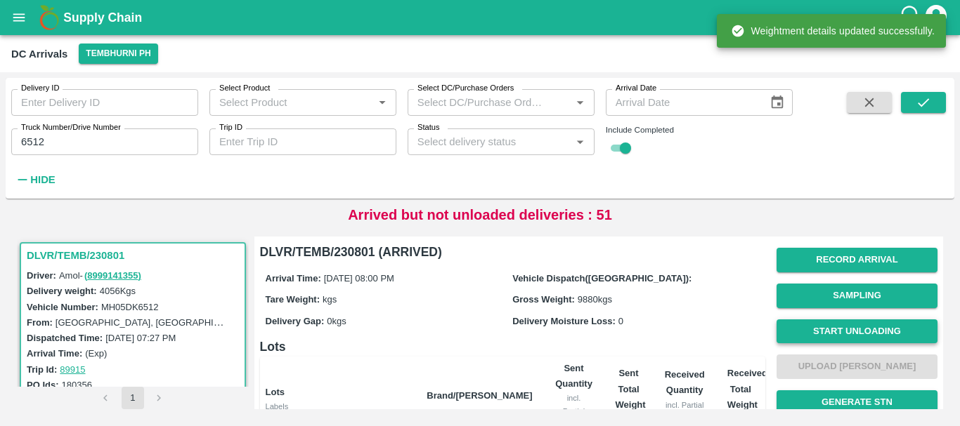
click at [805, 330] on button "Start Unloading" at bounding box center [856, 332] width 161 height 25
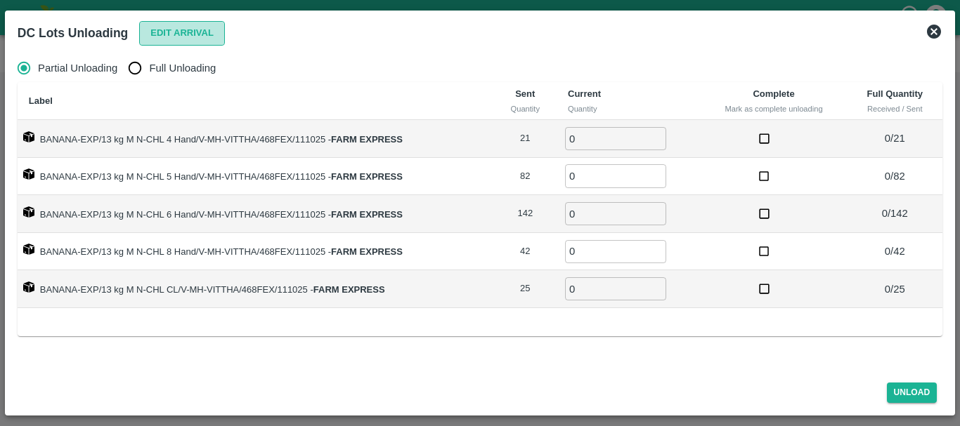
click at [157, 39] on button "Edit Arrival" at bounding box center [182, 33] width 86 height 25
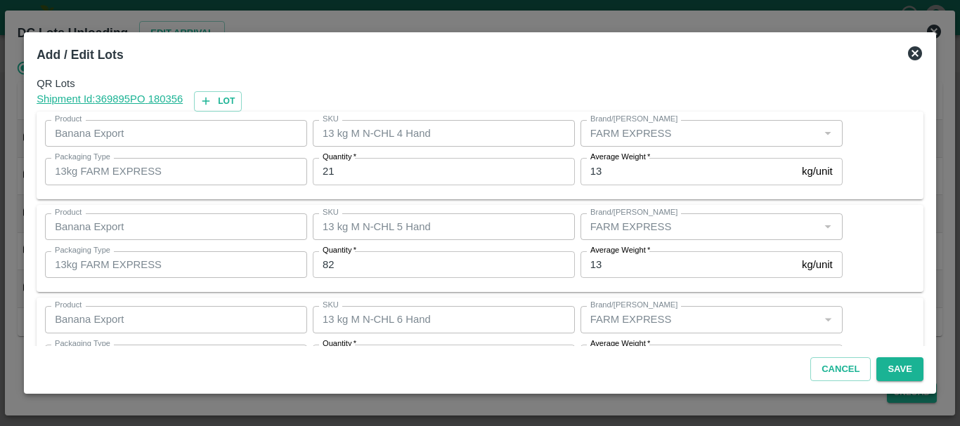
click at [355, 174] on input "21" at bounding box center [444, 171] width 262 height 27
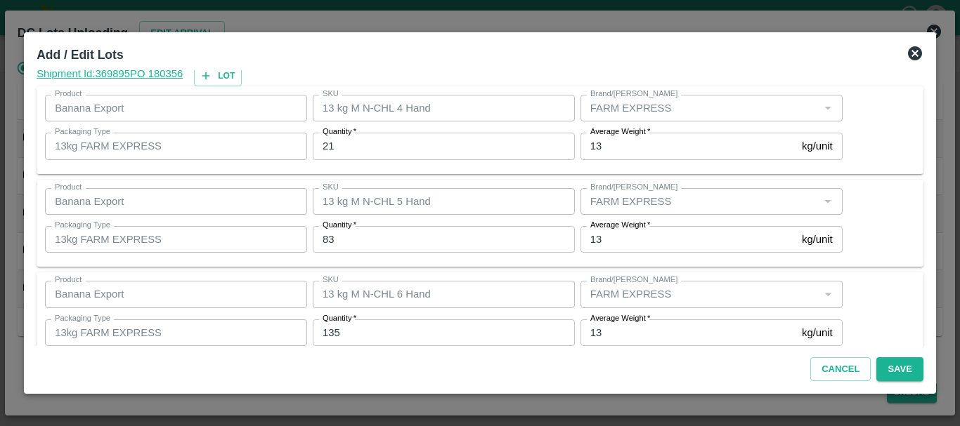
scroll to position [237, 0]
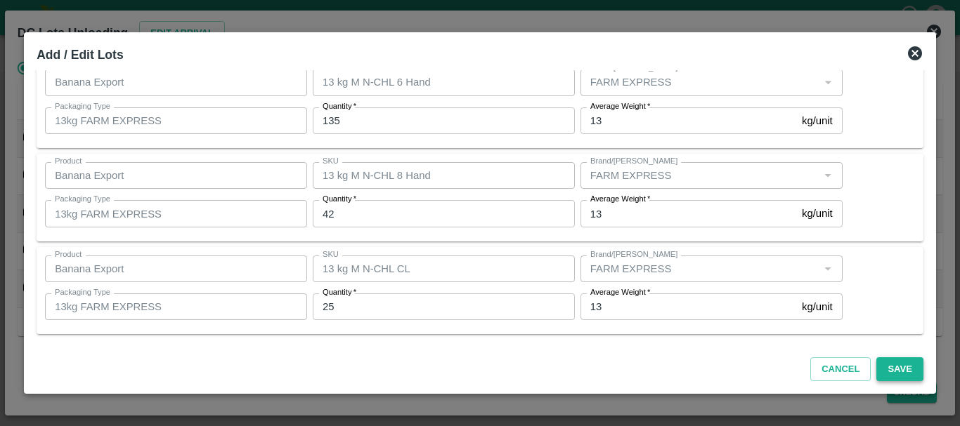
click at [898, 365] on button "Save" at bounding box center [899, 370] width 46 height 25
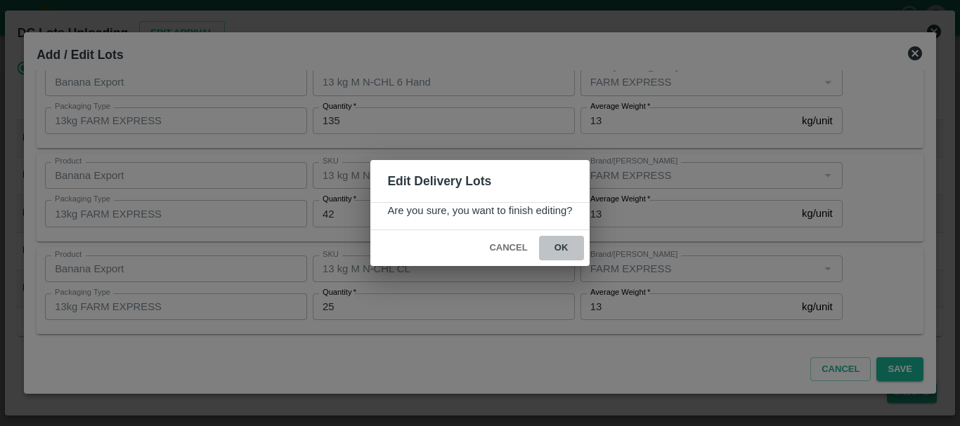
click at [565, 249] on button "ok" at bounding box center [561, 248] width 45 height 25
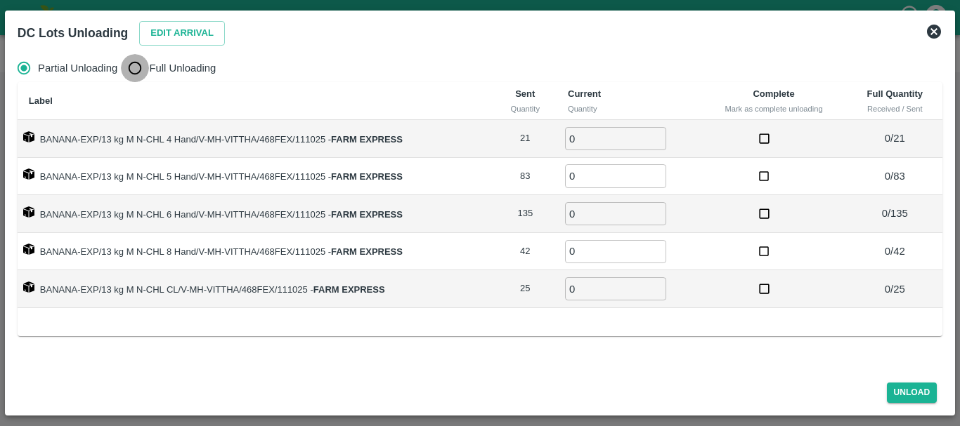
click at [124, 65] on input "Full Unloading" at bounding box center [135, 68] width 28 height 28
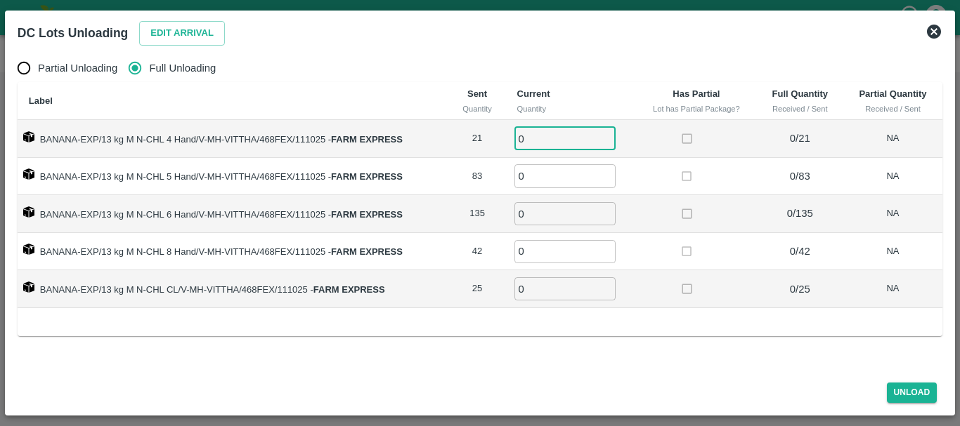
click at [526, 139] on input "0" at bounding box center [564, 138] width 101 height 23
click at [622, 253] on td "42 ​" at bounding box center [571, 252] width 130 height 38
click at [901, 384] on button "Unload" at bounding box center [912, 393] width 51 height 20
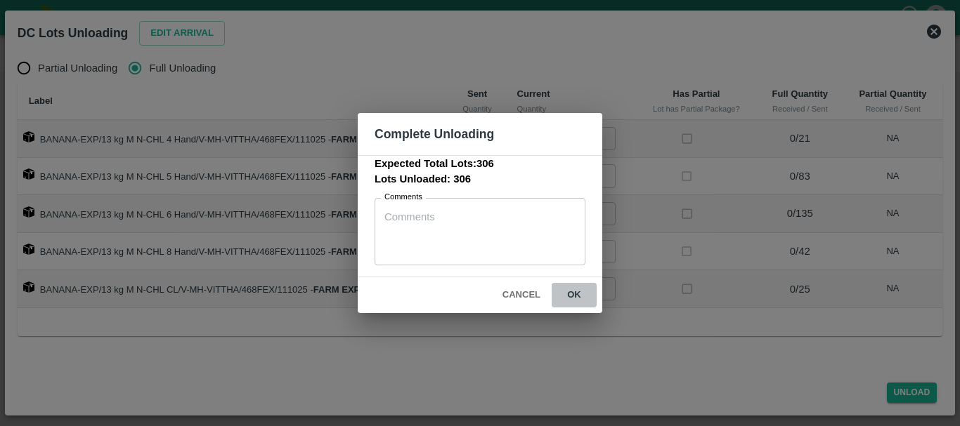
click at [589, 294] on button "ok" at bounding box center [573, 295] width 45 height 25
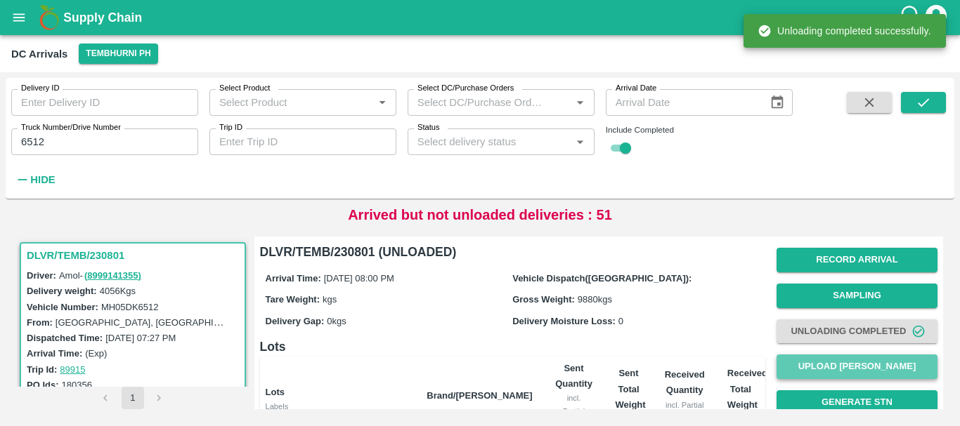
click at [827, 366] on button "Upload [PERSON_NAME]" at bounding box center [856, 367] width 161 height 25
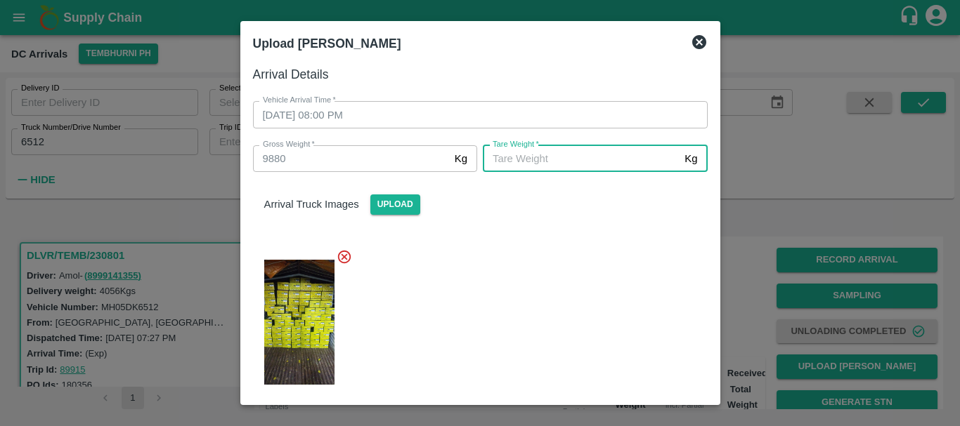
click at [549, 145] on input "[PERSON_NAME]   *" at bounding box center [581, 158] width 196 height 27
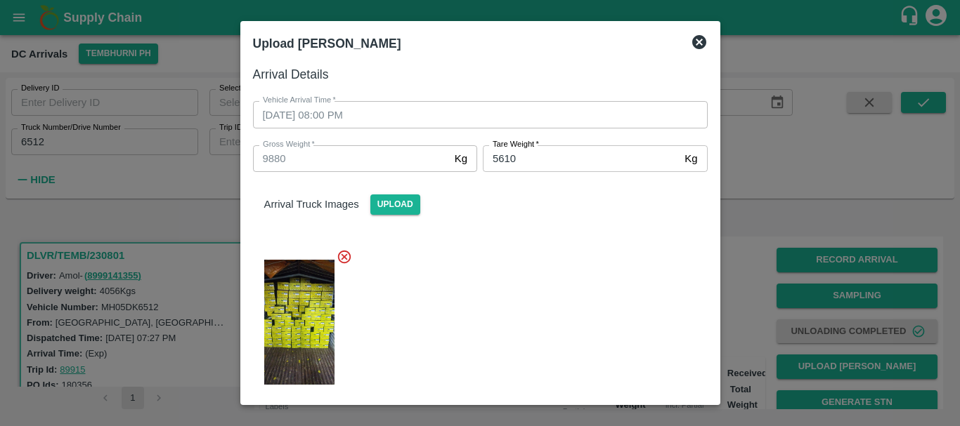
click at [497, 271] on div at bounding box center [475, 318] width 466 height 162
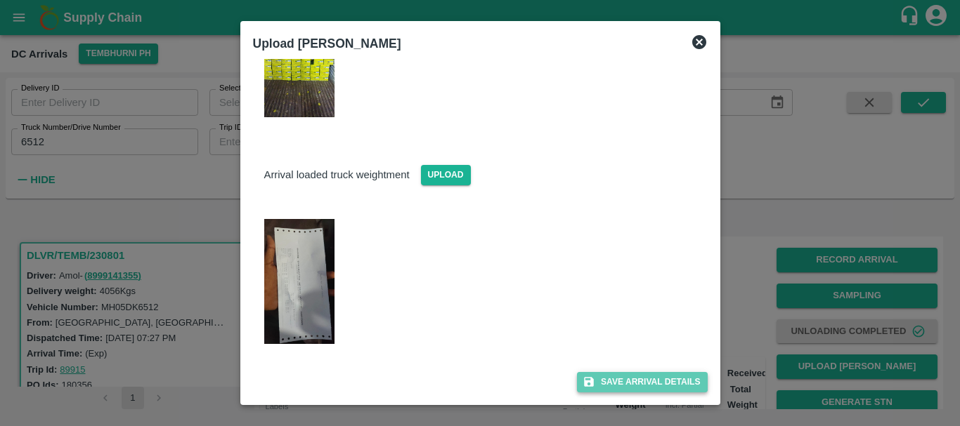
click at [584, 383] on icon "submit" at bounding box center [589, 383] width 10 height 10
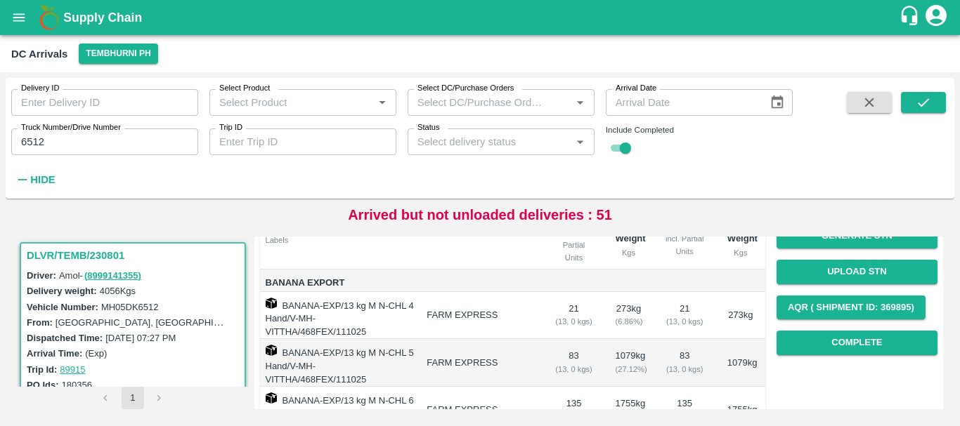
scroll to position [163, 0]
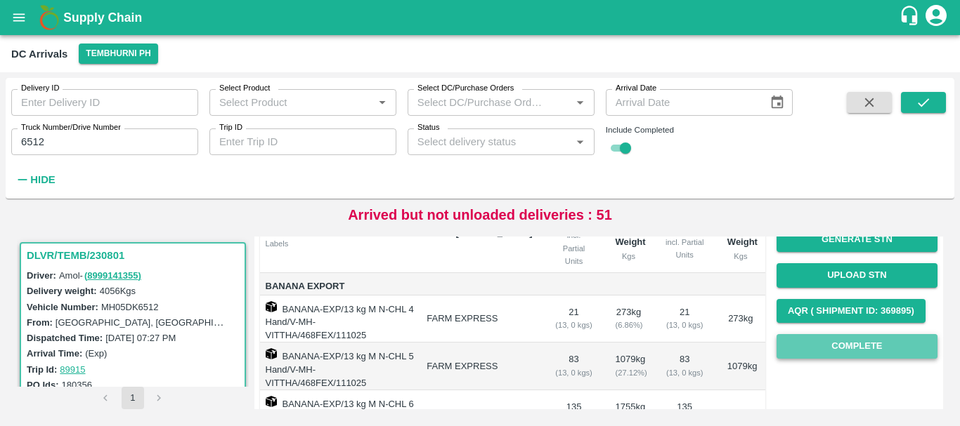
click at [839, 341] on button "Complete" at bounding box center [856, 346] width 161 height 25
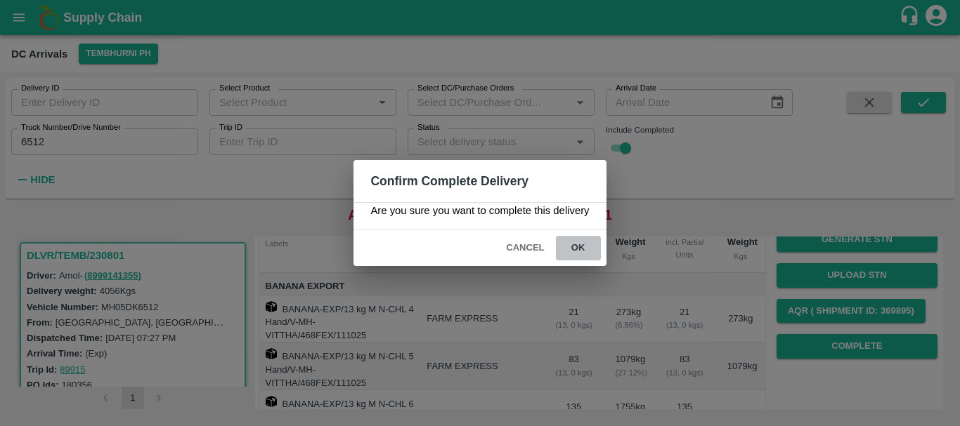
click at [583, 239] on button "ok" at bounding box center [578, 248] width 45 height 25
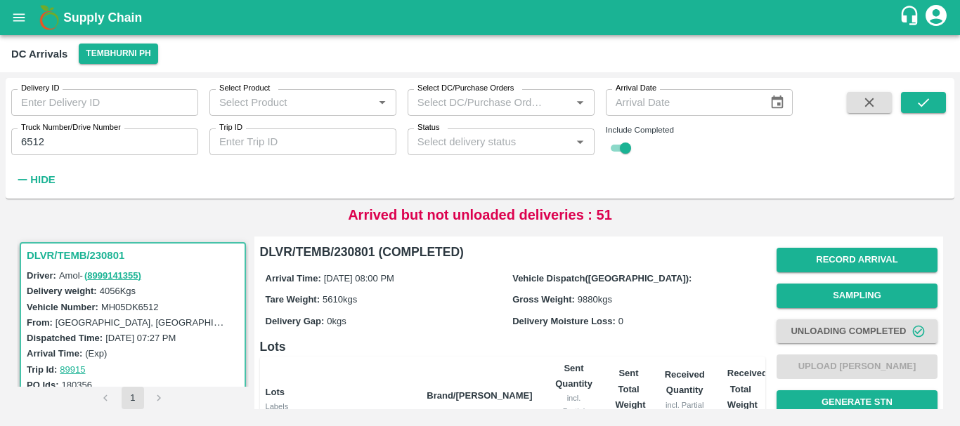
scroll to position [332, 0]
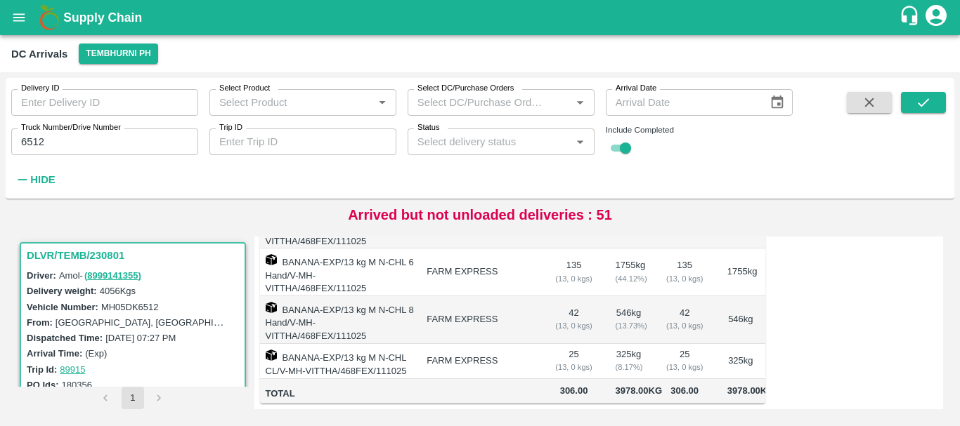
drag, startPoint x: 131, startPoint y: 123, endPoint x: 131, endPoint y: 133, distance: 9.9
click at [131, 133] on div "Truck Number/Drive Number 6512 Truck Number/Drive Number" at bounding box center [99, 136] width 198 height 38
click at [131, 133] on input "6512" at bounding box center [104, 142] width 187 height 27
click at [912, 100] on button "submit" at bounding box center [923, 102] width 45 height 21
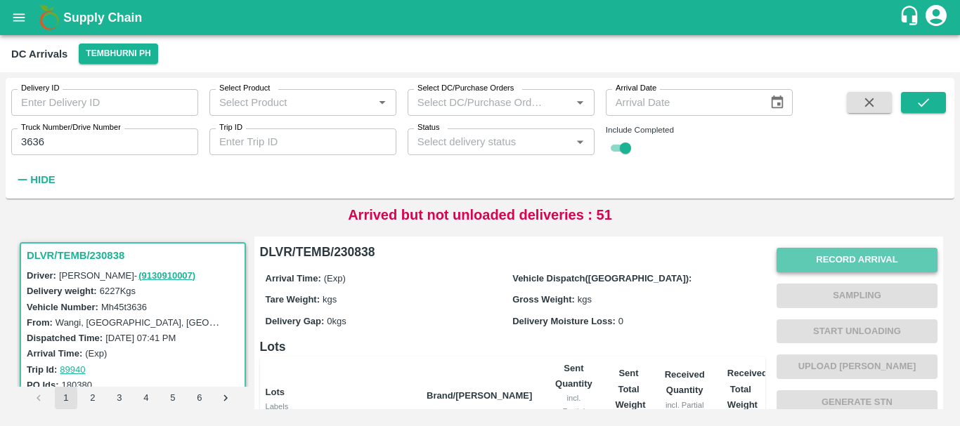
click at [818, 259] on button "Record Arrival" at bounding box center [856, 260] width 161 height 25
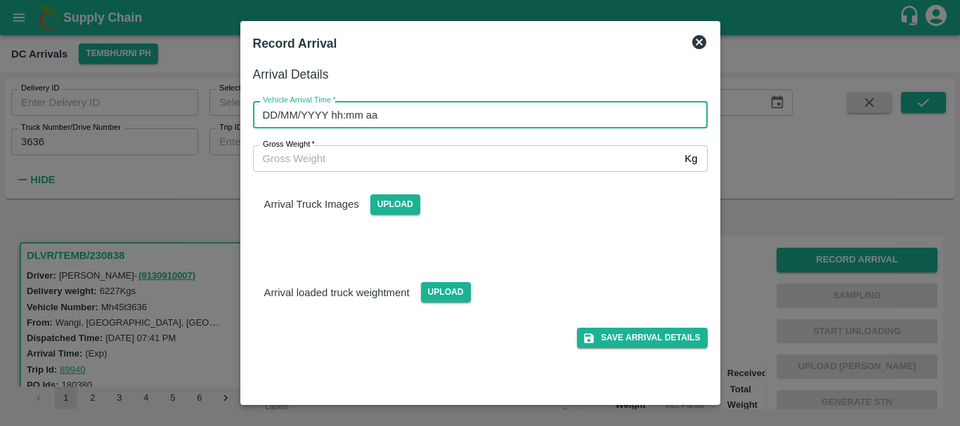
click at [599, 115] on input "DD/MM/YYYY hh:mm aa" at bounding box center [475, 114] width 445 height 27
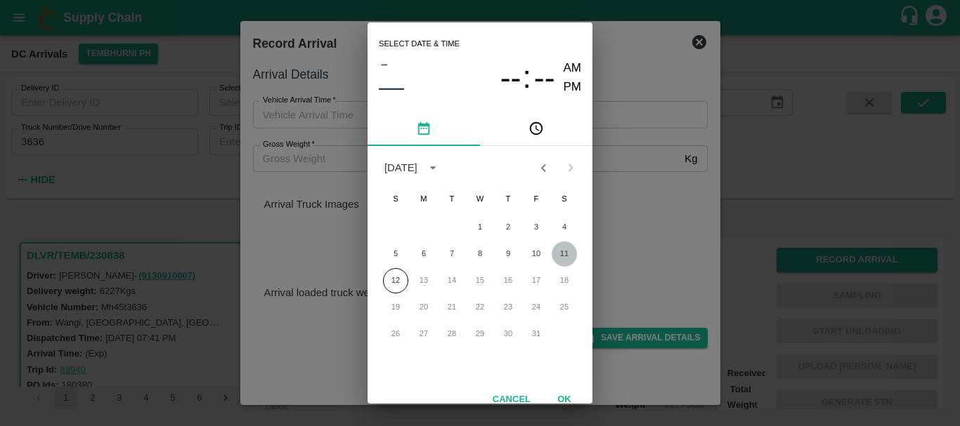
click at [564, 251] on button "11" at bounding box center [563, 254] width 25 height 25
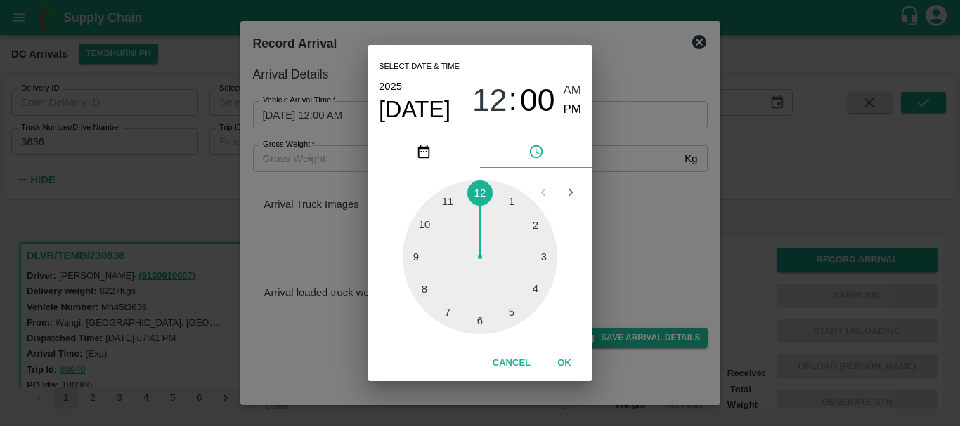
click at [425, 288] on div at bounding box center [480, 257] width 155 height 155
click at [507, 204] on div at bounding box center [480, 257] width 155 height 155
click at [517, 199] on div at bounding box center [480, 257] width 155 height 155
click at [566, 112] on span "PM" at bounding box center [572, 109] width 18 height 19
click at [630, 183] on div "Select date & time [DATE] 08 : 05 AM PM 05 10 15 20 25 30 35 40 45 50 55 00 Can…" at bounding box center [480, 213] width 960 height 426
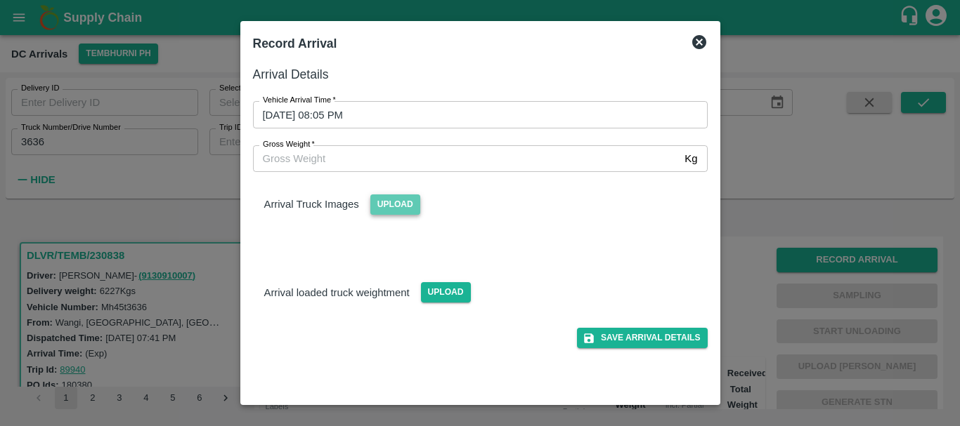
click at [410, 203] on span "Upload" at bounding box center [395, 205] width 50 height 20
click at [0, 0] on input "Upload" at bounding box center [0, 0] width 0 height 0
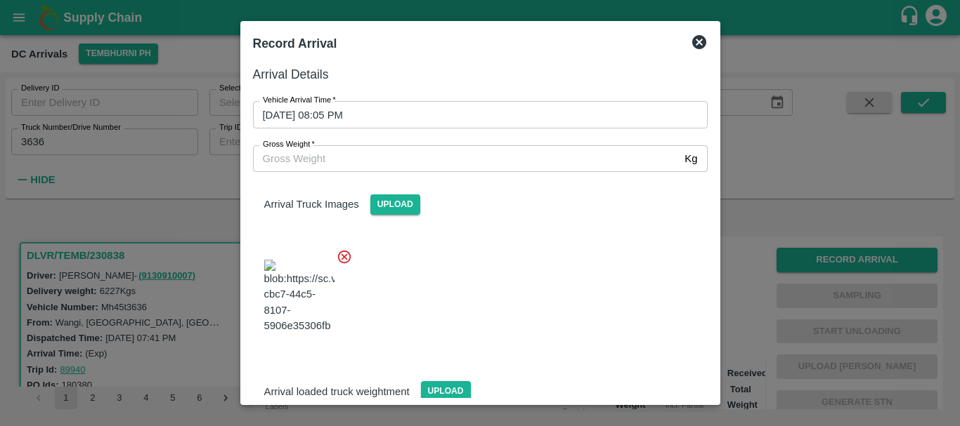
scroll to position [75, 0]
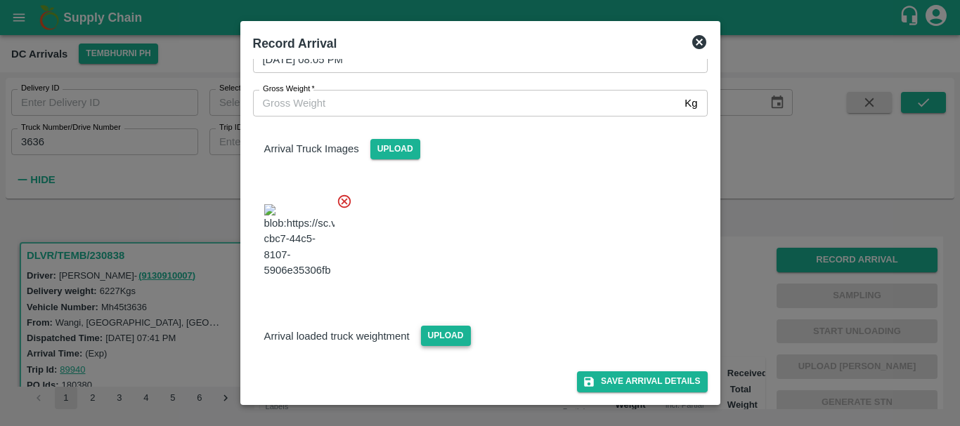
click at [440, 328] on span "Upload" at bounding box center [446, 336] width 50 height 20
click at [0, 0] on input "Upload" at bounding box center [0, 0] width 0 height 0
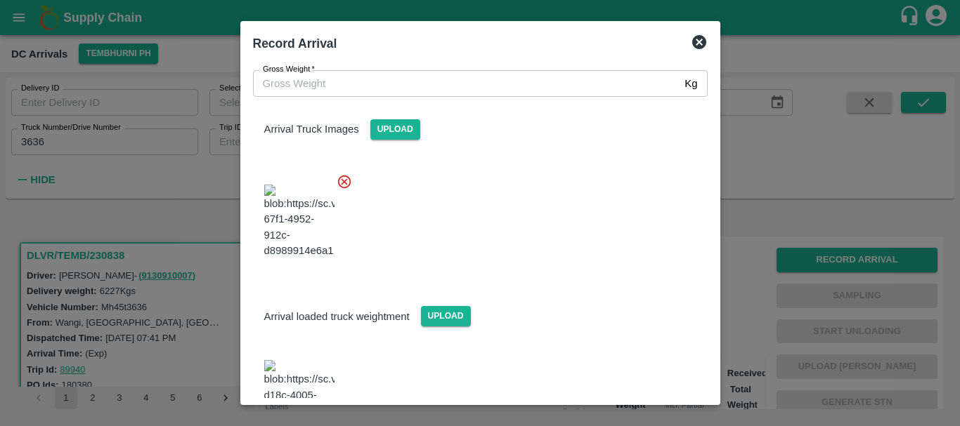
scroll to position [164, 0]
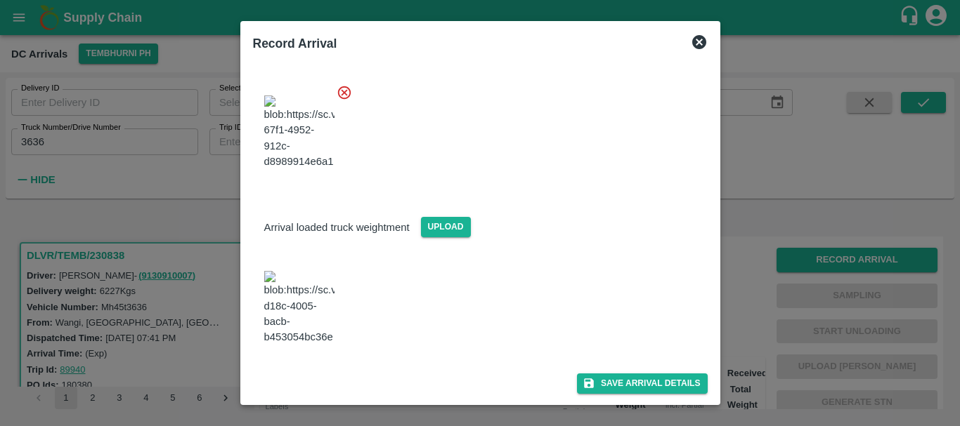
click at [302, 311] on img at bounding box center [299, 308] width 70 height 74
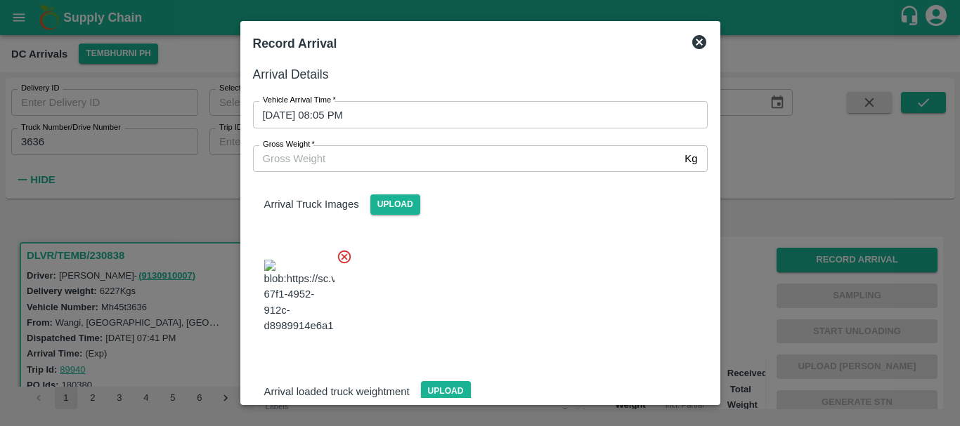
click at [389, 161] on input "Gross Weight   *" at bounding box center [466, 158] width 426 height 27
click at [563, 321] on div at bounding box center [475, 292] width 466 height 110
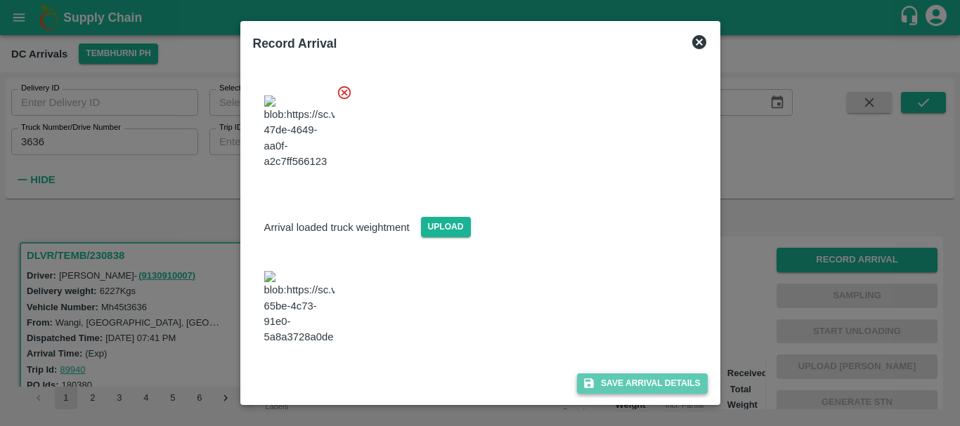
click at [611, 389] on button "Save Arrival Details" at bounding box center [642, 384] width 130 height 20
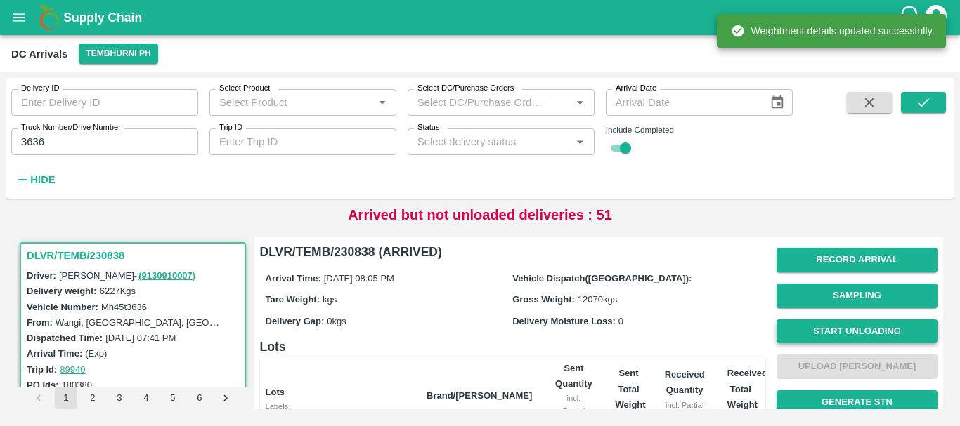
click at [854, 328] on button "Start Unloading" at bounding box center [856, 332] width 161 height 25
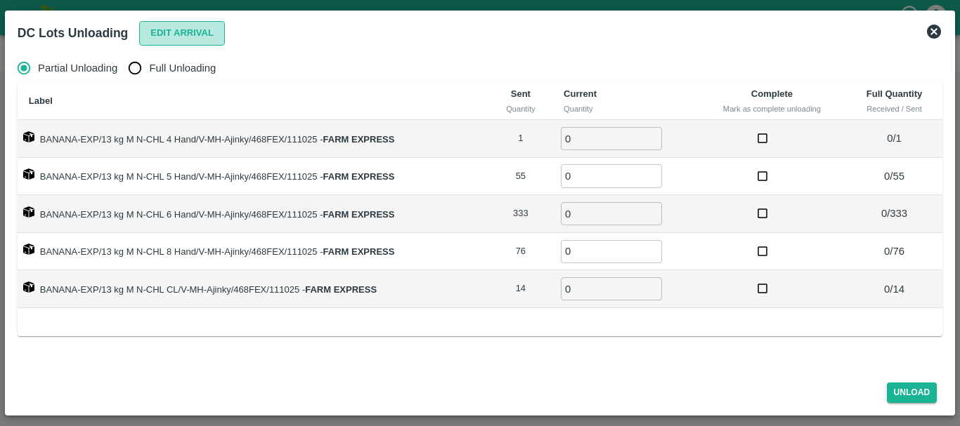
click at [188, 31] on button "Edit Arrival" at bounding box center [182, 33] width 86 height 25
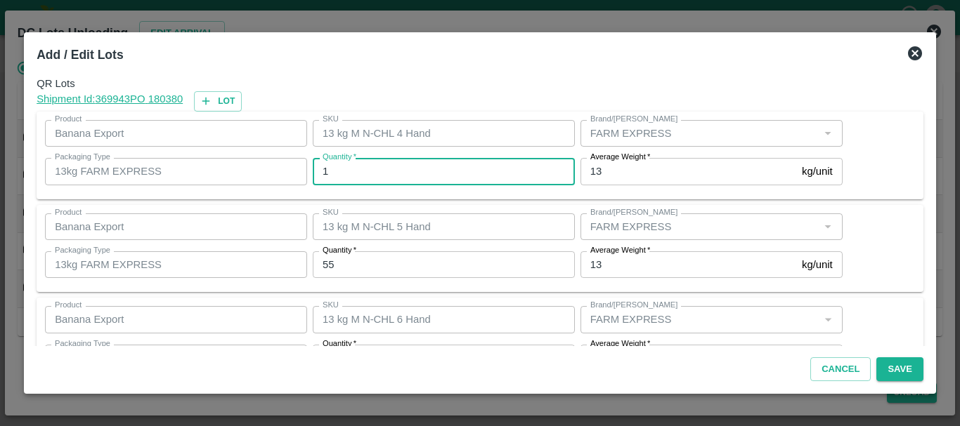
click at [377, 181] on input "1" at bounding box center [444, 171] width 262 height 27
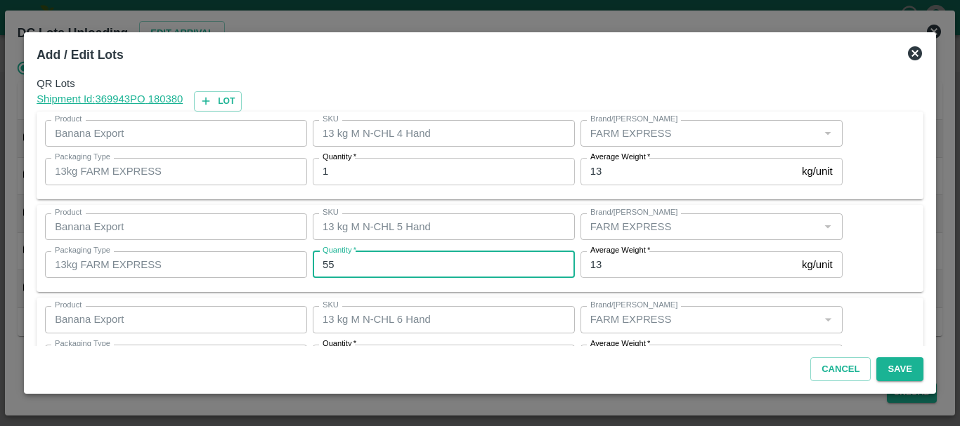
click at [378, 264] on input "55" at bounding box center [444, 264] width 262 height 27
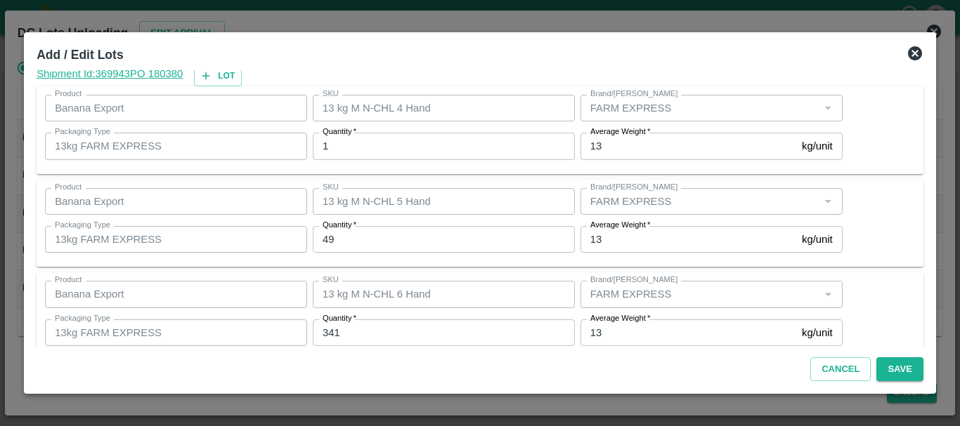
scroll to position [237, 0]
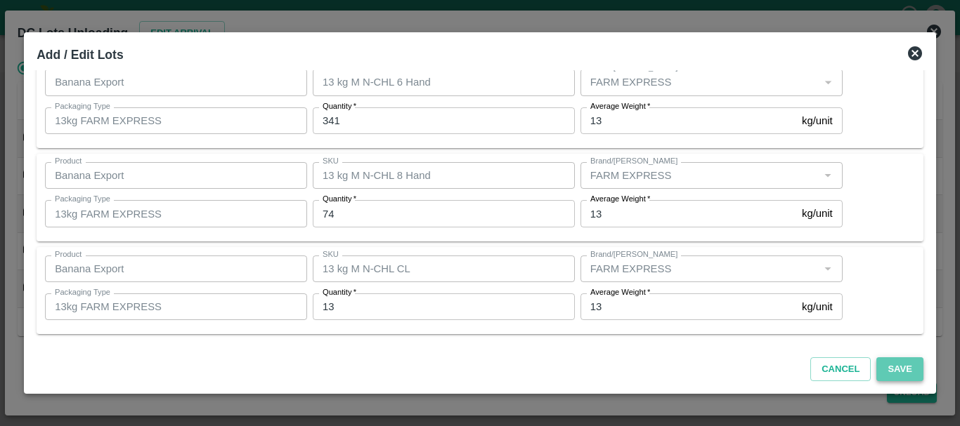
click at [895, 372] on button "Save" at bounding box center [899, 370] width 46 height 25
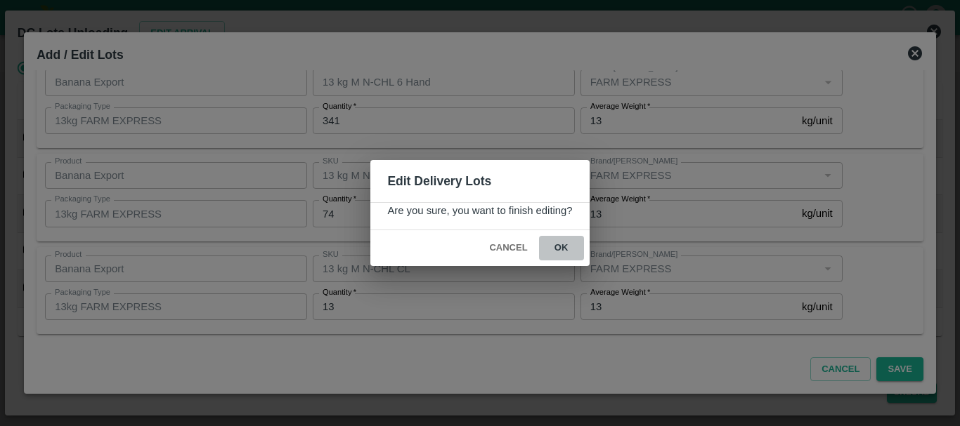
click at [566, 239] on button "ok" at bounding box center [561, 248] width 45 height 25
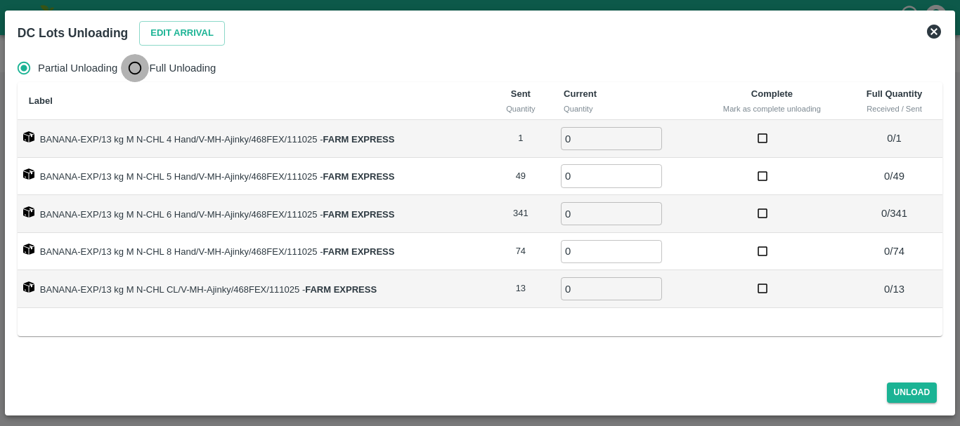
click at [124, 70] on input "Full Unloading" at bounding box center [135, 68] width 28 height 28
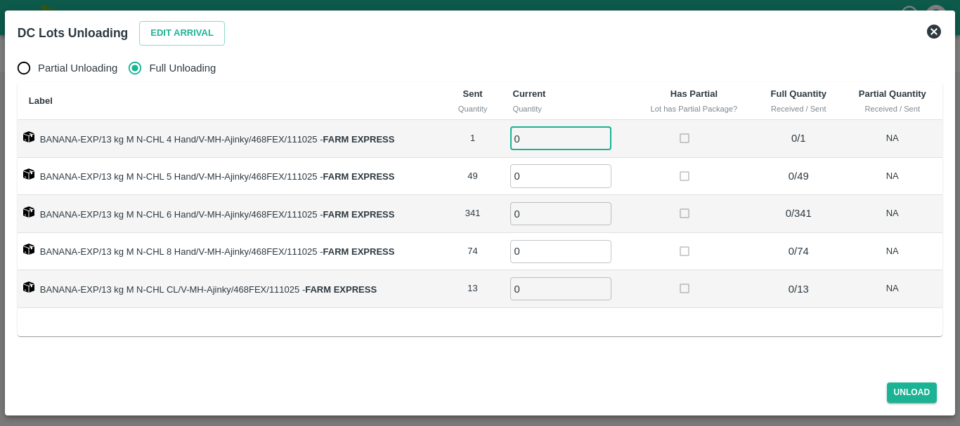
click at [533, 135] on input "0" at bounding box center [560, 138] width 101 height 23
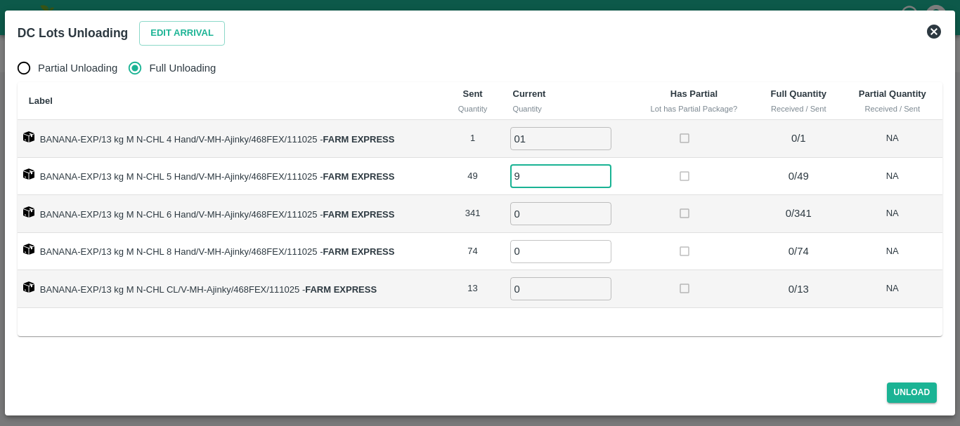
click at [542, 179] on input "9" at bounding box center [560, 175] width 101 height 23
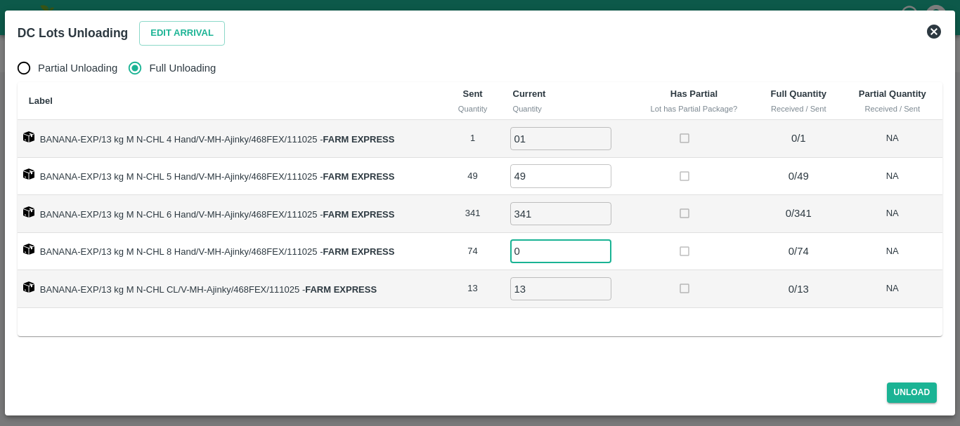
click at [538, 262] on input "0" at bounding box center [560, 251] width 101 height 23
click at [911, 393] on button "Unload" at bounding box center [912, 393] width 51 height 20
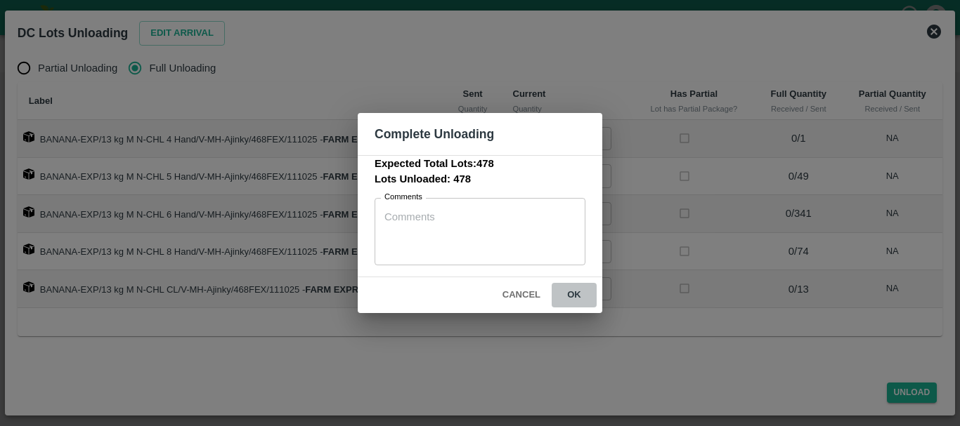
click at [579, 294] on button "ok" at bounding box center [573, 295] width 45 height 25
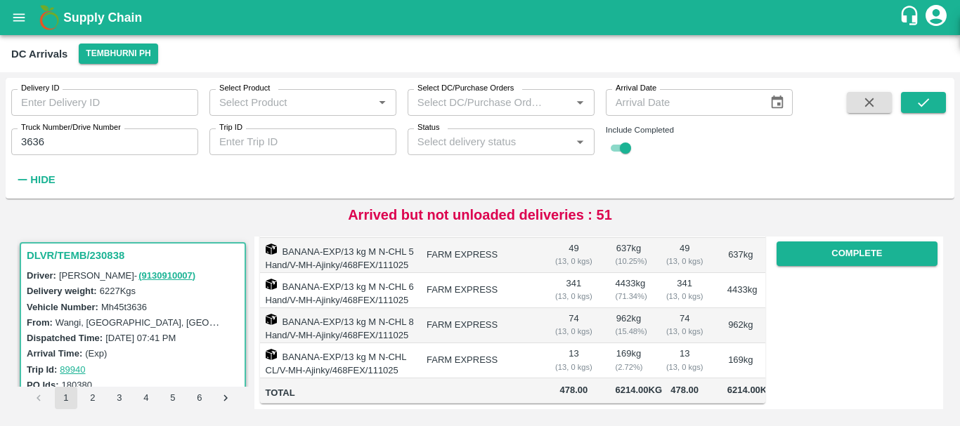
scroll to position [0, 0]
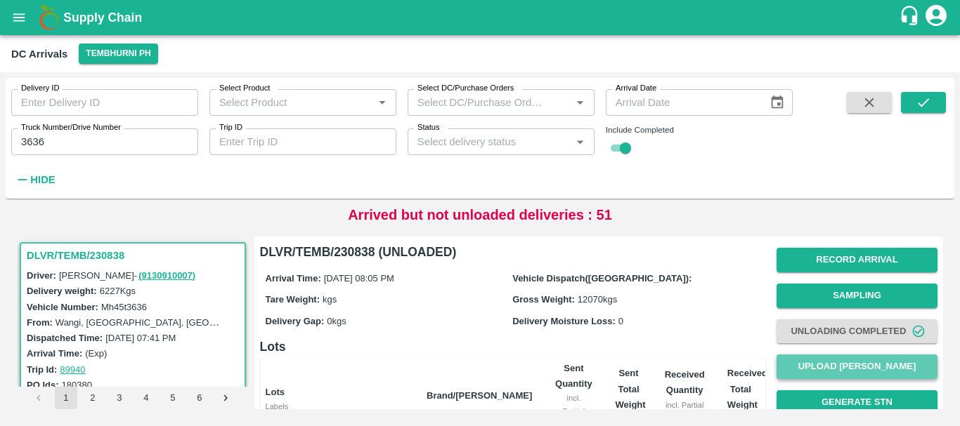
click at [845, 372] on button "Upload [PERSON_NAME]" at bounding box center [856, 367] width 161 height 25
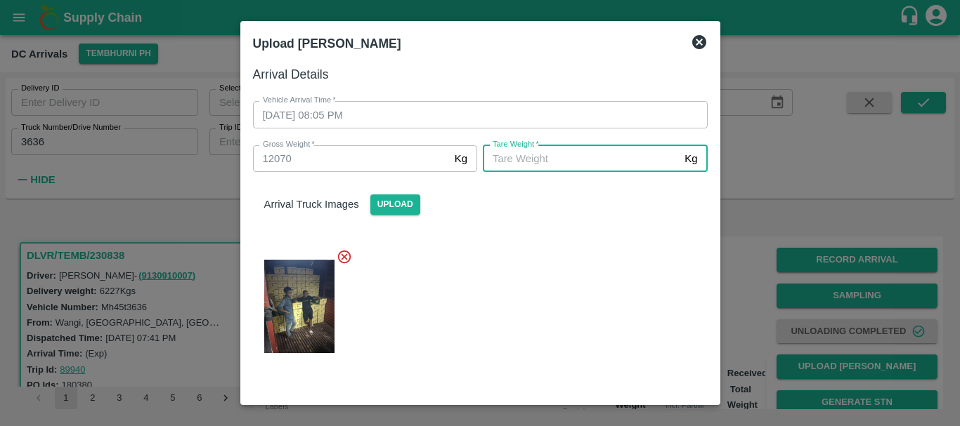
click at [584, 161] on input "[PERSON_NAME]   *" at bounding box center [581, 158] width 196 height 27
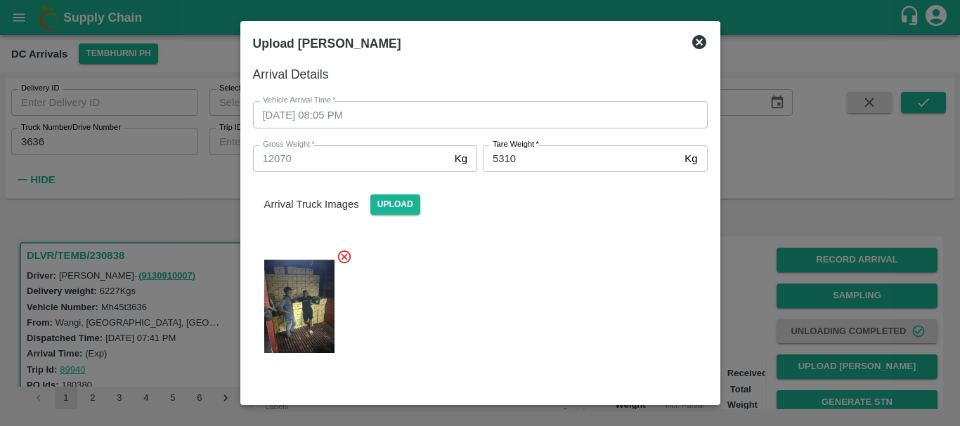
click at [607, 312] on div at bounding box center [475, 302] width 466 height 130
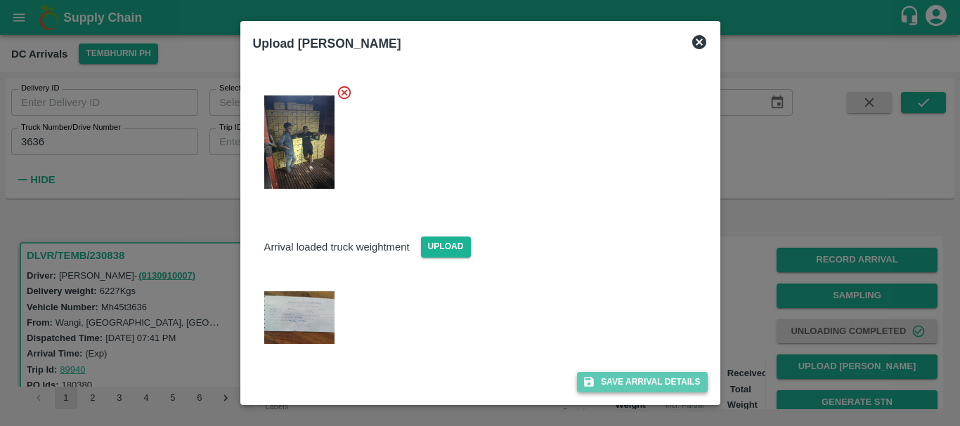
click at [640, 377] on button "Save Arrival Details" at bounding box center [642, 382] width 130 height 20
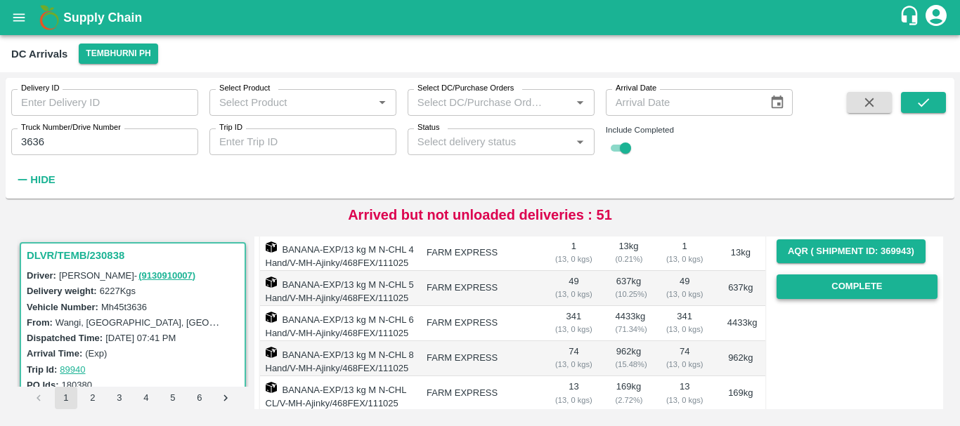
scroll to position [221, 0]
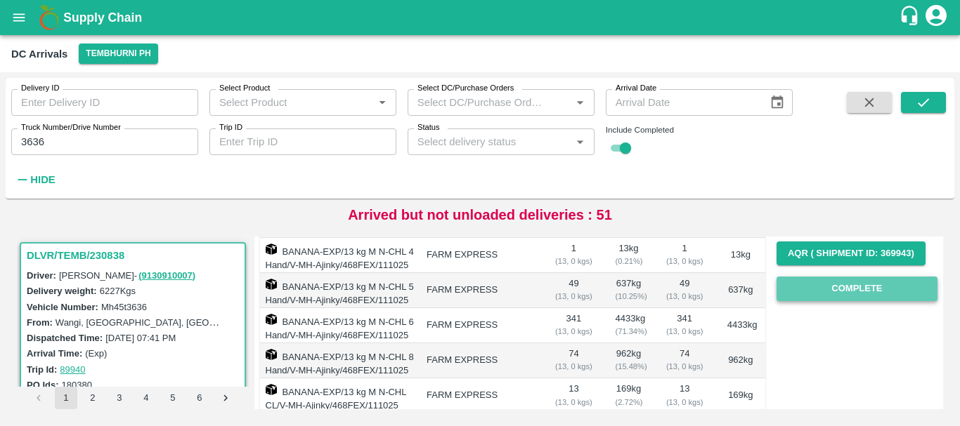
click at [843, 292] on button "Complete" at bounding box center [856, 289] width 161 height 25
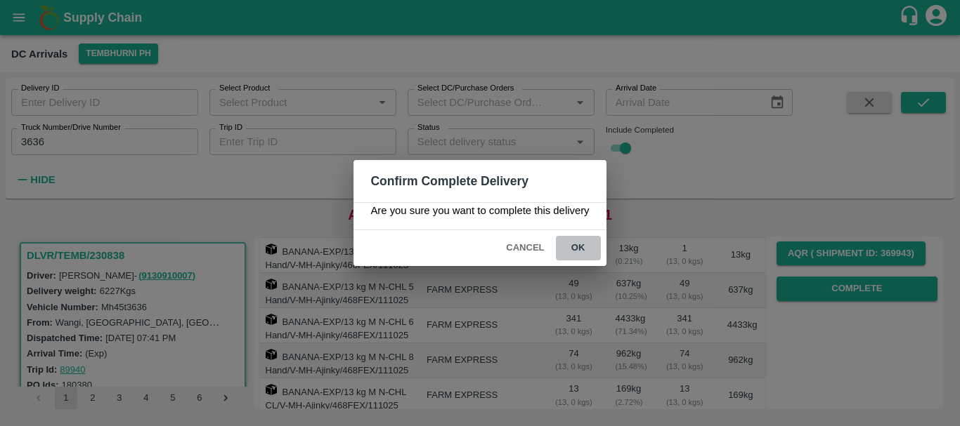
click at [581, 249] on button "ok" at bounding box center [578, 248] width 45 height 25
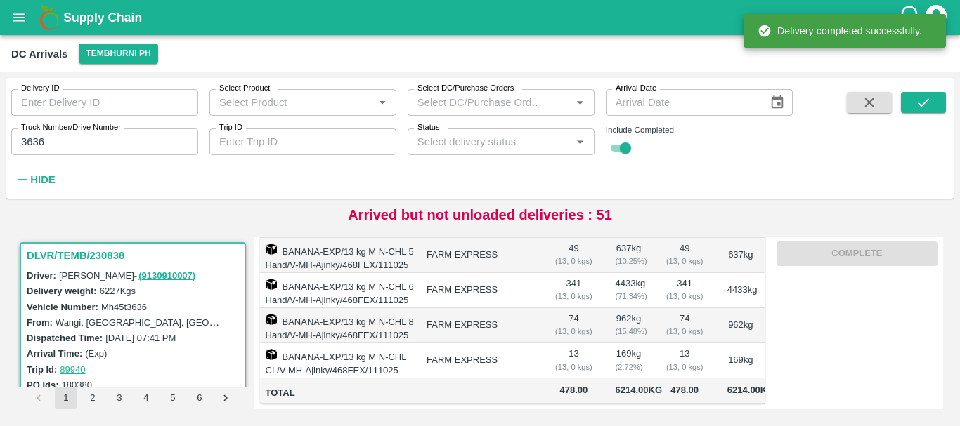
scroll to position [319, 0]
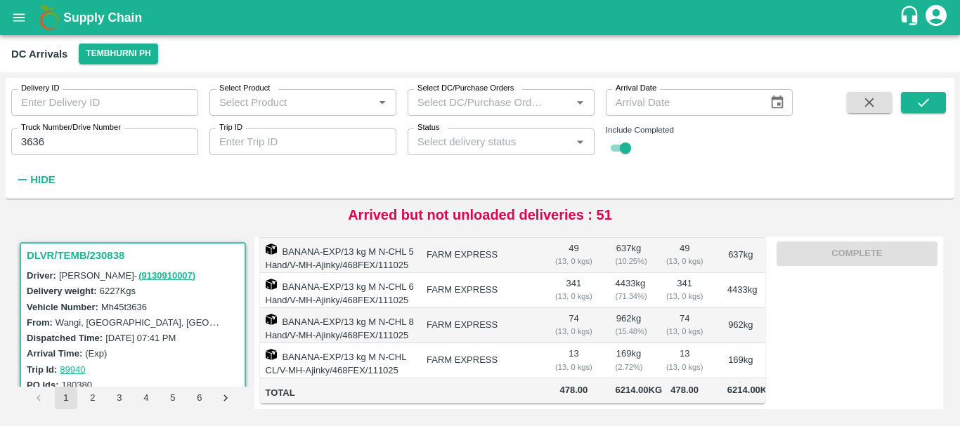
click at [649, 344] on td "169 kg ( 2.72 %)" at bounding box center [628, 361] width 49 height 35
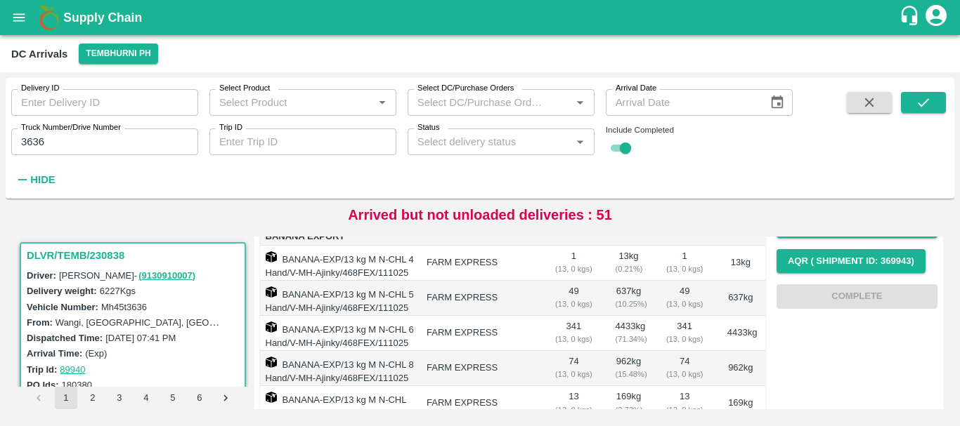
scroll to position [0, 0]
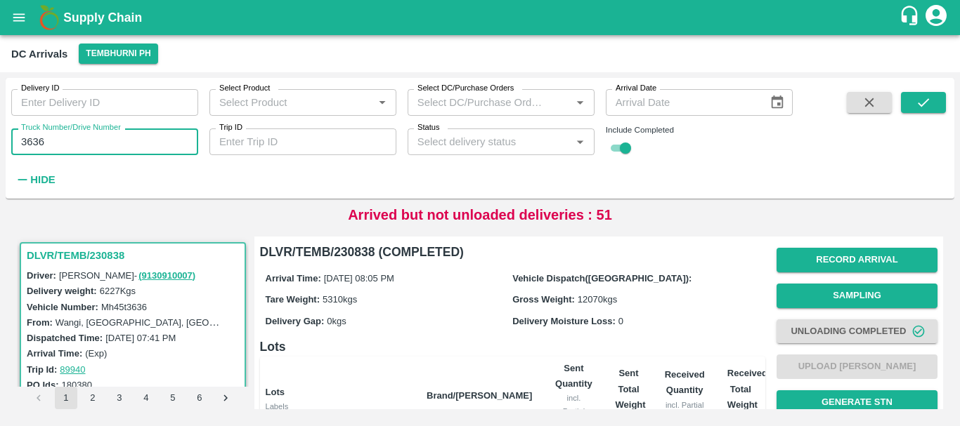
click at [133, 142] on input "3636" at bounding box center [104, 142] width 187 height 27
click at [924, 107] on icon "submit" at bounding box center [922, 102] width 15 height 15
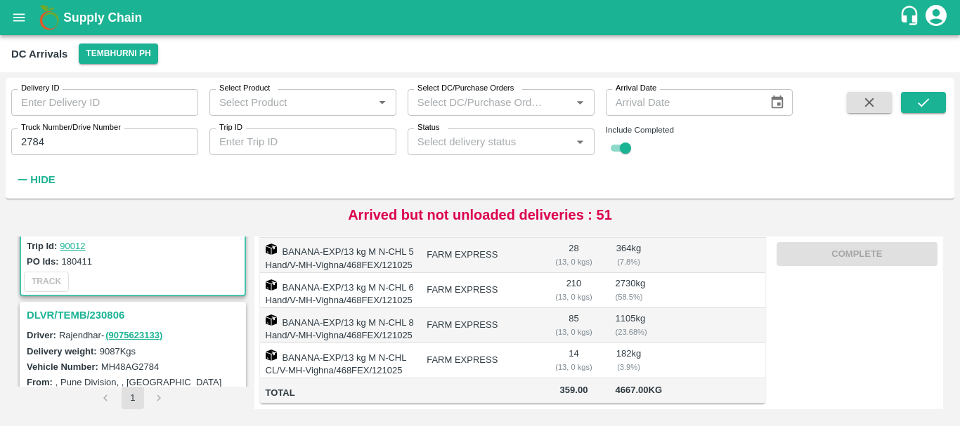
scroll to position [124, 0]
click at [104, 314] on h3 "DLVR/TEMB/230806" at bounding box center [135, 315] width 216 height 18
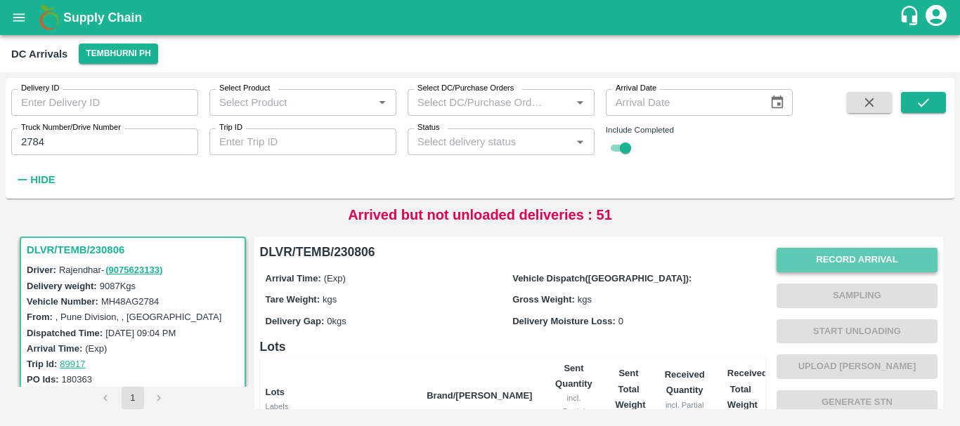
click at [837, 261] on button "Record Arrival" at bounding box center [856, 260] width 161 height 25
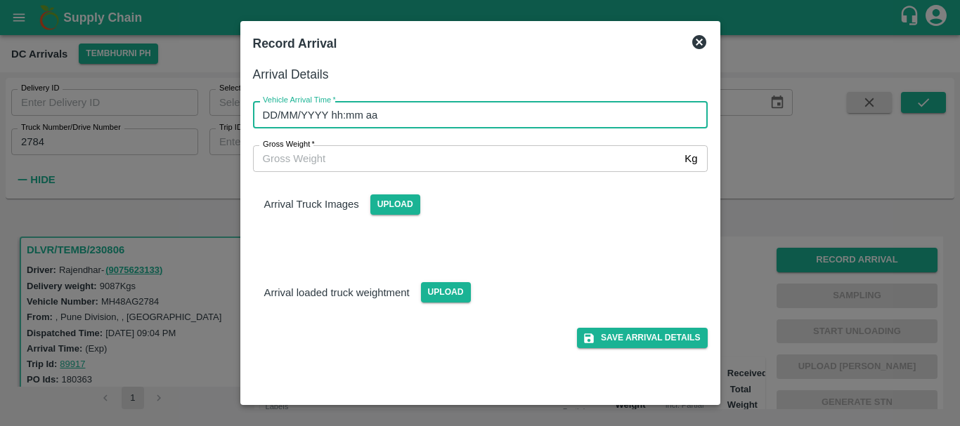
click at [426, 111] on input "DD/MM/YYYY hh:mm aa" at bounding box center [475, 114] width 445 height 27
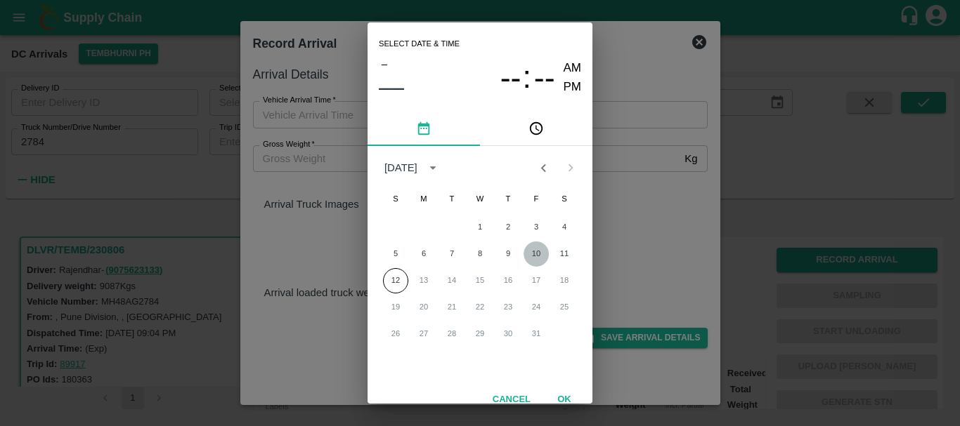
click at [543, 259] on button "10" at bounding box center [535, 254] width 25 height 25
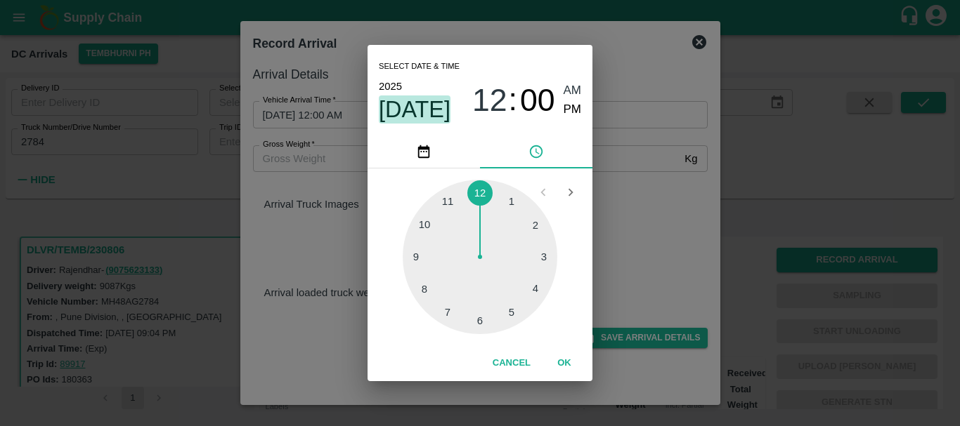
click at [432, 121] on span "[DATE]" at bounding box center [415, 110] width 72 height 28
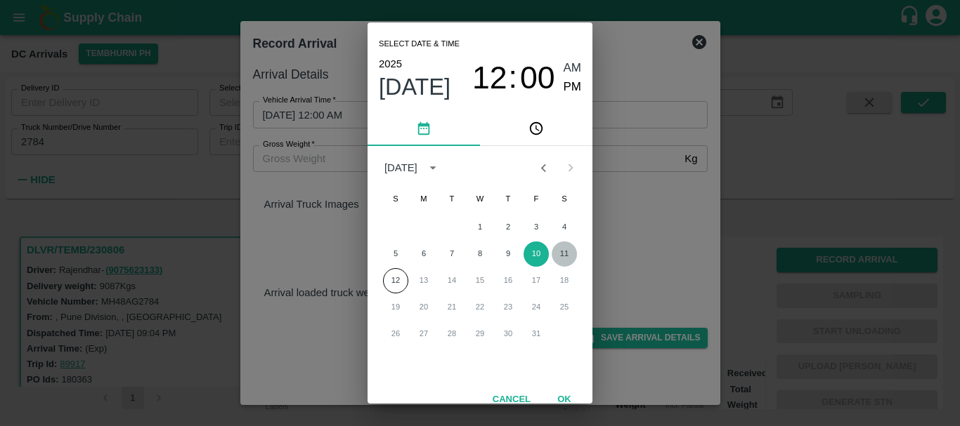
click at [563, 253] on button "11" at bounding box center [563, 254] width 25 height 25
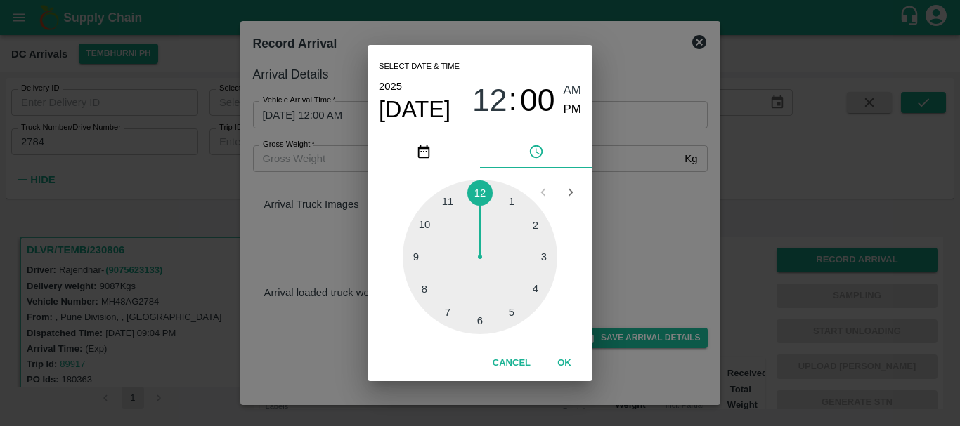
click at [449, 313] on div at bounding box center [480, 257] width 155 height 155
click at [528, 289] on div at bounding box center [480, 257] width 155 height 155
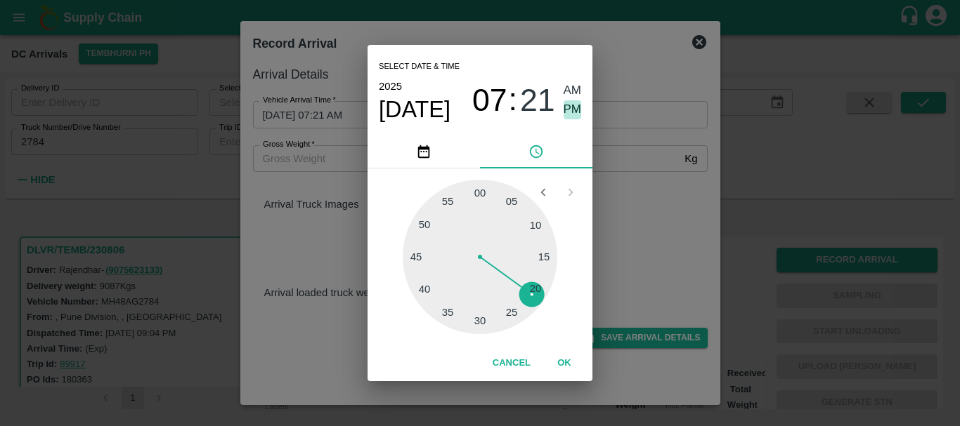
click at [571, 112] on span "PM" at bounding box center [572, 109] width 18 height 19
click at [666, 246] on div "Select date & time [DATE] 07 : 21 AM PM 05 10 15 20 25 30 35 40 45 50 55 00 Can…" at bounding box center [480, 213] width 960 height 426
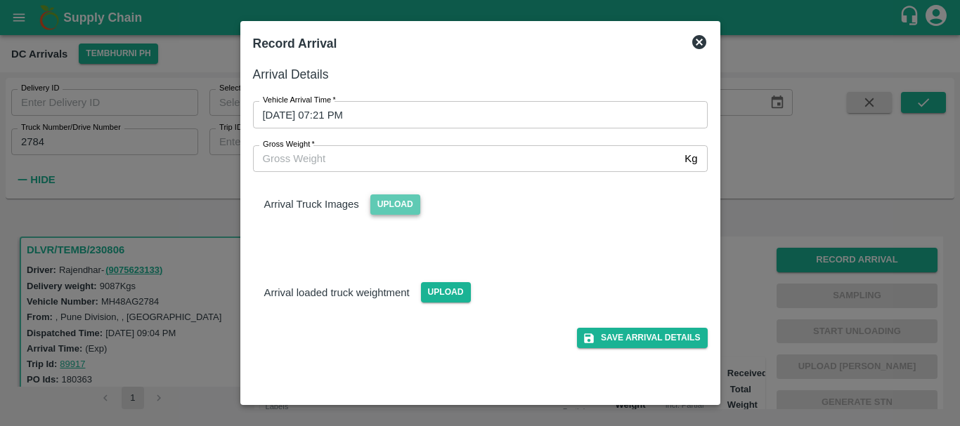
click at [370, 210] on span "Upload" at bounding box center [395, 205] width 50 height 20
click at [0, 0] on input "Upload" at bounding box center [0, 0] width 0 height 0
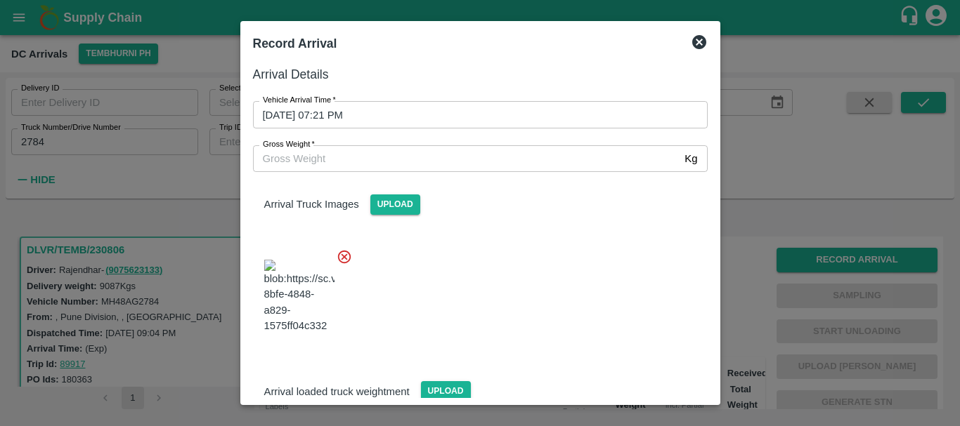
scroll to position [106, 0]
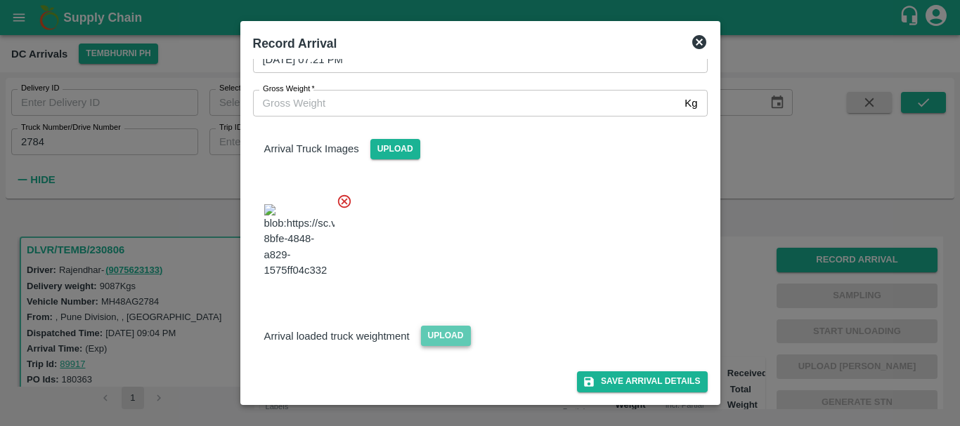
click at [452, 337] on span "Upload" at bounding box center [446, 336] width 50 height 20
click at [0, 0] on input "Upload" at bounding box center [0, 0] width 0 height 0
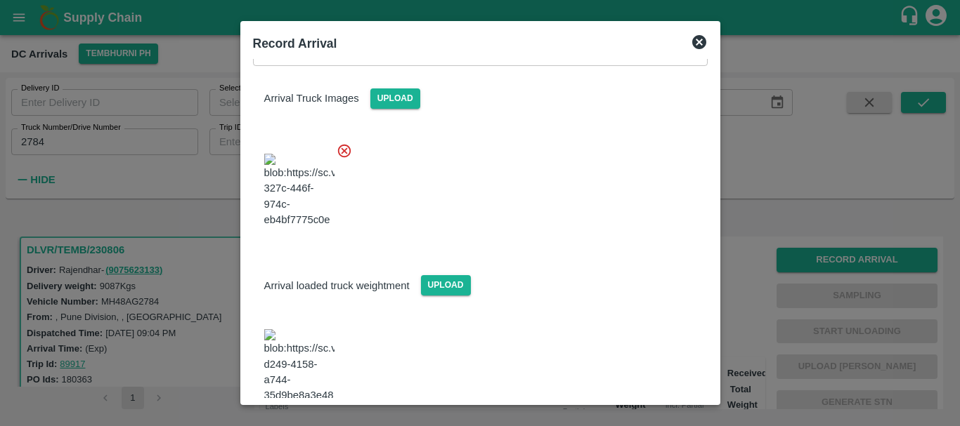
scroll to position [174, 0]
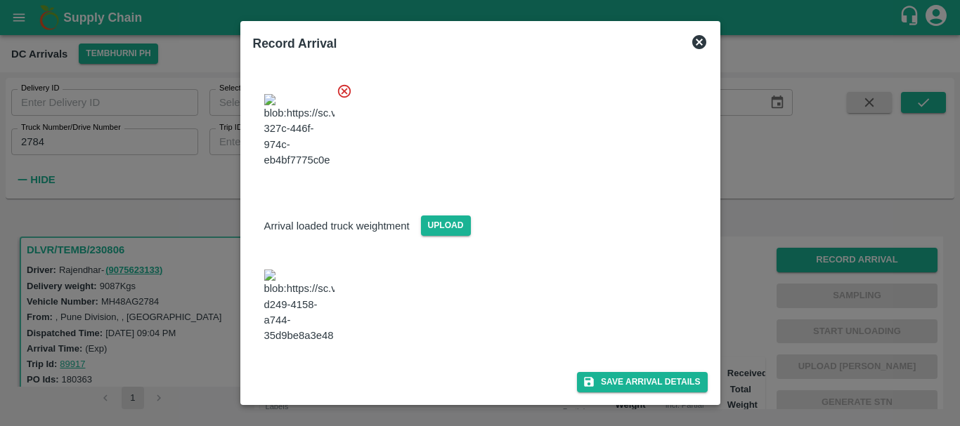
click at [276, 344] on img at bounding box center [299, 307] width 70 height 74
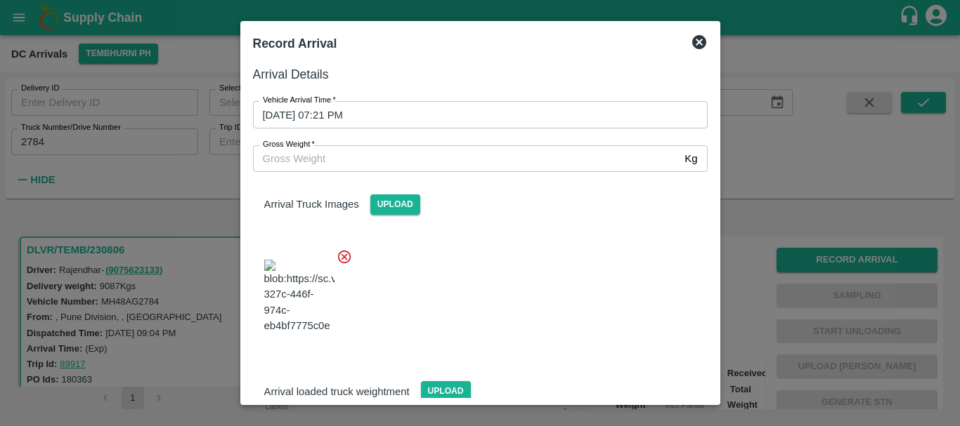
click at [374, 164] on input "Gross Weight   *" at bounding box center [466, 158] width 426 height 27
click at [518, 272] on div at bounding box center [475, 292] width 466 height 110
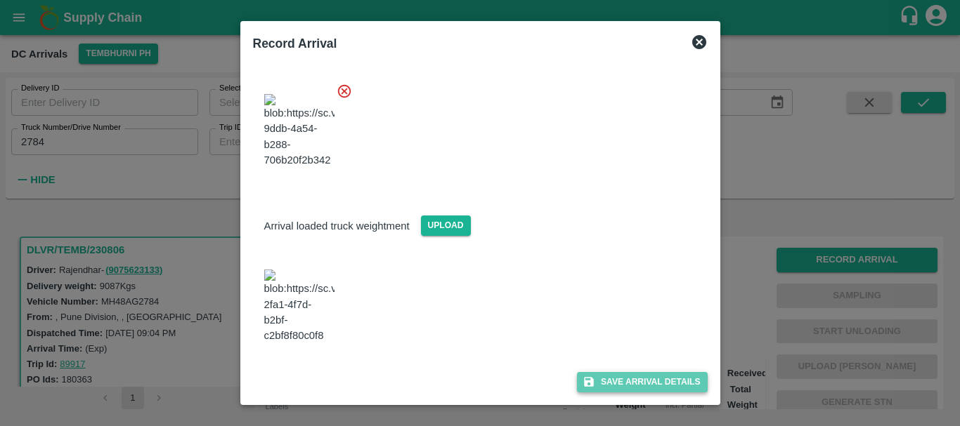
click at [599, 381] on button "Save Arrival Details" at bounding box center [642, 382] width 130 height 20
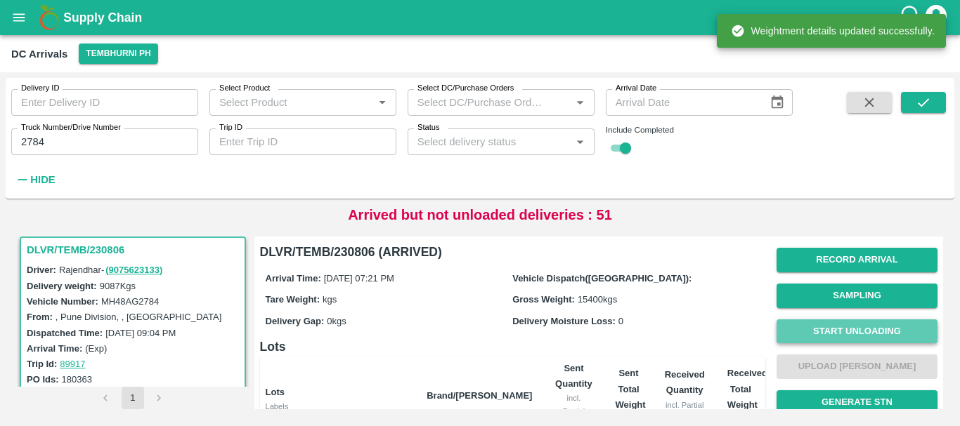
click at [817, 327] on button "Start Unloading" at bounding box center [856, 332] width 161 height 25
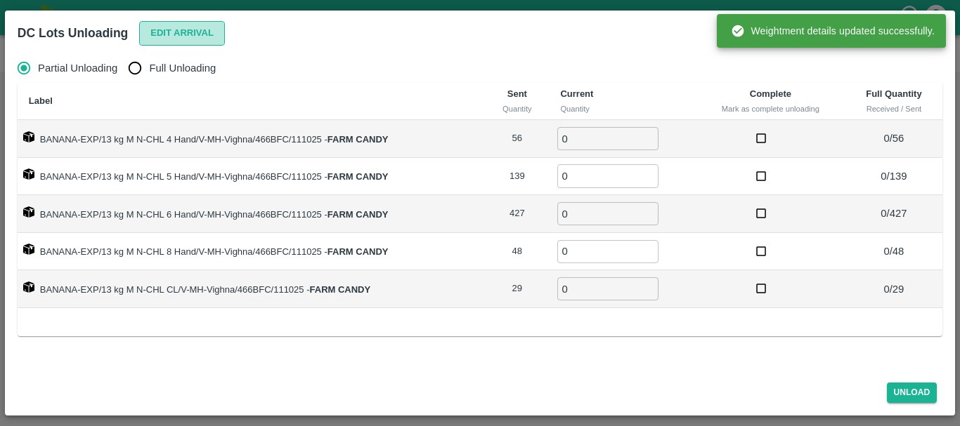
click at [199, 26] on button "Edit Arrival" at bounding box center [182, 33] width 86 height 25
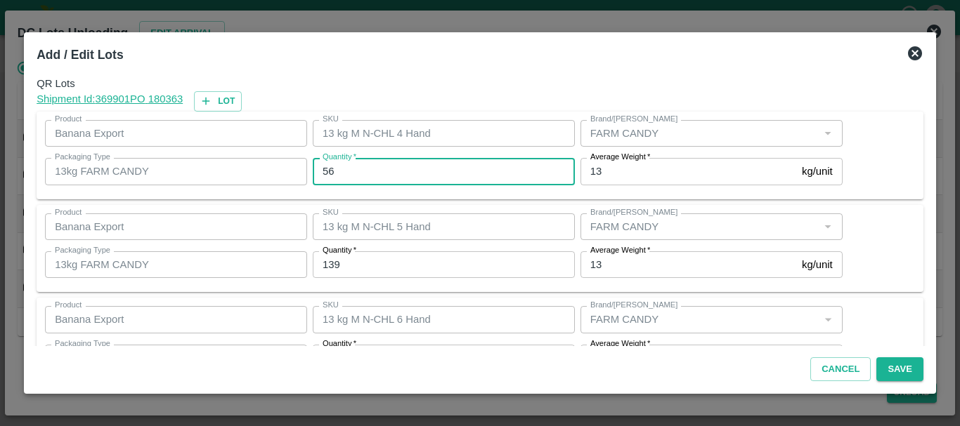
click at [441, 171] on input "56" at bounding box center [444, 171] width 262 height 27
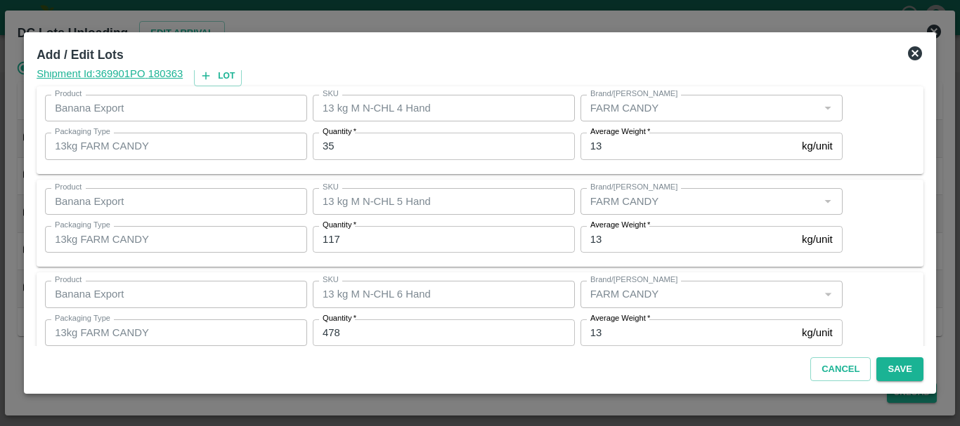
scroll to position [237, 0]
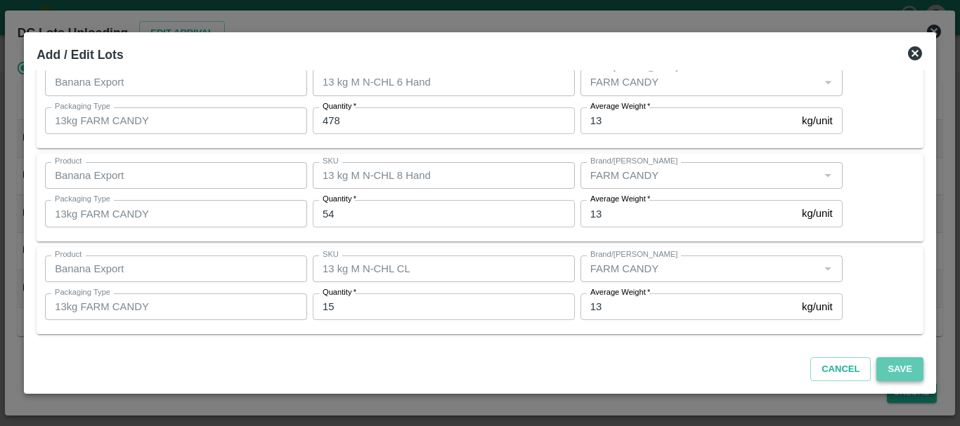
click at [899, 361] on button "Save" at bounding box center [899, 370] width 46 height 25
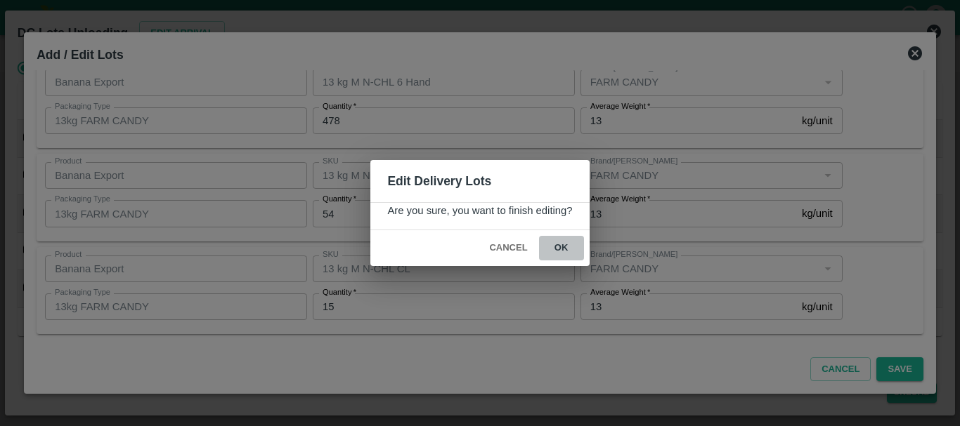
click at [567, 251] on button "ok" at bounding box center [561, 248] width 45 height 25
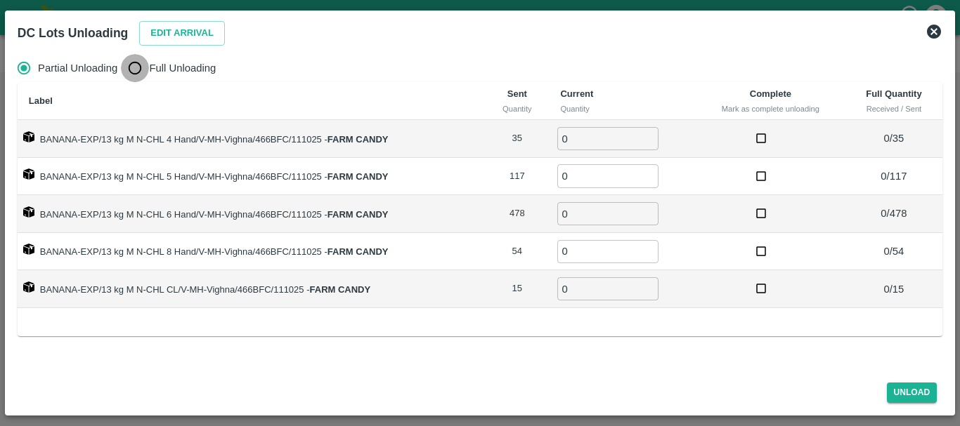
click at [133, 64] on input "Full Unloading" at bounding box center [135, 68] width 28 height 28
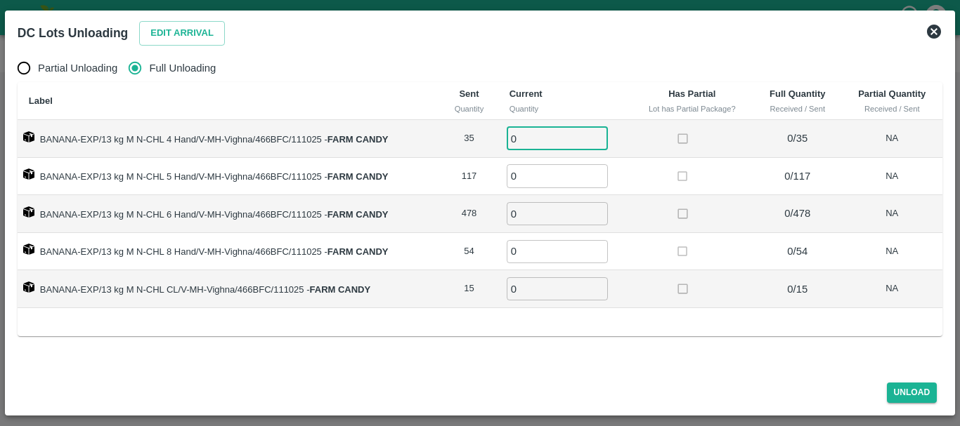
click at [561, 133] on input "0" at bounding box center [557, 138] width 101 height 23
click at [635, 228] on td at bounding box center [691, 214] width 123 height 38
click at [898, 385] on button "Unload" at bounding box center [912, 393] width 51 height 20
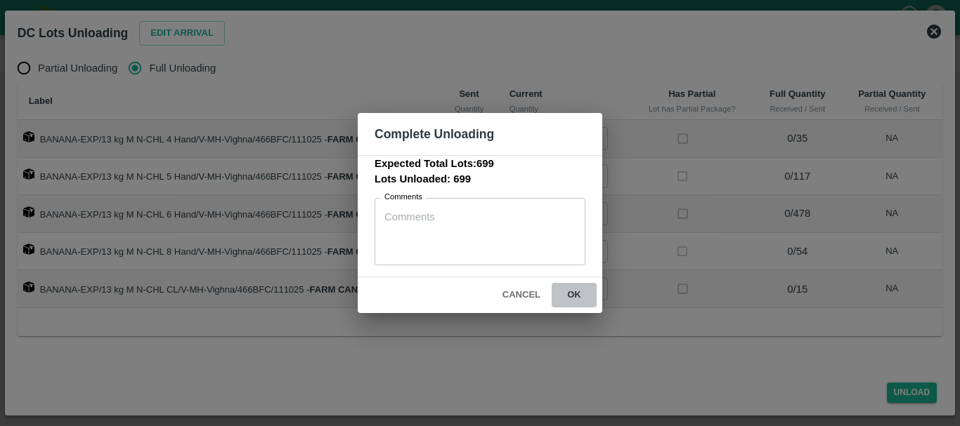
click at [569, 294] on button "ok" at bounding box center [573, 295] width 45 height 25
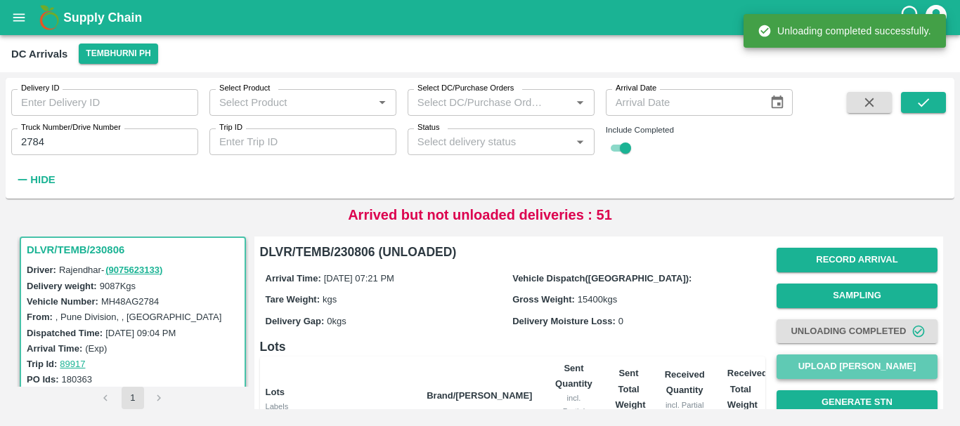
click at [781, 368] on button "Upload [PERSON_NAME]" at bounding box center [856, 367] width 161 height 25
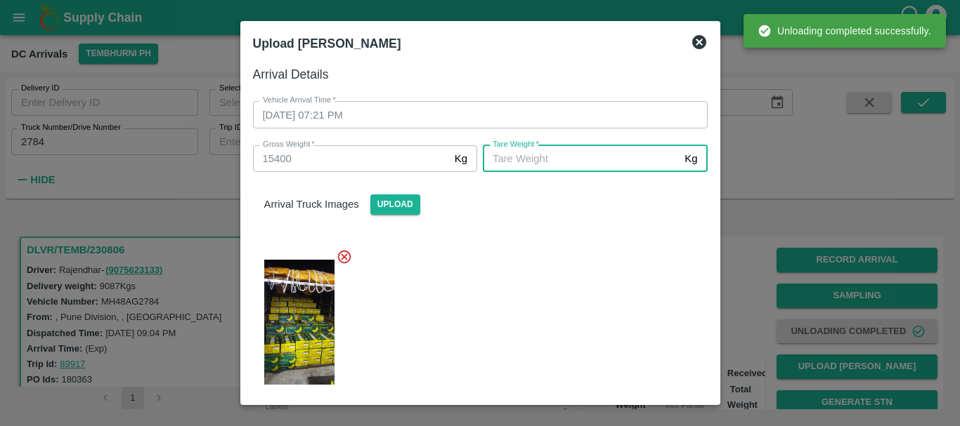
click at [557, 160] on input "[PERSON_NAME]   *" at bounding box center [581, 158] width 196 height 27
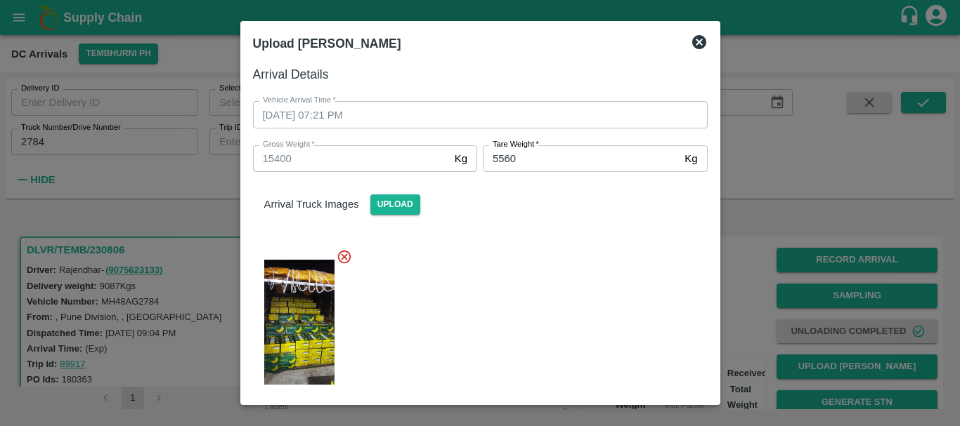
click at [528, 323] on div at bounding box center [475, 318] width 466 height 162
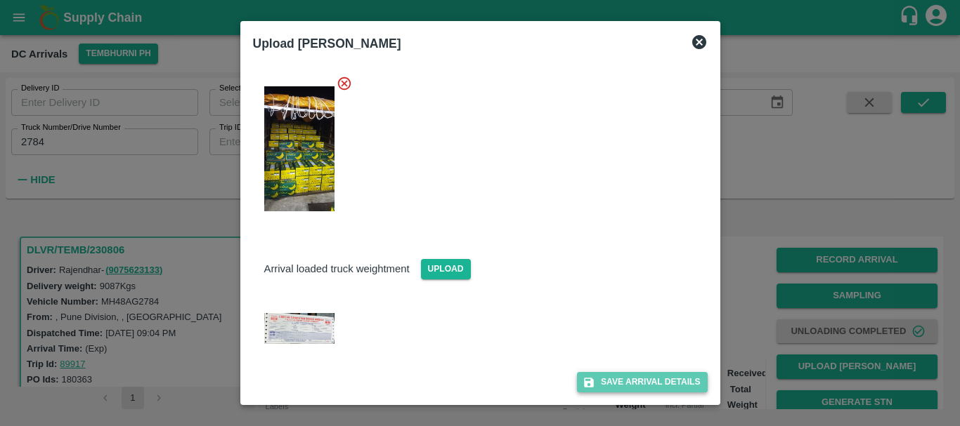
click at [597, 377] on button "Save Arrival Details" at bounding box center [642, 382] width 130 height 20
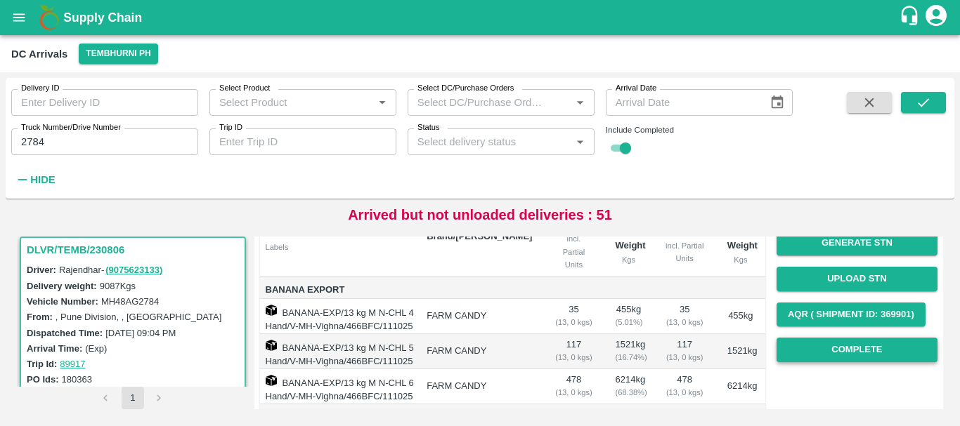
scroll to position [159, 0]
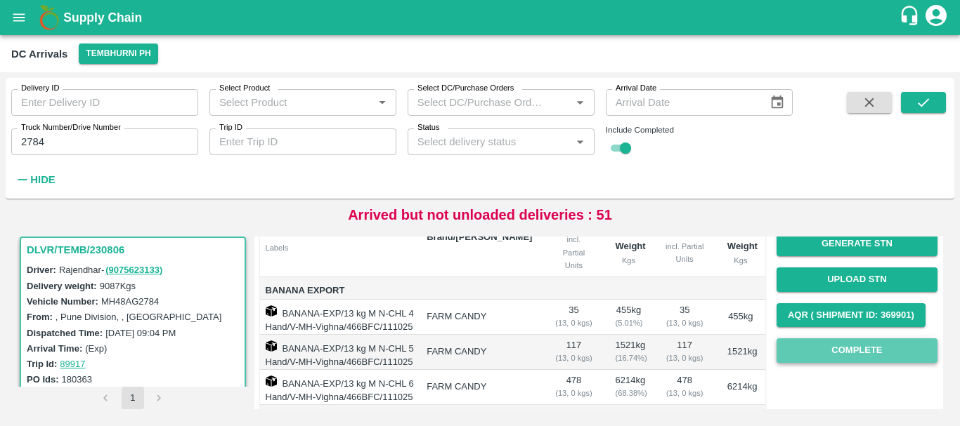
click at [813, 347] on button "Complete" at bounding box center [856, 351] width 161 height 25
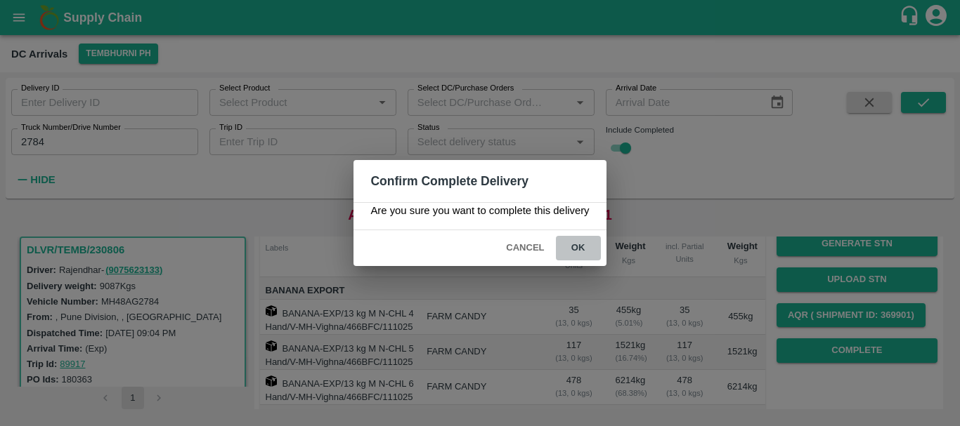
click at [576, 247] on button "ok" at bounding box center [578, 248] width 45 height 25
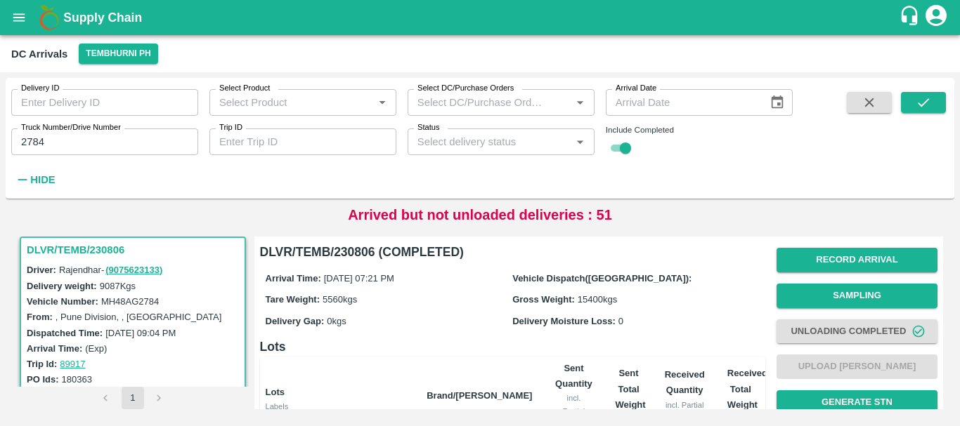
scroll to position [332, 0]
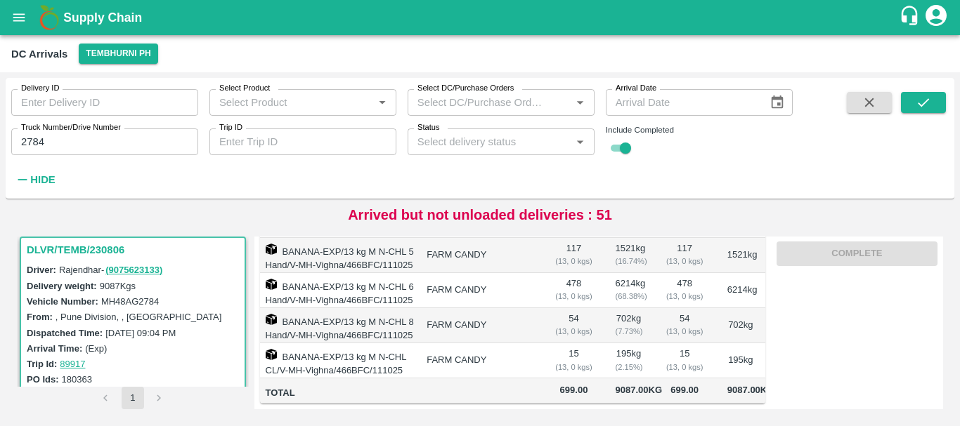
click at [639, 379] on td "9087.00 Kg" at bounding box center [628, 391] width 49 height 25
click at [83, 144] on input "2784" at bounding box center [104, 142] width 187 height 27
click at [920, 110] on icon "submit" at bounding box center [922, 102] width 15 height 15
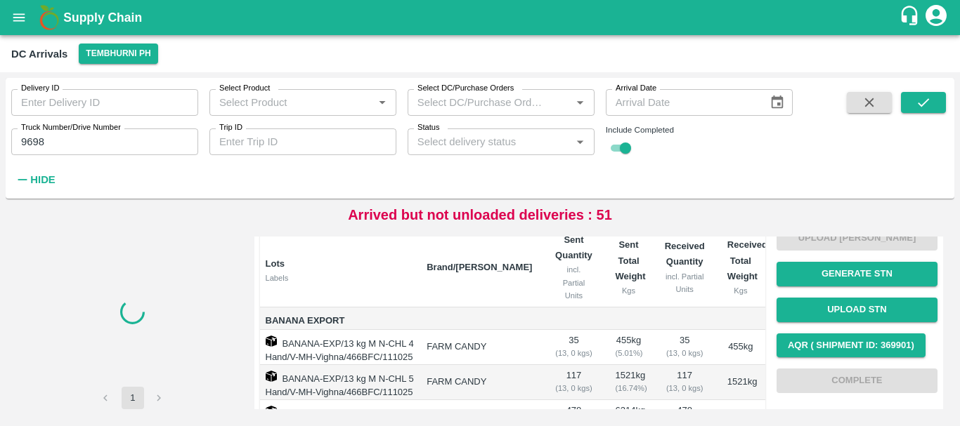
scroll to position [332, 0]
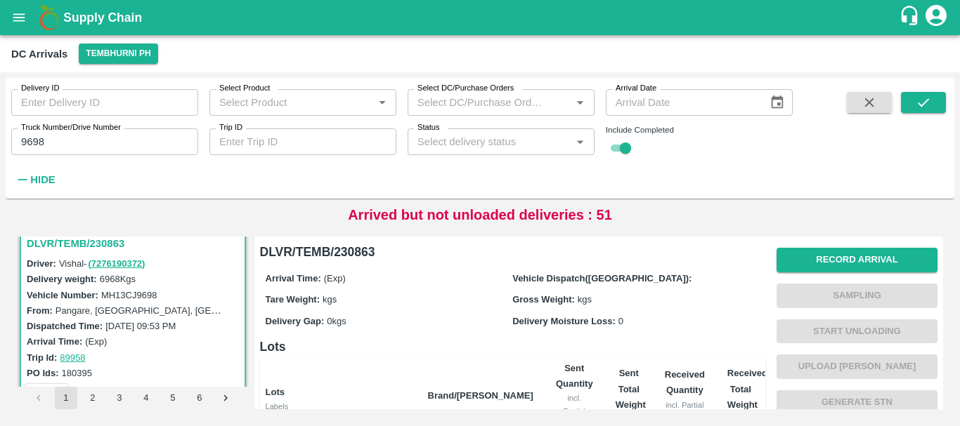
scroll to position [1, 0]
click at [818, 254] on button "Record Arrival" at bounding box center [856, 259] width 161 height 25
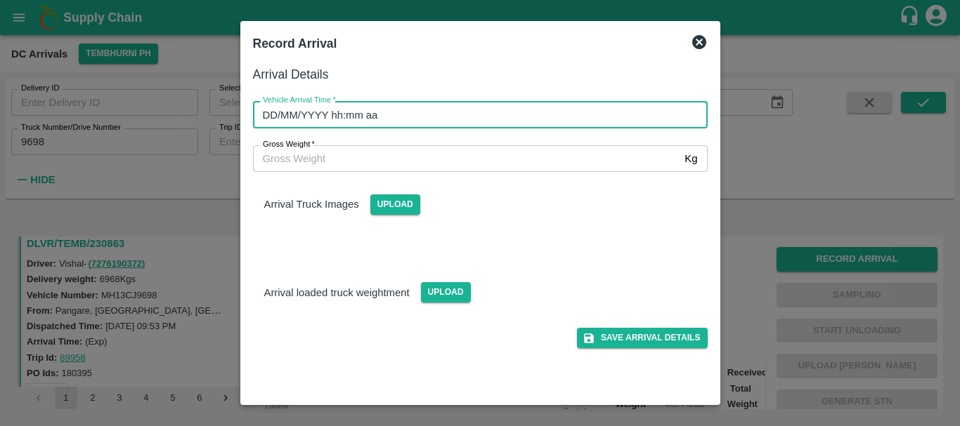
click at [574, 119] on input "DD/MM/YYYY hh:mm aa" at bounding box center [475, 114] width 445 height 27
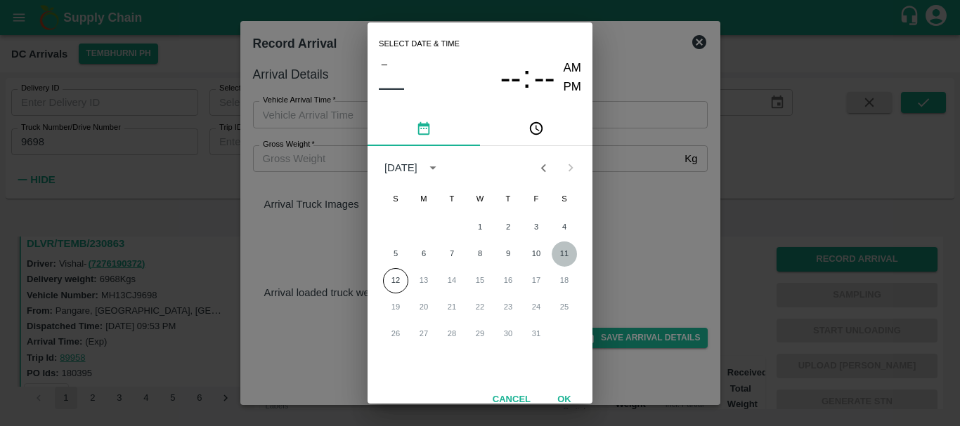
click at [558, 249] on button "11" at bounding box center [563, 254] width 25 height 25
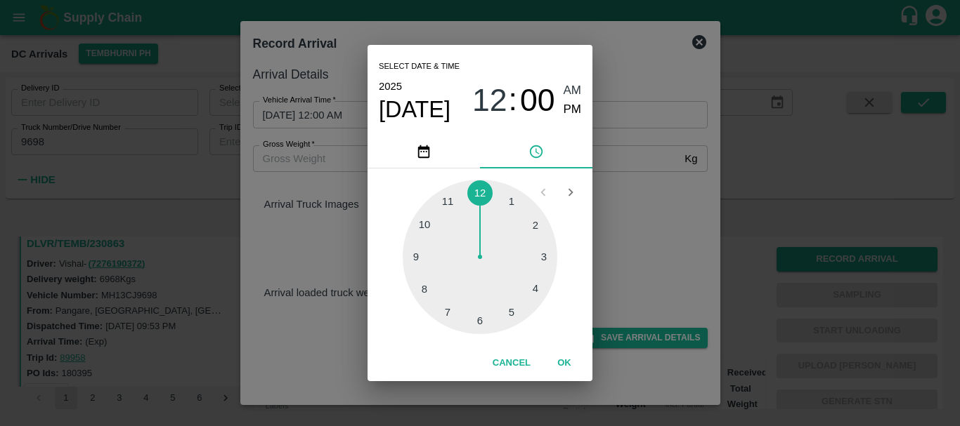
click at [421, 292] on div at bounding box center [480, 257] width 155 height 155
click at [537, 287] on div at bounding box center [480, 257] width 155 height 155
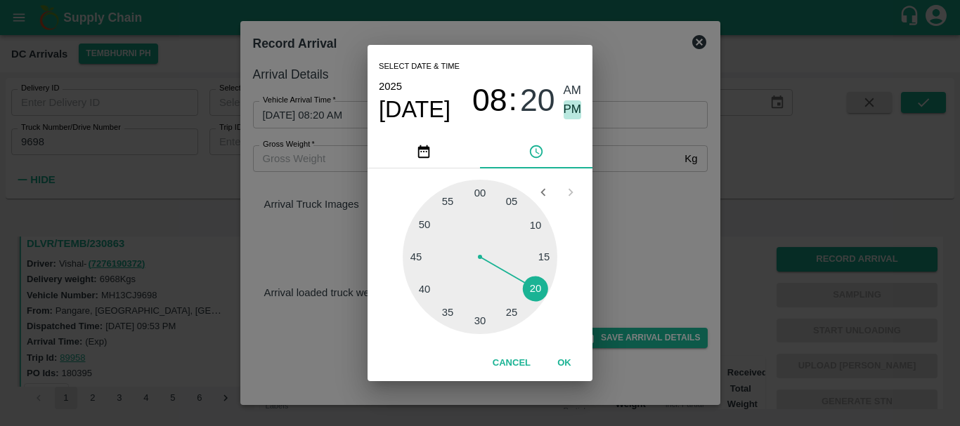
click at [575, 105] on span "PM" at bounding box center [572, 109] width 18 height 19
click at [656, 198] on div "Select date & time [DATE] 08 : 20 AM PM 05 10 15 20 25 30 35 40 45 50 55 00 Can…" at bounding box center [480, 213] width 960 height 426
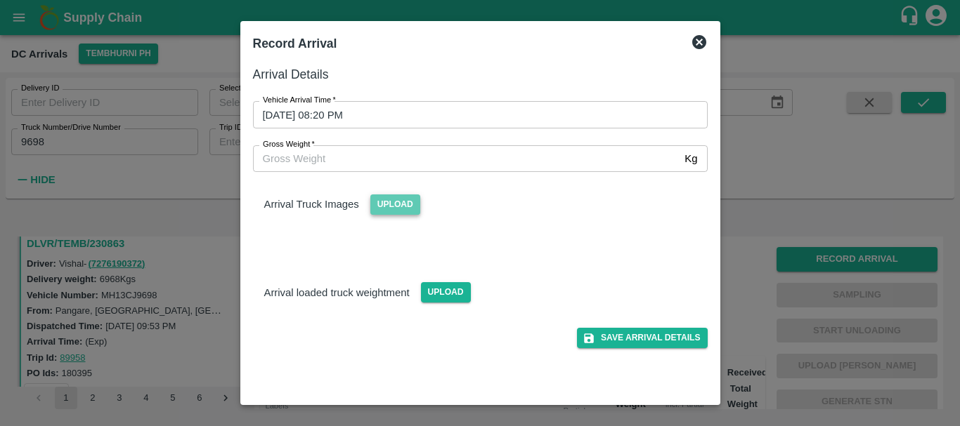
click at [382, 202] on span "Upload" at bounding box center [395, 205] width 50 height 20
click at [0, 0] on input "Upload" at bounding box center [0, 0] width 0 height 0
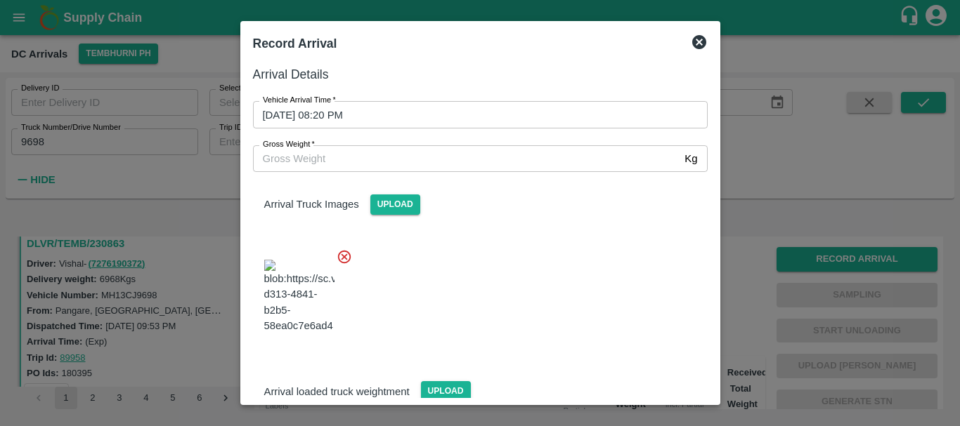
click at [195, 46] on div at bounding box center [480, 213] width 960 height 426
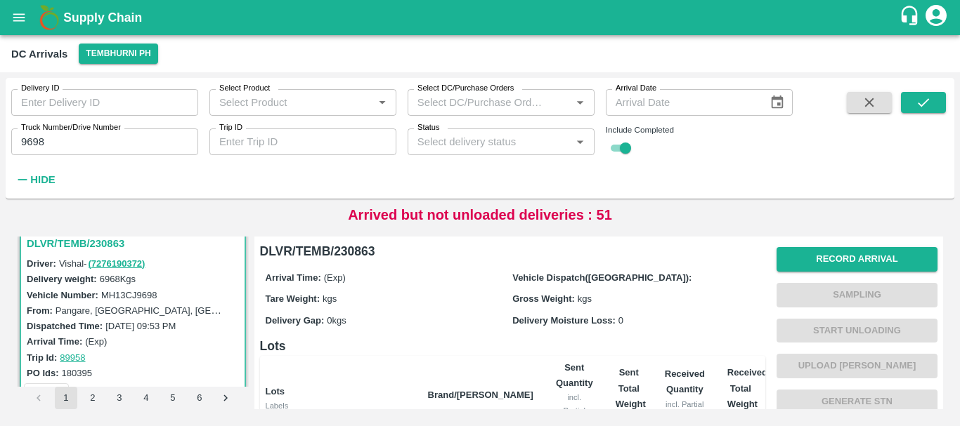
click at [806, 246] on div "Record Arrival Sampling Start Unloading Upload Tare Weight Generate STN Upload …" at bounding box center [856, 384] width 161 height 285
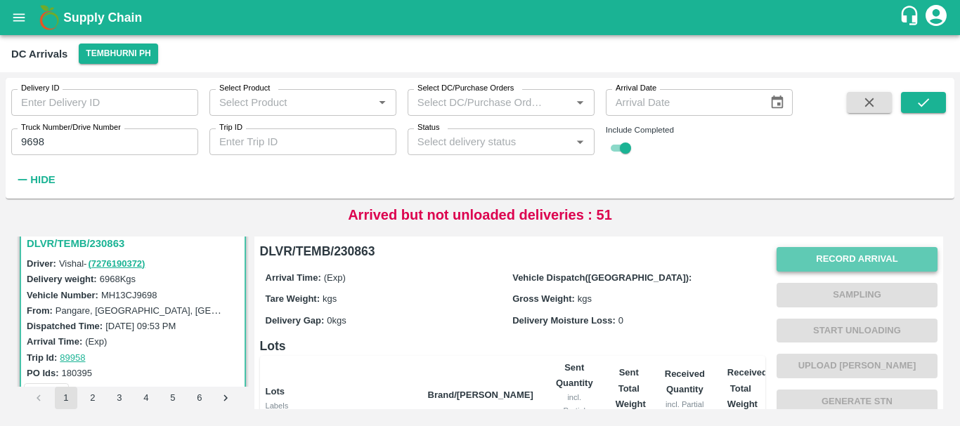
click at [806, 249] on button "Record Arrival" at bounding box center [856, 259] width 161 height 25
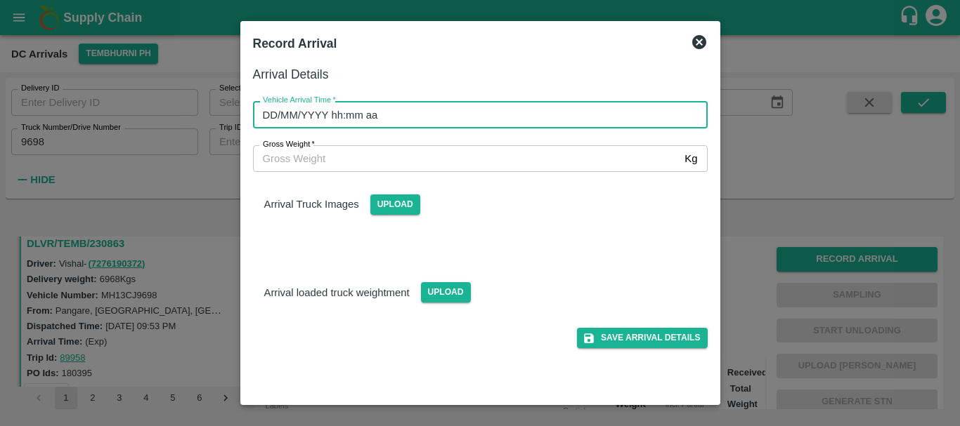
click at [609, 117] on input "DD/MM/YYYY hh:mm aa" at bounding box center [475, 114] width 445 height 27
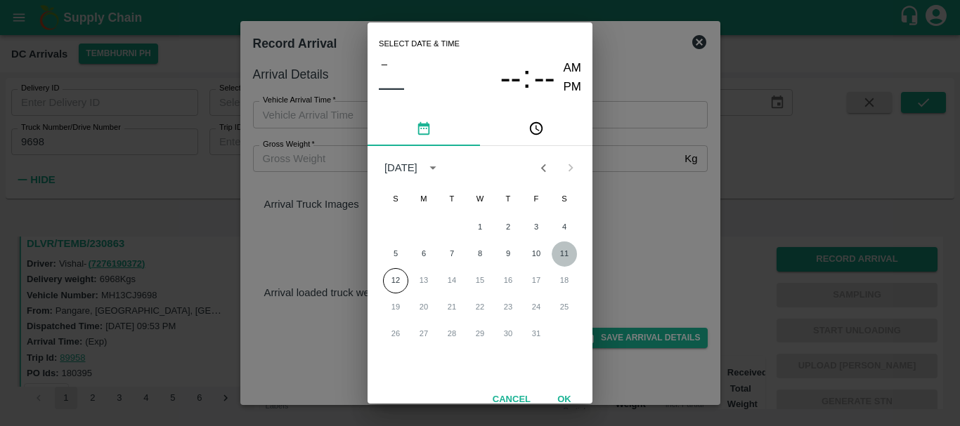
click at [563, 253] on button "11" at bounding box center [563, 254] width 25 height 25
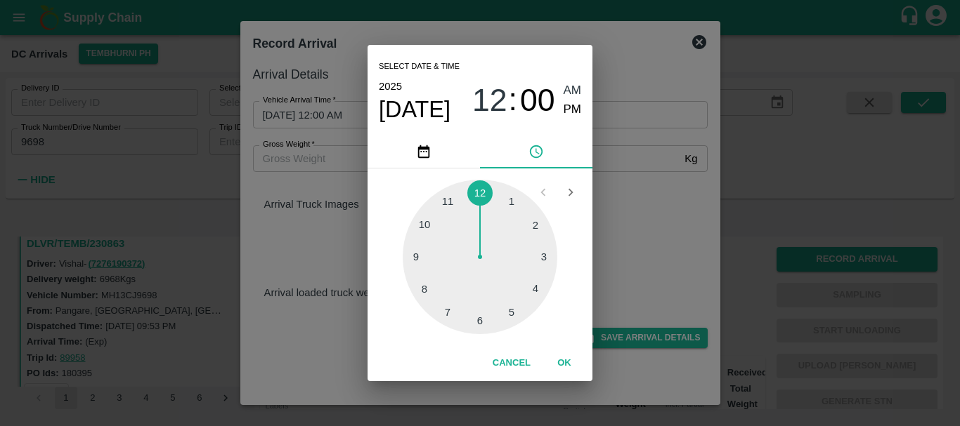
click at [432, 296] on div at bounding box center [480, 257] width 155 height 155
click at [530, 287] on div at bounding box center [480, 257] width 155 height 155
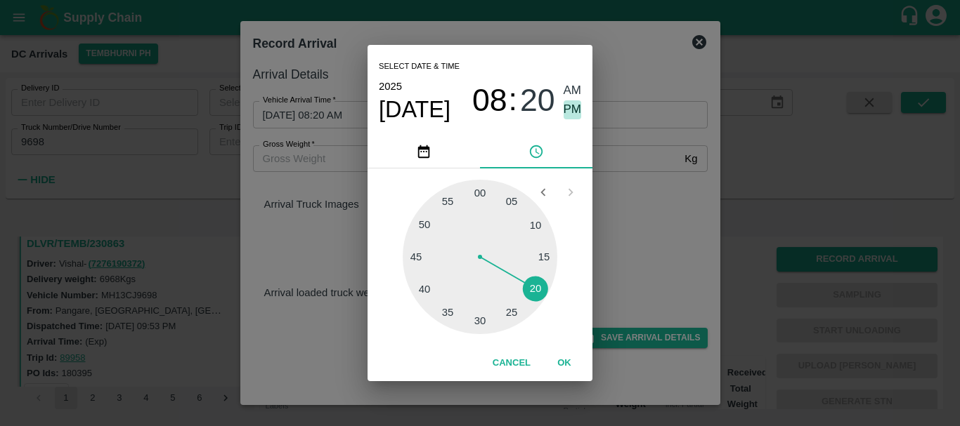
click at [566, 115] on span "PM" at bounding box center [572, 109] width 18 height 19
click at [639, 231] on div "Select date & time [DATE] 08 : 20 AM PM 05 10 15 20 25 30 35 40 45 50 55 00 Can…" at bounding box center [480, 213] width 960 height 426
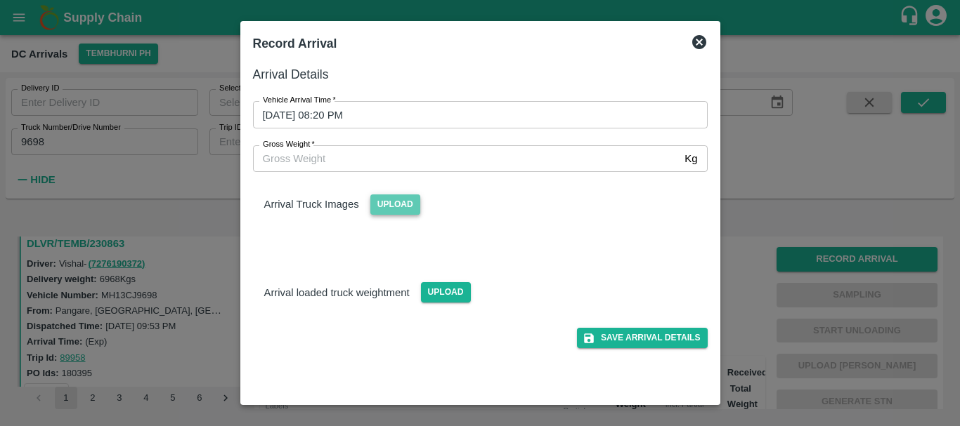
click at [386, 202] on span "Upload" at bounding box center [395, 205] width 50 height 20
click at [0, 0] on input "Upload" at bounding box center [0, 0] width 0 height 0
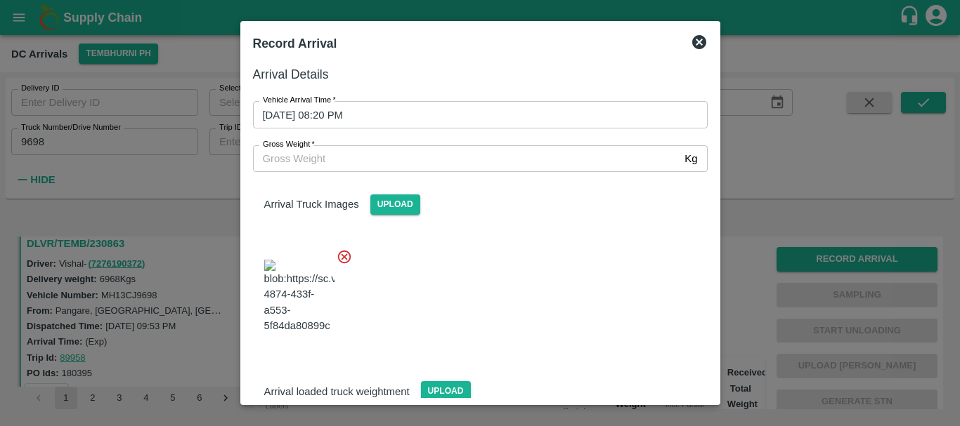
scroll to position [11, 0]
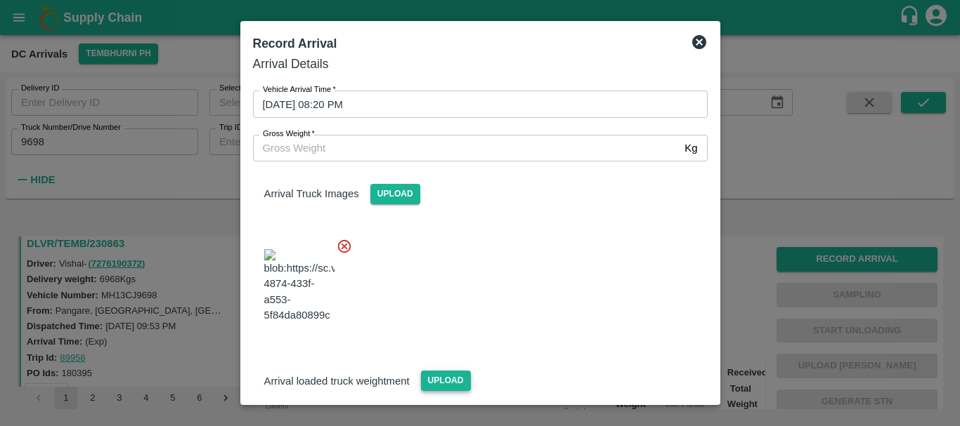
click at [433, 371] on span "Upload" at bounding box center [446, 381] width 50 height 20
click at [0, 0] on input "Upload" at bounding box center [0, 0] width 0 height 0
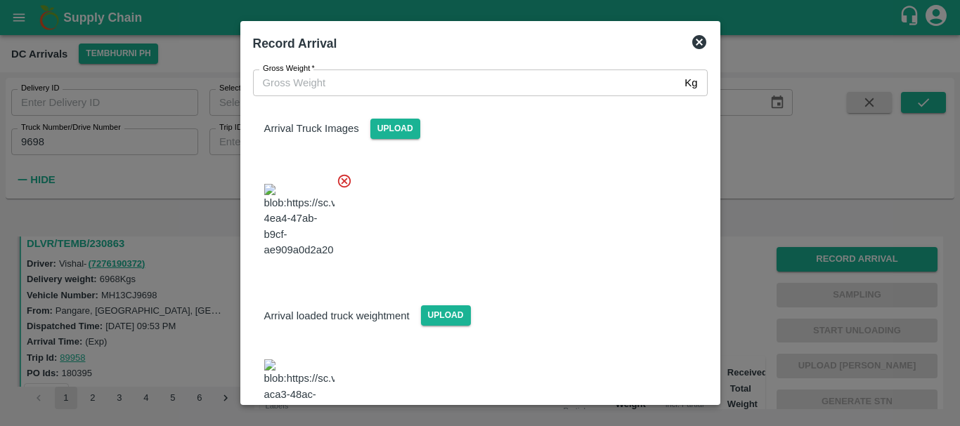
click at [299, 353] on span at bounding box center [302, 396] width 98 height 96
click at [294, 360] on img at bounding box center [299, 397] width 70 height 74
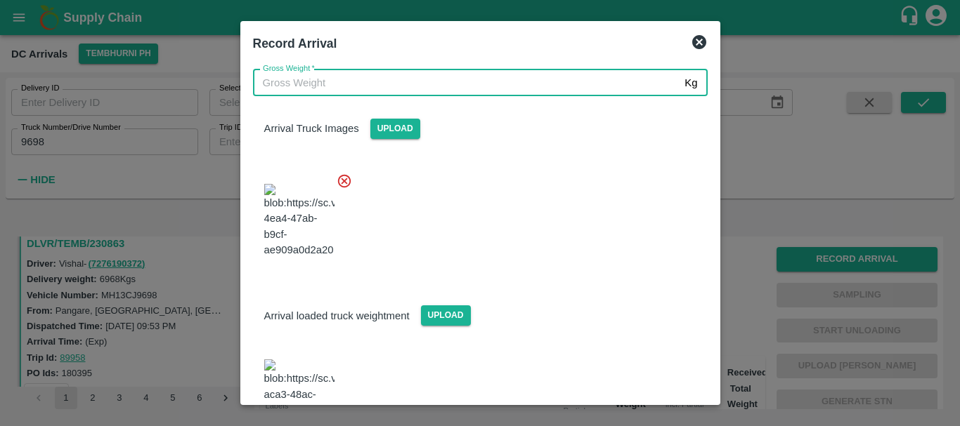
click at [314, 80] on input "Gross Weight   *" at bounding box center [466, 83] width 426 height 27
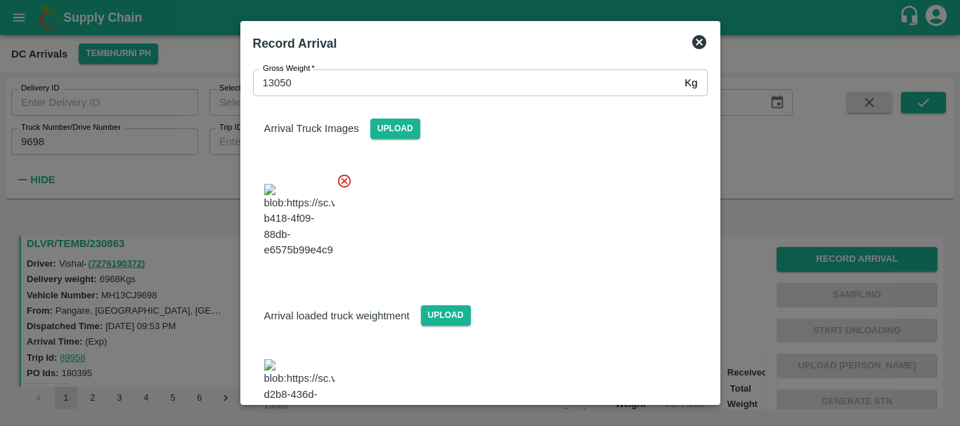
click at [491, 209] on div at bounding box center [475, 217] width 466 height 110
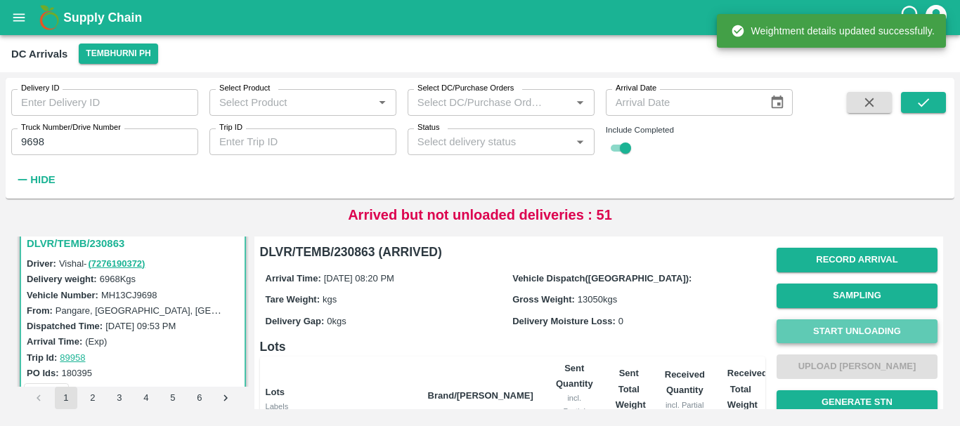
click at [823, 324] on button "Start Unloading" at bounding box center [856, 332] width 161 height 25
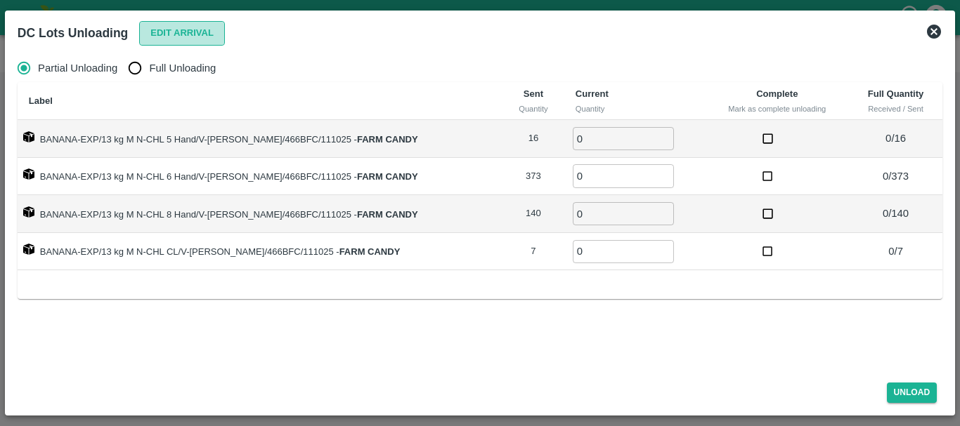
click at [157, 34] on button "Edit Arrival" at bounding box center [182, 33] width 86 height 25
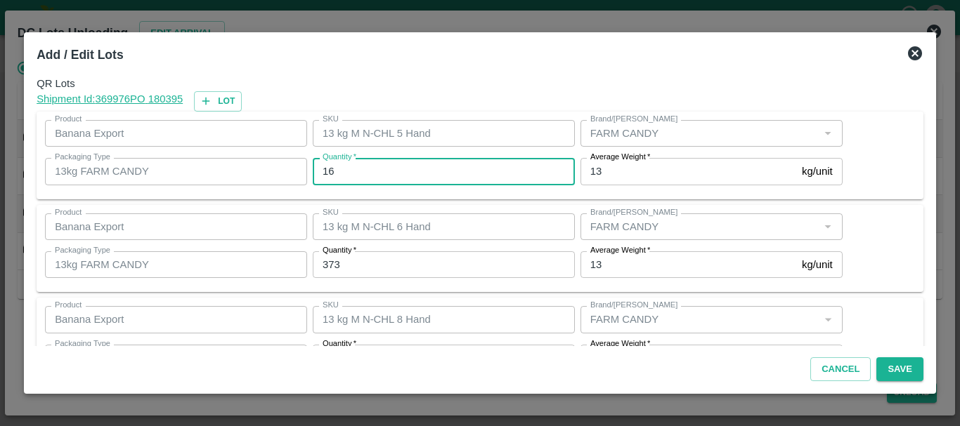
click at [367, 164] on input "16" at bounding box center [444, 171] width 262 height 27
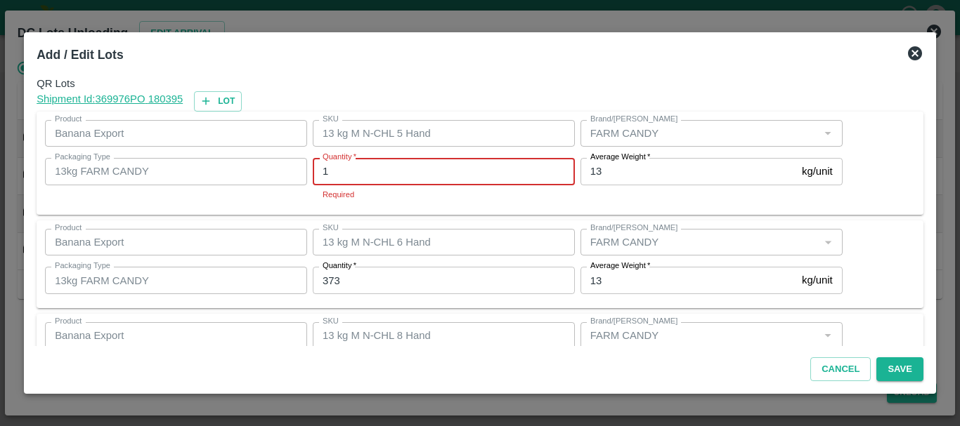
click at [367, 164] on input "1" at bounding box center [444, 171] width 262 height 27
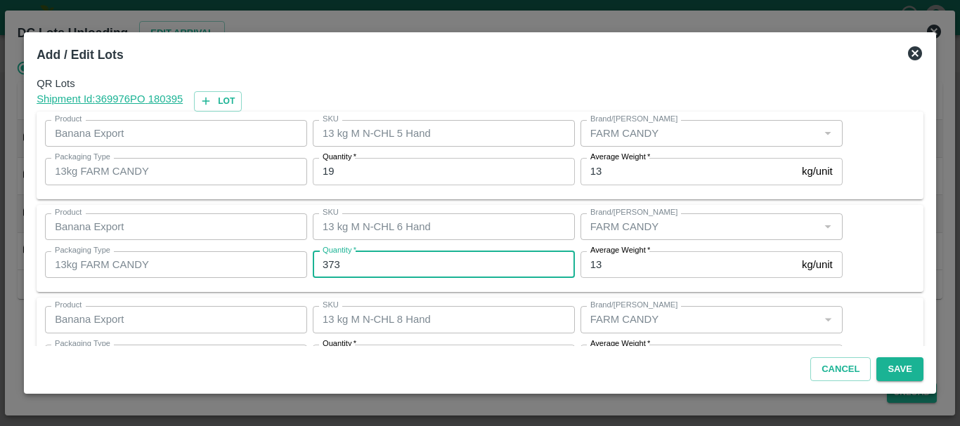
click at [401, 263] on input "373" at bounding box center [444, 264] width 262 height 27
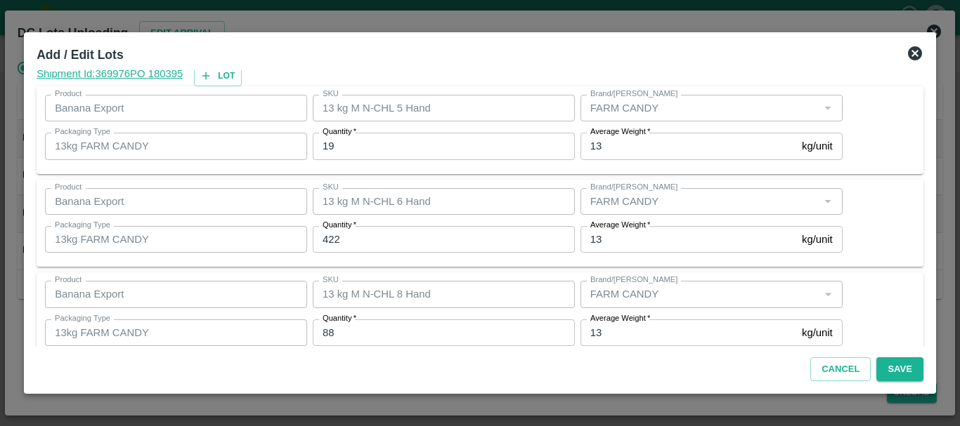
scroll to position [144, 0]
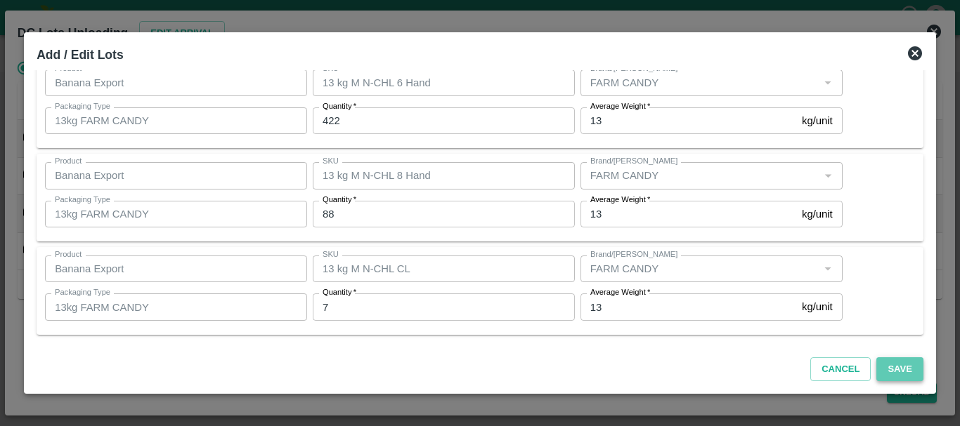
click at [892, 369] on button "Save" at bounding box center [899, 370] width 46 height 25
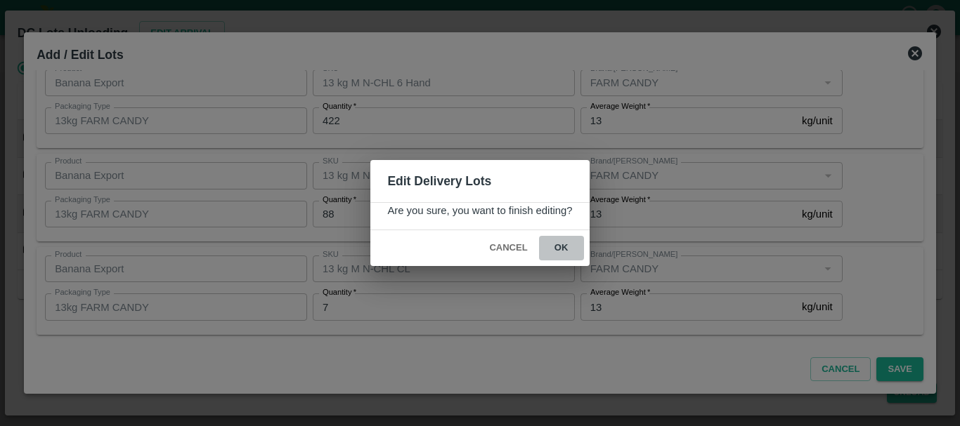
click at [581, 252] on button "ok" at bounding box center [561, 248] width 45 height 25
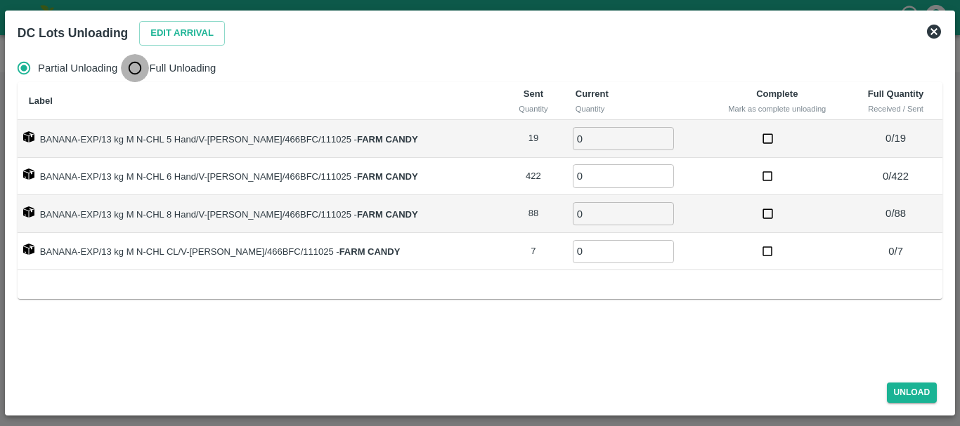
click at [136, 63] on input "Full Unloading" at bounding box center [135, 68] width 28 height 28
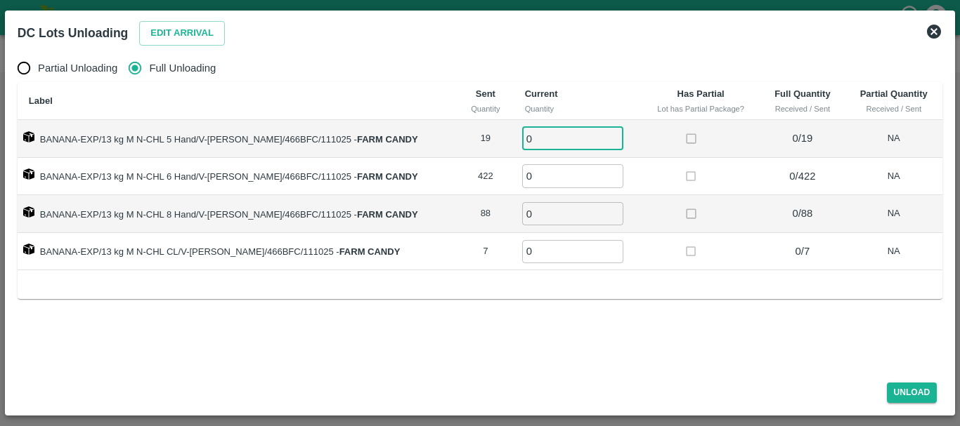
click at [544, 139] on input "0" at bounding box center [572, 138] width 101 height 23
click at [688, 292] on div "Label Sent Quantity Current Quantity Has Partial Lot has Partial Package? Full …" at bounding box center [480, 190] width 924 height 216
click at [901, 388] on button "Unload" at bounding box center [912, 393] width 51 height 20
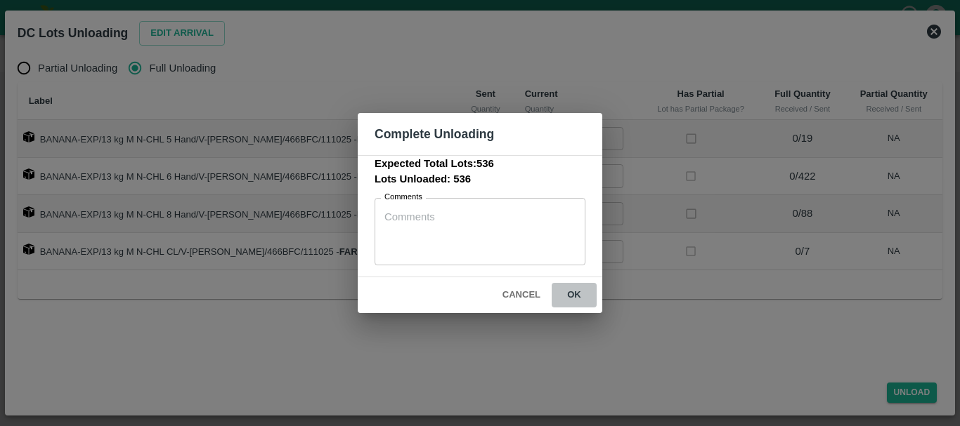
click at [574, 296] on button "ok" at bounding box center [573, 295] width 45 height 25
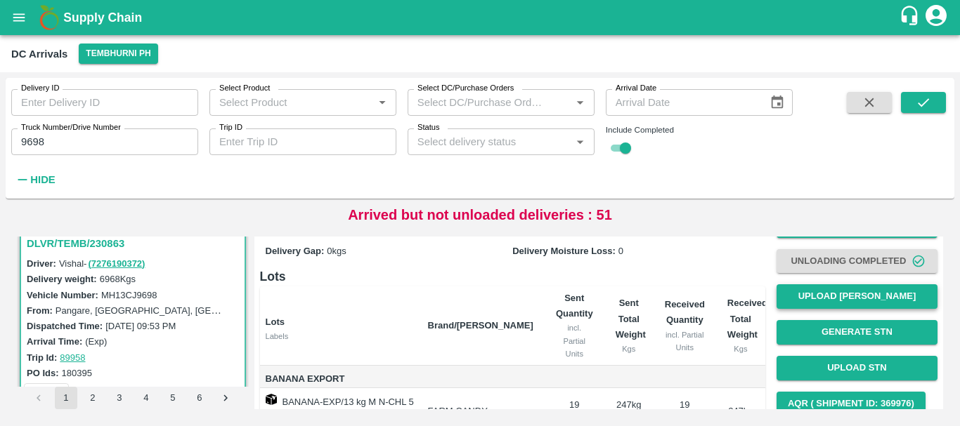
scroll to position [70, 0]
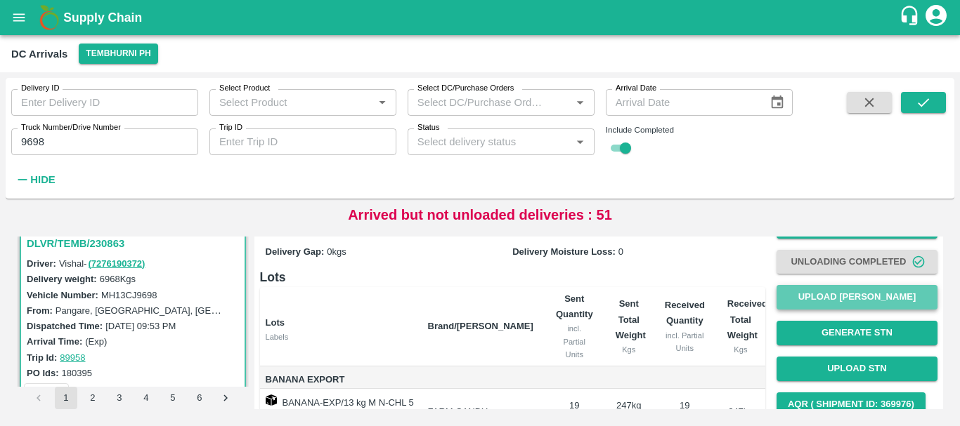
click at [813, 296] on button "Upload [PERSON_NAME]" at bounding box center [856, 297] width 161 height 25
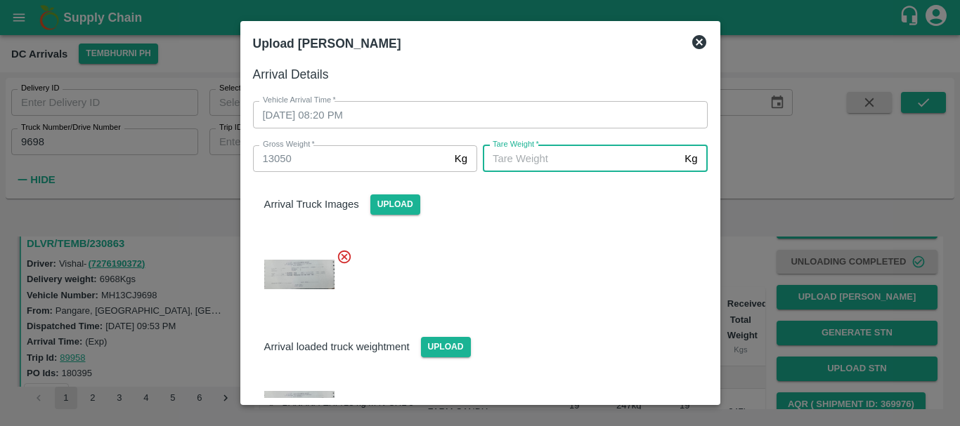
click at [563, 157] on input "[PERSON_NAME]   *" at bounding box center [581, 158] width 196 height 27
click at [596, 289] on div at bounding box center [475, 269] width 466 height 65
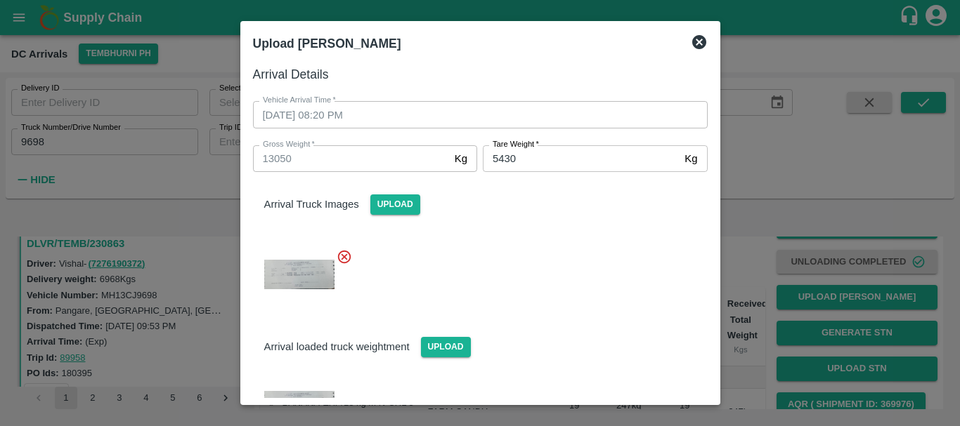
scroll to position [76, 0]
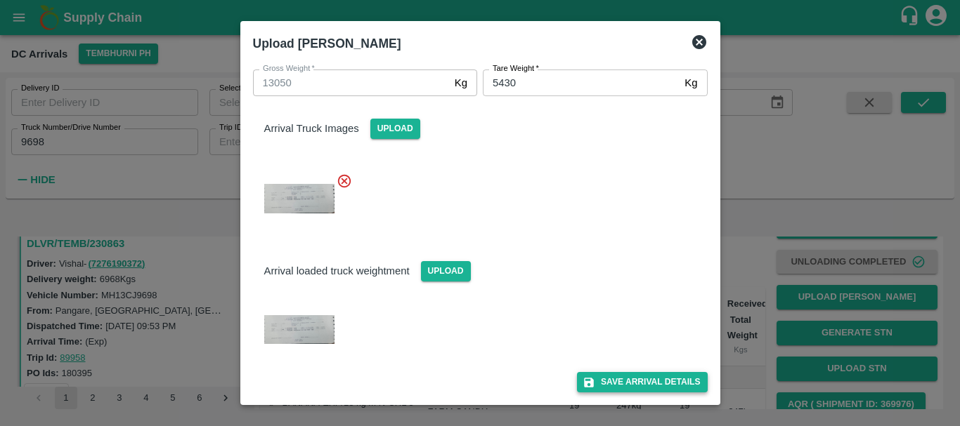
click at [630, 376] on button "Save Arrival Details" at bounding box center [642, 382] width 130 height 20
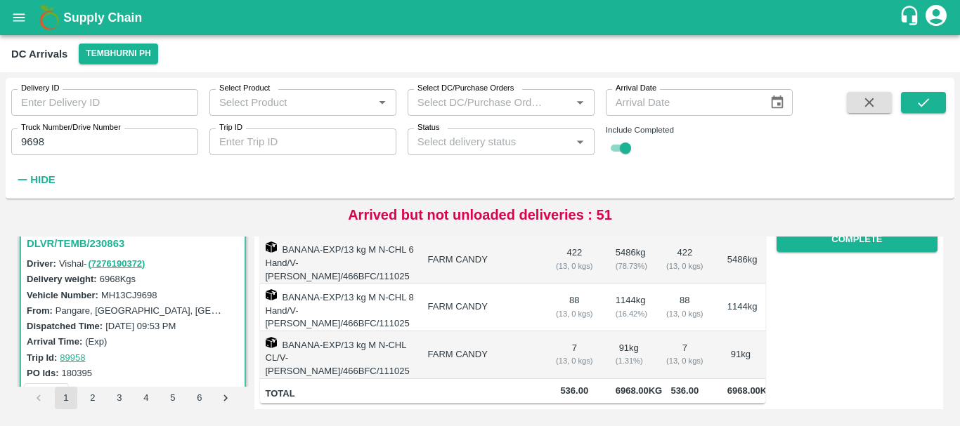
scroll to position [234, 0]
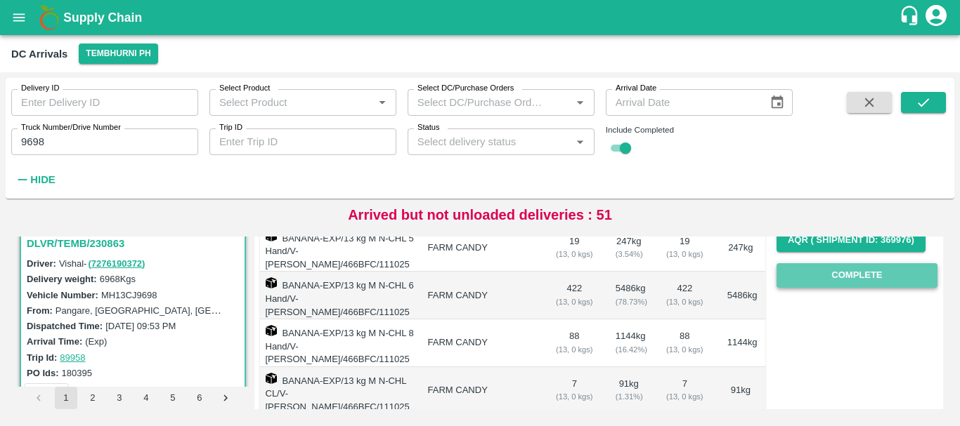
click at [811, 279] on button "Complete" at bounding box center [856, 275] width 161 height 25
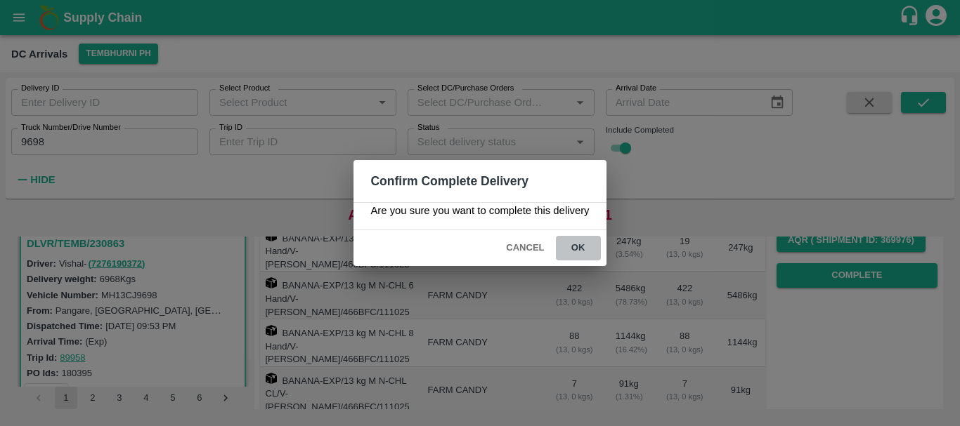
click at [566, 240] on button "ok" at bounding box center [578, 248] width 45 height 25
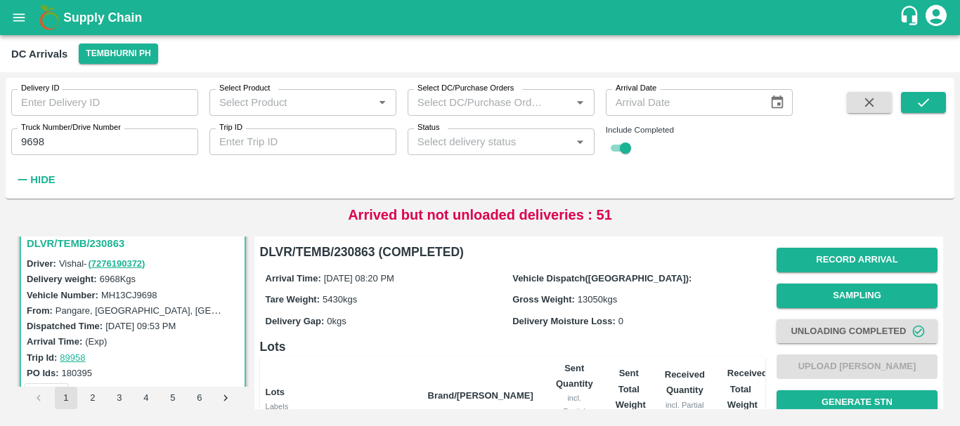
scroll to position [271, 0]
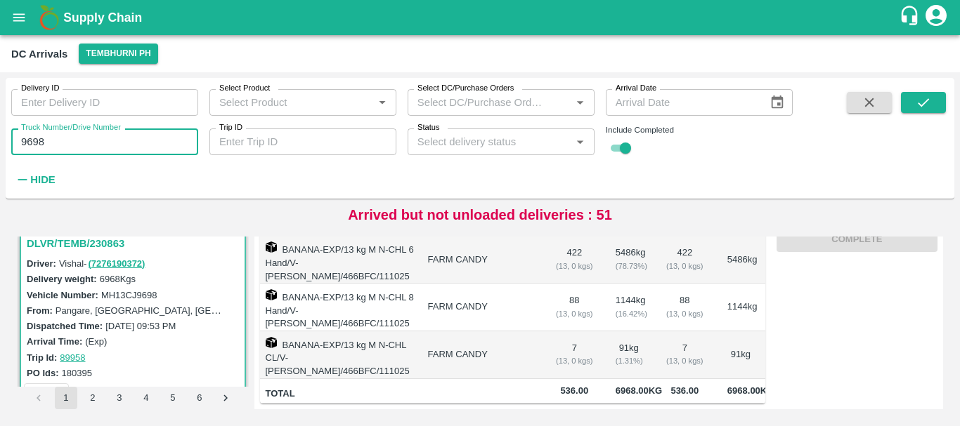
click at [111, 138] on input "9698" at bounding box center [104, 142] width 187 height 27
click at [915, 106] on icon "submit" at bounding box center [922, 102] width 15 height 15
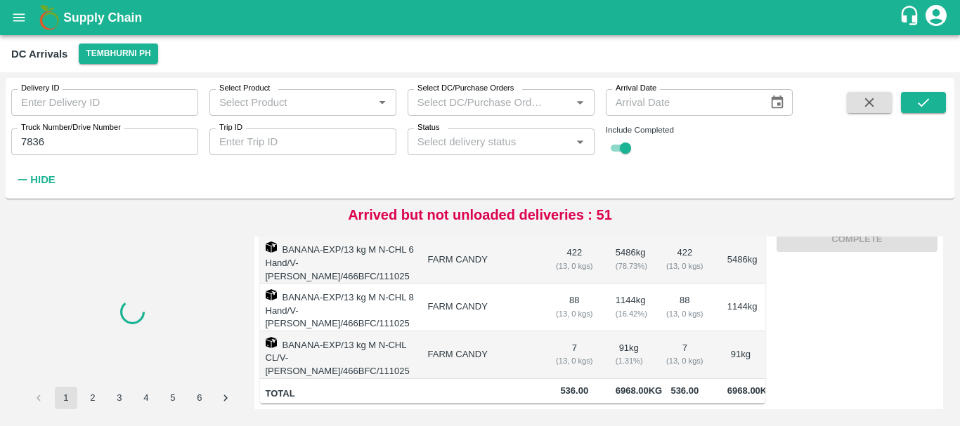
scroll to position [268, 0]
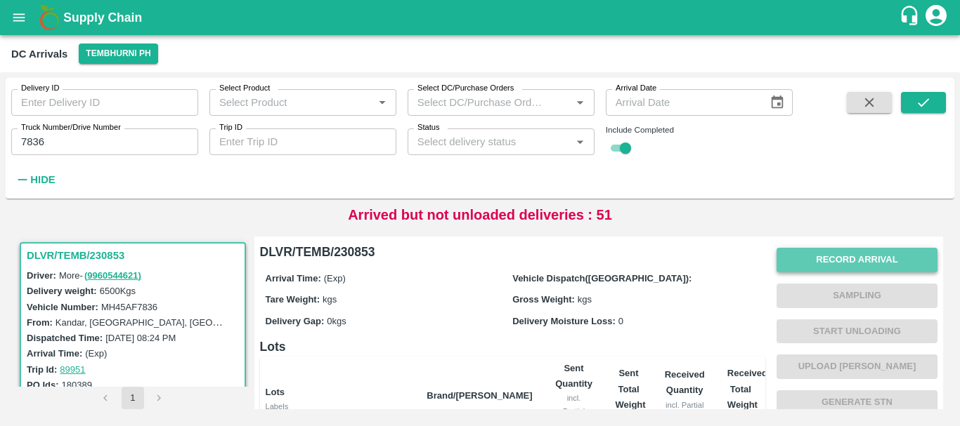
click at [841, 256] on button "Record Arrival" at bounding box center [856, 260] width 161 height 25
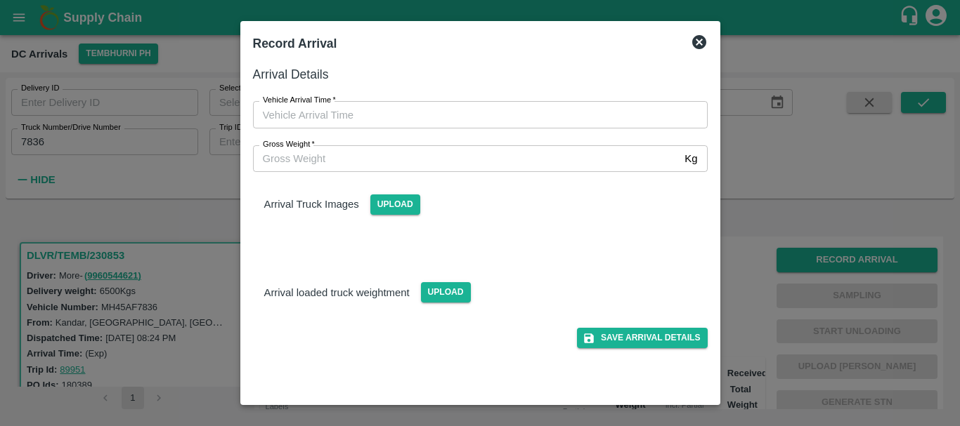
click at [536, 129] on div "Gross Weight   * Kg Gross Weight" at bounding box center [471, 151] width 471 height 44
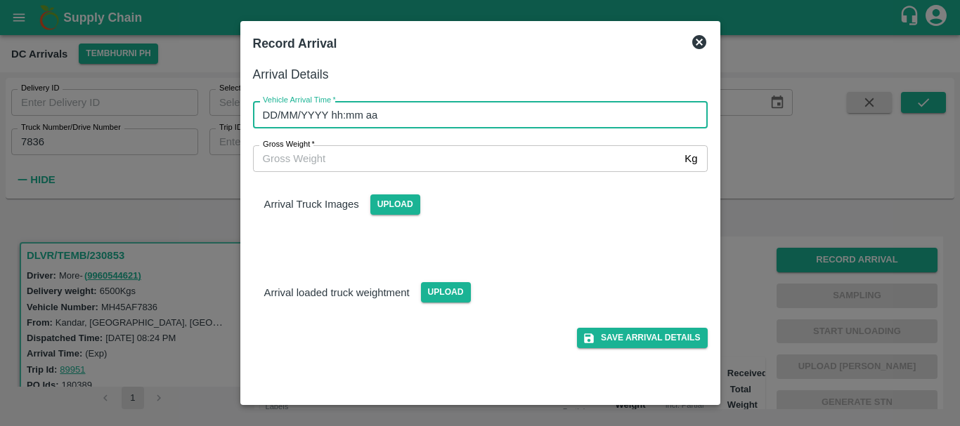
click at [511, 103] on input "DD/MM/YYYY hh:mm aa" at bounding box center [475, 114] width 445 height 27
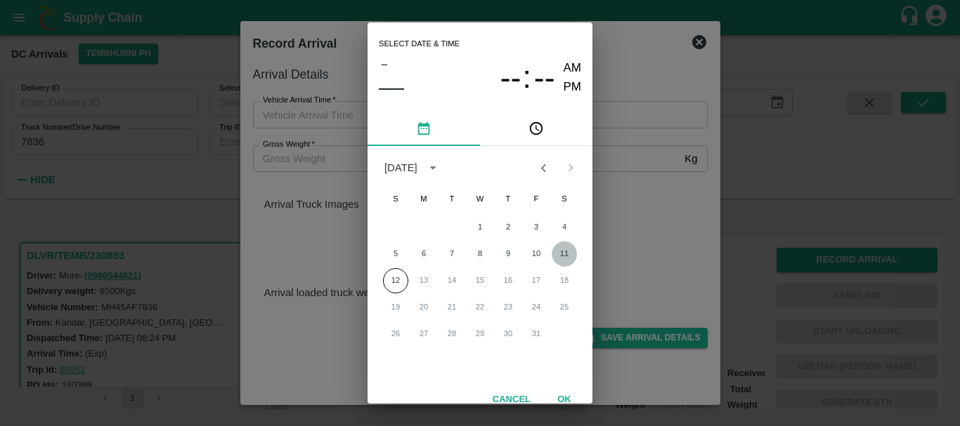
click at [560, 259] on button "11" at bounding box center [563, 254] width 25 height 25
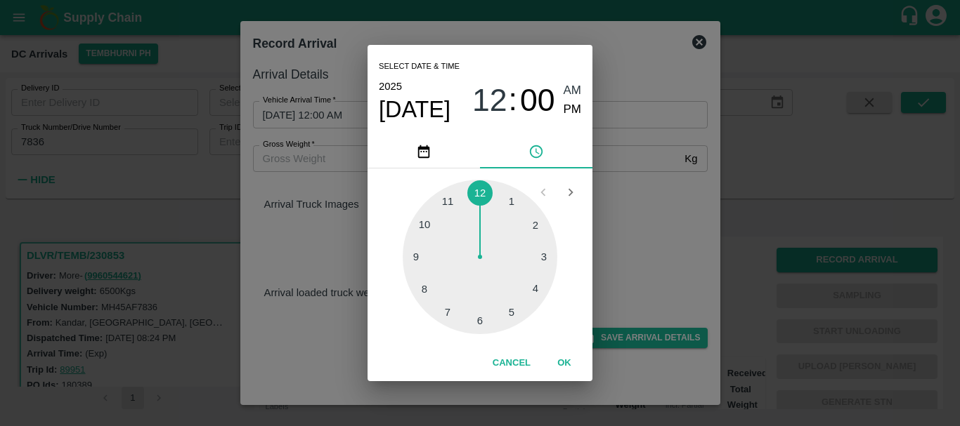
click at [433, 287] on div at bounding box center [480, 257] width 155 height 155
click at [430, 287] on div at bounding box center [480, 257] width 155 height 155
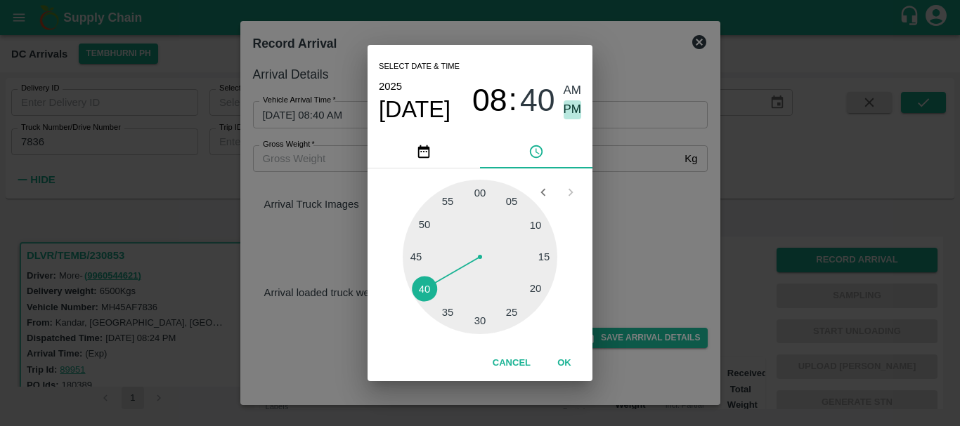
click at [576, 108] on span "PM" at bounding box center [572, 109] width 18 height 19
click at [628, 161] on div "Select date & time [DATE] 08 : 40 AM PM 05 10 15 20 25 30 35 40 45 50 55 00 Can…" at bounding box center [480, 213] width 960 height 426
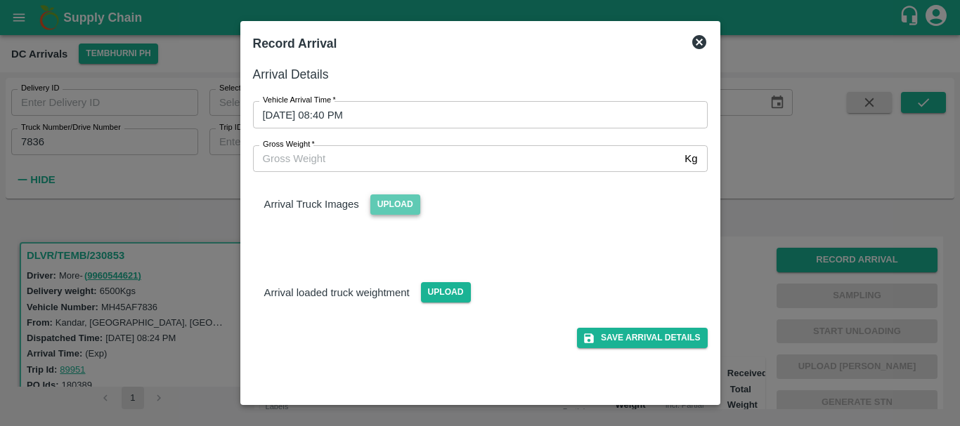
click at [414, 201] on span "Upload" at bounding box center [395, 205] width 50 height 20
click at [0, 0] on input "Upload" at bounding box center [0, 0] width 0 height 0
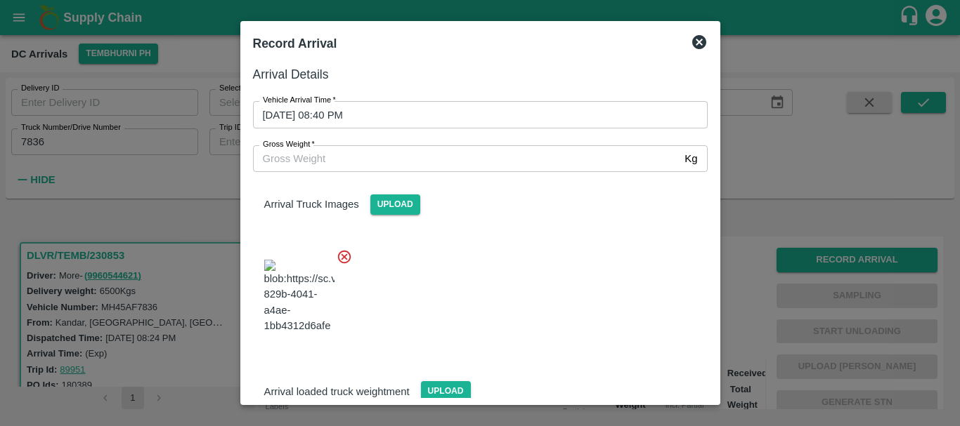
scroll to position [106, 0]
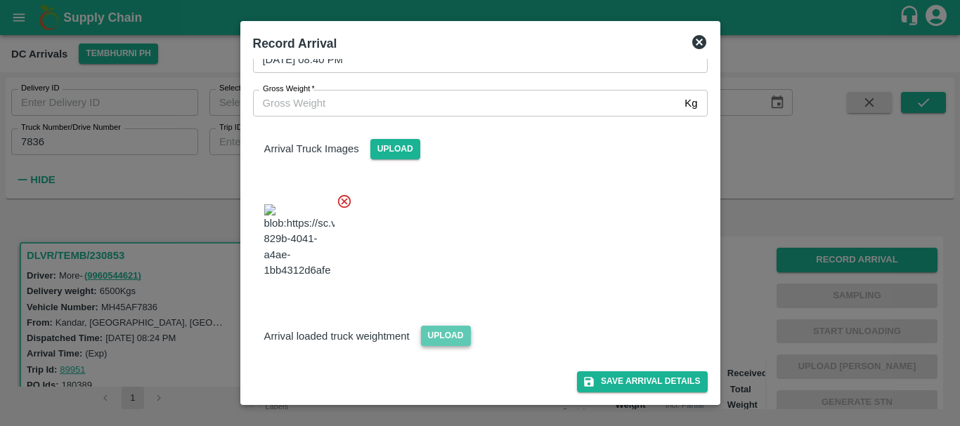
click at [450, 341] on span "Upload" at bounding box center [446, 336] width 50 height 20
click at [0, 0] on input "Upload" at bounding box center [0, 0] width 0 height 0
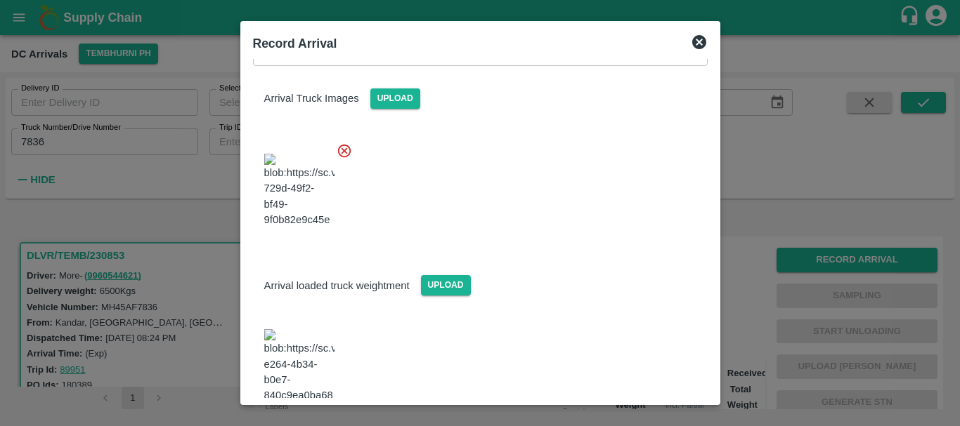
scroll to position [173, 0]
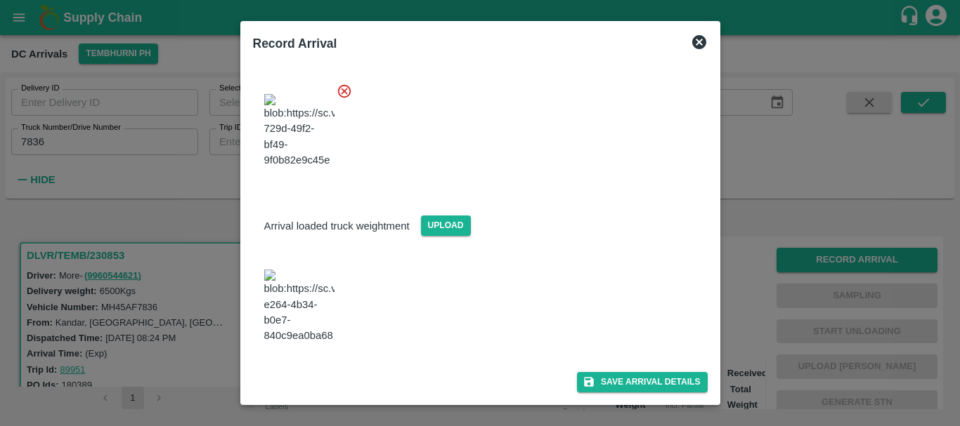
click at [298, 327] on img at bounding box center [299, 307] width 70 height 74
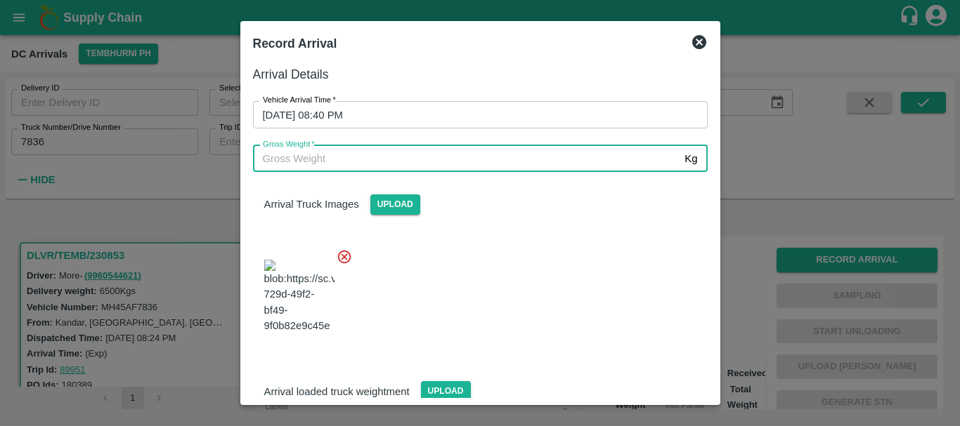
click at [391, 162] on input "Gross Weight   *" at bounding box center [466, 158] width 426 height 27
click at [591, 281] on div at bounding box center [475, 292] width 466 height 110
click at [275, 158] on input "112870" at bounding box center [466, 158] width 426 height 27
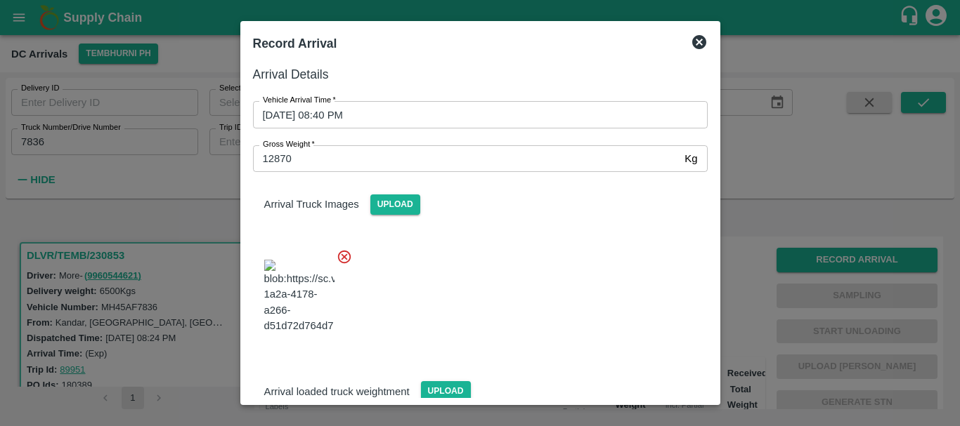
click at [465, 240] on div at bounding box center [475, 292] width 466 height 110
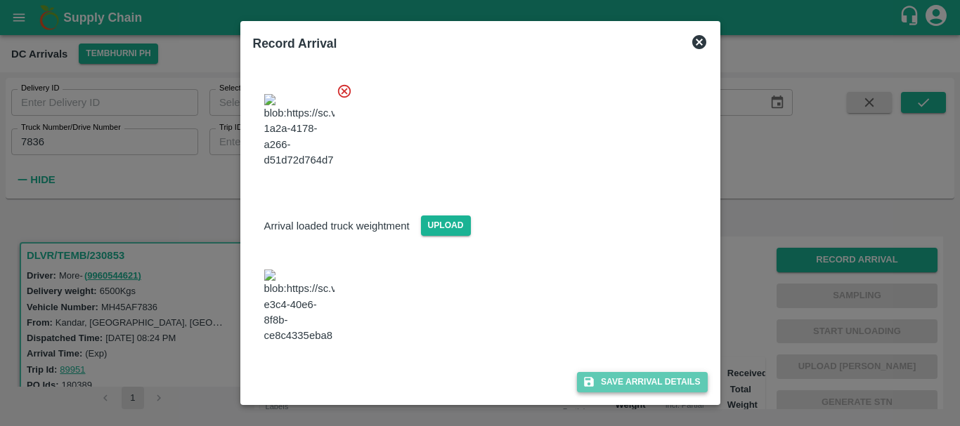
click at [620, 372] on button "Save Arrival Details" at bounding box center [642, 382] width 130 height 20
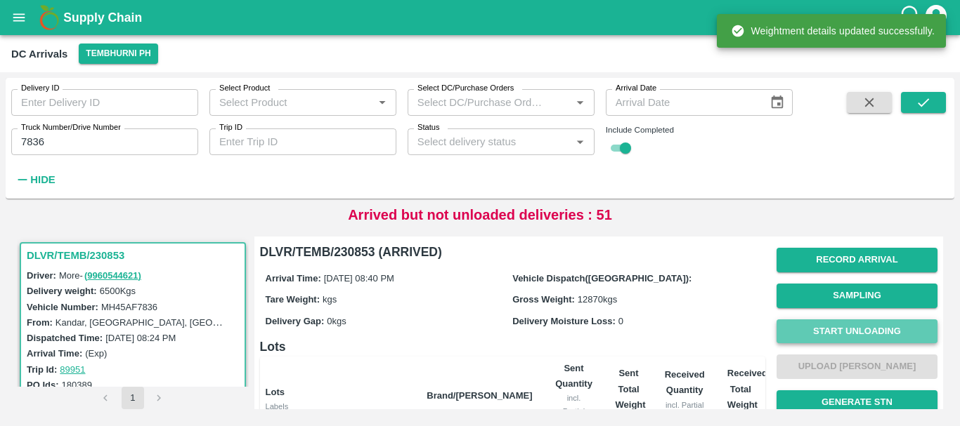
click at [821, 332] on button "Start Unloading" at bounding box center [856, 332] width 161 height 25
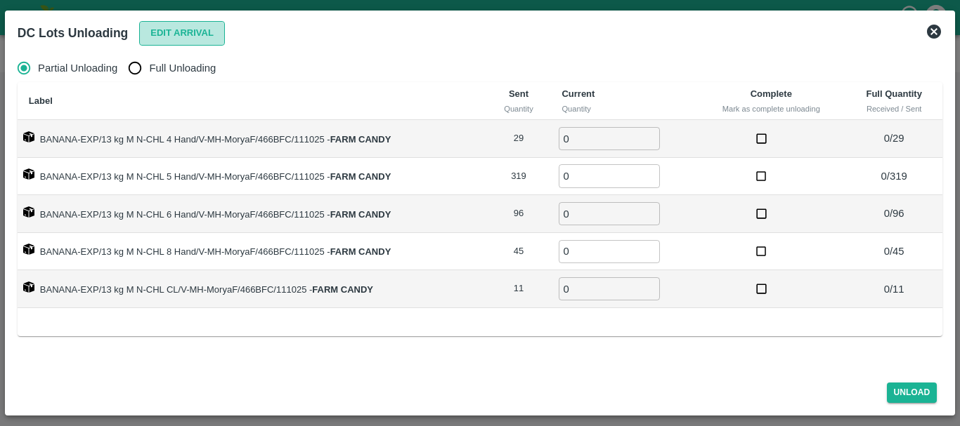
click at [171, 24] on button "Edit Arrival" at bounding box center [182, 33] width 86 height 25
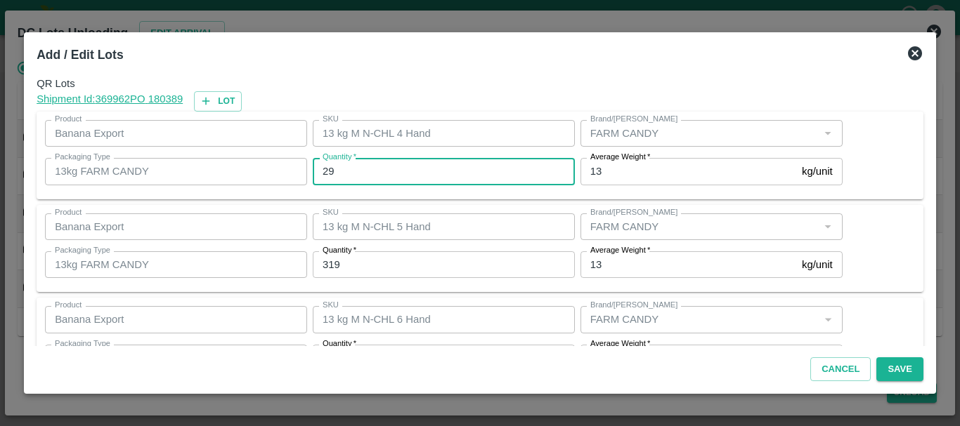
click at [381, 168] on input "29" at bounding box center [444, 171] width 262 height 27
click at [379, 166] on input "29" at bounding box center [444, 171] width 262 height 27
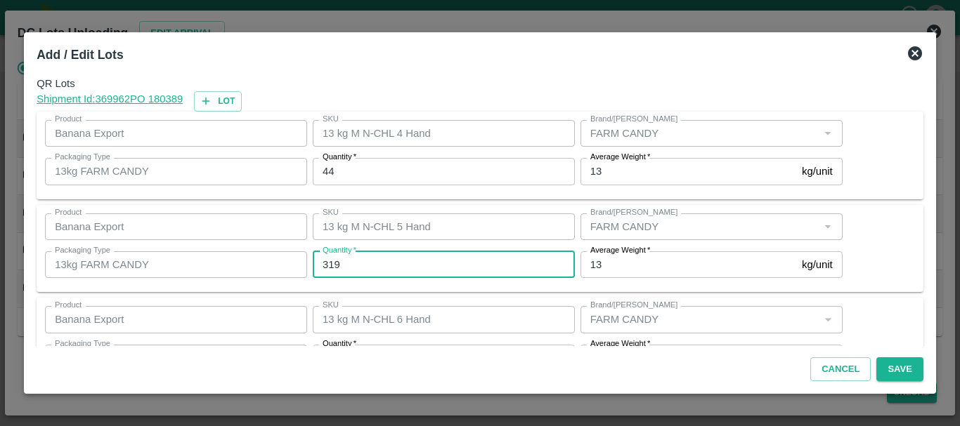
click at [387, 252] on input "319" at bounding box center [444, 264] width 262 height 27
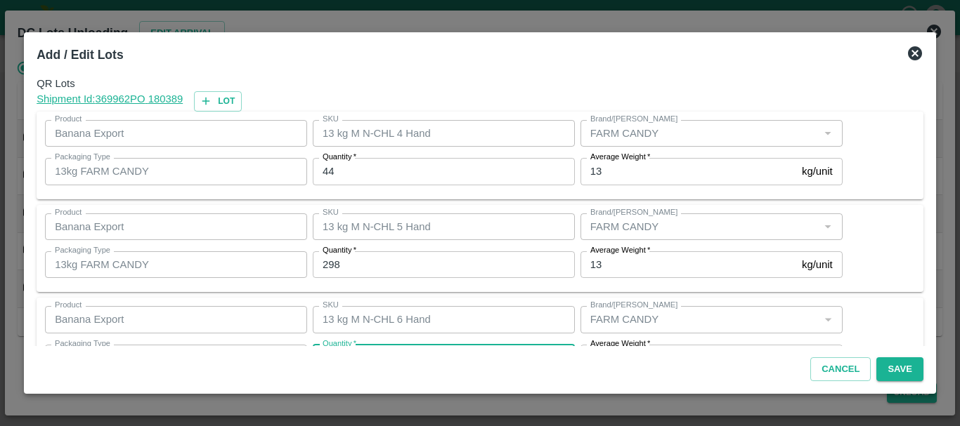
scroll to position [25, 0]
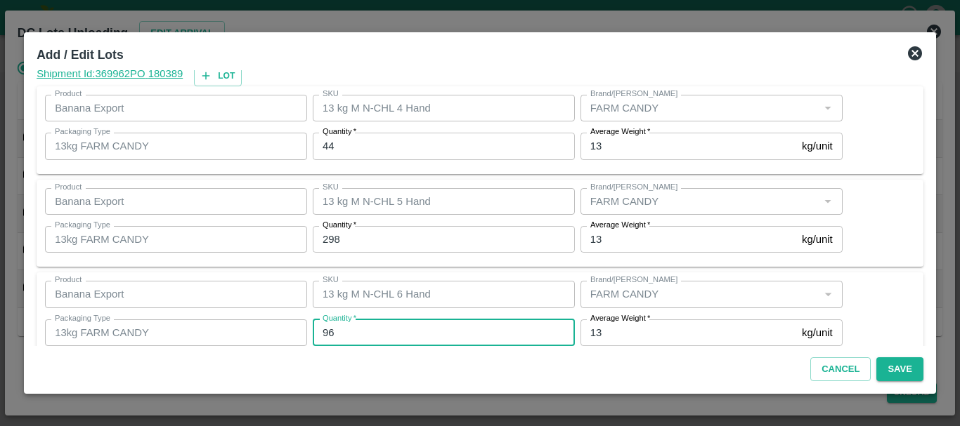
click at [385, 325] on input "96" at bounding box center [444, 333] width 262 height 27
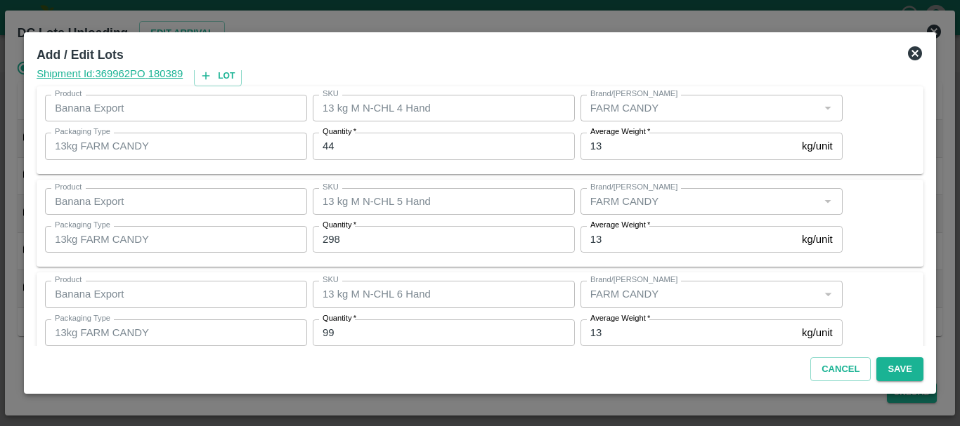
scroll to position [237, 0]
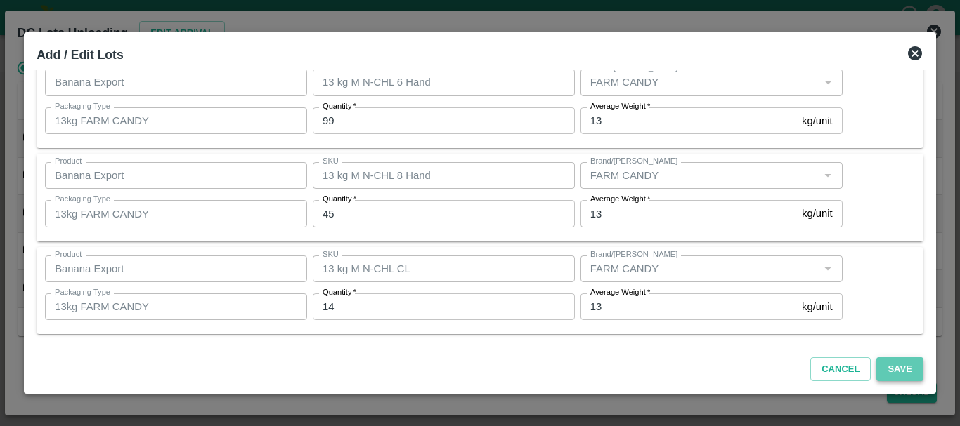
click at [911, 372] on button "Save" at bounding box center [899, 370] width 46 height 25
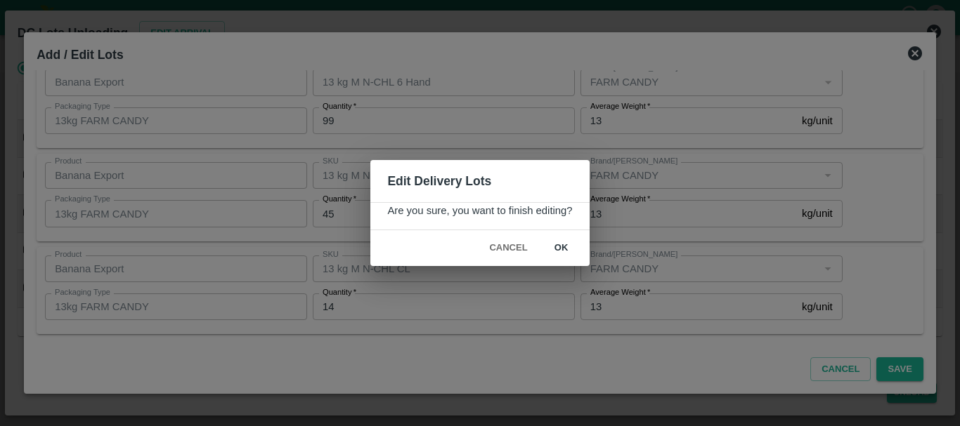
click at [573, 256] on button "ok" at bounding box center [561, 248] width 45 height 25
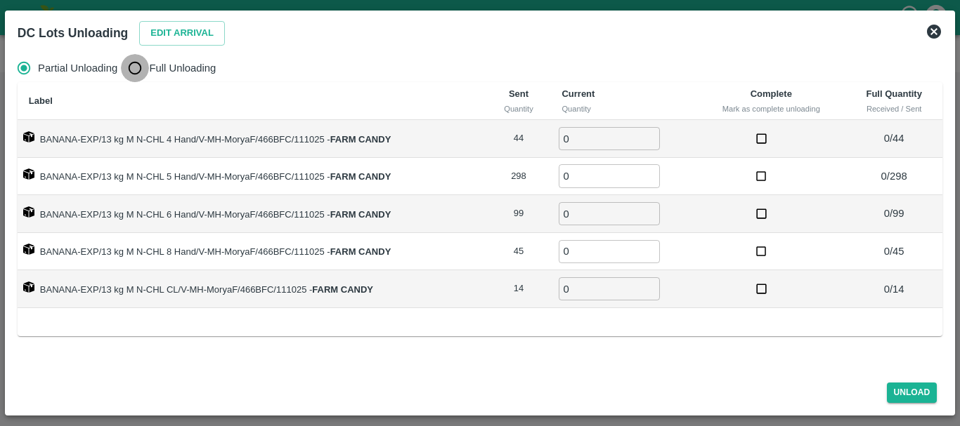
click at [138, 69] on input "Full Unloading" at bounding box center [135, 68] width 28 height 28
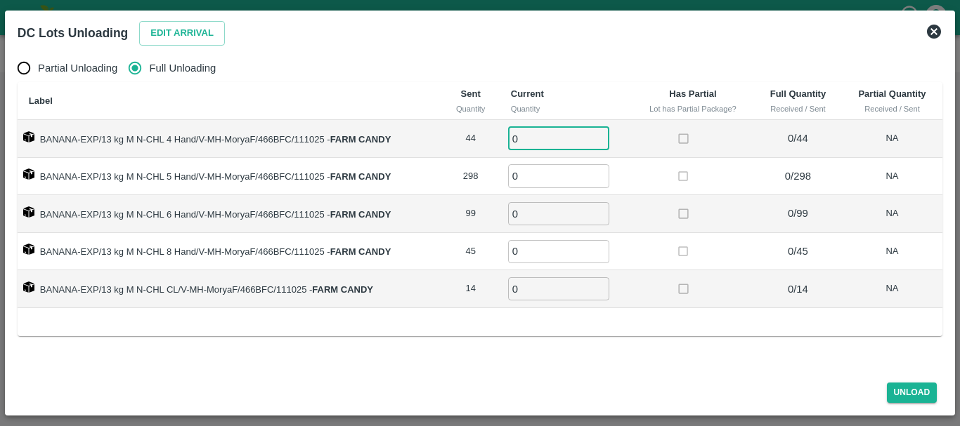
click at [546, 146] on input "0" at bounding box center [558, 138] width 101 height 23
click at [667, 254] on td at bounding box center [693, 252] width 122 height 38
click at [903, 393] on button "Unload" at bounding box center [912, 393] width 51 height 20
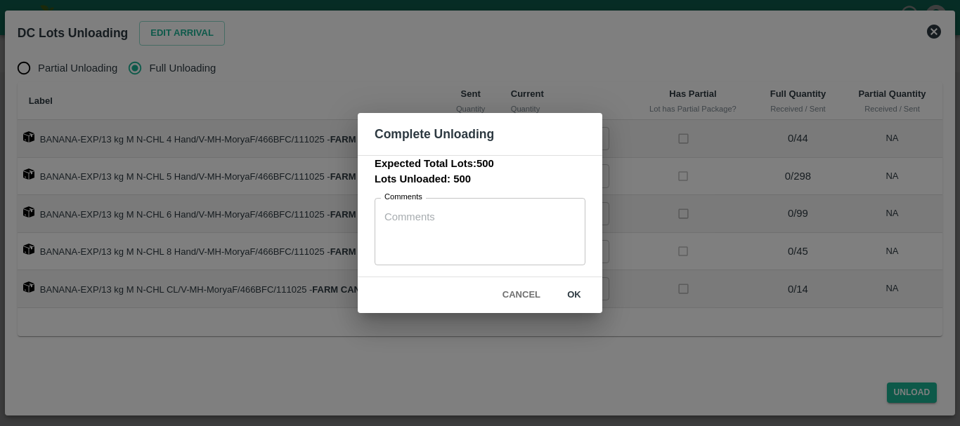
click at [567, 295] on button "ok" at bounding box center [573, 295] width 45 height 25
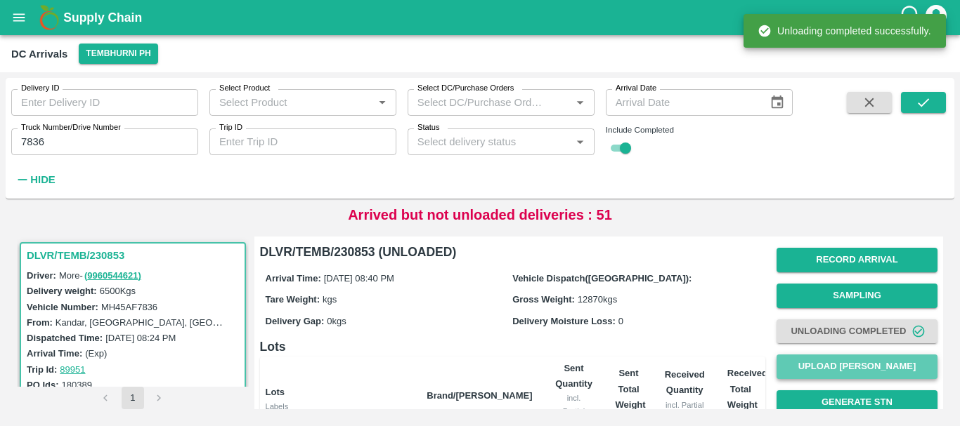
click at [812, 360] on button "Upload [PERSON_NAME]" at bounding box center [856, 367] width 161 height 25
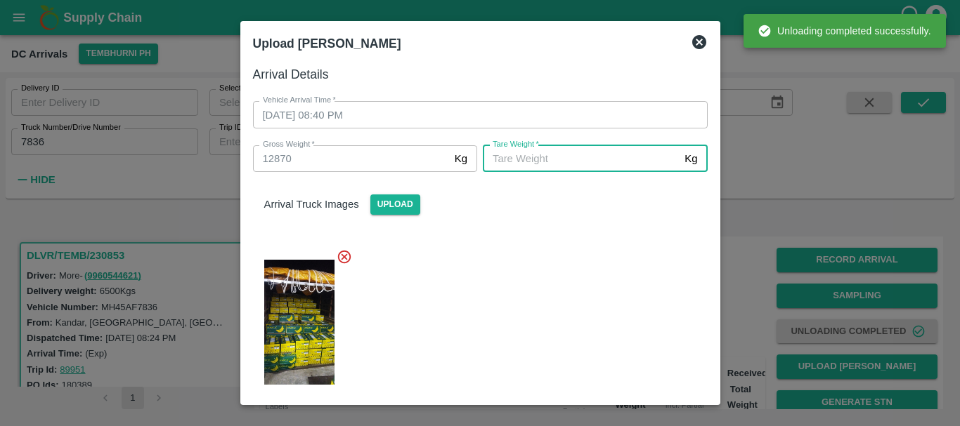
click at [553, 150] on input "[PERSON_NAME]   *" at bounding box center [581, 158] width 196 height 27
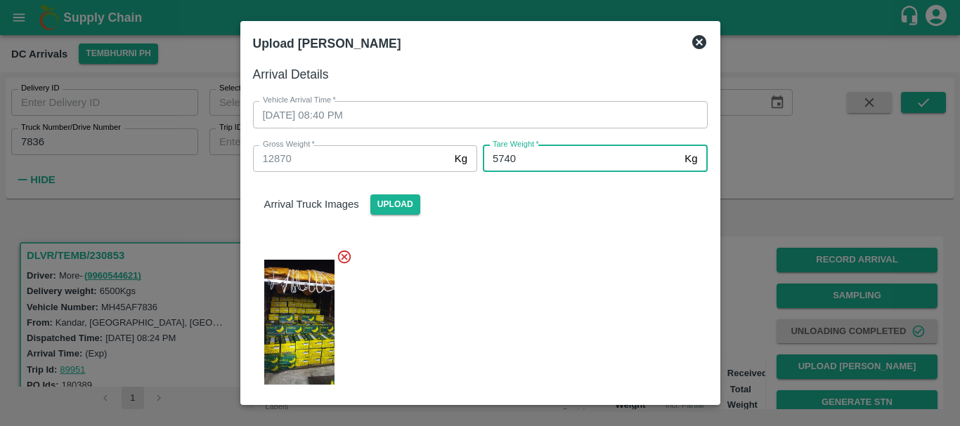
click at [563, 268] on div at bounding box center [475, 318] width 466 height 162
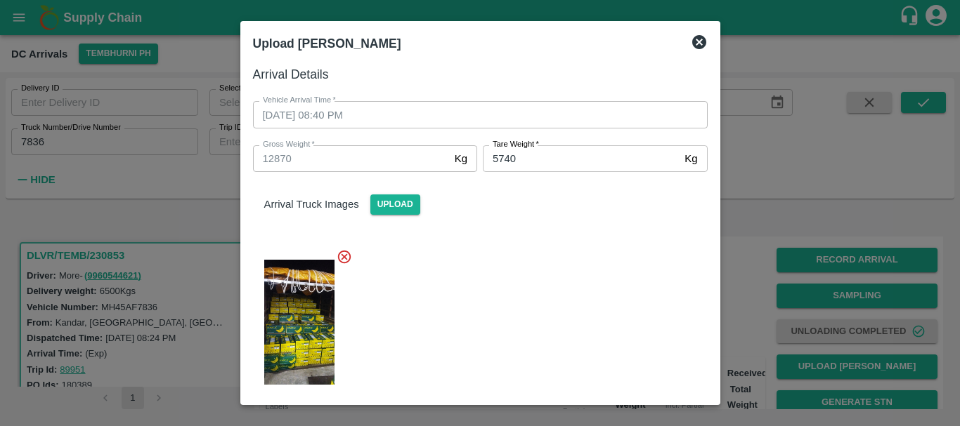
scroll to position [173, 0]
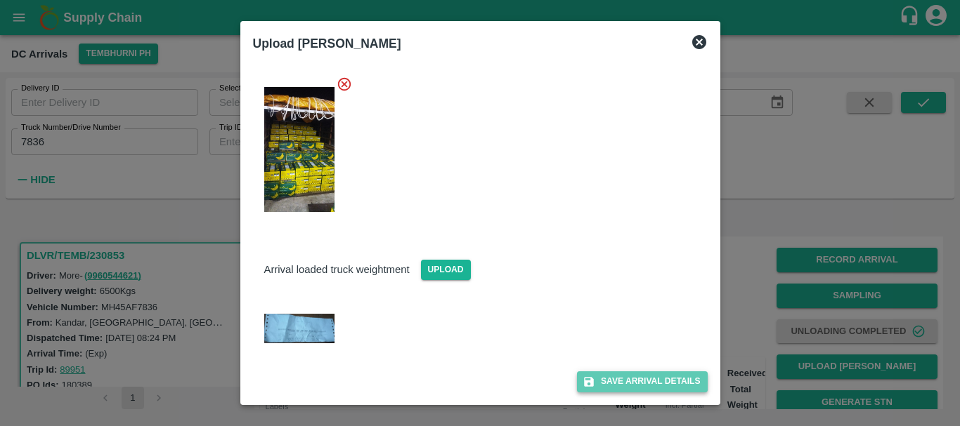
click at [615, 381] on button "Save Arrival Details" at bounding box center [642, 382] width 130 height 20
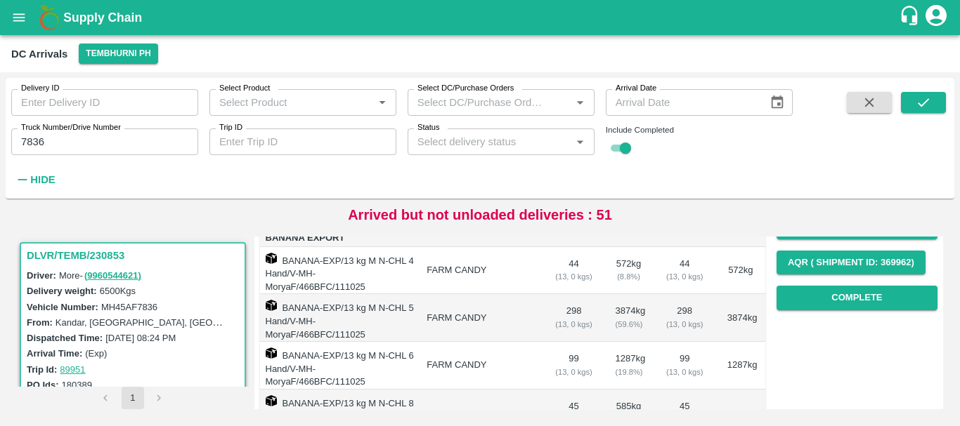
scroll to position [206, 0]
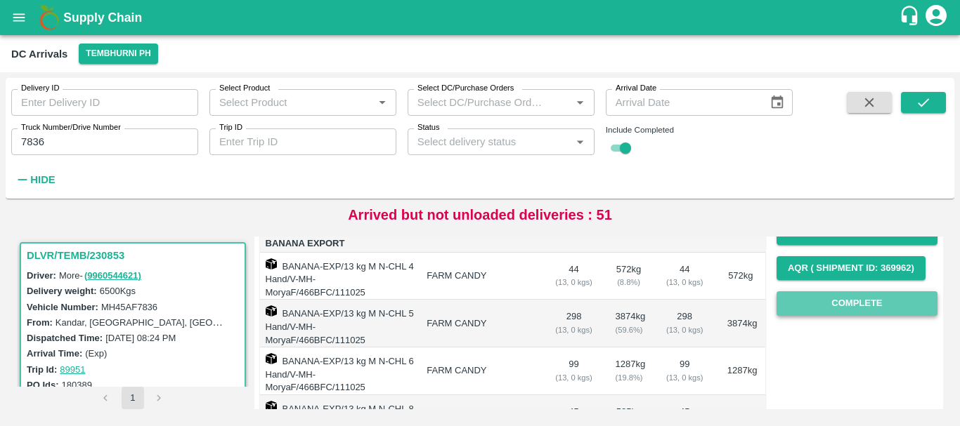
click at [846, 313] on button "Complete" at bounding box center [856, 304] width 161 height 25
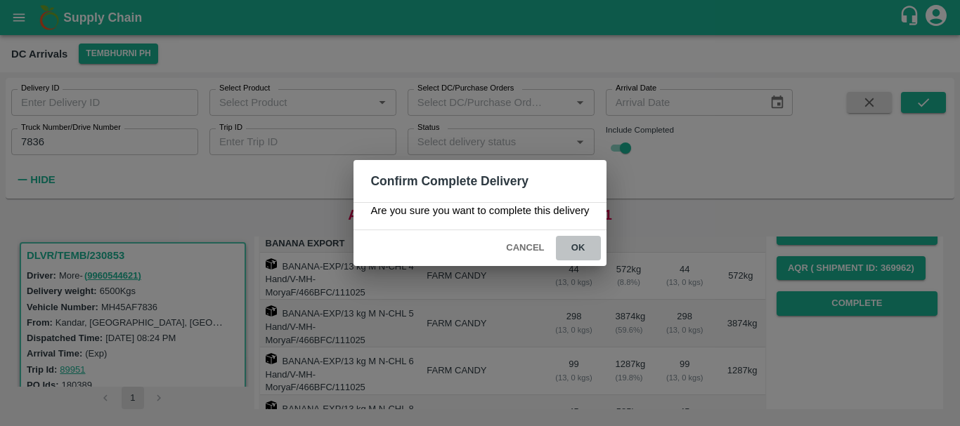
click at [584, 253] on button "ok" at bounding box center [578, 248] width 45 height 25
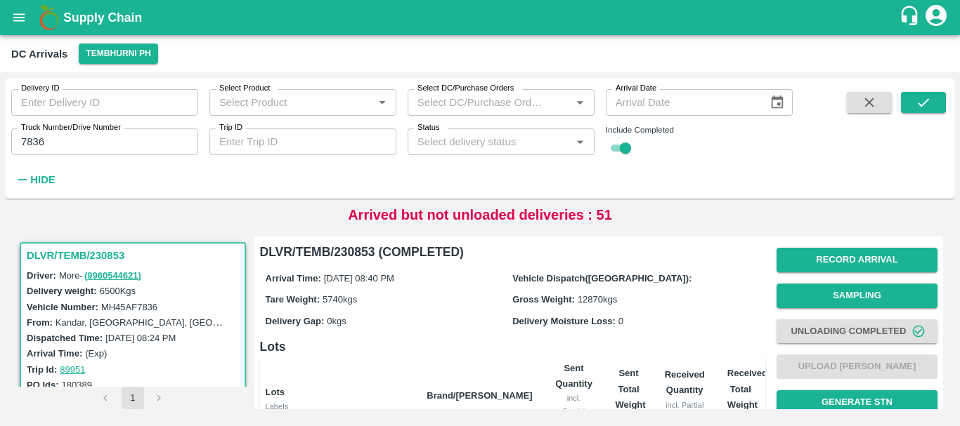
scroll to position [332, 0]
click at [82, 139] on input "7836" at bounding box center [104, 142] width 187 height 27
click at [941, 103] on button "submit" at bounding box center [923, 102] width 45 height 21
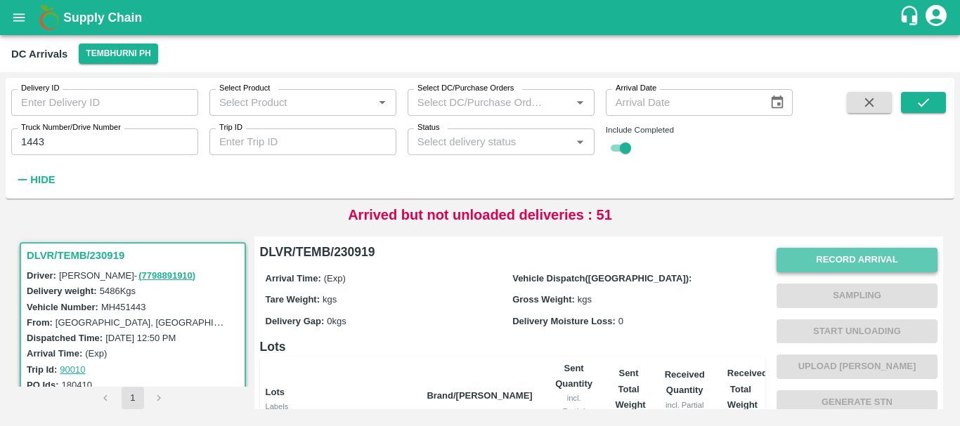
click at [869, 258] on button "Record Arrival" at bounding box center [856, 260] width 161 height 25
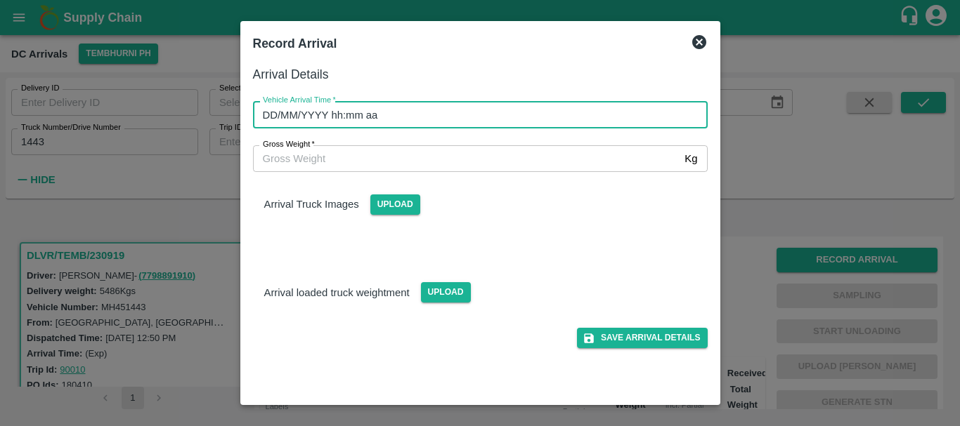
click at [563, 111] on input "DD/MM/YYYY hh:mm aa" at bounding box center [475, 114] width 445 height 27
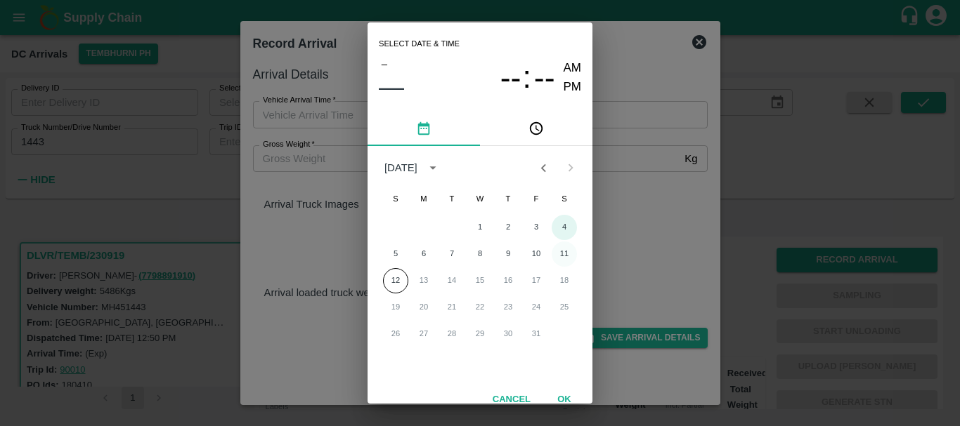
drag, startPoint x: 561, startPoint y: 237, endPoint x: 563, endPoint y: 249, distance: 12.3
click at [563, 249] on div "1 2 3 4 5 6 7 8 9 10 11 12 13 14 15 16 17 18 19 20 21 22 23 24 25 26 27 28 29 3…" at bounding box center [479, 281] width 225 height 135
click at [563, 249] on button "11" at bounding box center [563, 254] width 25 height 25
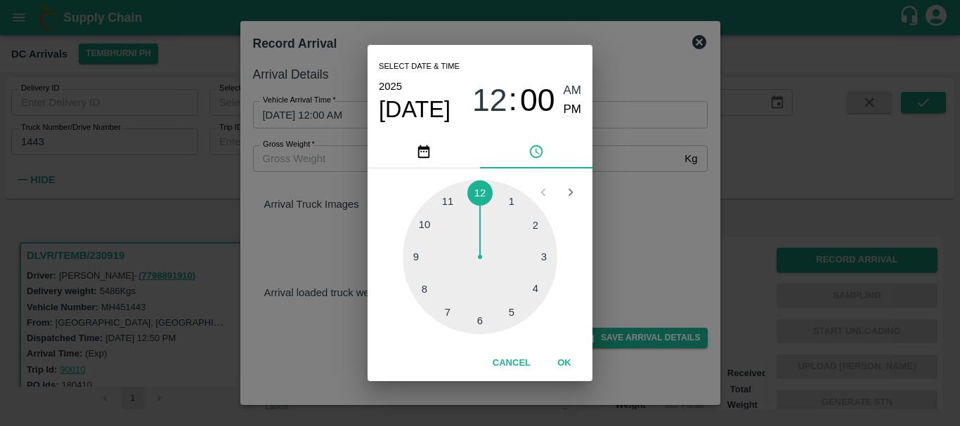
click at [424, 231] on div at bounding box center [480, 257] width 155 height 155
click at [516, 266] on div at bounding box center [480, 257] width 155 height 155
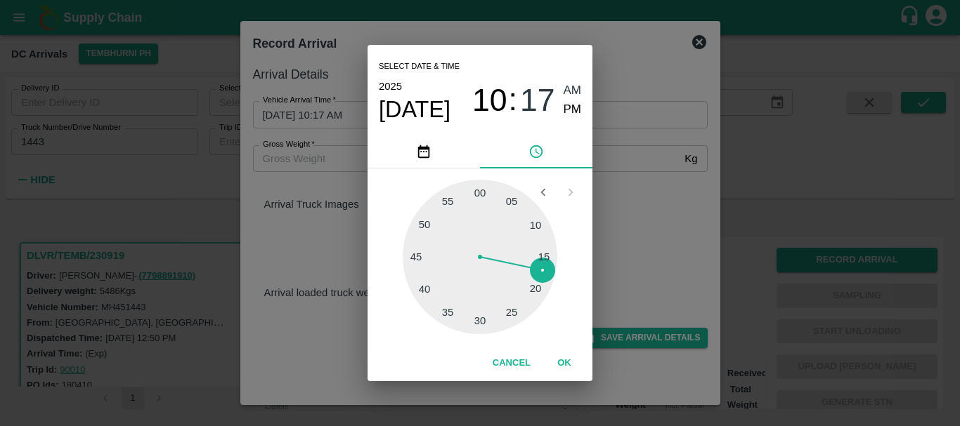
click at [577, 107] on span "PM" at bounding box center [572, 109] width 18 height 19
click at [614, 182] on div "Select date & time [DATE] 10 : 17 AM PM 05 10 15 20 25 30 35 40 45 50 55 00 Can…" at bounding box center [480, 213] width 960 height 426
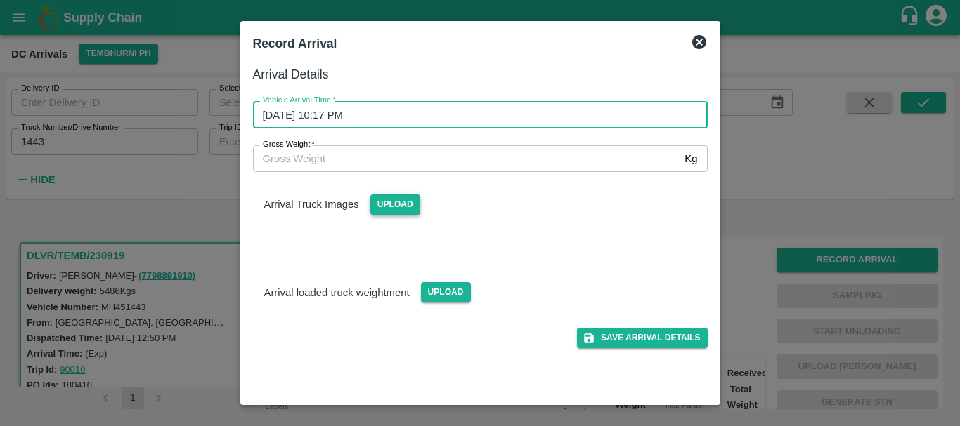
click at [411, 204] on span "Upload" at bounding box center [395, 205] width 50 height 20
click at [0, 0] on input "Upload" at bounding box center [0, 0] width 0 height 0
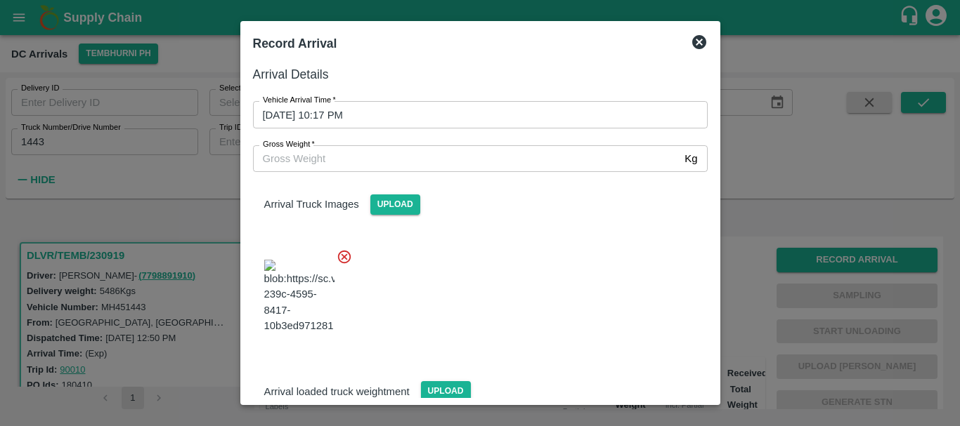
scroll to position [51, 0]
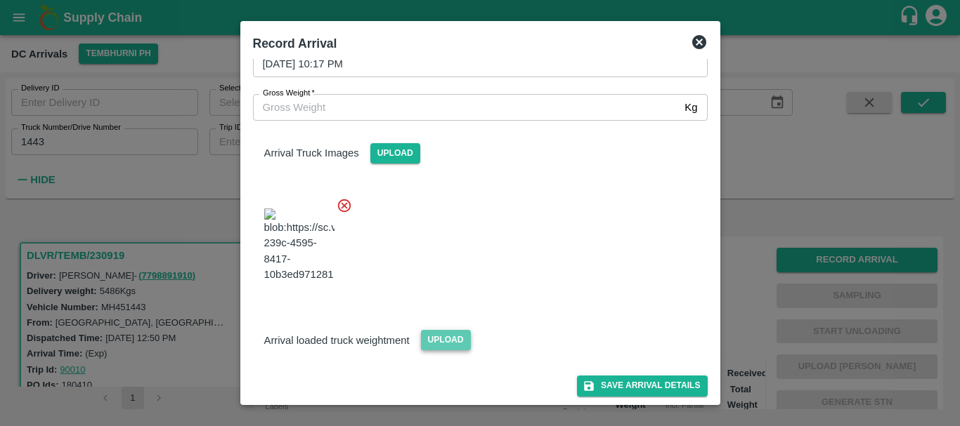
click at [426, 335] on span "Upload" at bounding box center [446, 340] width 50 height 20
click at [0, 0] on input "Upload" at bounding box center [0, 0] width 0 height 0
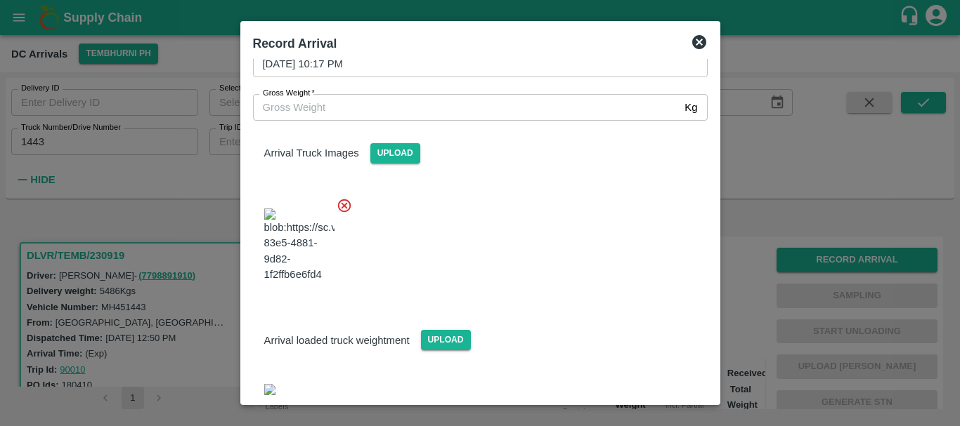
scroll to position [158, 0]
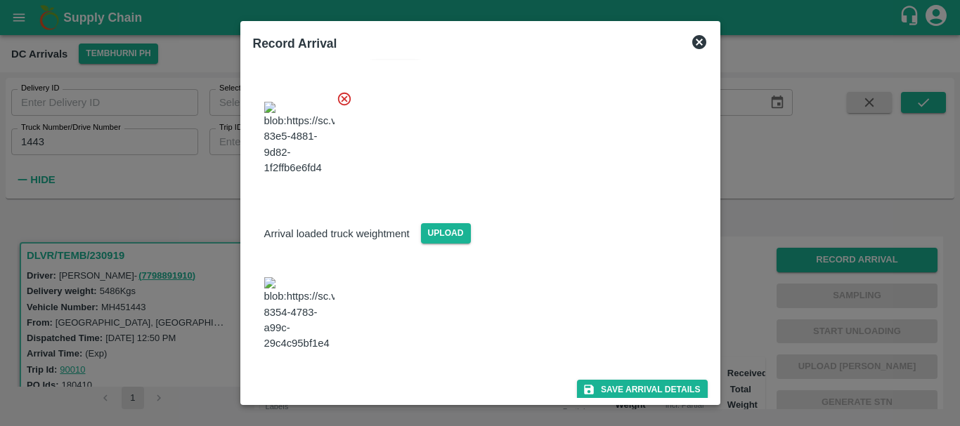
click at [297, 336] on img at bounding box center [299, 314] width 70 height 74
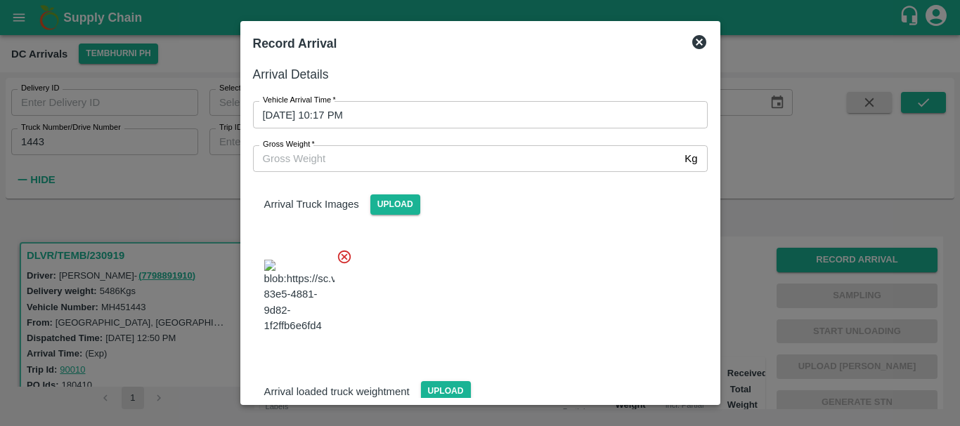
click at [356, 154] on input "Gross Weight   *" at bounding box center [466, 158] width 426 height 27
click at [483, 256] on div at bounding box center [475, 292] width 466 height 110
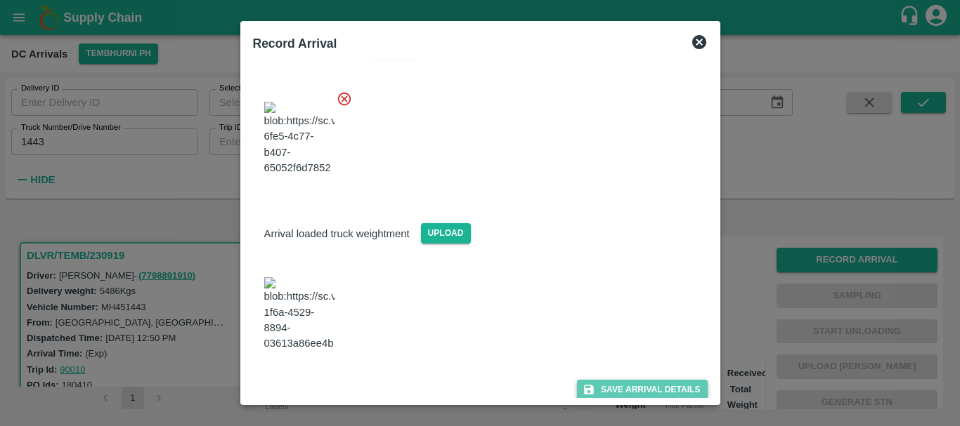
click at [617, 383] on button "Save Arrival Details" at bounding box center [642, 390] width 130 height 20
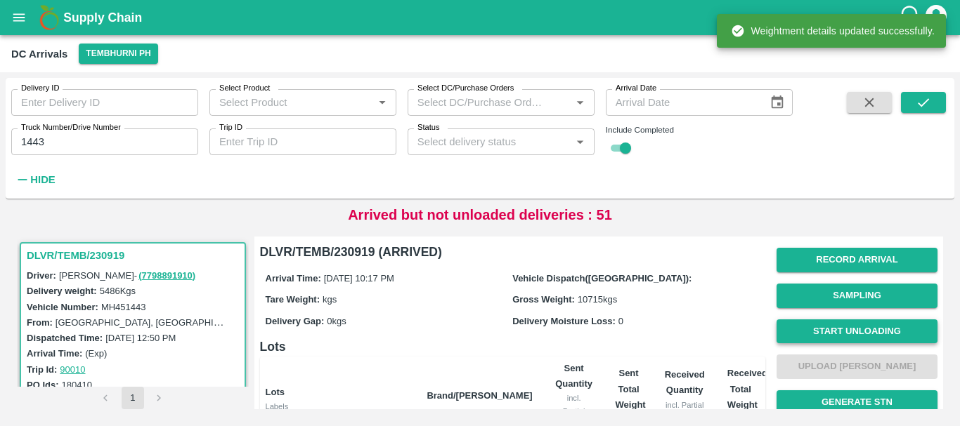
click at [832, 329] on button "Start Unloading" at bounding box center [856, 332] width 161 height 25
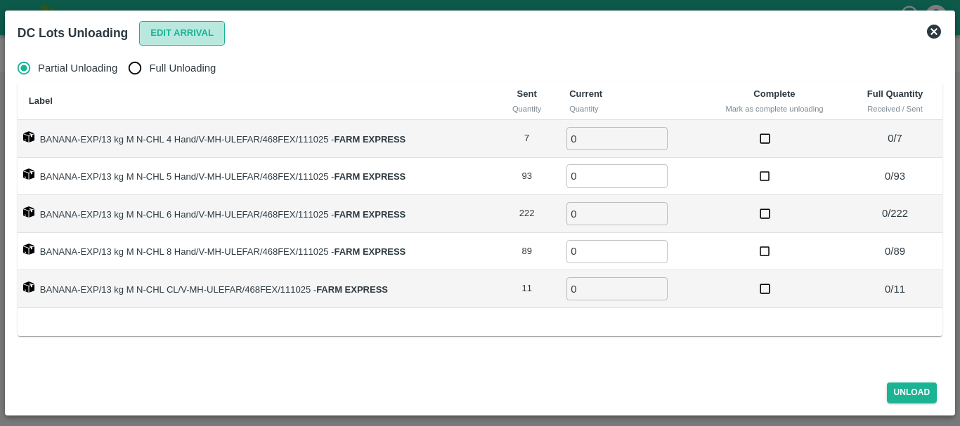
click at [204, 30] on button "Edit Arrival" at bounding box center [182, 33] width 86 height 25
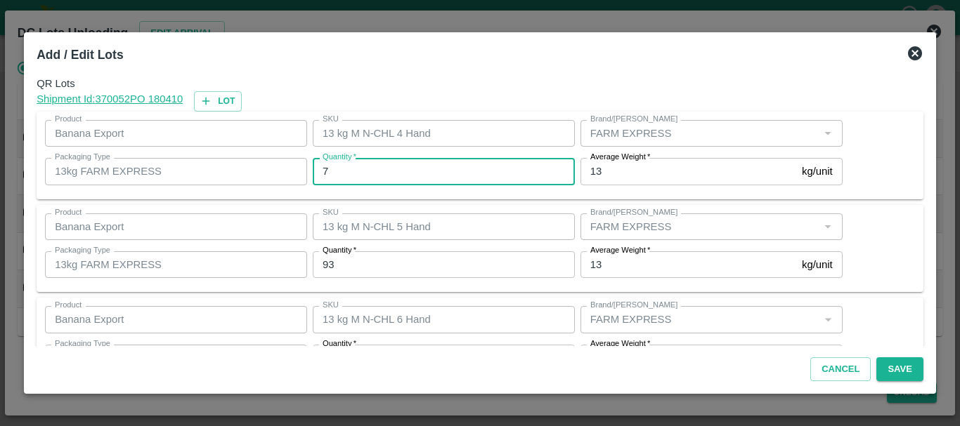
click at [433, 161] on input "7" at bounding box center [444, 171] width 262 height 27
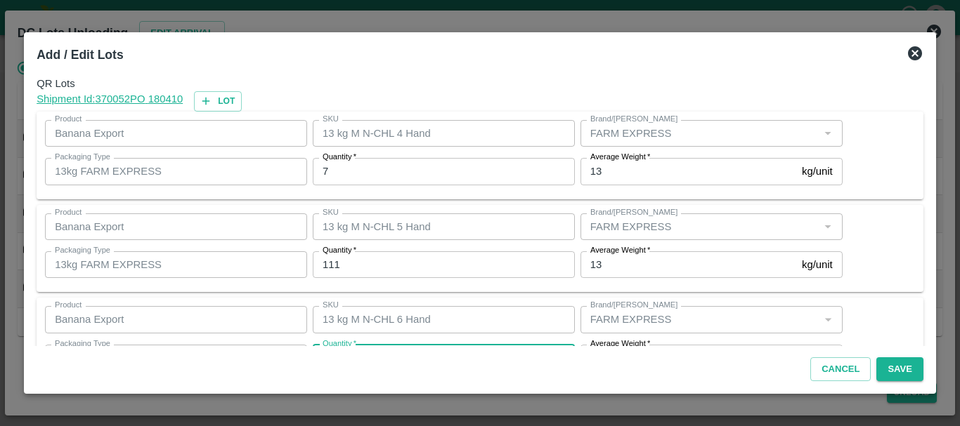
scroll to position [25, 0]
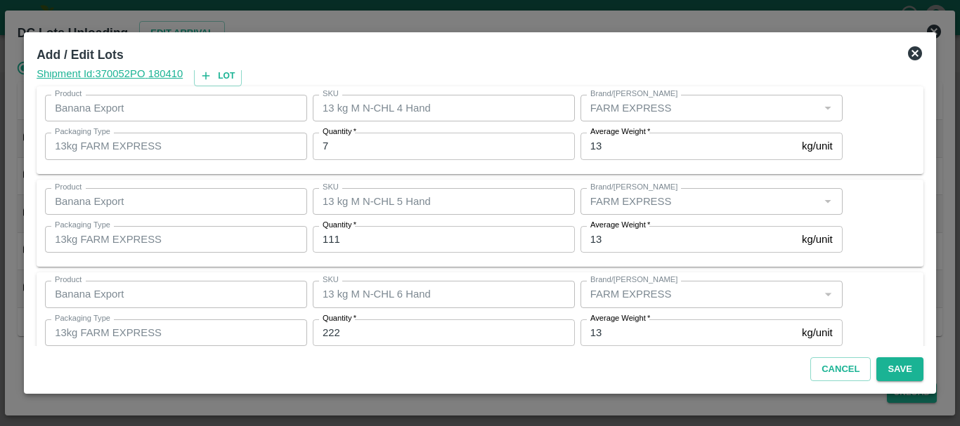
click at [400, 318] on div "Quantity   * 222 Quantity" at bounding box center [441, 333] width 268 height 38
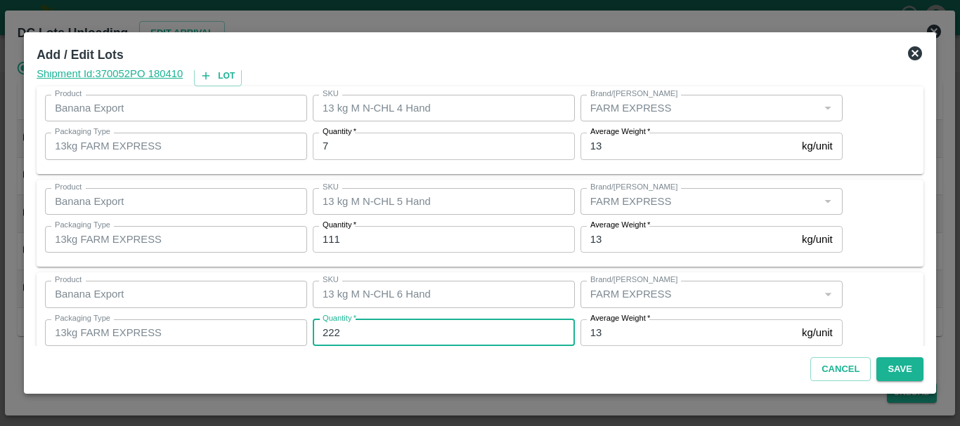
click at [399, 322] on input "222" at bounding box center [444, 333] width 262 height 27
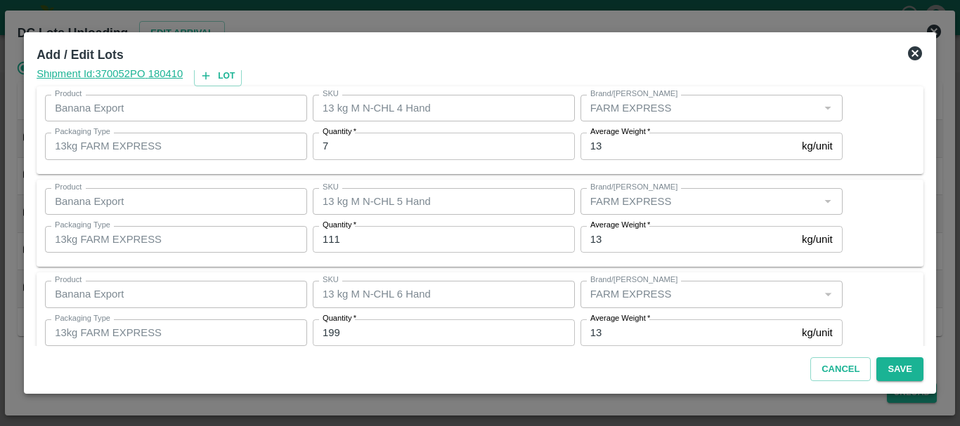
scroll to position [237, 0]
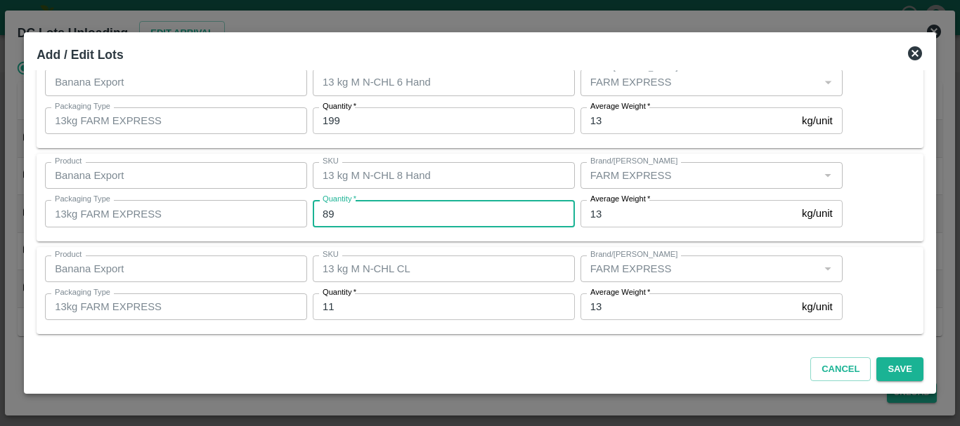
click at [363, 226] on input "89" at bounding box center [444, 213] width 262 height 27
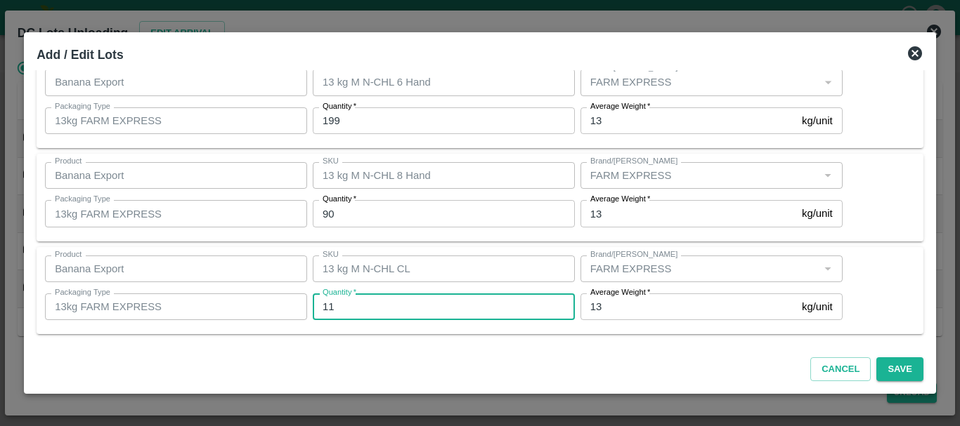
click at [363, 296] on input "11" at bounding box center [444, 307] width 262 height 27
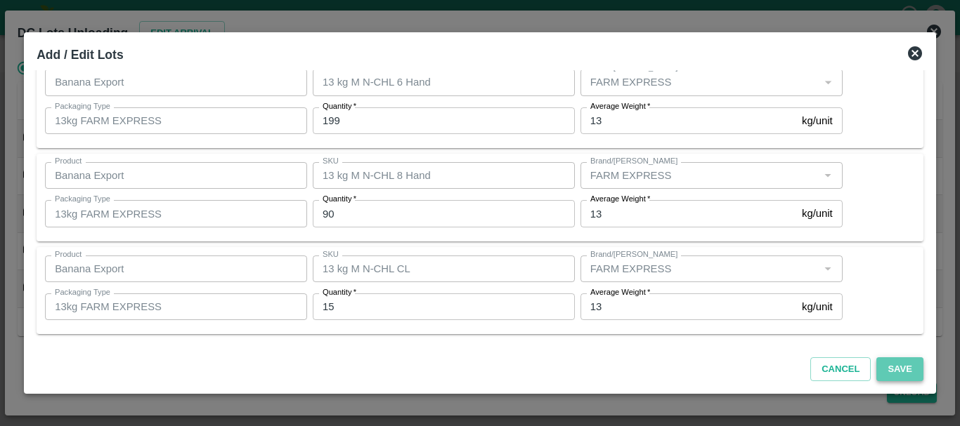
click at [900, 370] on button "Save" at bounding box center [899, 370] width 46 height 25
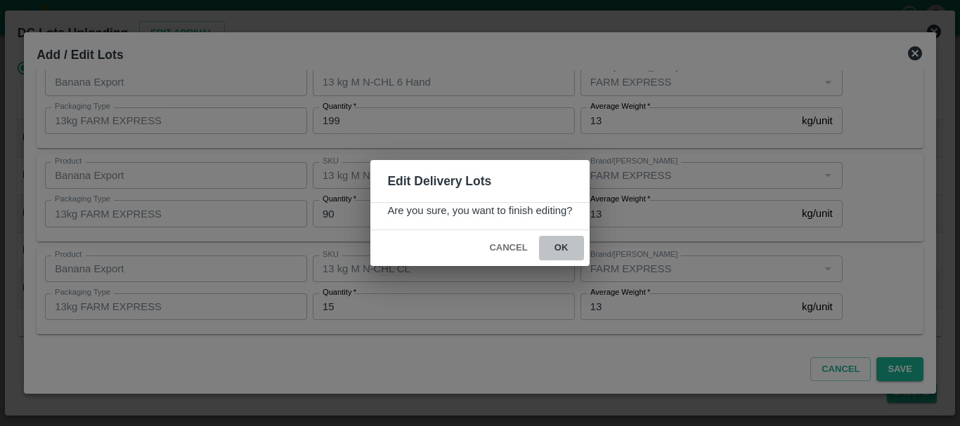
click at [563, 254] on button "ok" at bounding box center [561, 248] width 45 height 25
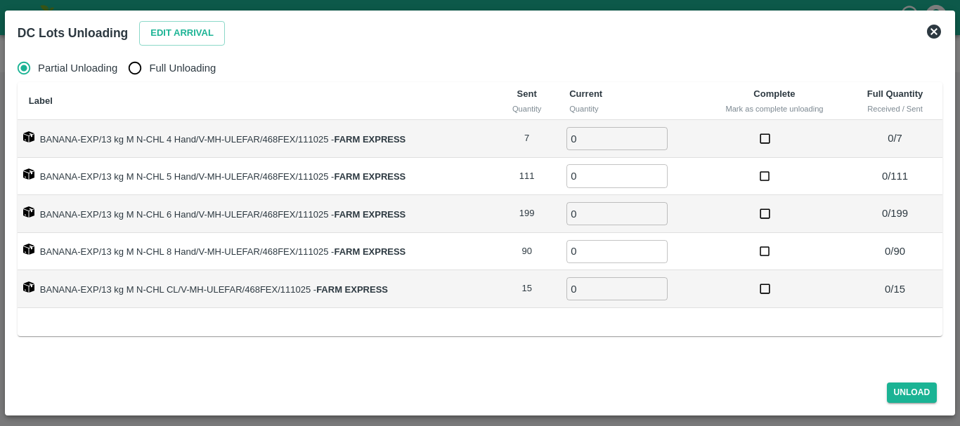
click at [125, 58] on input "Full Unloading" at bounding box center [135, 68] width 28 height 28
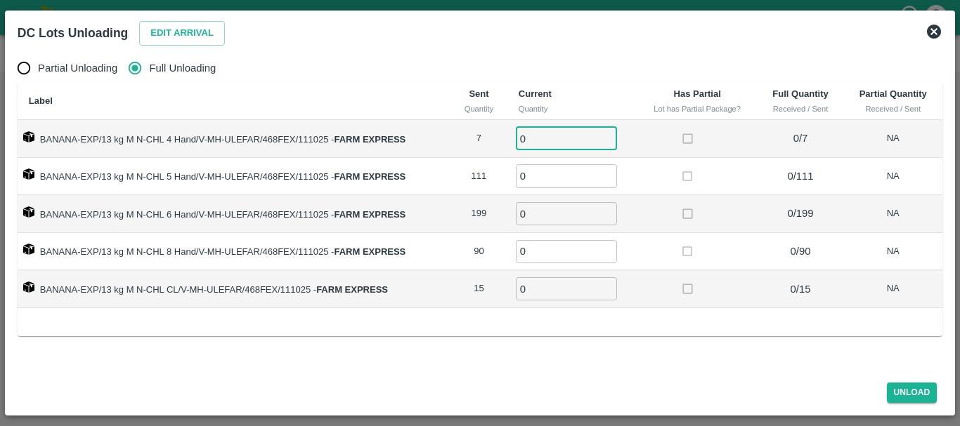
click at [550, 130] on input "0" at bounding box center [566, 138] width 101 height 23
click at [679, 280] on label at bounding box center [687, 289] width 26 height 26
click at [910, 388] on button "Unload" at bounding box center [912, 393] width 51 height 20
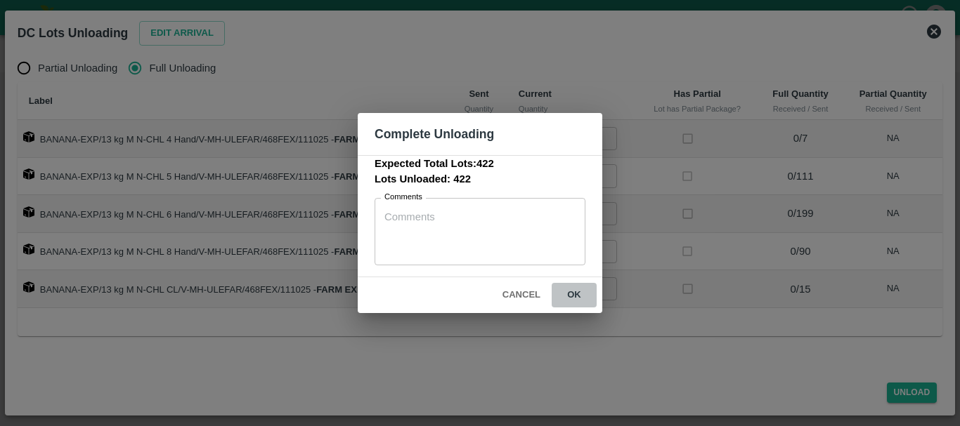
click at [570, 298] on button "ok" at bounding box center [573, 295] width 45 height 25
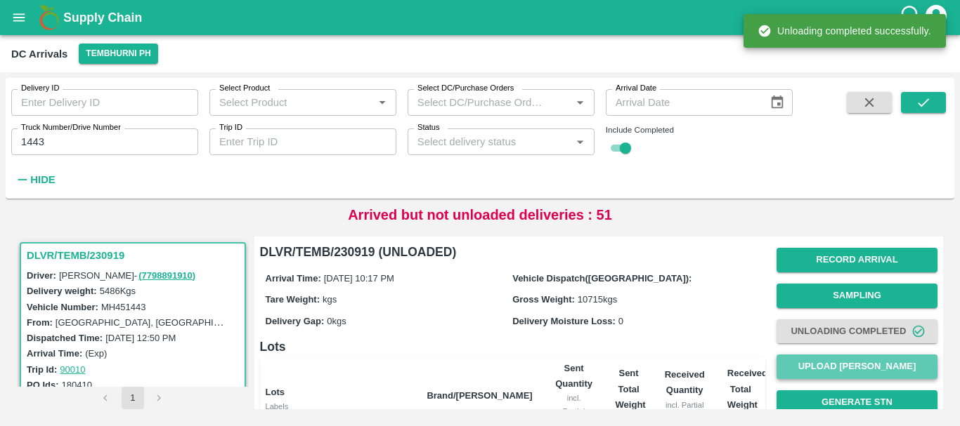
click at [783, 370] on button "Upload [PERSON_NAME]" at bounding box center [856, 367] width 161 height 25
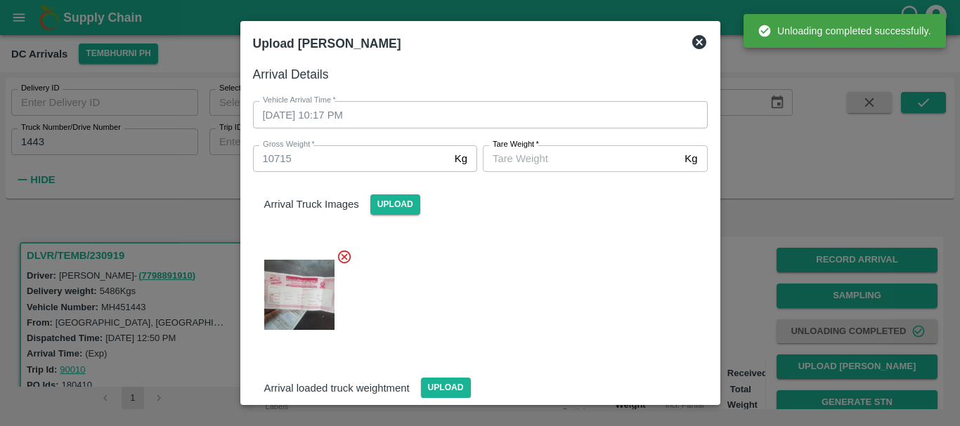
click at [570, 160] on input "[PERSON_NAME]   *" at bounding box center [581, 158] width 196 height 27
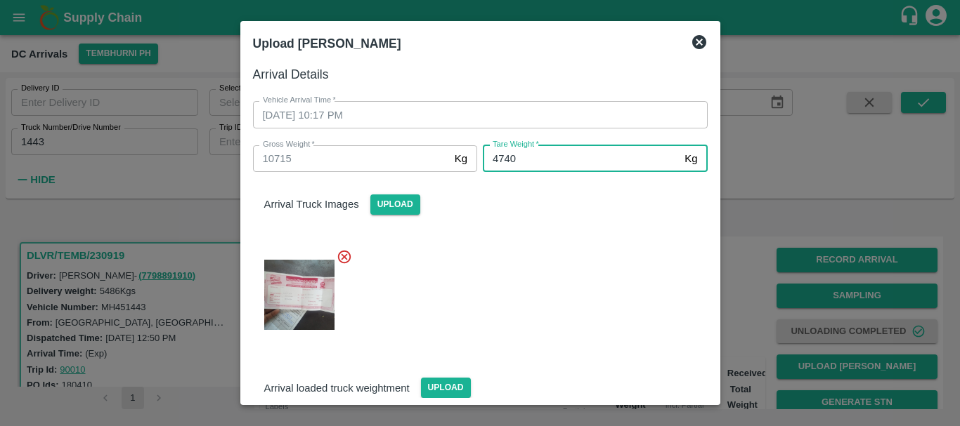
click at [557, 275] on div at bounding box center [475, 290] width 466 height 107
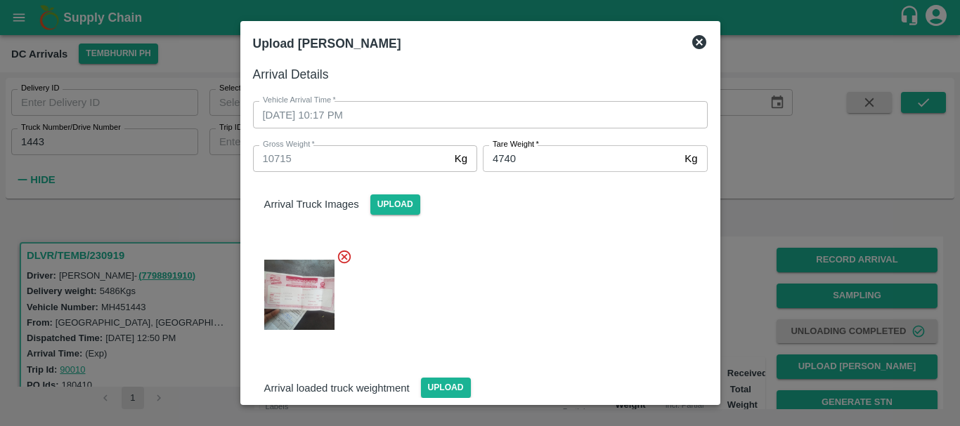
scroll to position [158, 0]
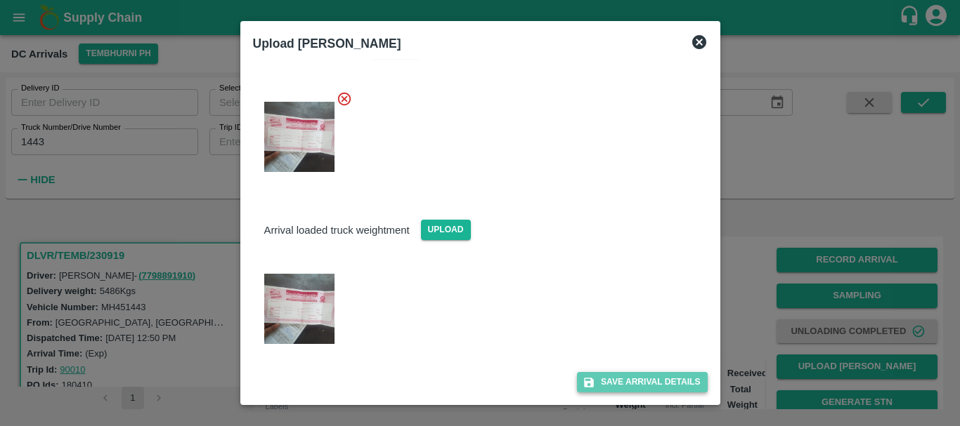
click at [604, 378] on button "Save Arrival Details" at bounding box center [642, 382] width 130 height 20
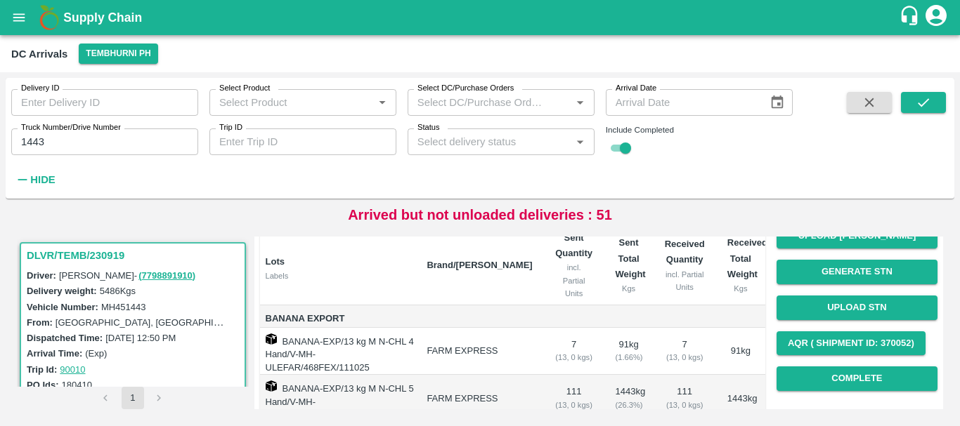
scroll to position [133, 0]
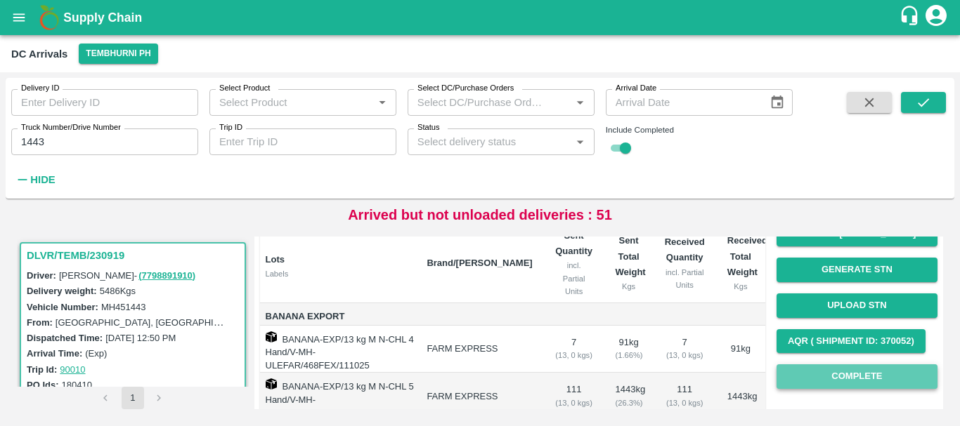
click at [794, 385] on button "Complete" at bounding box center [856, 377] width 161 height 25
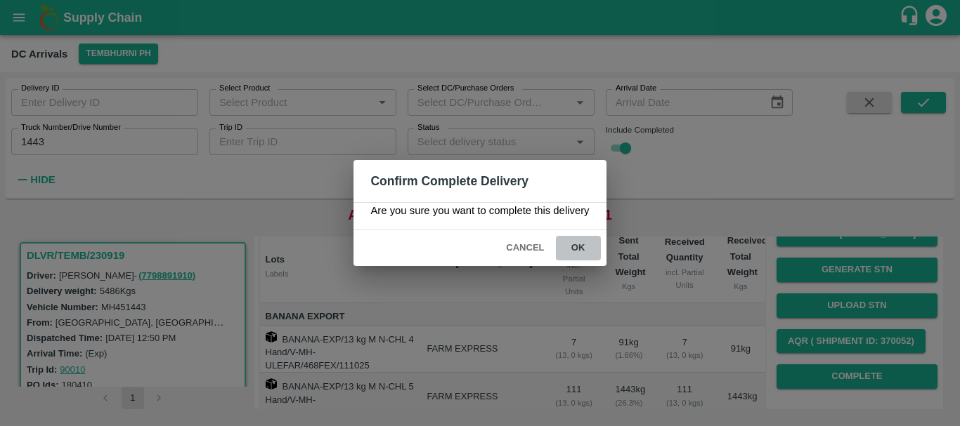
click at [580, 251] on button "ok" at bounding box center [578, 248] width 45 height 25
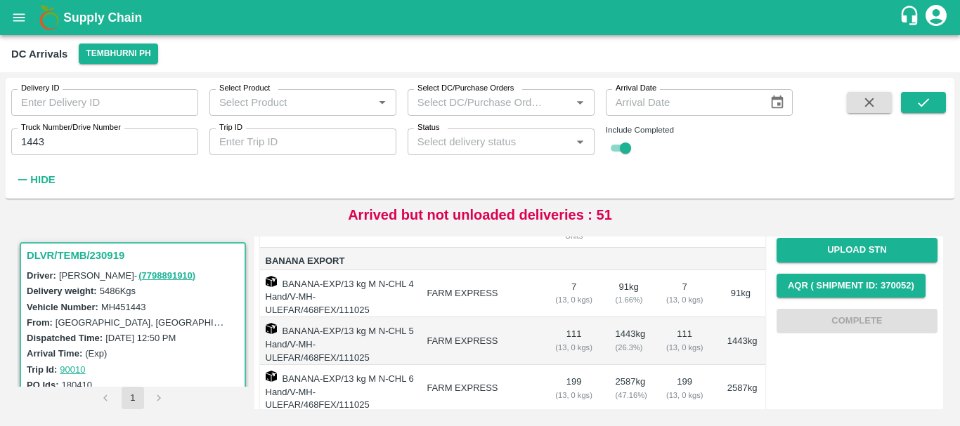
scroll to position [0, 0]
